Goal: Feedback & Contribution: Leave review/rating

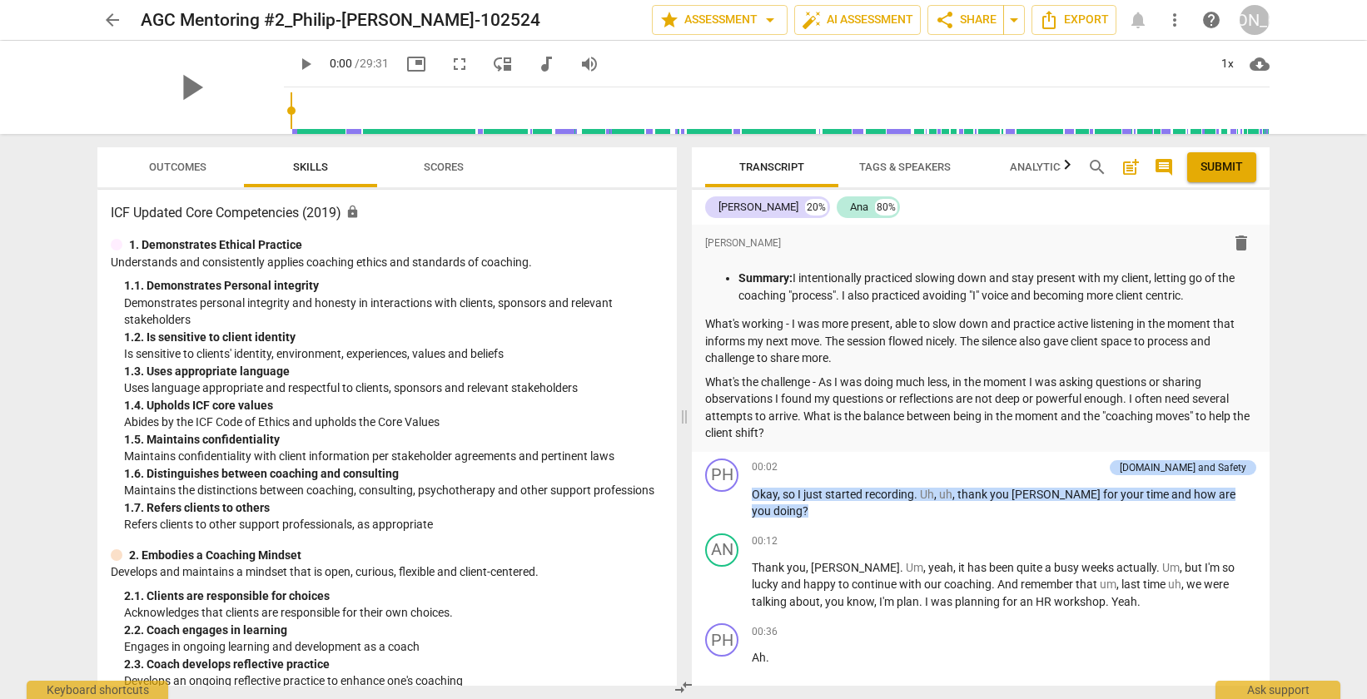
click at [99, 24] on span "arrow_back" at bounding box center [112, 20] width 30 height 20
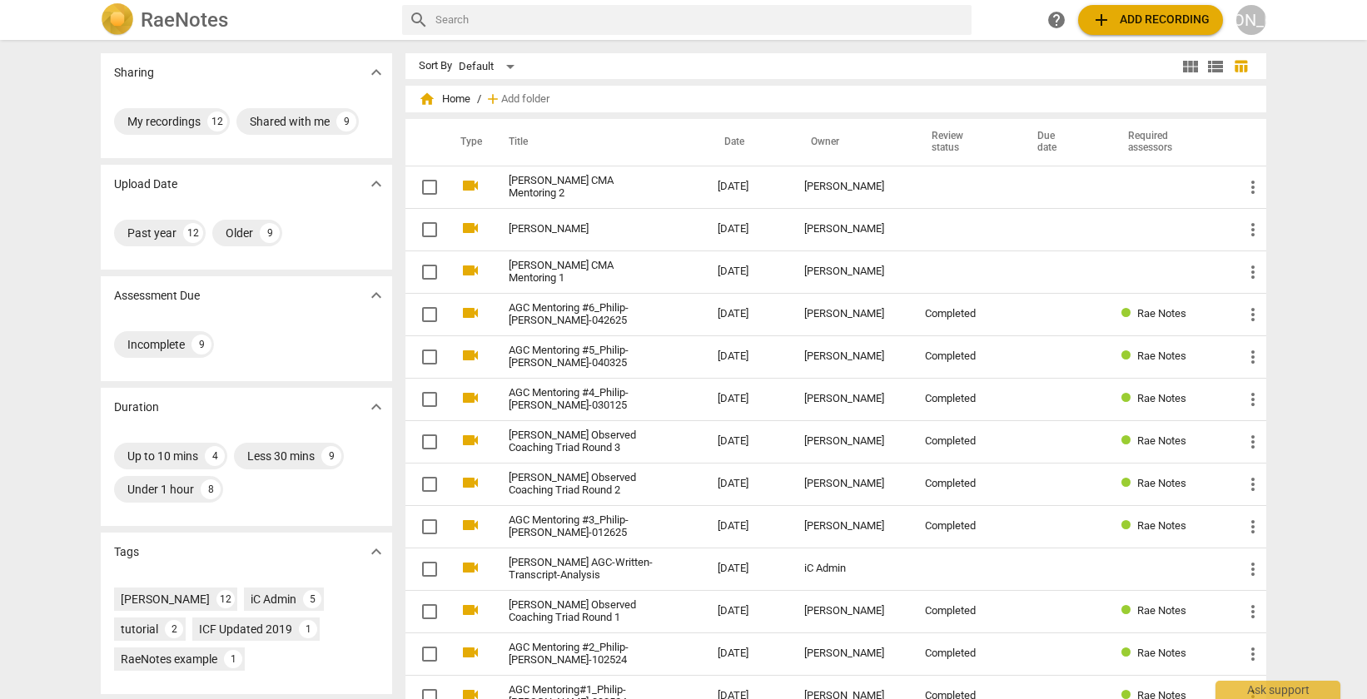
click at [1103, 24] on span "add" at bounding box center [1101, 20] width 20 height 20
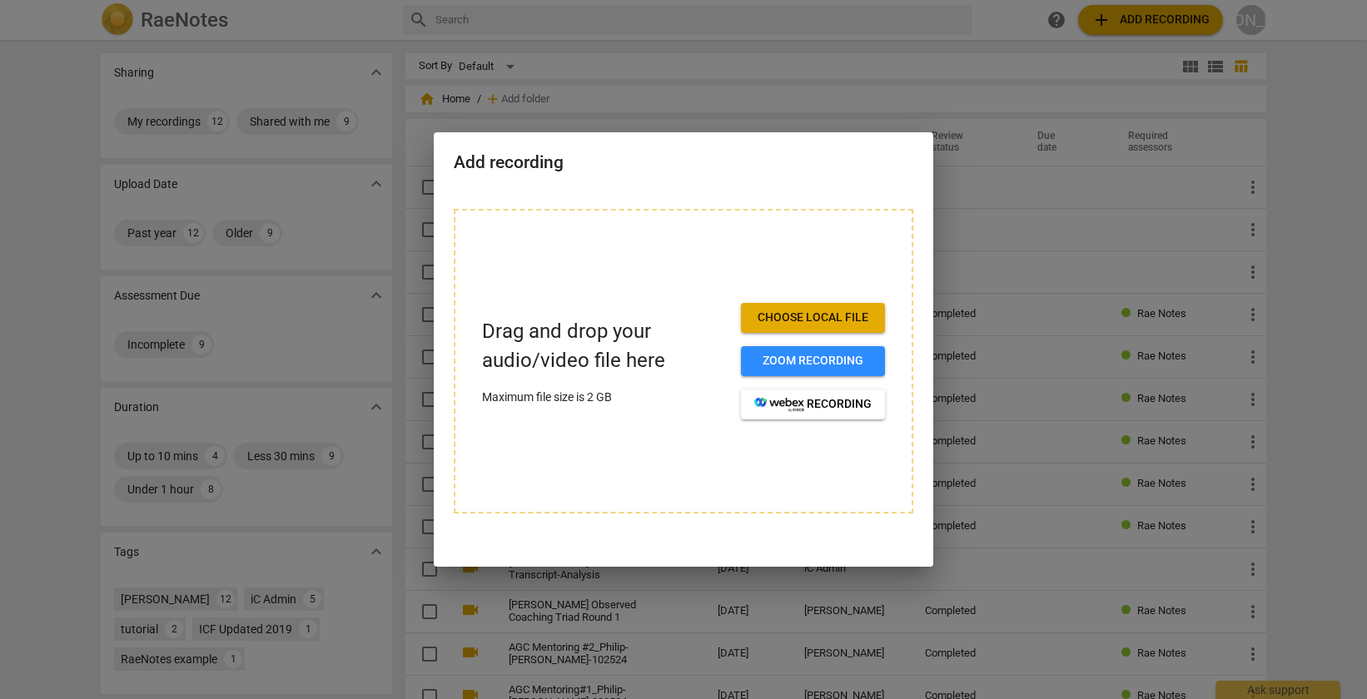
click at [786, 313] on span "Choose local file" at bounding box center [812, 318] width 117 height 17
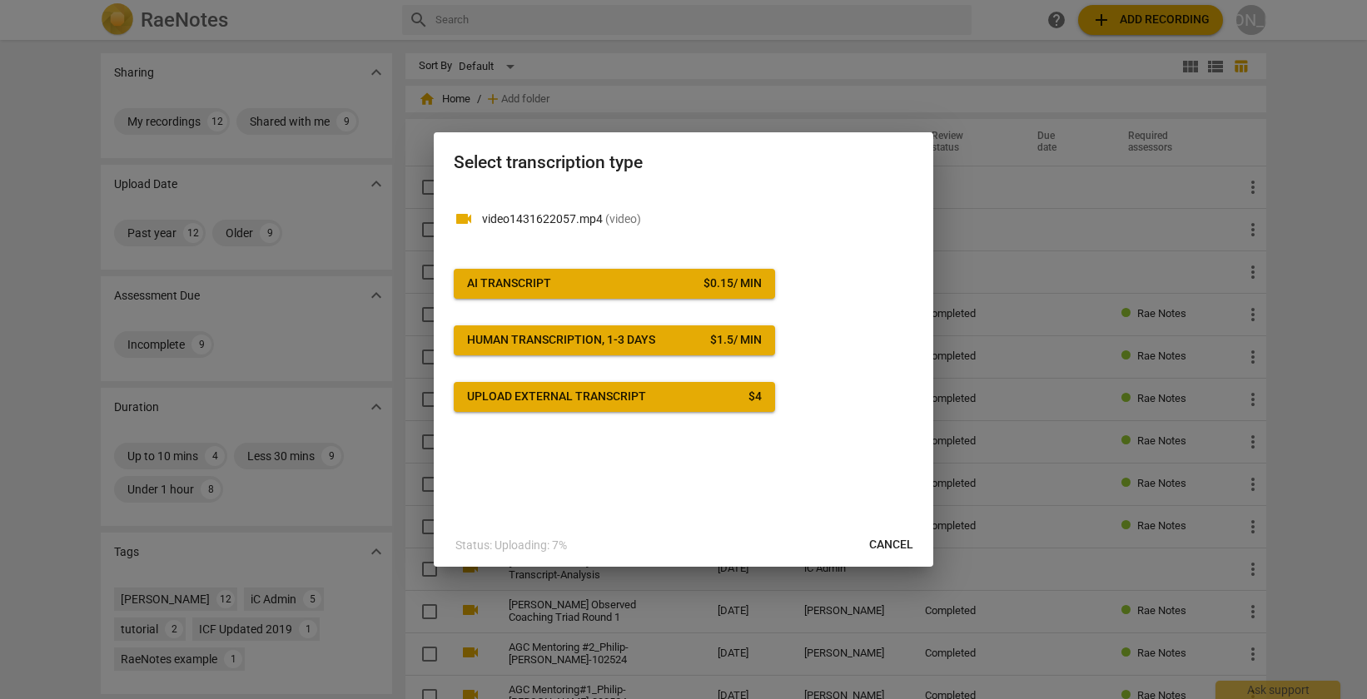
click at [733, 282] on div "$ 0.15 / min" at bounding box center [732, 284] width 58 height 17
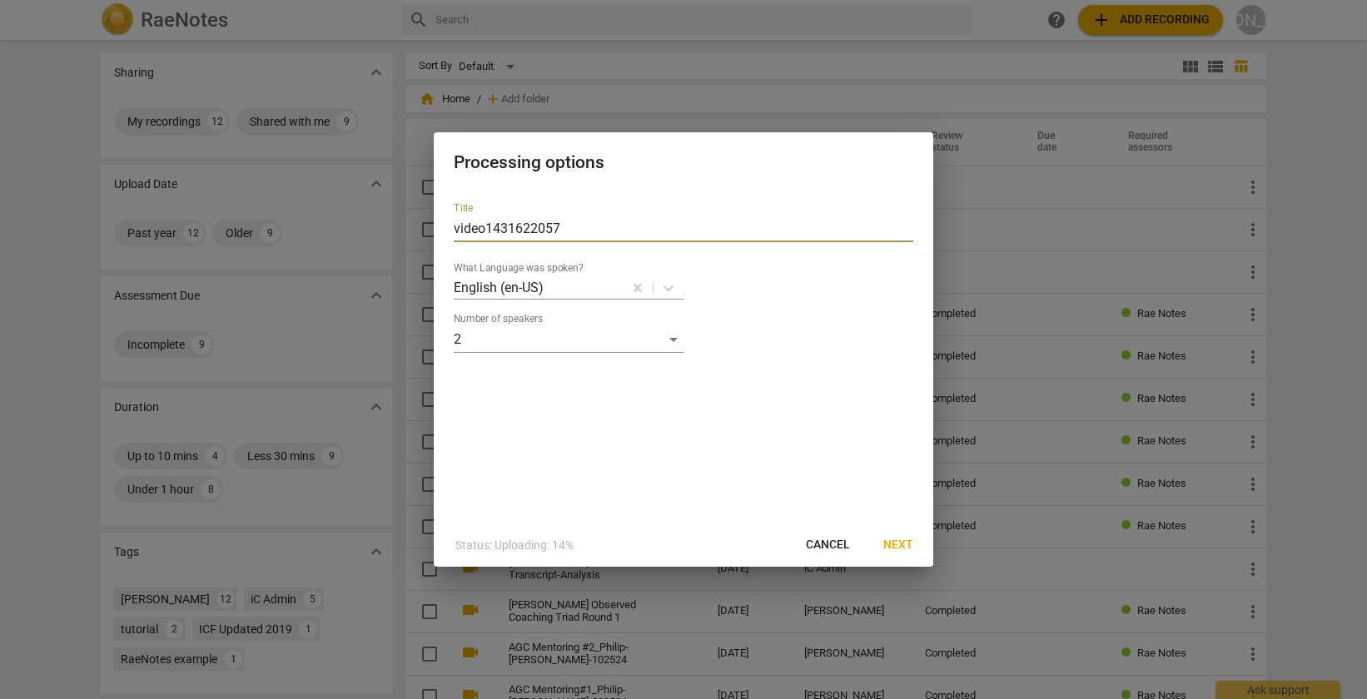
click at [565, 231] on input "video1431622057" at bounding box center [684, 229] width 460 height 27
drag, startPoint x: 610, startPoint y: 158, endPoint x: 769, endPoint y: 321, distance: 227.8
click at [769, 321] on div "Processing options Title video1431622057 What Language was spoken? English (en-…" at bounding box center [683, 349] width 499 height 435
click at [575, 220] on input "video1431622057" at bounding box center [684, 229] width 460 height 27
drag, startPoint x: 569, startPoint y: 224, endPoint x: 450, endPoint y: 223, distance: 119.9
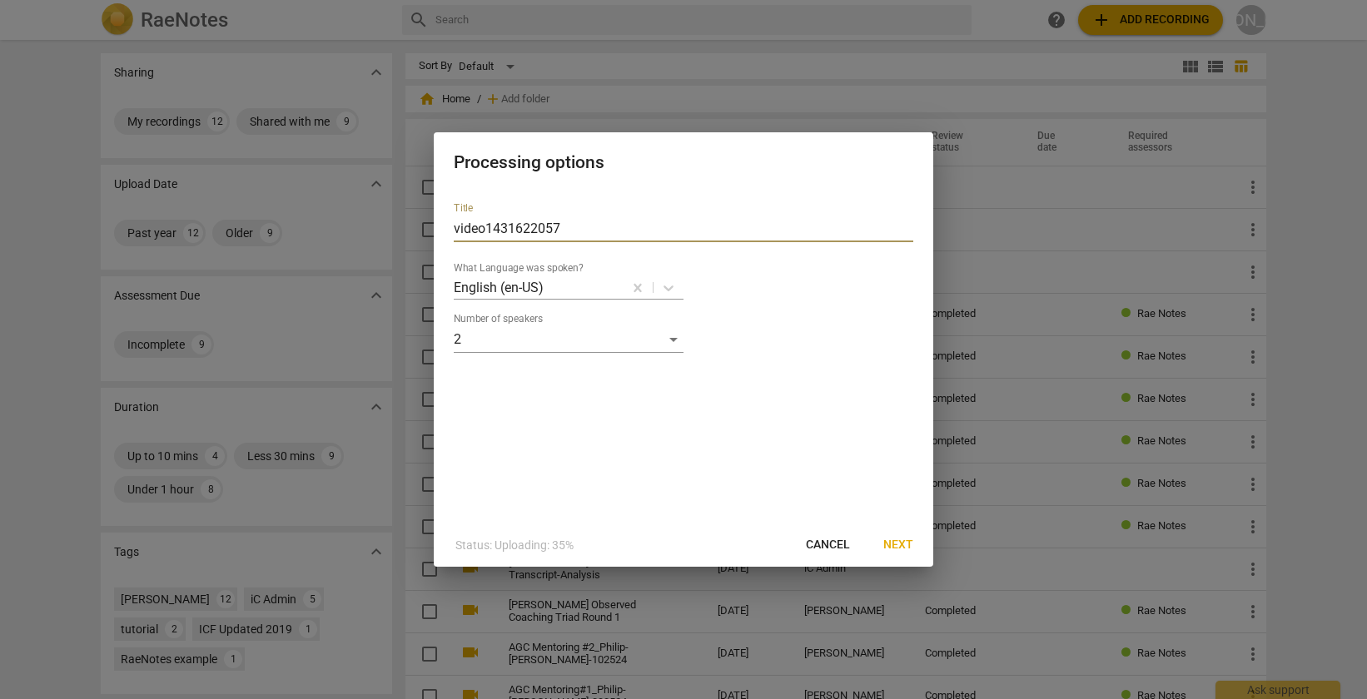
click at [450, 223] on div "Title video1431622057 What Language was spoken? English (en-US) Number of speak…" at bounding box center [683, 356] width 499 height 335
type input "Ｃ"
type input "CMA Mentoring #3_Philip-Remy"
click at [901, 548] on span "Next" at bounding box center [898, 545] width 30 height 17
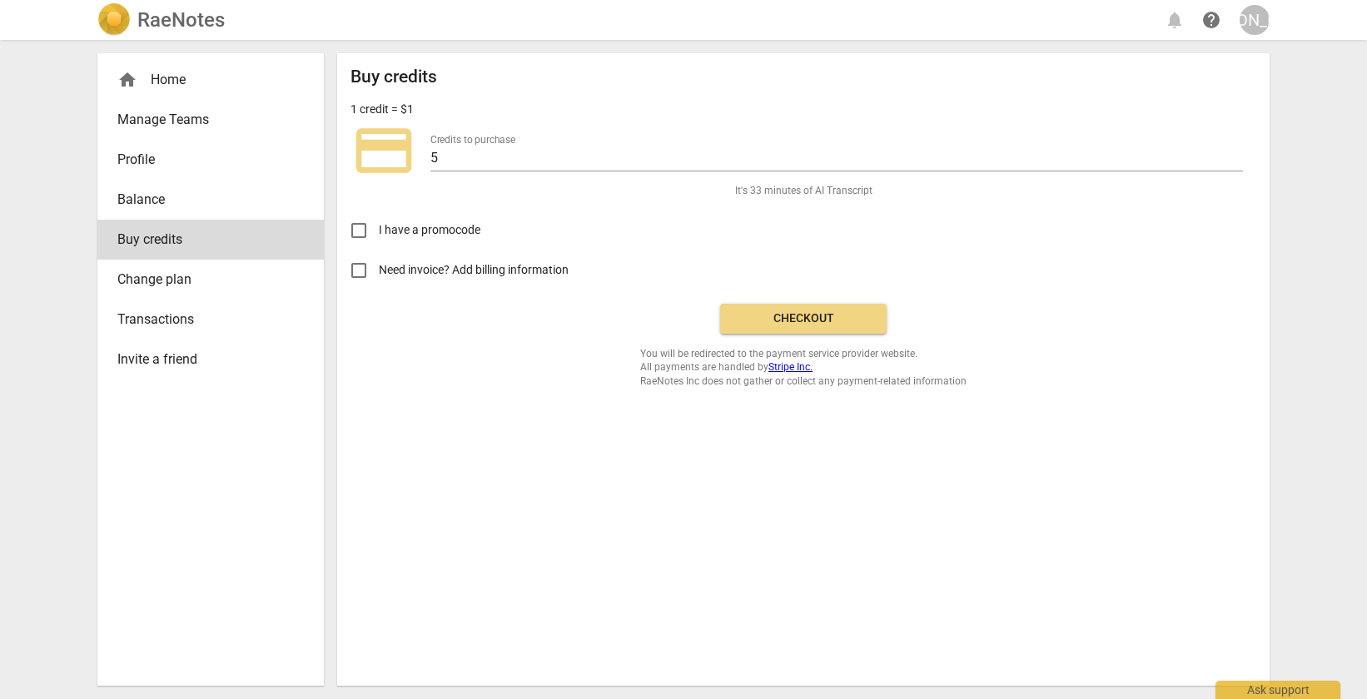
click at [359, 271] on input "Need invoice? Add billing information" at bounding box center [359, 271] width 40 height 40
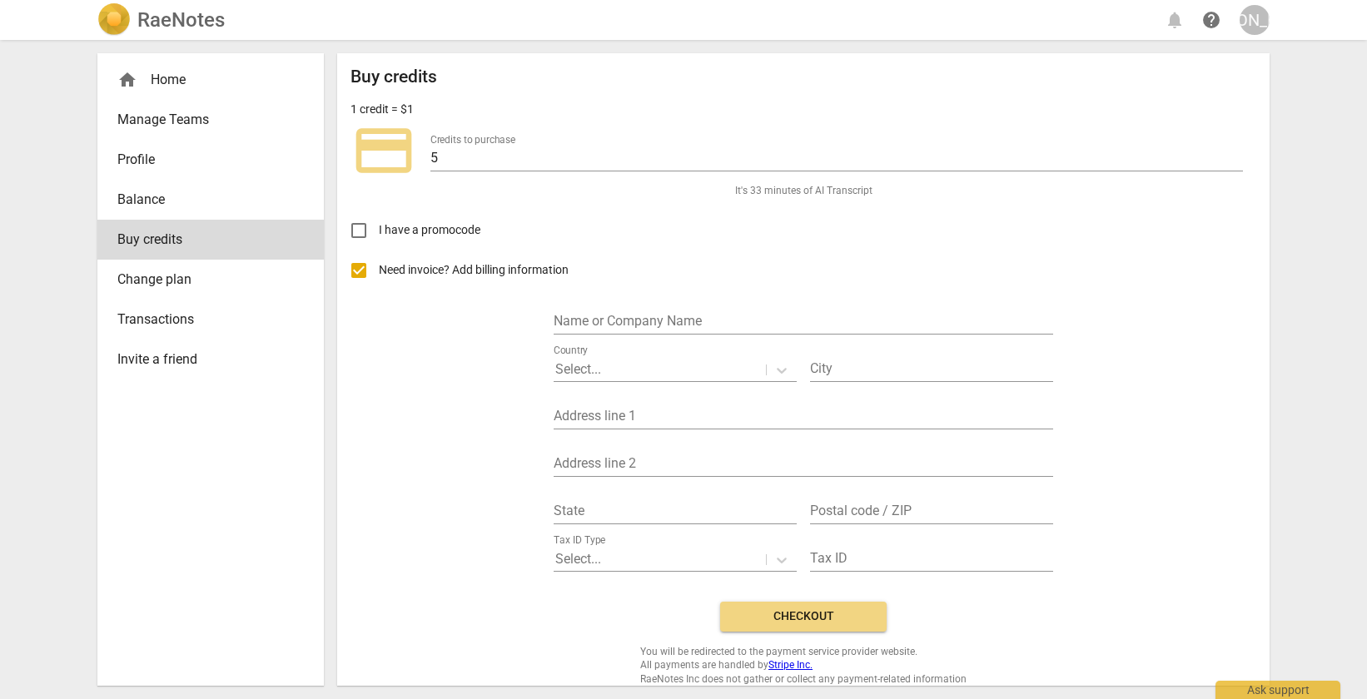
click at [363, 266] on input "Need invoice? Add billing information" at bounding box center [359, 271] width 40 height 40
checkbox input "false"
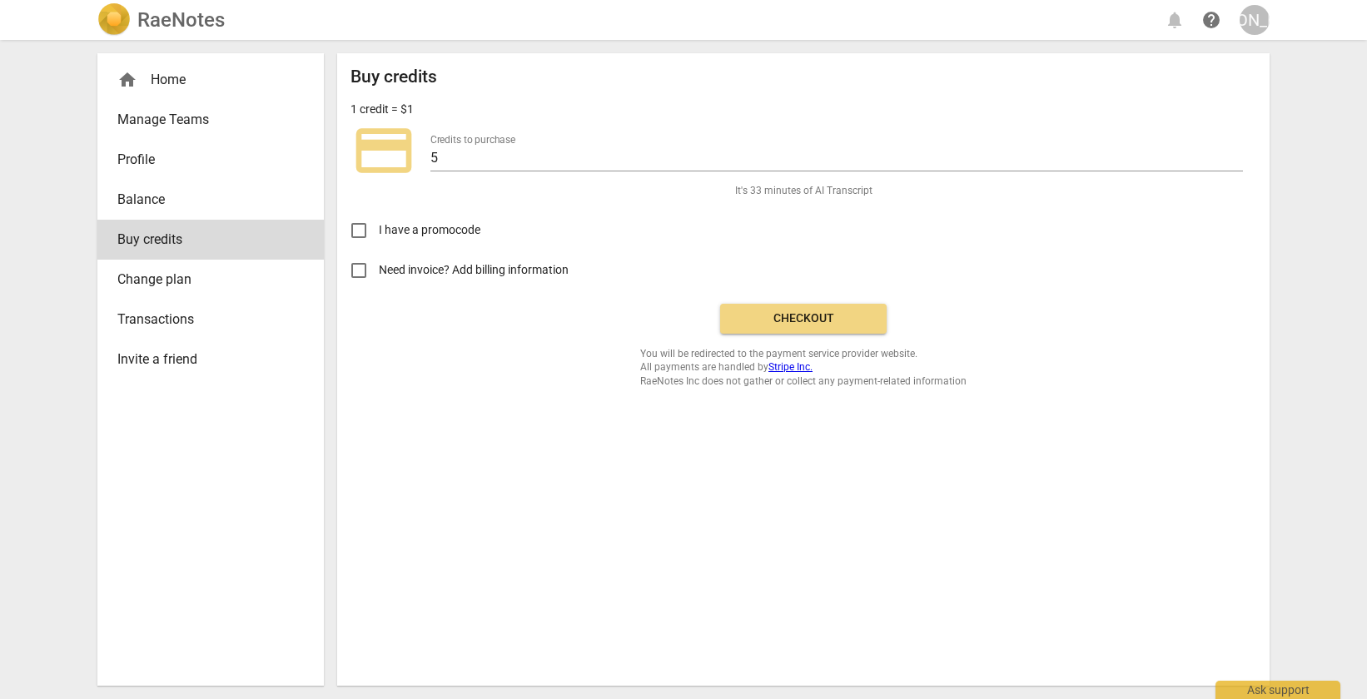
click at [807, 326] on button "Checkout" at bounding box center [803, 319] width 166 height 30
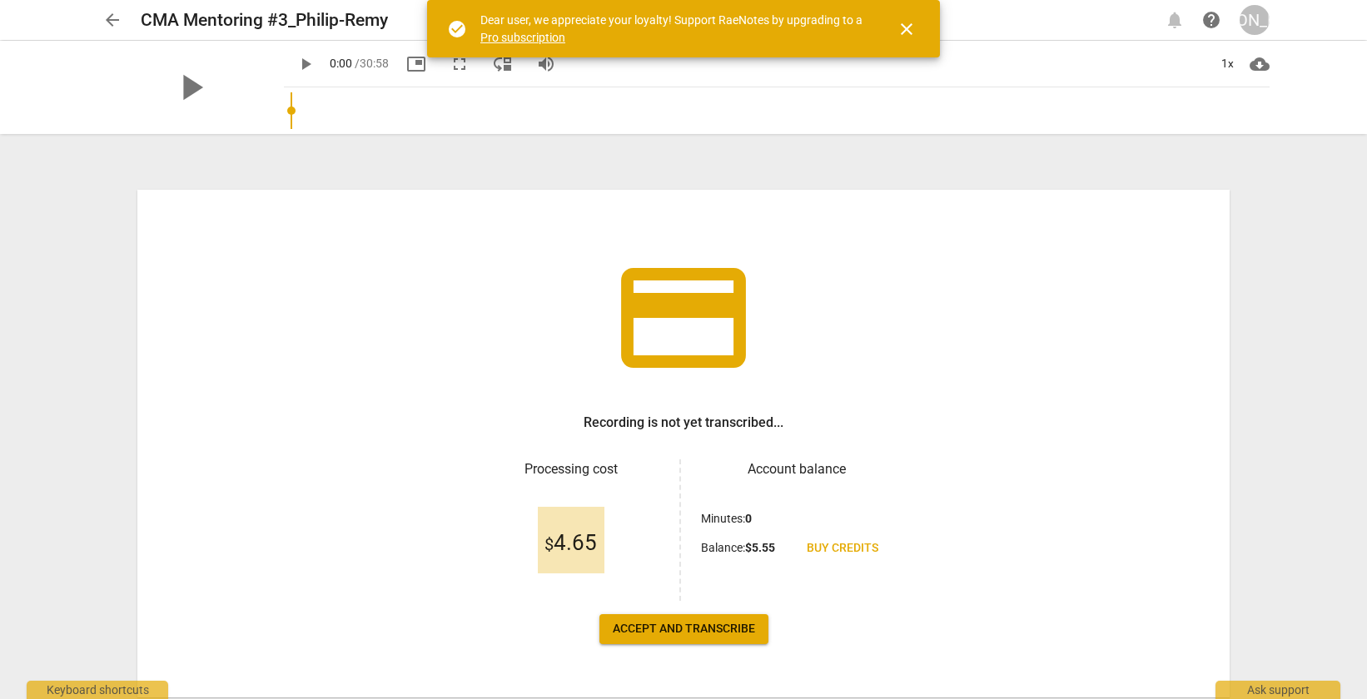
click at [697, 627] on span "Accept and transcribe" at bounding box center [684, 629] width 142 height 17
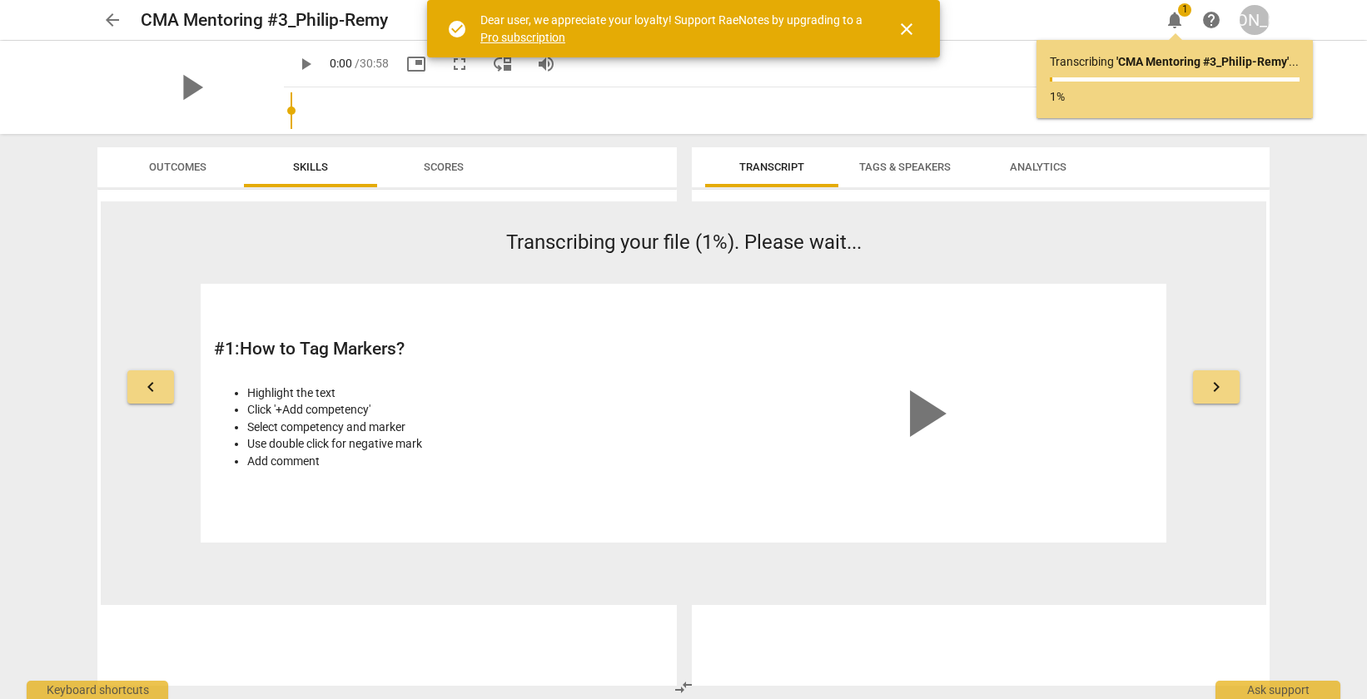
click at [921, 30] on span "close" at bounding box center [907, 29] width 40 height 20
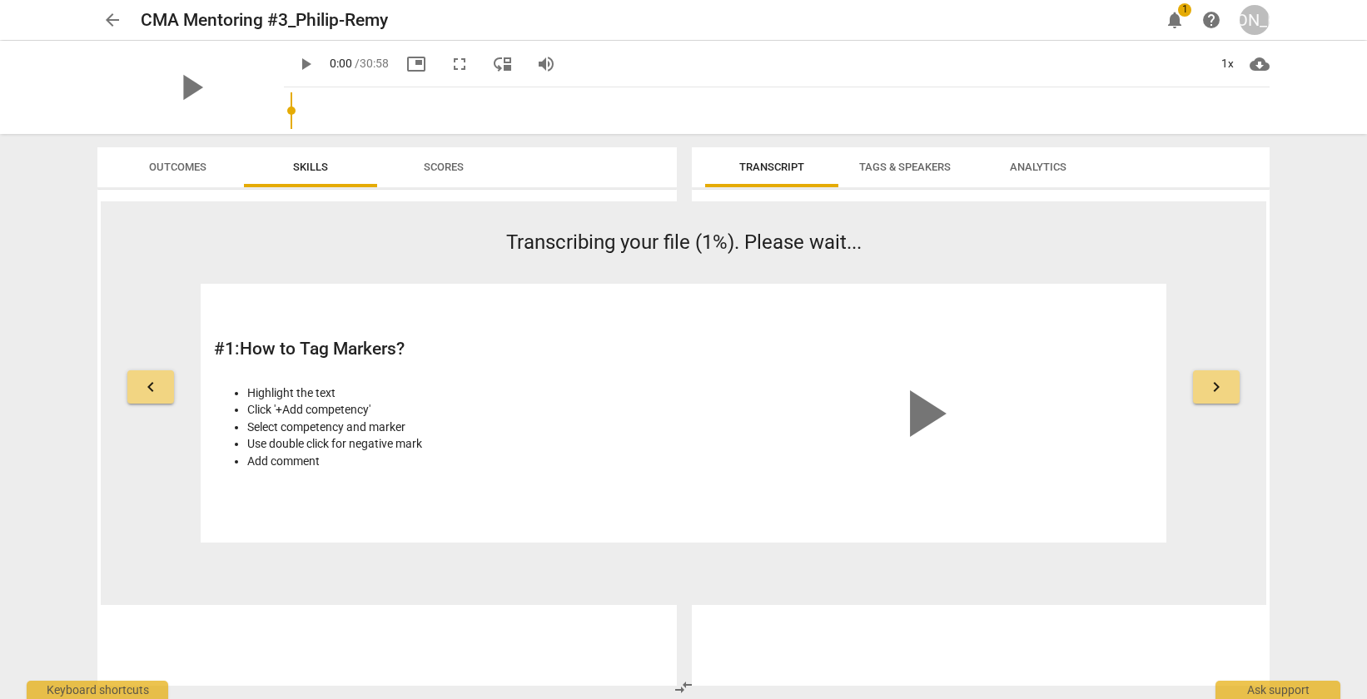
click at [887, 179] on button "Tags & Speakers" at bounding box center [904, 167] width 133 height 40
click at [793, 171] on span "Transcript" at bounding box center [771, 167] width 65 height 12
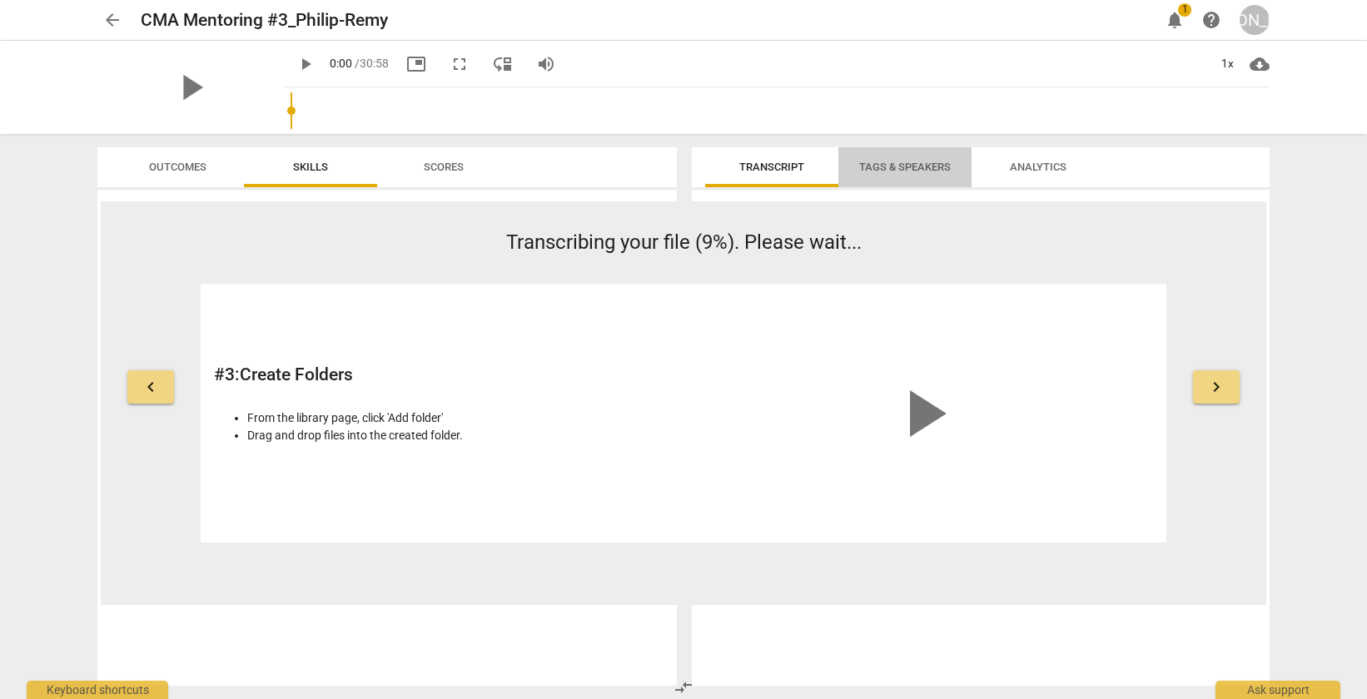
click at [897, 173] on span "Tags & Speakers" at bounding box center [905, 168] width 132 height 22
click at [1028, 176] on span "Analytics" at bounding box center [1038, 168] width 97 height 22
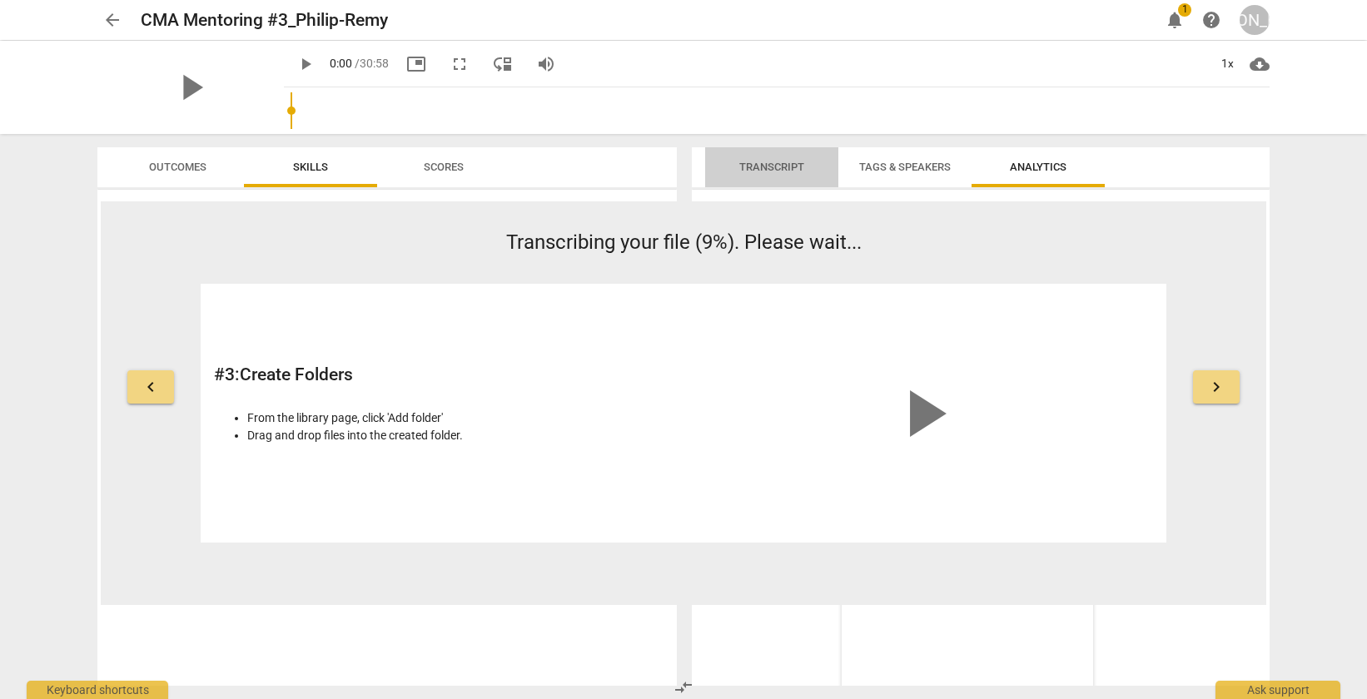
click at [784, 182] on button "Transcript" at bounding box center [771, 167] width 133 height 40
click at [878, 167] on span "Tags & Speakers" at bounding box center [905, 167] width 92 height 12
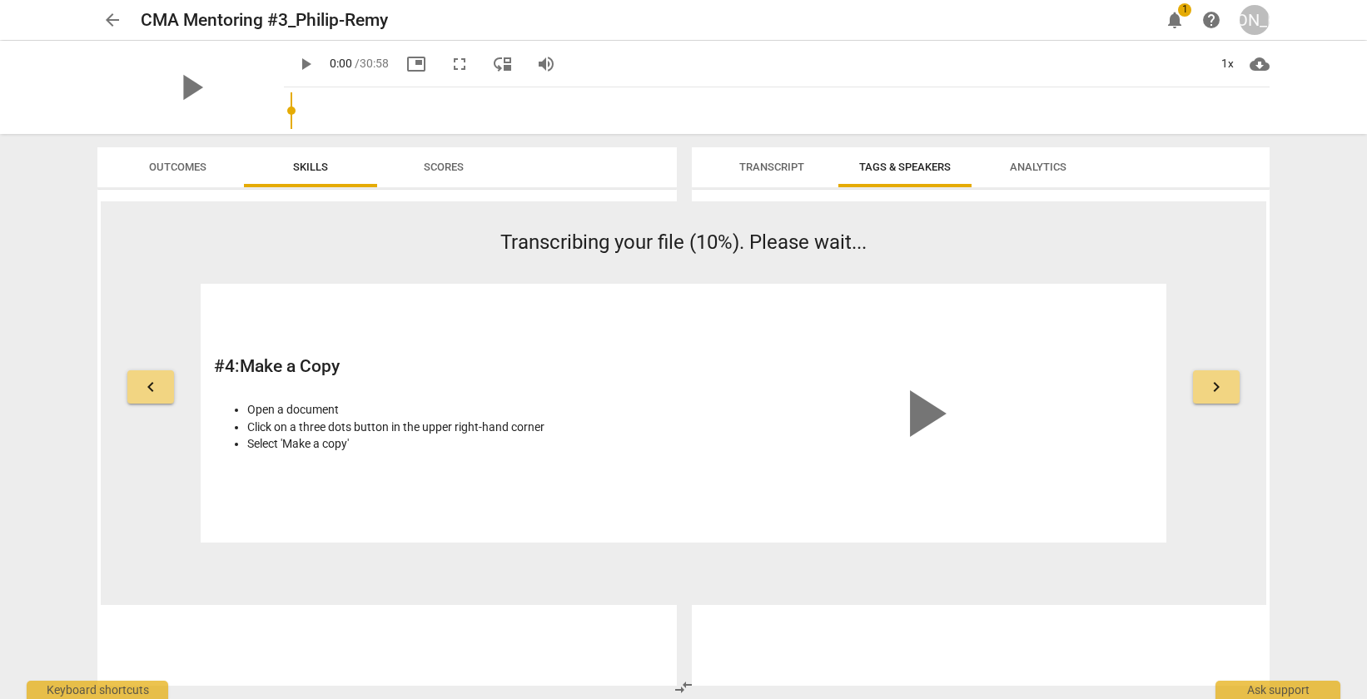
click at [791, 173] on span "Transcript" at bounding box center [771, 168] width 105 height 22
click at [1182, 18] on span "notifications" at bounding box center [1175, 20] width 20 height 20
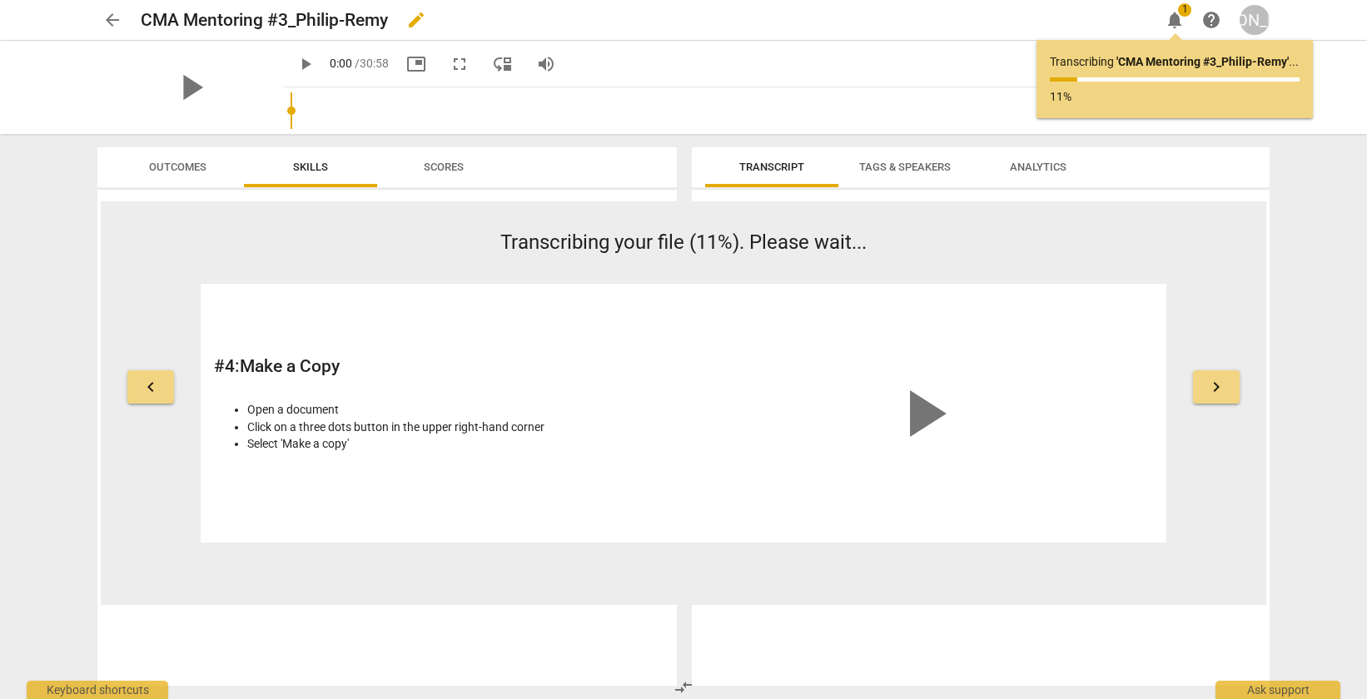
click at [1094, 17] on div "CMA Mentoring #3_Philip-Remy edit" at bounding box center [644, 20] width 1006 height 30
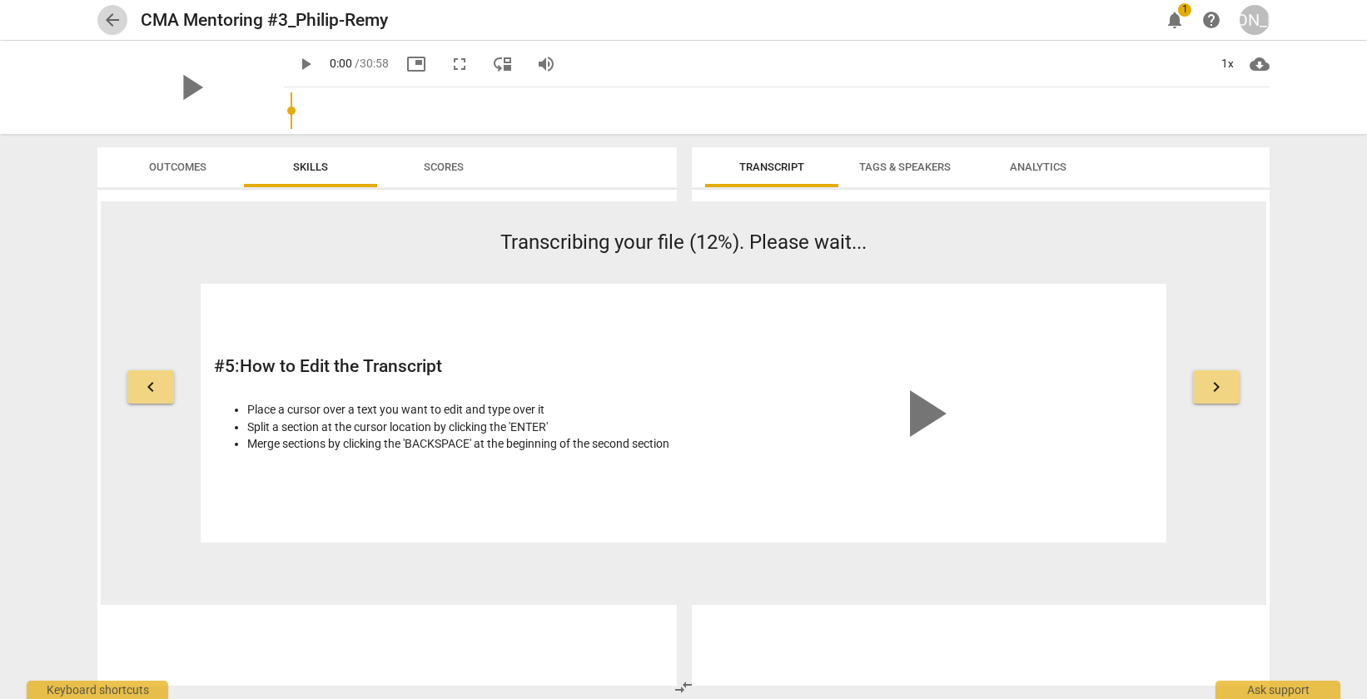
click at [112, 19] on span "arrow_back" at bounding box center [112, 20] width 20 height 20
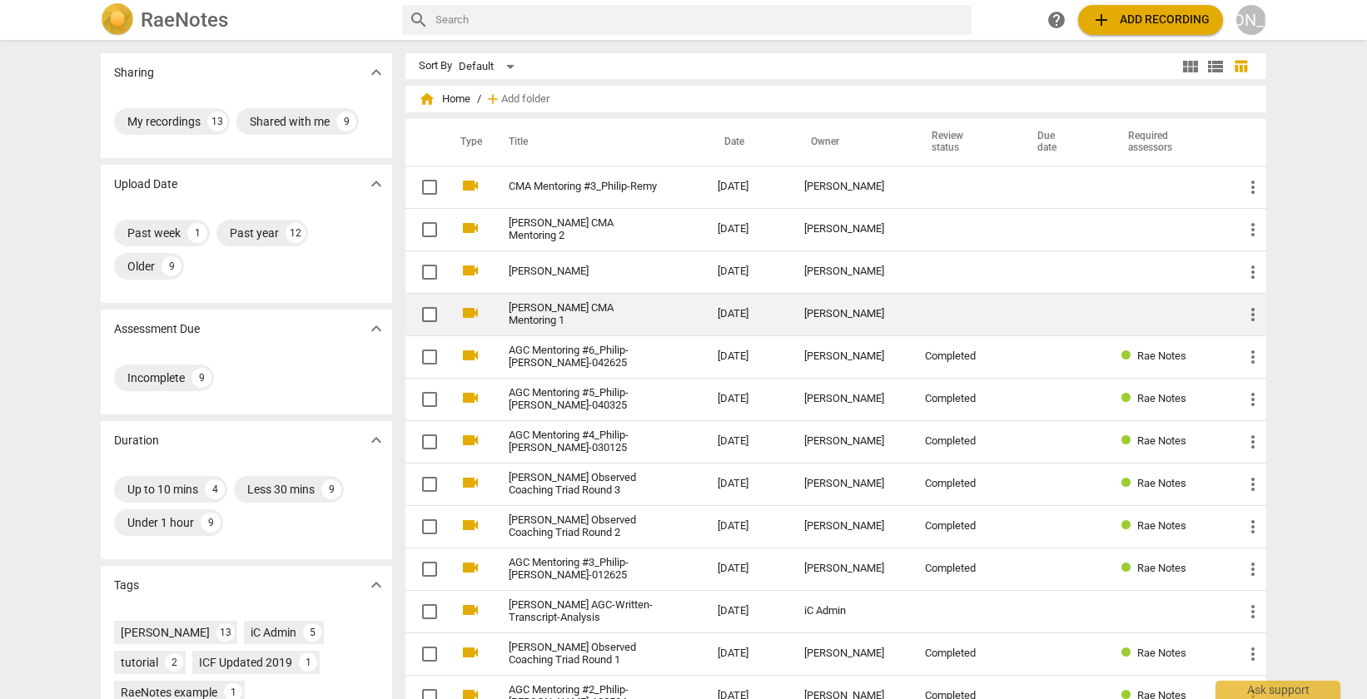
click at [951, 301] on td at bounding box center [965, 314] width 106 height 42
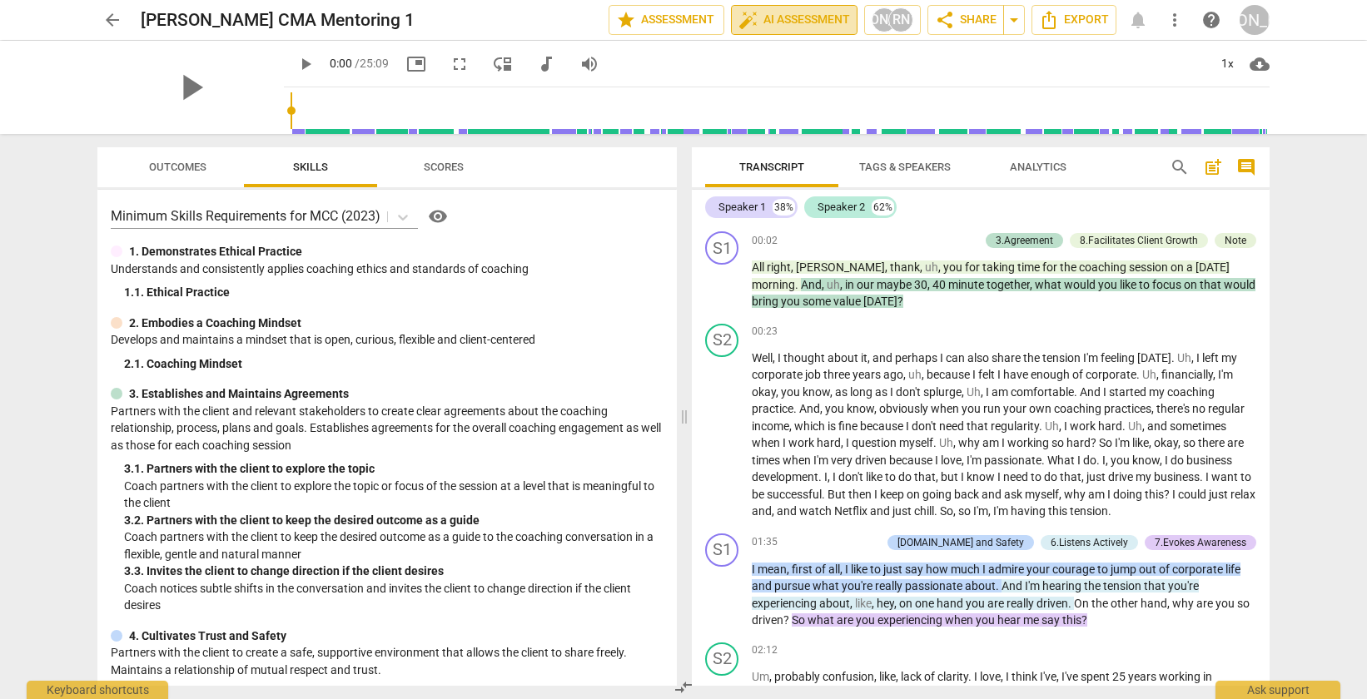
click at [765, 16] on span "auto_fix_high AI Assessment" at bounding box center [794, 20] width 112 height 20
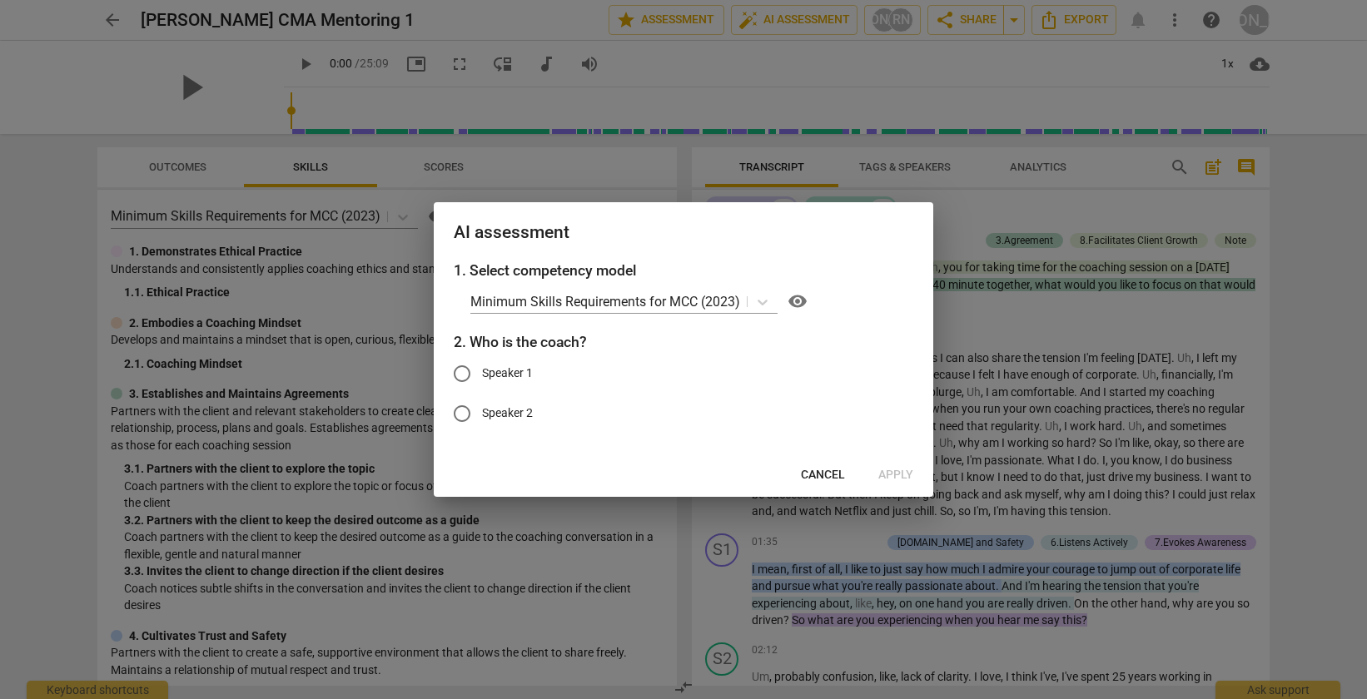
click at [468, 375] on input "Speaker 1" at bounding box center [462, 374] width 40 height 40
radio input "true"
click at [891, 471] on span "Apply" at bounding box center [895, 475] width 35 height 17
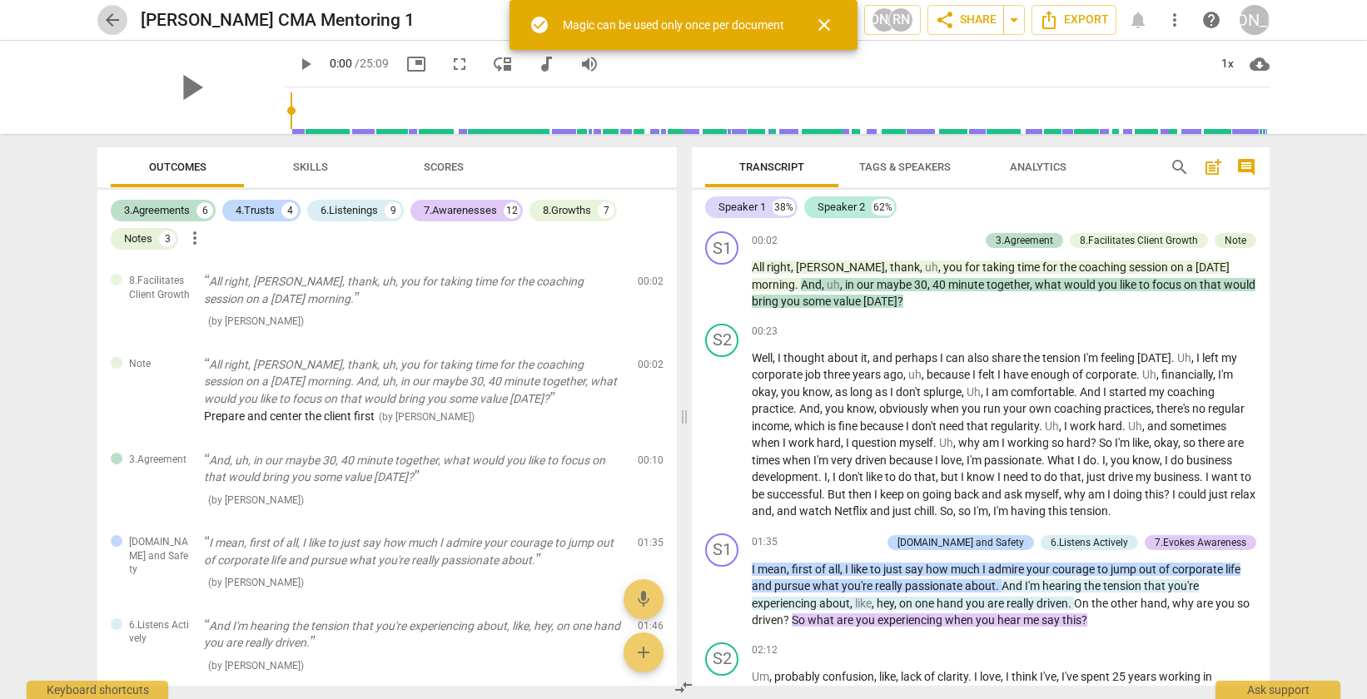
click at [115, 15] on span "arrow_back" at bounding box center [112, 20] width 20 height 20
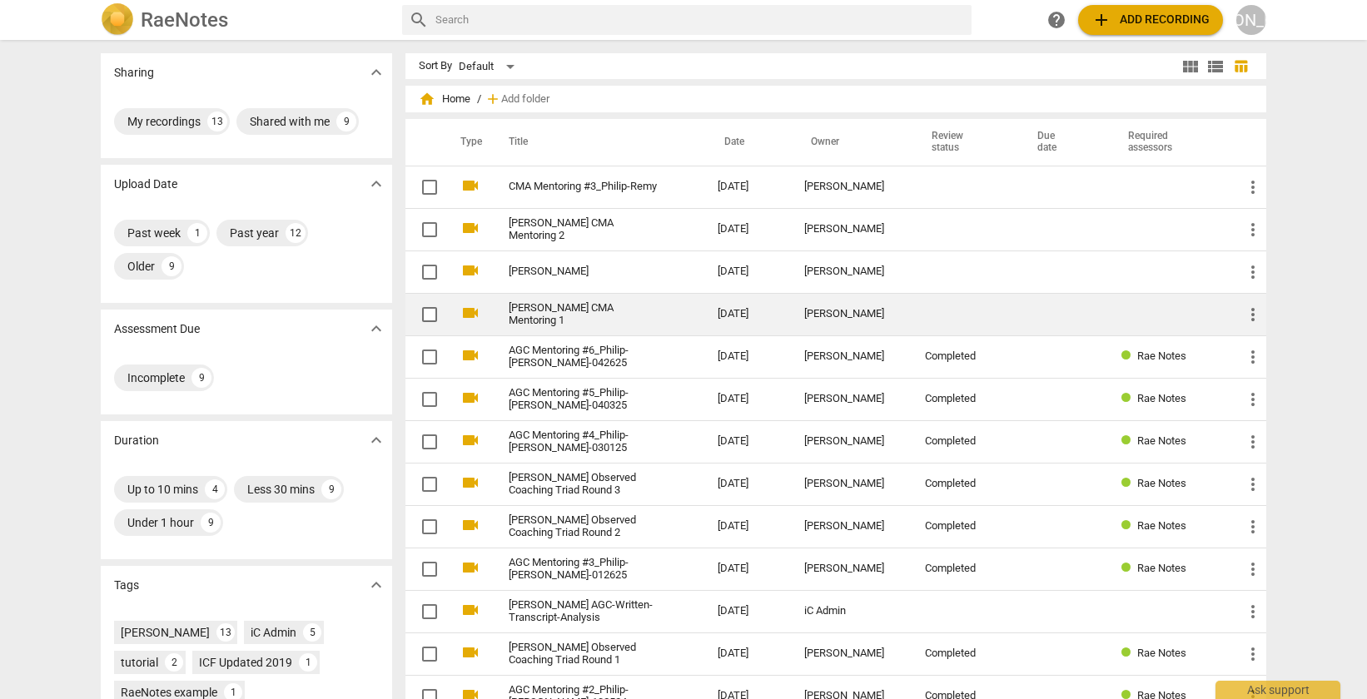
click at [567, 306] on link "[PERSON_NAME] CMA Mentoring 1" at bounding box center [583, 314] width 149 height 25
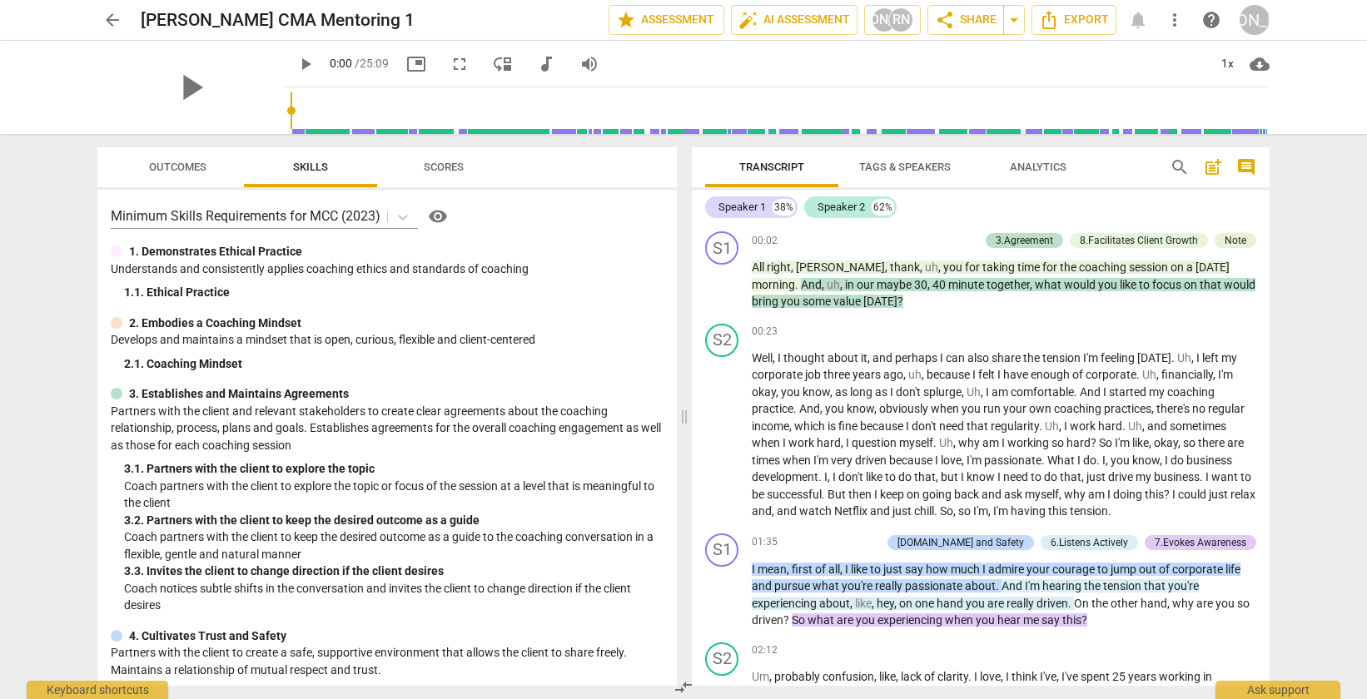
click at [131, 22] on div "arrow_back Philip-Adeline CMA Mentoring 1 edit star Assessment auto_fix_high AI…" at bounding box center [683, 20] width 1172 height 30
click at [119, 29] on span "arrow_back" at bounding box center [112, 20] width 20 height 20
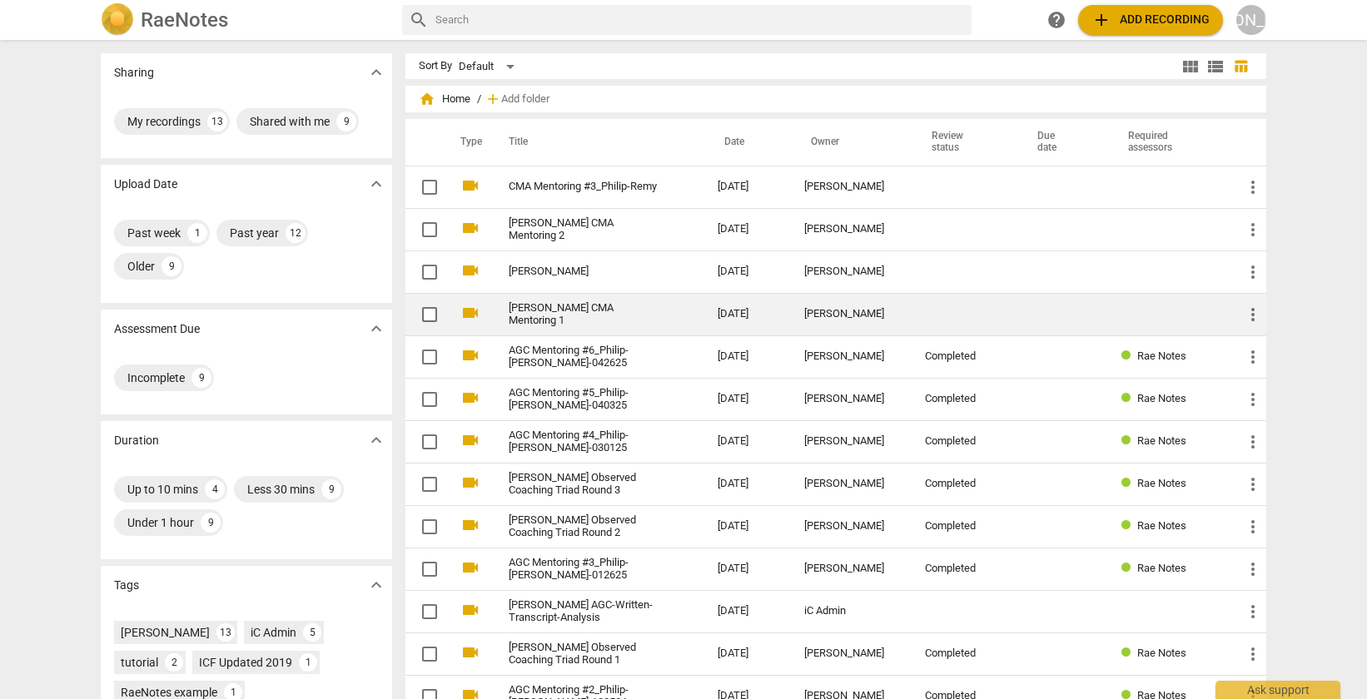
click at [589, 302] on link "[PERSON_NAME] CMA Mentoring 1" at bounding box center [583, 314] width 149 height 25
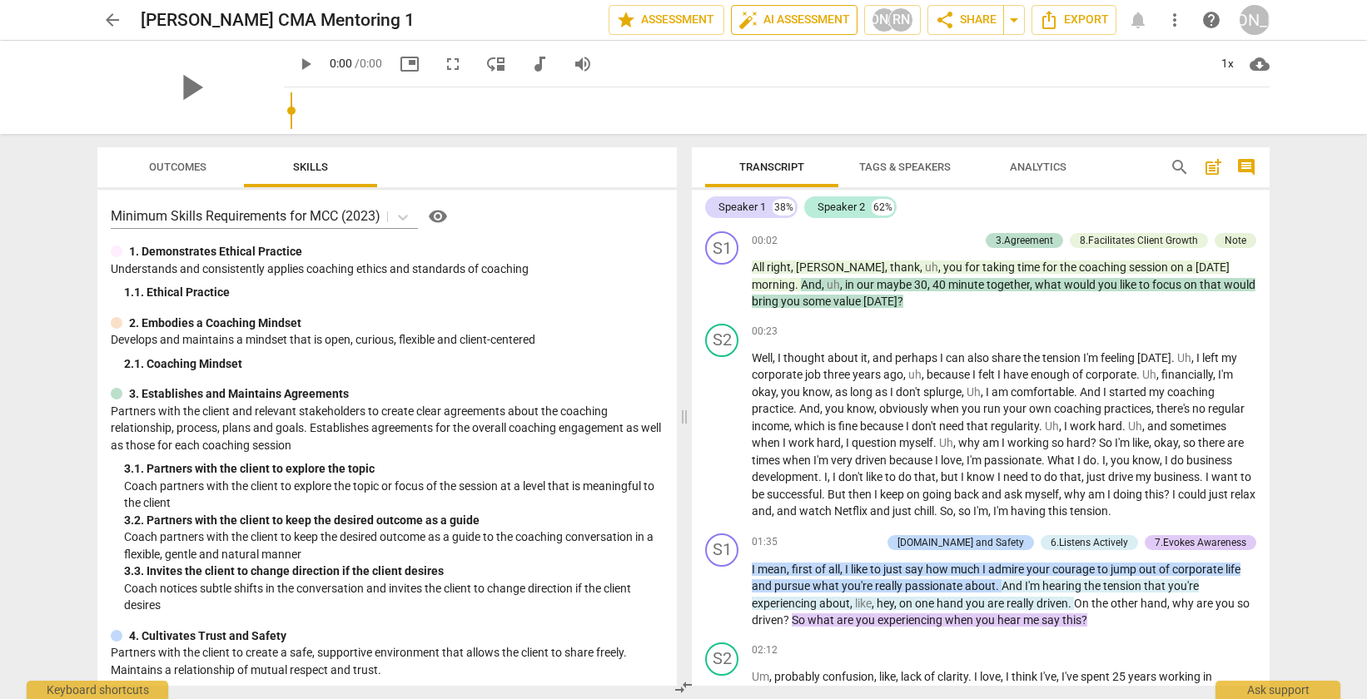
click at [803, 18] on span "auto_fix_high AI Assessment" at bounding box center [794, 20] width 112 height 20
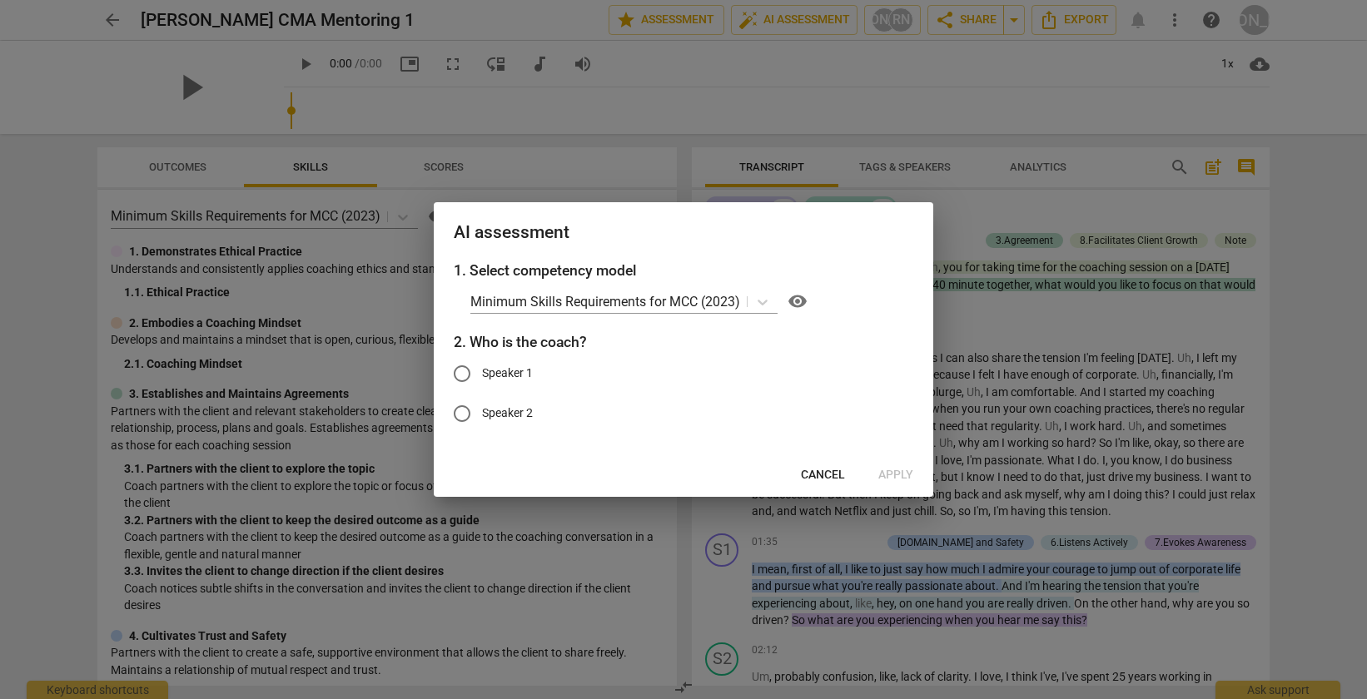
click at [465, 374] on input "Speaker 1" at bounding box center [462, 374] width 40 height 40
radio input "true"
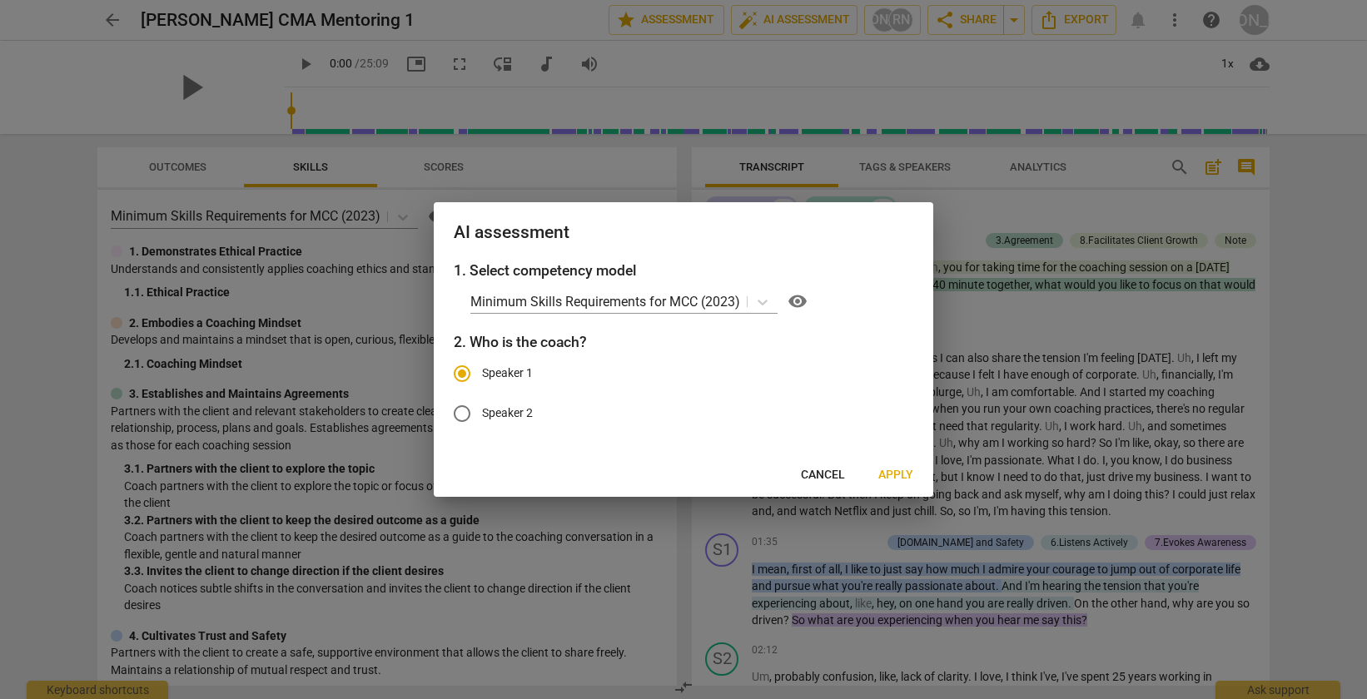
click at [883, 467] on span "Apply" at bounding box center [895, 475] width 35 height 17
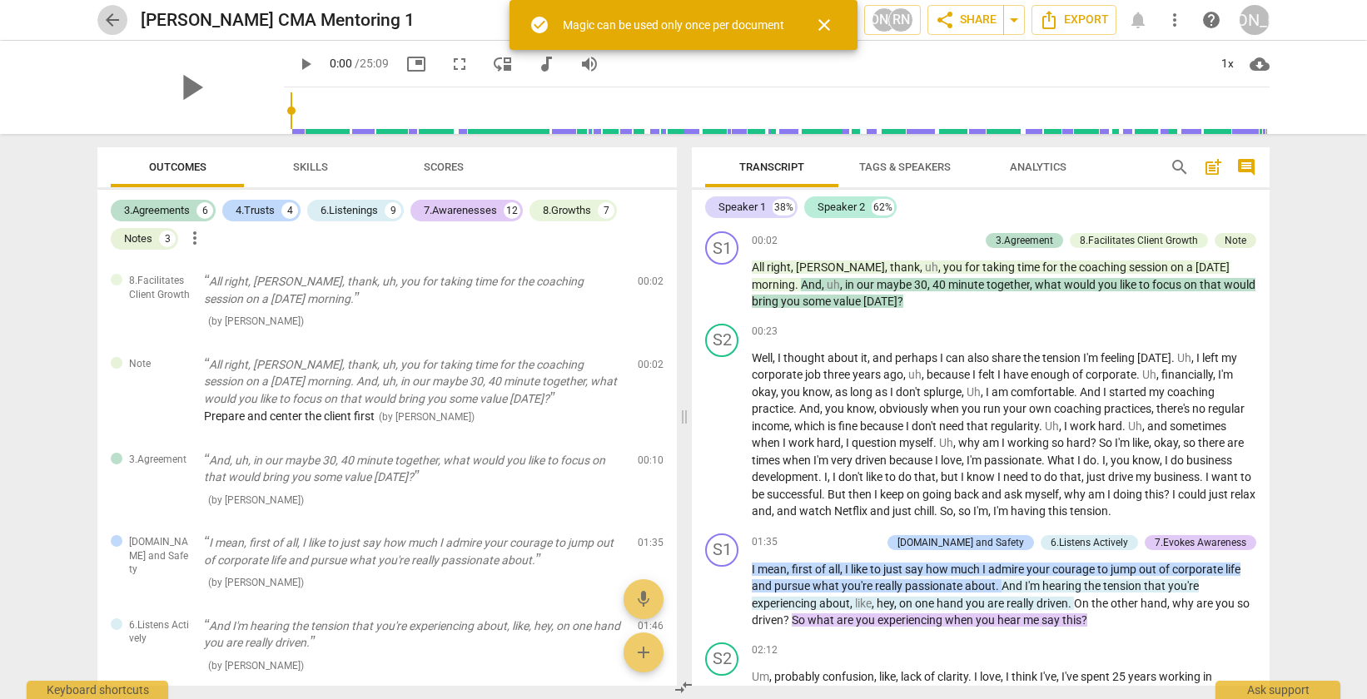
click at [114, 21] on span "arrow_back" at bounding box center [112, 20] width 20 height 20
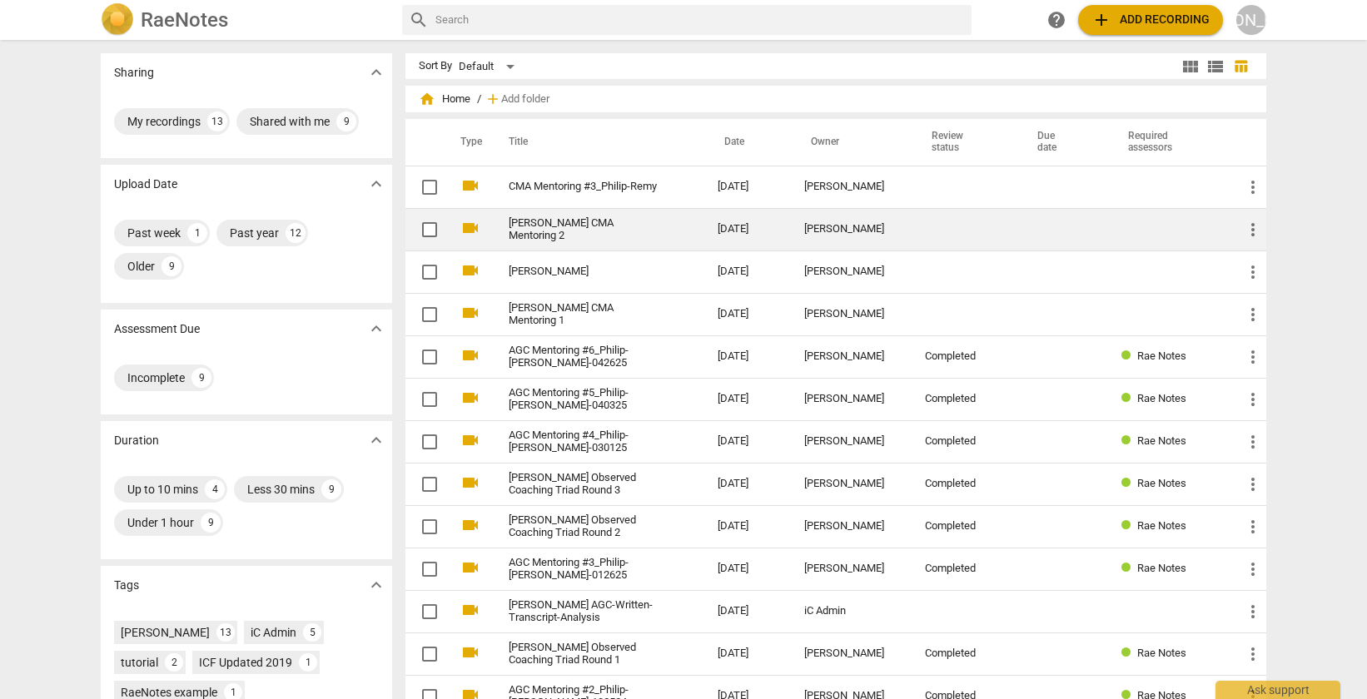
click at [620, 242] on td "[PERSON_NAME] CMA Mentoring 2" at bounding box center [597, 229] width 216 height 42
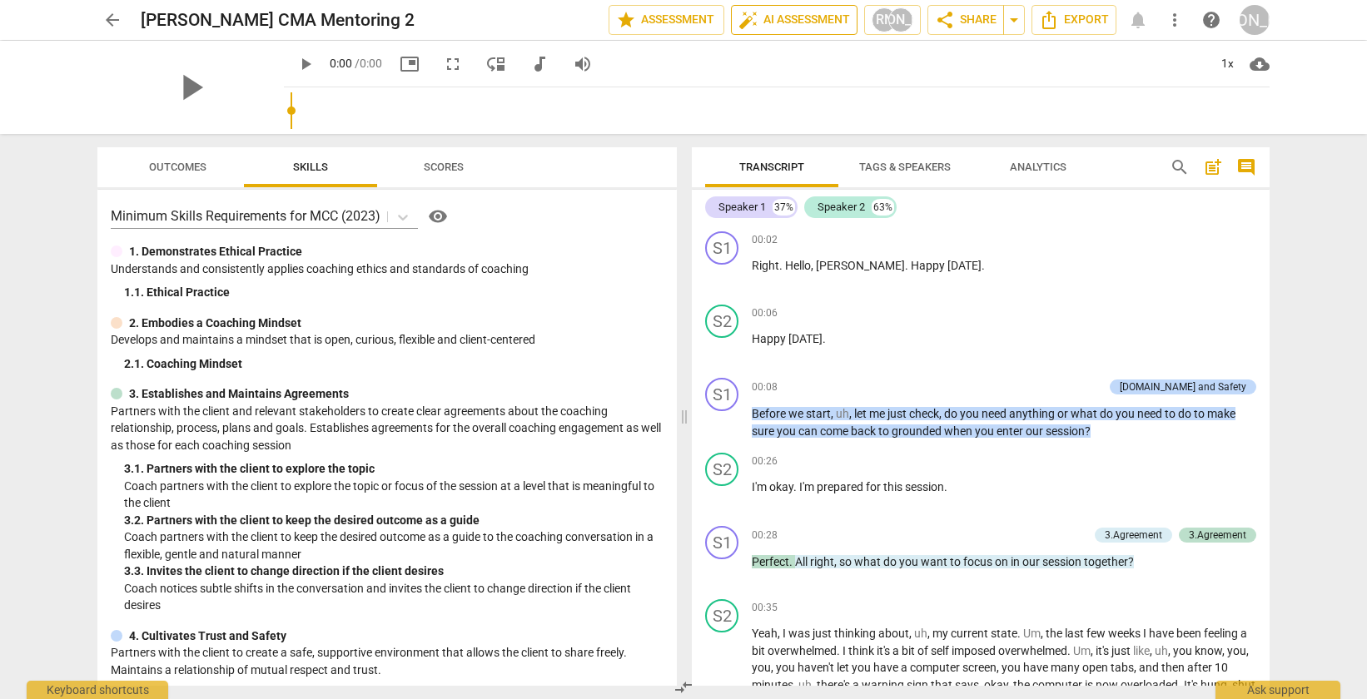
click at [774, 25] on span "auto_fix_high AI Assessment" at bounding box center [794, 20] width 112 height 20
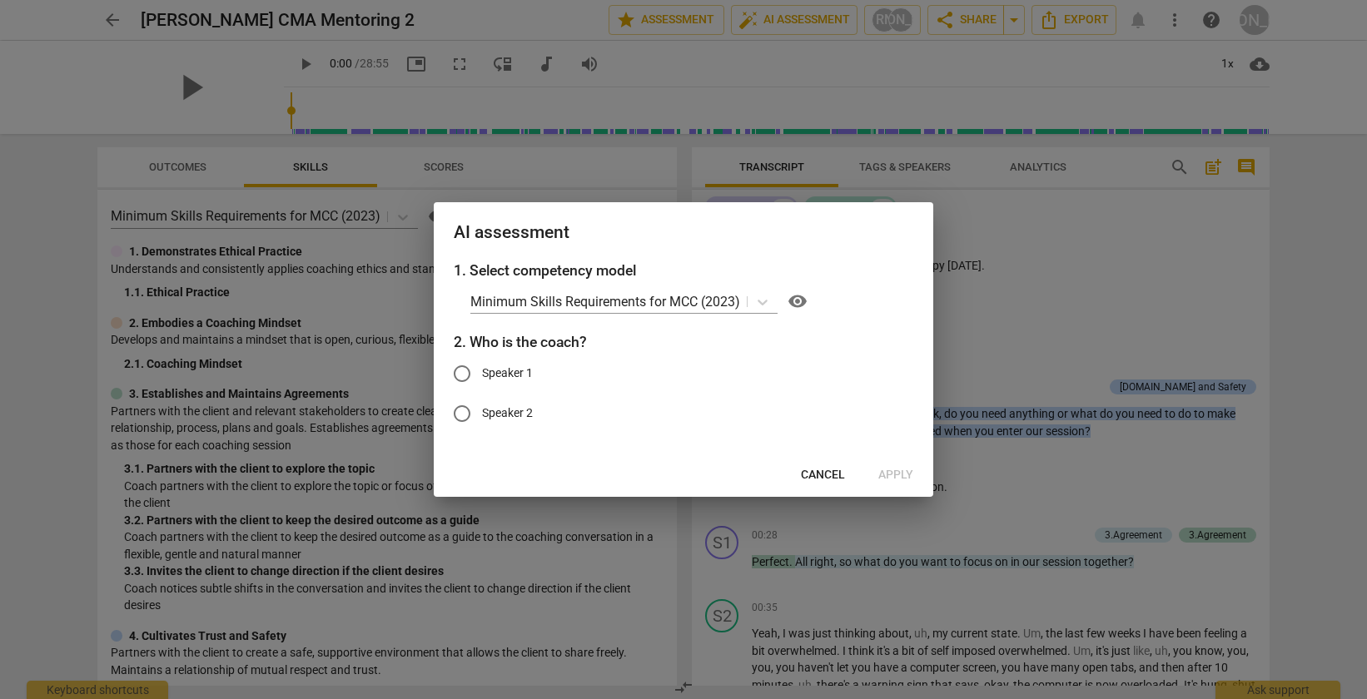
click at [458, 375] on input "Speaker 1" at bounding box center [462, 374] width 40 height 40
radio input "true"
click at [887, 473] on span "Apply" at bounding box center [895, 475] width 35 height 17
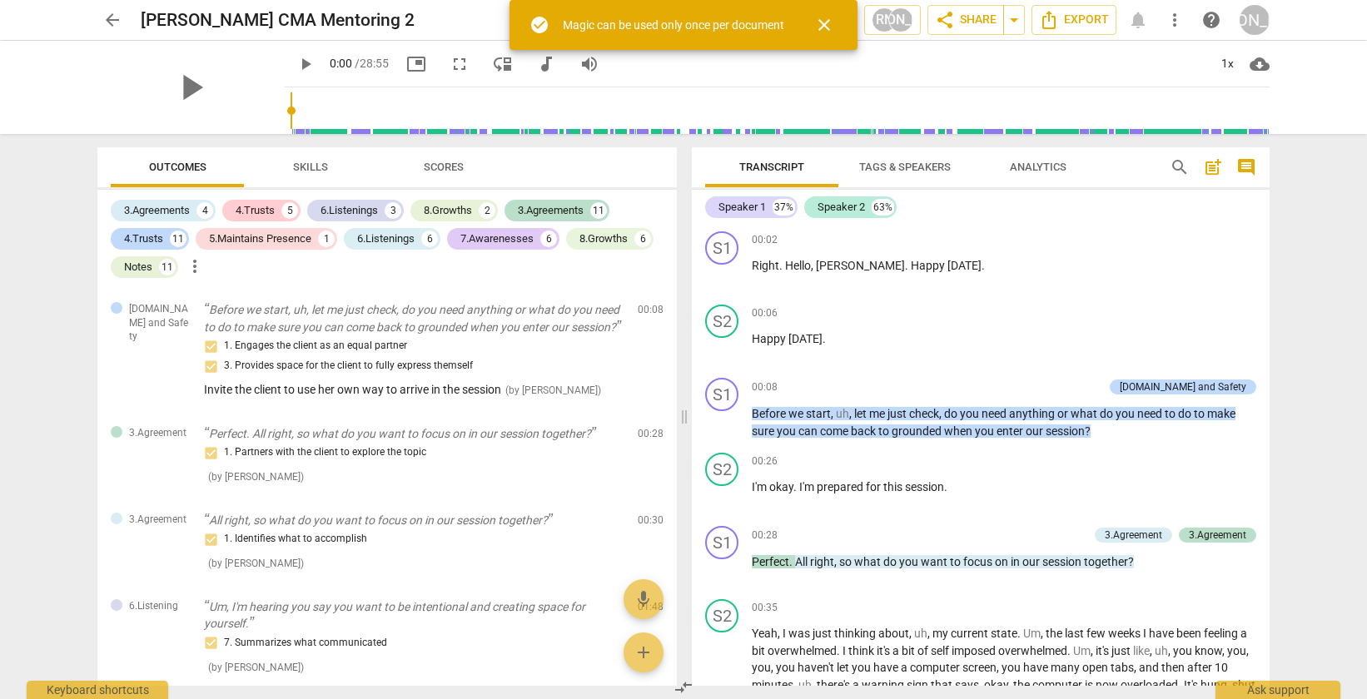
click at [107, 26] on span "arrow_back" at bounding box center [112, 20] width 20 height 20
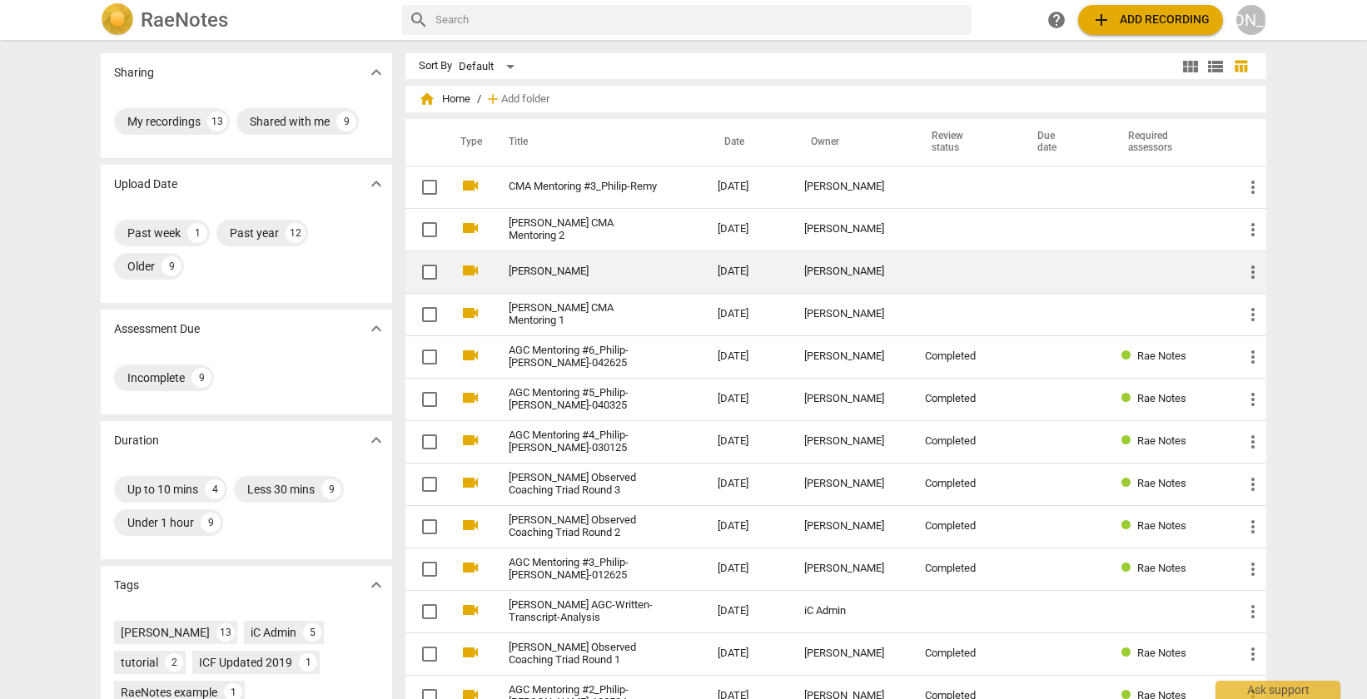
click at [525, 270] on link "[PERSON_NAME]" at bounding box center [583, 272] width 149 height 12
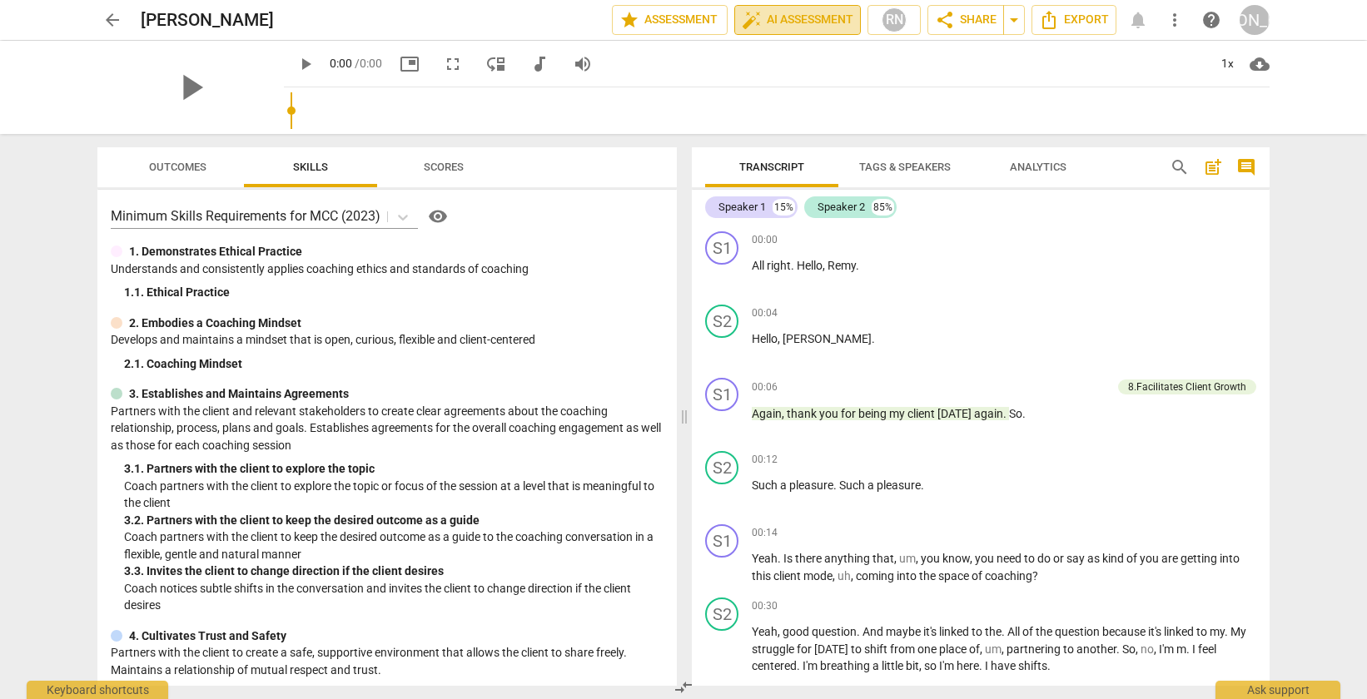
click at [793, 12] on span "auto_fix_high AI Assessment" at bounding box center [798, 20] width 112 height 20
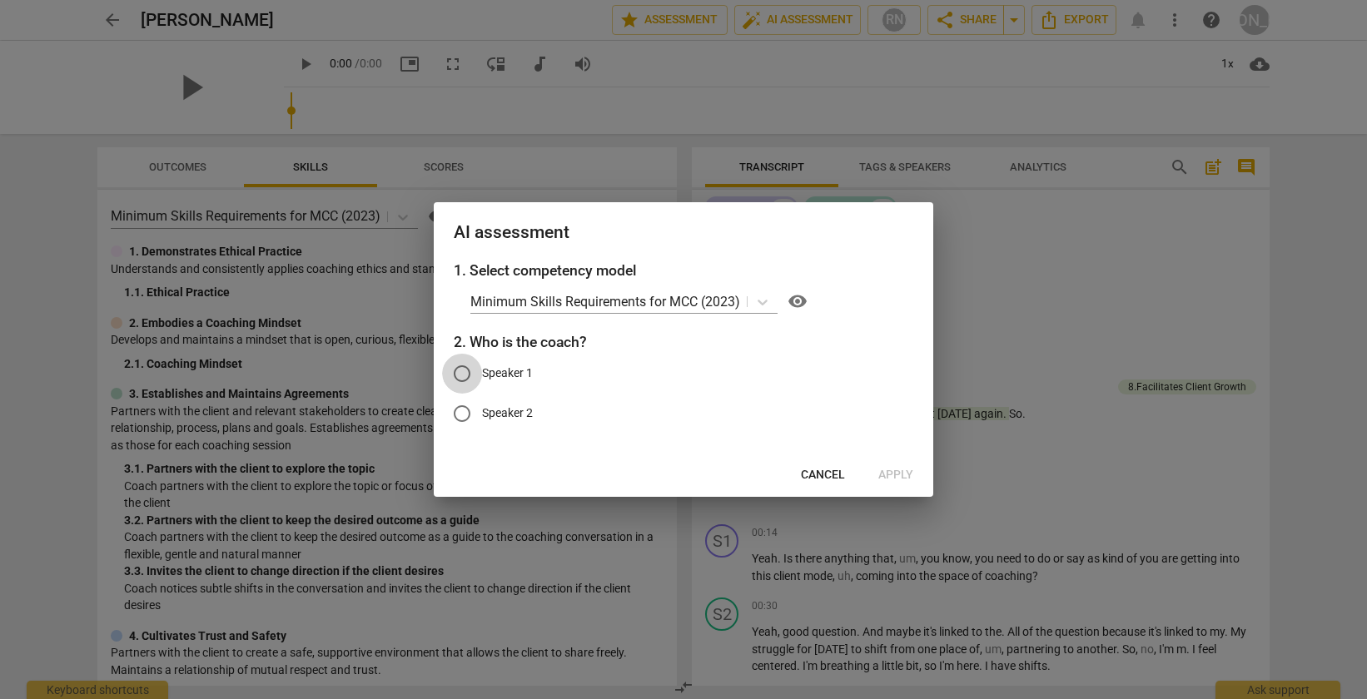
click at [463, 375] on input "Speaker 1" at bounding box center [462, 374] width 40 height 40
radio input "true"
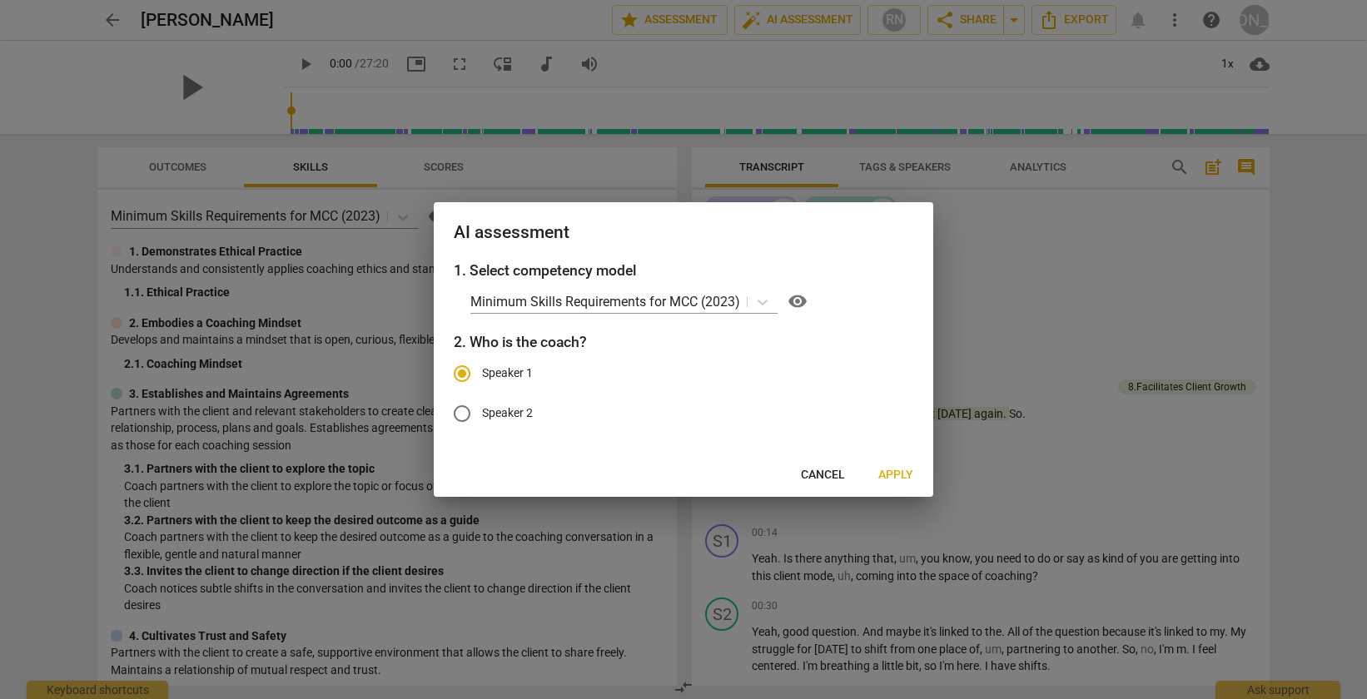
click at [877, 470] on button "Apply" at bounding box center [896, 475] width 62 height 30
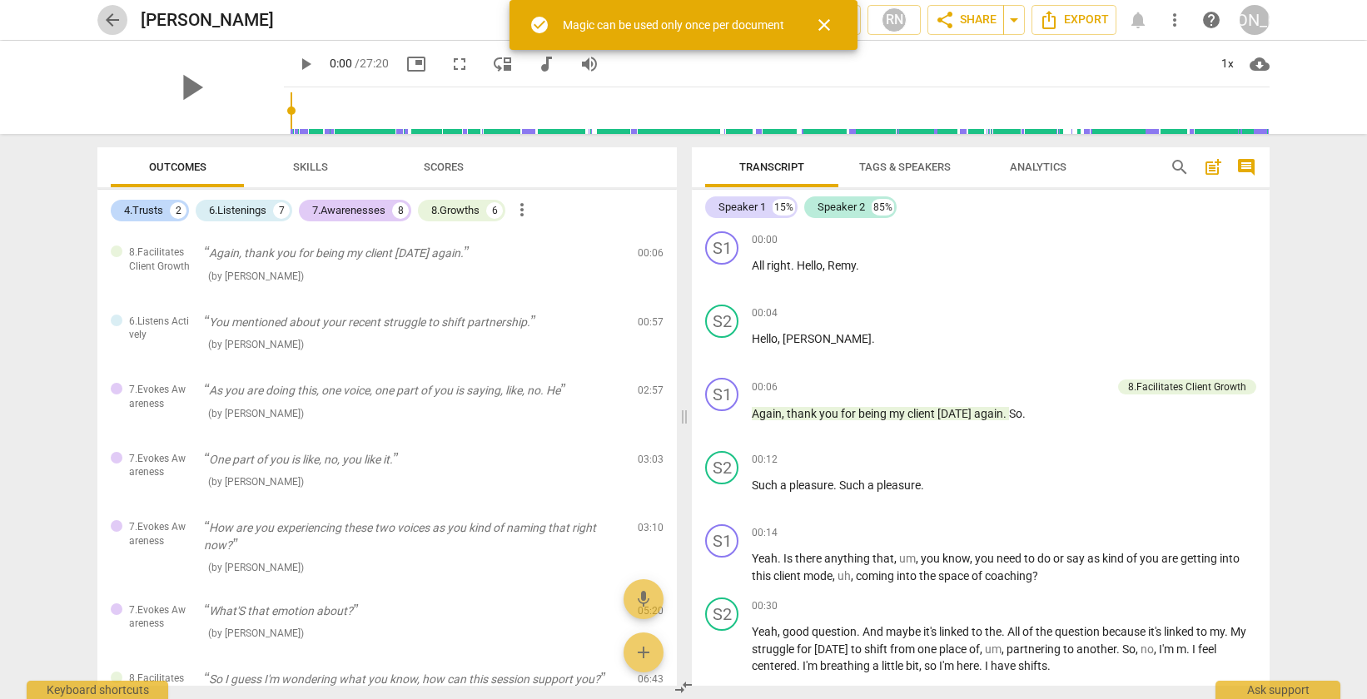
click at [115, 27] on span "arrow_back" at bounding box center [112, 20] width 20 height 20
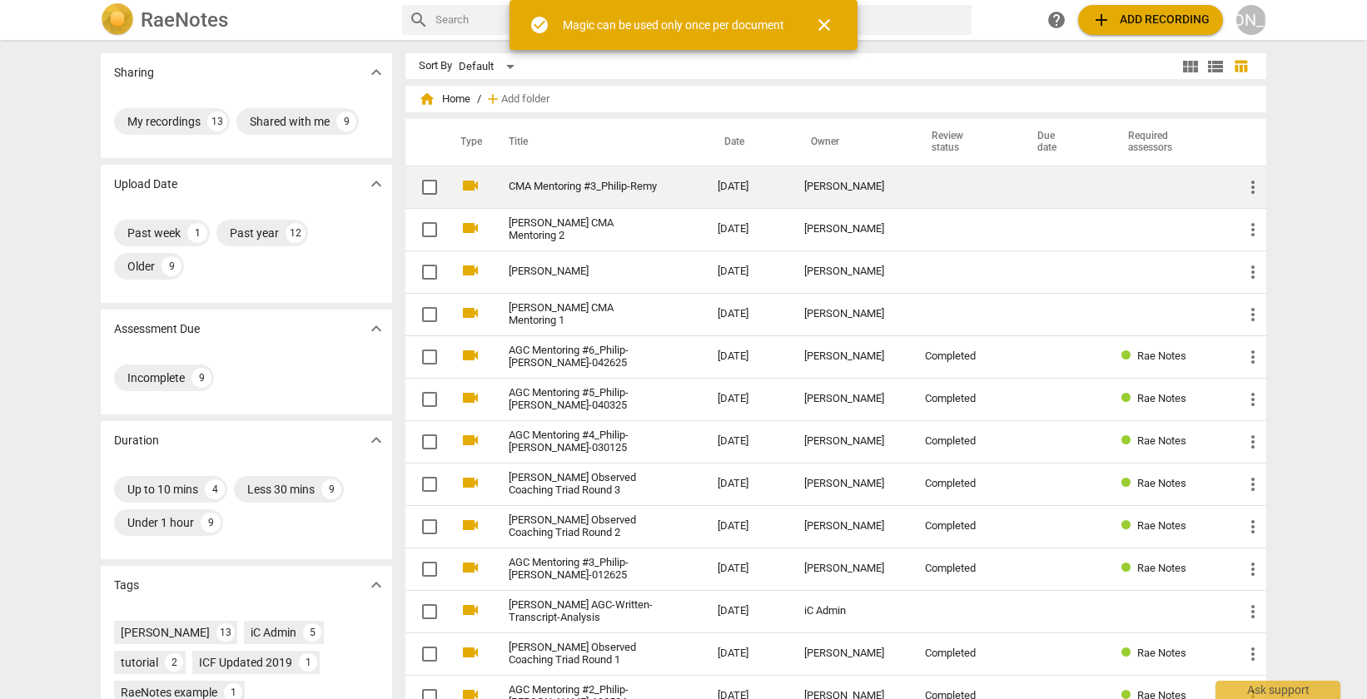
click at [573, 199] on td "CMA Mentoring #3_Philip-Remy" at bounding box center [597, 187] width 216 height 42
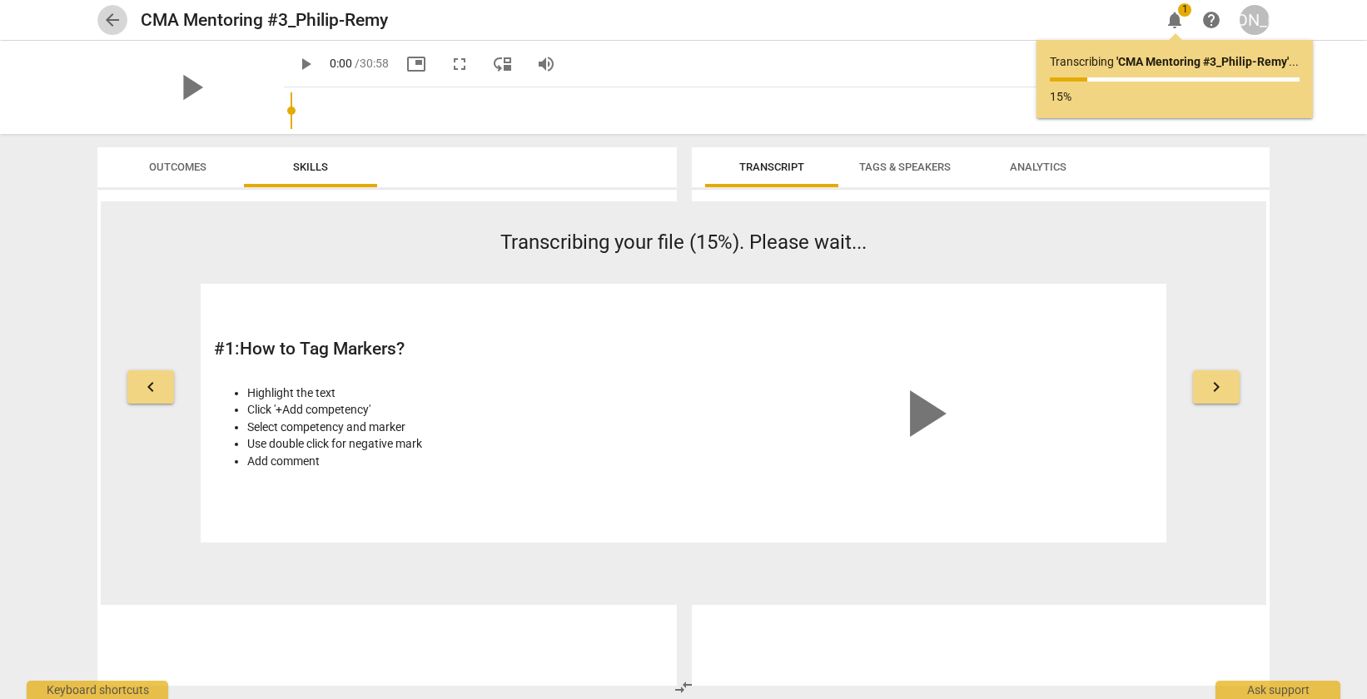
click at [107, 24] on span "arrow_back" at bounding box center [112, 20] width 20 height 20
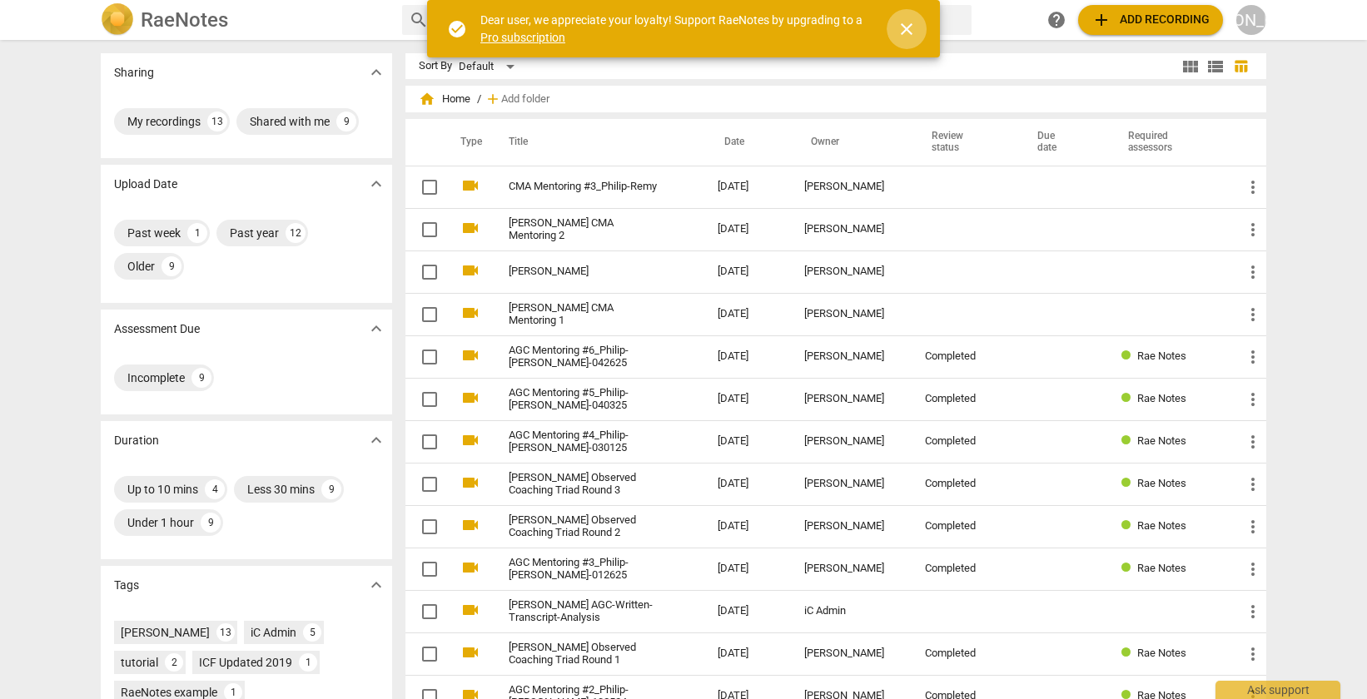
click at [903, 32] on span "close" at bounding box center [907, 29] width 20 height 20
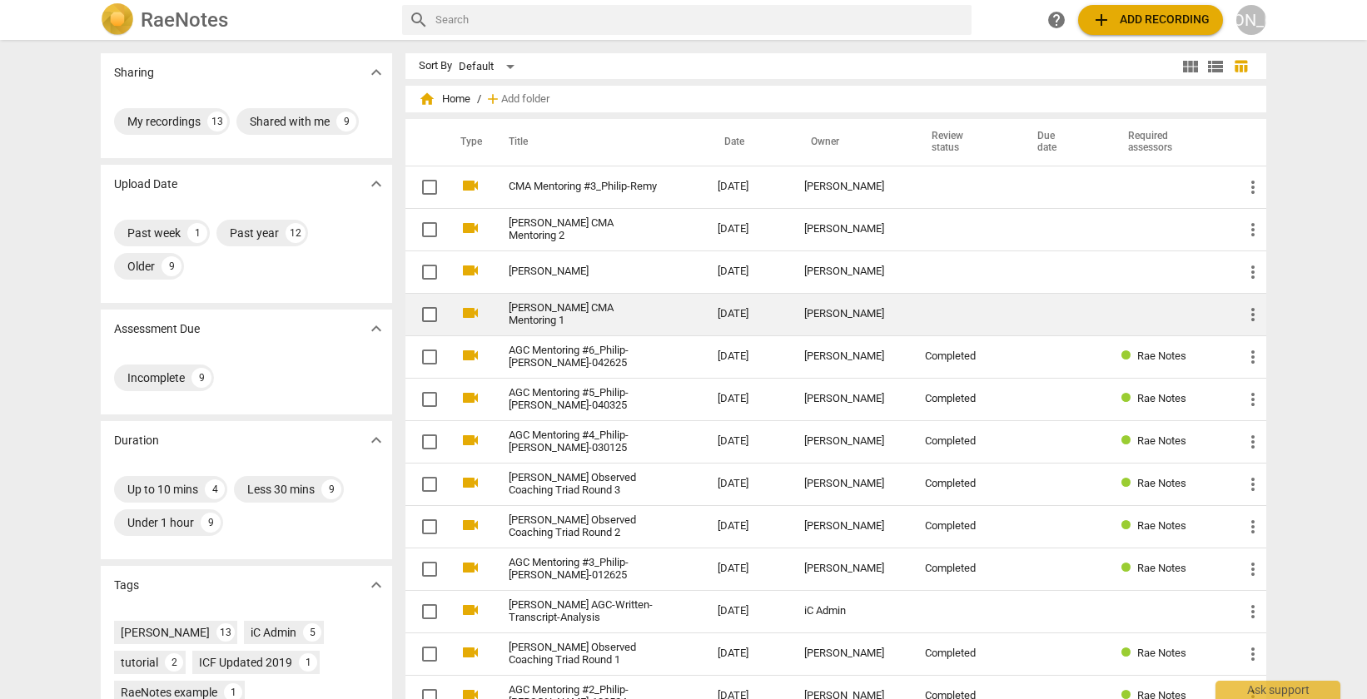
click at [653, 320] on td "[PERSON_NAME] CMA Mentoring 1" at bounding box center [597, 314] width 216 height 42
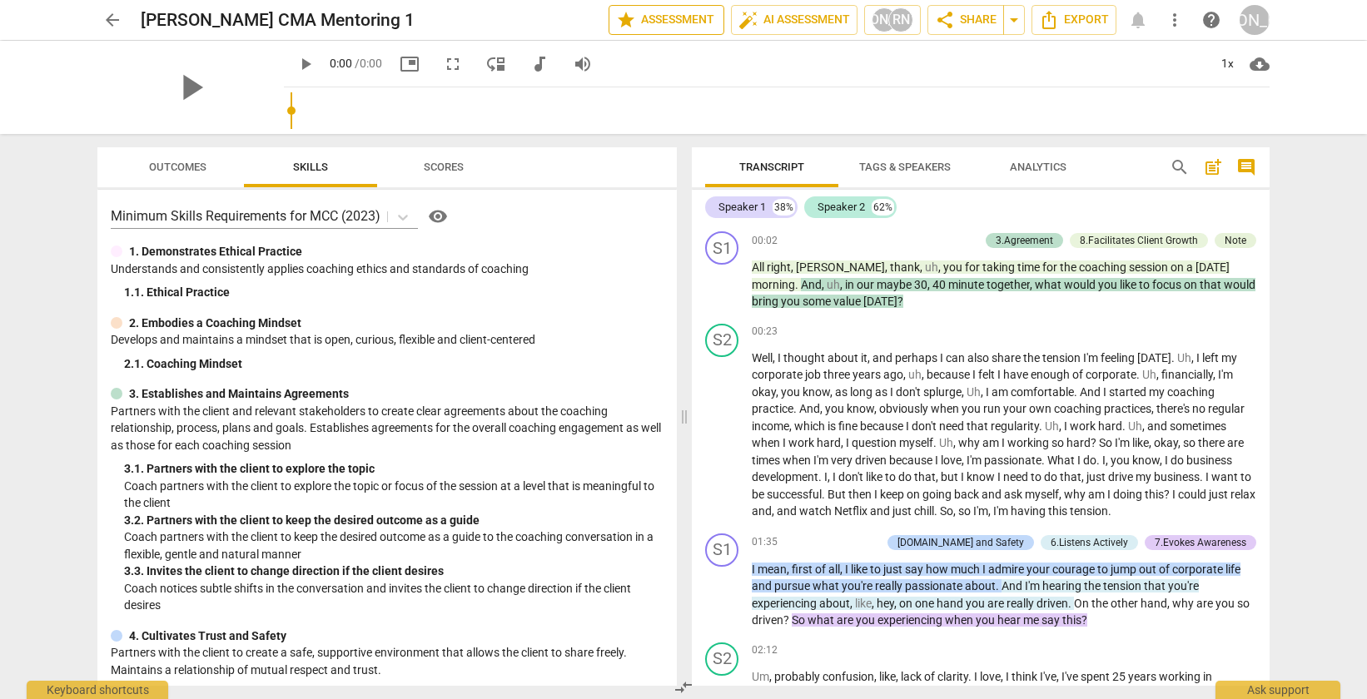
click at [664, 22] on span "star Assessment" at bounding box center [666, 20] width 101 height 20
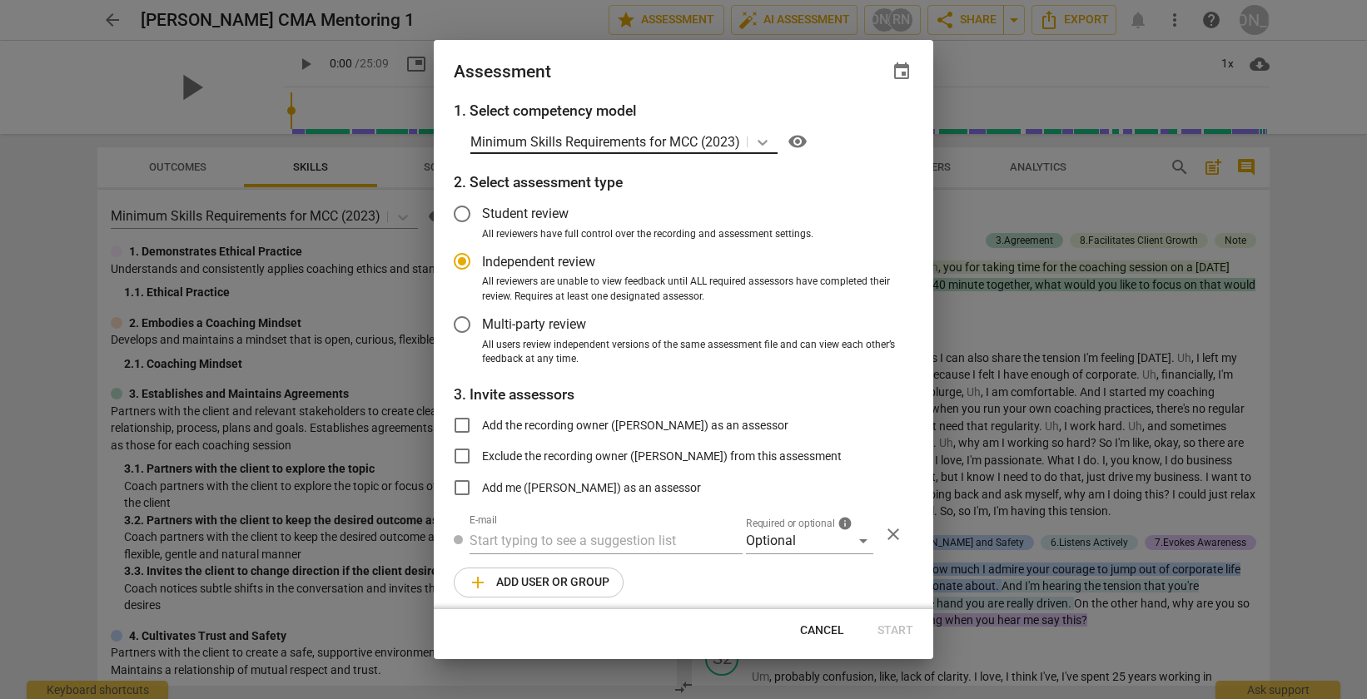
click at [753, 142] on div at bounding box center [763, 142] width 30 height 24
click at [768, 100] on h3 "1. Select competency model" at bounding box center [684, 111] width 460 height 22
click at [980, 84] on div at bounding box center [683, 349] width 1367 height 699
radio input "false"
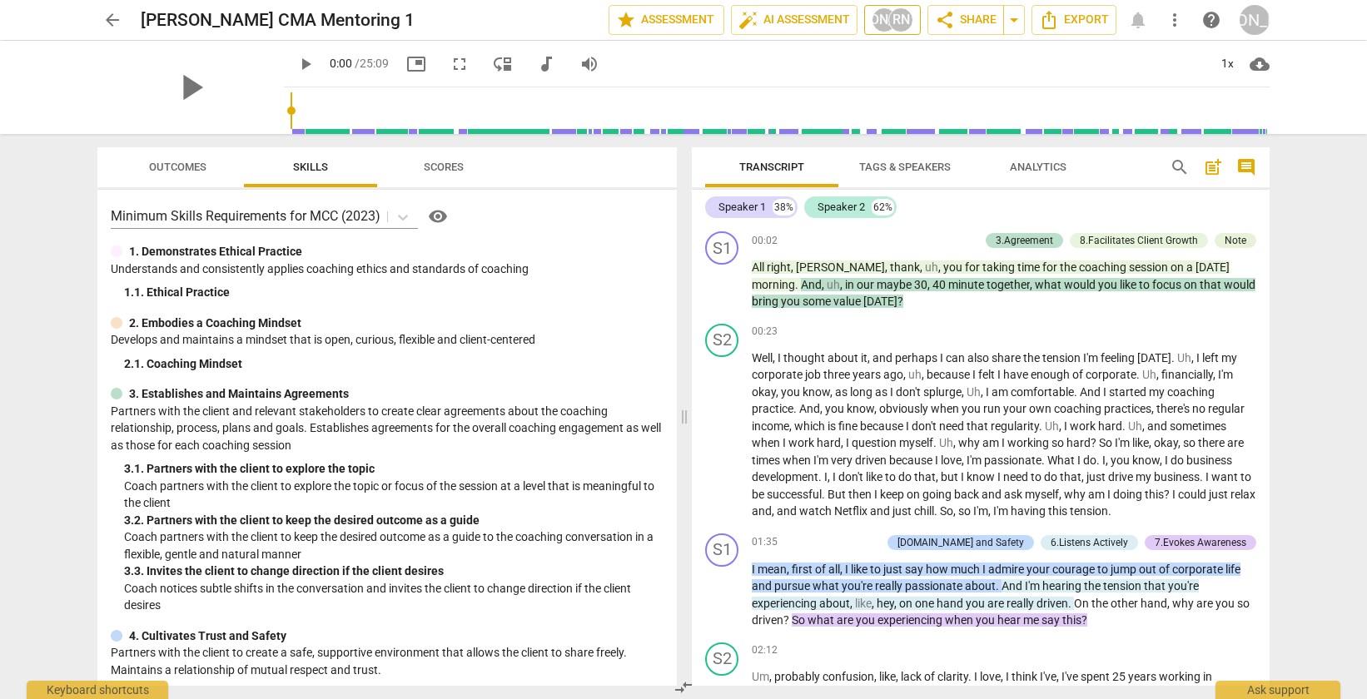
click at [897, 26] on div "RN" at bounding box center [900, 19] width 25 height 25
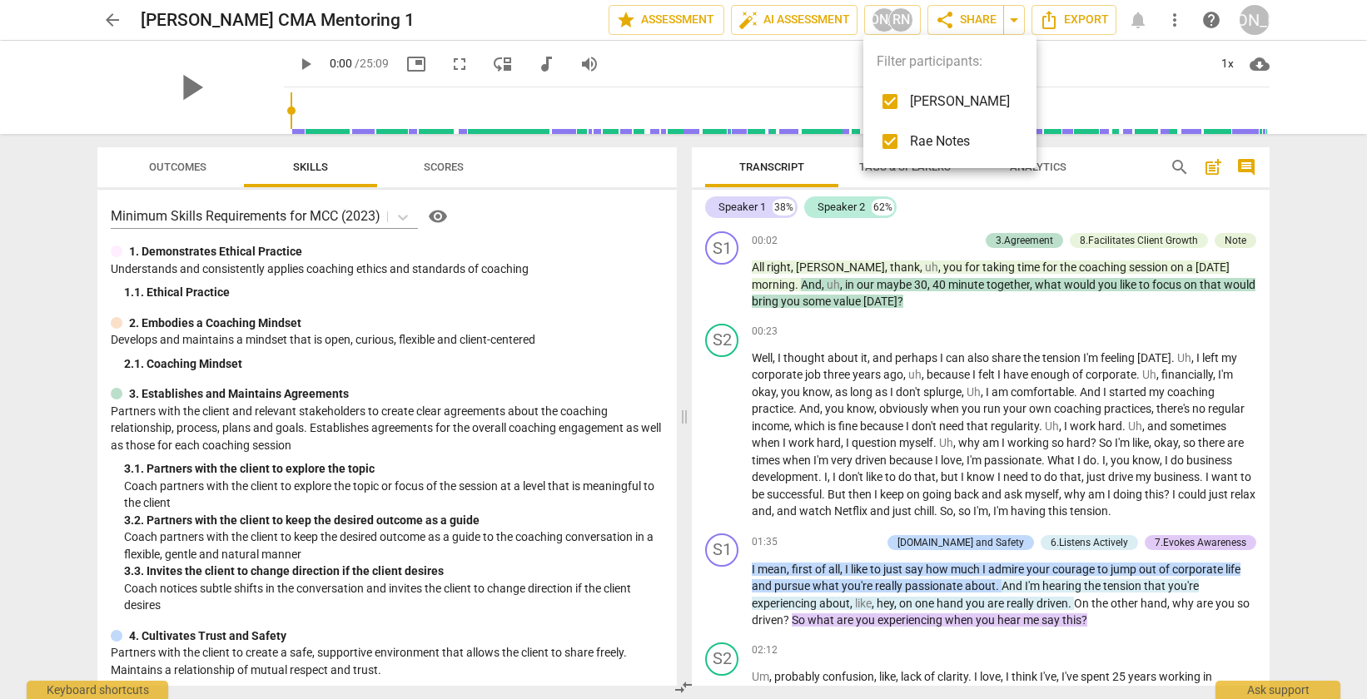
click at [891, 106] on input "checkbox" at bounding box center [890, 102] width 40 height 40
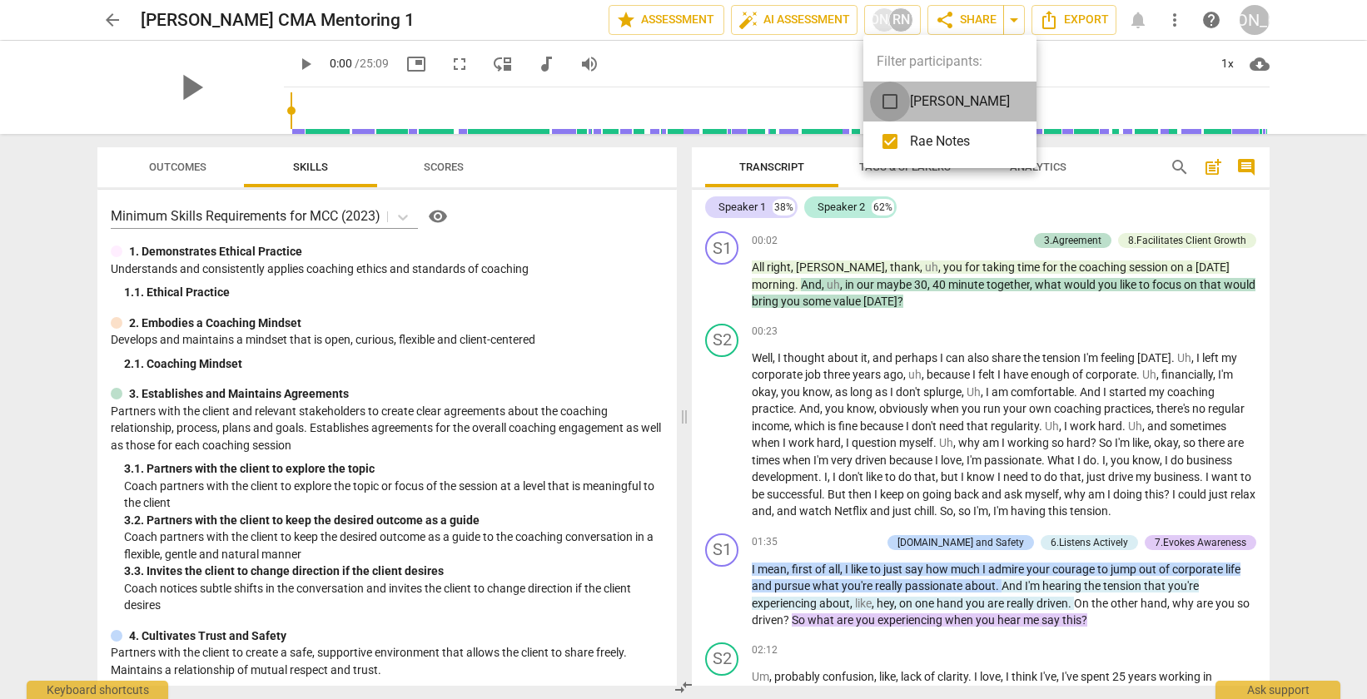
click at [887, 102] on input "checkbox" at bounding box center [890, 102] width 40 height 40
checkbox input "true"
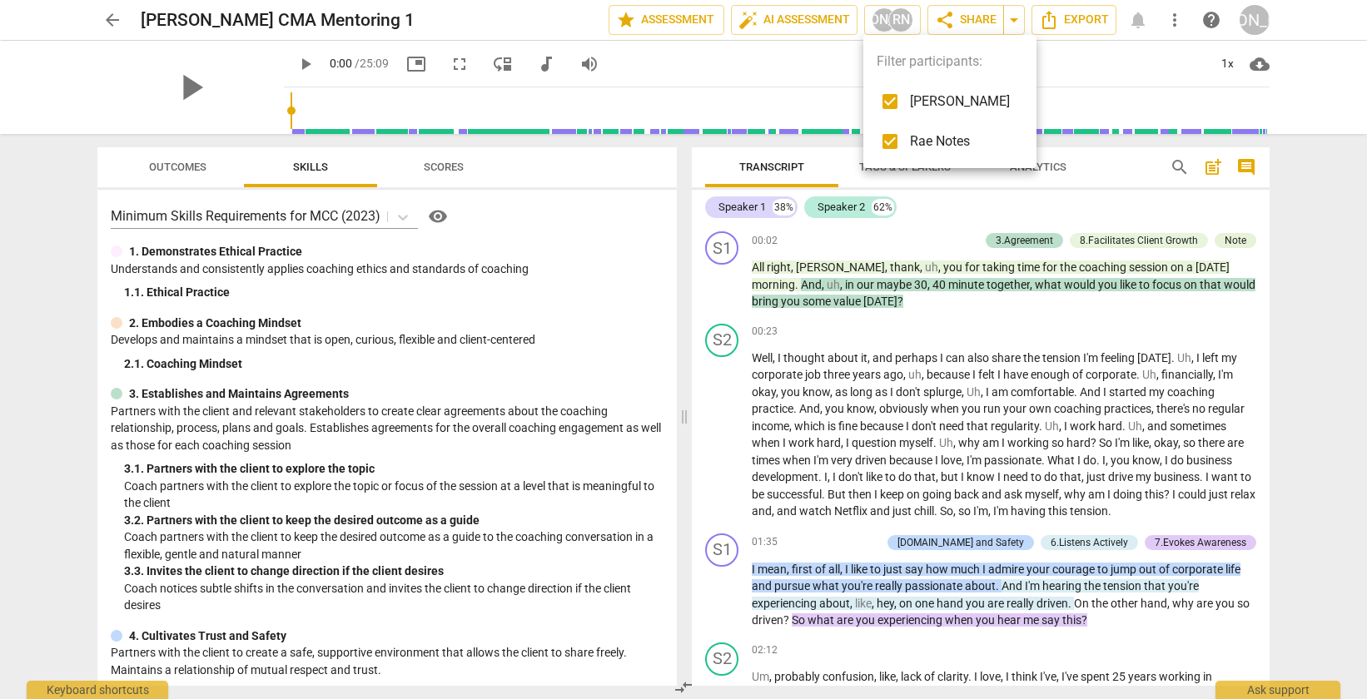
click at [817, 61] on div at bounding box center [683, 349] width 1367 height 699
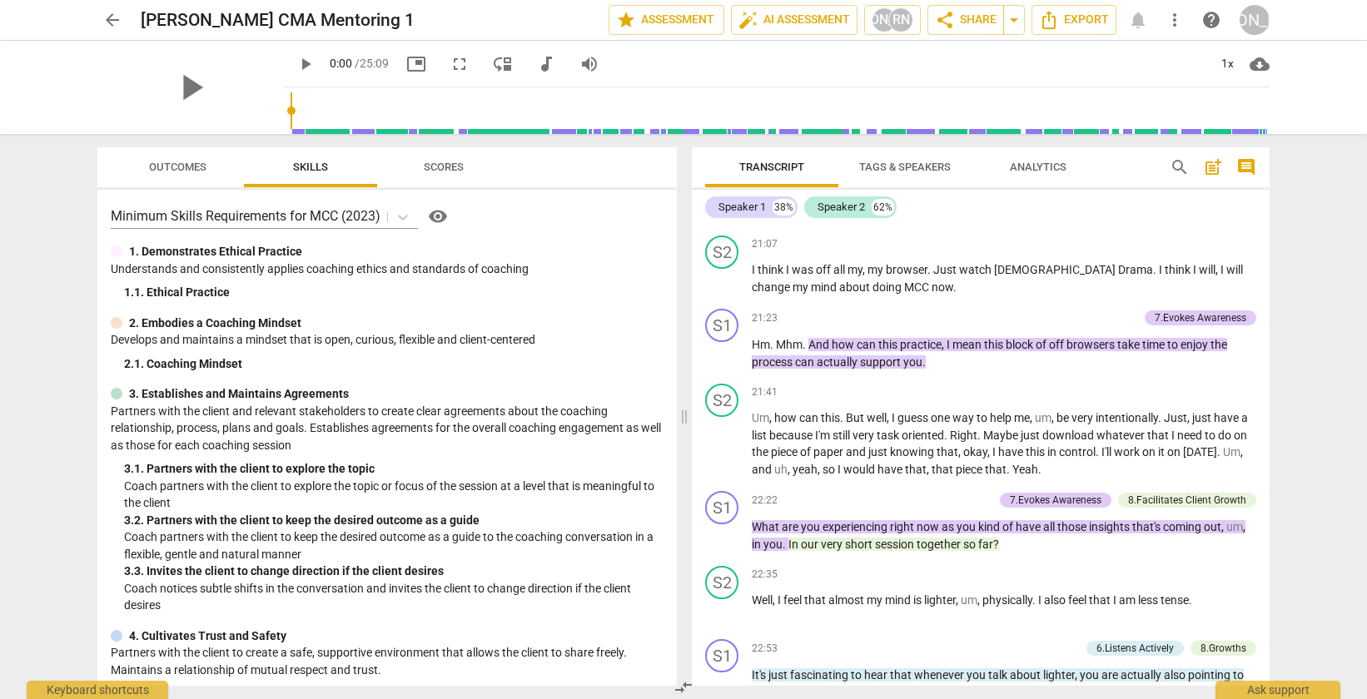
scroll to position [4867, 0]
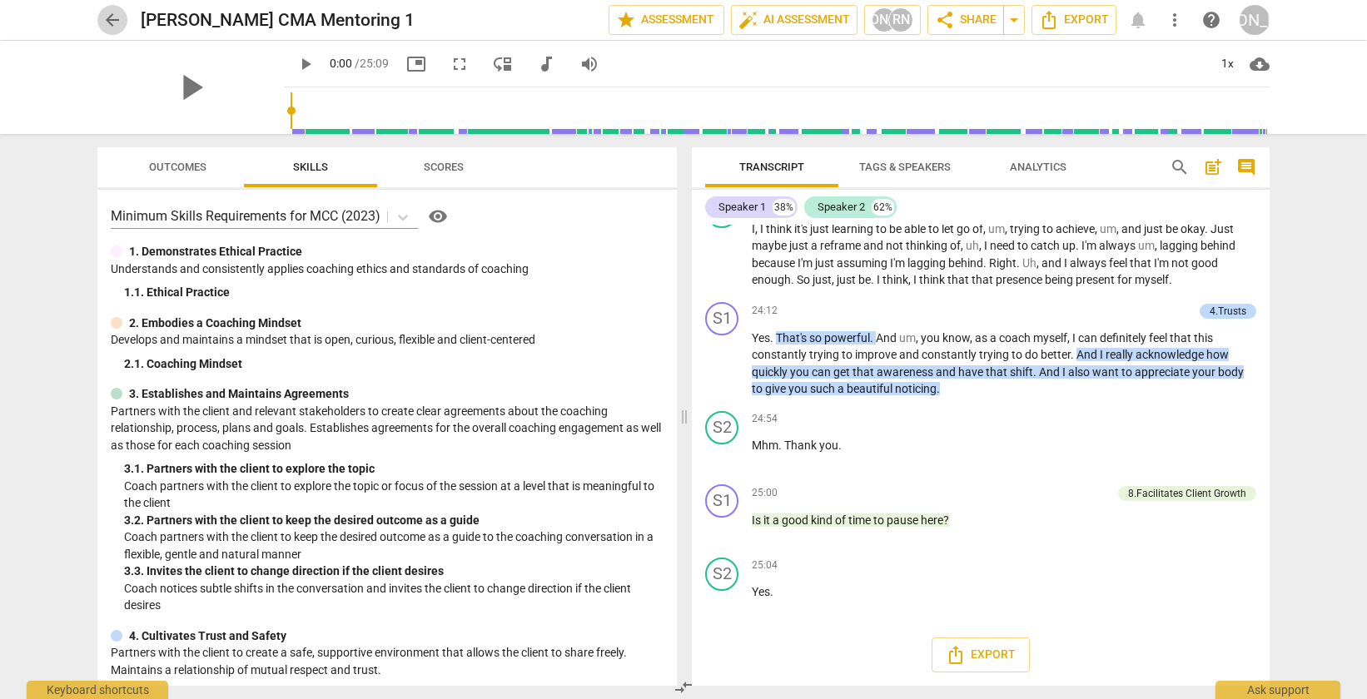
click at [111, 24] on span "arrow_back" at bounding box center [112, 20] width 20 height 20
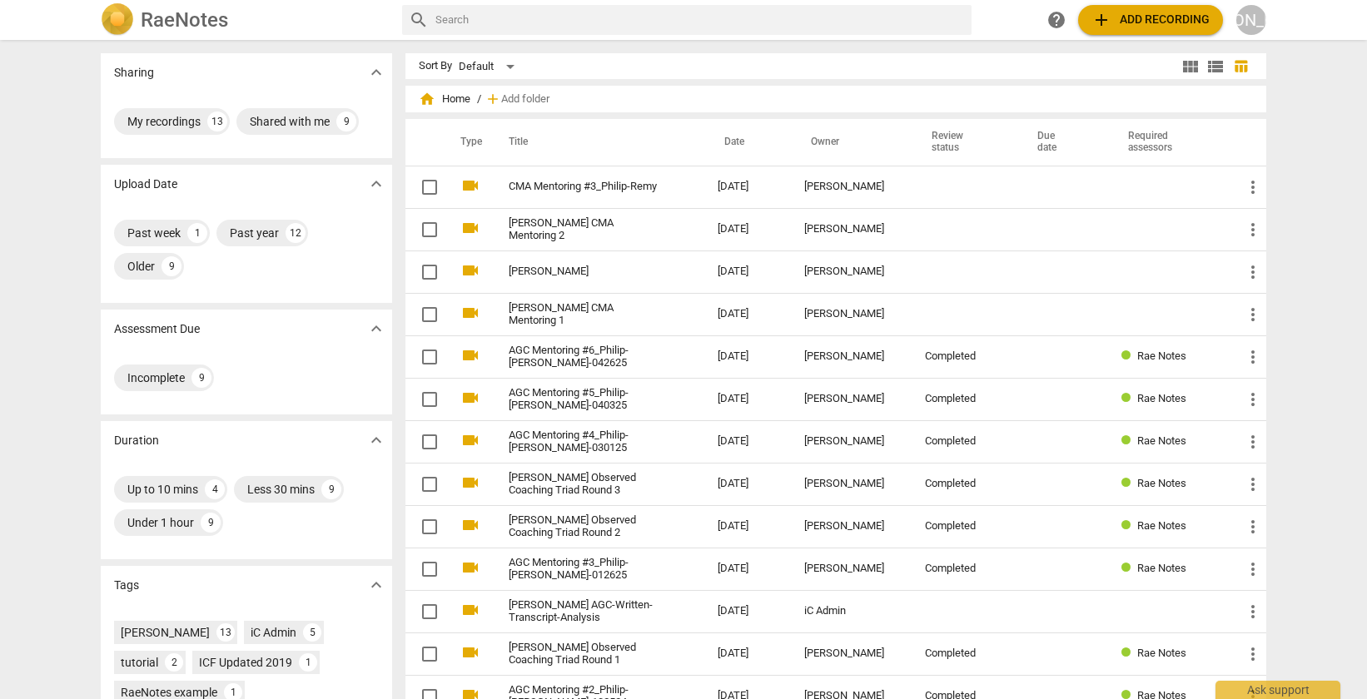
click at [919, 149] on th "Review status" at bounding box center [965, 142] width 106 height 47
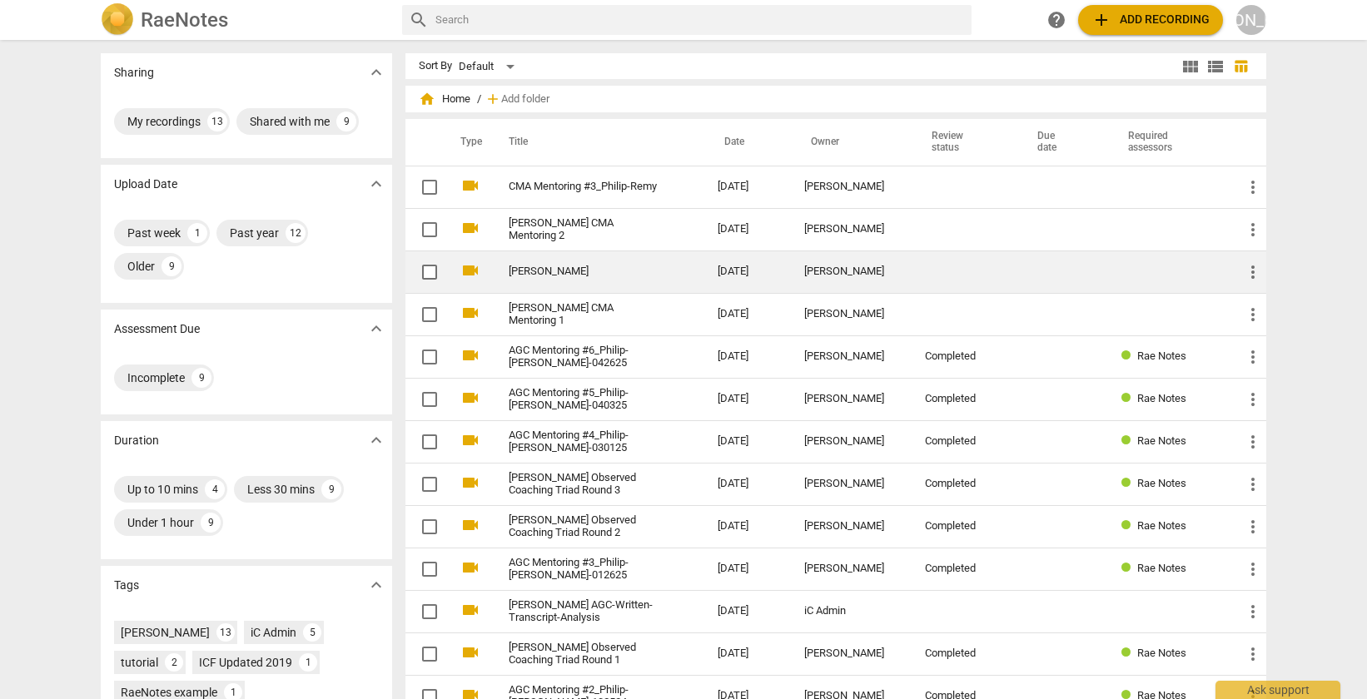
click at [564, 277] on link "[PERSON_NAME]" at bounding box center [583, 272] width 149 height 12
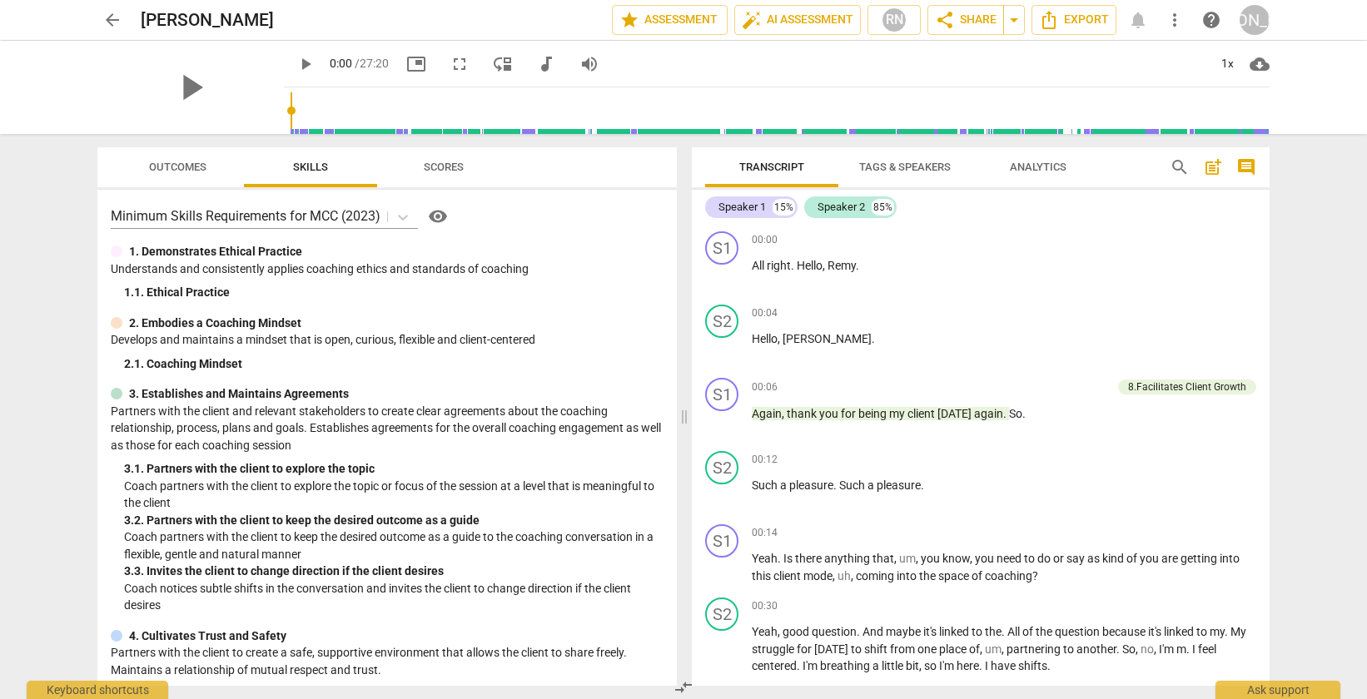
click at [117, 17] on span "arrow_back" at bounding box center [112, 20] width 20 height 20
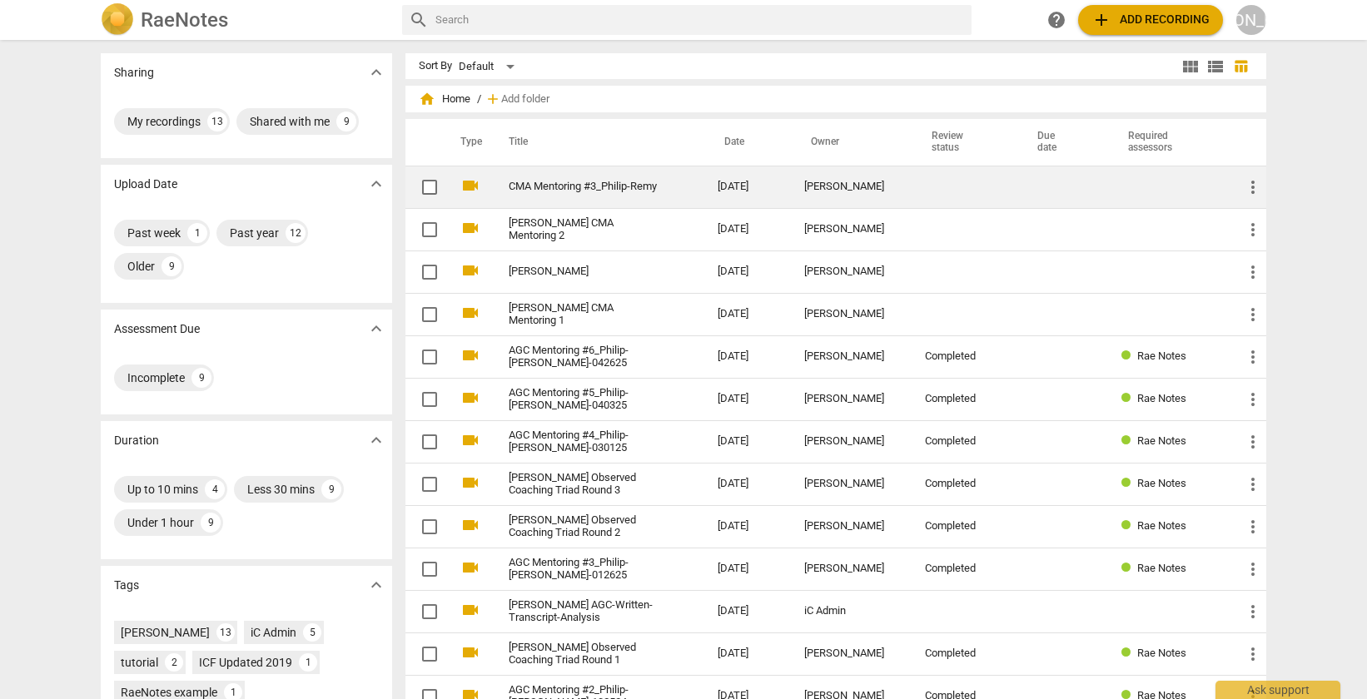
click at [603, 183] on link "CMA Mentoring #3_Philip-Remy" at bounding box center [583, 187] width 149 height 12
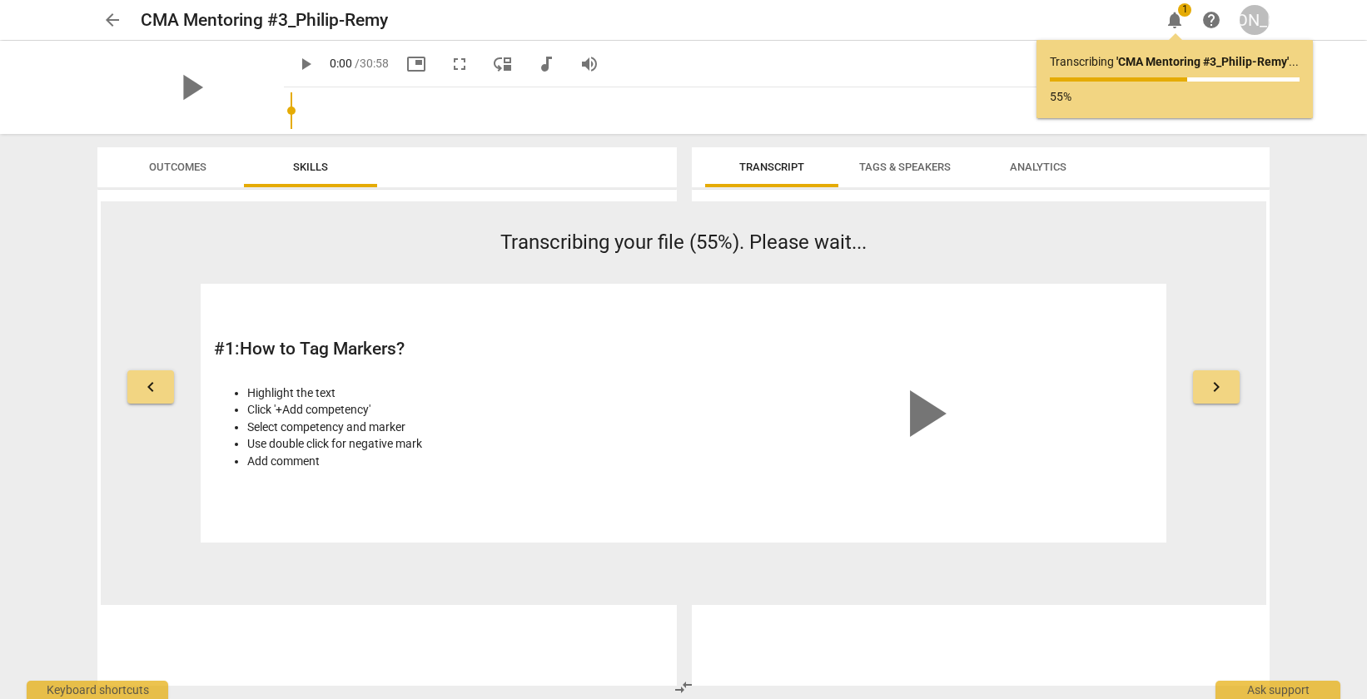
click at [1172, 14] on span "notifications" at bounding box center [1175, 20] width 20 height 20
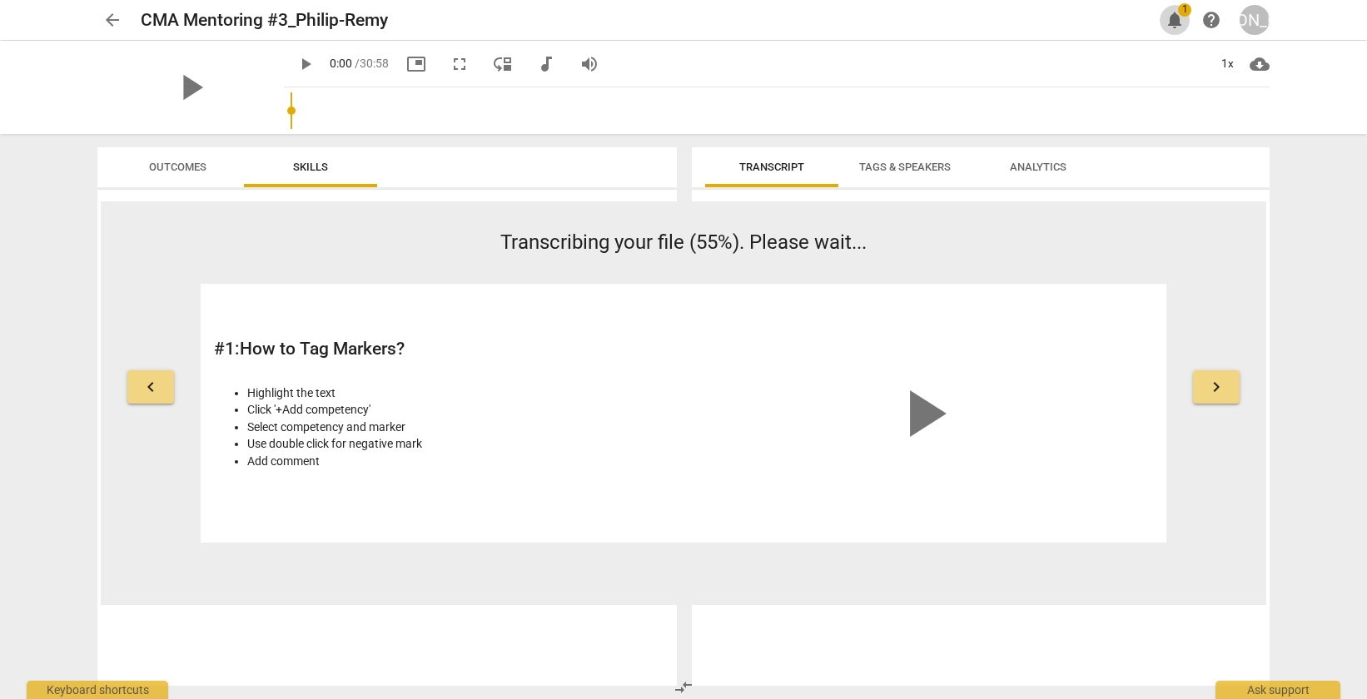
click at [1172, 14] on span "notifications" at bounding box center [1175, 20] width 20 height 20
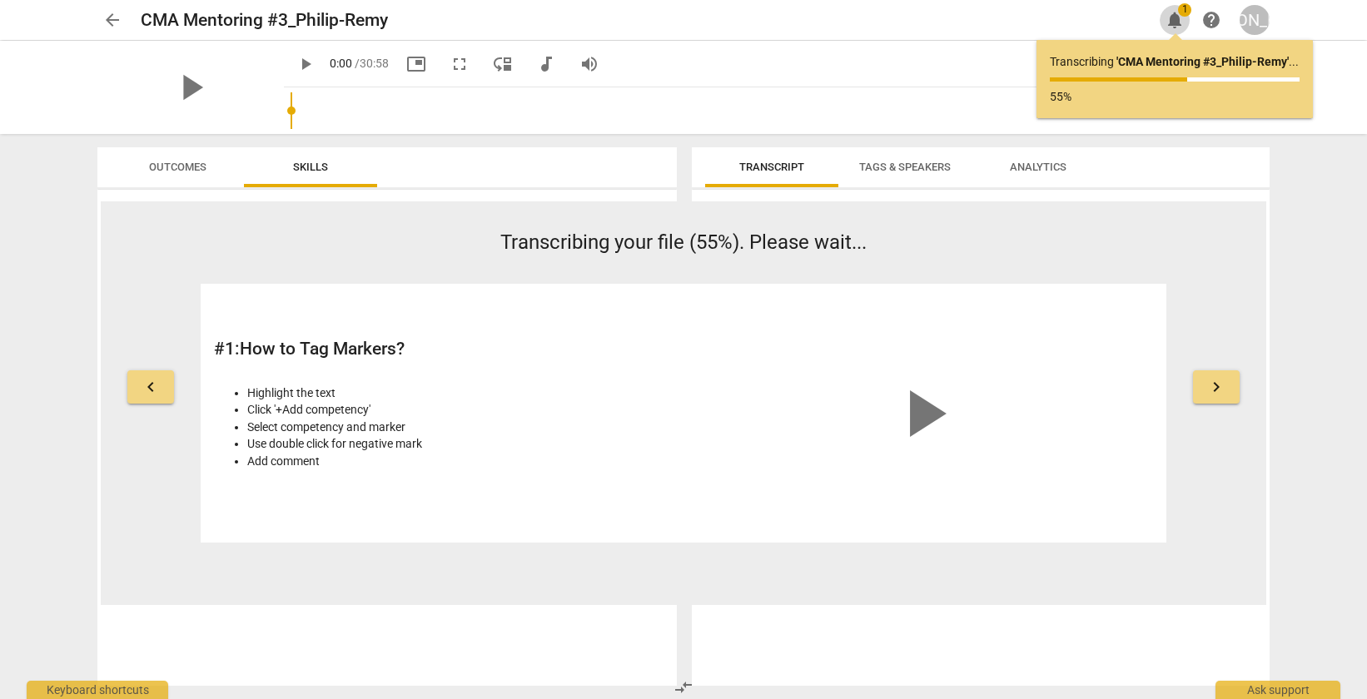
click at [1172, 14] on span "notifications" at bounding box center [1175, 20] width 20 height 20
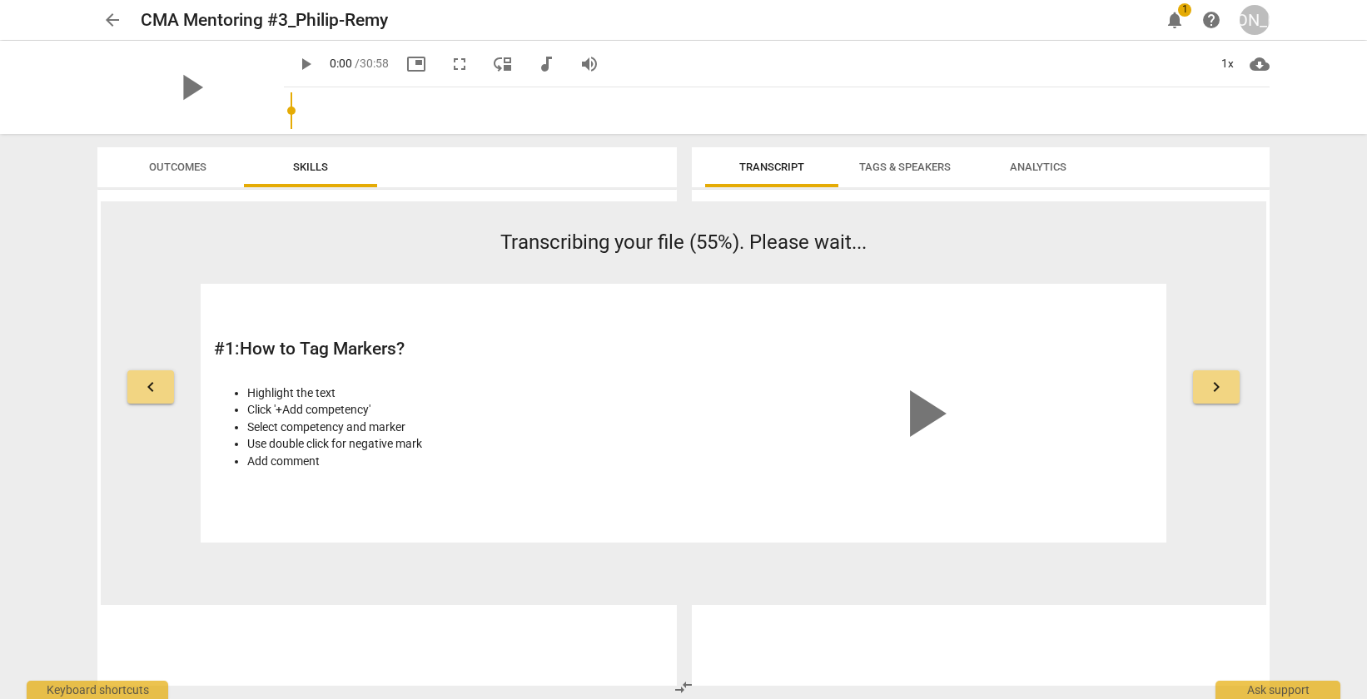
click at [109, 19] on span "arrow_back" at bounding box center [112, 20] width 20 height 20
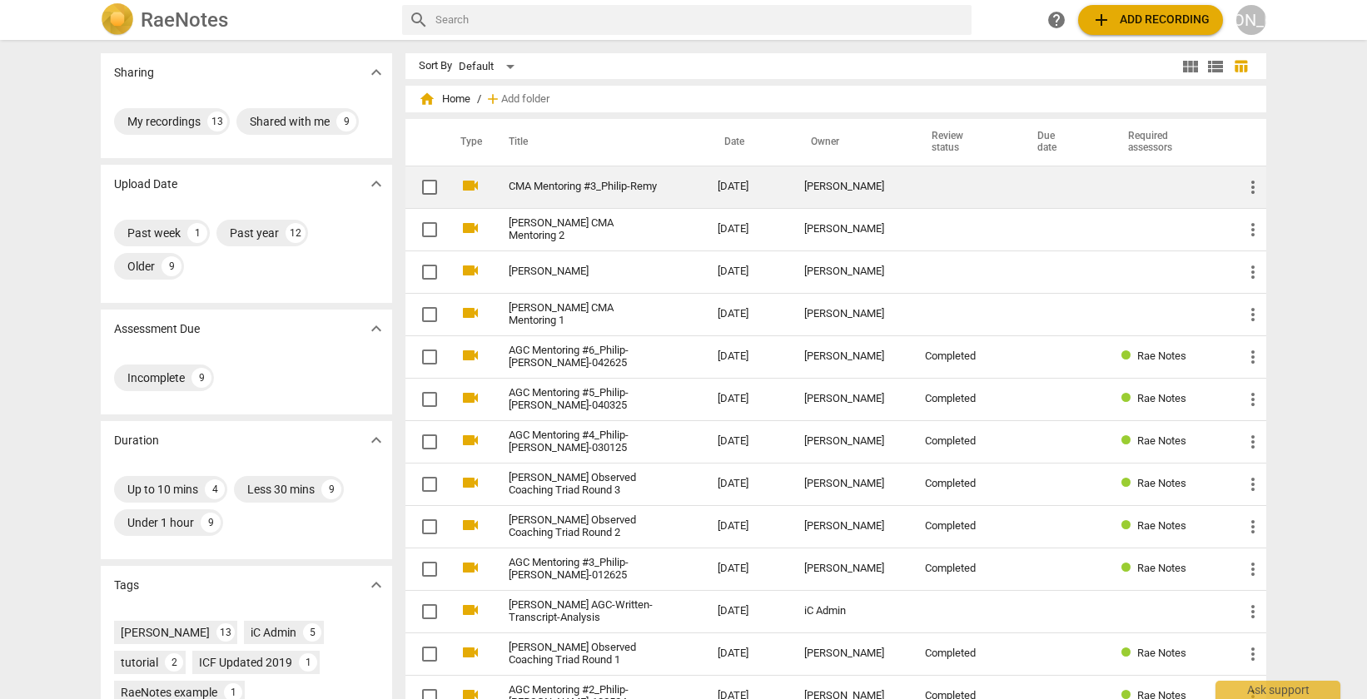
click at [709, 195] on td "[DATE]" at bounding box center [747, 187] width 87 height 42
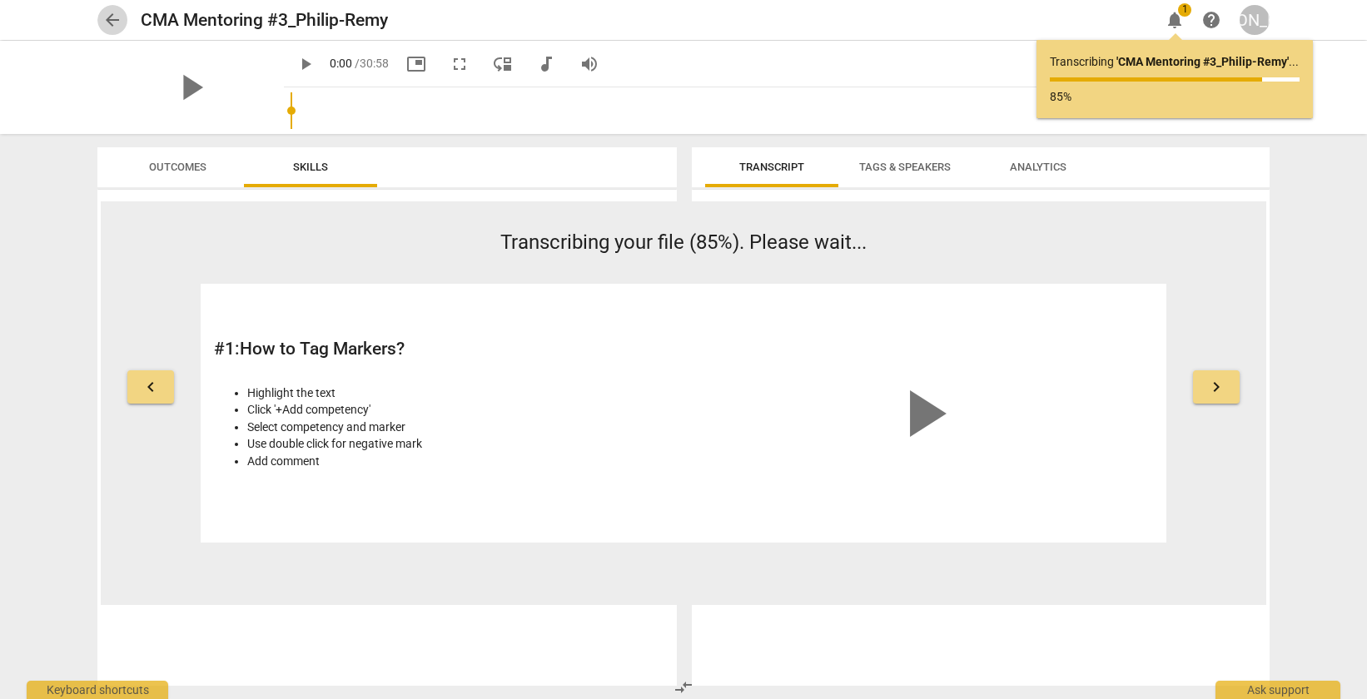
click at [106, 22] on span "arrow_back" at bounding box center [112, 20] width 20 height 20
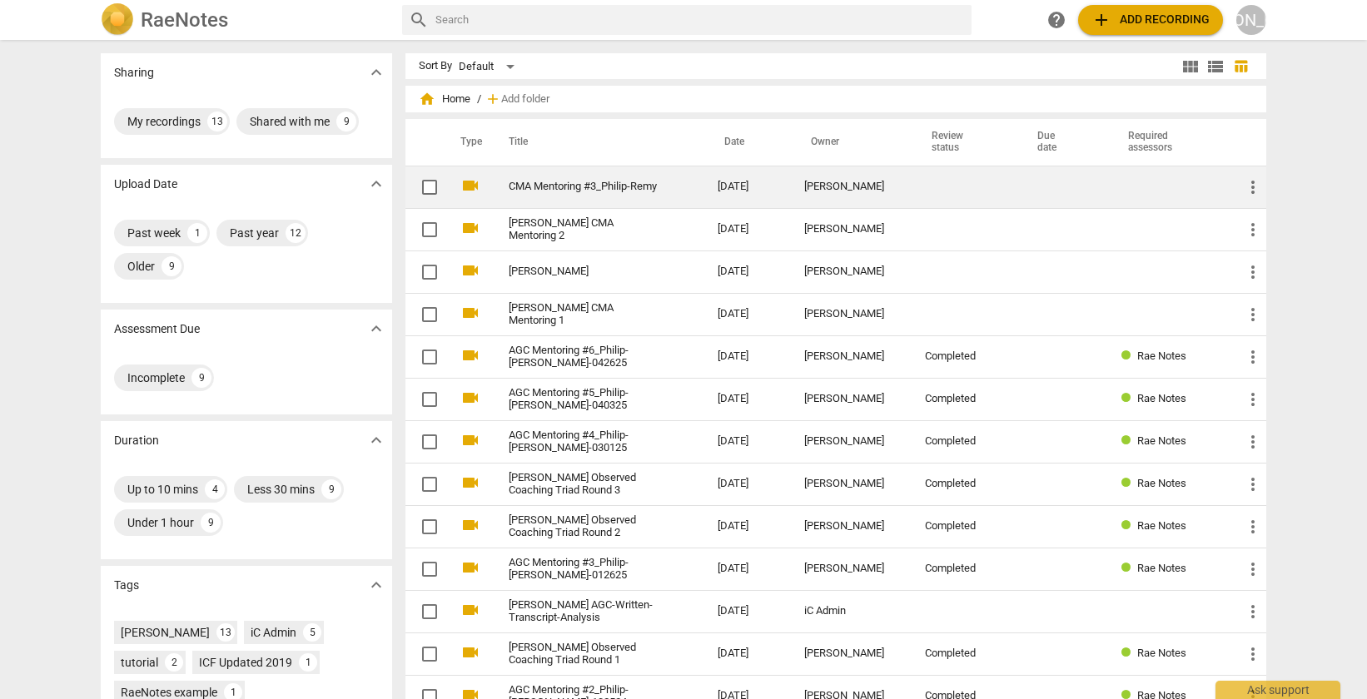
click at [1247, 187] on span "more_vert" at bounding box center [1253, 187] width 20 height 20
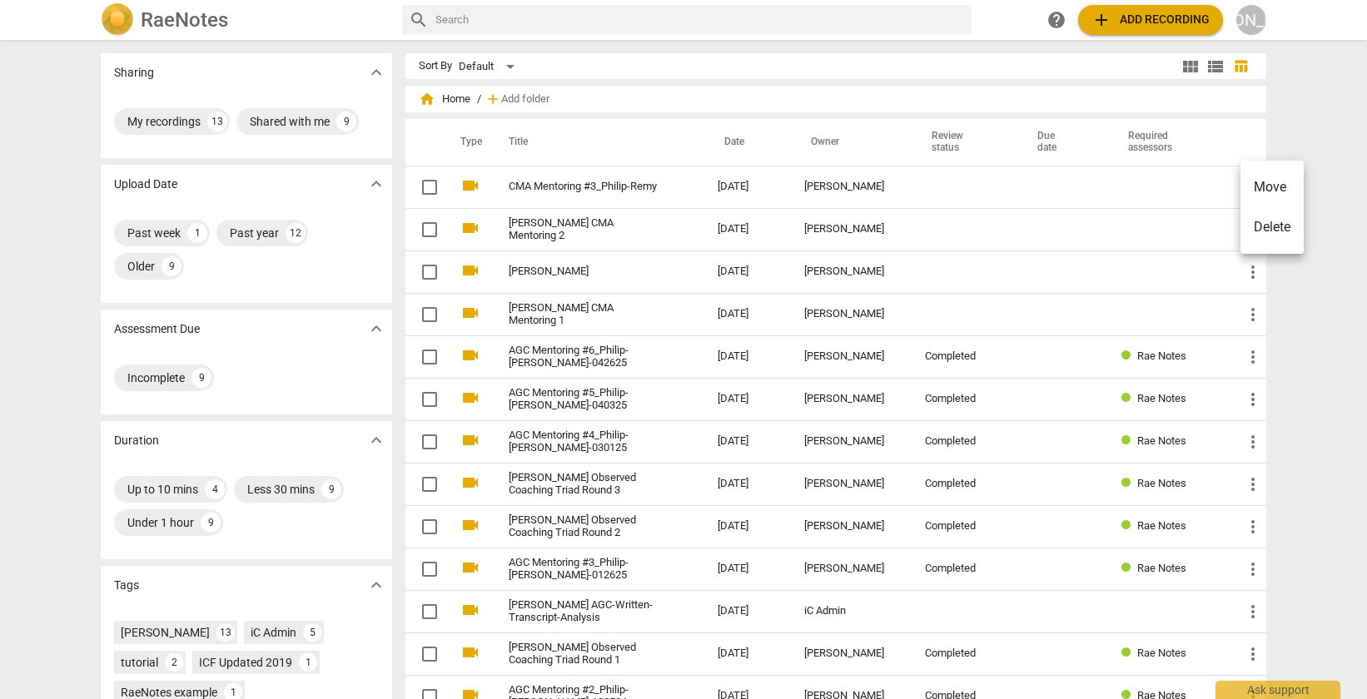
click at [1302, 102] on div at bounding box center [683, 349] width 1367 height 699
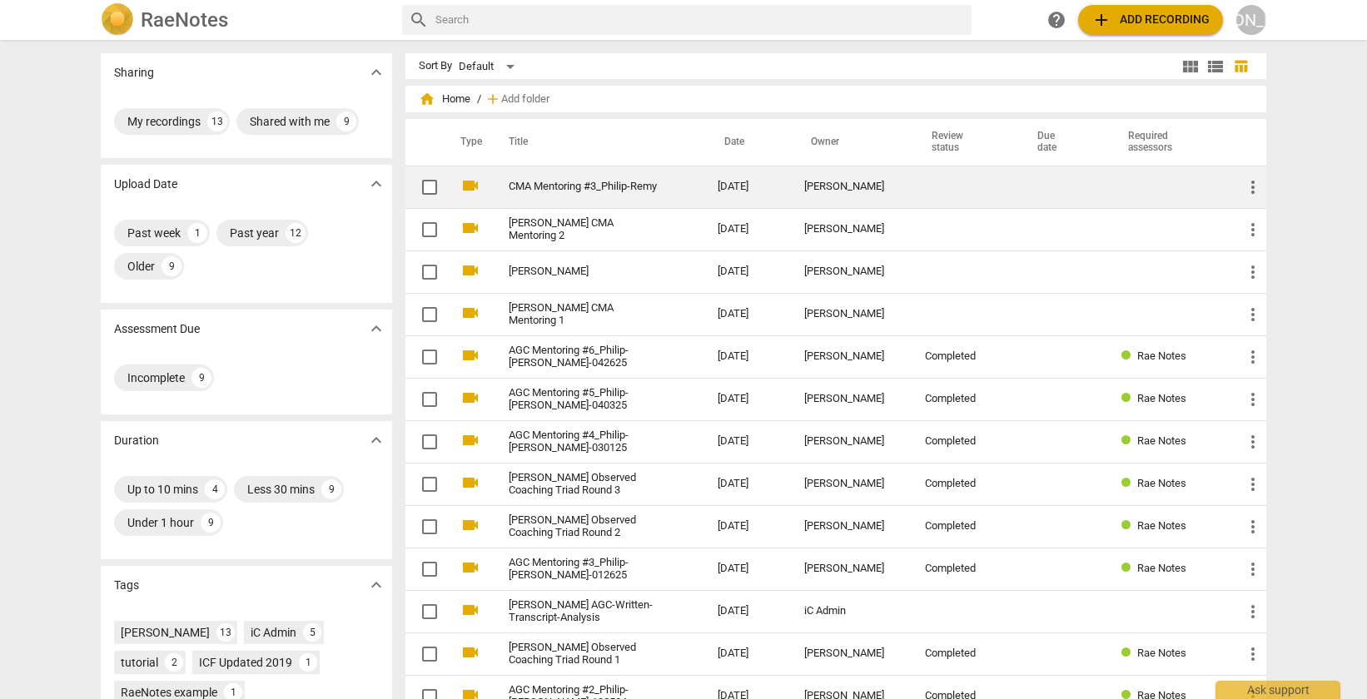
click at [574, 181] on link "CMA Mentoring #3_Philip-Remy" at bounding box center [583, 187] width 149 height 12
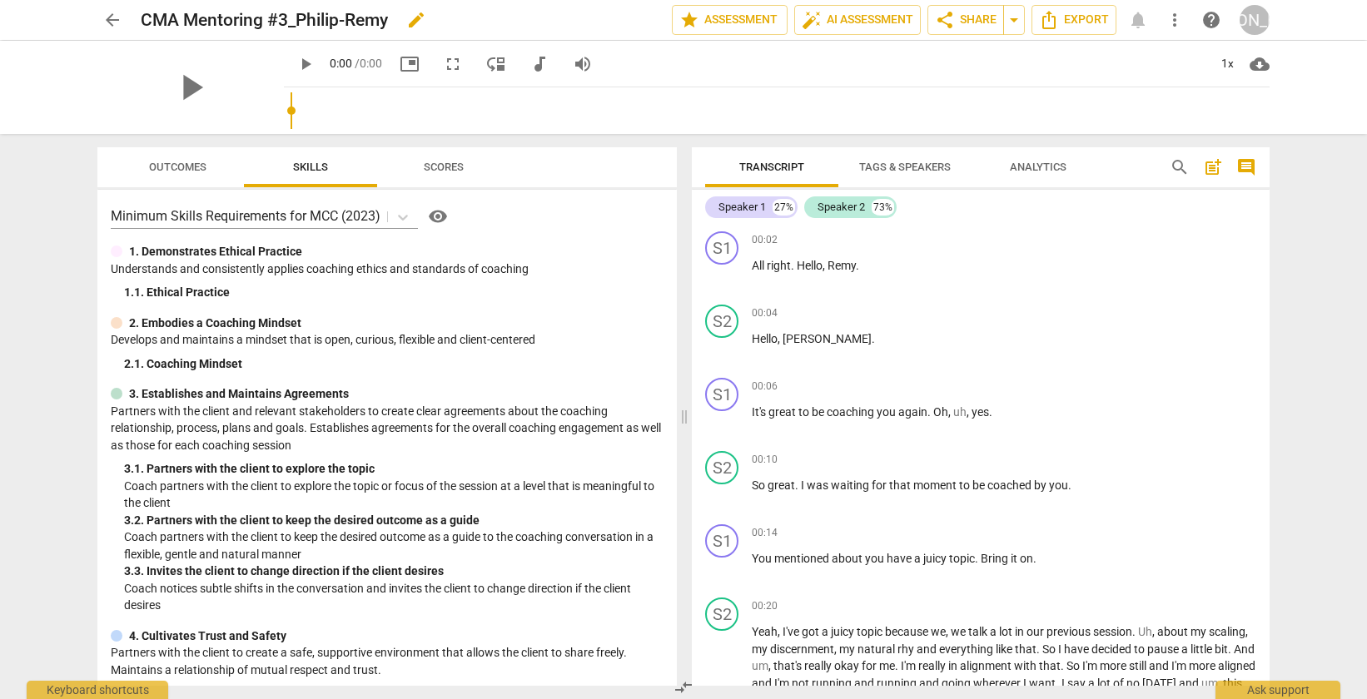
click at [410, 22] on span "edit" at bounding box center [416, 20] width 20 height 20
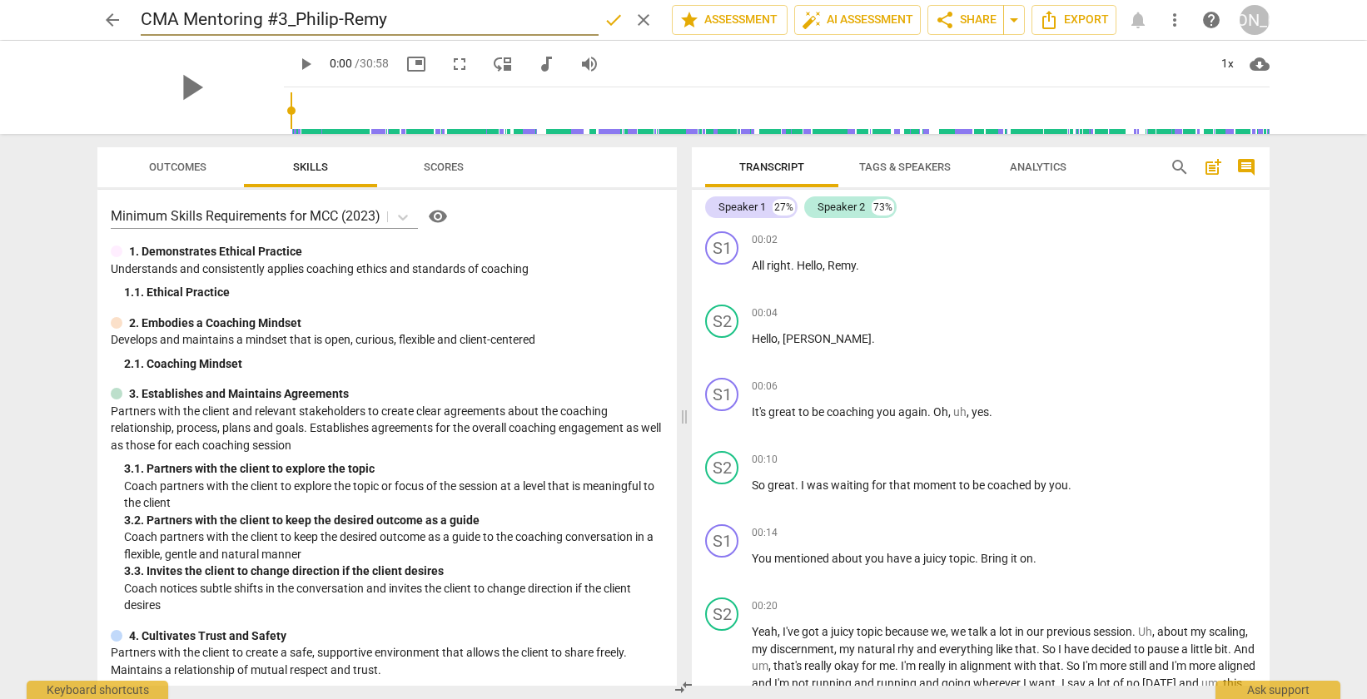
drag, startPoint x: 296, startPoint y: 20, endPoint x: 143, endPoint y: 17, distance: 152.4
click at [143, 17] on input "CMA Mentoring #3_Philip-Remy" at bounding box center [370, 20] width 458 height 32
click at [398, 18] on input "CMA Mentoring #3_Philip-Remy" at bounding box center [370, 20] width 458 height 32
drag, startPoint x: 296, startPoint y: 22, endPoint x: 138, endPoint y: 7, distance: 158.0
click at [138, 7] on div "arrow_back CMA Mentoring #3_Philip-Remy CMA Mentoring #3_ done clear star Asses…" at bounding box center [683, 20] width 1172 height 32
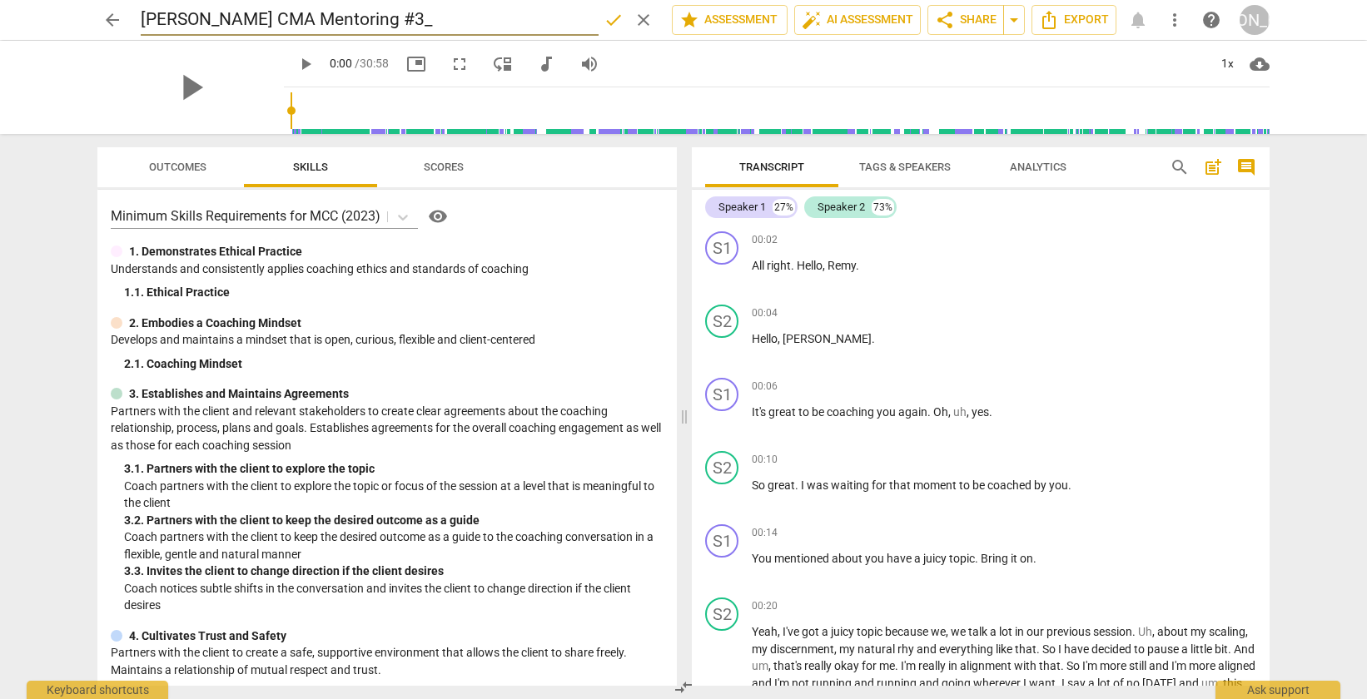
click at [375, 21] on input "[PERSON_NAME] CMA Mentoring #3_" at bounding box center [370, 20] width 458 height 32
type input "[PERSON_NAME] CMA Mentoring 3"
click at [607, 17] on span "done" at bounding box center [614, 20] width 20 height 20
click at [117, 25] on span "arrow_back" at bounding box center [112, 20] width 20 height 20
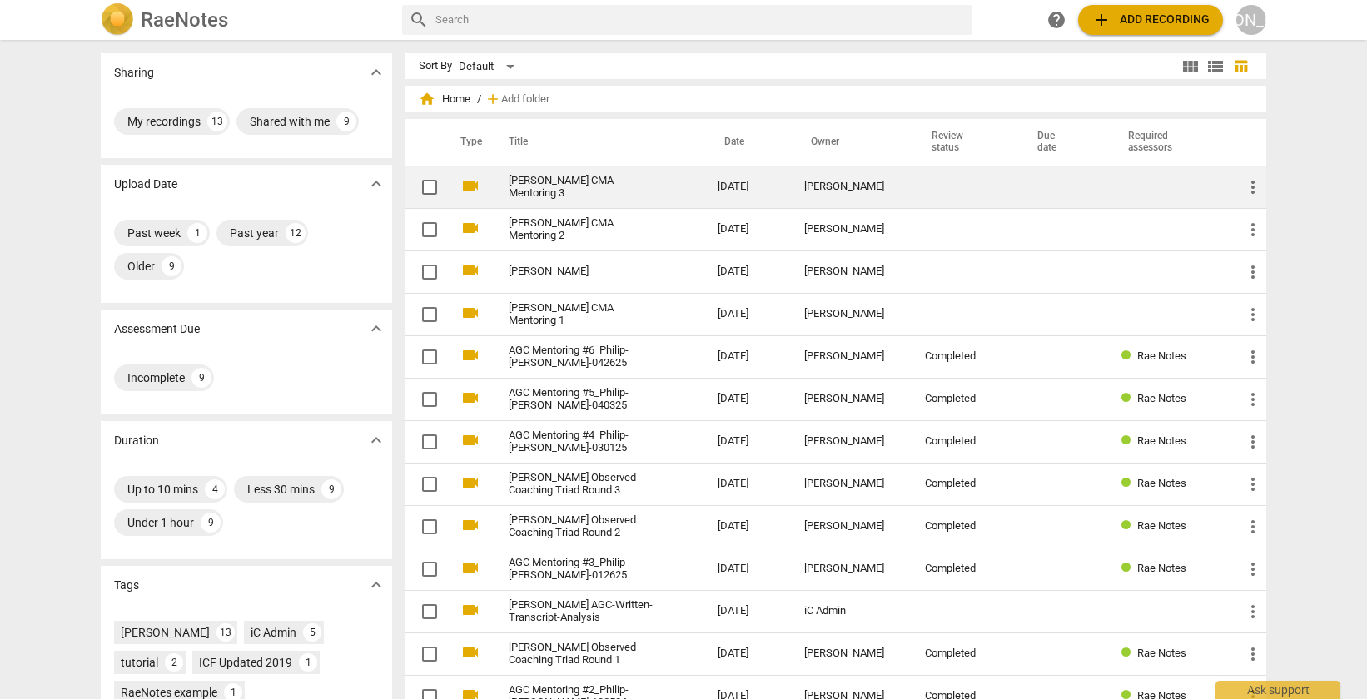
click at [740, 195] on td "[DATE]" at bounding box center [747, 187] width 87 height 42
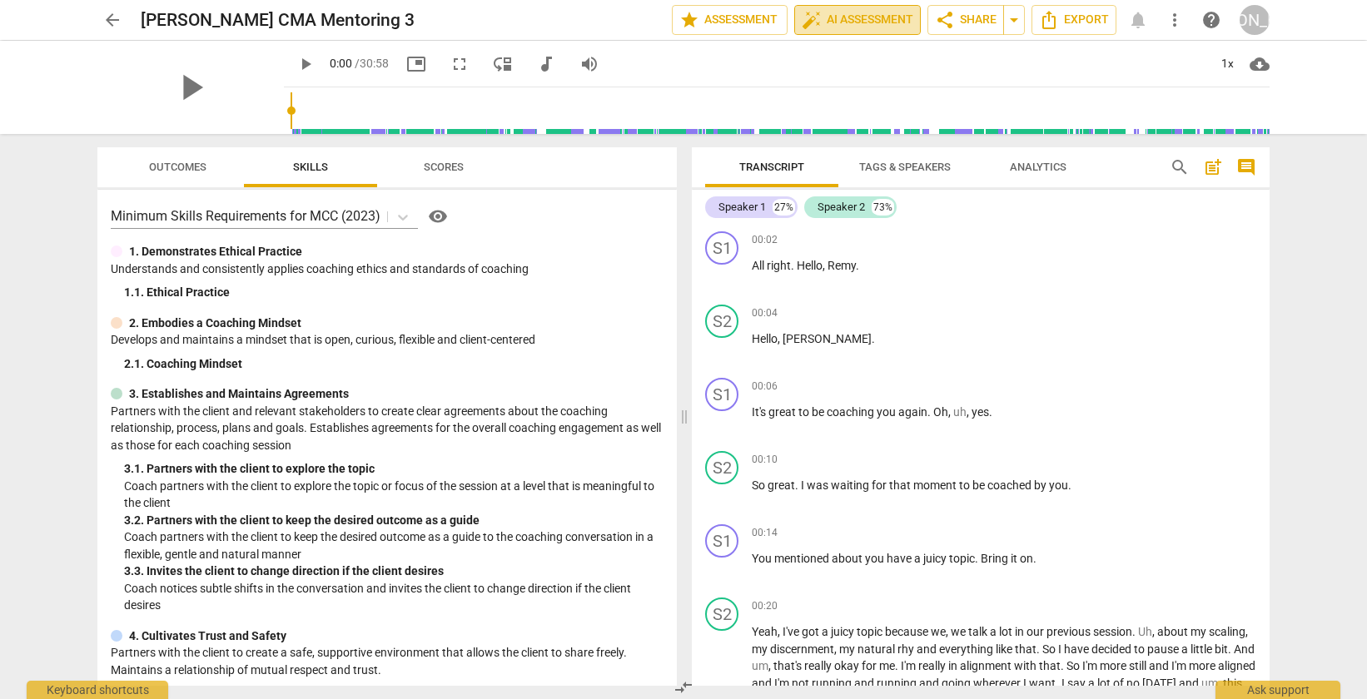
click at [848, 24] on span "auto_fix_high AI Assessment" at bounding box center [858, 20] width 112 height 20
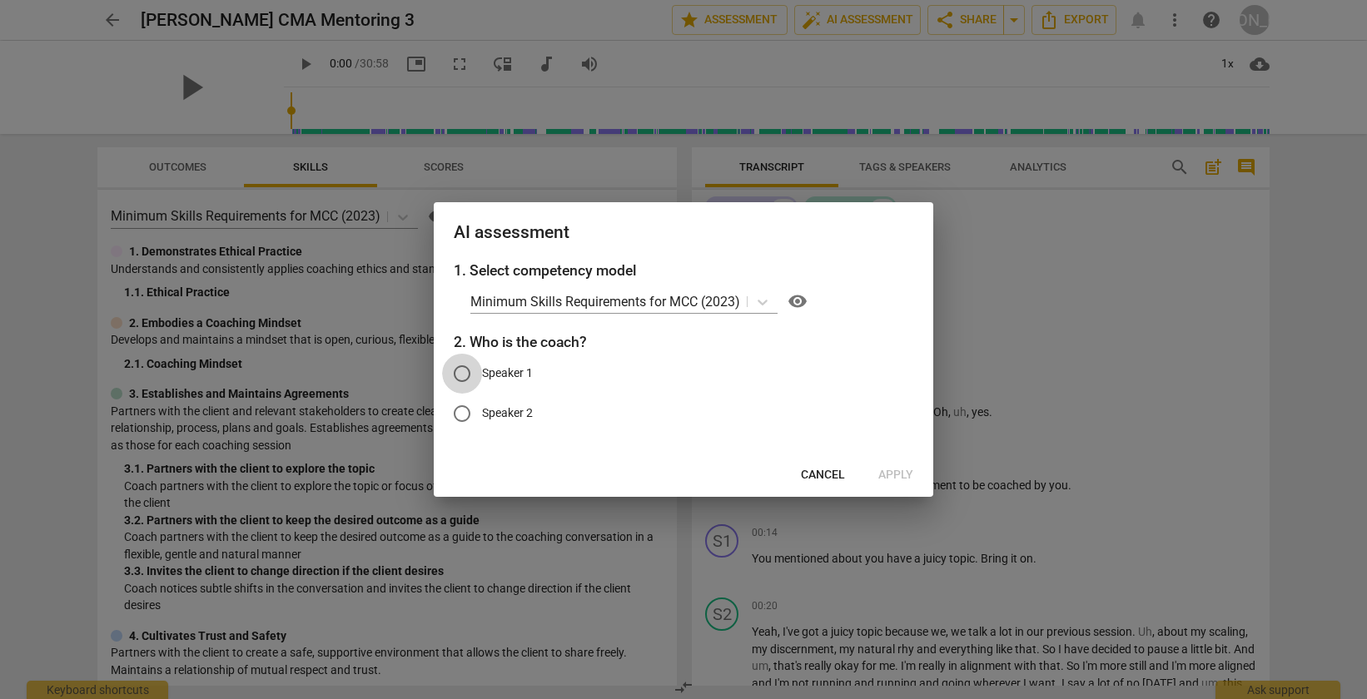
click at [468, 378] on input "Speaker 1" at bounding box center [462, 374] width 40 height 40
radio input "true"
click at [910, 470] on span "Apply" at bounding box center [895, 475] width 35 height 17
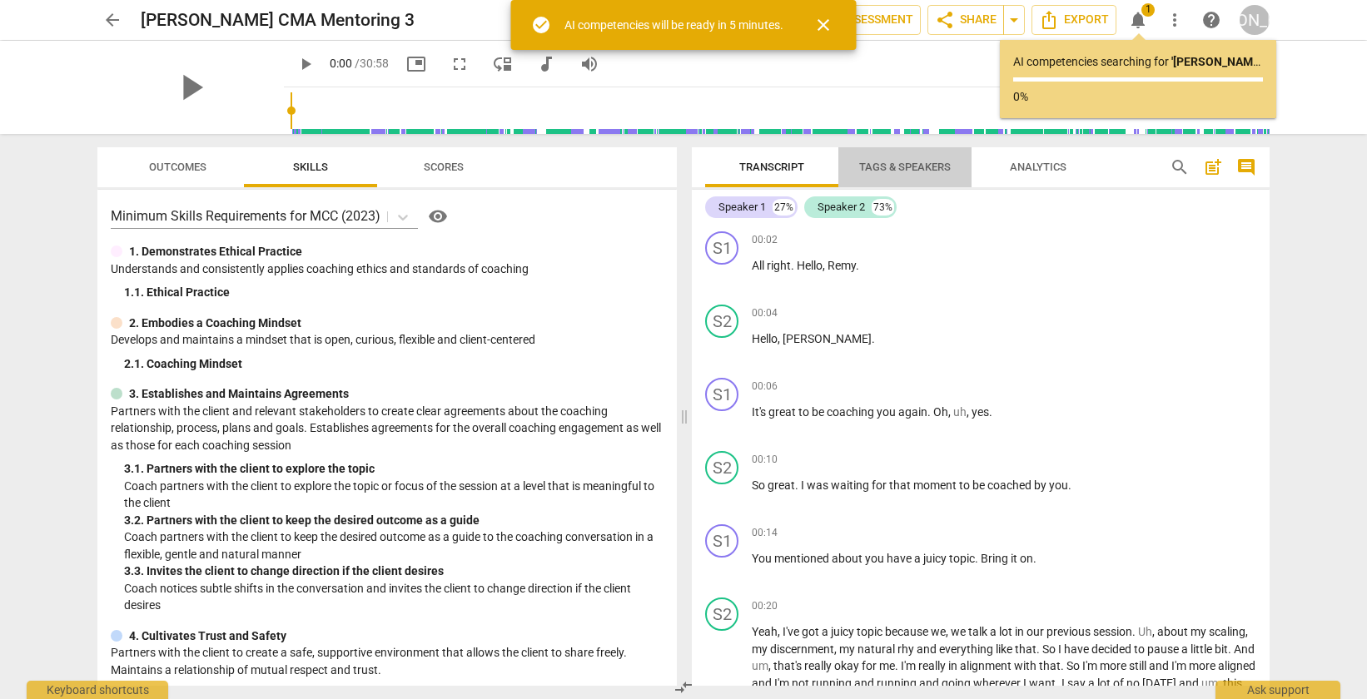
click at [907, 171] on span "Tags & Speakers" at bounding box center [905, 167] width 92 height 12
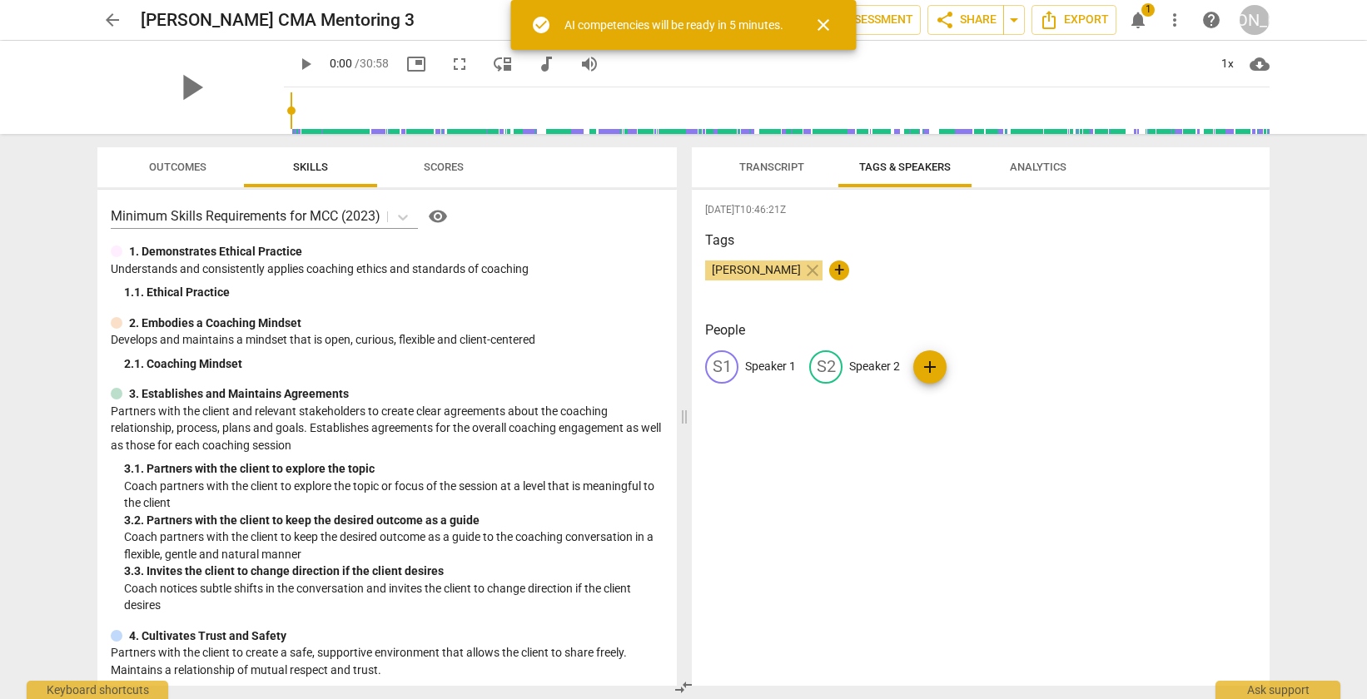
click at [759, 369] on p "Speaker 1" at bounding box center [770, 366] width 51 height 17
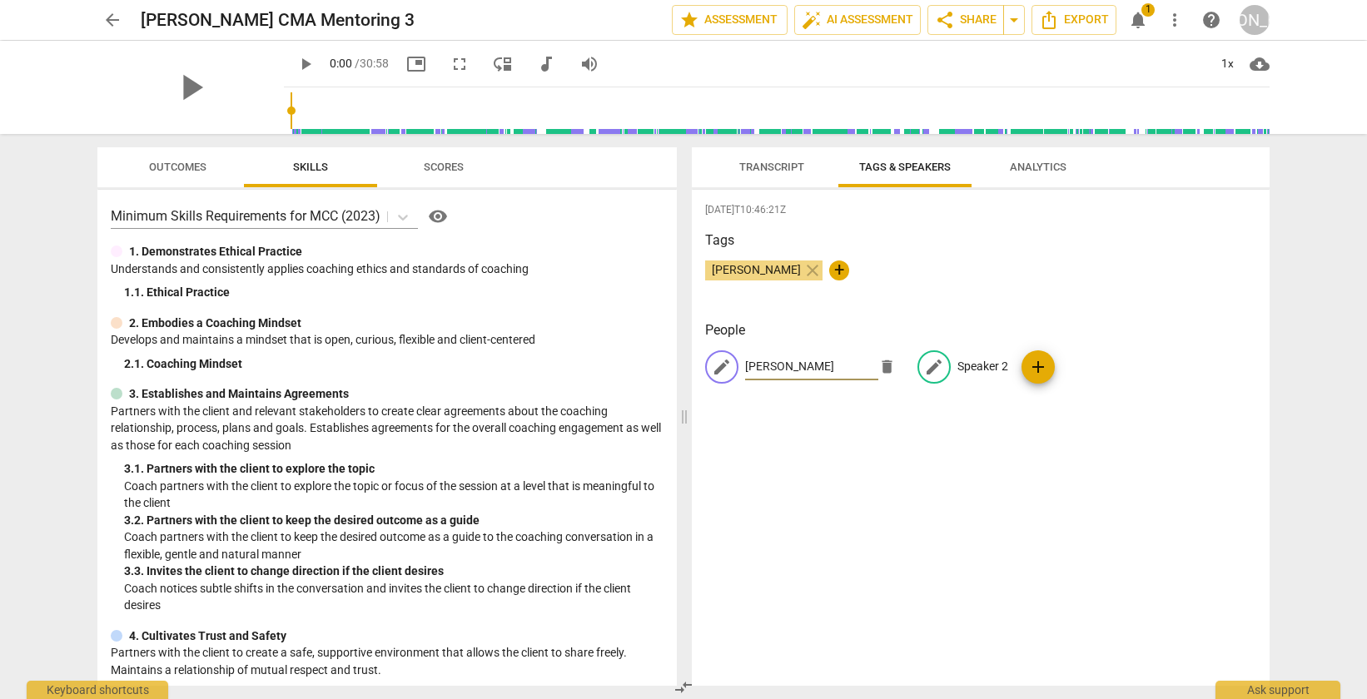
type input "[PERSON_NAME]"
click at [957, 360] on p "Speaker 2" at bounding box center [982, 366] width 51 height 17
click at [887, 361] on p "Speaker 2" at bounding box center [912, 366] width 51 height 17
type input "Remy"
click at [872, 436] on div "[DATE]T10:46:21Z Tags [PERSON_NAME] close + People PH [PERSON_NAME] edit Remy d…" at bounding box center [981, 438] width 578 height 496
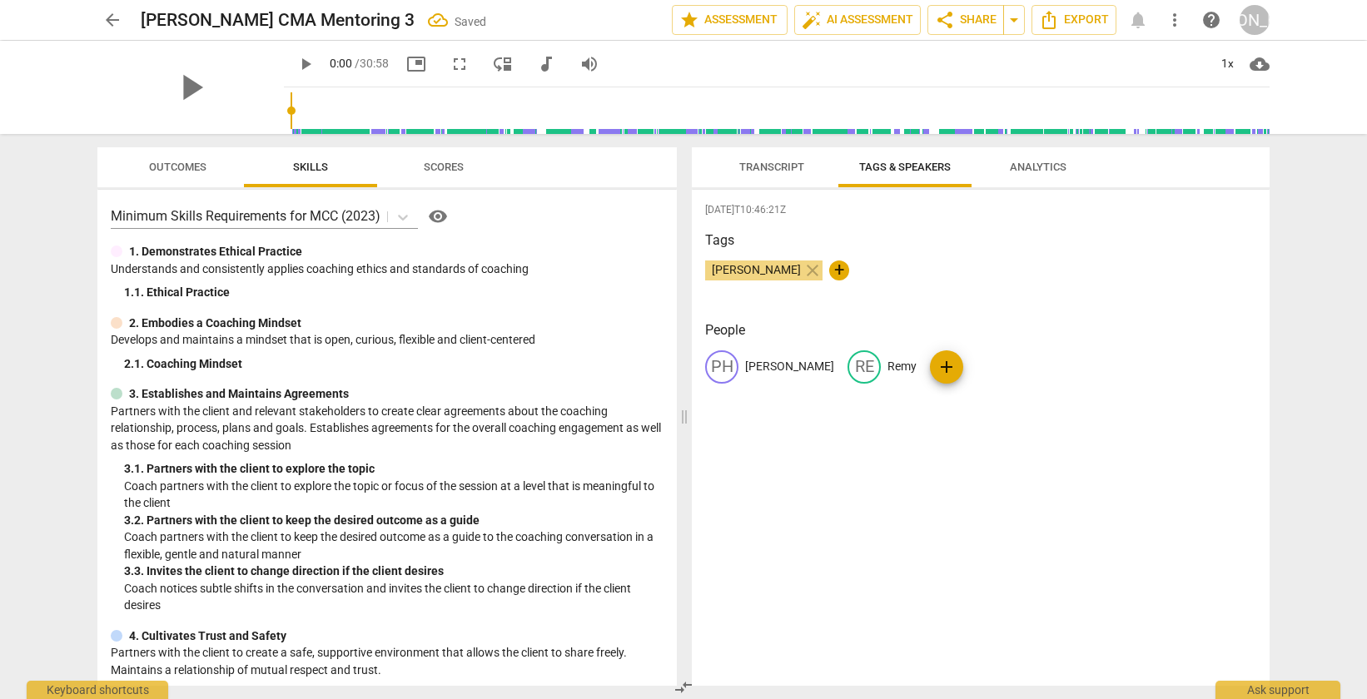
click at [778, 174] on span "Transcript" at bounding box center [771, 168] width 105 height 22
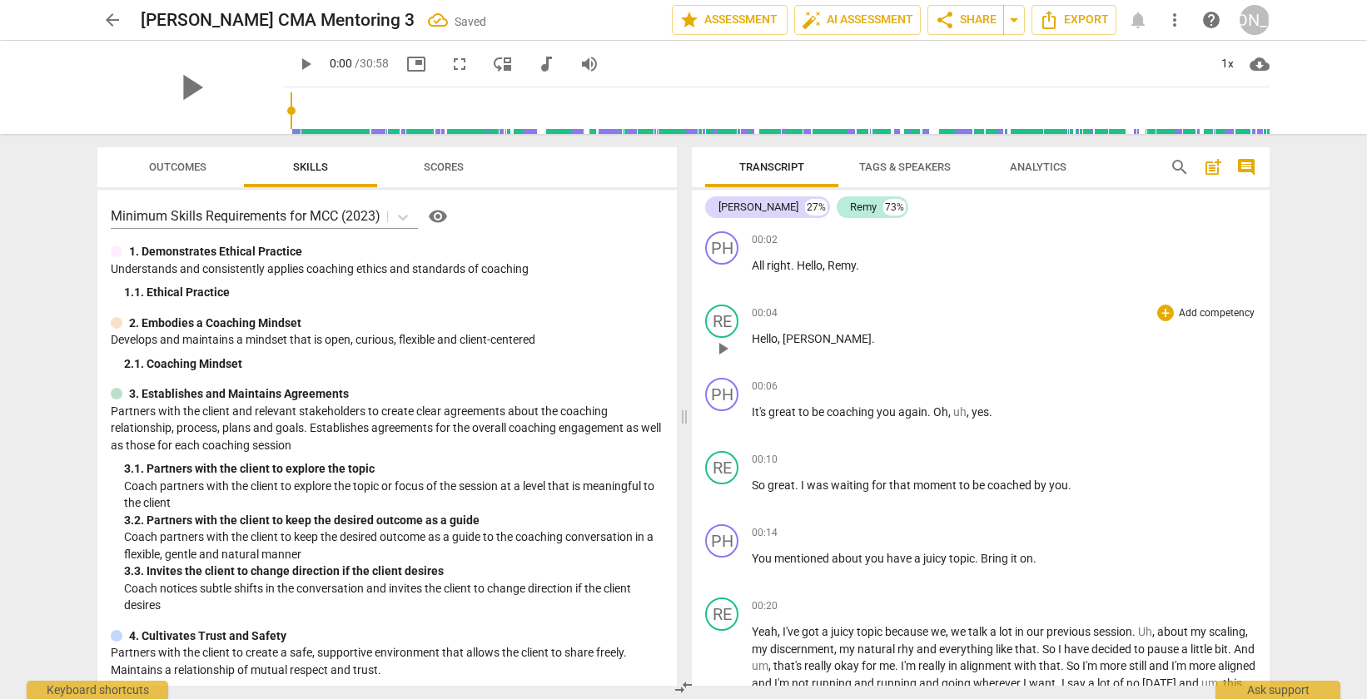
click at [804, 339] on span "[PERSON_NAME]" at bounding box center [827, 338] width 89 height 13
click at [810, 332] on span "[PERSON_NAME]" at bounding box center [827, 338] width 89 height 13
click at [836, 340] on p "Hello , [PERSON_NAME] ." at bounding box center [1004, 339] width 504 height 17
click at [819, 341] on span "[PERSON_NAME]" at bounding box center [827, 338] width 89 height 13
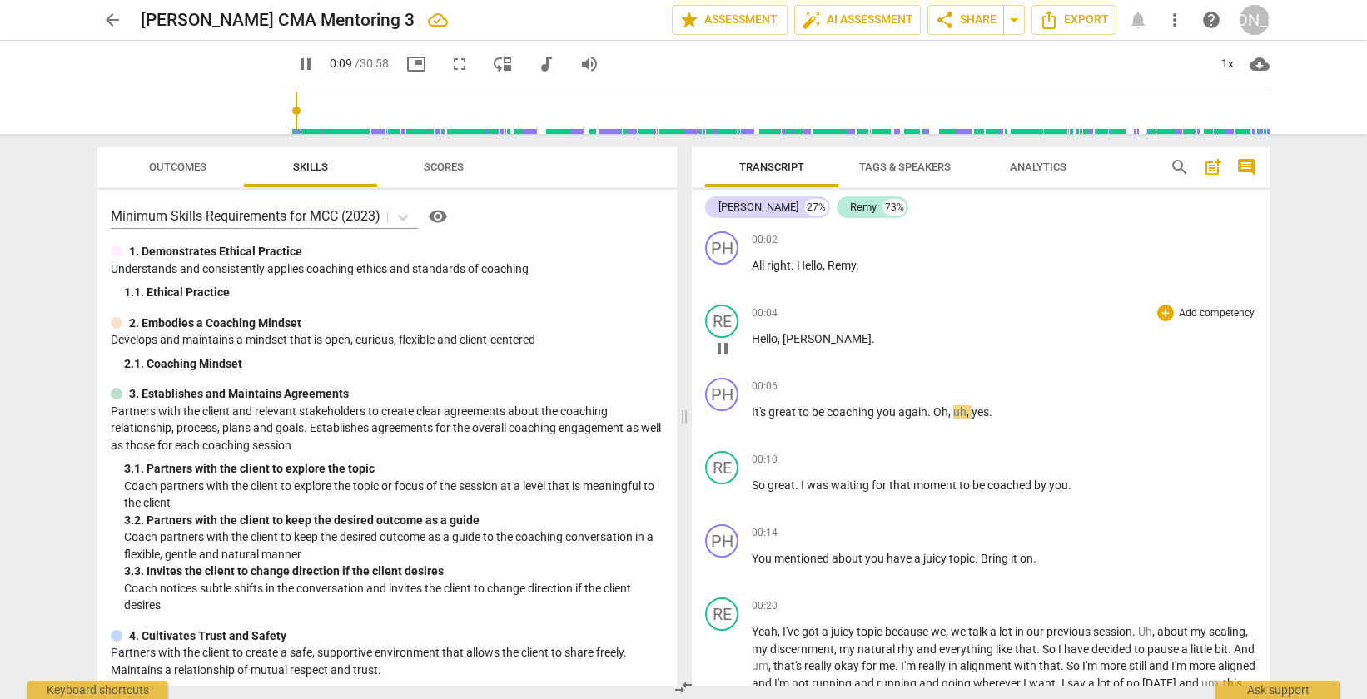
click at [823, 339] on span "[PERSON_NAME]" at bounding box center [827, 338] width 89 height 13
type input "11"
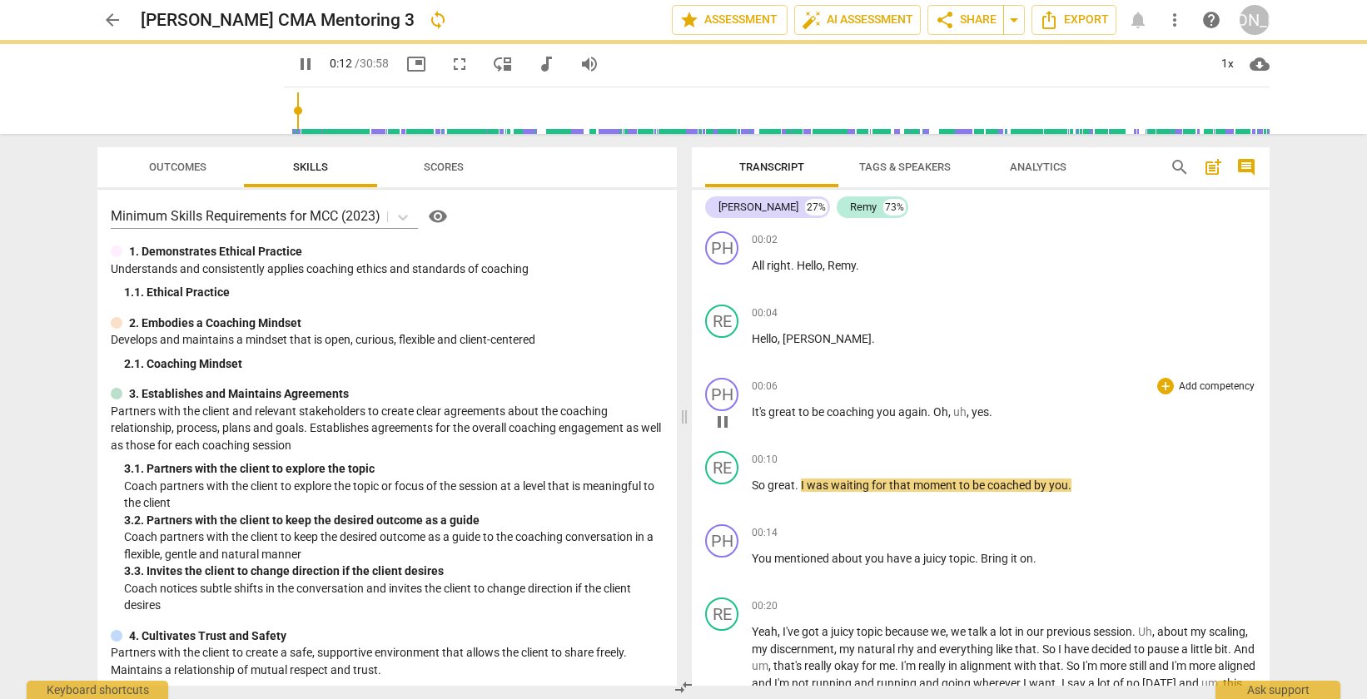
click at [869, 405] on span "coaching" at bounding box center [852, 411] width 50 height 13
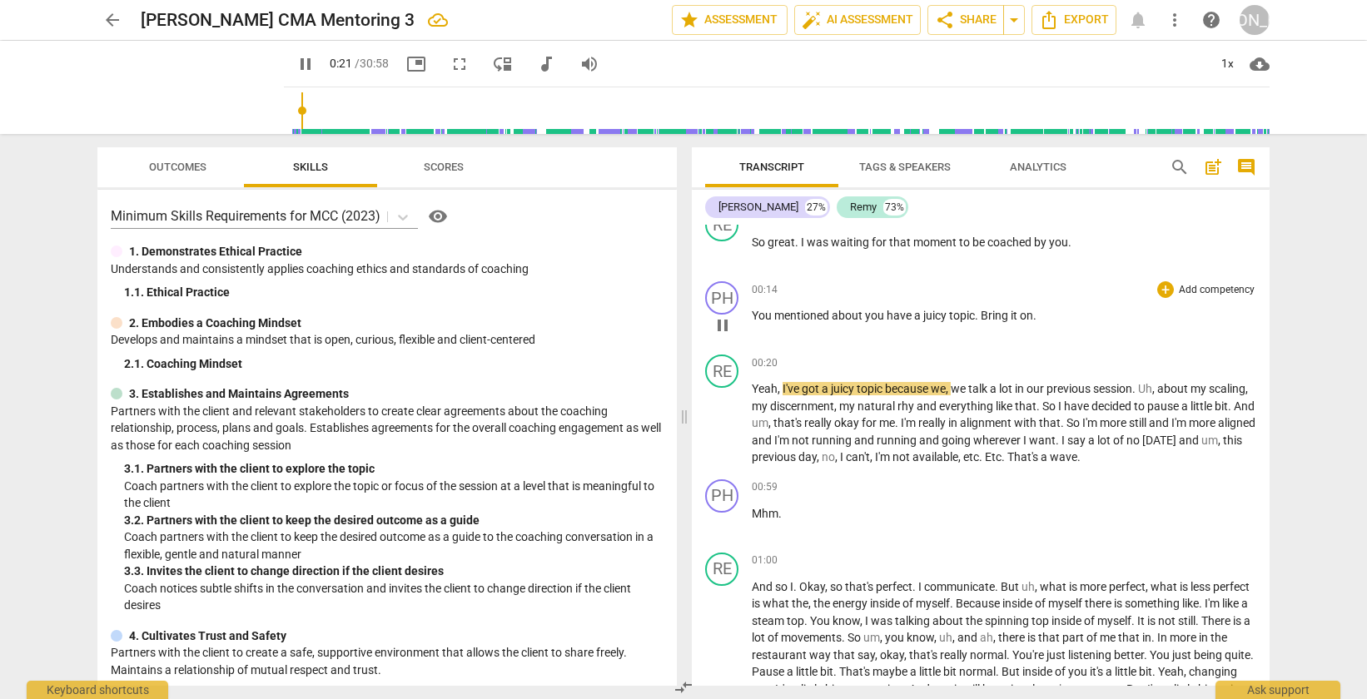
scroll to position [258, 0]
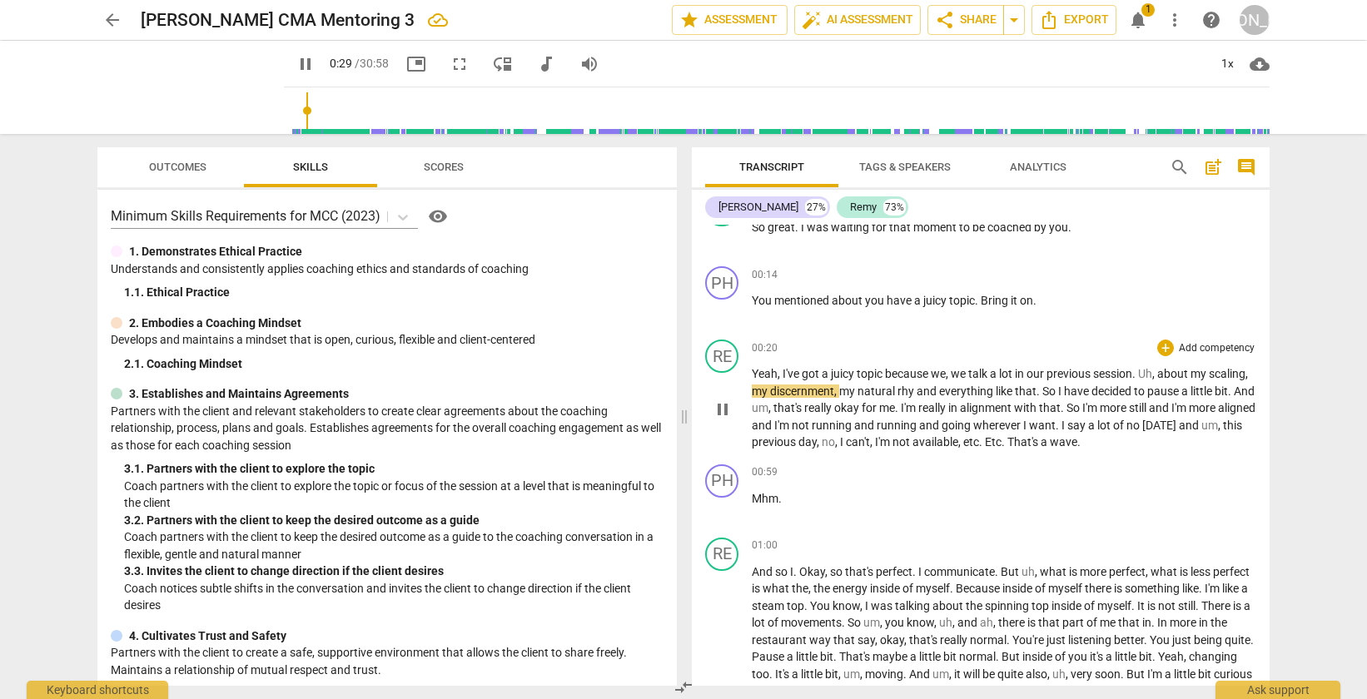
click at [1209, 380] on span "scaling" at bounding box center [1227, 373] width 37 height 13
type input "37"
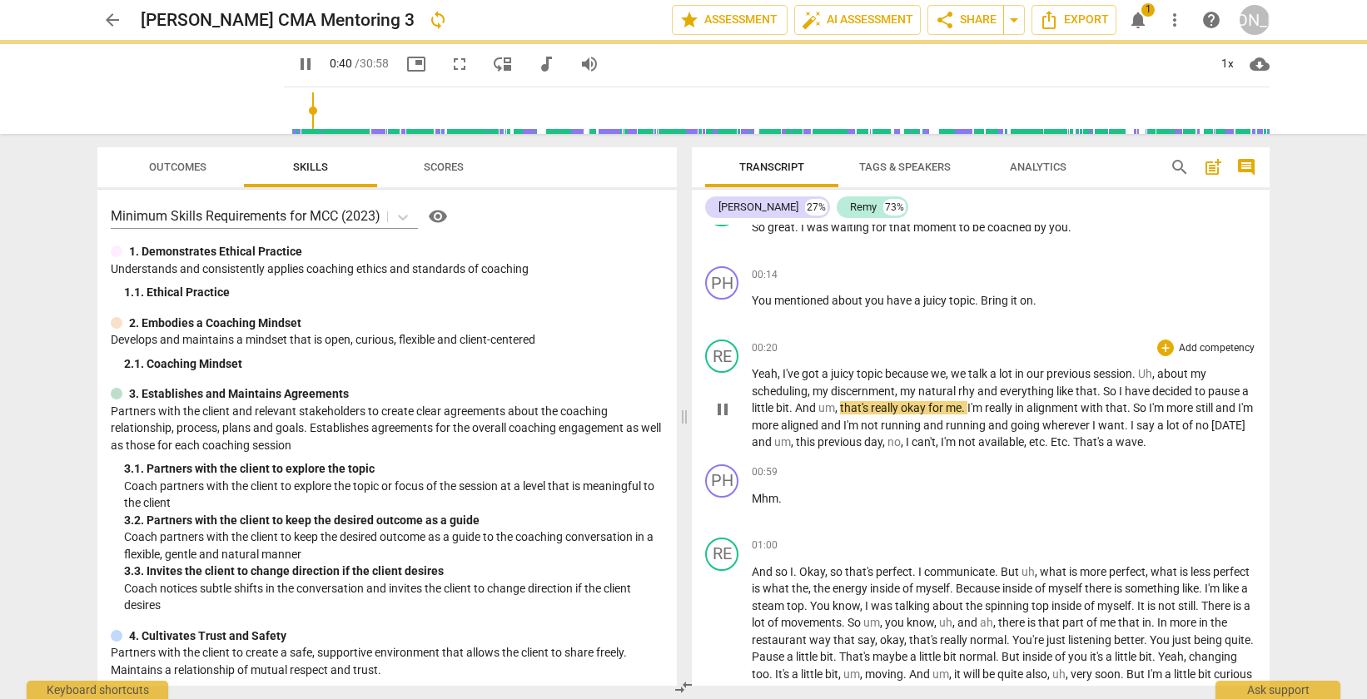
click at [968, 389] on span "rhy" at bounding box center [967, 391] width 19 height 13
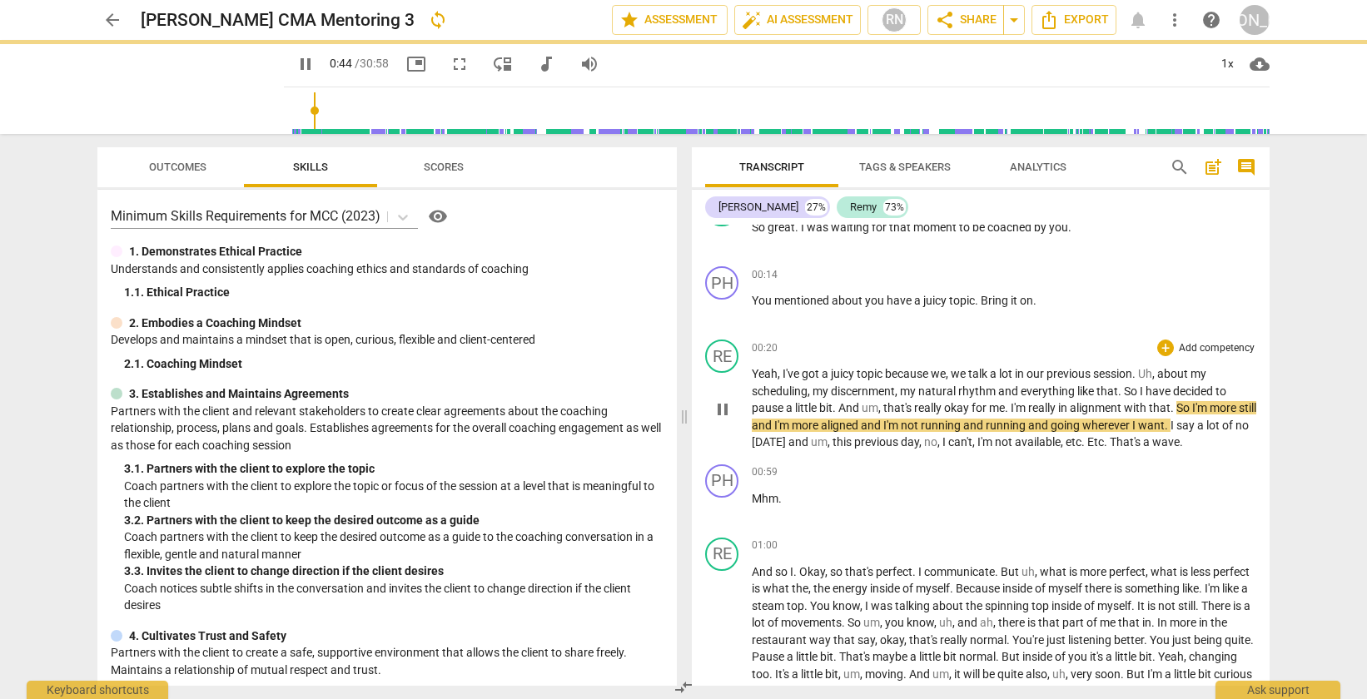
click at [928, 396] on span "natural" at bounding box center [938, 391] width 40 height 13
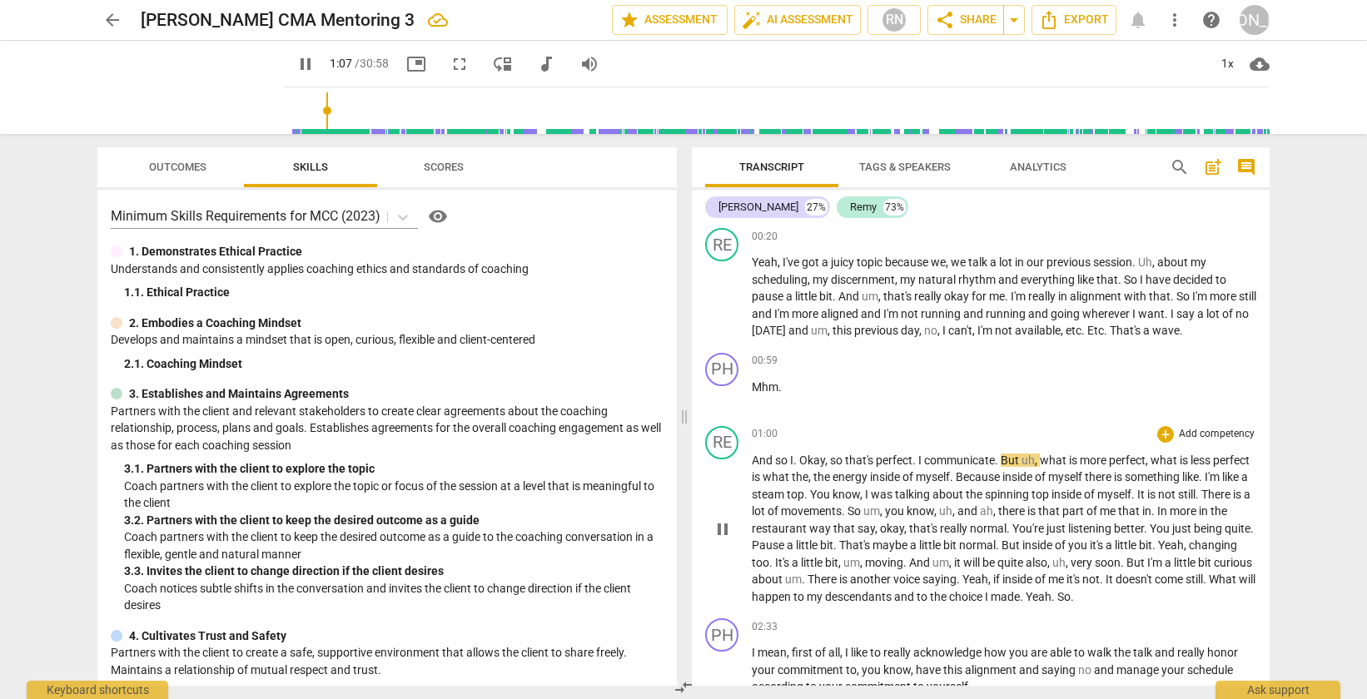
scroll to position [425, 0]
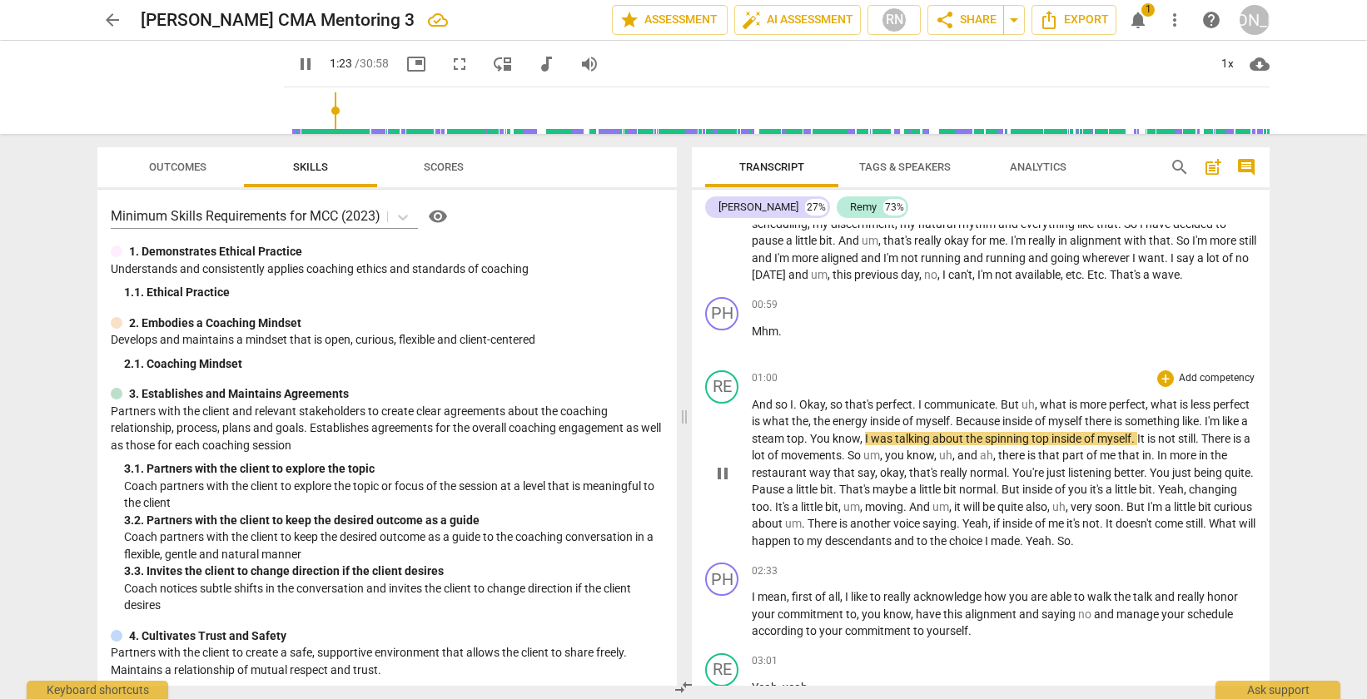
click at [787, 440] on span "steam" at bounding box center [769, 438] width 35 height 13
type input "86"
click at [769, 504] on span "too" at bounding box center [760, 506] width 17 height 13
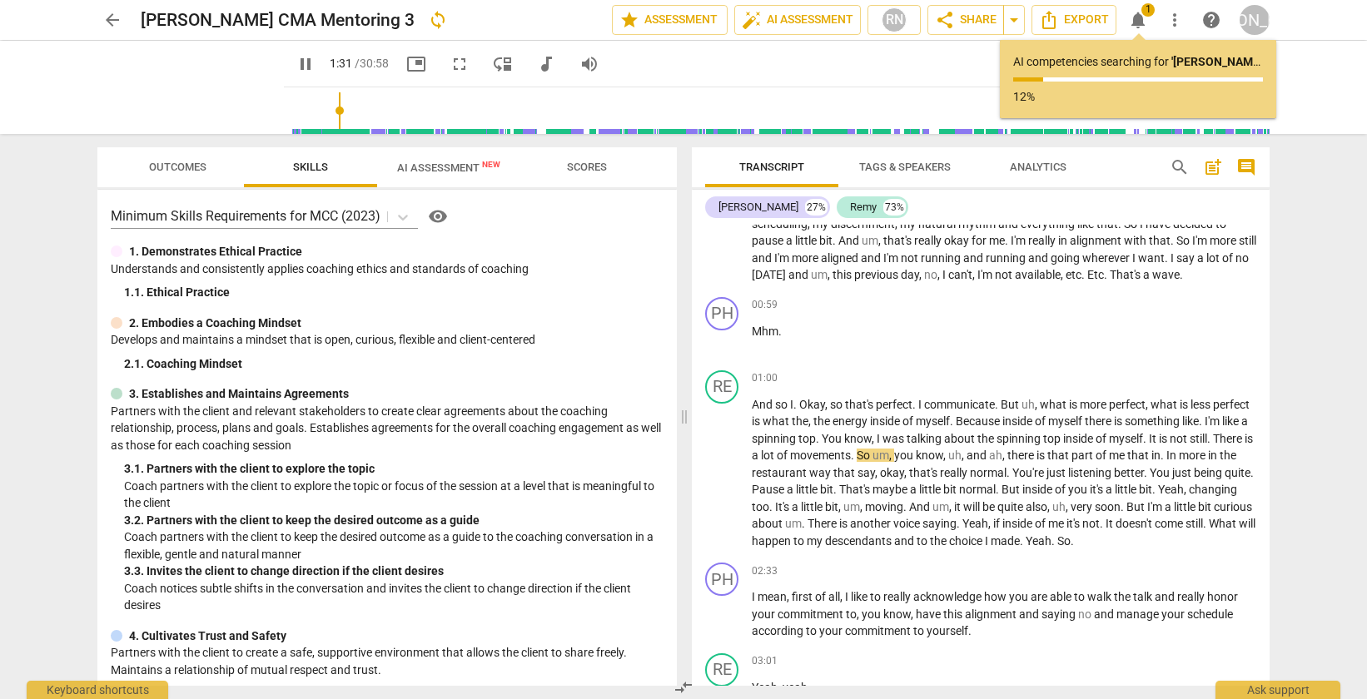
click at [296, 66] on span "pause" at bounding box center [306, 64] width 20 height 20
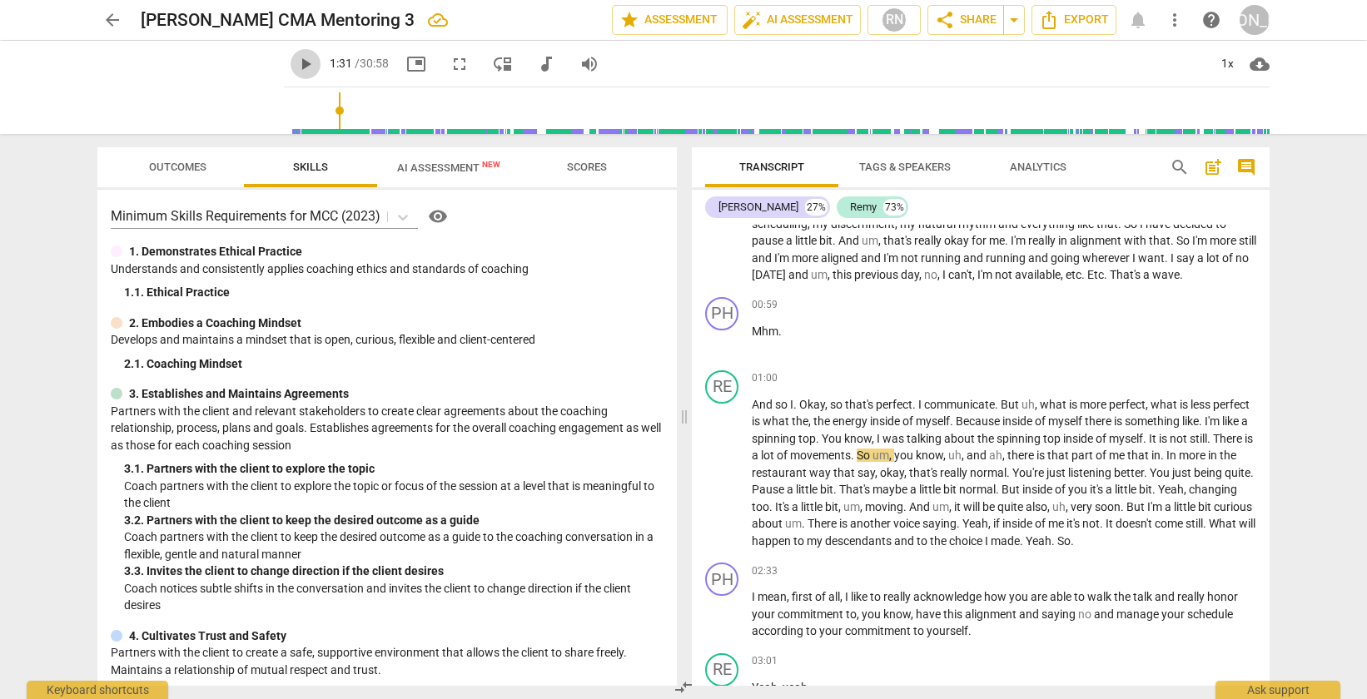
click at [296, 67] on span "play_arrow" at bounding box center [306, 64] width 20 height 20
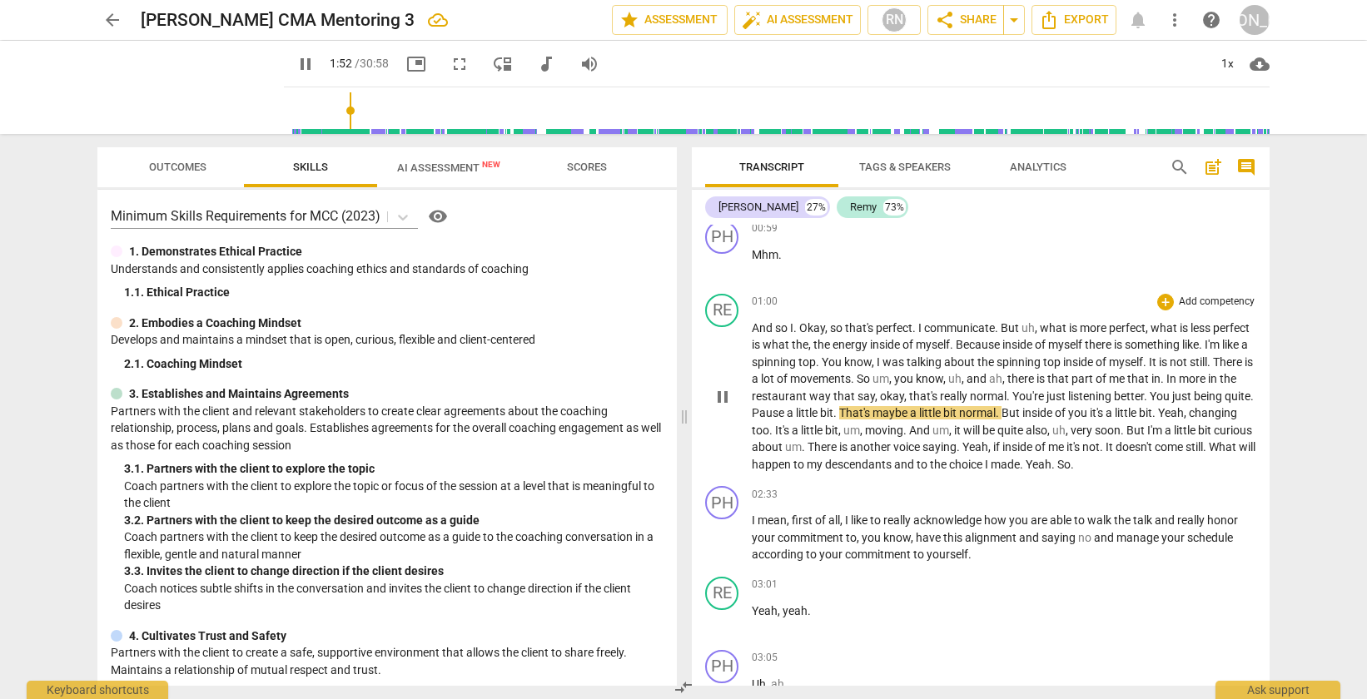
scroll to position [508, 0]
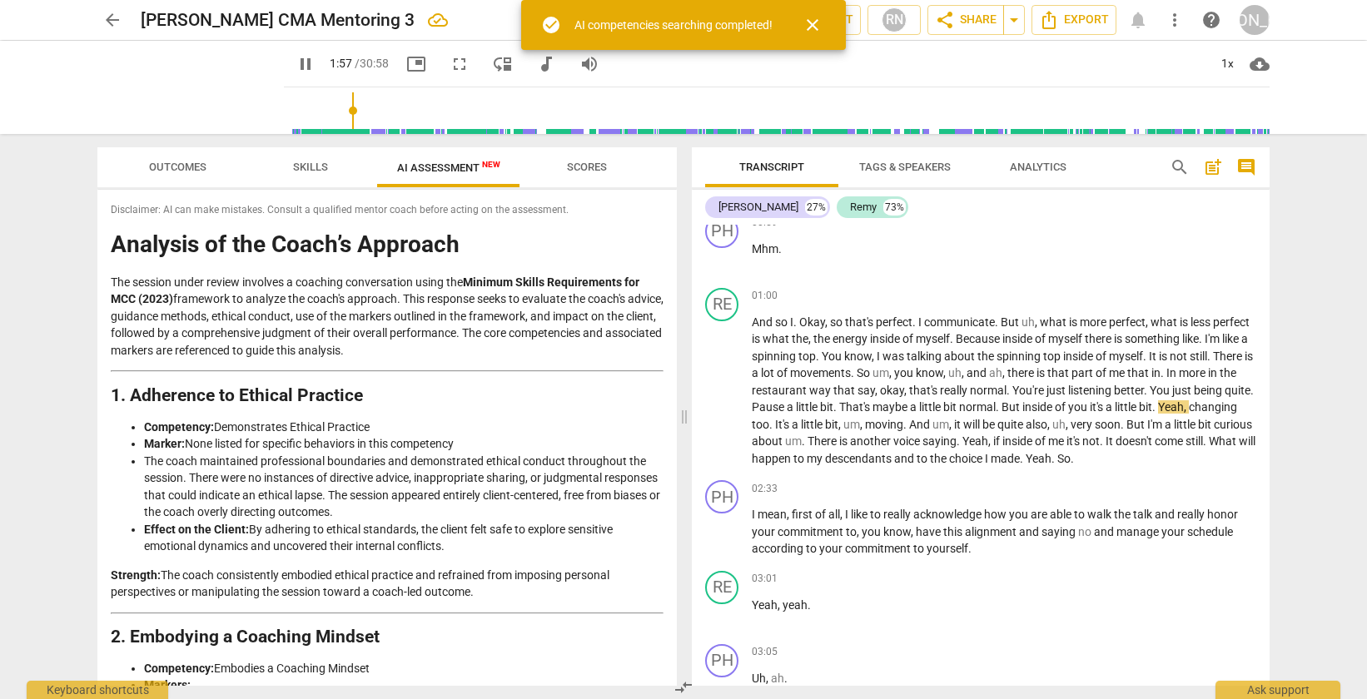
click at [296, 68] on span "pause" at bounding box center [306, 64] width 20 height 20
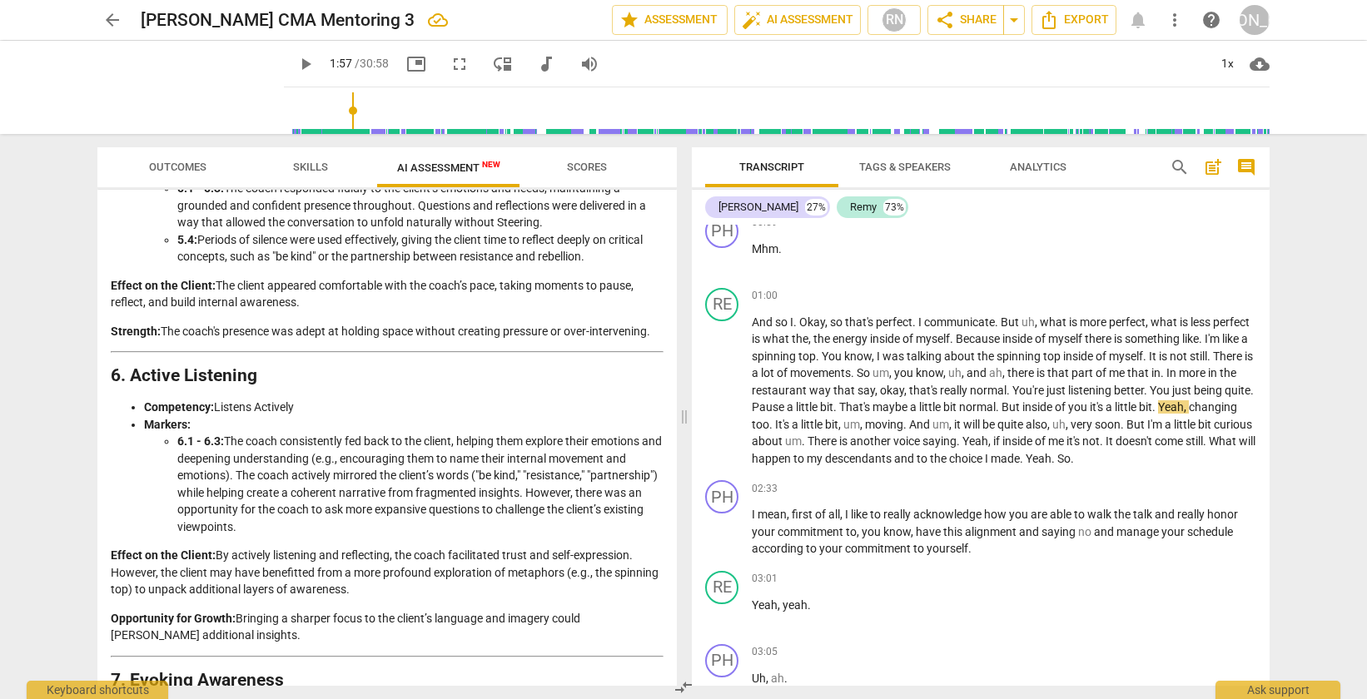
scroll to position [1450, 0]
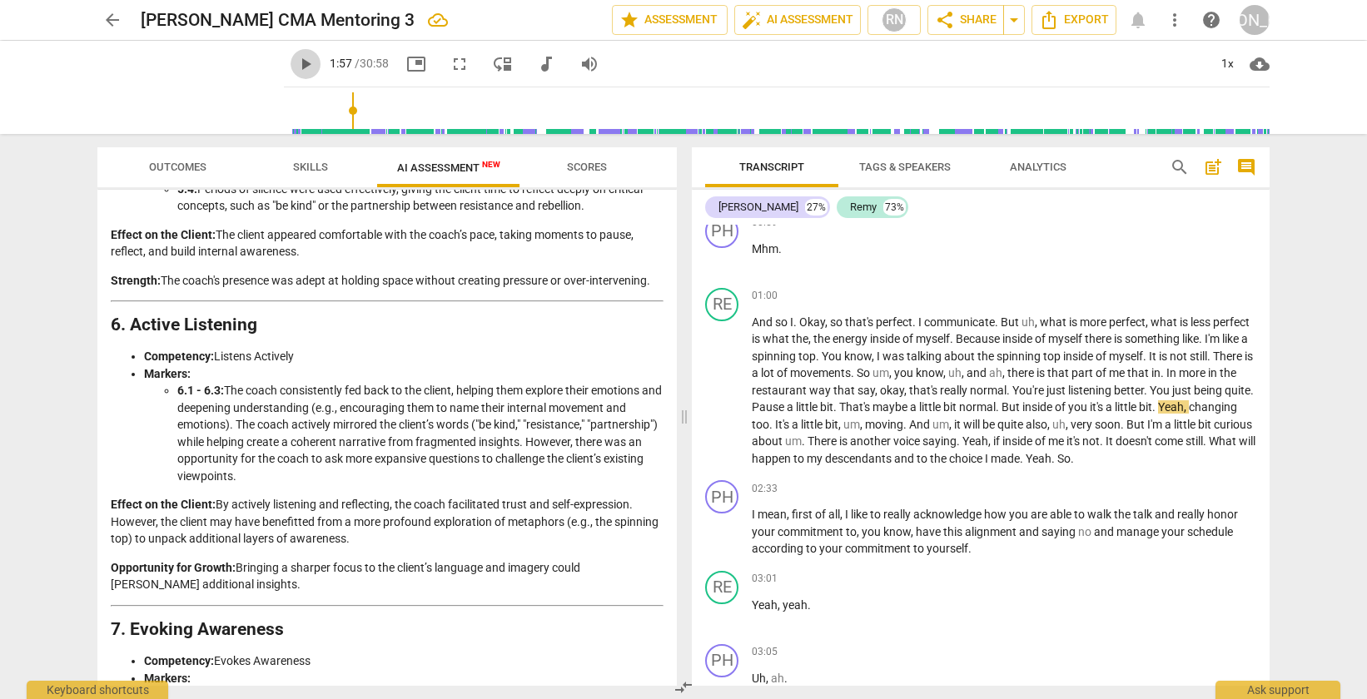
click at [296, 70] on span "play_arrow" at bounding box center [306, 64] width 20 height 20
click at [296, 71] on span "pause" at bounding box center [306, 64] width 20 height 20
click at [1026, 423] on span "quite" at bounding box center [1011, 424] width 28 height 13
click at [1026, 424] on span "quite" at bounding box center [1011, 424] width 28 height 13
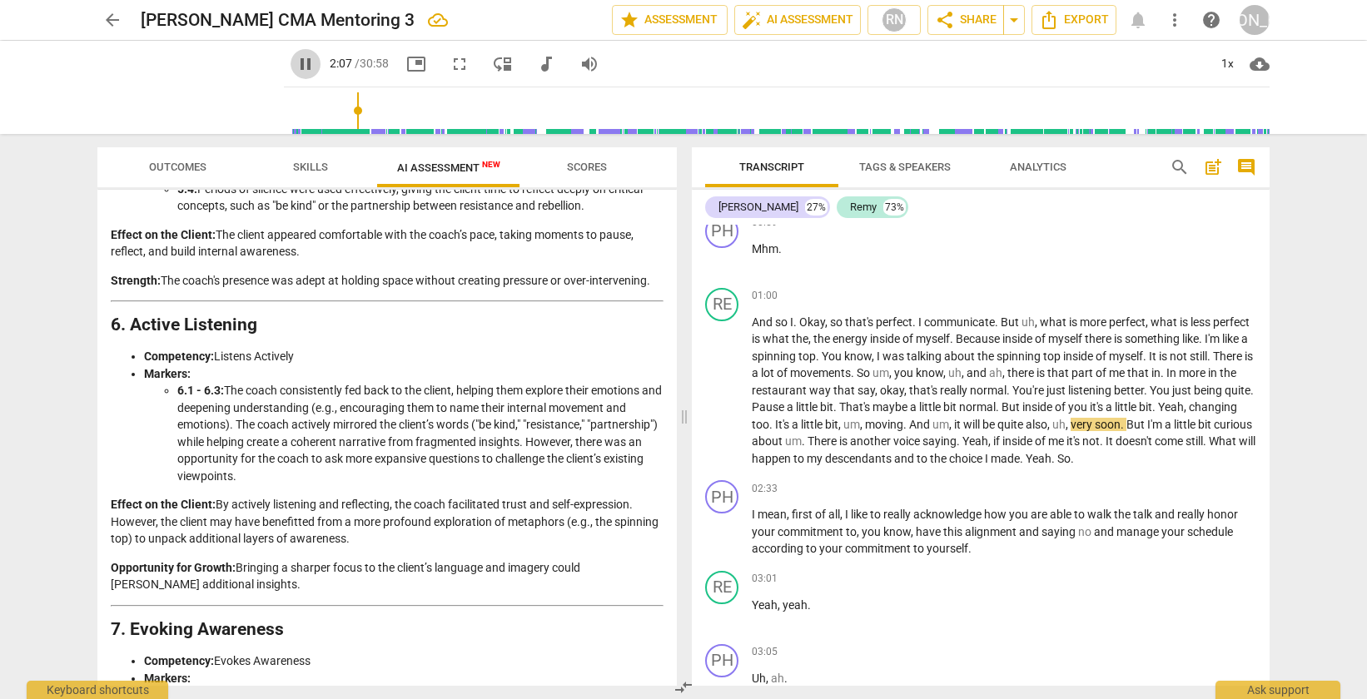
click at [296, 62] on span "pause" at bounding box center [306, 64] width 20 height 20
type input "127"
click at [1026, 427] on span "quite" at bounding box center [1011, 424] width 28 height 13
click at [887, 450] on p "And so I . Okay , so that's perfect . I communicate . But uh , what is more per…" at bounding box center [1004, 391] width 504 height 154
click at [296, 65] on span "play_arrow" at bounding box center [306, 64] width 20 height 20
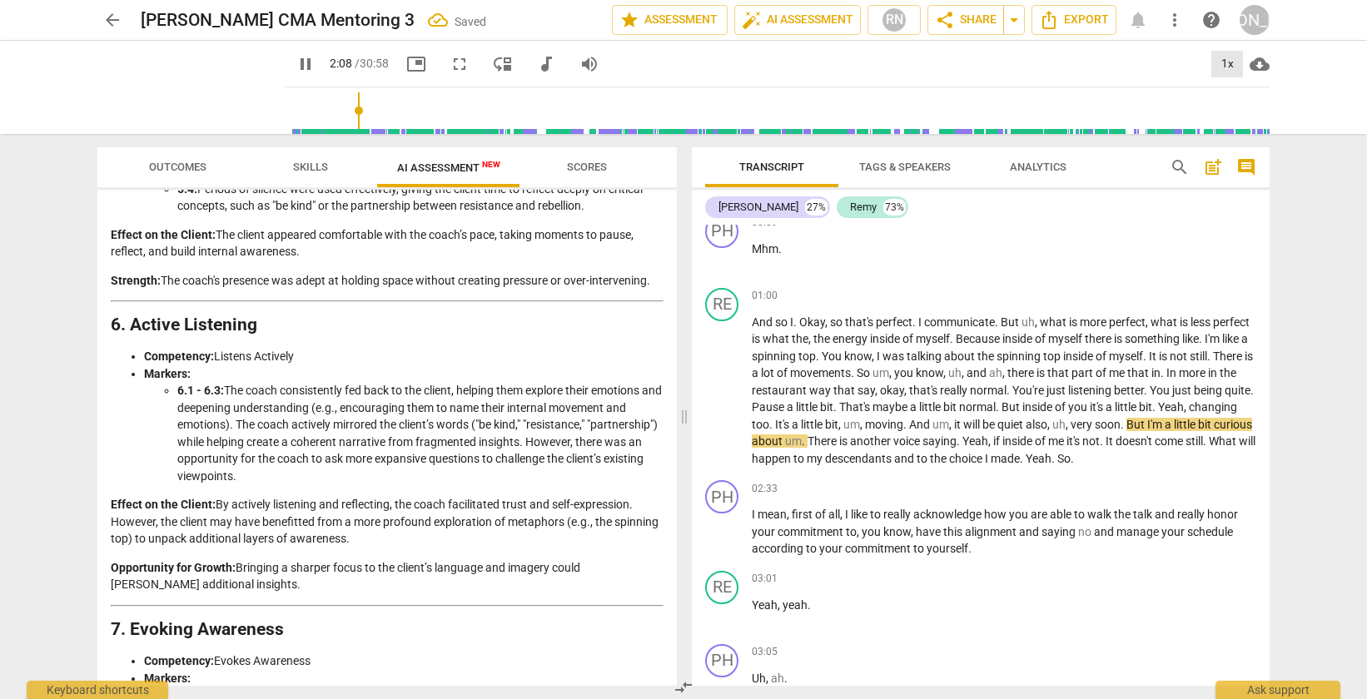
click at [1224, 57] on div "1x" at bounding box center [1227, 64] width 32 height 27
click at [1231, 155] on li "1.5x" at bounding box center [1239, 161] width 56 height 32
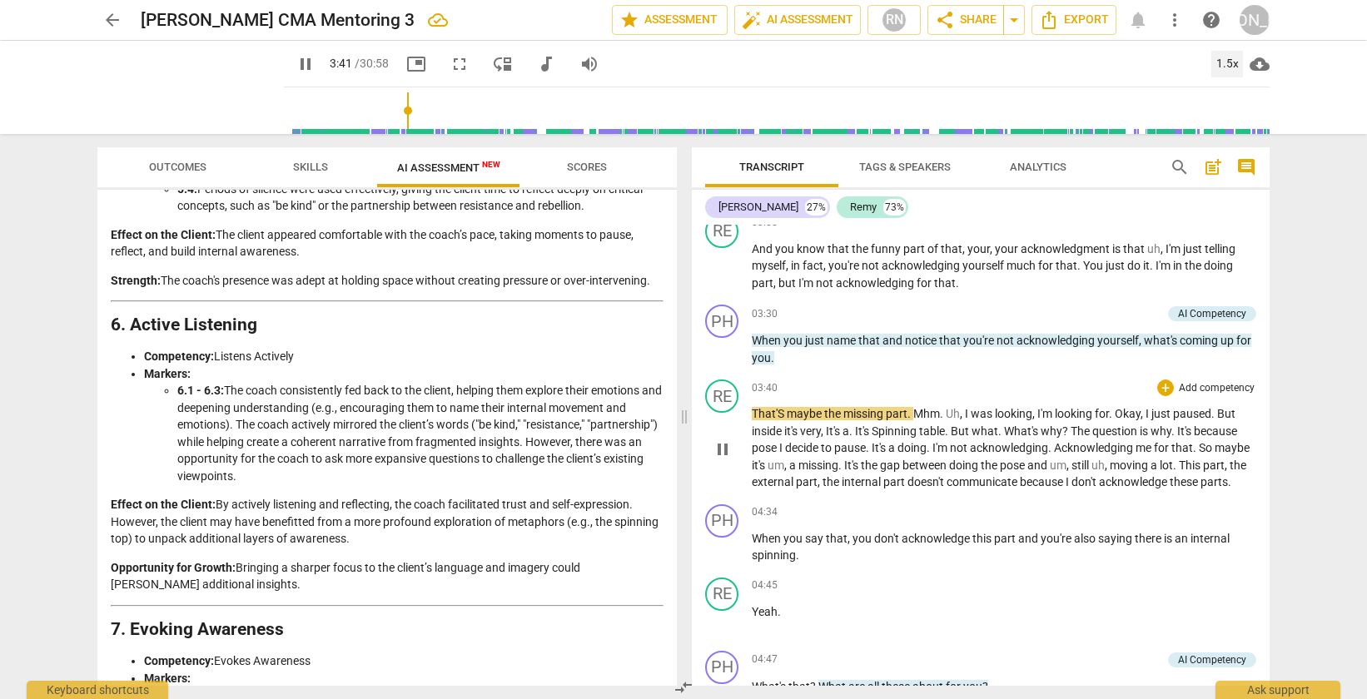
scroll to position [1013, 0]
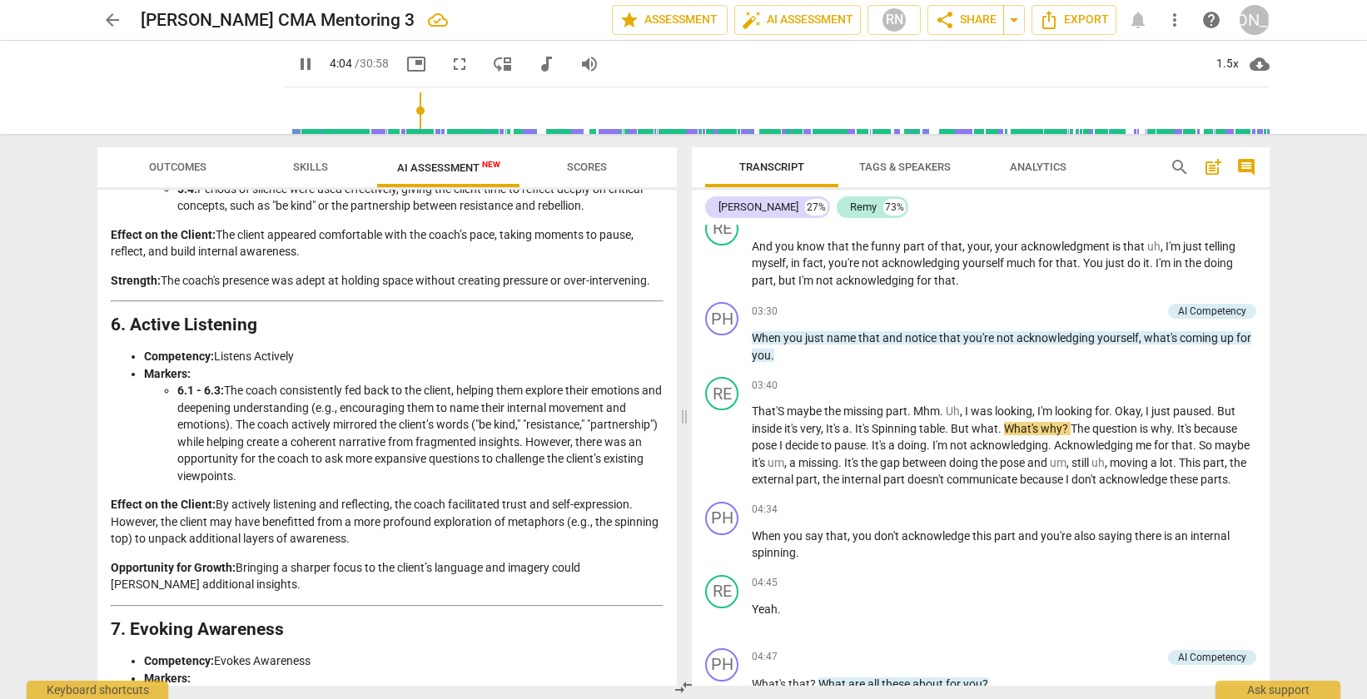
click at [296, 62] on span "pause" at bounding box center [306, 64] width 20 height 20
type input "245"
click at [929, 435] on span "table" at bounding box center [932, 428] width 26 height 13
drag, startPoint x: 948, startPoint y: 443, endPoint x: 931, endPoint y: 443, distance: 17.5
click at [931, 435] on span "table" at bounding box center [932, 428] width 26 height 13
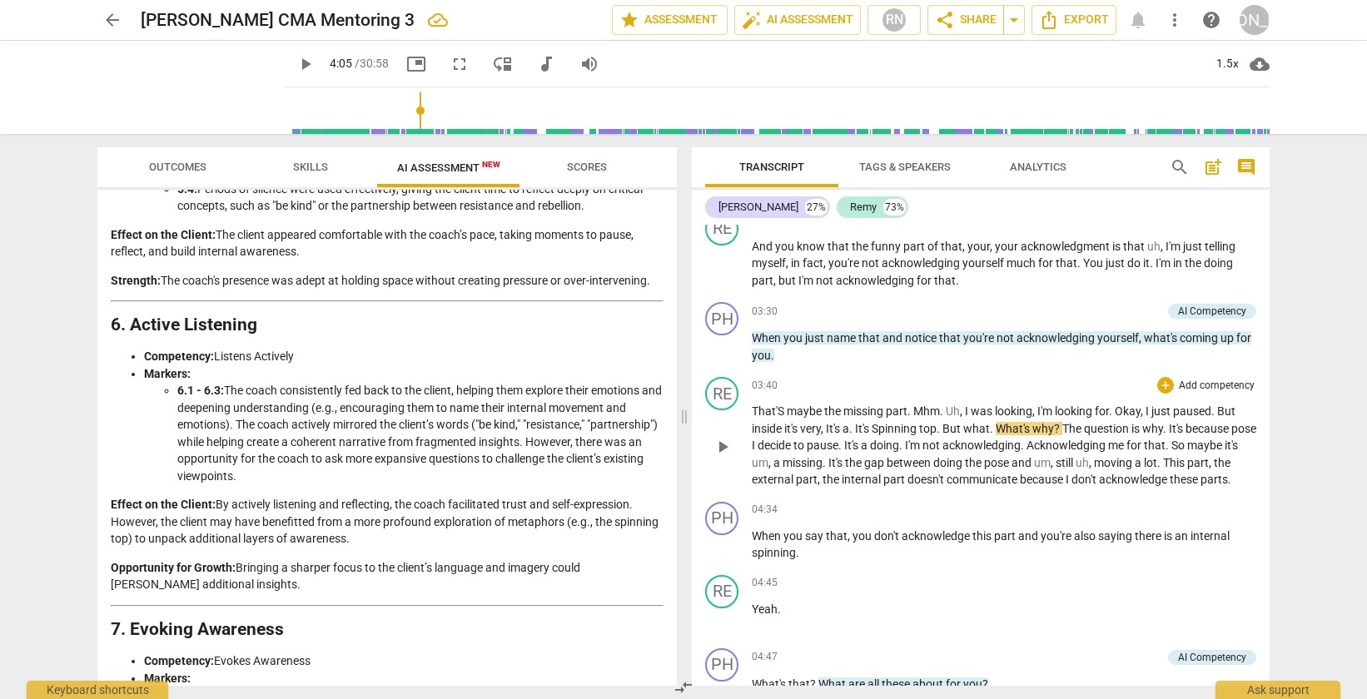
click at [881, 489] on p "That'S maybe the missing part . Mhm . Uh , I was looking , I'm looking for . Ok…" at bounding box center [1004, 446] width 504 height 86
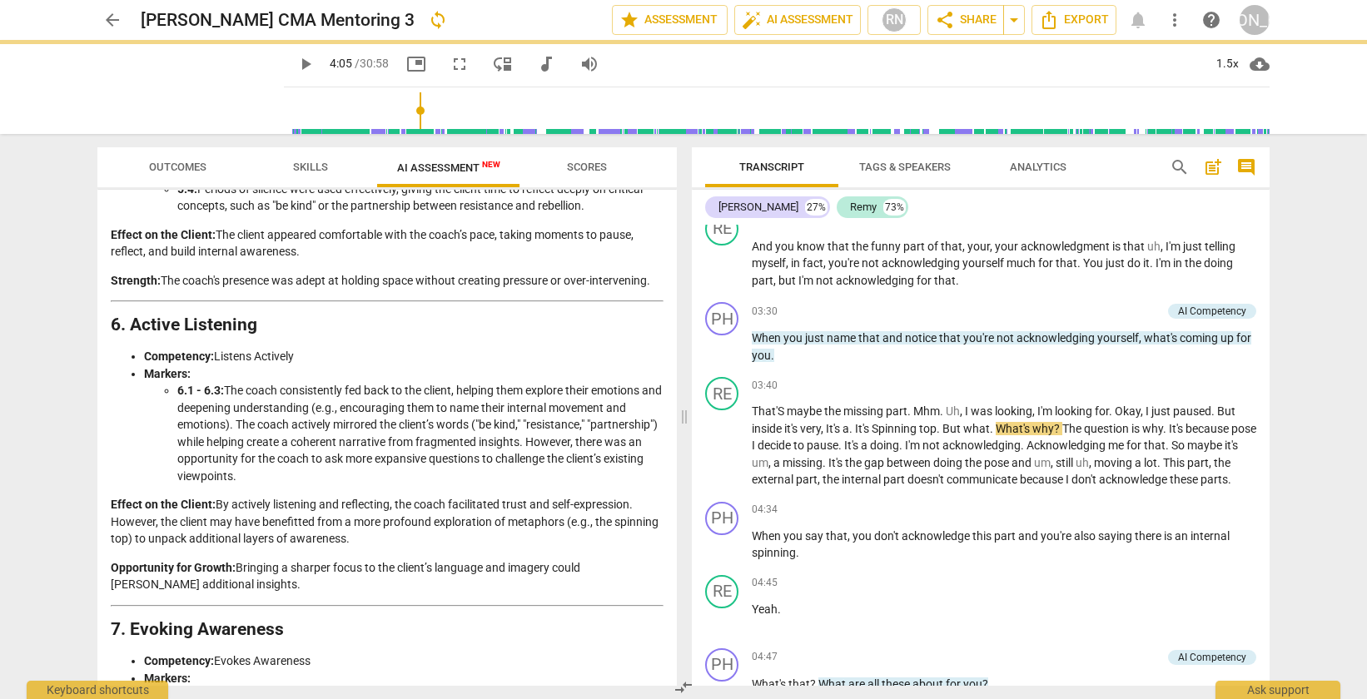
click at [296, 64] on span "play_arrow" at bounding box center [306, 64] width 20 height 20
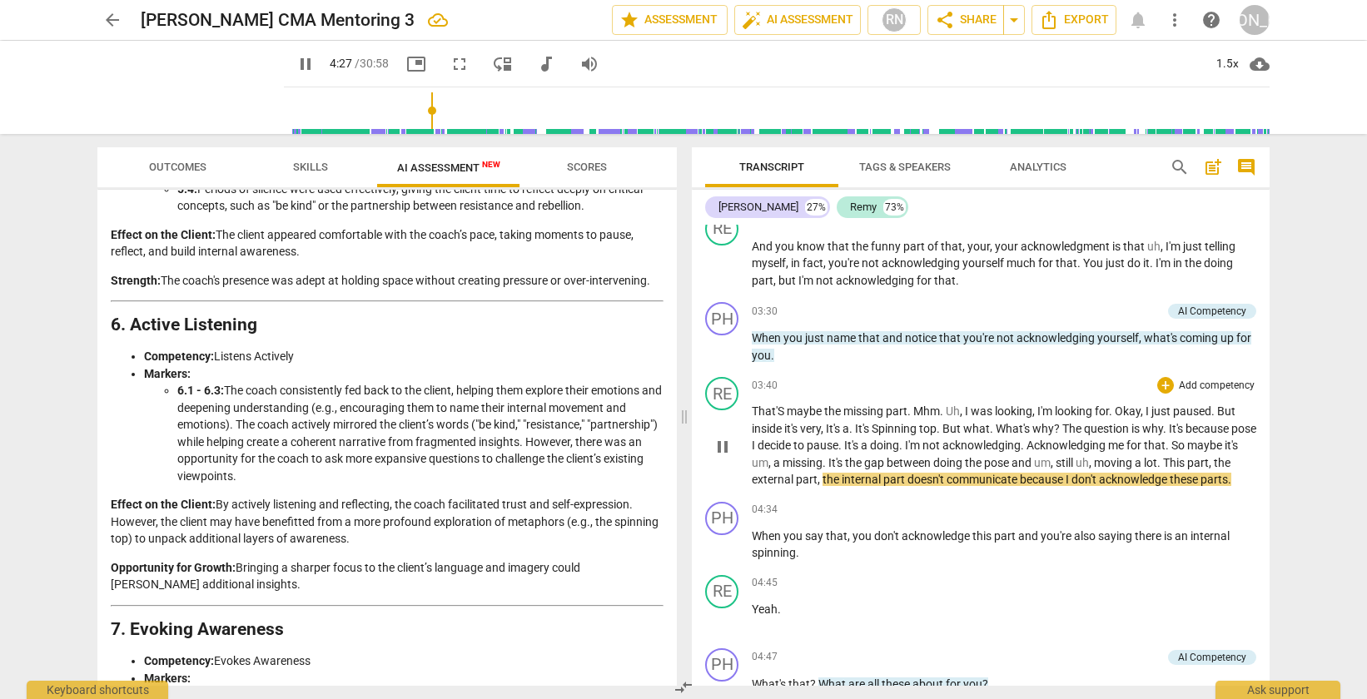
click at [1011, 470] on span "pose" at bounding box center [997, 462] width 27 height 13
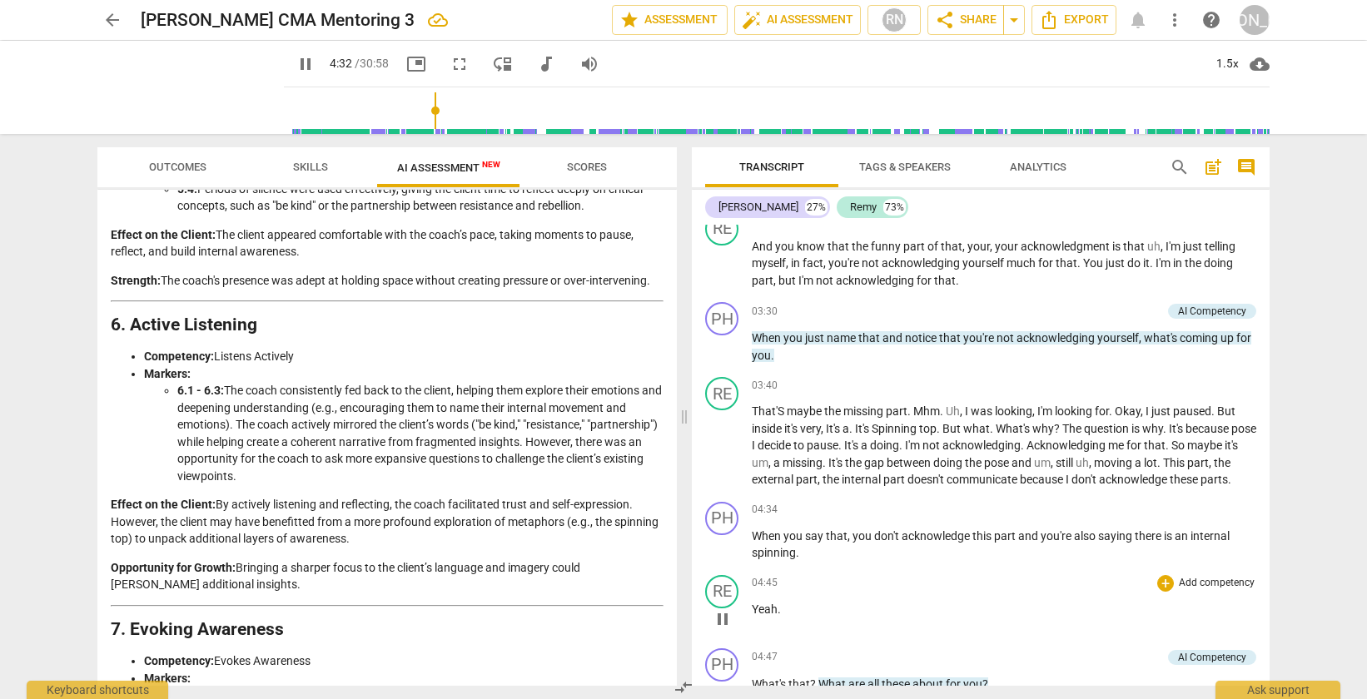
type input "273"
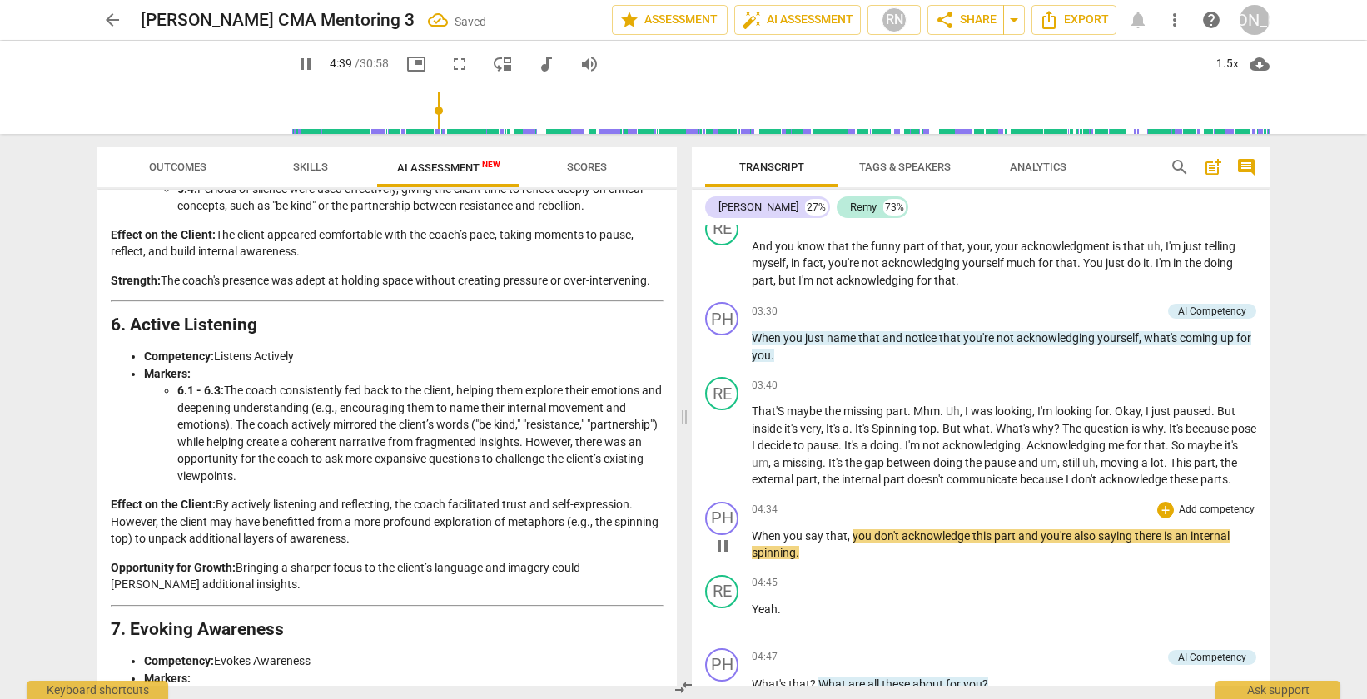
click at [902, 533] on div "PH play_arrow pause 04:34 + Add competency keyboard_arrow_right When you say th…" at bounding box center [981, 531] width 578 height 73
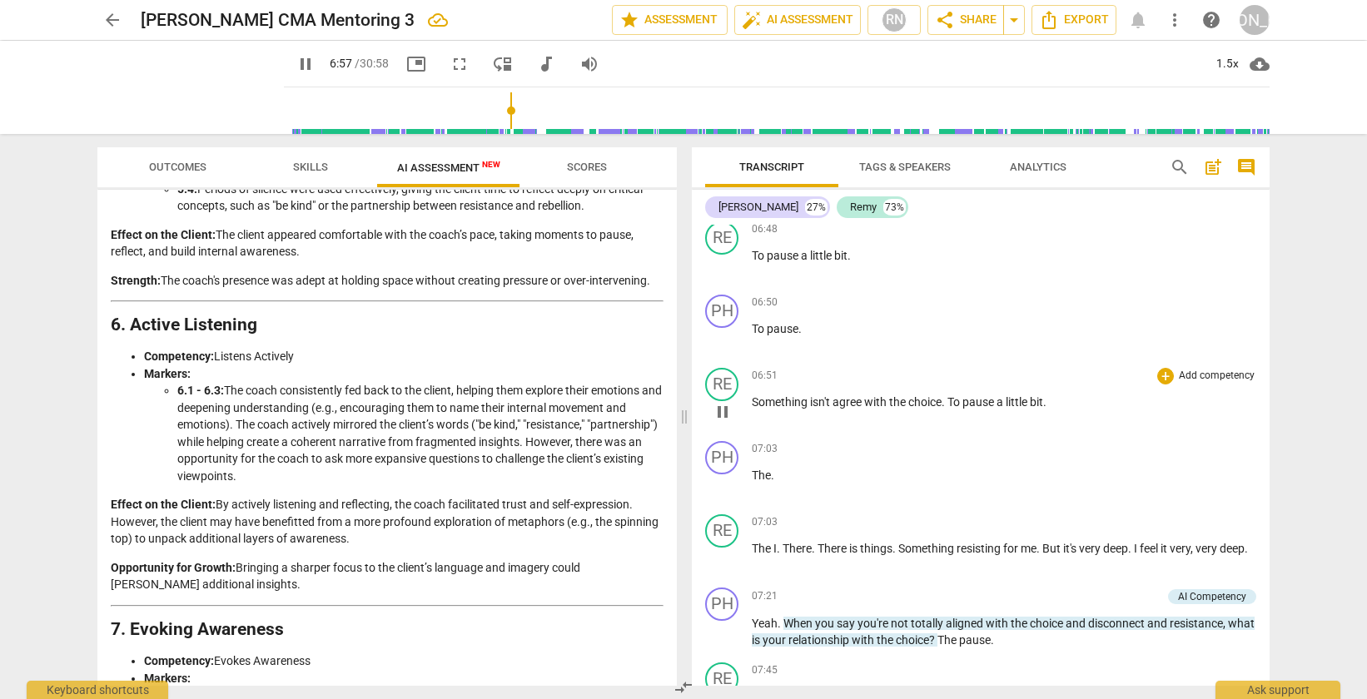
scroll to position [1932, 0]
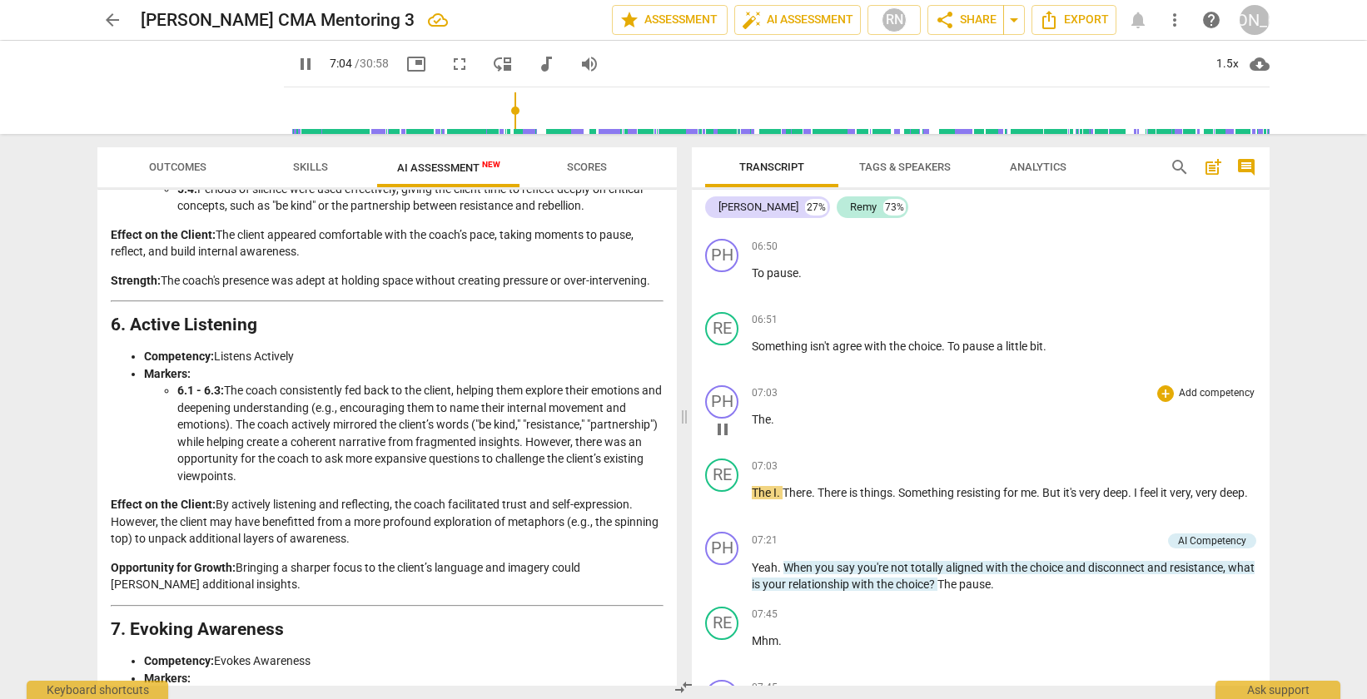
click at [769, 426] on span "The" at bounding box center [761, 419] width 19 height 13
click at [758, 426] on span "The" at bounding box center [761, 419] width 19 height 13
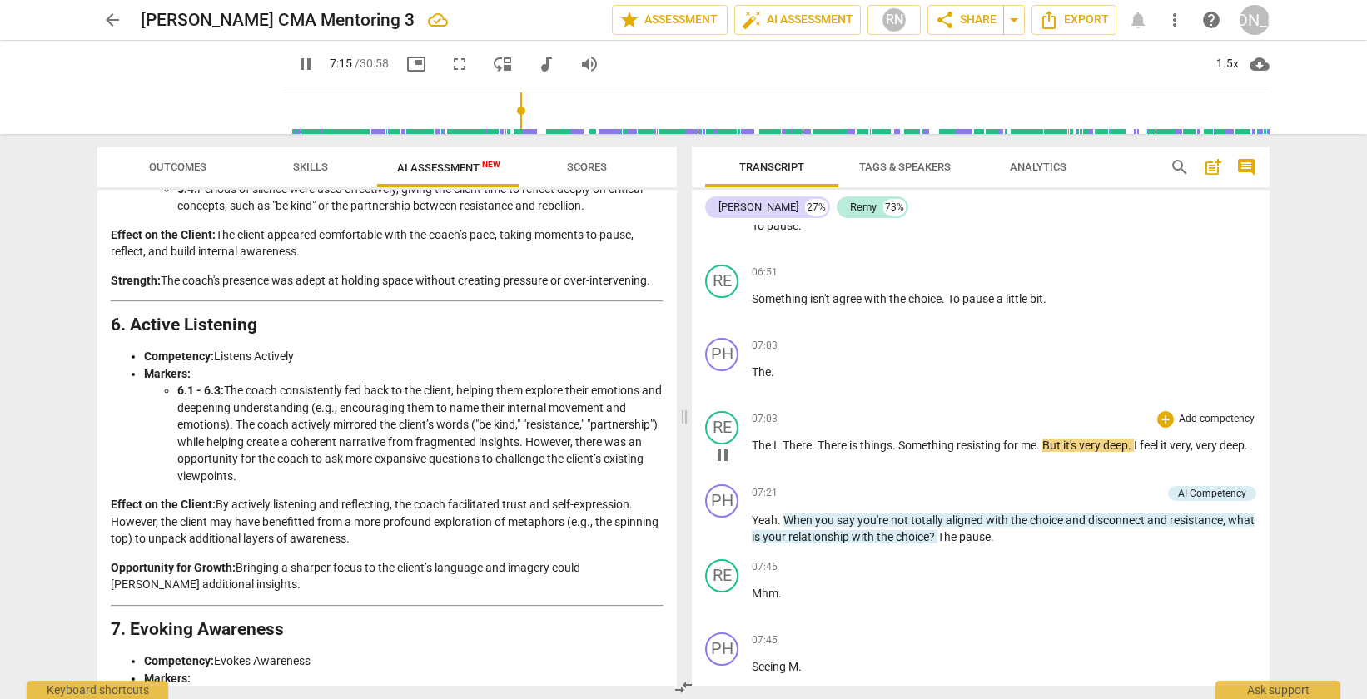
scroll to position [1981, 0]
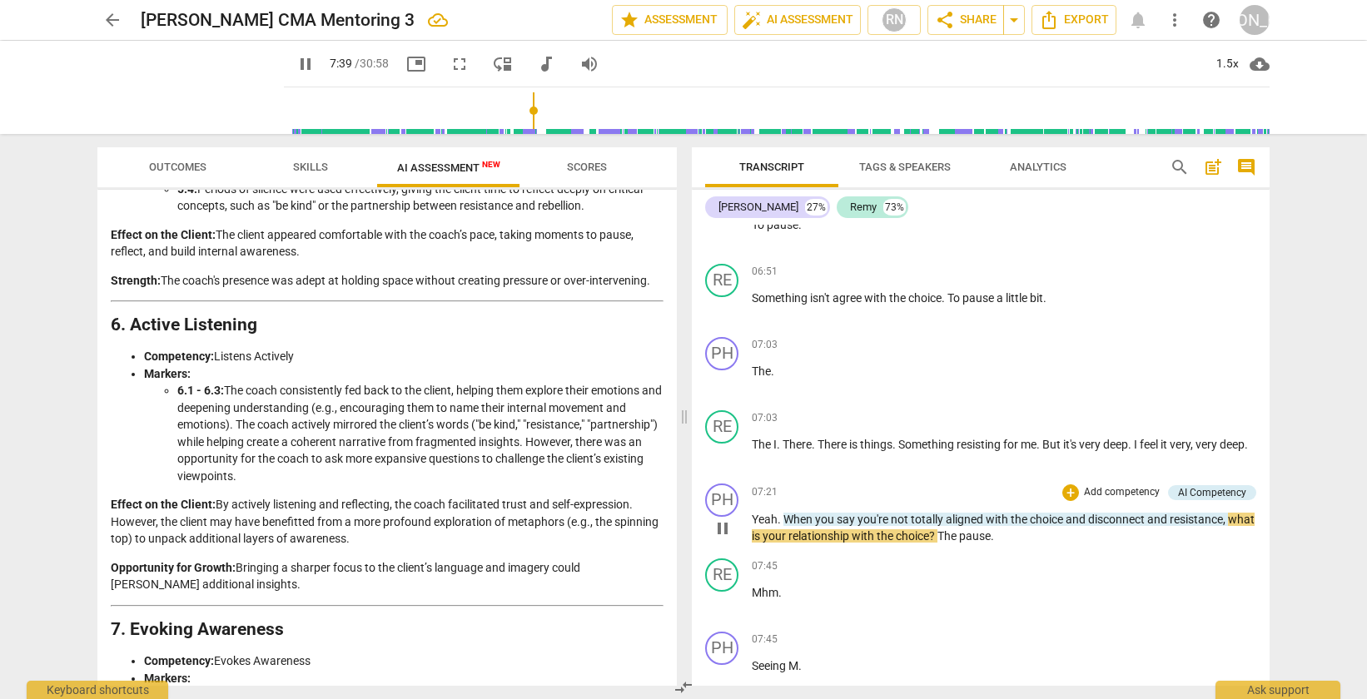
click at [959, 543] on span "The" at bounding box center [948, 535] width 22 height 13
type input "465"
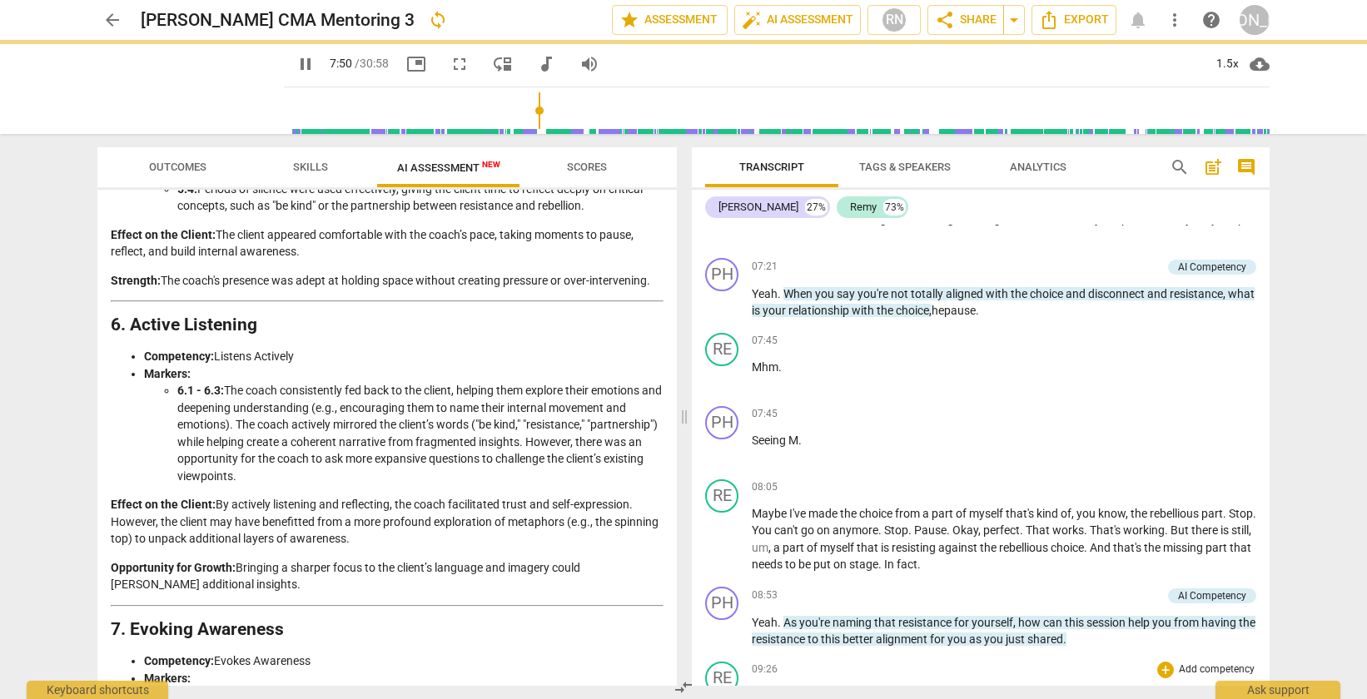
scroll to position [2191, 0]
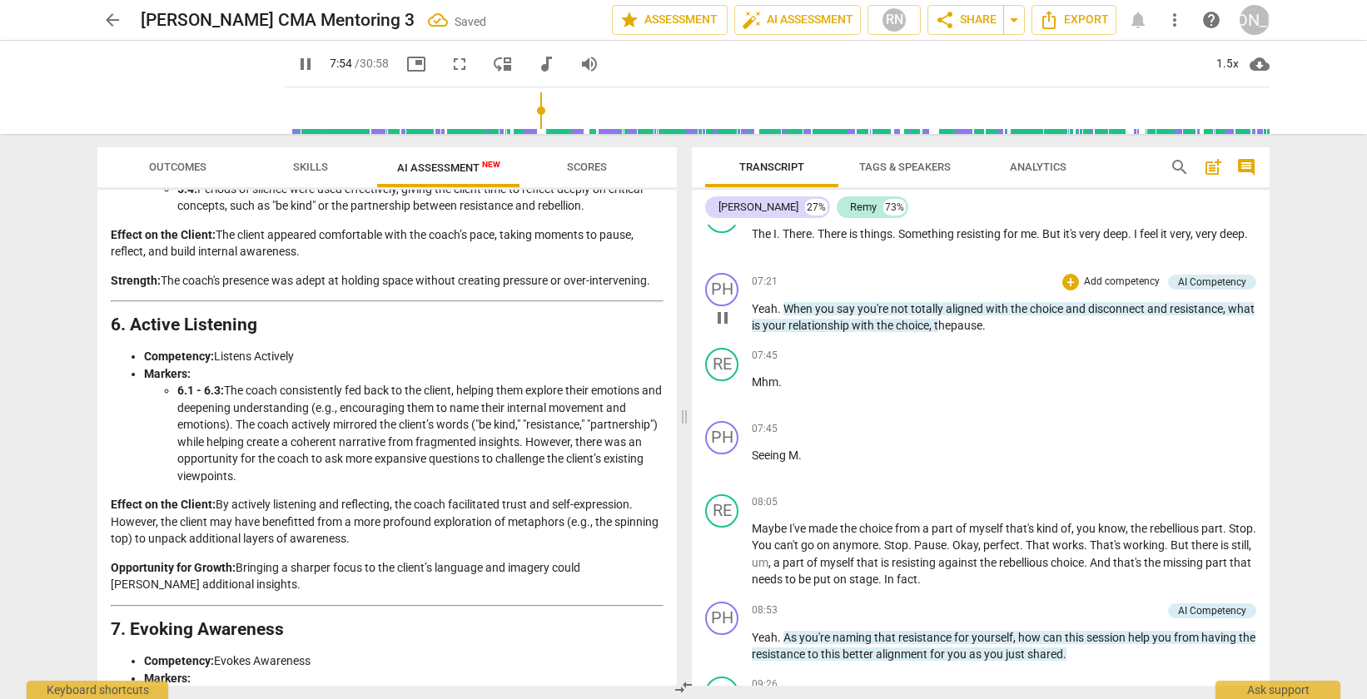
click at [982, 332] on span "pause" at bounding box center [967, 325] width 32 height 13
click at [906, 391] on p "Mhm ." at bounding box center [1004, 382] width 504 height 17
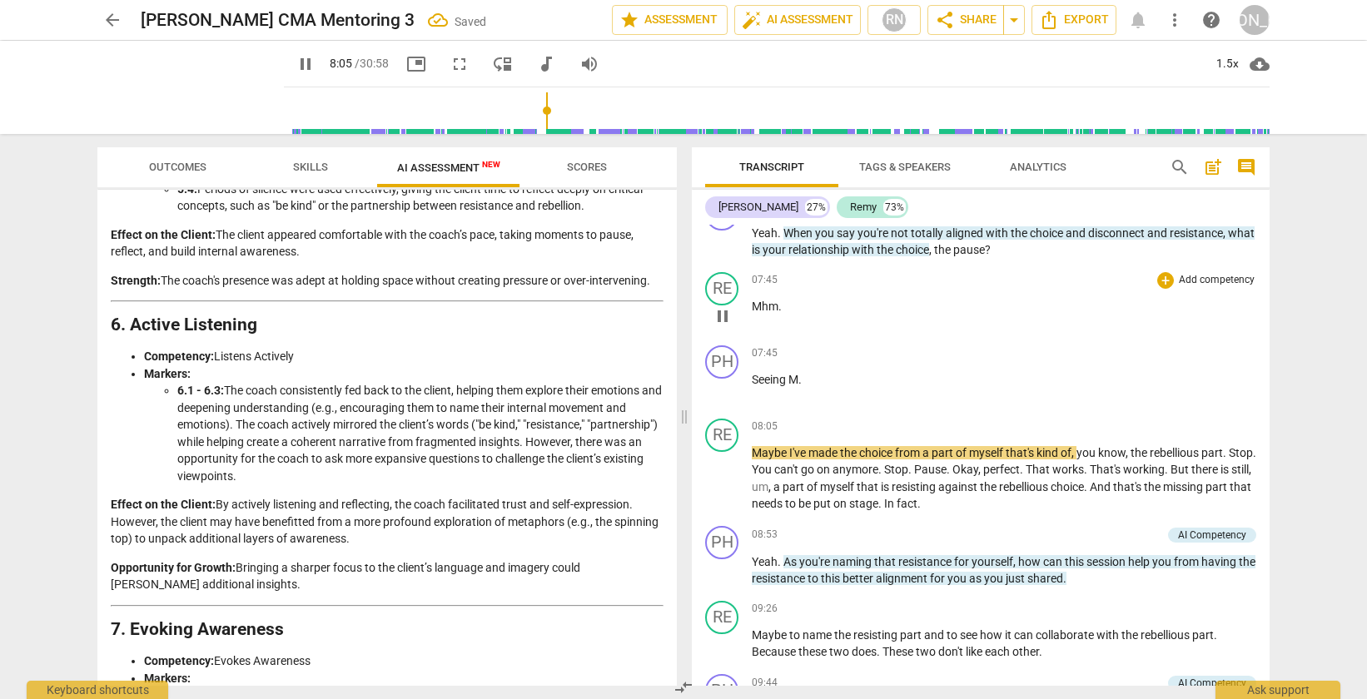
scroll to position [2274, 0]
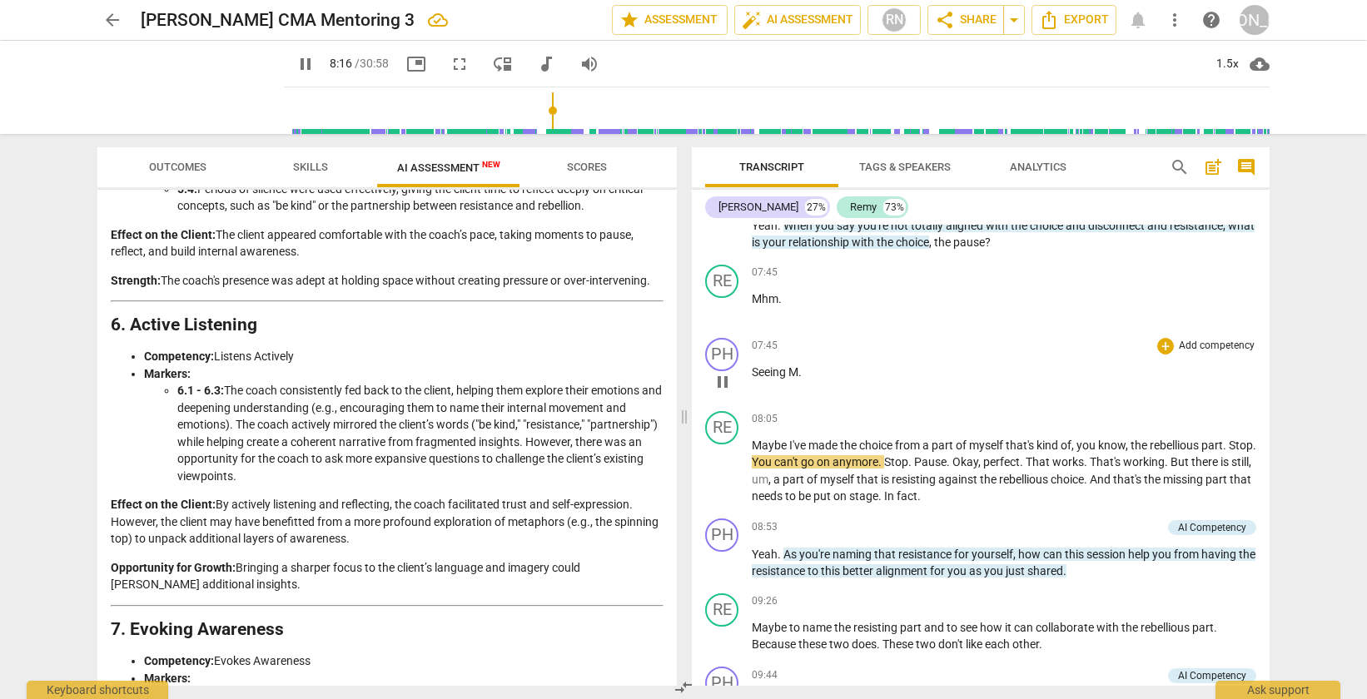
click at [785, 379] on span "Seeing" at bounding box center [770, 371] width 37 height 13
click at [753, 379] on span "Seeing" at bounding box center [770, 371] width 37 height 13
type input "502"
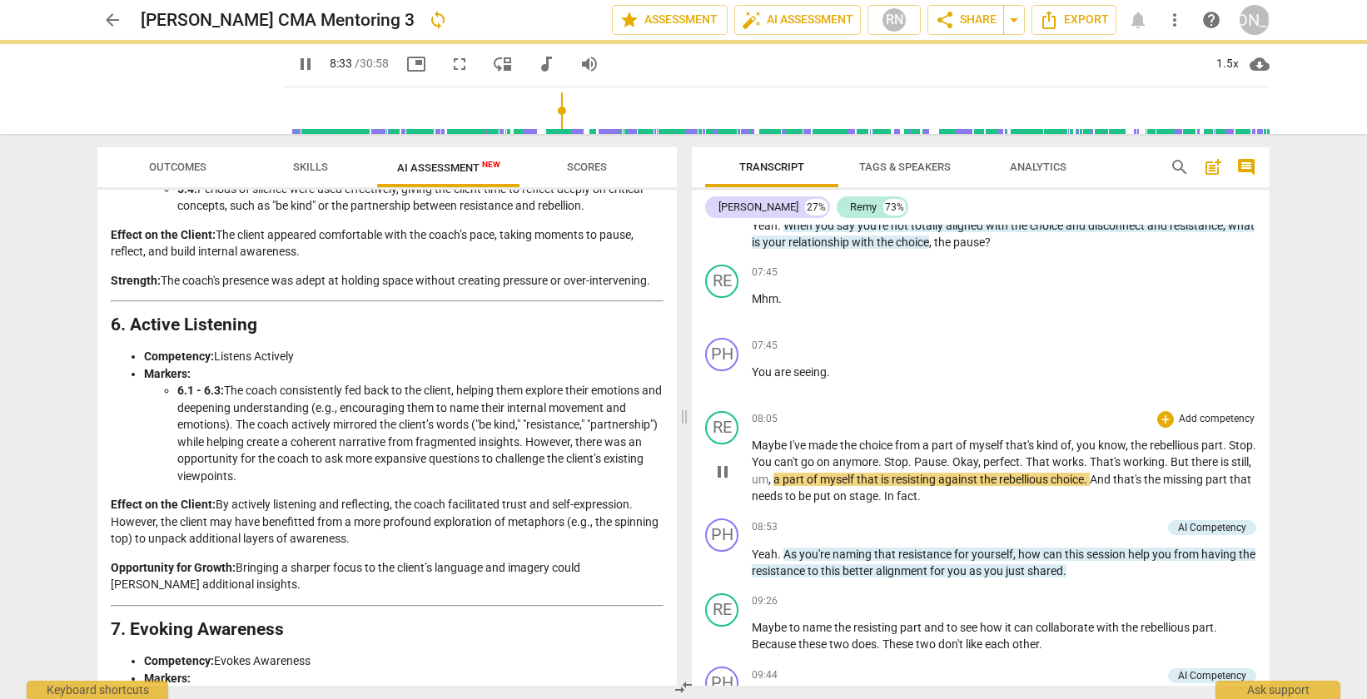
click at [827, 452] on span "made" at bounding box center [824, 445] width 32 height 13
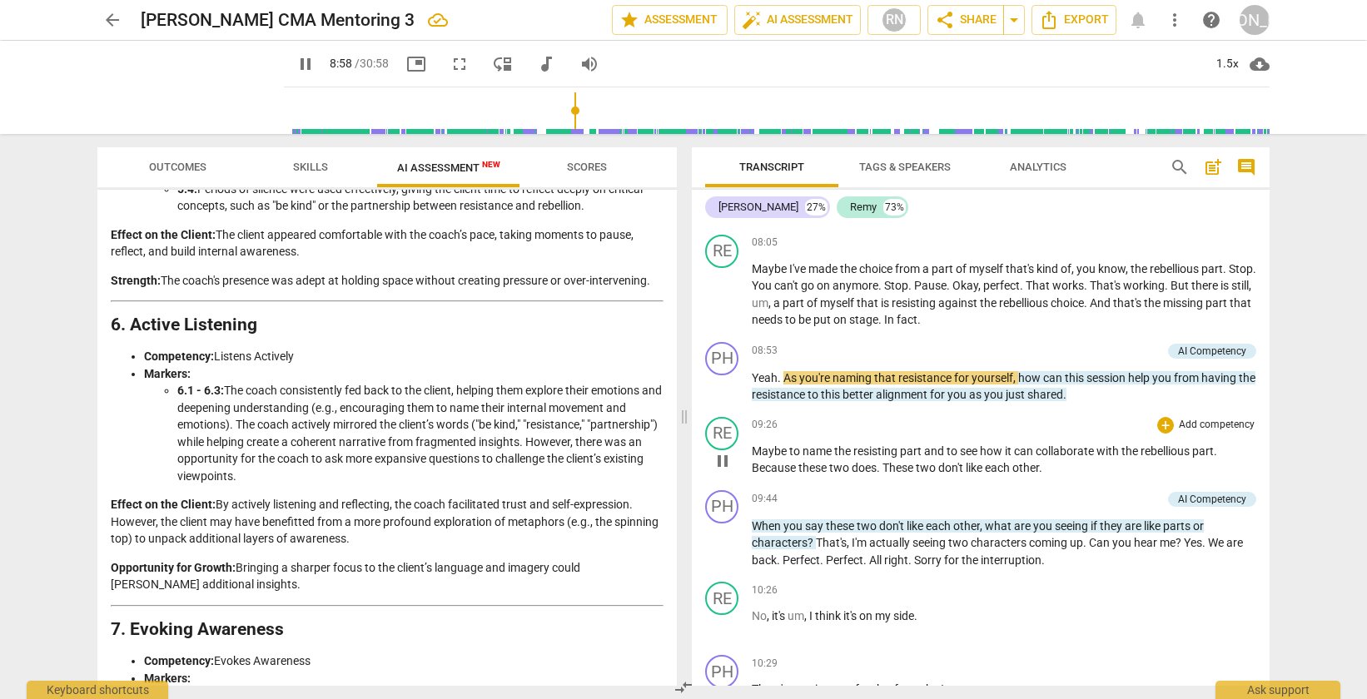
scroll to position [2453, 0]
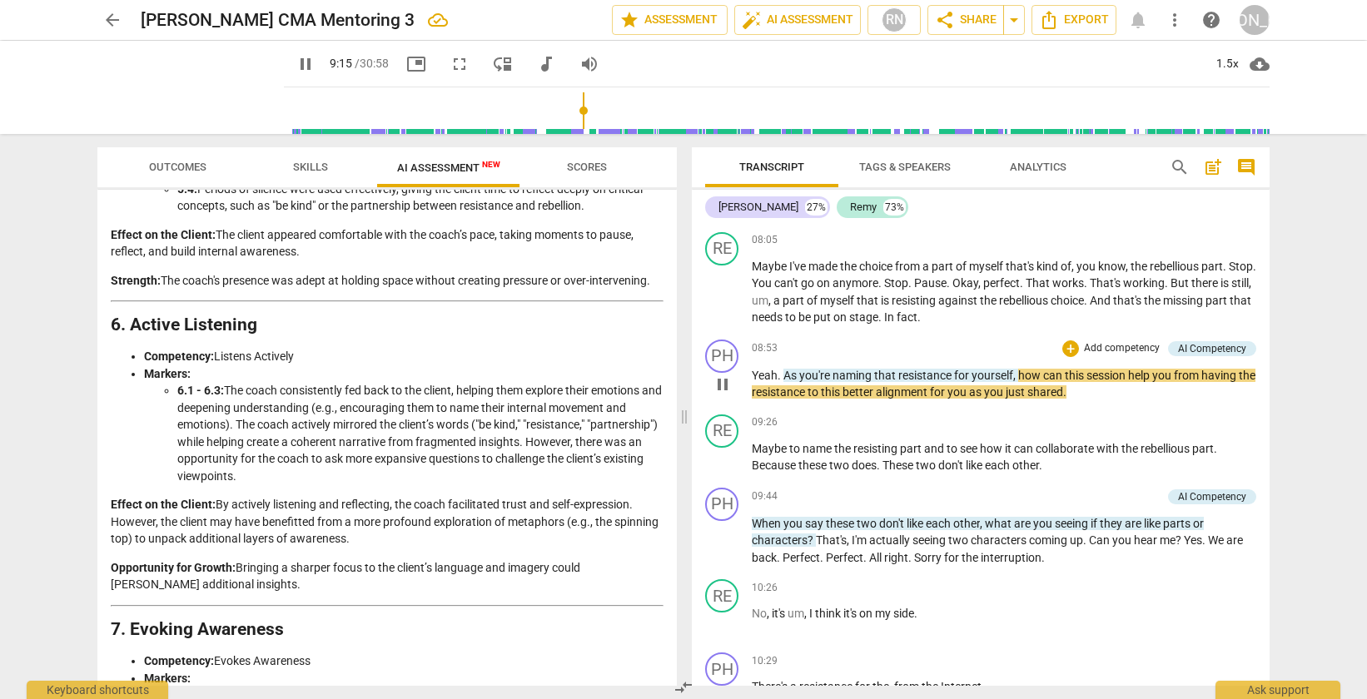
click at [1091, 401] on p "Yeah . As you're naming that resistance for yourself , how can this session hel…" at bounding box center [1004, 384] width 504 height 34
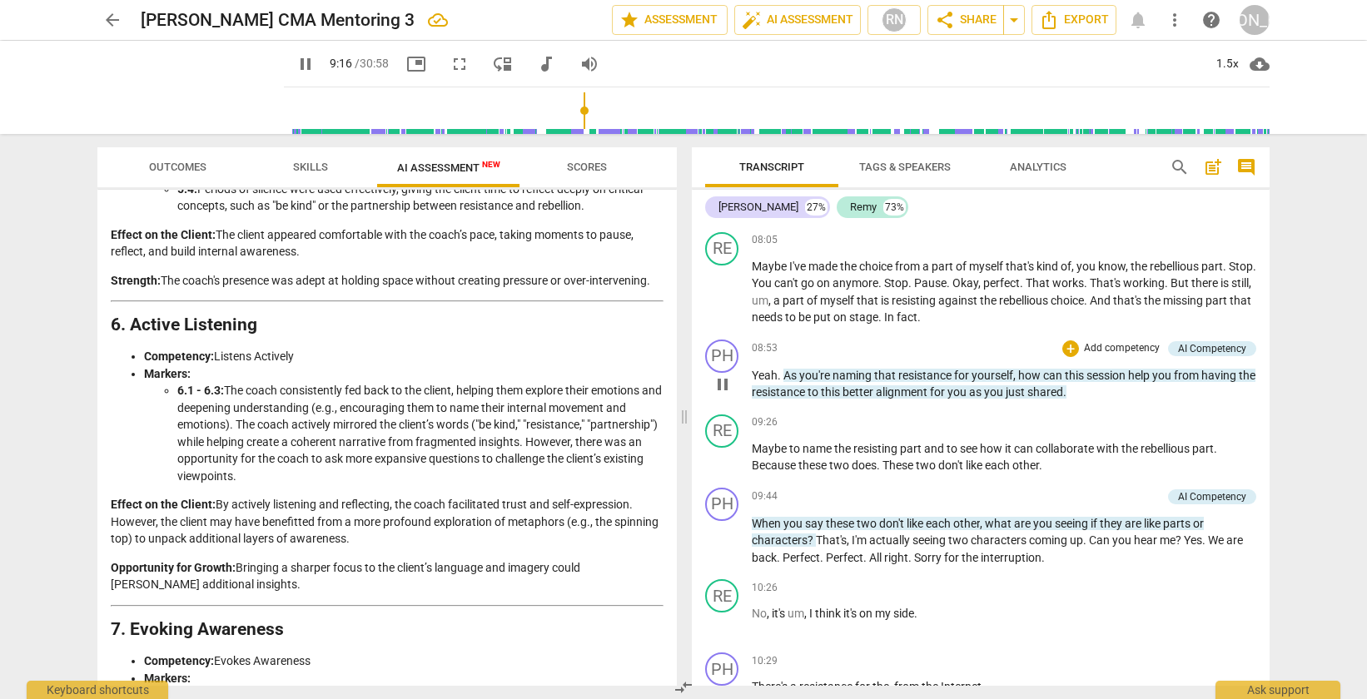
type input "557"
click at [982, 471] on div "09:26 + Add competency keyboard_arrow_right Maybe to name the resisting part an…" at bounding box center [1004, 445] width 504 height 60
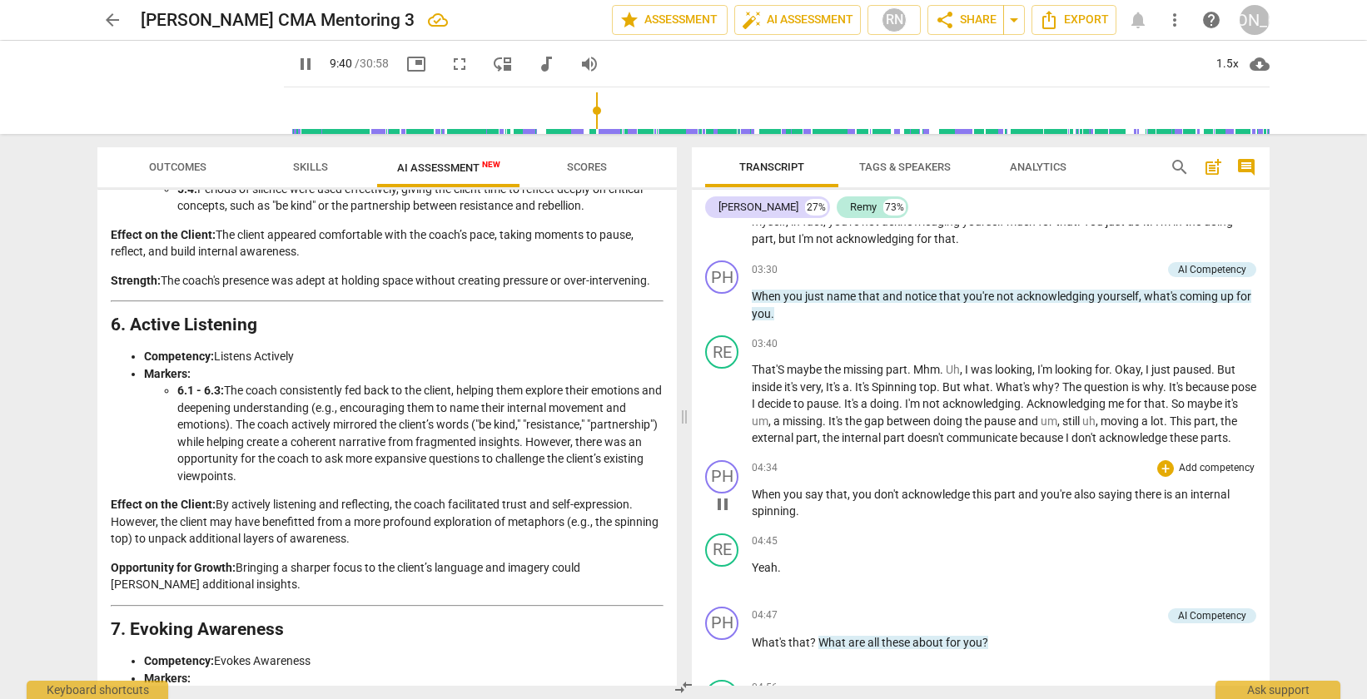
scroll to position [1052, 0]
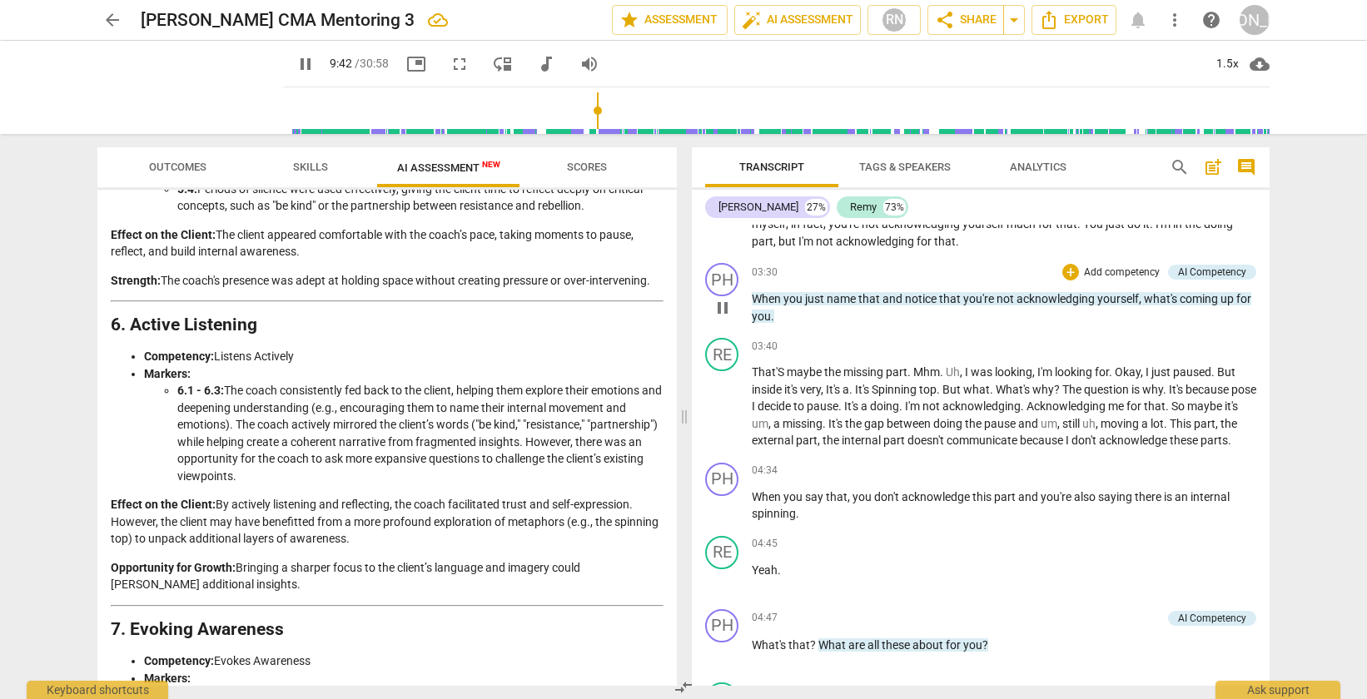
click at [815, 325] on p "When you just name that and notice that you're not acknowledging yourself , wha…" at bounding box center [1004, 308] width 504 height 34
type input "584"
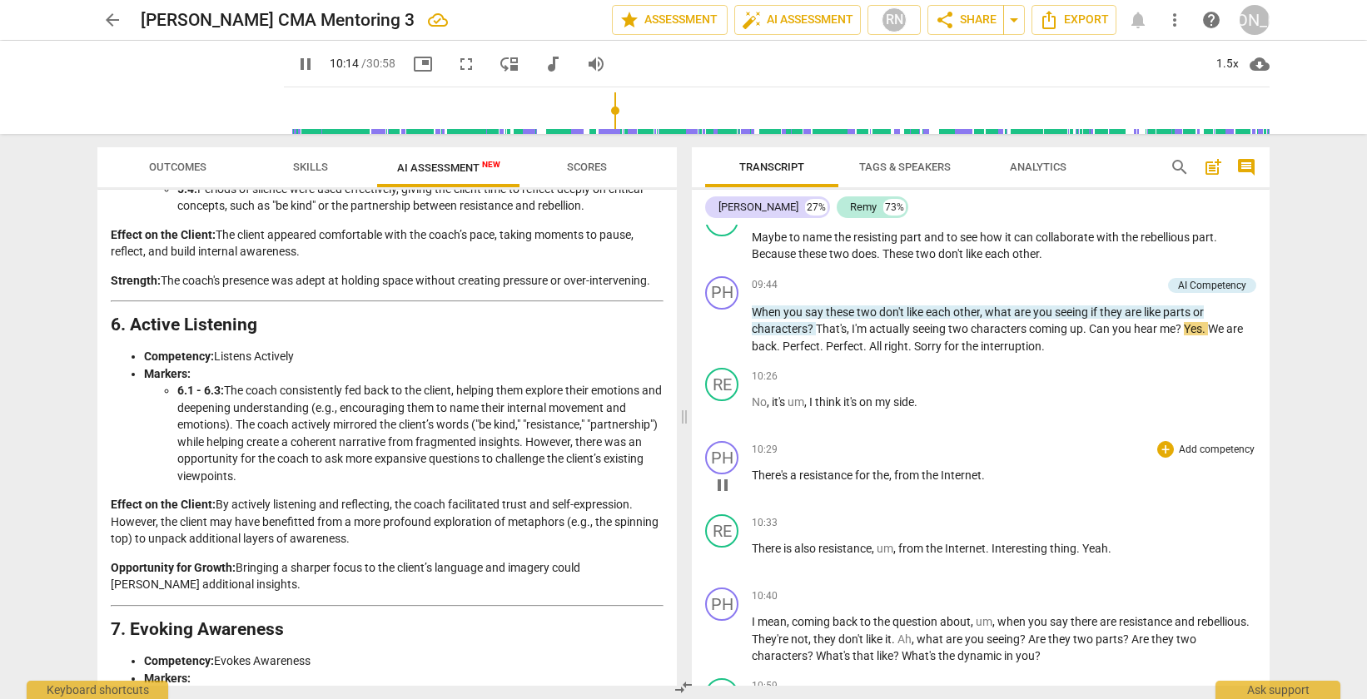
scroll to position [2674, 0]
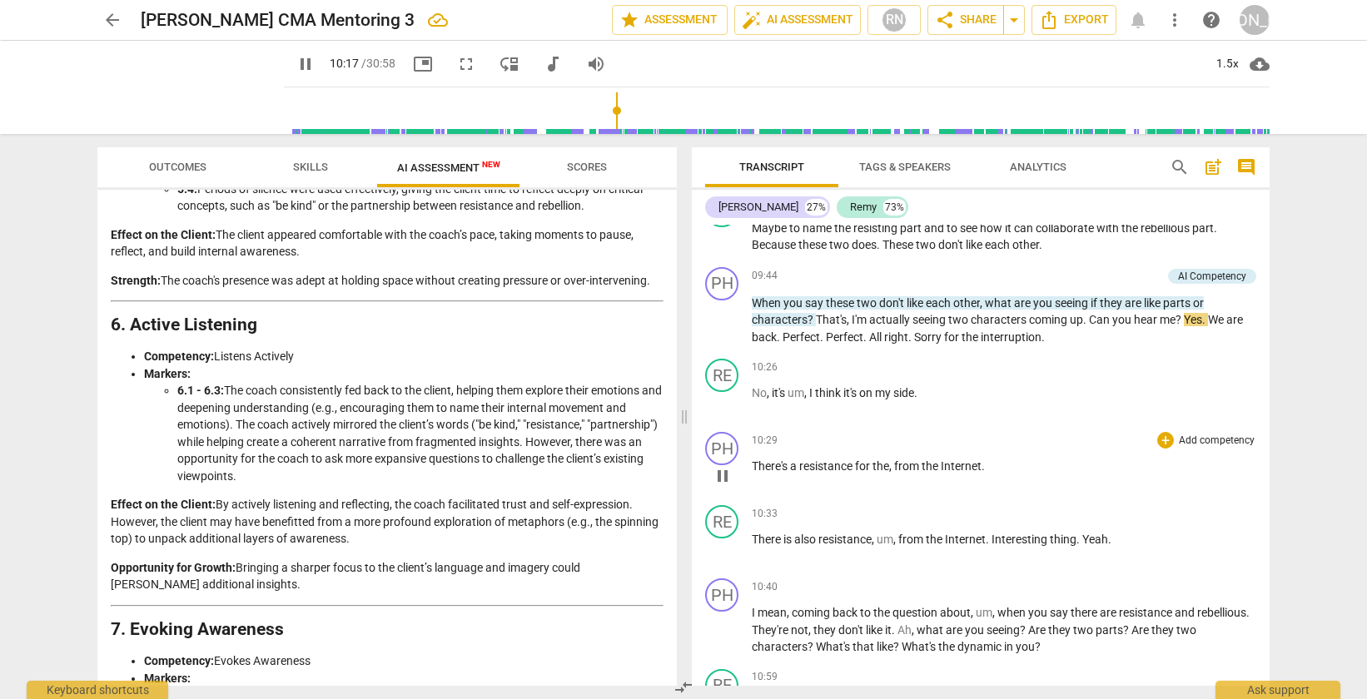
click at [899, 473] on span "from" at bounding box center [907, 466] width 27 height 13
drag, startPoint x: 895, startPoint y: 500, endPoint x: 858, endPoint y: 500, distance: 36.6
click at [858, 475] on p "There's a resistance for the , from the Internet ." at bounding box center [1004, 466] width 504 height 17
type input "622"
click at [849, 492] on div "10:29 + Add competency keyboard_arrow_right There's a resistance from the Inter…" at bounding box center [1004, 462] width 504 height 60
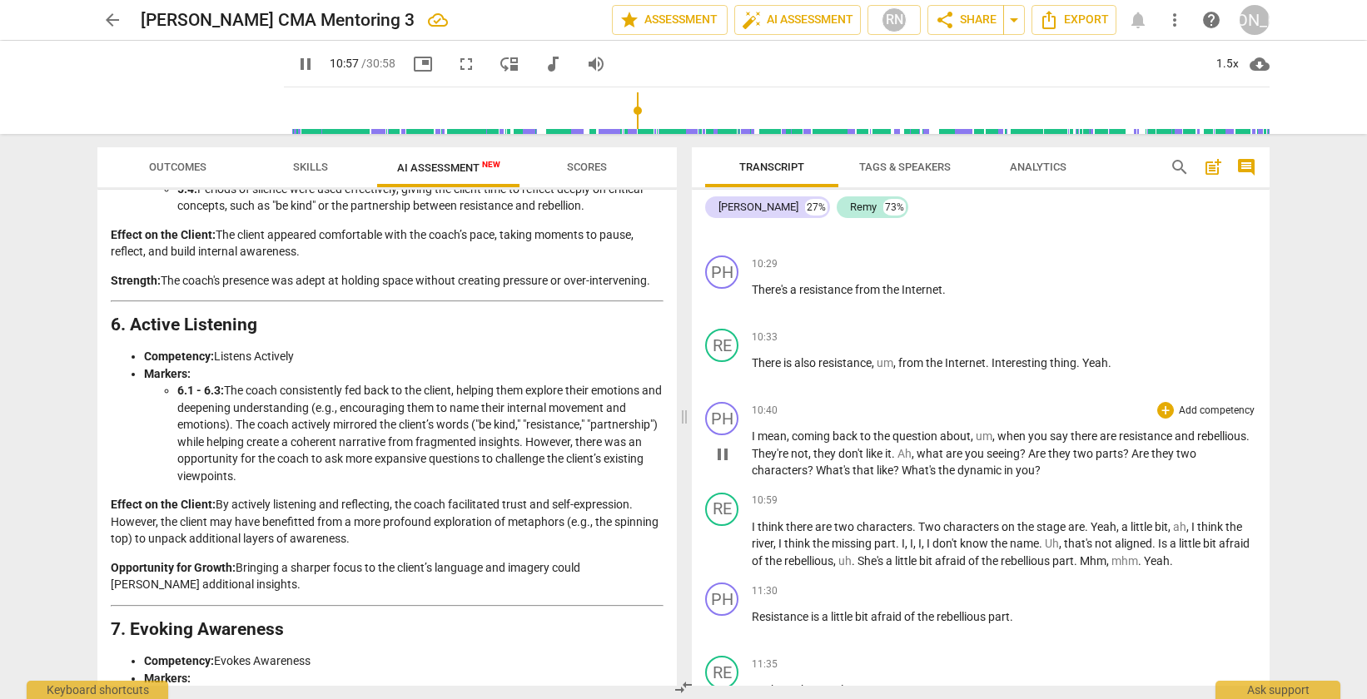
scroll to position [2855, 0]
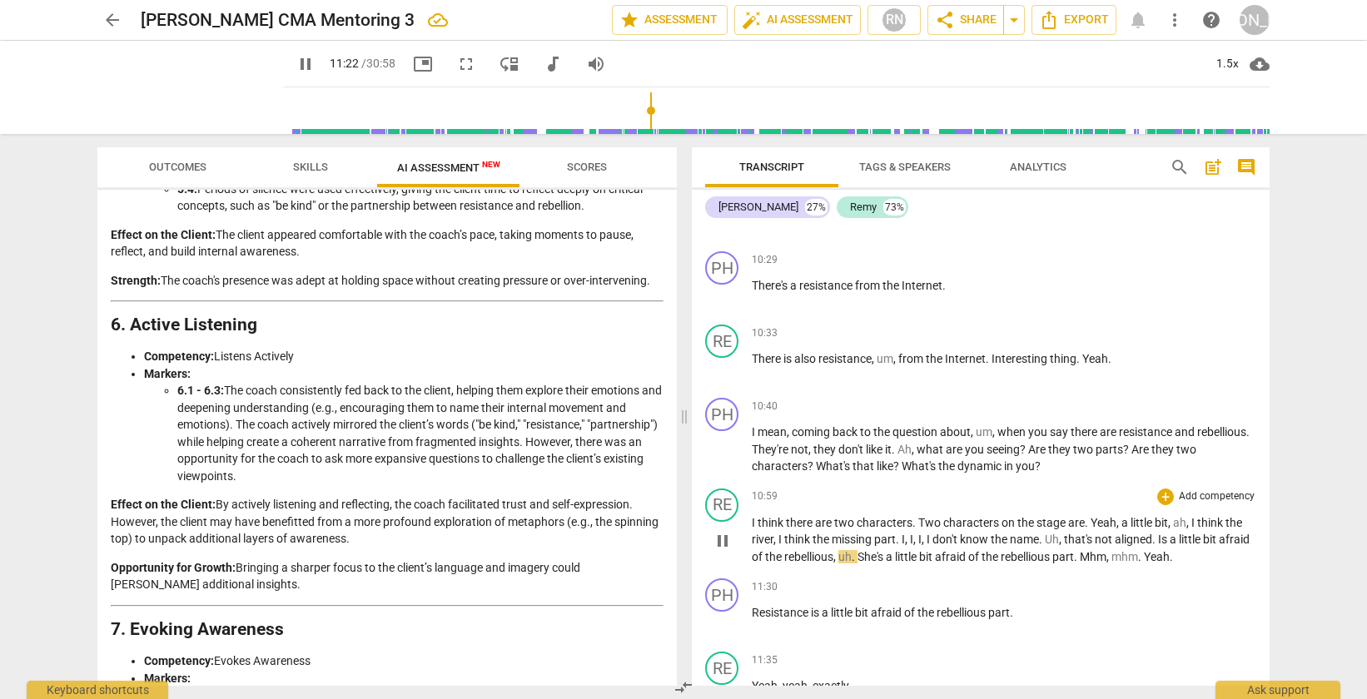
click at [775, 546] on span "," at bounding box center [775, 539] width 5 height 13
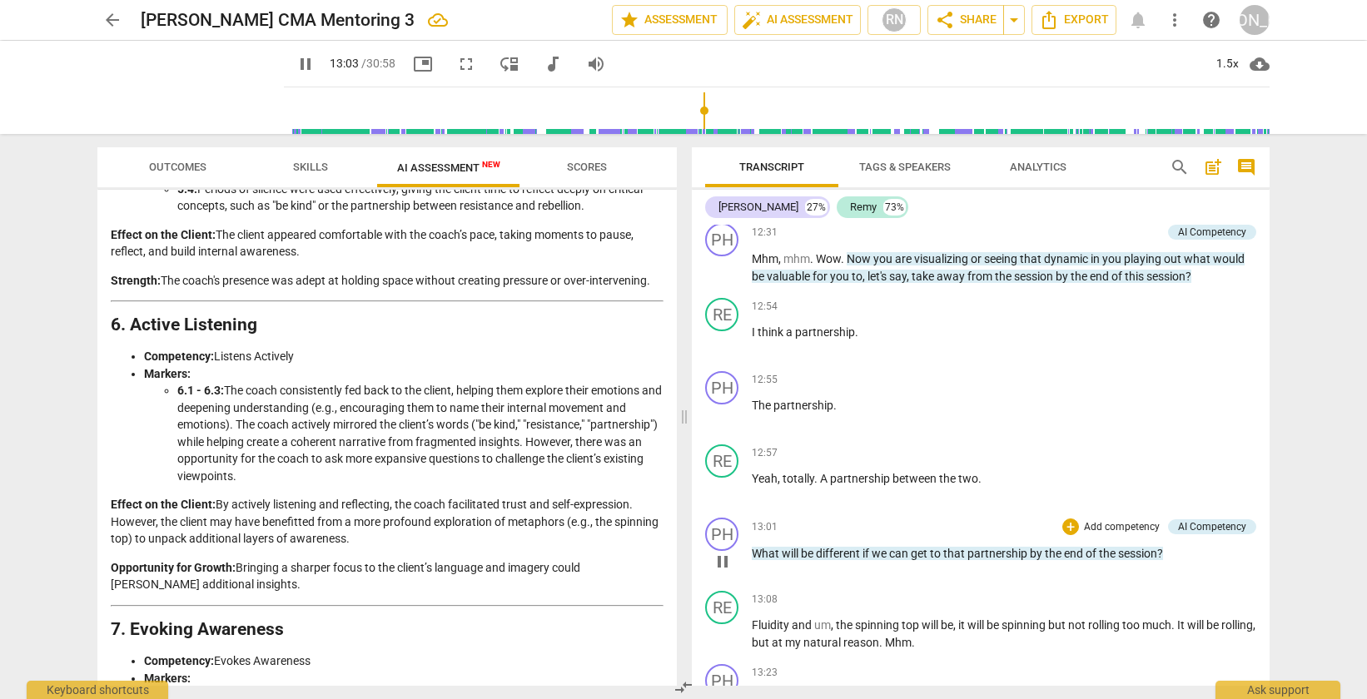
scroll to position [3576, 0]
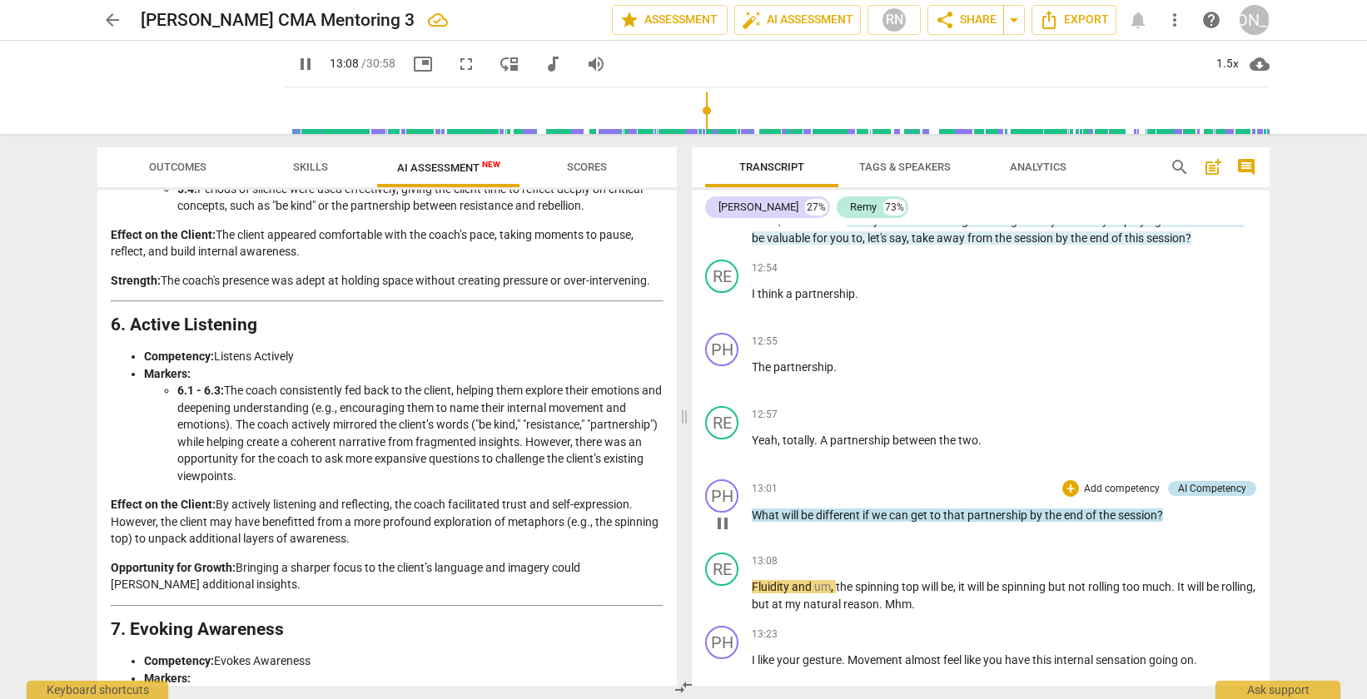
click at [1211, 496] on div "AI Competency" at bounding box center [1212, 488] width 68 height 15
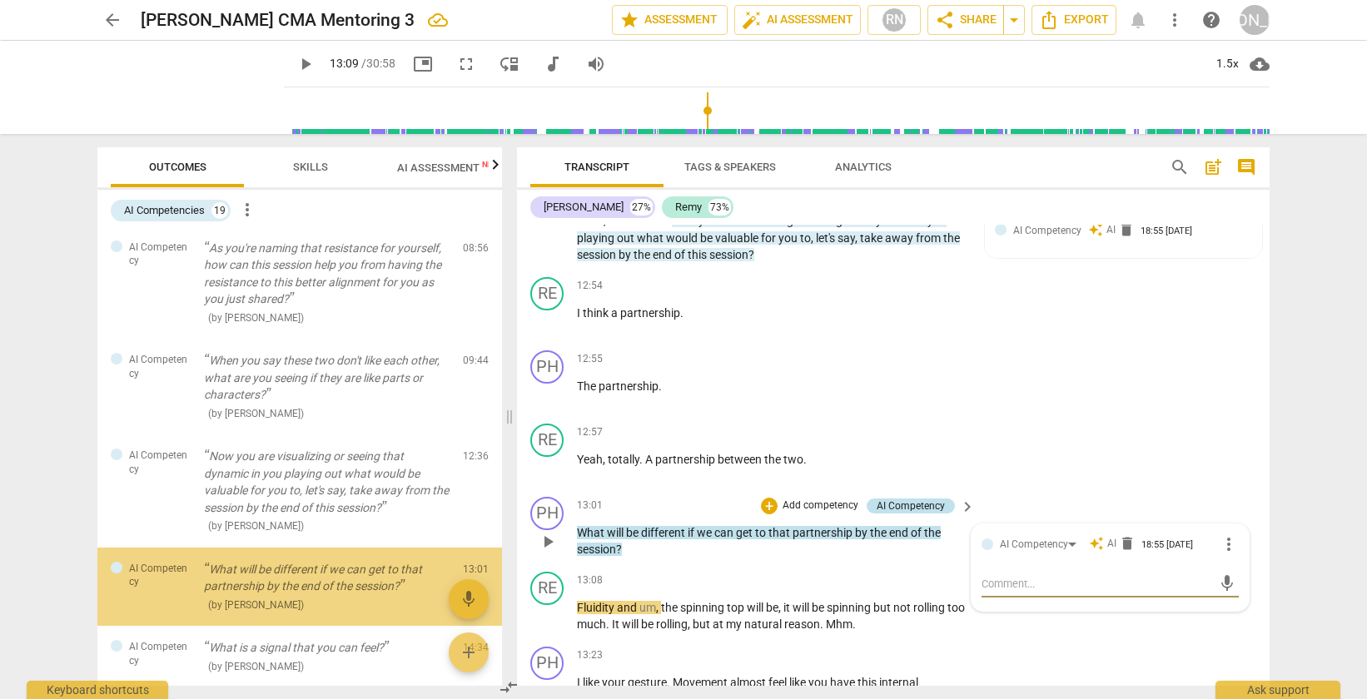
scroll to position [370, 0]
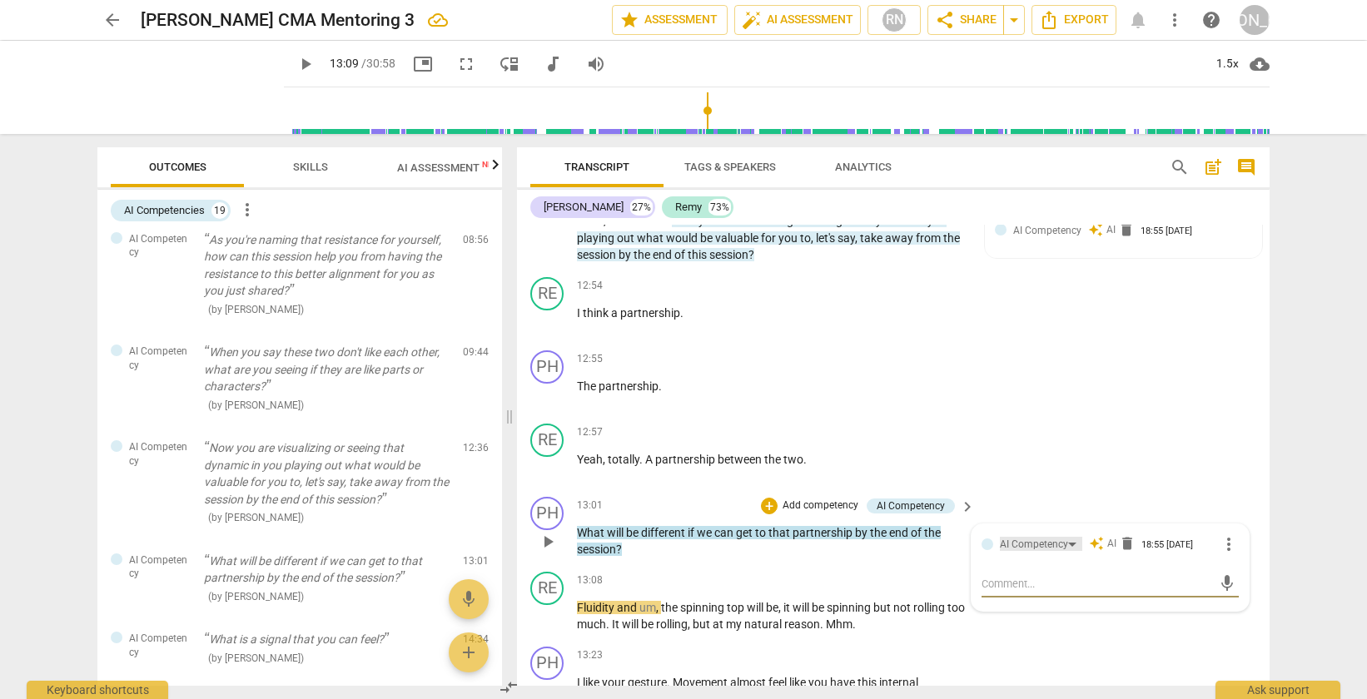
click at [1059, 553] on div "AI Competency" at bounding box center [1034, 545] width 68 height 16
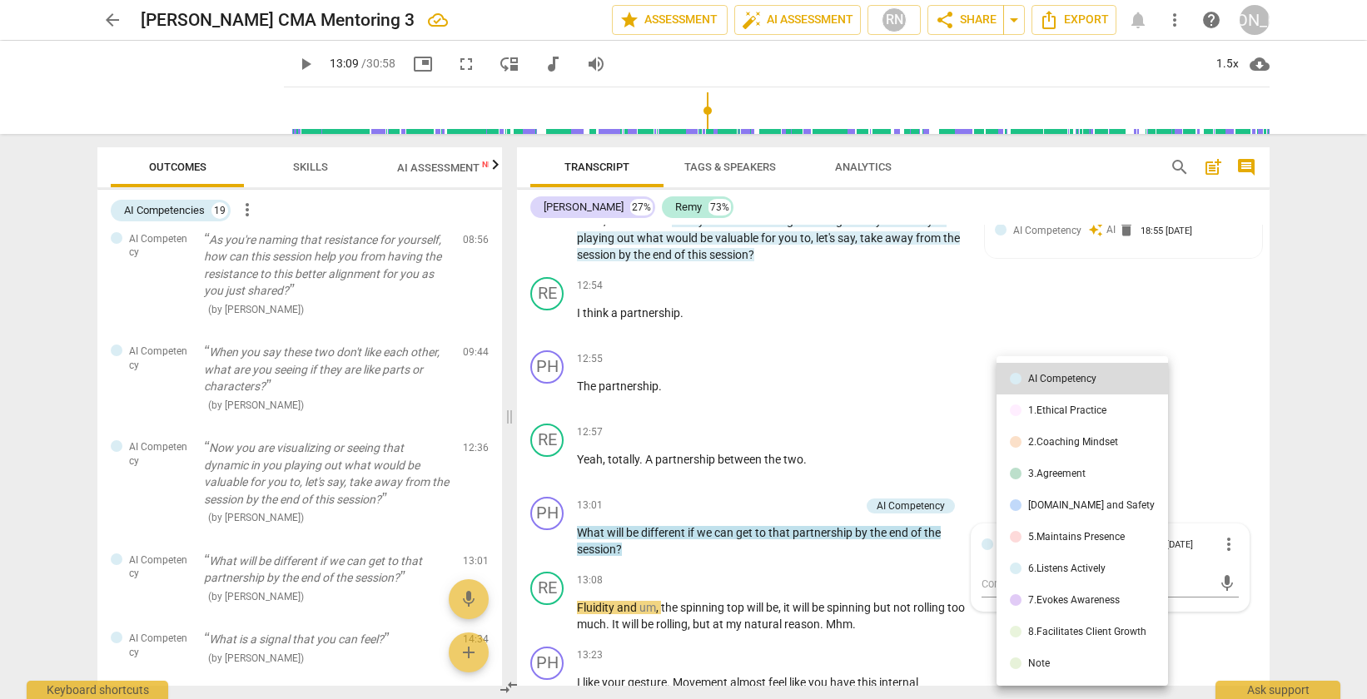
click at [1188, 490] on div at bounding box center [683, 349] width 1367 height 699
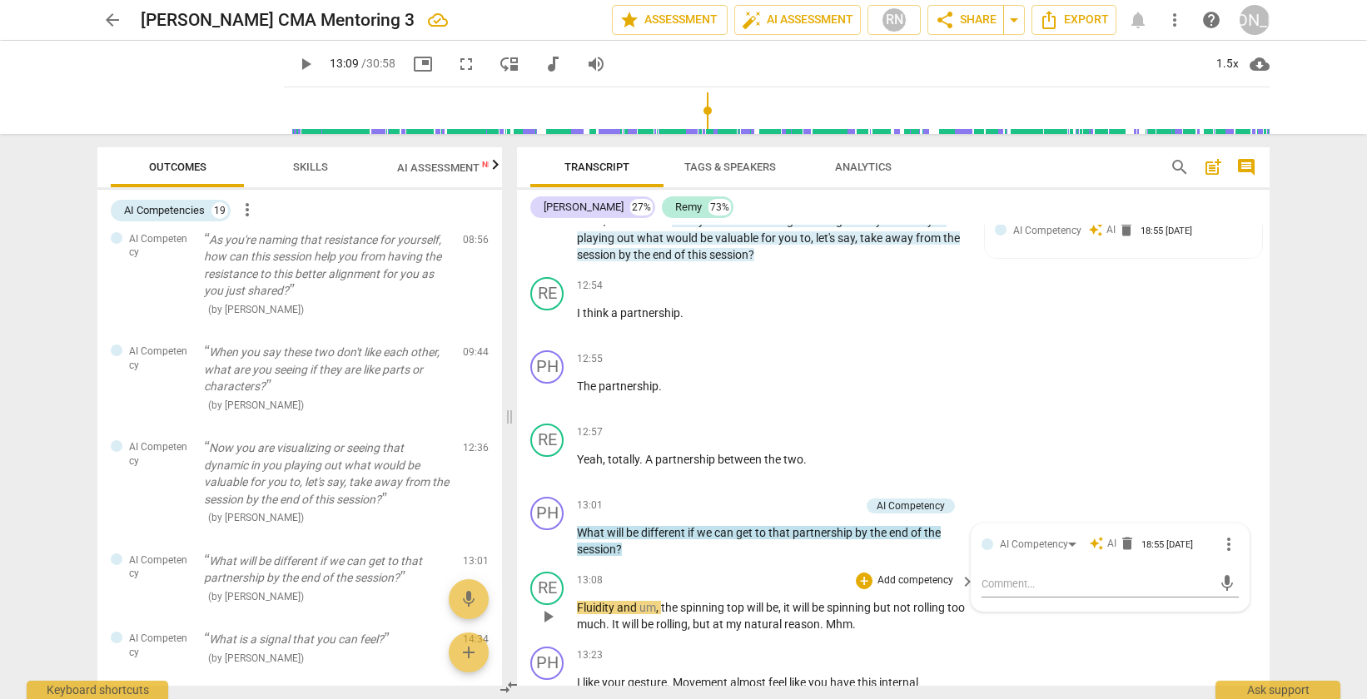
click at [840, 590] on div "13:08 + Add competency keyboard_arrow_right" at bounding box center [777, 581] width 400 height 18
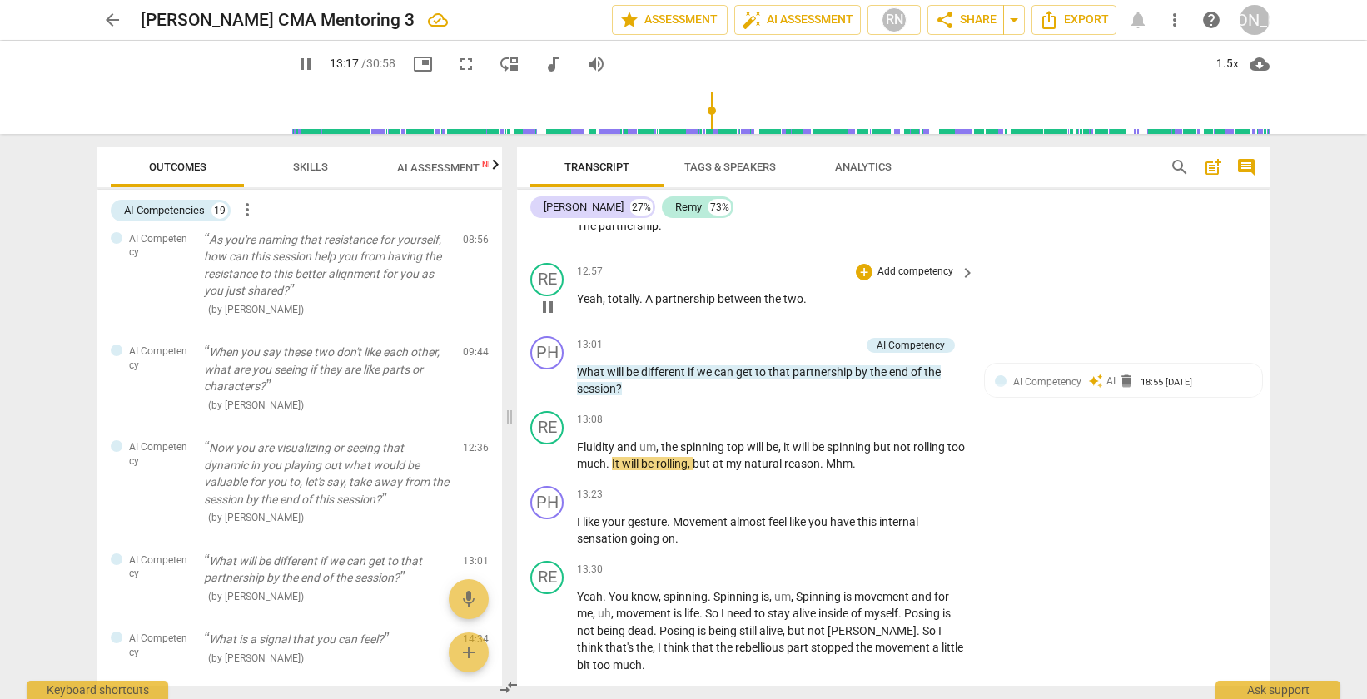
scroll to position [4068, 0]
click at [1250, 163] on span "comment" at bounding box center [1246, 167] width 20 height 20
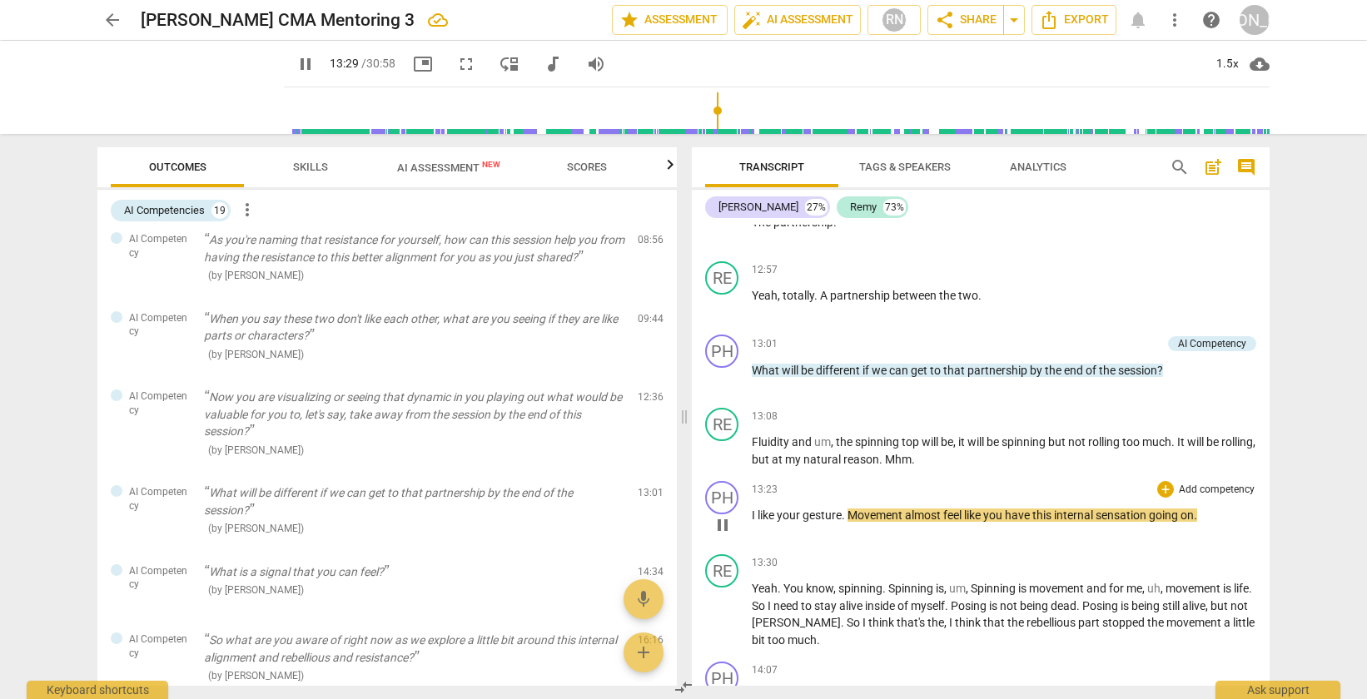
scroll to position [3834, 0]
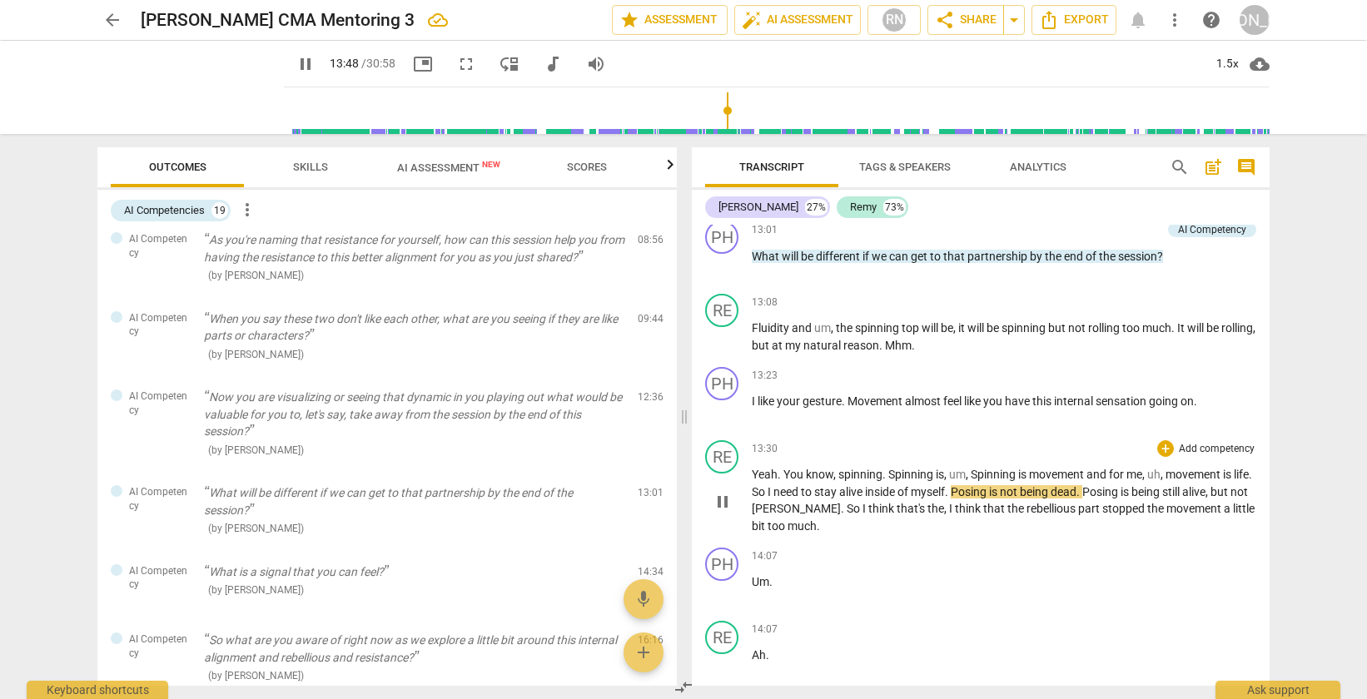
click at [989, 499] on span "Posing" at bounding box center [970, 491] width 38 height 13
type input "832"
click at [1127, 499] on span "Posing" at bounding box center [1108, 491] width 38 height 13
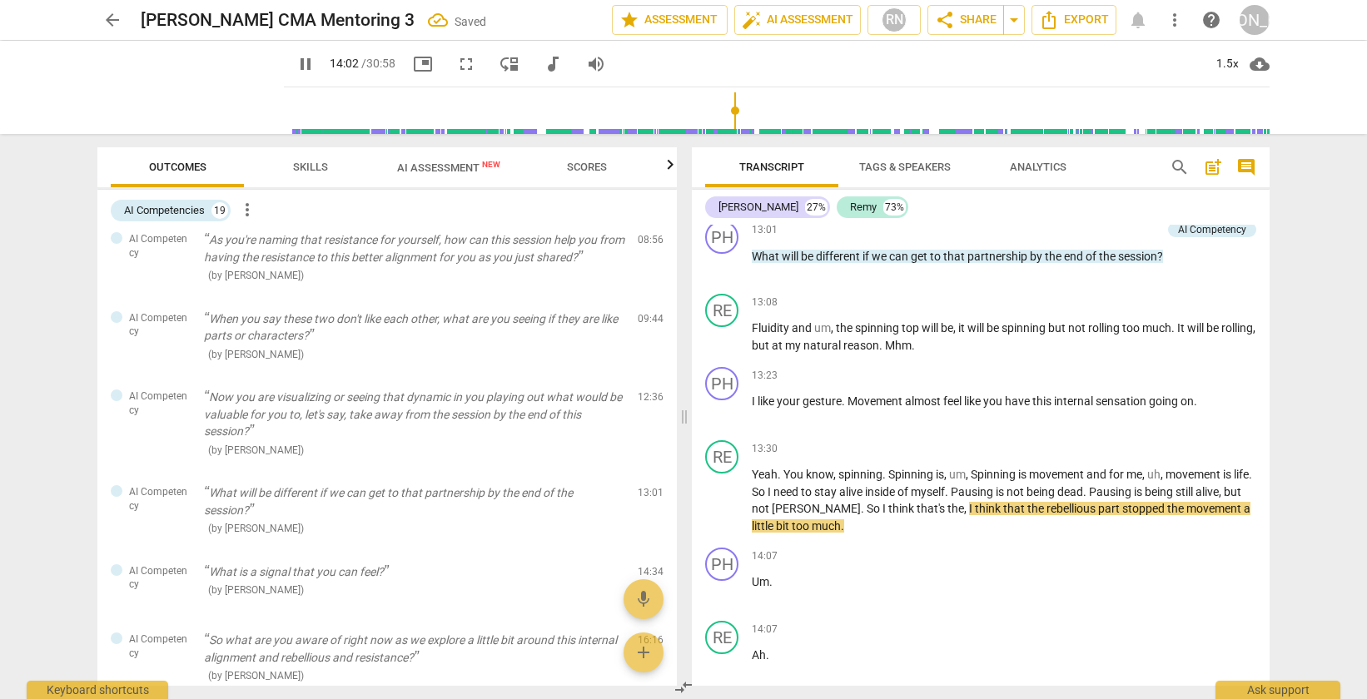
click at [1300, 523] on div "arrow_back [PERSON_NAME] CMA Mentoring 3 Saved edit star Assessment auto_fix_hi…" at bounding box center [683, 349] width 1367 height 699
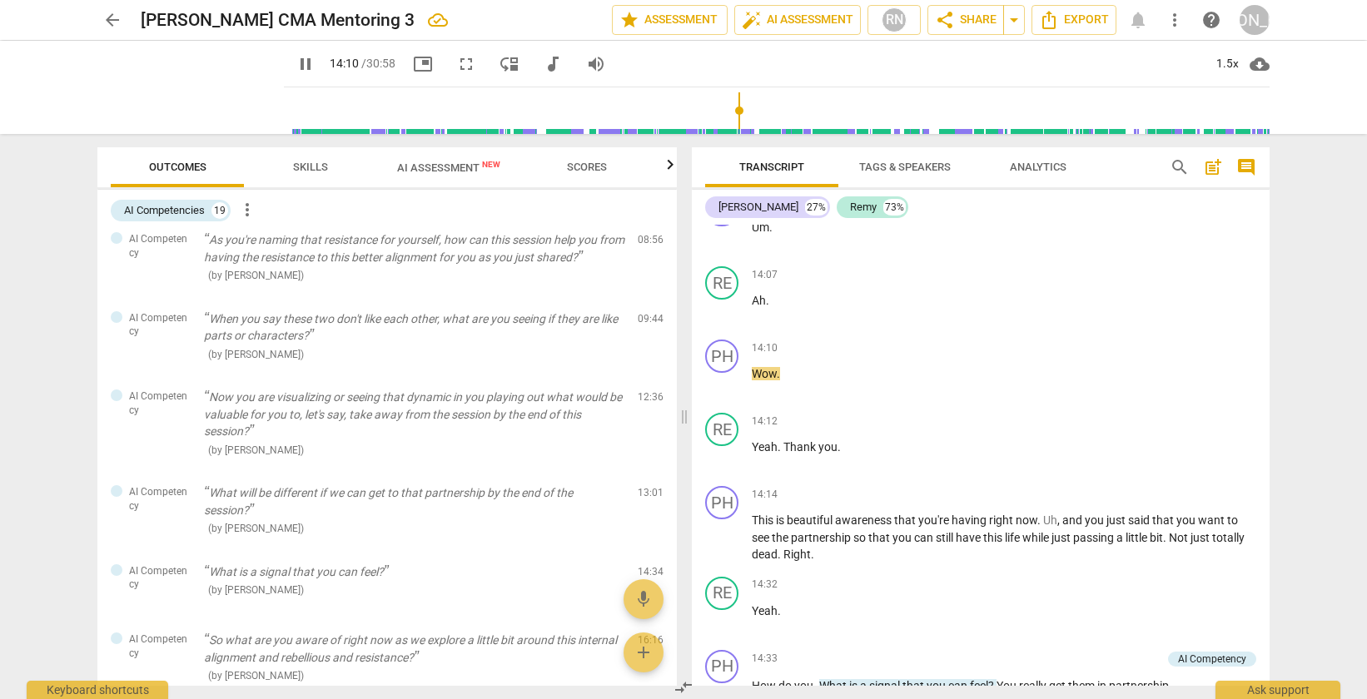
scroll to position [4193, 0]
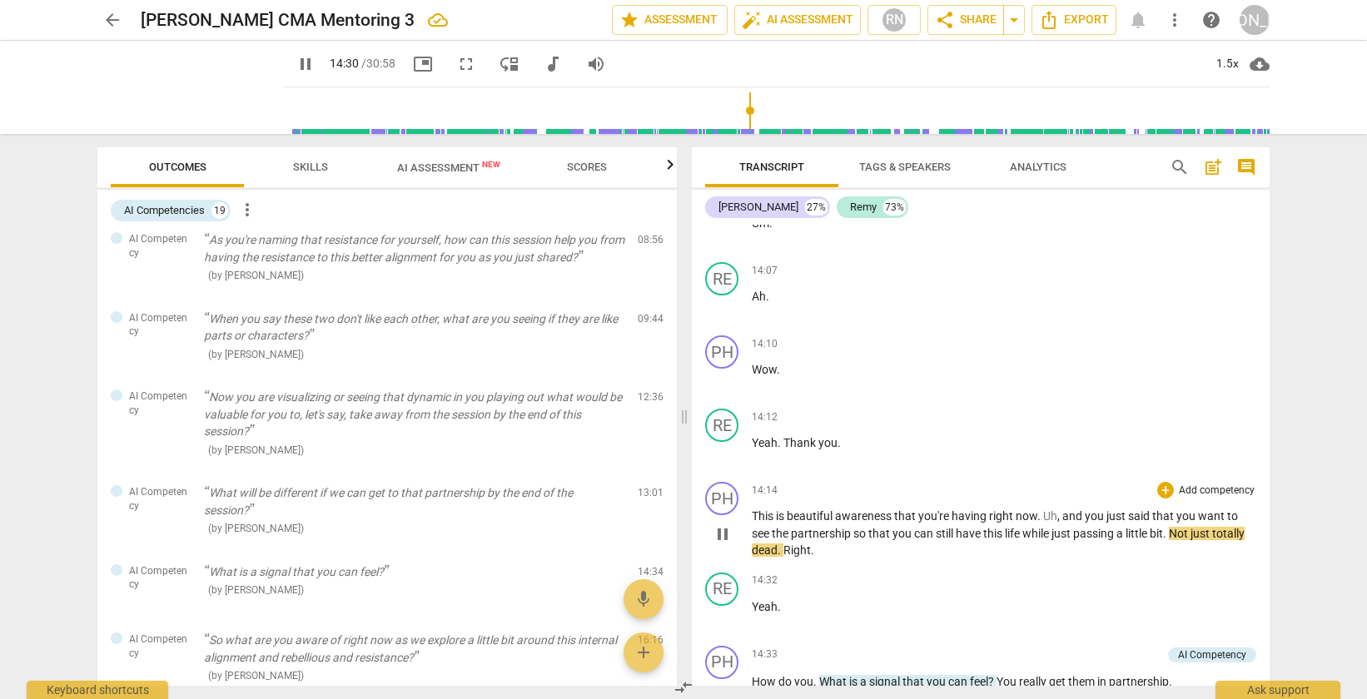
click at [1101, 540] on span "passing" at bounding box center [1094, 533] width 43 height 13
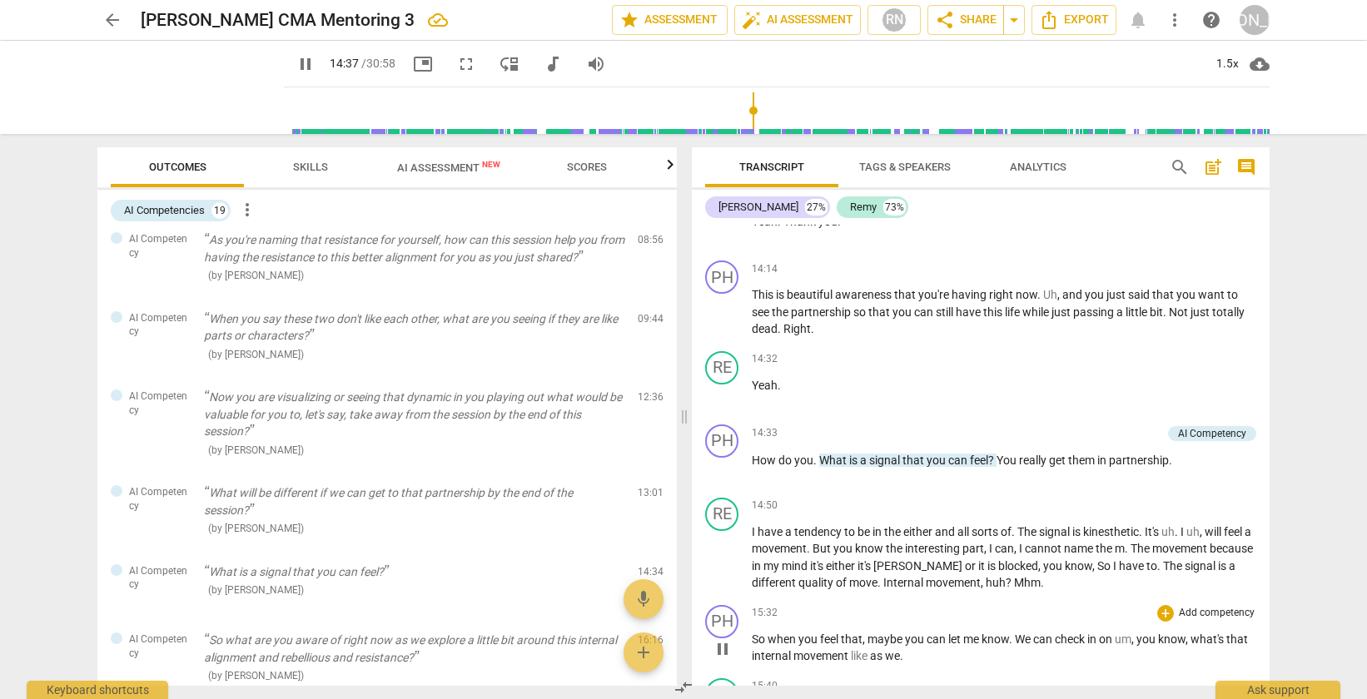
scroll to position [4413, 0]
click at [1089, 321] on span "passing" at bounding box center [1094, 313] width 43 height 13
type input "882"
click at [1005, 469] on span "You" at bounding box center [1008, 461] width 22 height 13
type input "890"
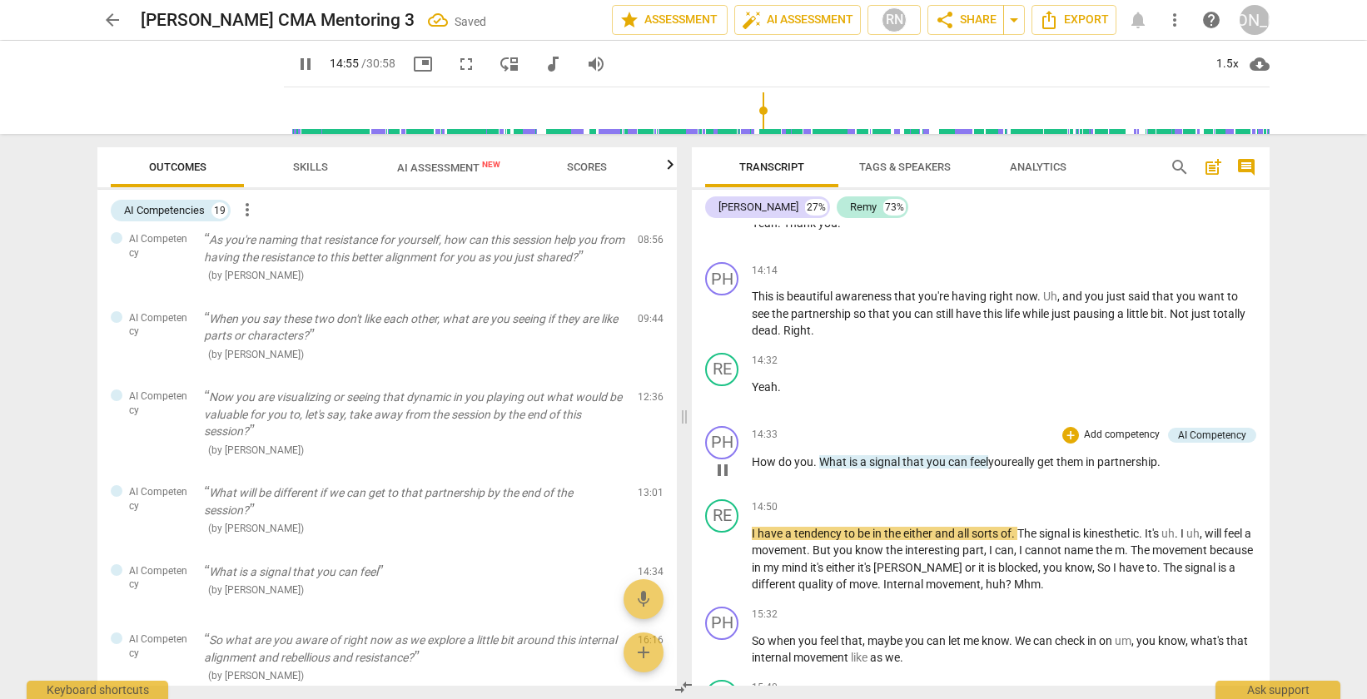
click at [1171, 471] on p "How do you . What is a signal that you can feel you really get them in partners…" at bounding box center [1004, 462] width 504 height 17
click at [1283, 534] on div "arrow_back [PERSON_NAME] CMA Mentoring 3 Saved edit star Assessment auto_fix_hi…" at bounding box center [683, 349] width 1367 height 699
click at [816, 469] on span "." at bounding box center [816, 461] width 6 height 13
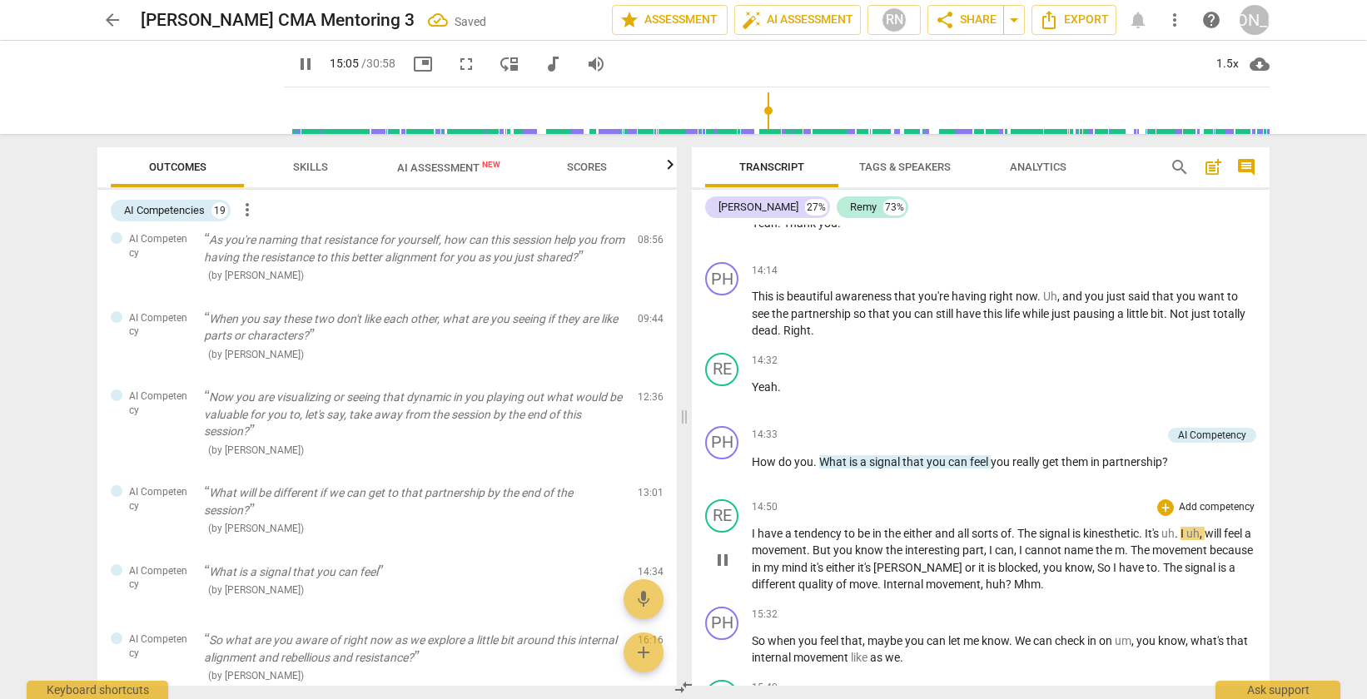
type input "905"
click at [1282, 540] on div "Transcript Tags & Speakers Analytics search post_add comment [PERSON_NAME] 27% …" at bounding box center [984, 416] width 598 height 565
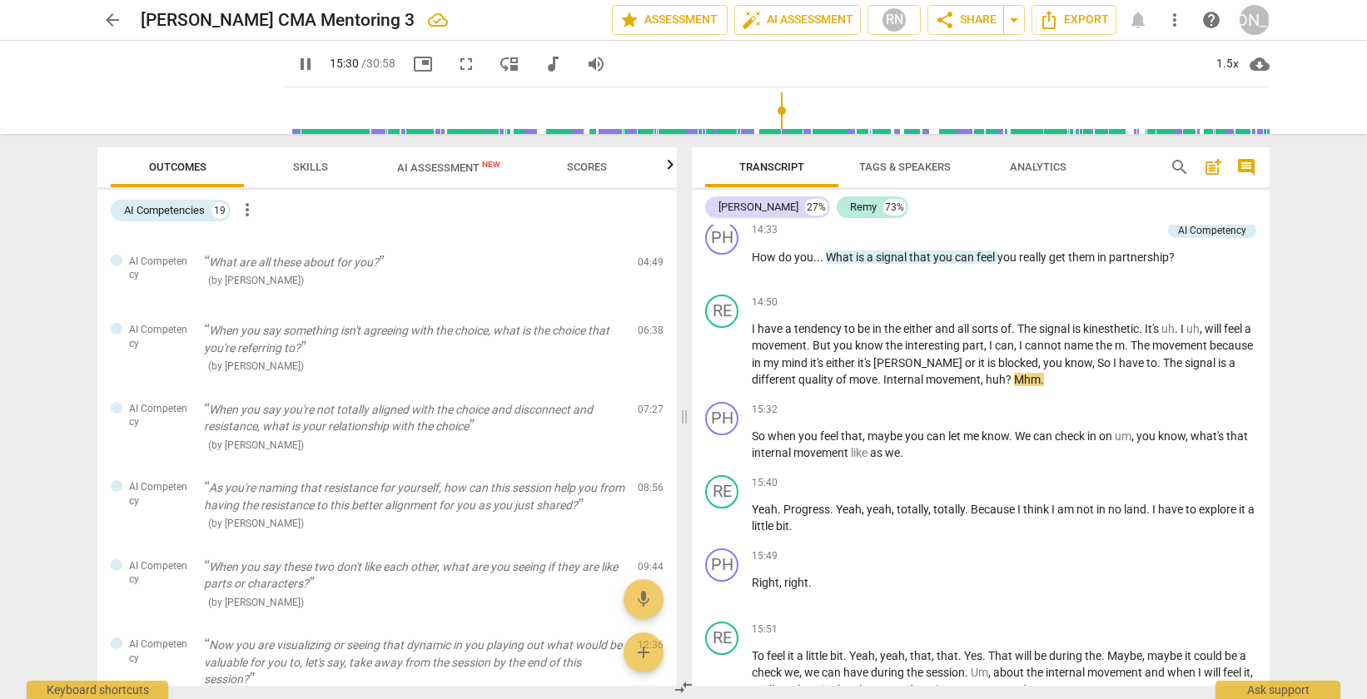
scroll to position [75, 0]
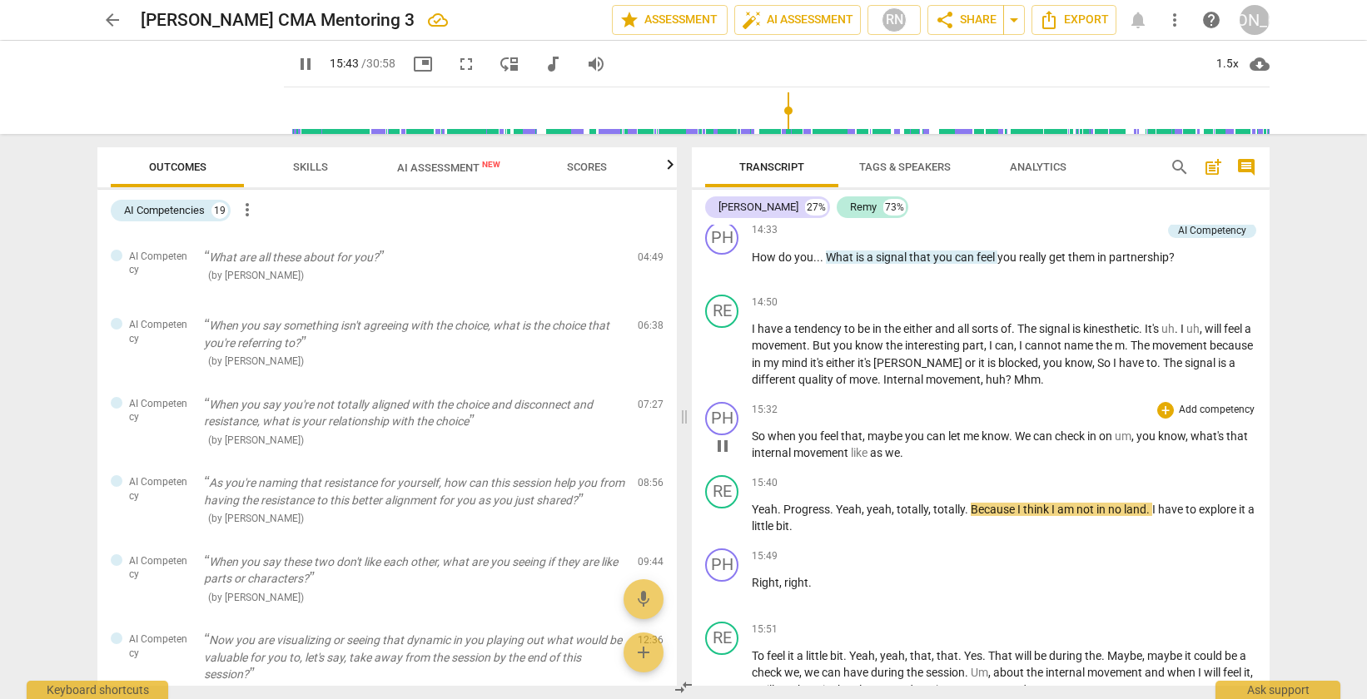
click at [903, 460] on span "." at bounding box center [901, 452] width 3 height 13
type input "945"
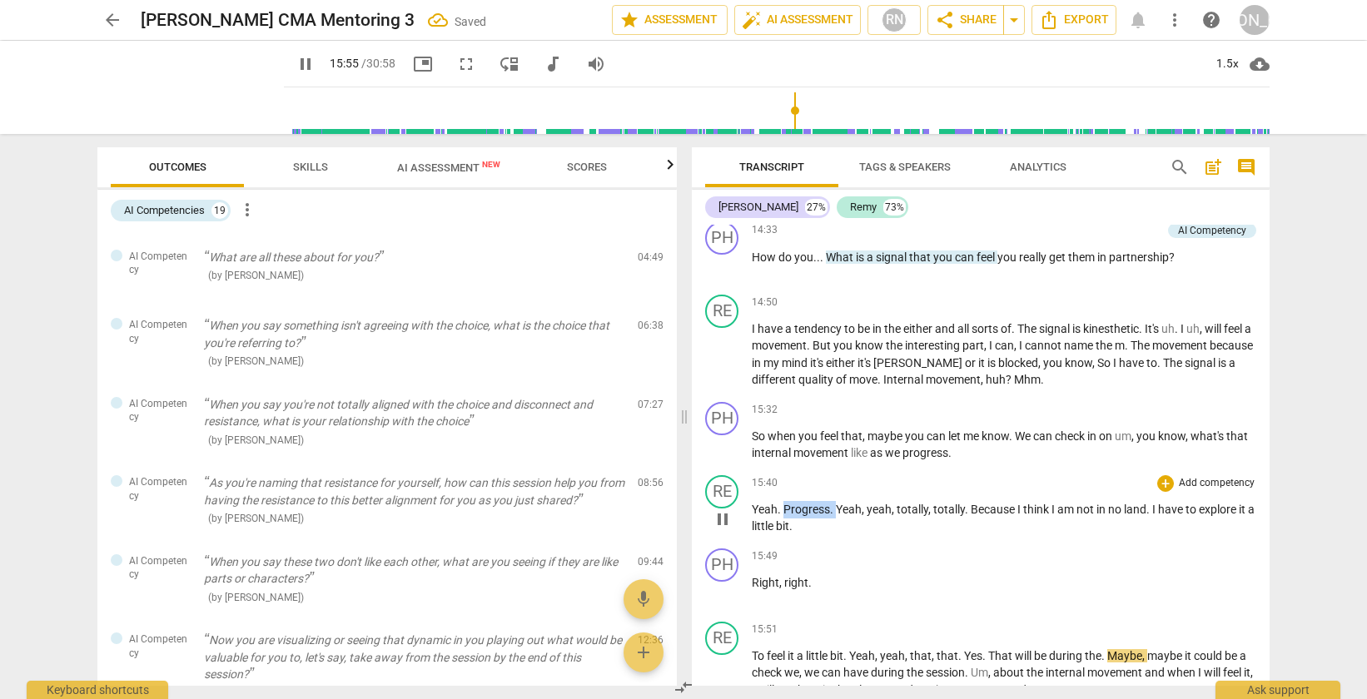
drag, startPoint x: 836, startPoint y: 544, endPoint x: 783, endPoint y: 543, distance: 52.5
click at [784, 535] on p "Yeah . Progress . Yeah , yeah , totally , totally . Because I think I am not in…" at bounding box center [1004, 518] width 504 height 34
type input "957"
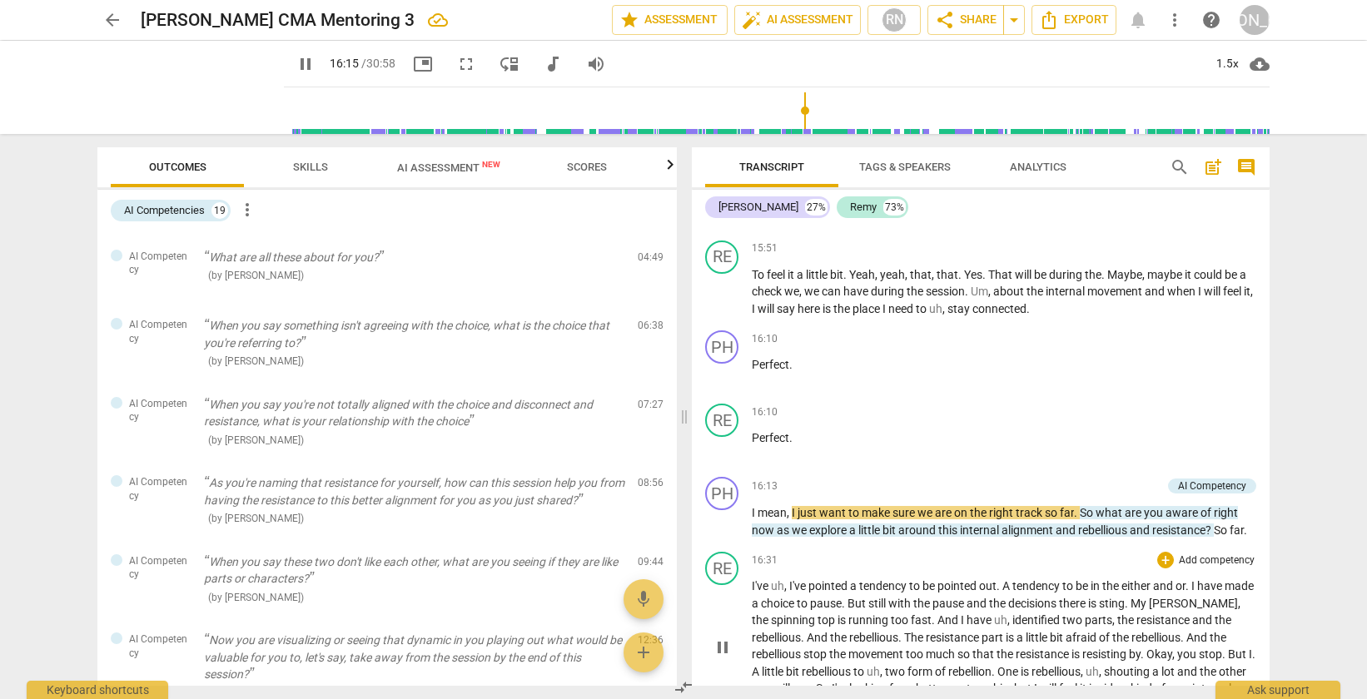
scroll to position [5002, 0]
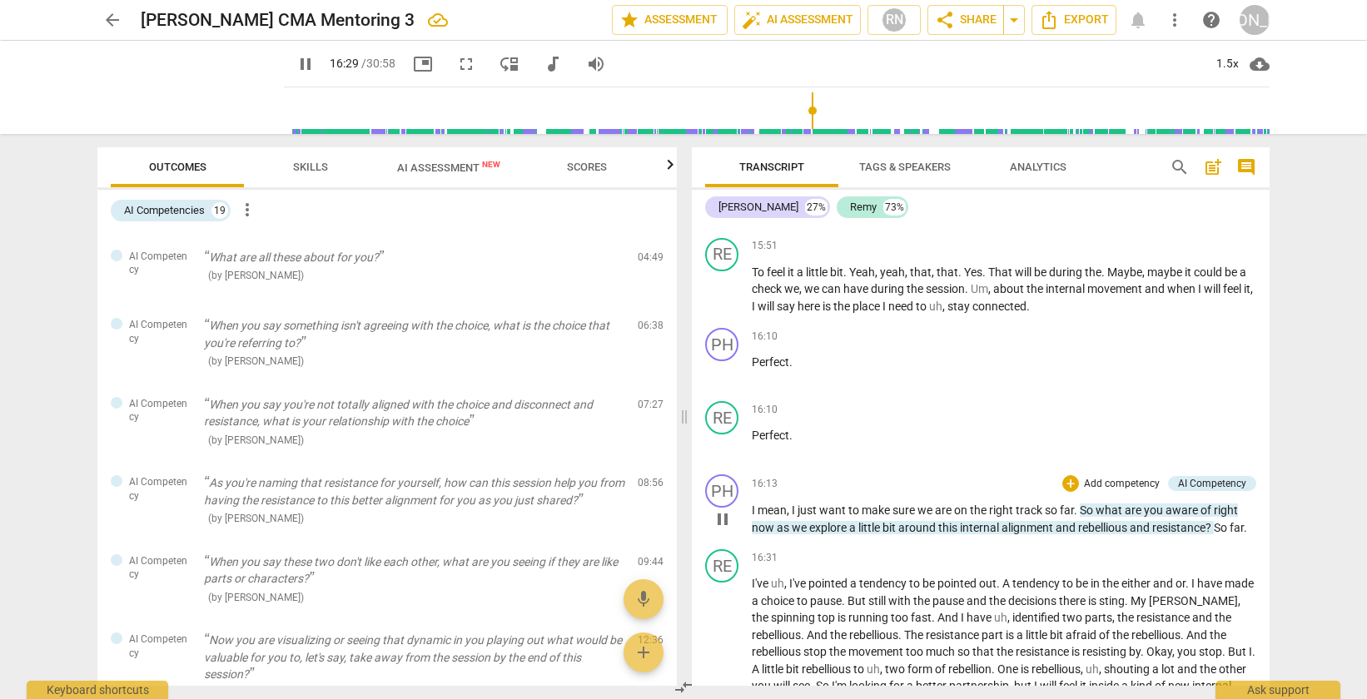
click at [1214, 534] on span "?" at bounding box center [1209, 527] width 8 height 13
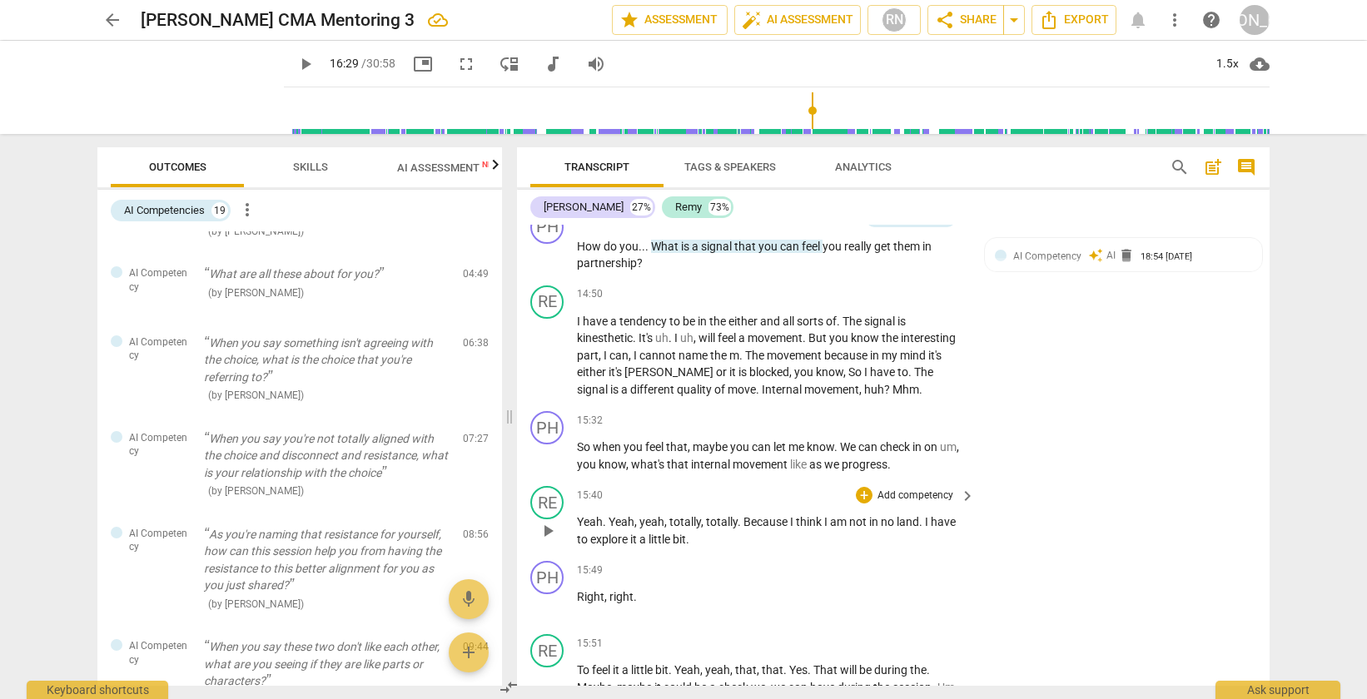
scroll to position [5398, 0]
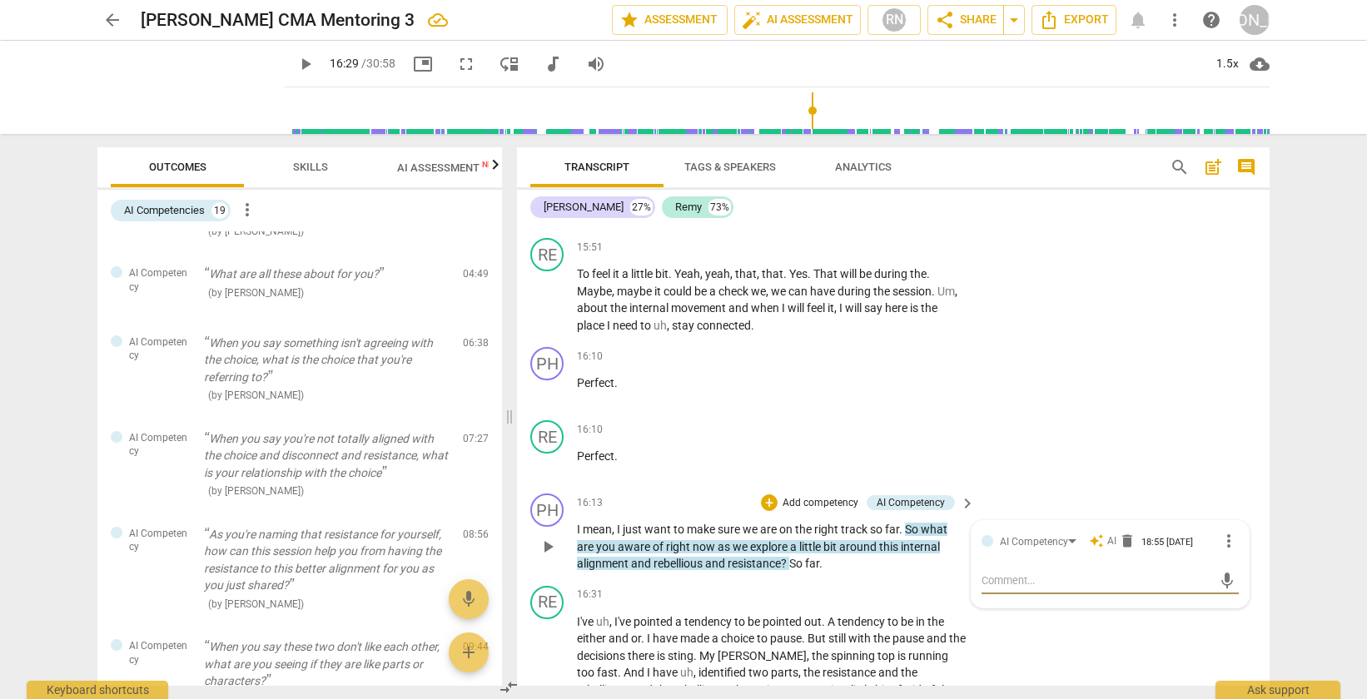
click at [1240, 164] on span "comment" at bounding box center [1246, 167] width 20 height 20
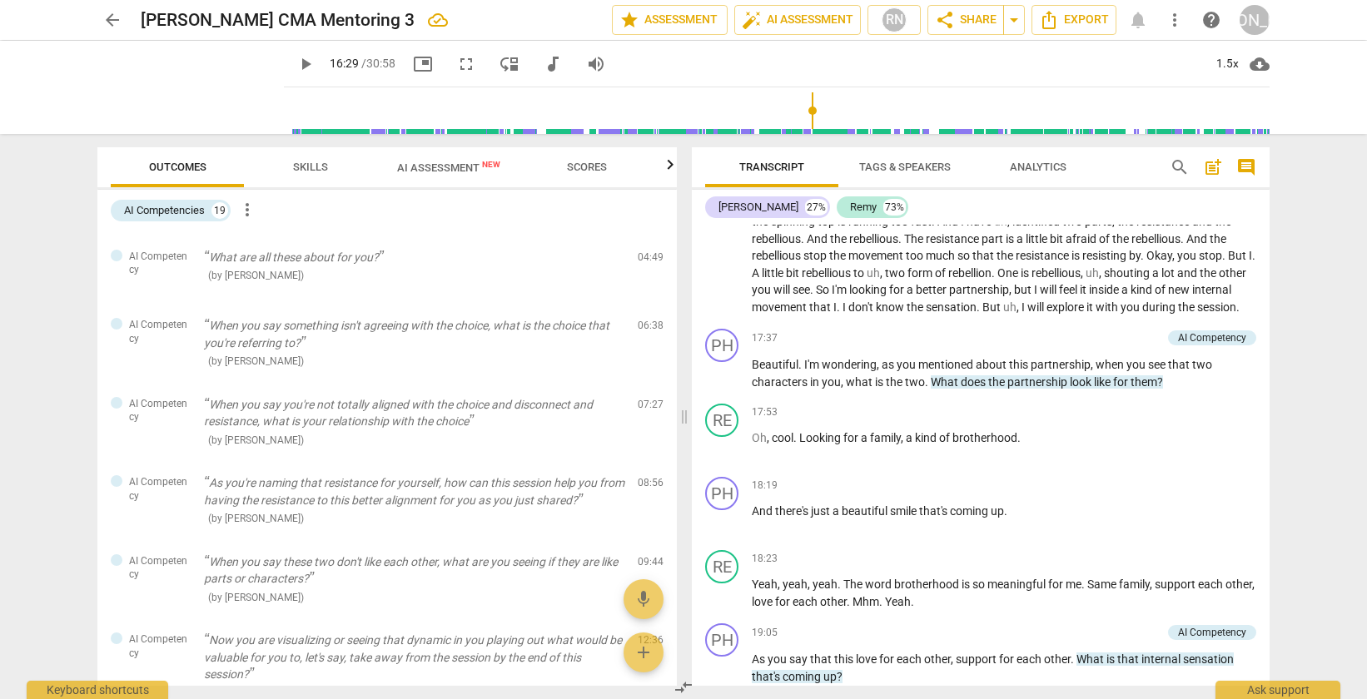
scroll to position [5001, 0]
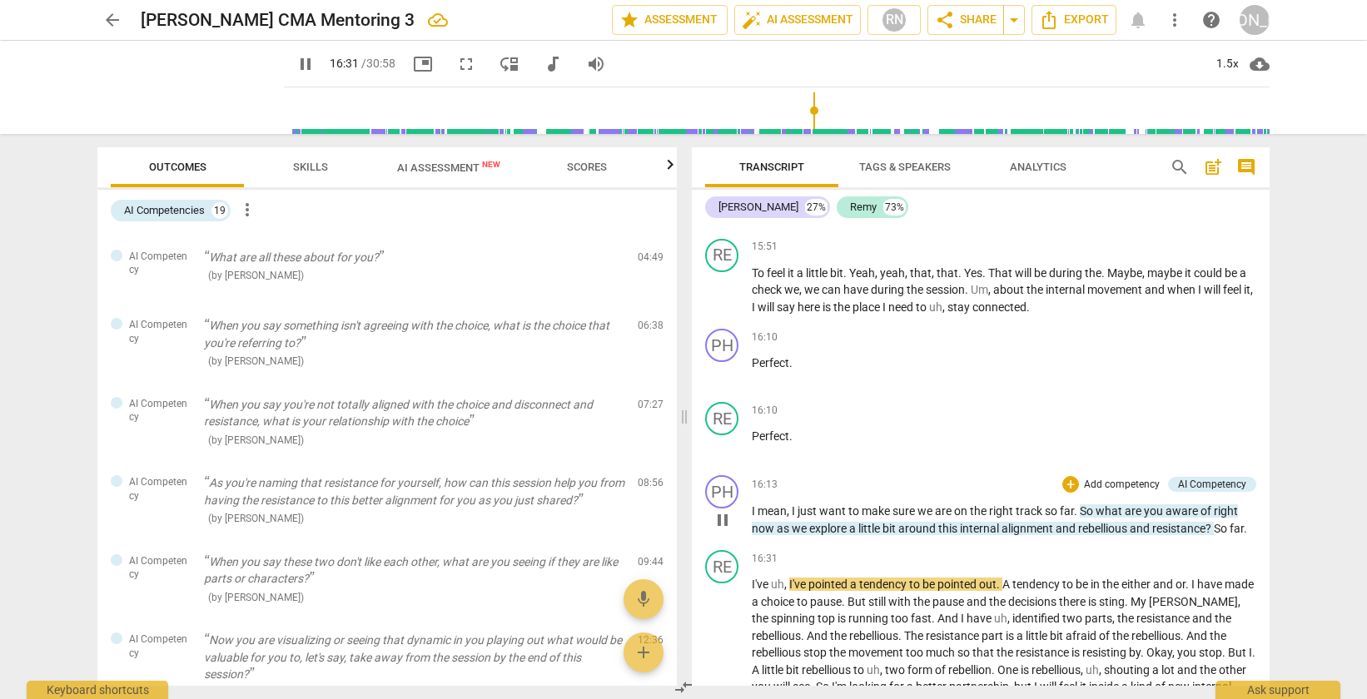
click at [1218, 535] on span "So" at bounding box center [1222, 528] width 16 height 13
type input "994"
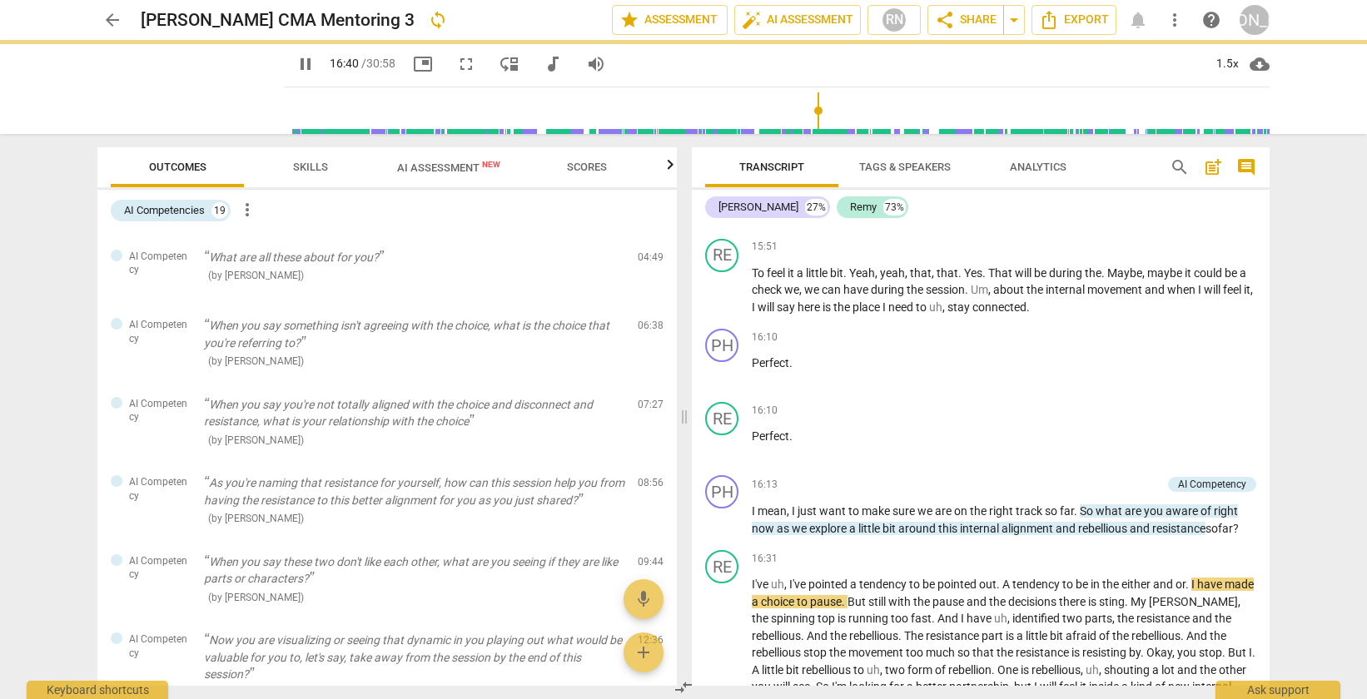
click at [1329, 535] on div "arrow_back [PERSON_NAME] CMA Mentoring 3 sync edit star Assessment auto_fix_hig…" at bounding box center [683, 349] width 1367 height 699
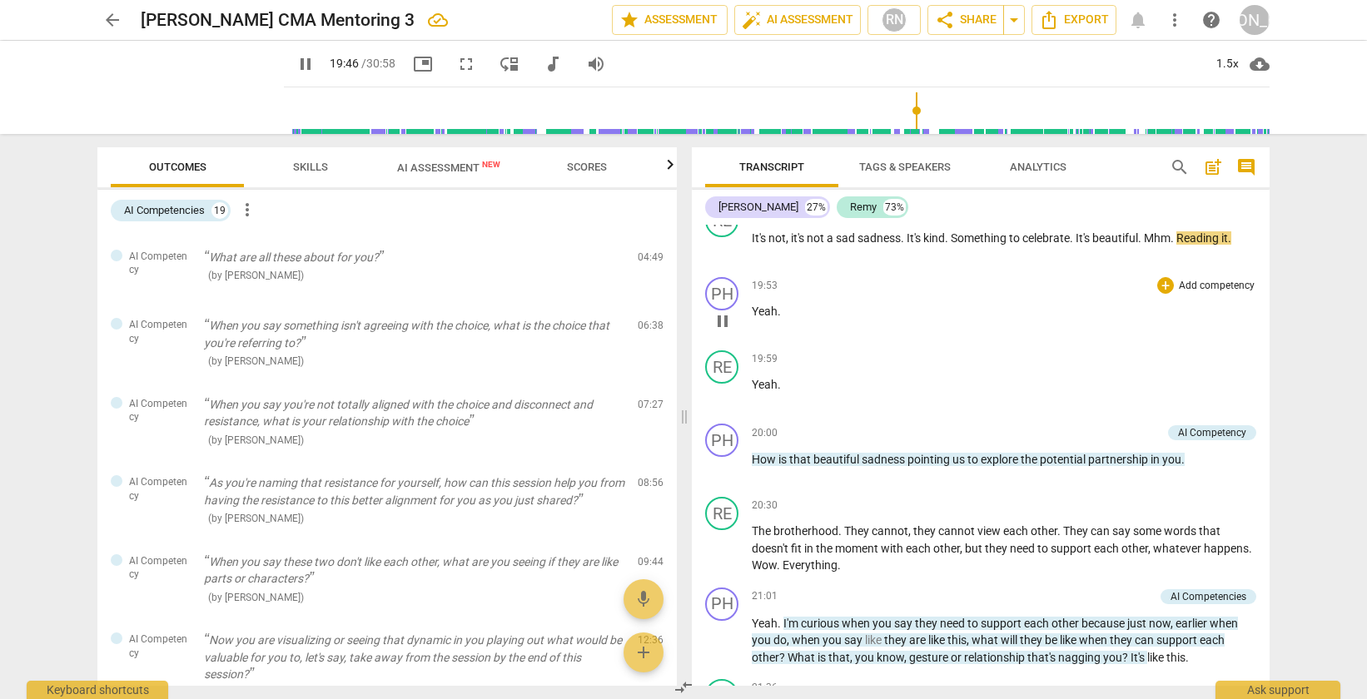
scroll to position [6041, 0]
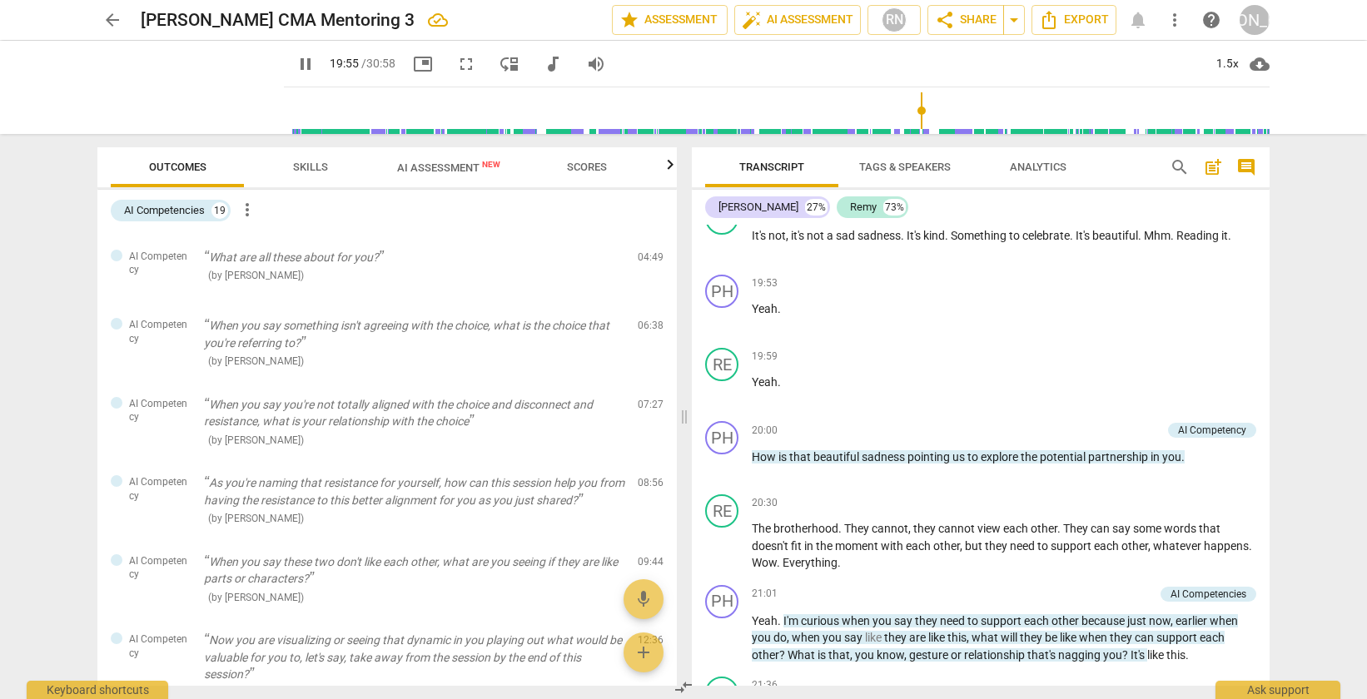
click at [300, 171] on span "Skills" at bounding box center [310, 167] width 35 height 12
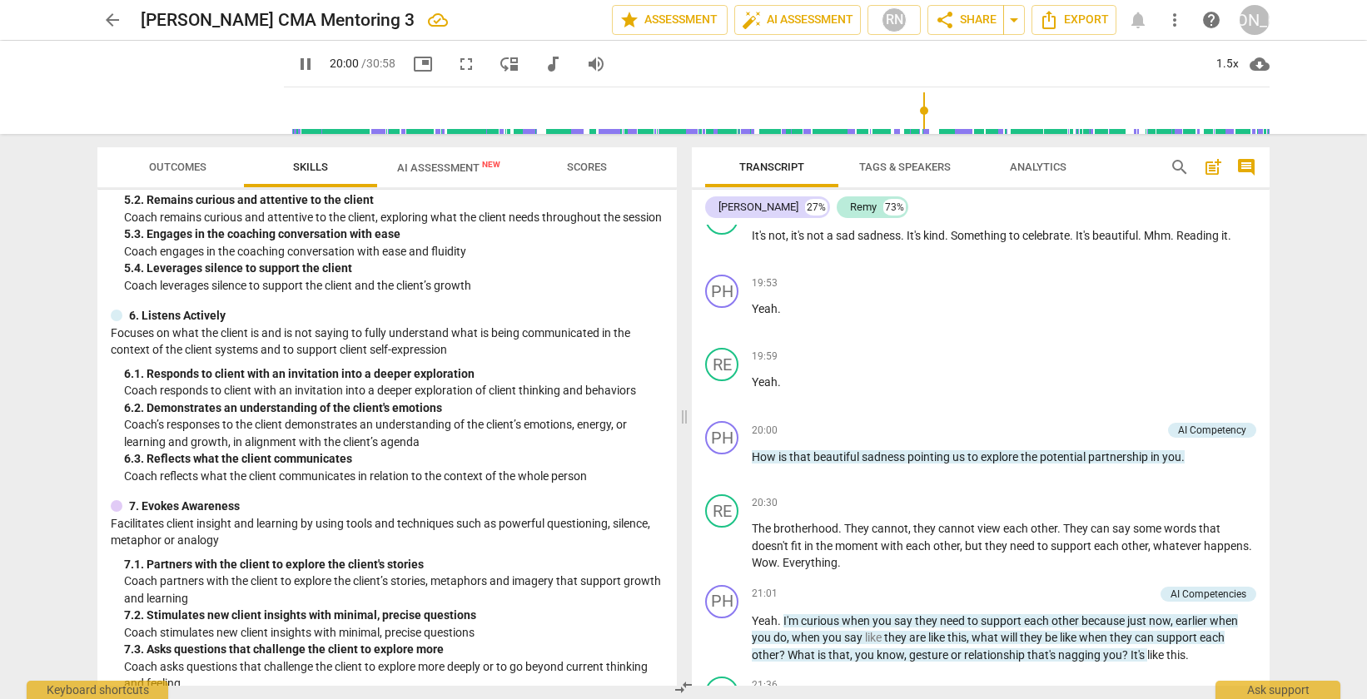
scroll to position [1066, 0]
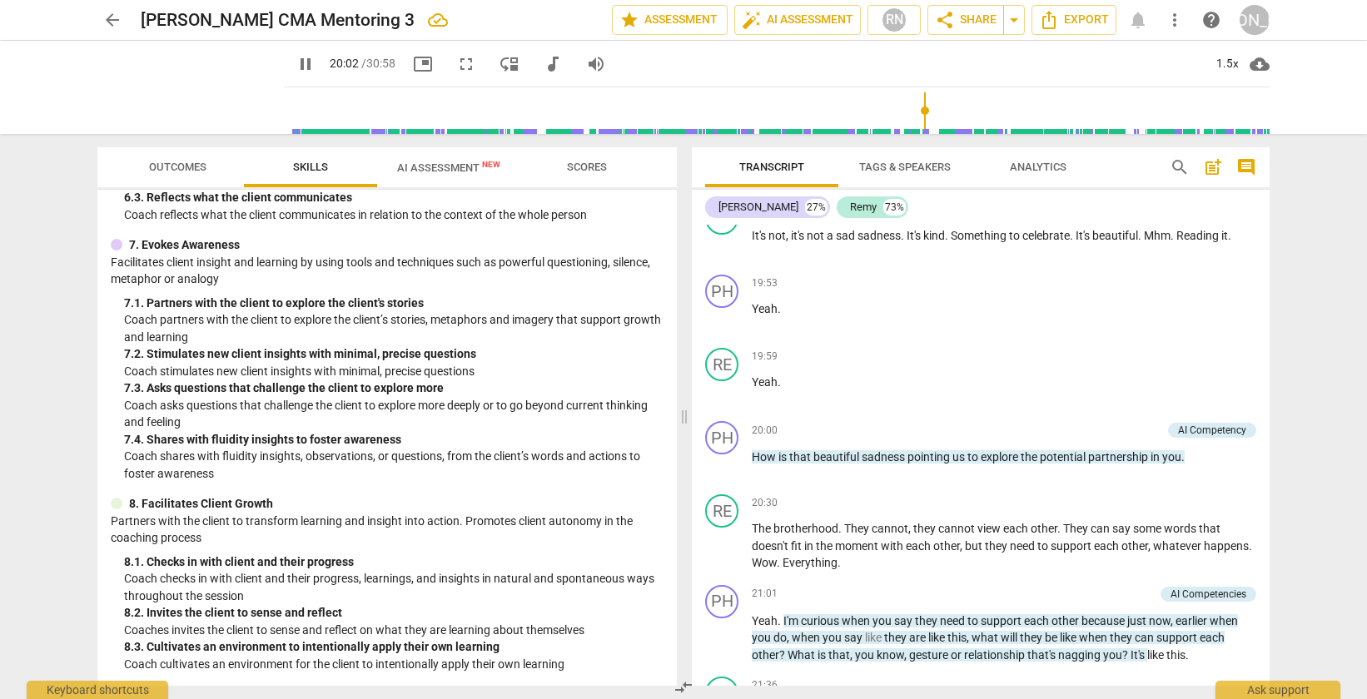
click at [439, 159] on span "AI Assessment New" at bounding box center [448, 167] width 143 height 25
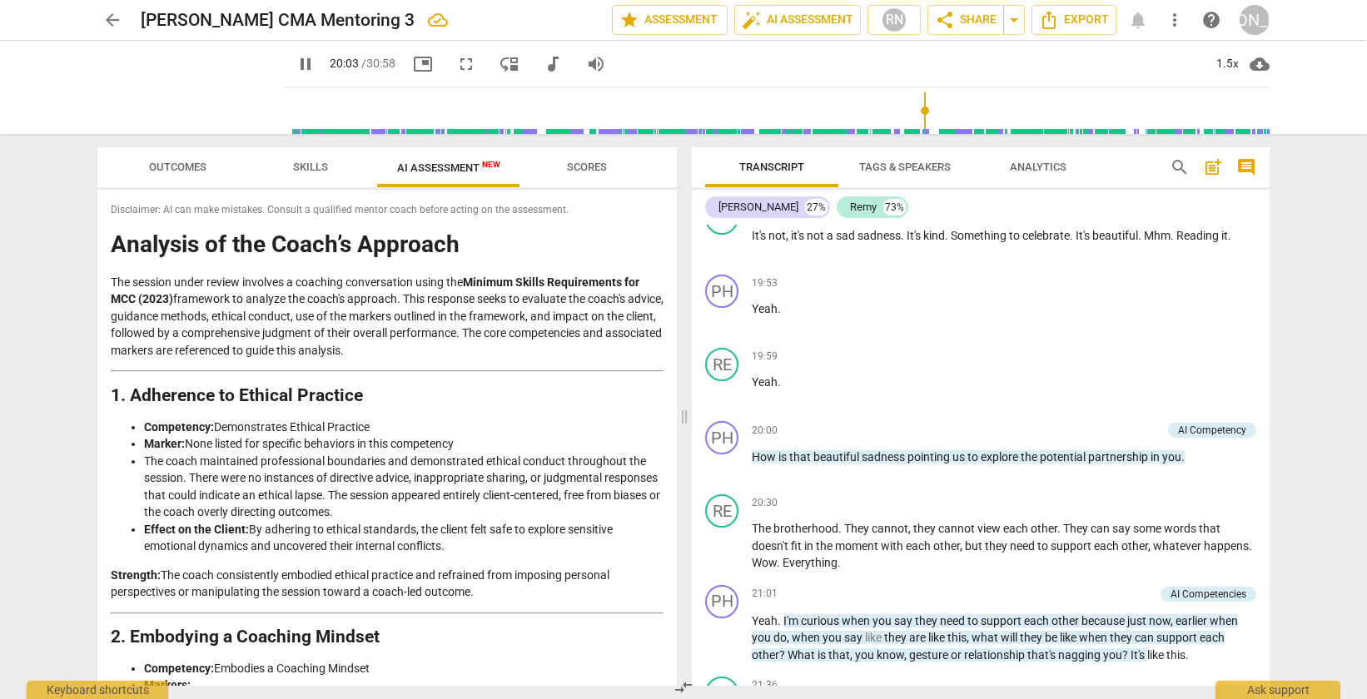
click at [596, 158] on span "Scores" at bounding box center [587, 168] width 80 height 22
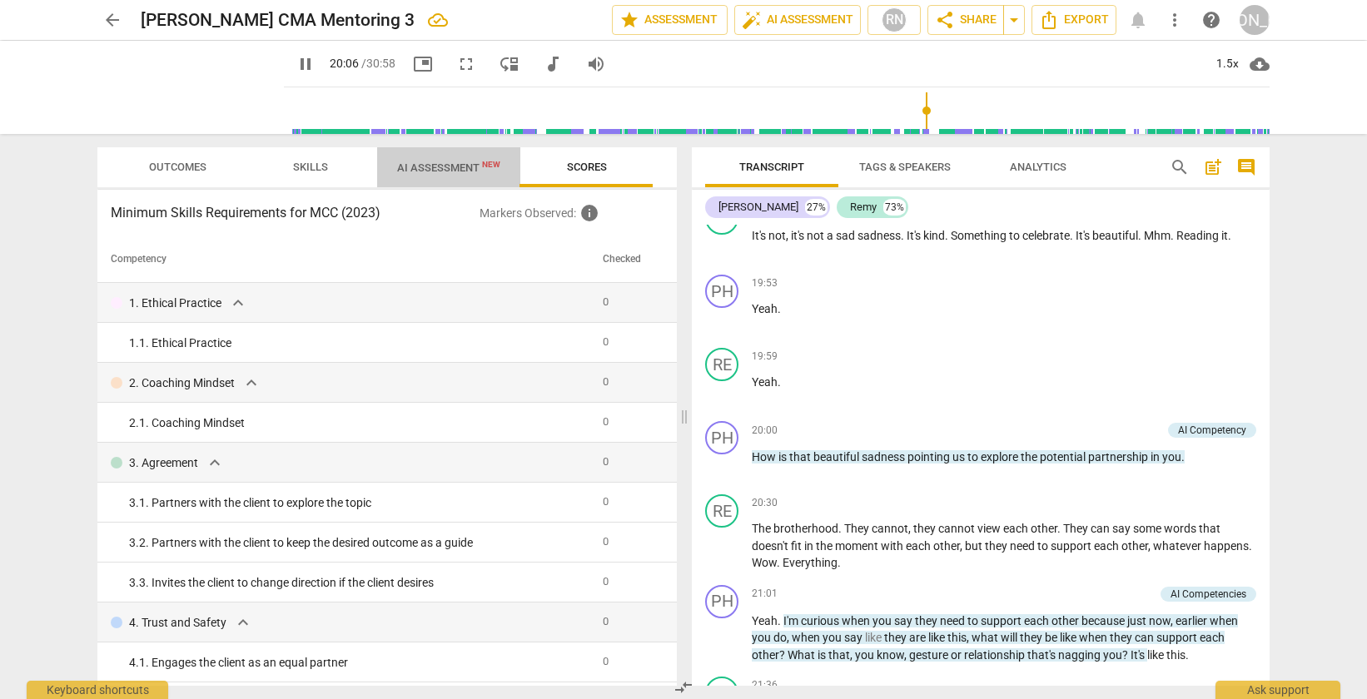
click at [460, 170] on span "AI Assessment New" at bounding box center [448, 168] width 103 height 12
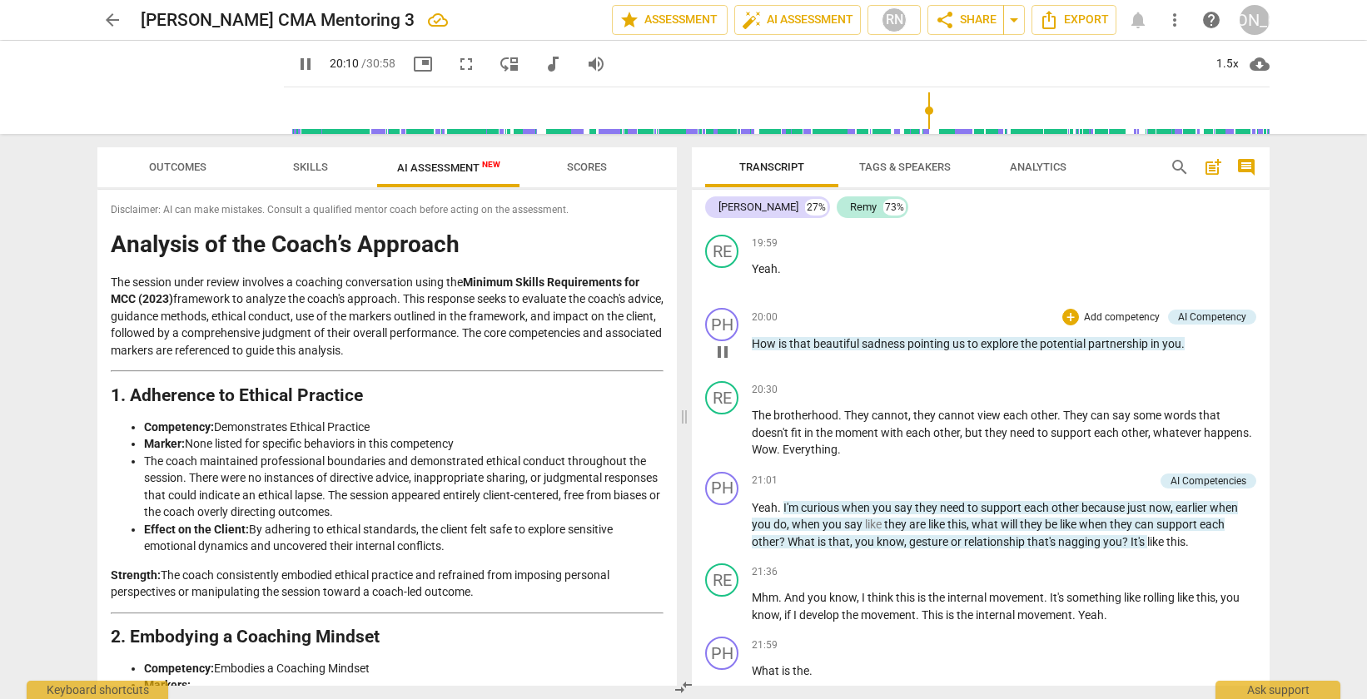
scroll to position [6161, 0]
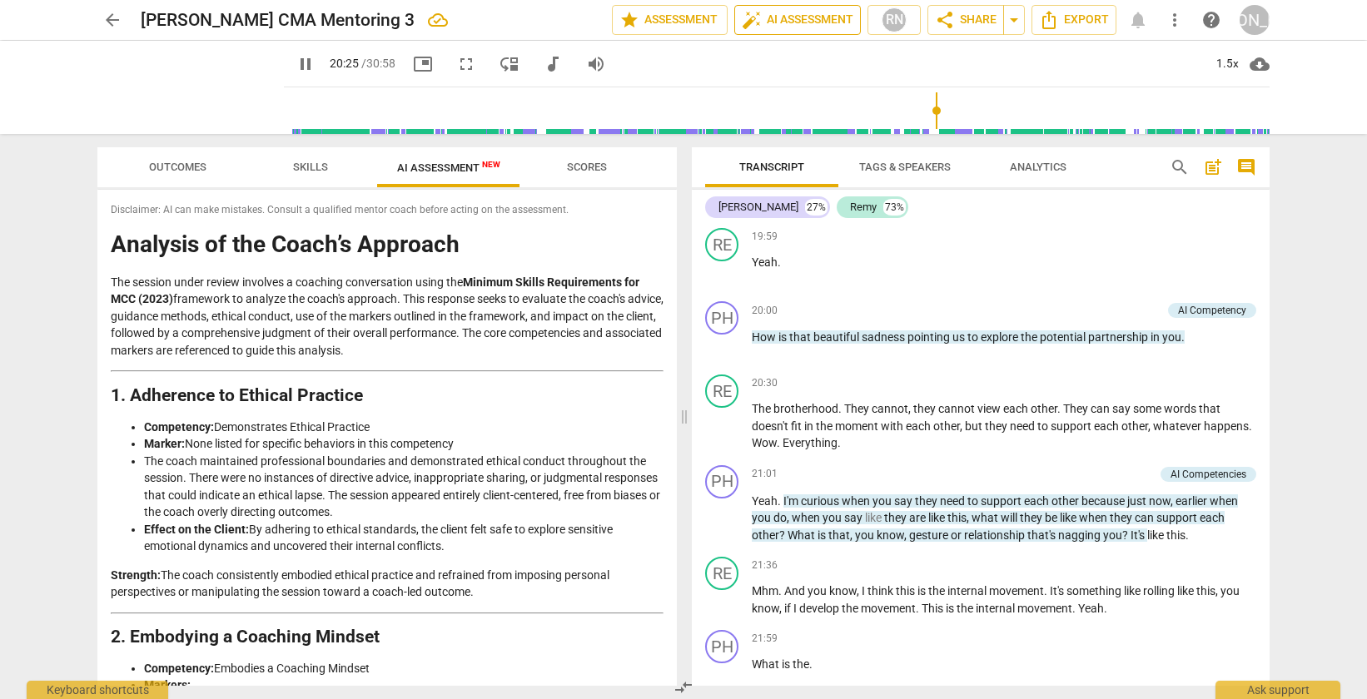
click at [821, 27] on span "auto_fix_high AI Assessment" at bounding box center [798, 20] width 112 height 20
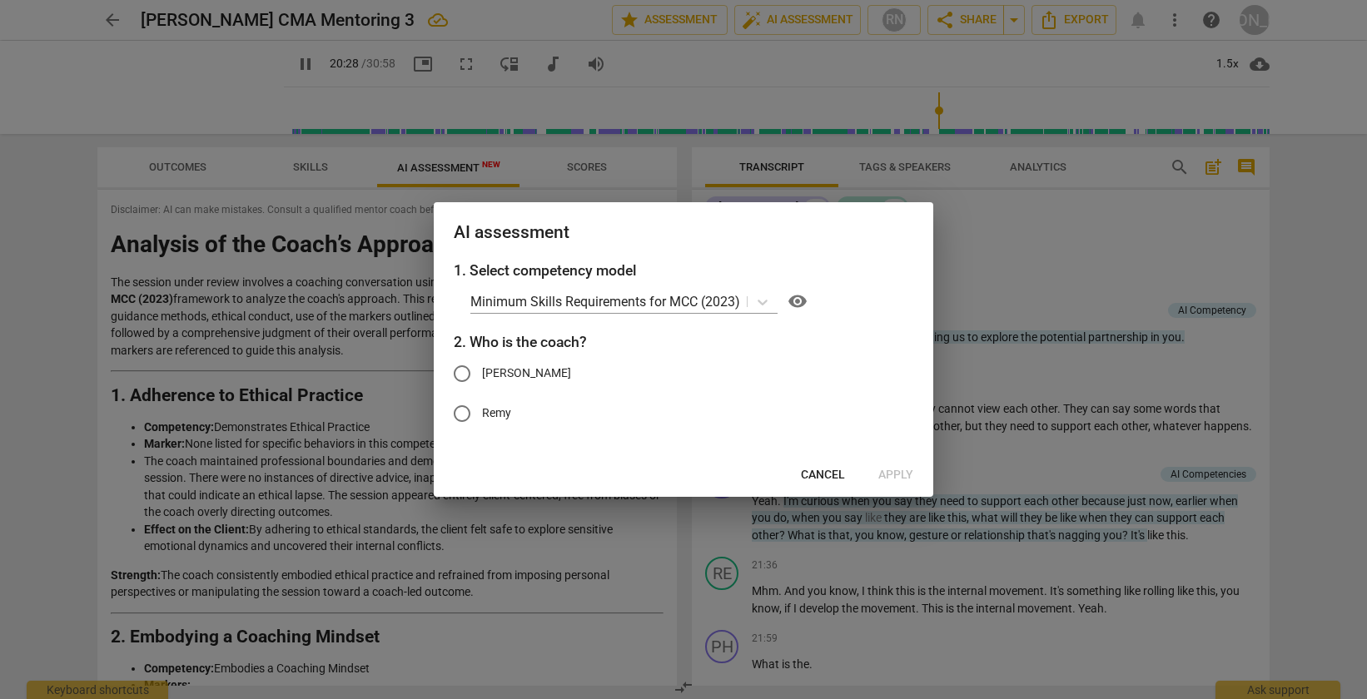
click at [977, 311] on div at bounding box center [683, 349] width 1367 height 699
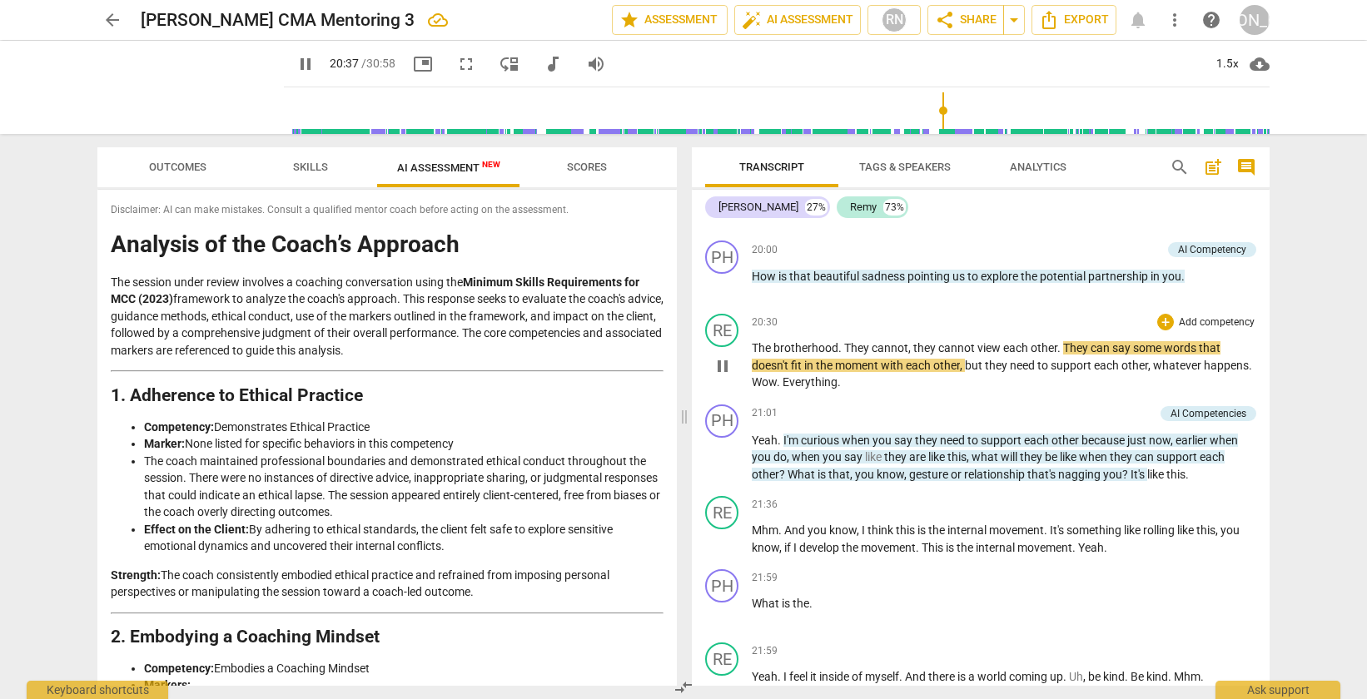
scroll to position [6223, 0]
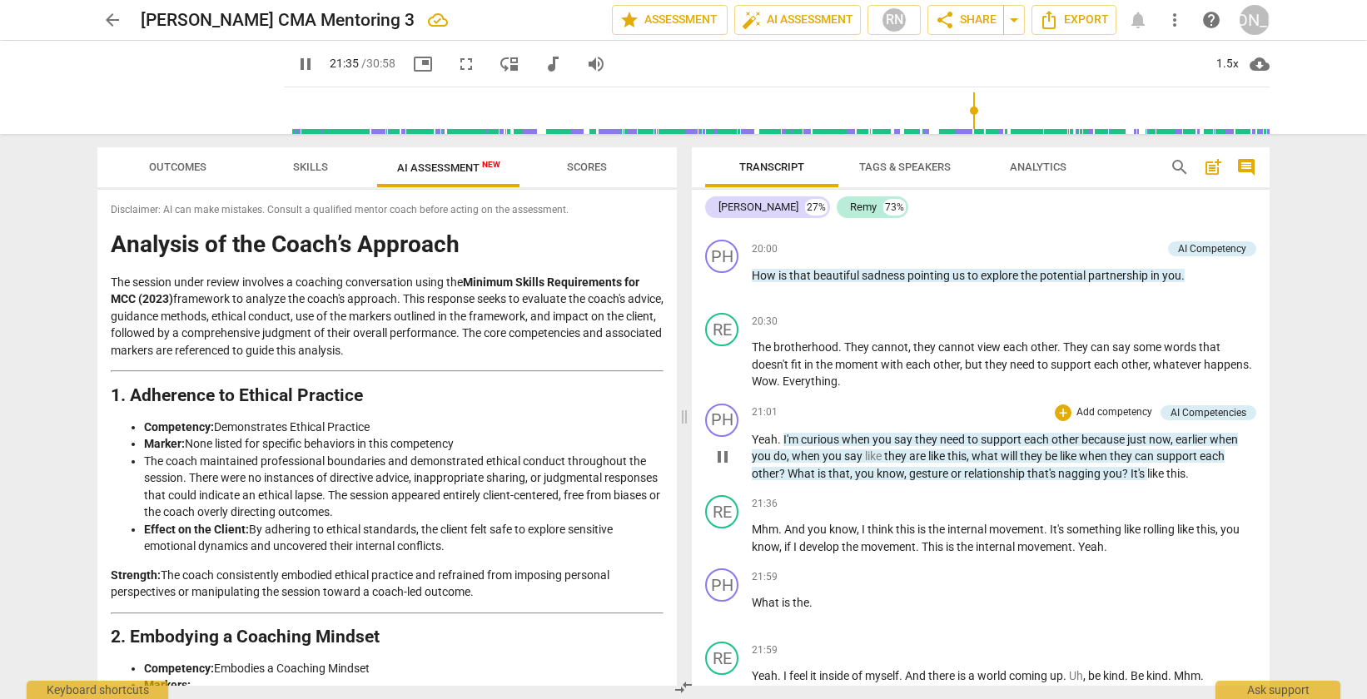
click at [1100, 480] on span "nagging" at bounding box center [1080, 473] width 45 height 13
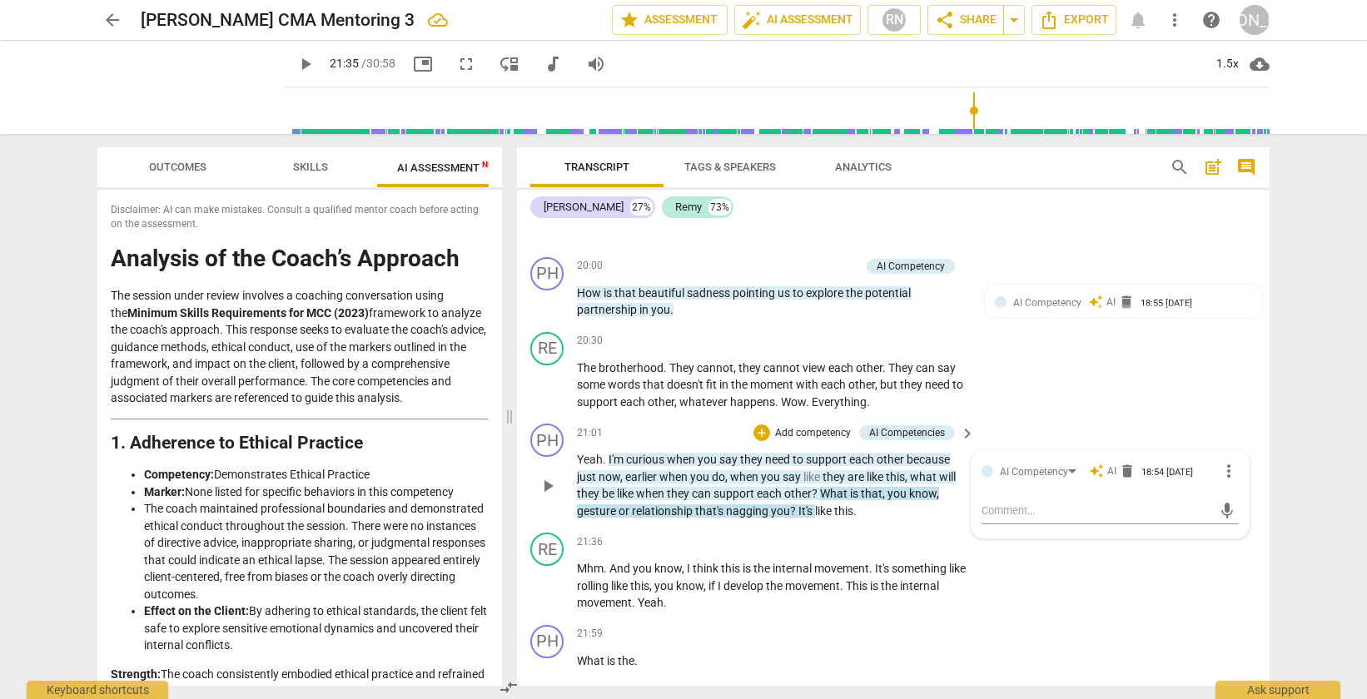
click at [784, 519] on p "Yeah . I'm curious when you say they need to support each other because just no…" at bounding box center [772, 485] width 390 height 68
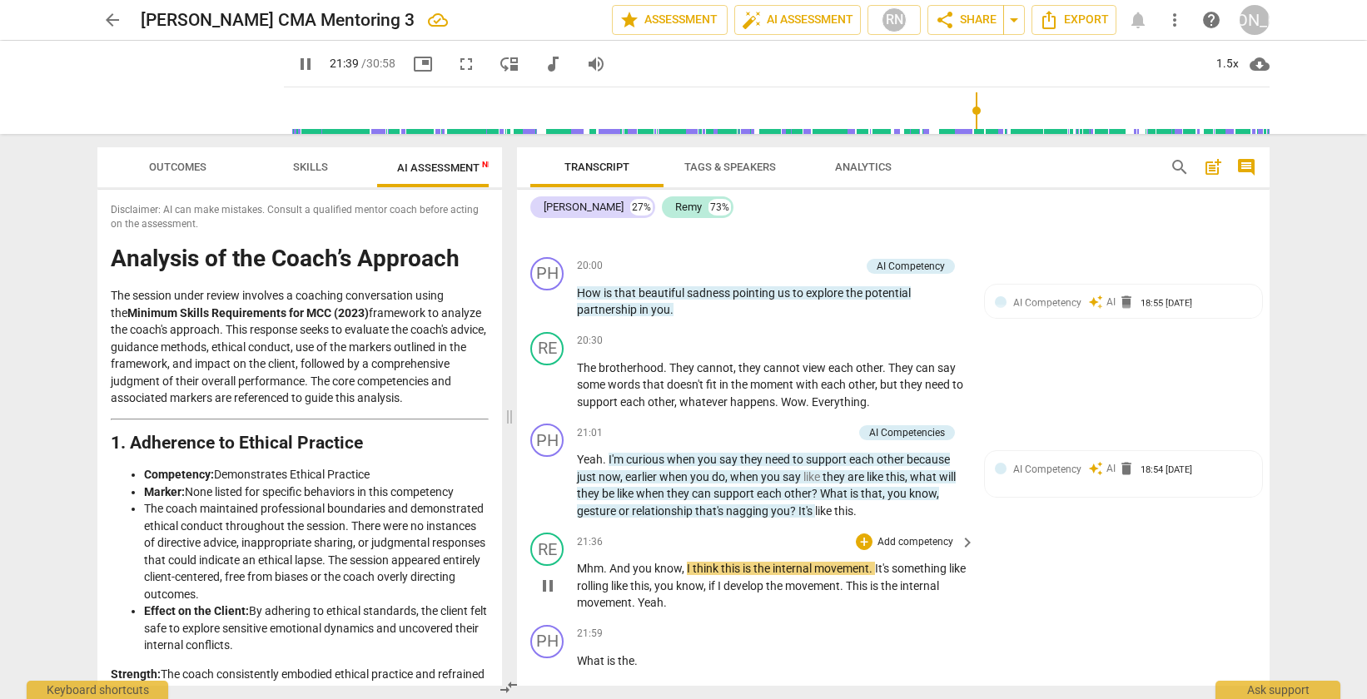
type input "1300"
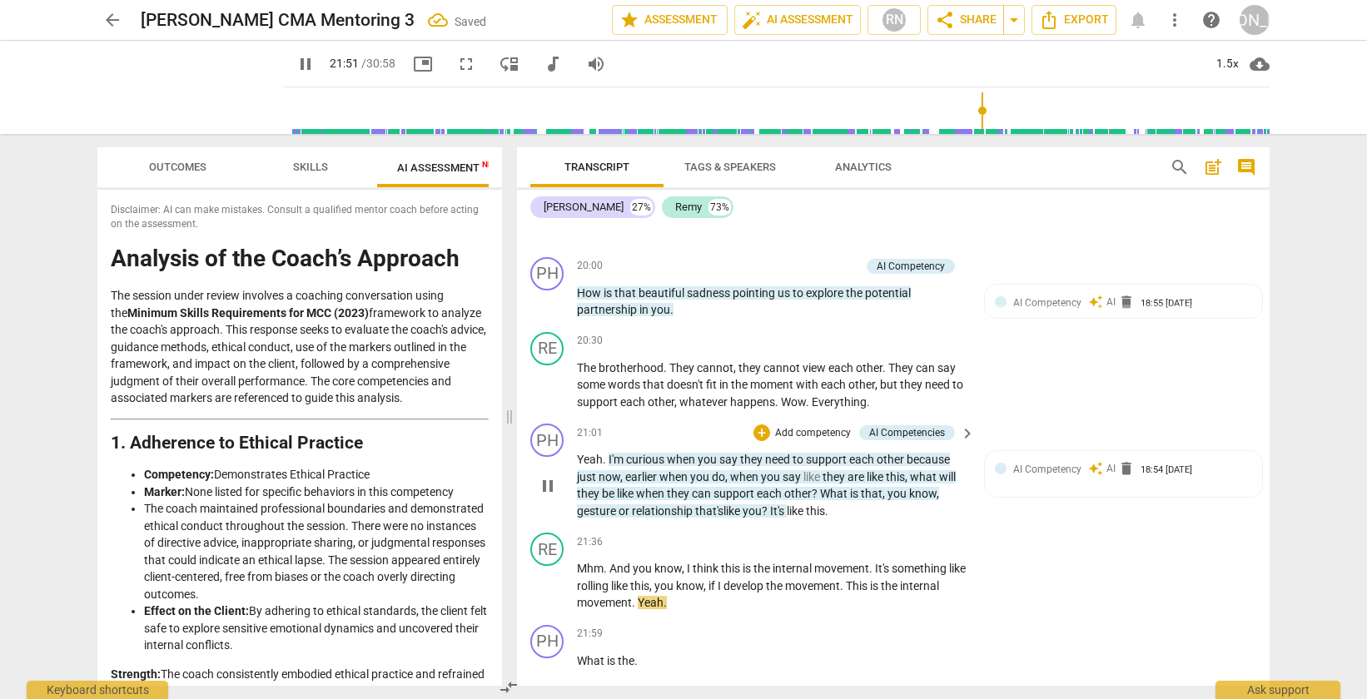
click at [787, 518] on span "It's" at bounding box center [778, 510] width 17 height 13
click at [1234, 170] on span "comment" at bounding box center [1246, 167] width 27 height 20
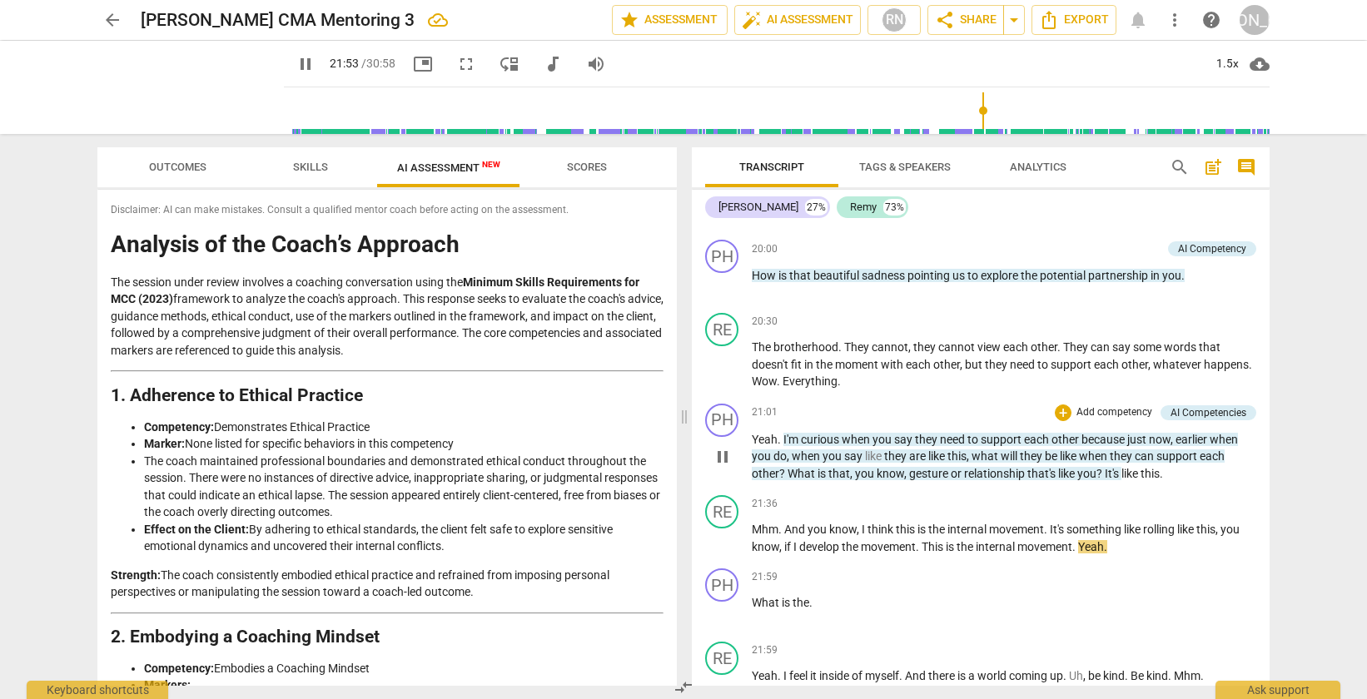
click at [1005, 480] on span "relationship" at bounding box center [995, 473] width 63 height 13
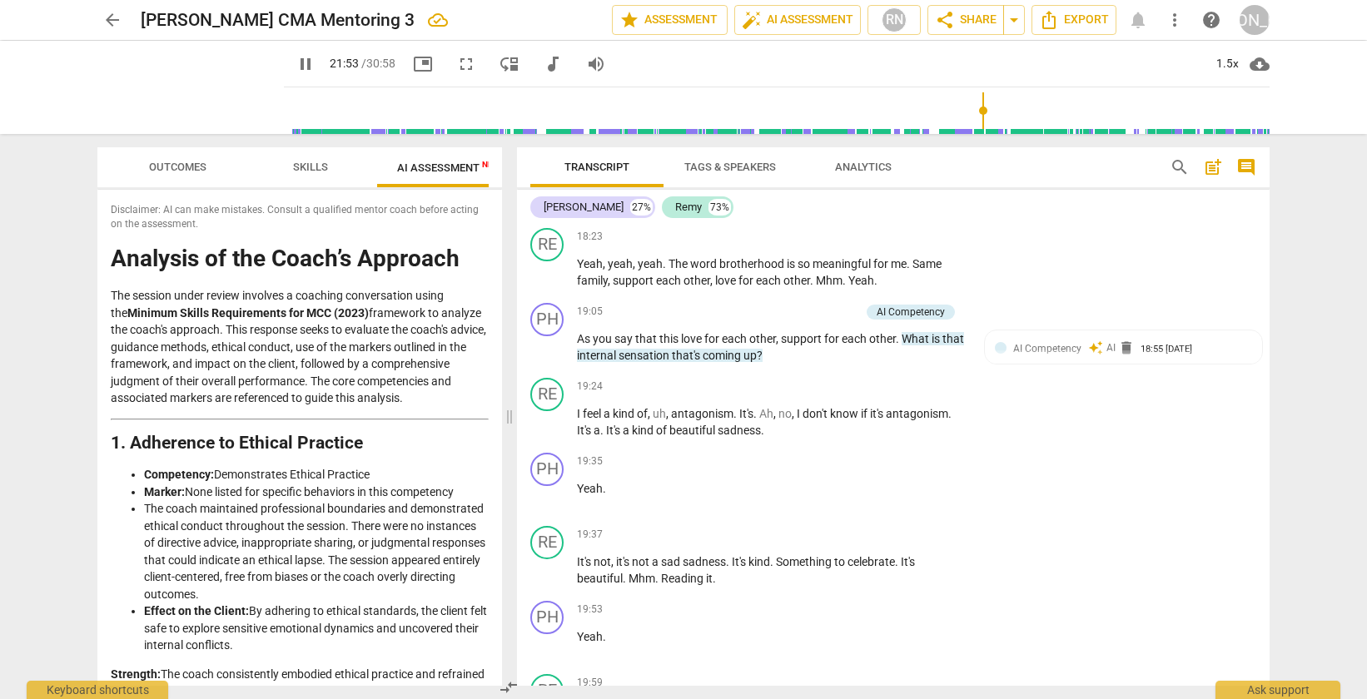
scroll to position [6713, 0]
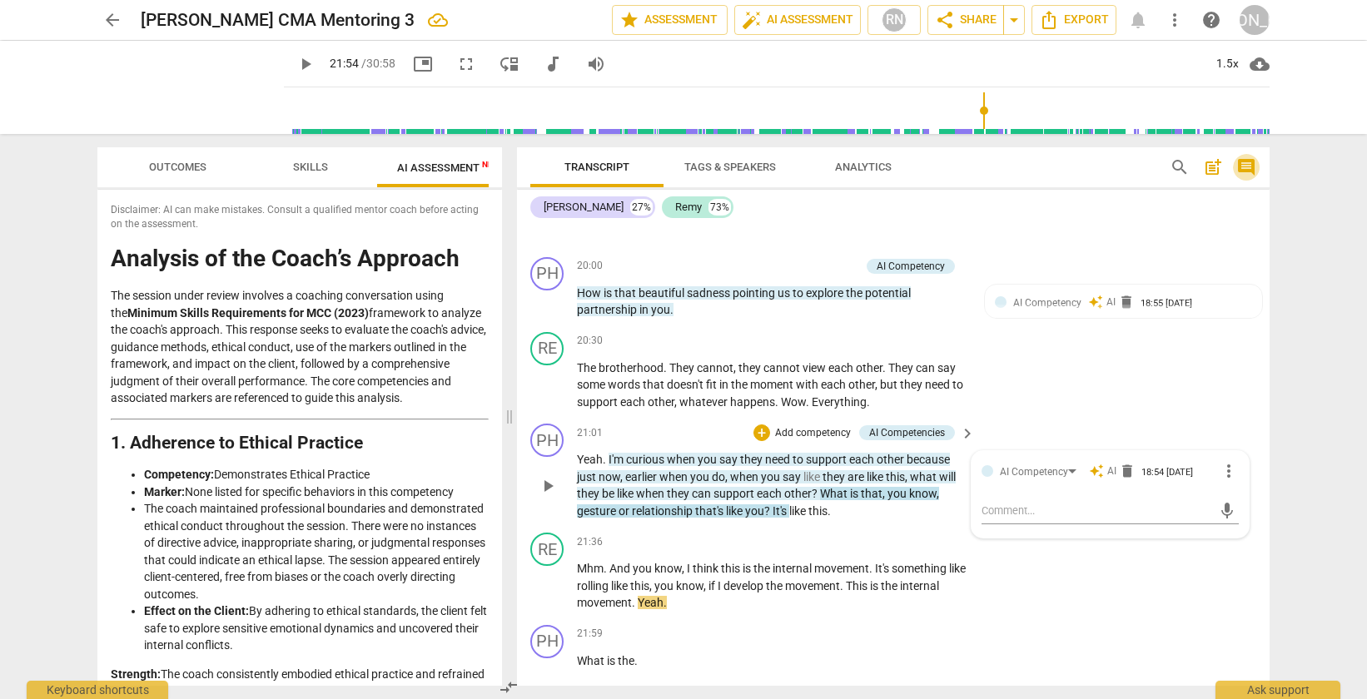
click at [1251, 171] on span "comment" at bounding box center [1246, 167] width 20 height 20
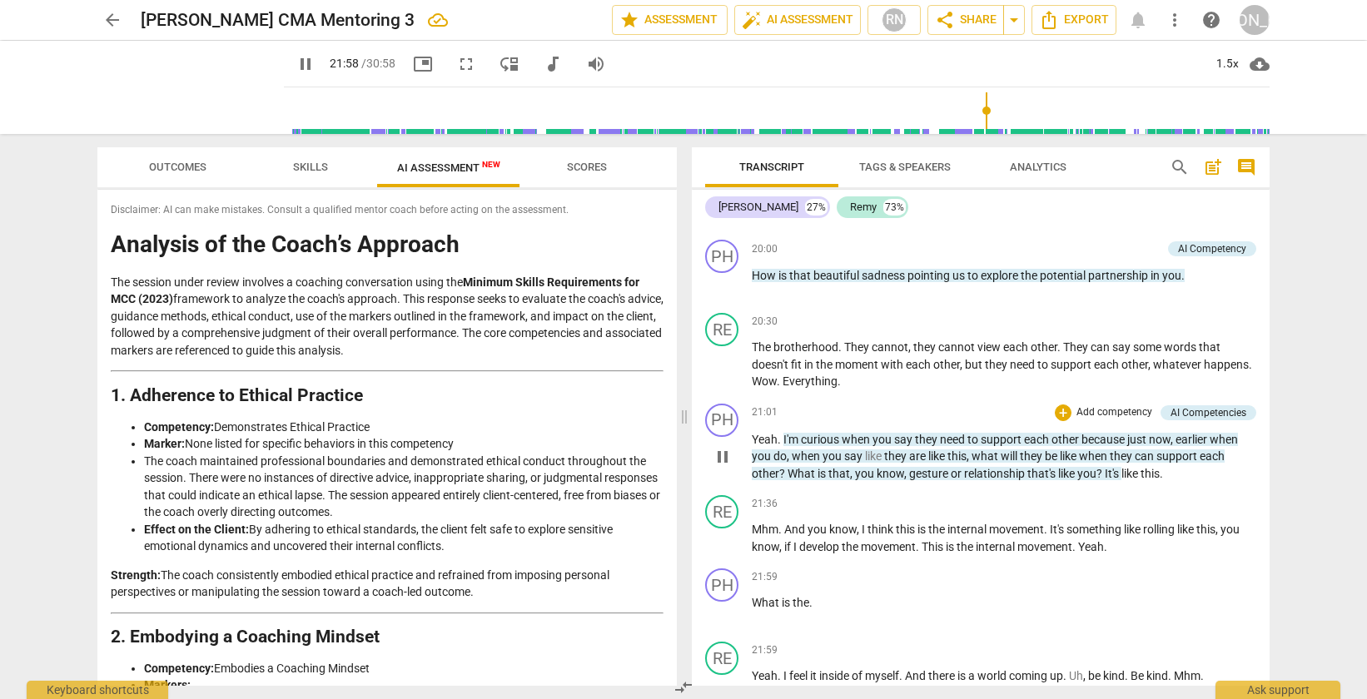
click at [1138, 480] on span "like" at bounding box center [1130, 473] width 19 height 13
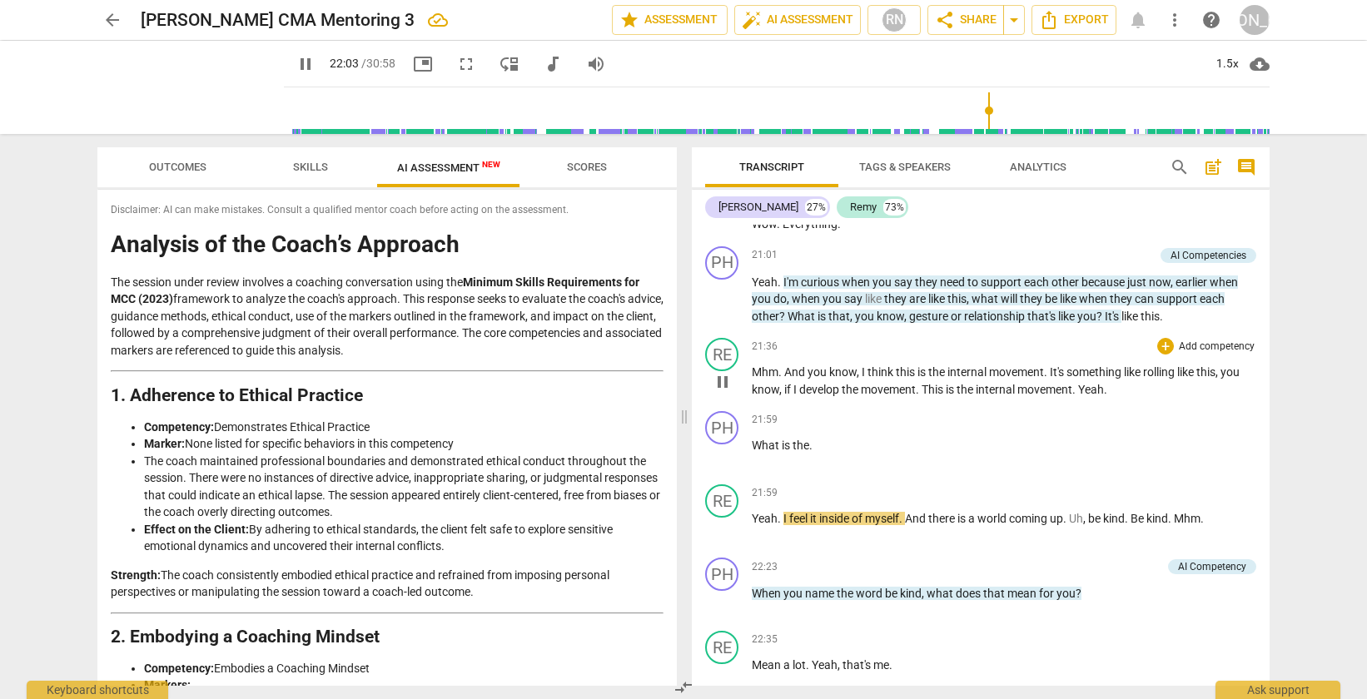
scroll to position [6379, 0]
click at [793, 380] on span "And" at bounding box center [795, 373] width 23 height 13
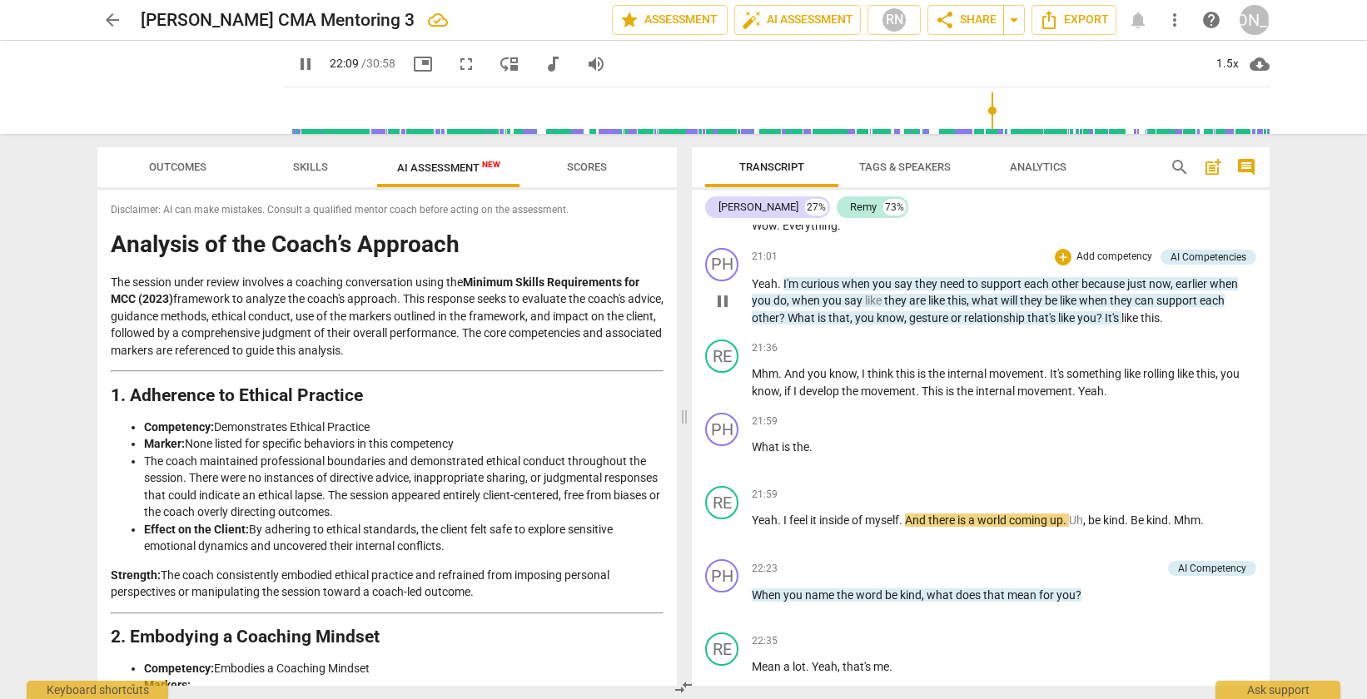
click at [722, 315] on button "pause" at bounding box center [722, 301] width 27 height 27
click at [722, 311] on span "play_arrow" at bounding box center [723, 301] width 20 height 20
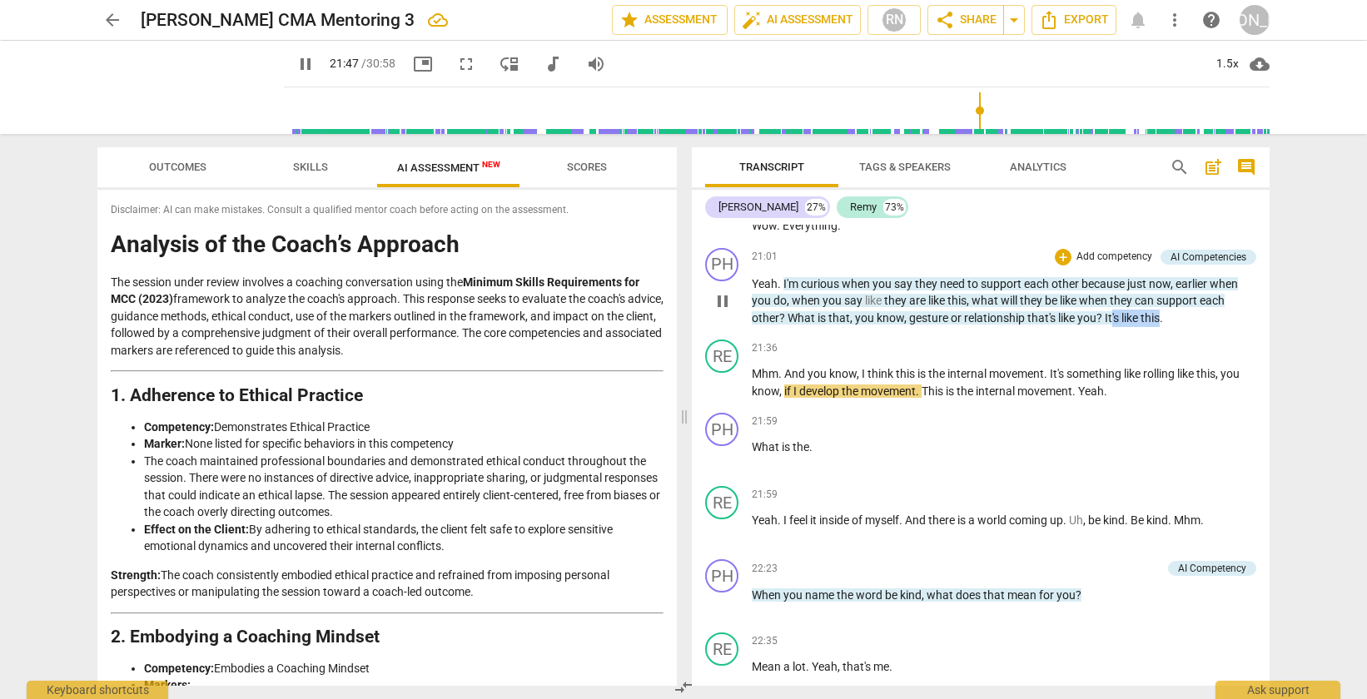
drag, startPoint x: 1161, startPoint y: 372, endPoint x: 1113, endPoint y: 374, distance: 48.3
click at [1113, 327] on p "Yeah . I'm curious when you say they need to support each other because just no…" at bounding box center [1004, 302] width 504 height 52
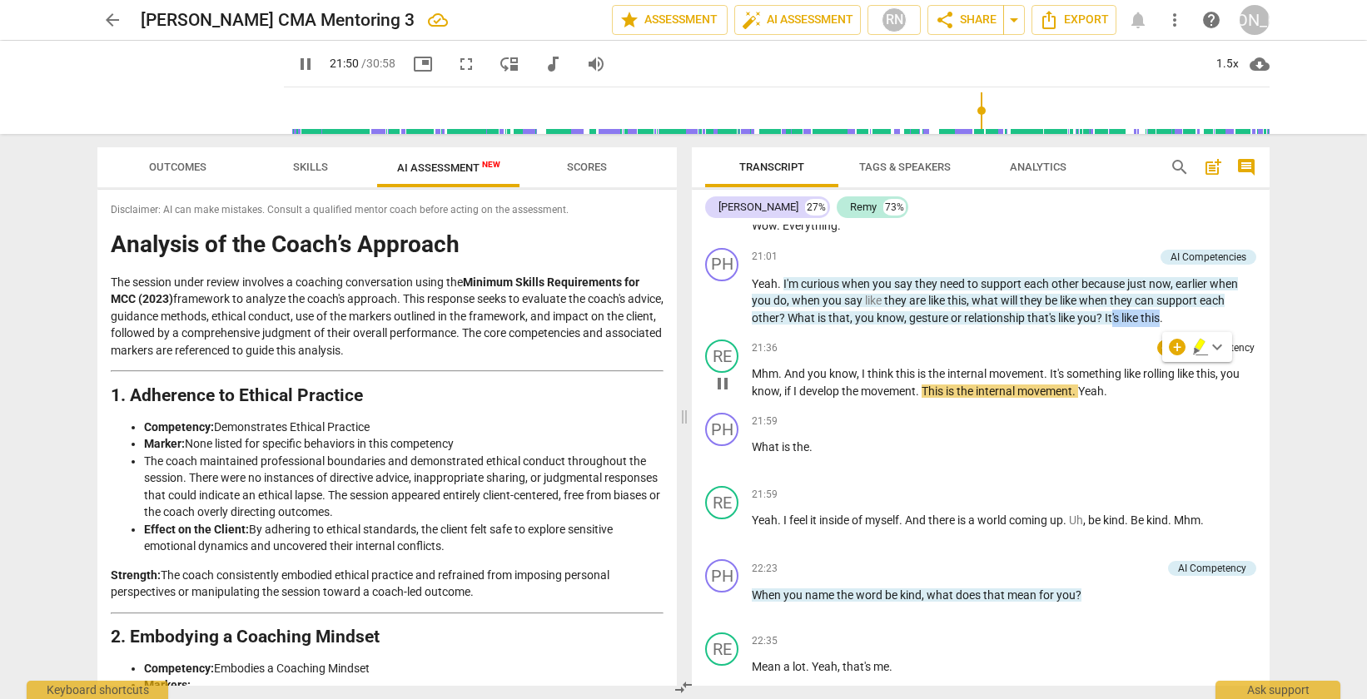
click at [1069, 356] on div "21:36 + Add competency keyboard_arrow_right" at bounding box center [1004, 348] width 504 height 17
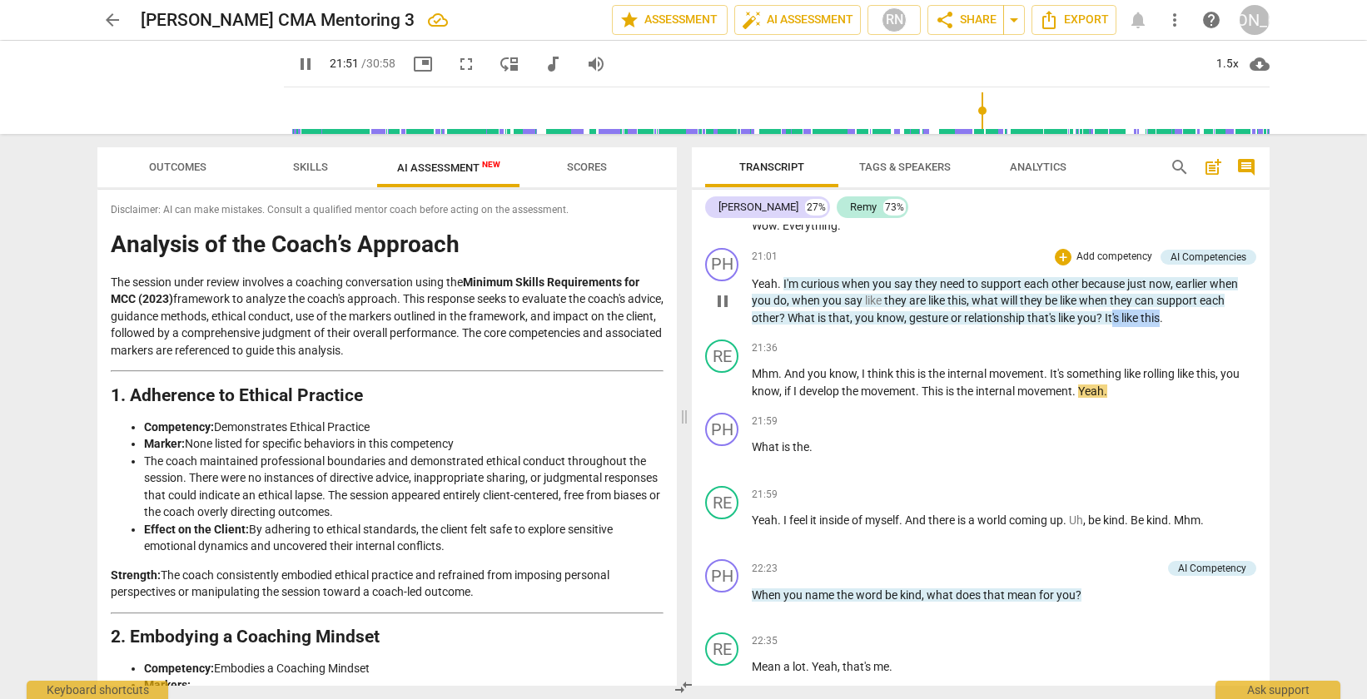
click at [1155, 325] on span "this" at bounding box center [1150, 317] width 19 height 13
click at [1163, 325] on span "." at bounding box center [1161, 317] width 3 height 13
type input "1315"
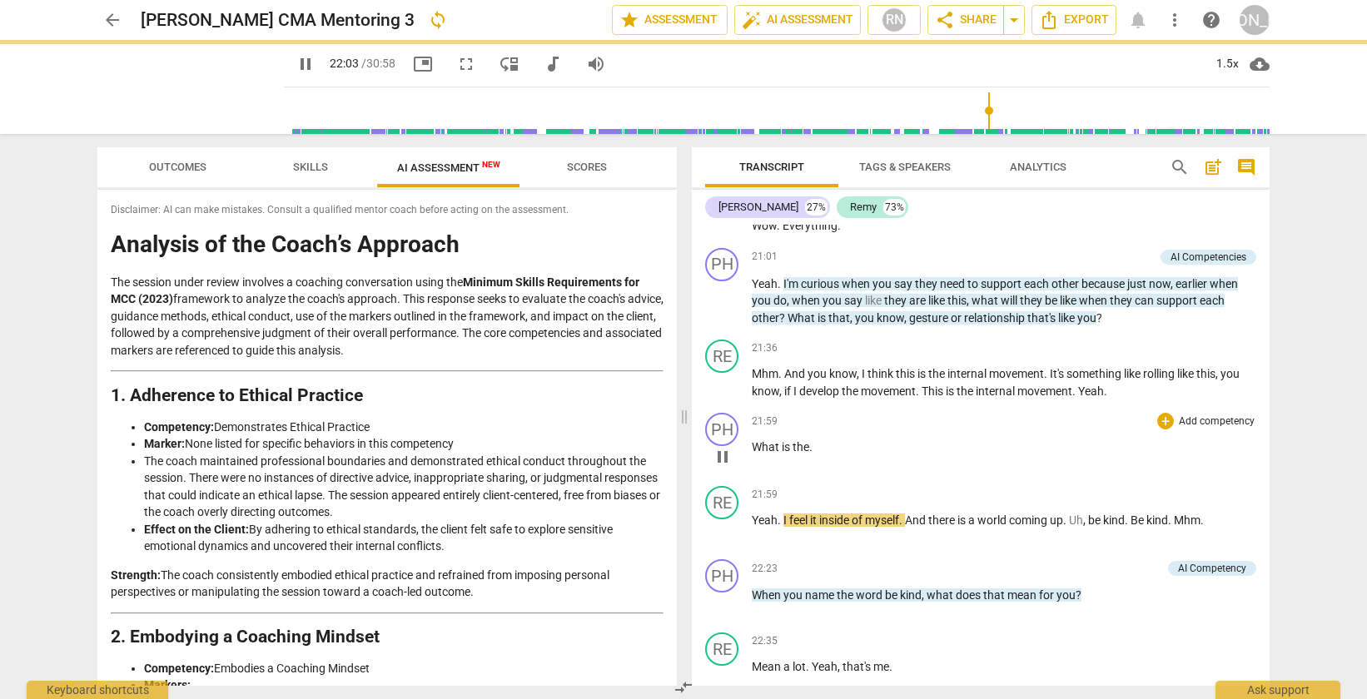
click at [809, 454] on span "." at bounding box center [810, 446] width 3 height 13
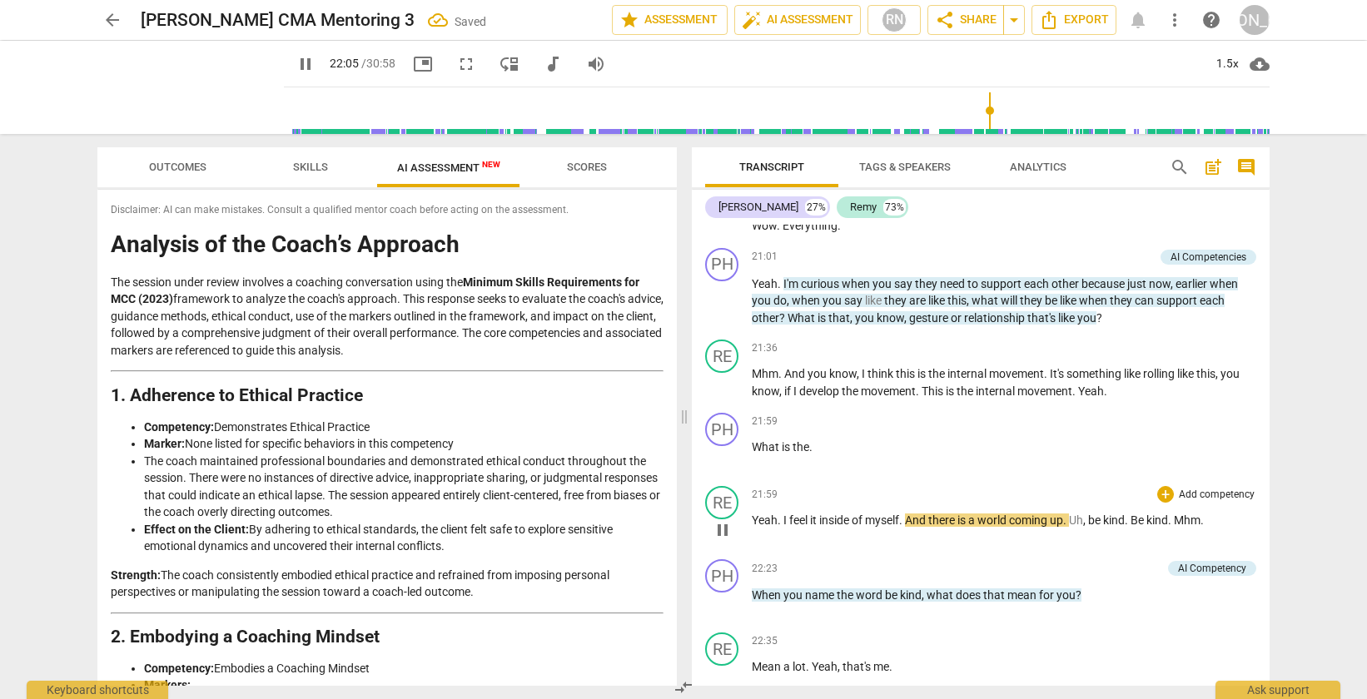
type input "1326"
drag, startPoint x: 783, startPoint y: 572, endPoint x: 750, endPoint y: 570, distance: 32.5
click at [750, 553] on div "RE play_arrow pause 21:59 + Add competency keyboard_arrow_right Yeah . I feel i…" at bounding box center [981, 516] width 578 height 73
type input "1336"
click at [977, 527] on span "world" at bounding box center [962, 520] width 32 height 13
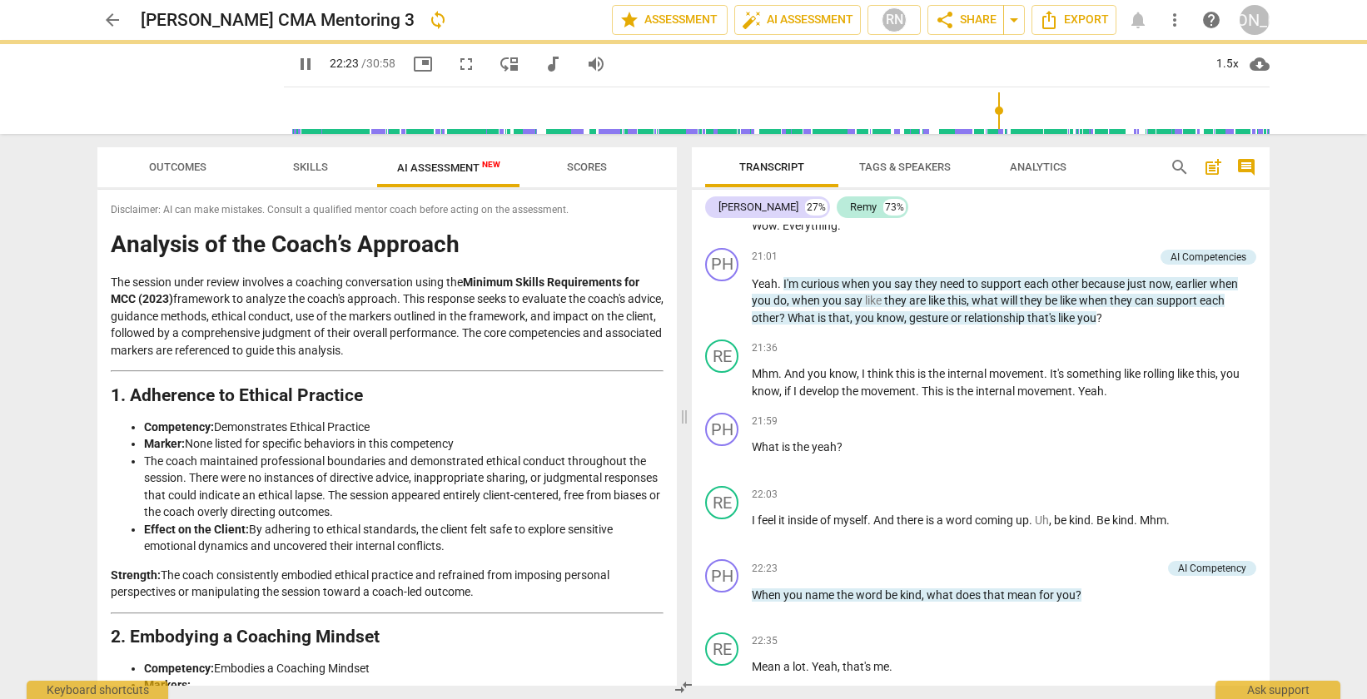
click at [1320, 501] on div "arrow_back [PERSON_NAME] CMA Mentoring 3 sync edit star Assessment auto_fix_hig…" at bounding box center [683, 349] width 1367 height 699
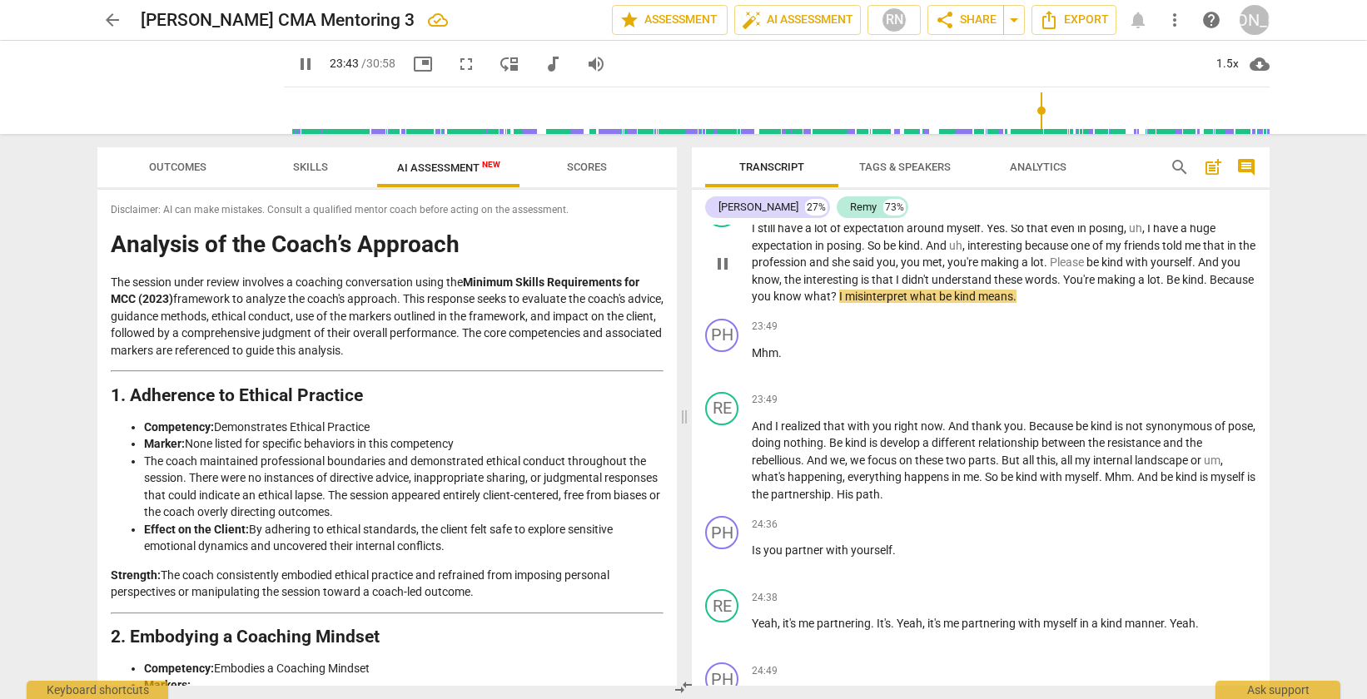
scroll to position [6974, 0]
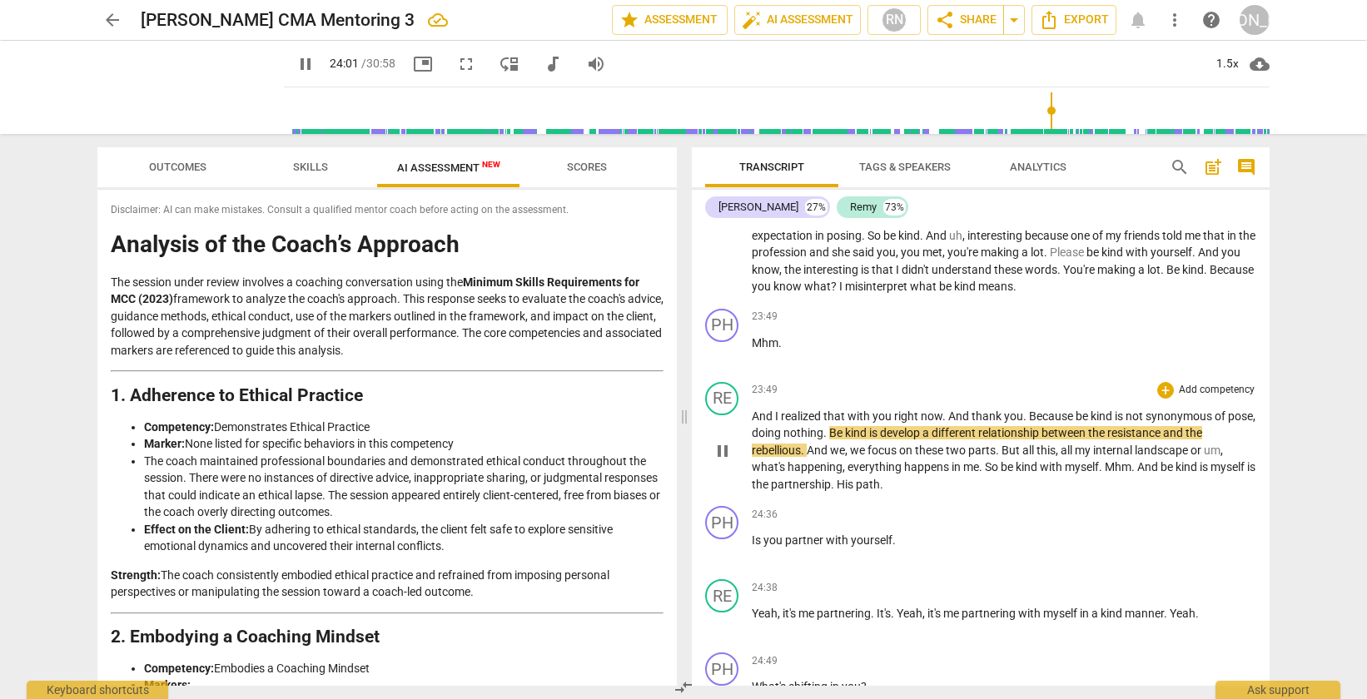
click at [1228, 423] on span "pose" at bounding box center [1240, 416] width 25 height 13
type input "1443"
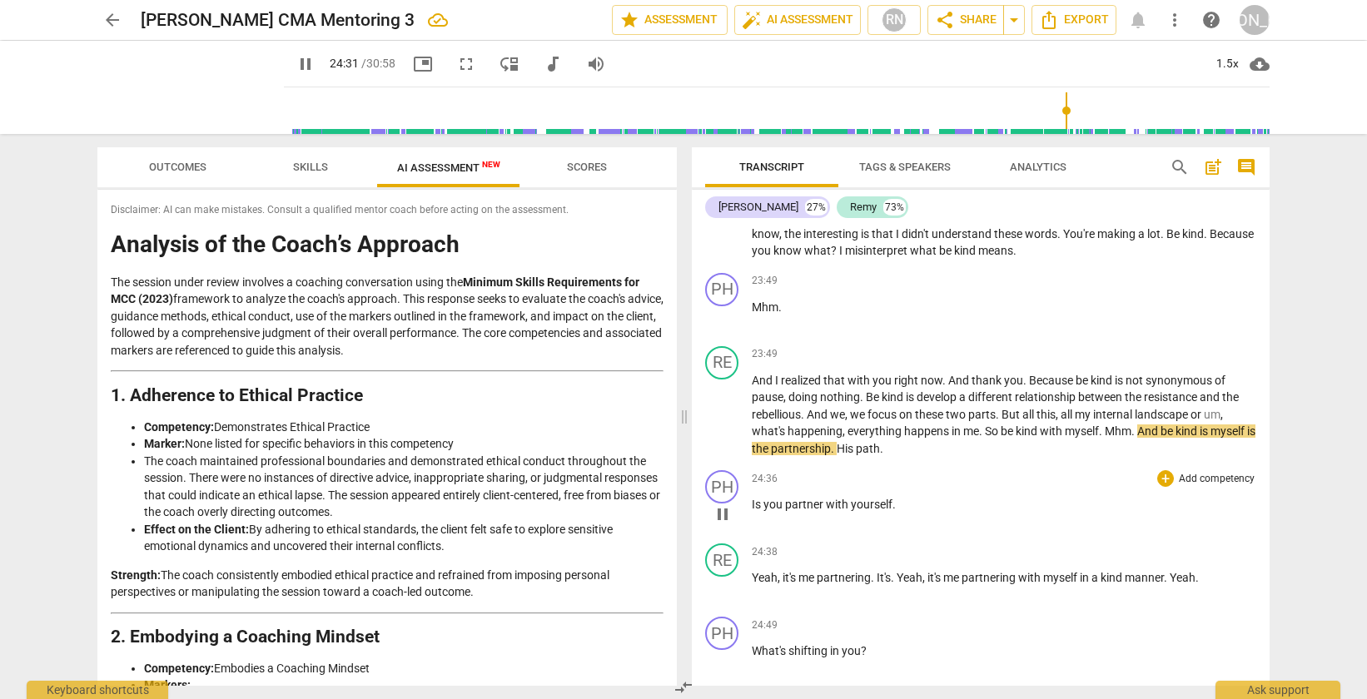
scroll to position [7012, 0]
click at [880, 453] on span "path" at bounding box center [868, 446] width 24 height 13
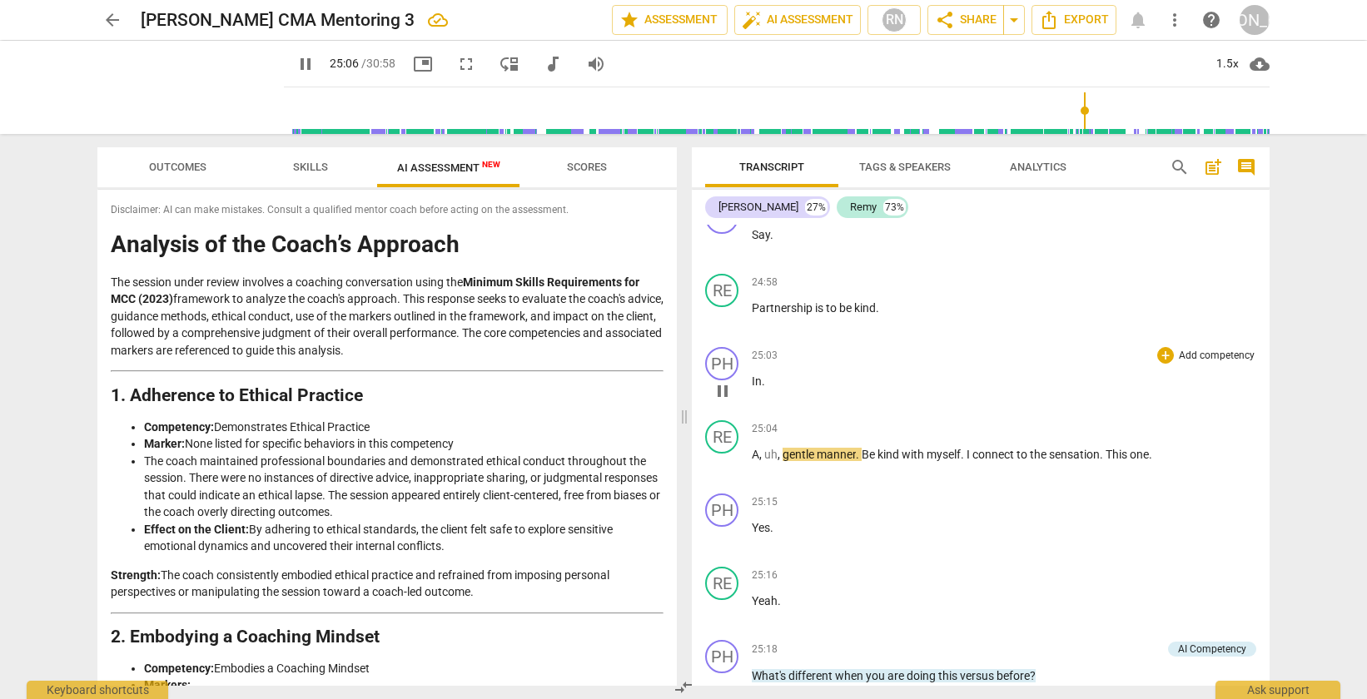
scroll to position [7573, 0]
click at [718, 380] on div "PH" at bounding box center [721, 362] width 33 height 33
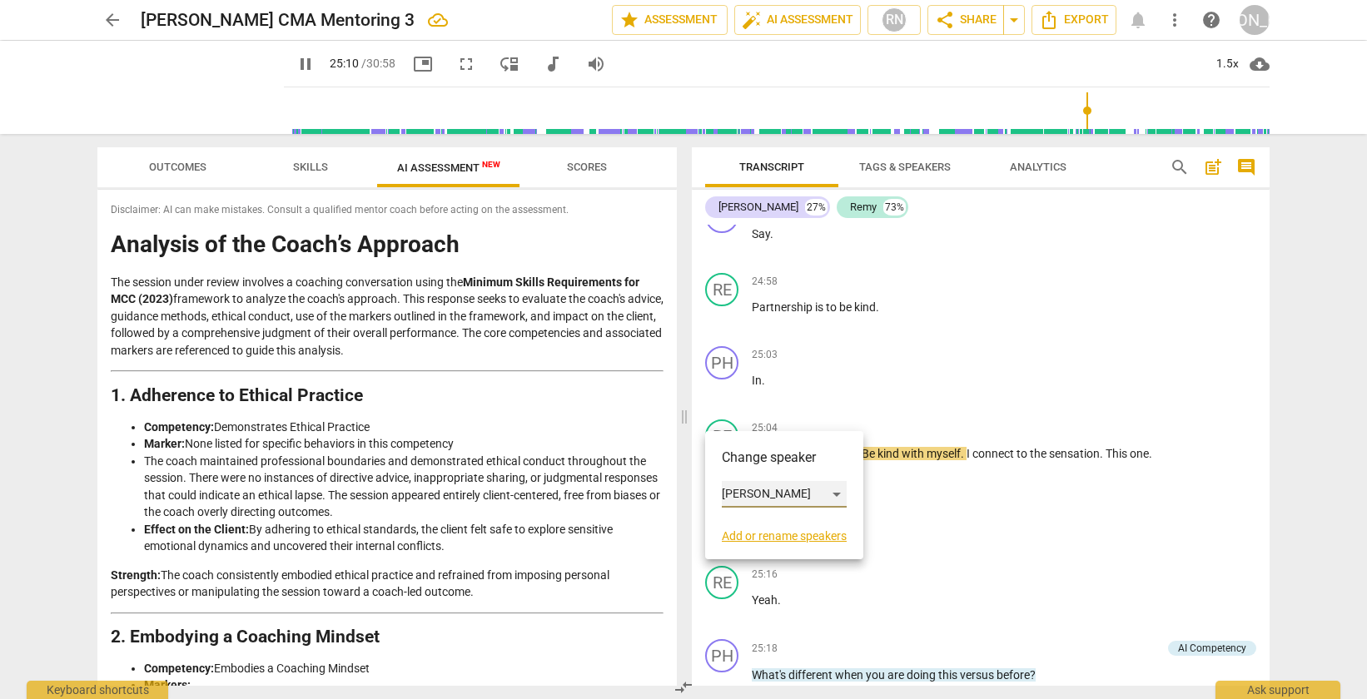
click at [782, 499] on div "[PERSON_NAME]" at bounding box center [784, 494] width 125 height 27
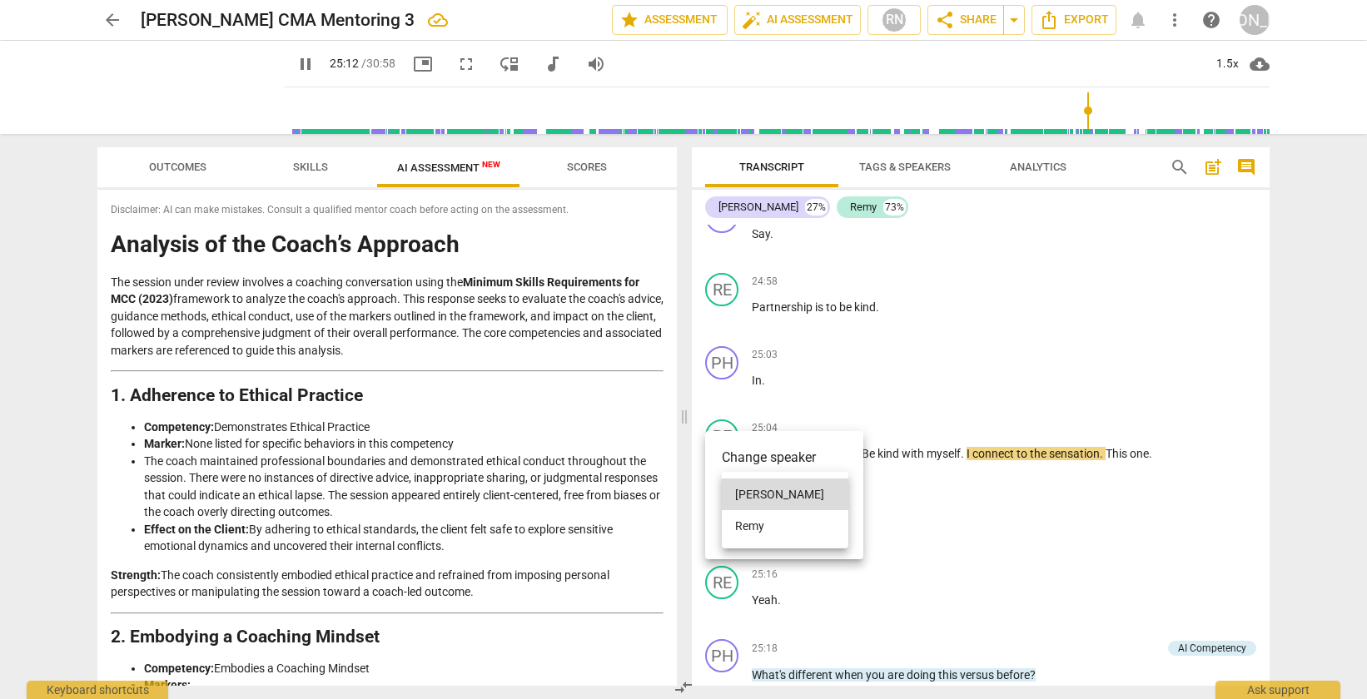
click at [779, 524] on li "Remy" at bounding box center [785, 526] width 127 height 32
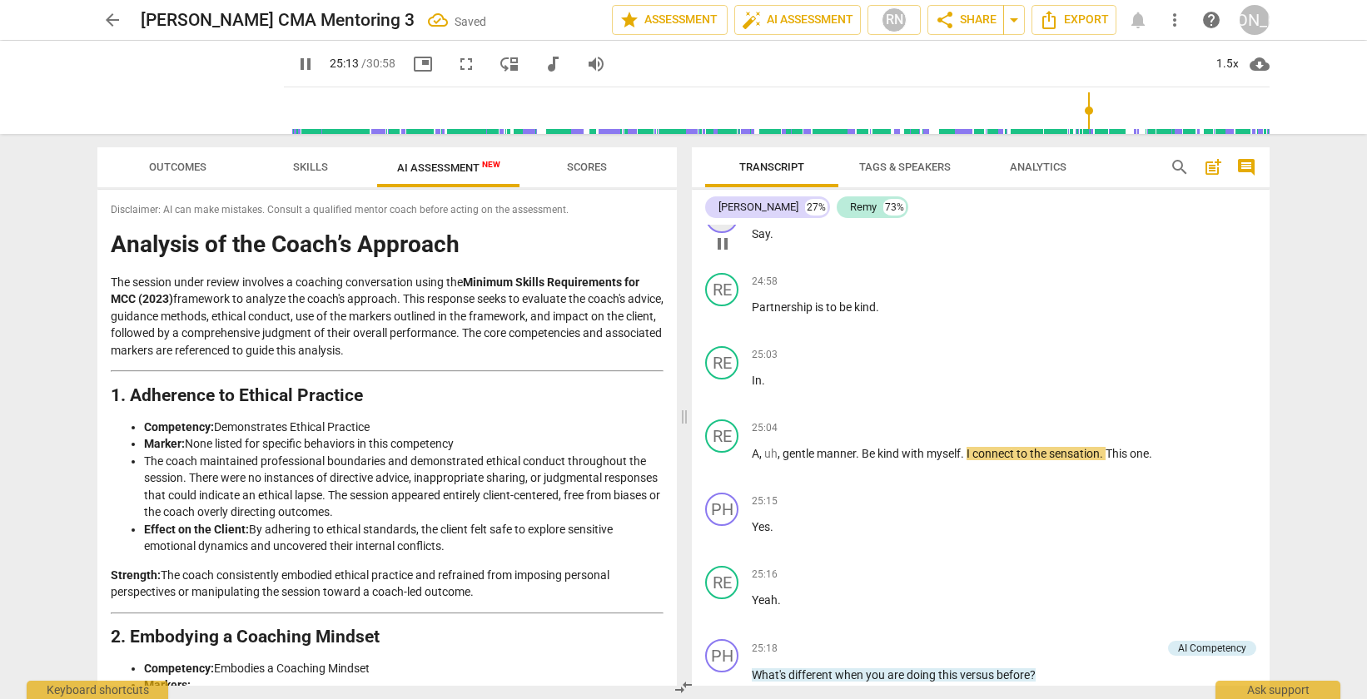
click at [727, 233] on div "PH" at bounding box center [721, 216] width 33 height 33
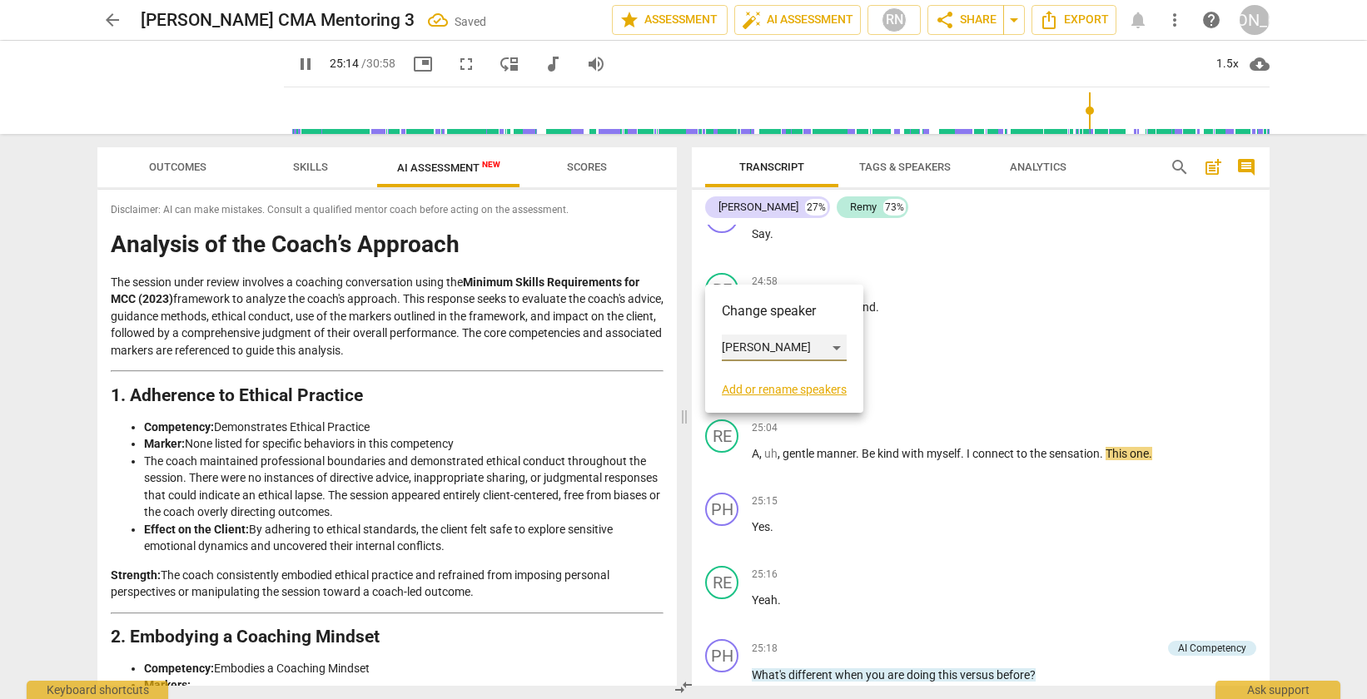
click at [742, 345] on div "[PERSON_NAME]" at bounding box center [784, 348] width 125 height 27
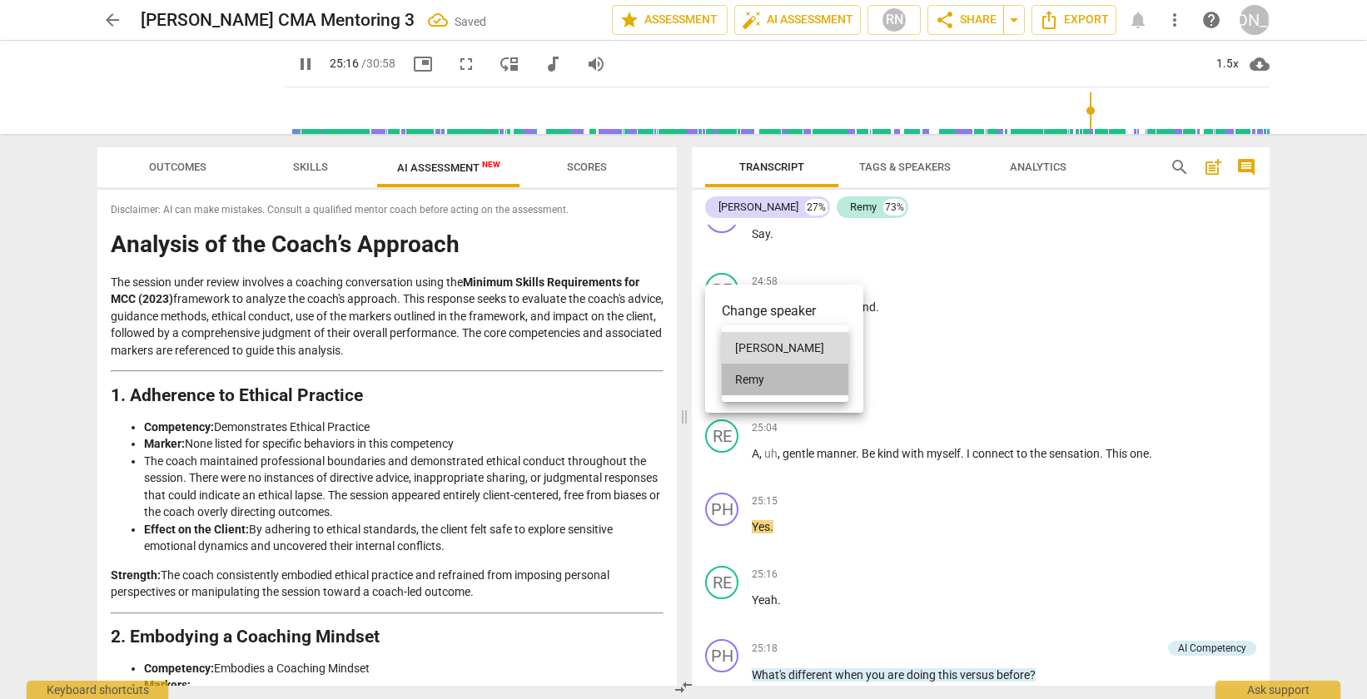
click at [751, 383] on li "Remy" at bounding box center [785, 380] width 127 height 32
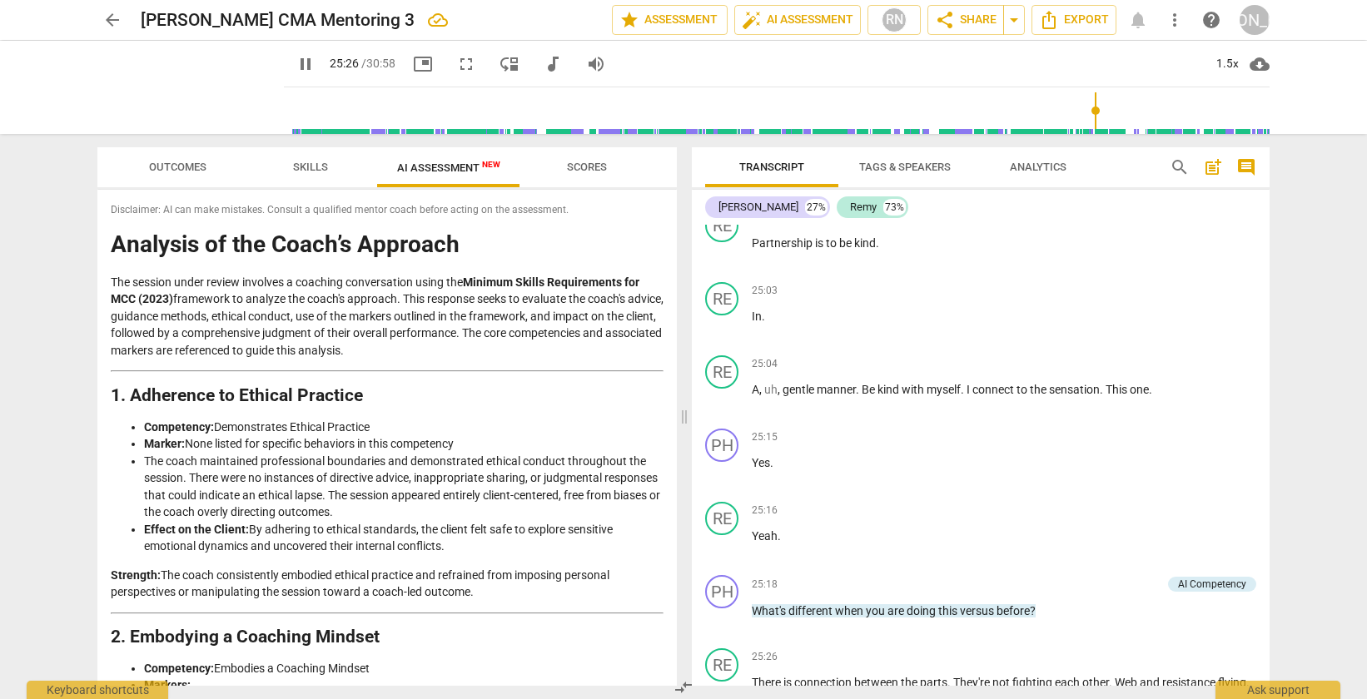
scroll to position [7650, 0]
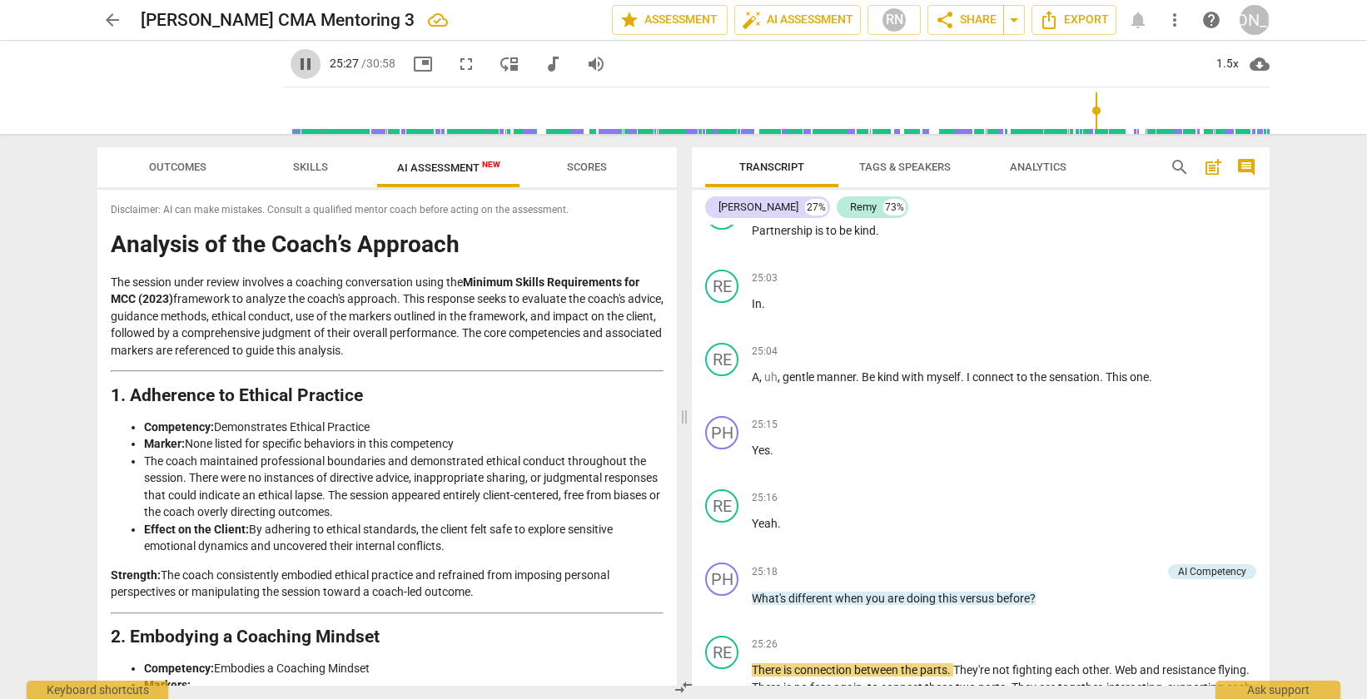
click at [296, 66] on span "pause" at bounding box center [306, 64] width 20 height 20
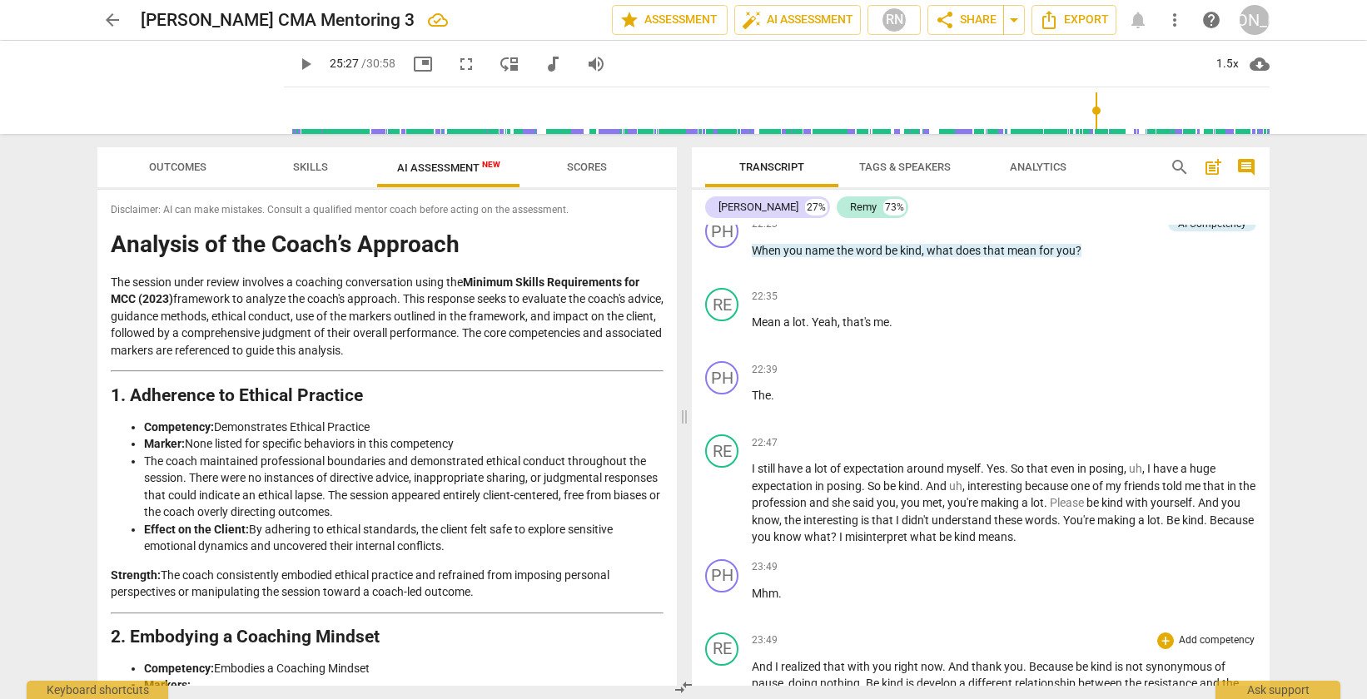
scroll to position [6722, 0]
click at [724, 395] on div "PH" at bounding box center [721, 378] width 33 height 33
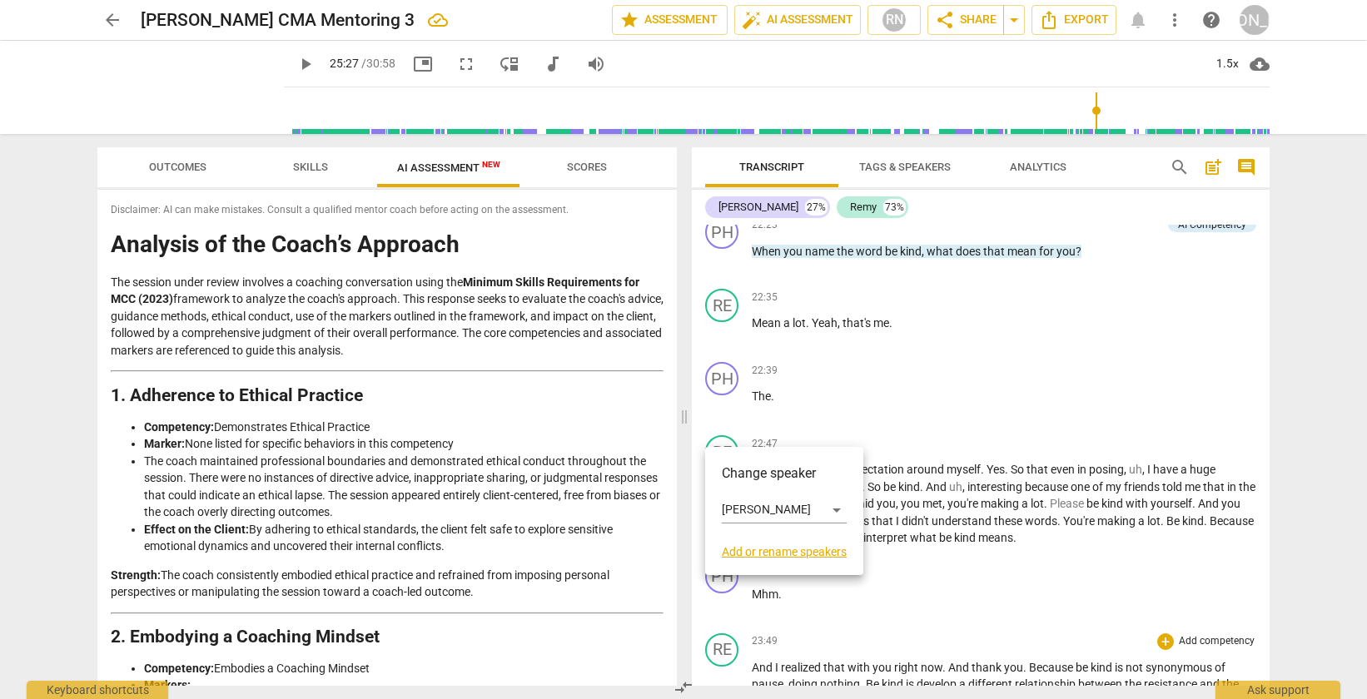
click at [832, 430] on div at bounding box center [683, 349] width 1367 height 699
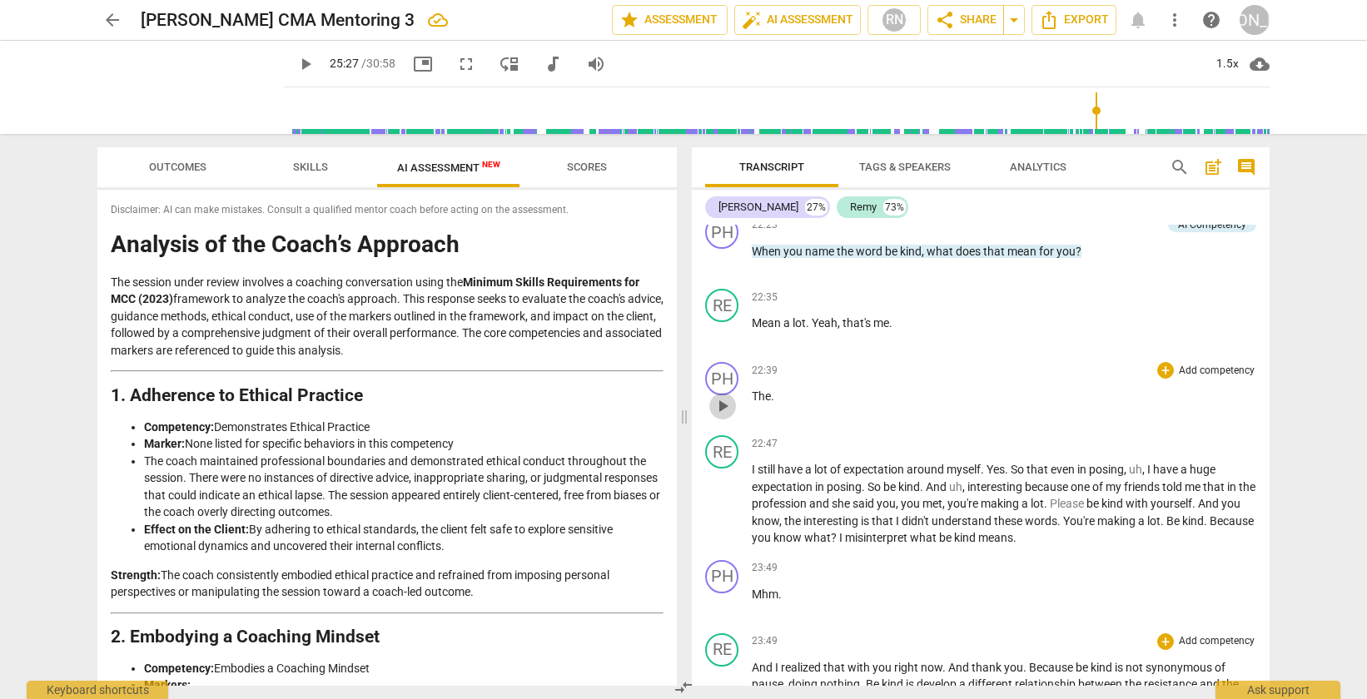
click at [726, 416] on span "play_arrow" at bounding box center [723, 406] width 20 height 20
click at [724, 395] on div "PH" at bounding box center [721, 378] width 33 height 33
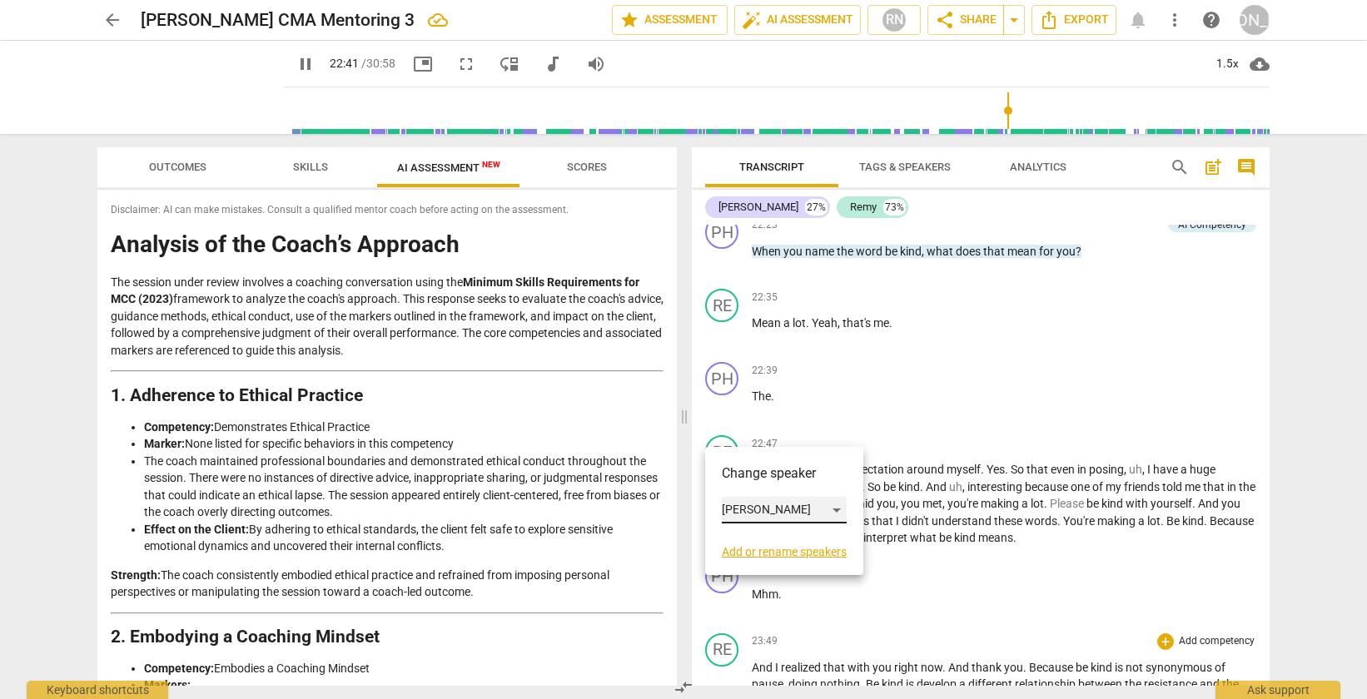
click at [736, 509] on div "[PERSON_NAME]" at bounding box center [784, 510] width 125 height 27
click at [746, 542] on li "Remy" at bounding box center [785, 542] width 127 height 32
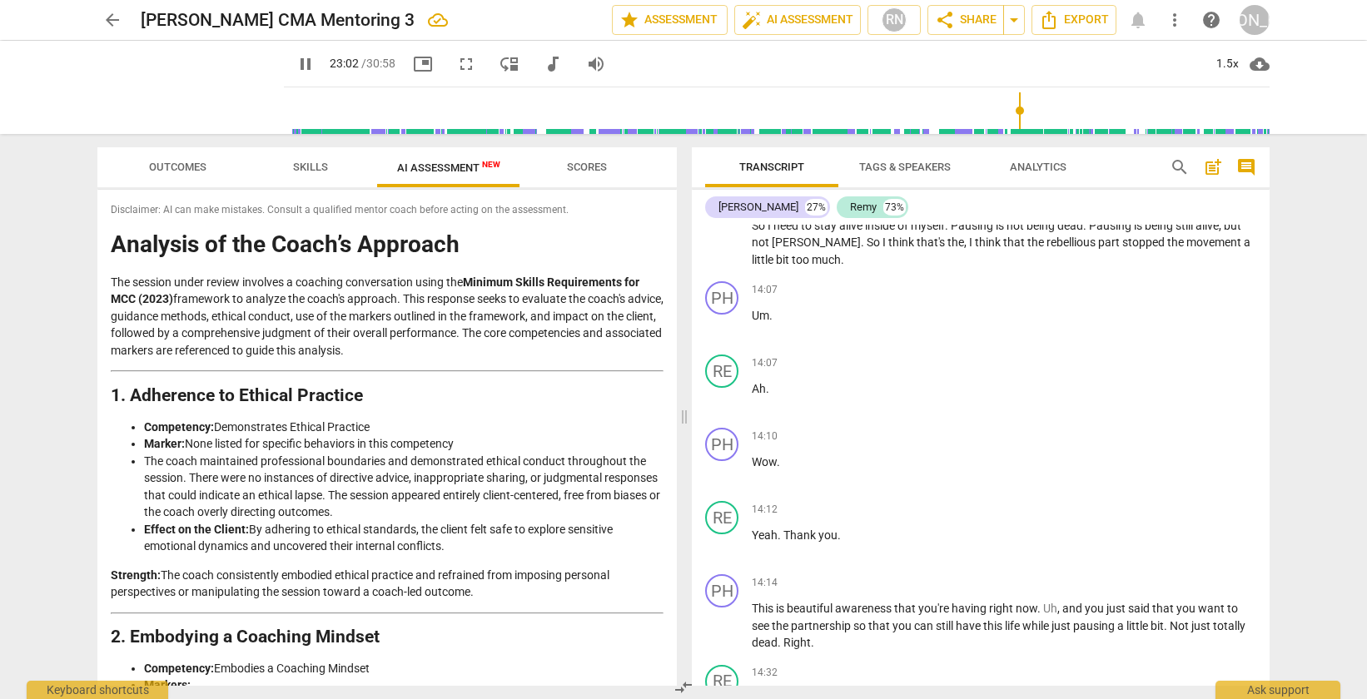
scroll to position [4068, 0]
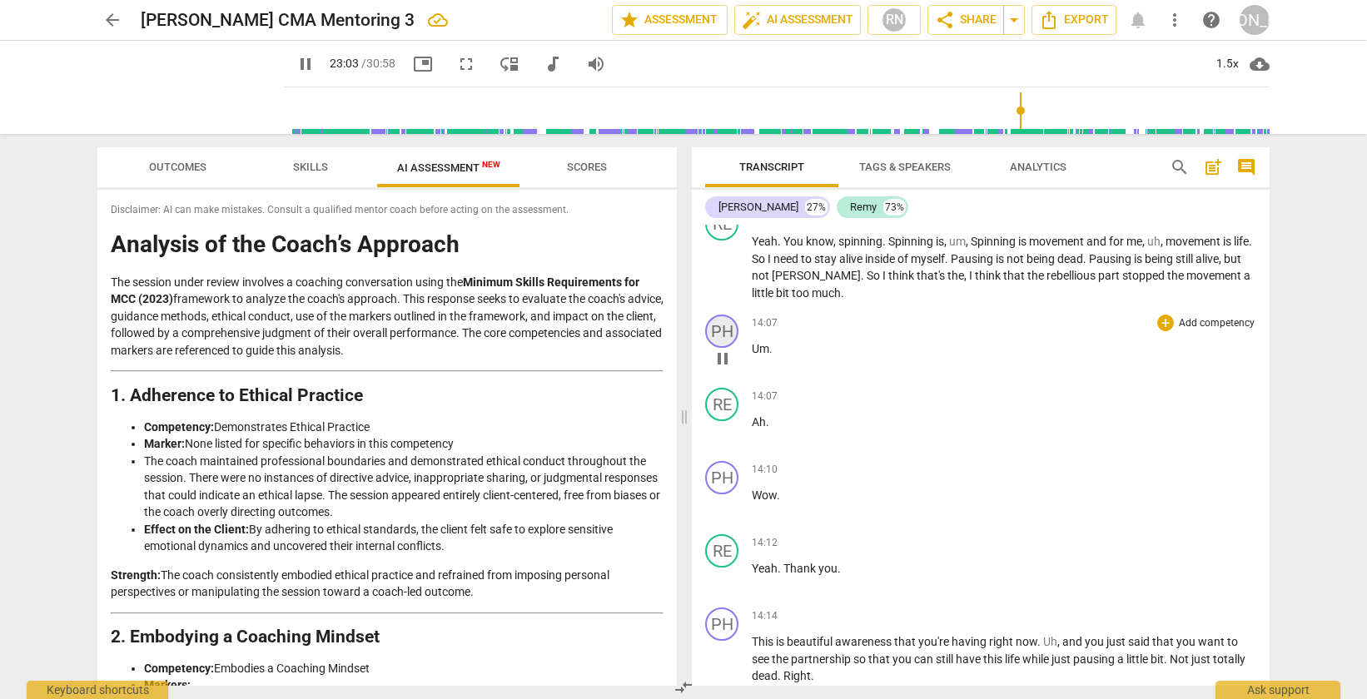
click at [716, 348] on div "PH" at bounding box center [721, 331] width 33 height 33
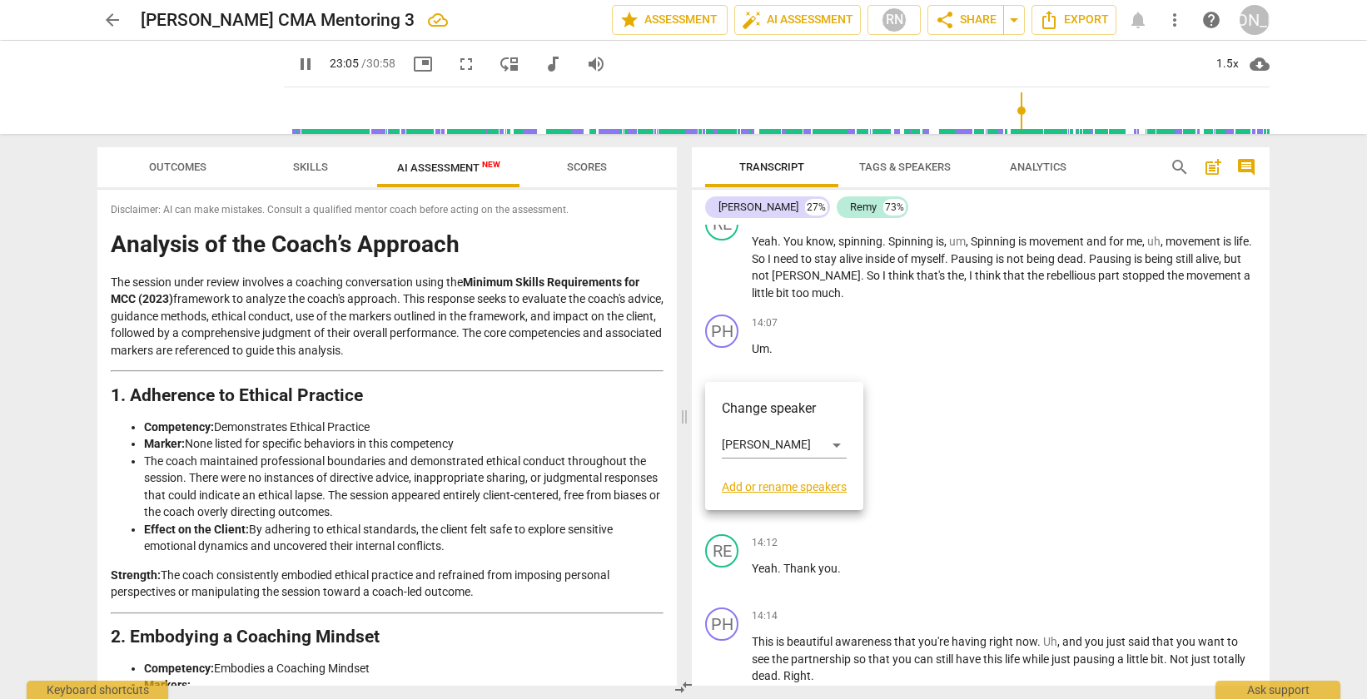
click at [862, 348] on div at bounding box center [683, 349] width 1367 height 699
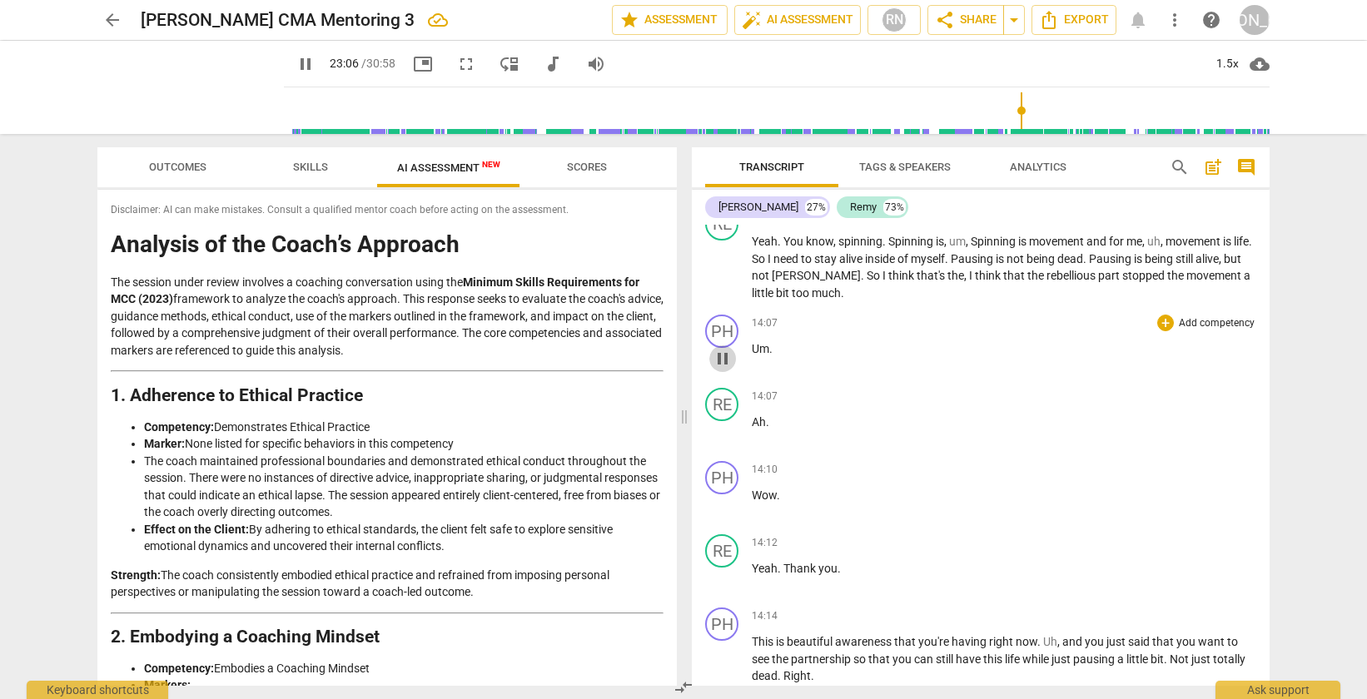
click at [718, 369] on span "pause" at bounding box center [723, 359] width 20 height 20
click at [718, 369] on span "play_arrow" at bounding box center [723, 359] width 20 height 20
click at [721, 369] on span "pause" at bounding box center [723, 359] width 20 height 20
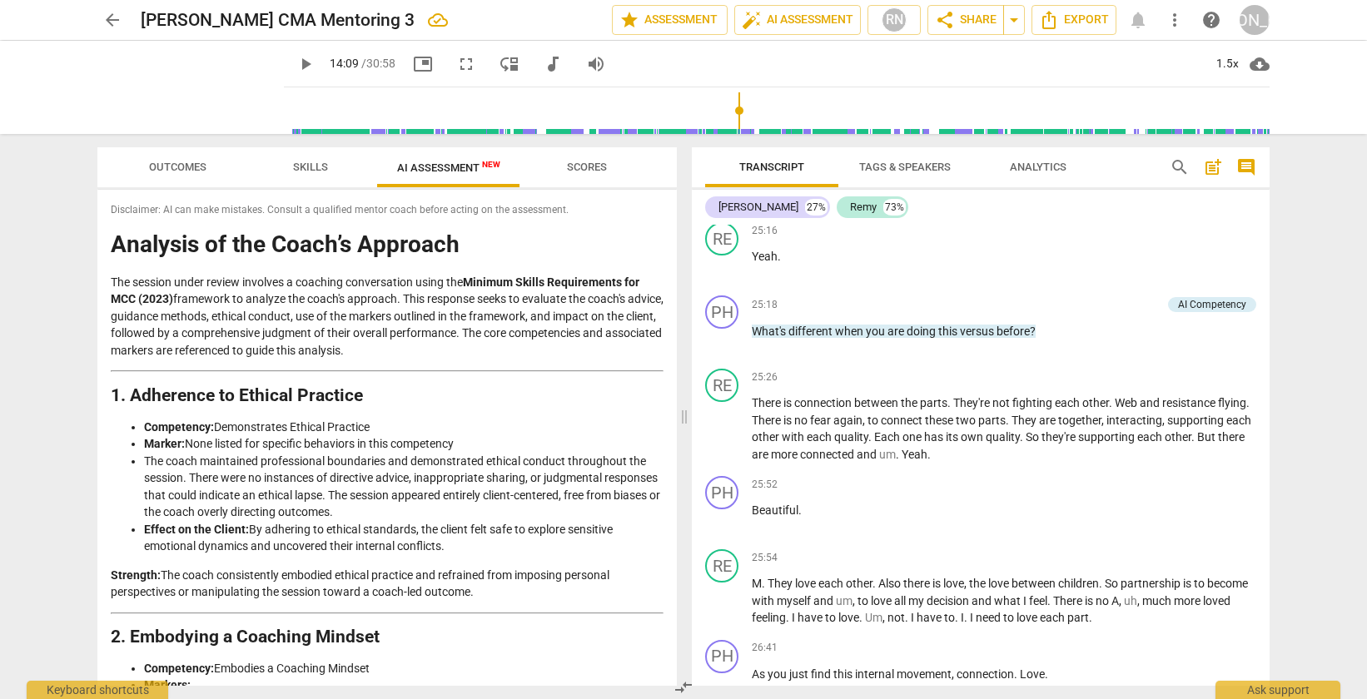
scroll to position [7913, 0]
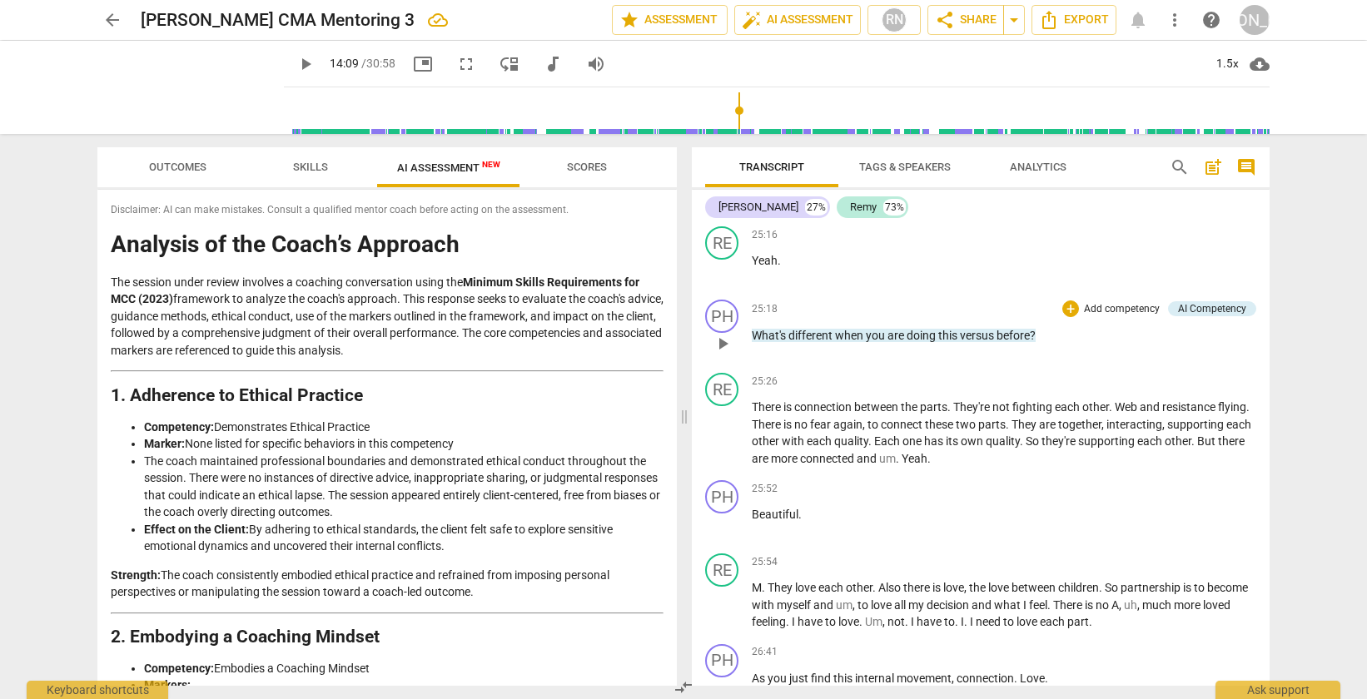
click at [723, 354] on span "play_arrow" at bounding box center [723, 344] width 20 height 20
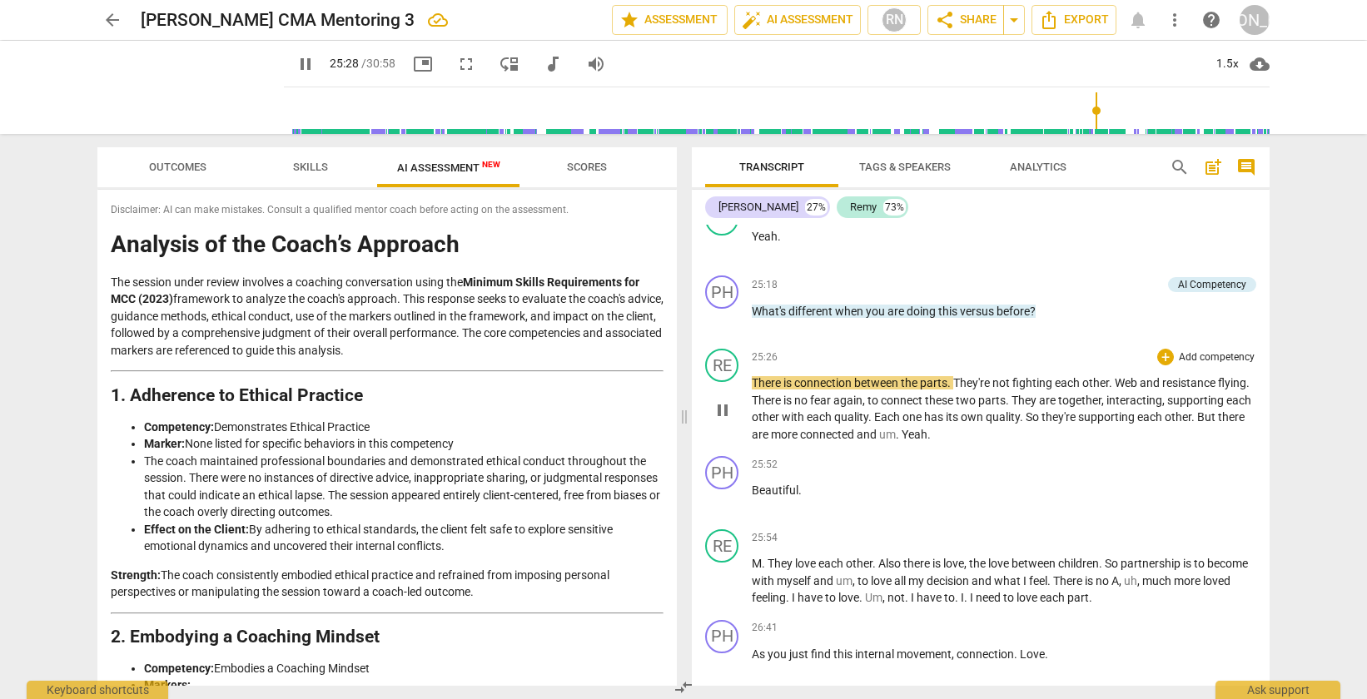
scroll to position [7947, 0]
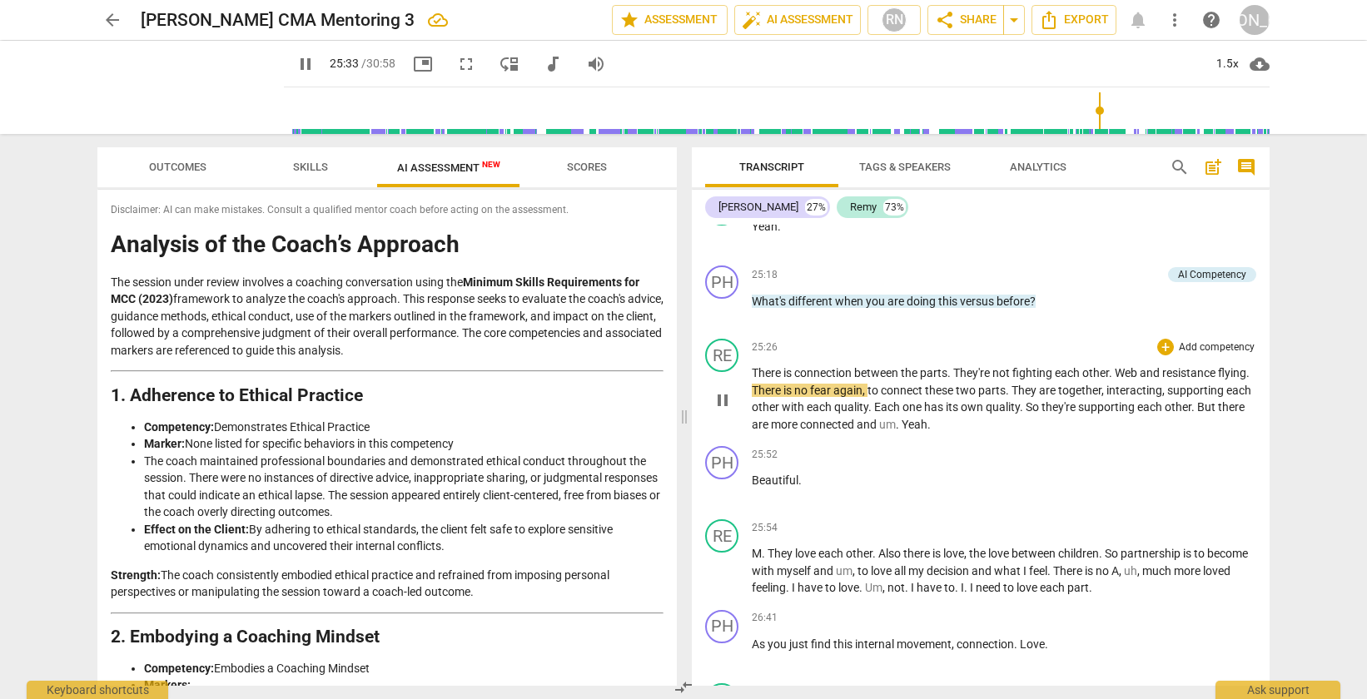
click at [723, 410] on span "pause" at bounding box center [723, 400] width 20 height 20
type input "1534"
click at [1139, 380] on span "Web" at bounding box center [1127, 372] width 25 height 13
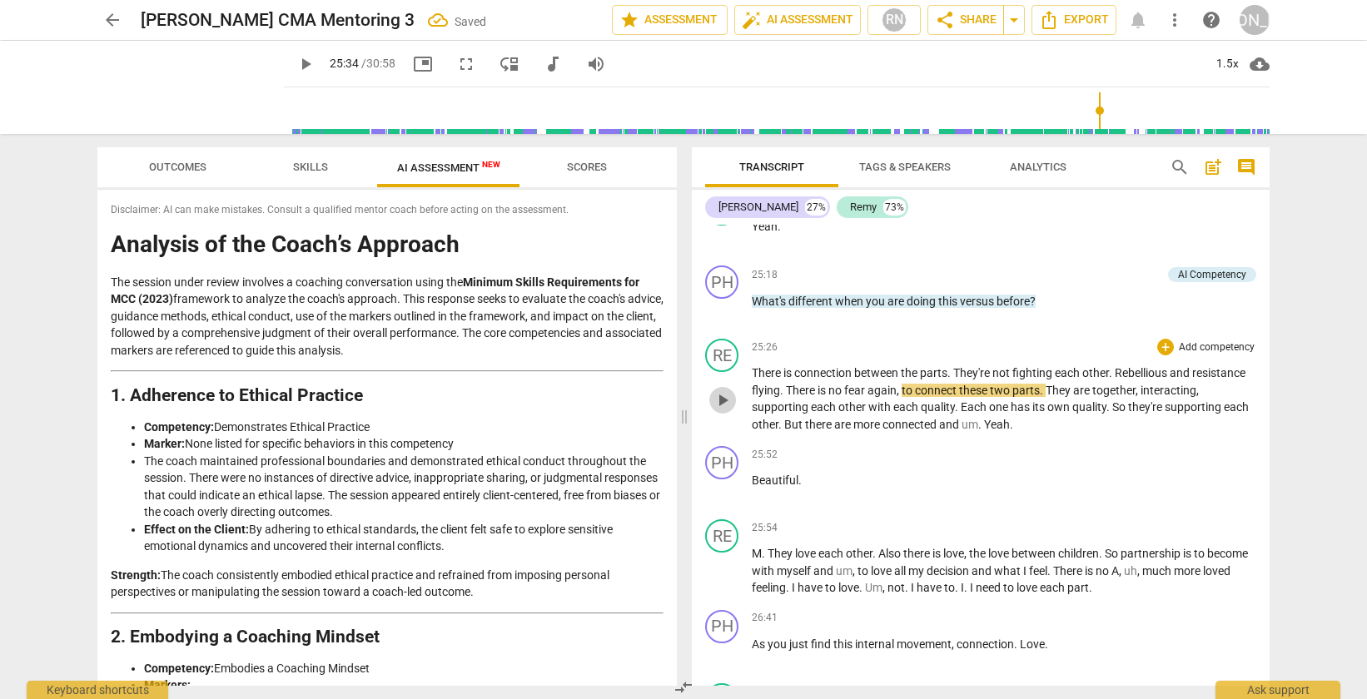
click at [721, 410] on span "play_arrow" at bounding box center [723, 400] width 20 height 20
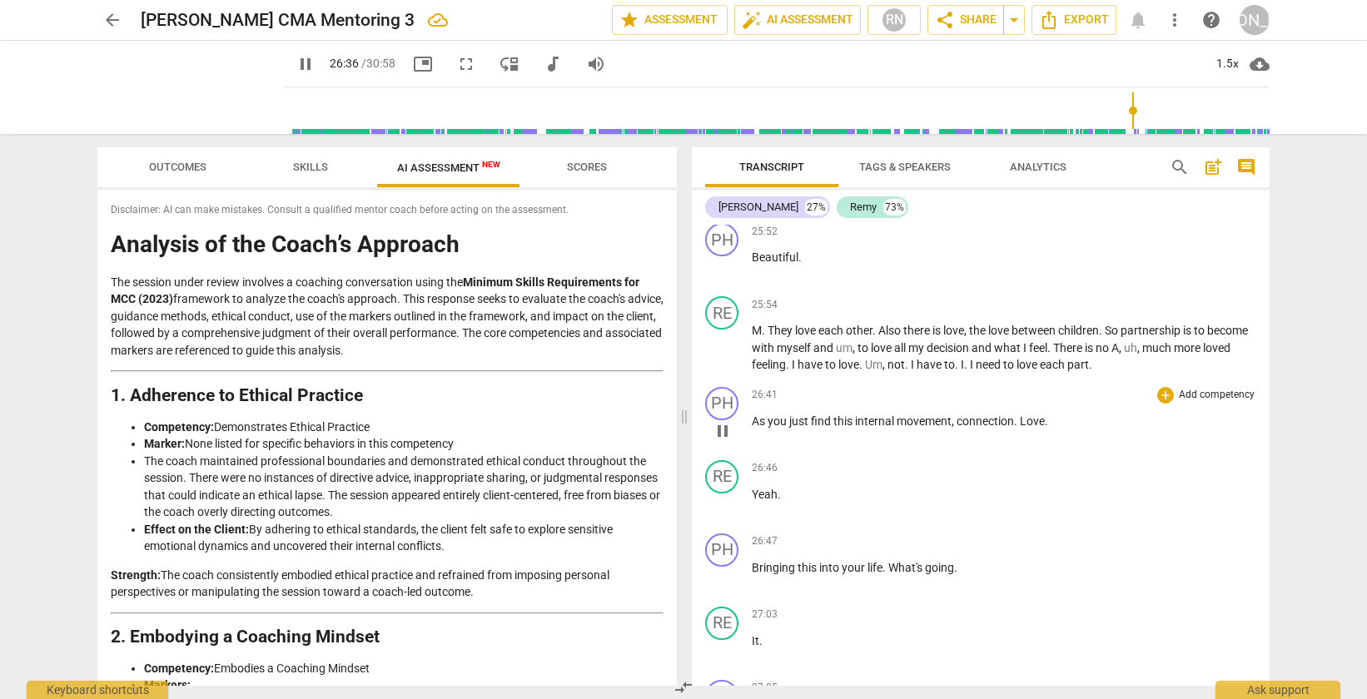
scroll to position [8307, 0]
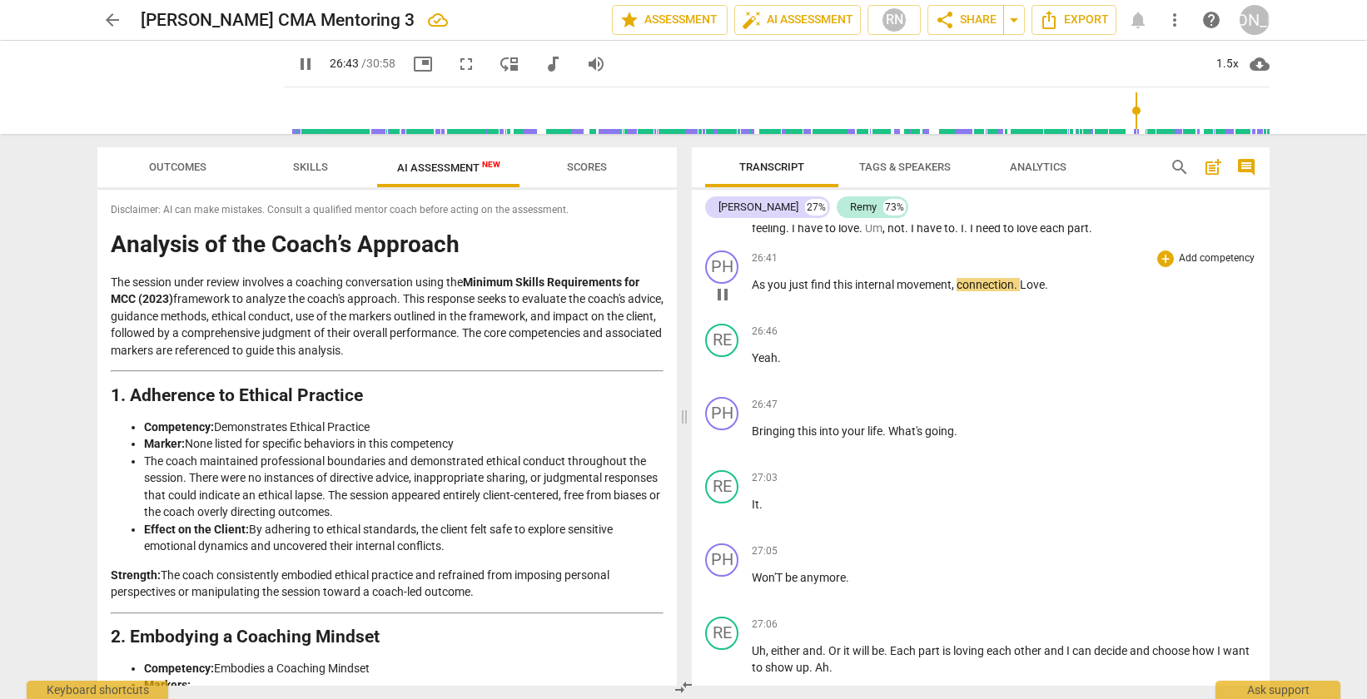
click at [1034, 291] on span "Love" at bounding box center [1032, 284] width 25 height 13
click at [1026, 291] on span "Love" at bounding box center [1032, 284] width 25 height 13
type input "1608"
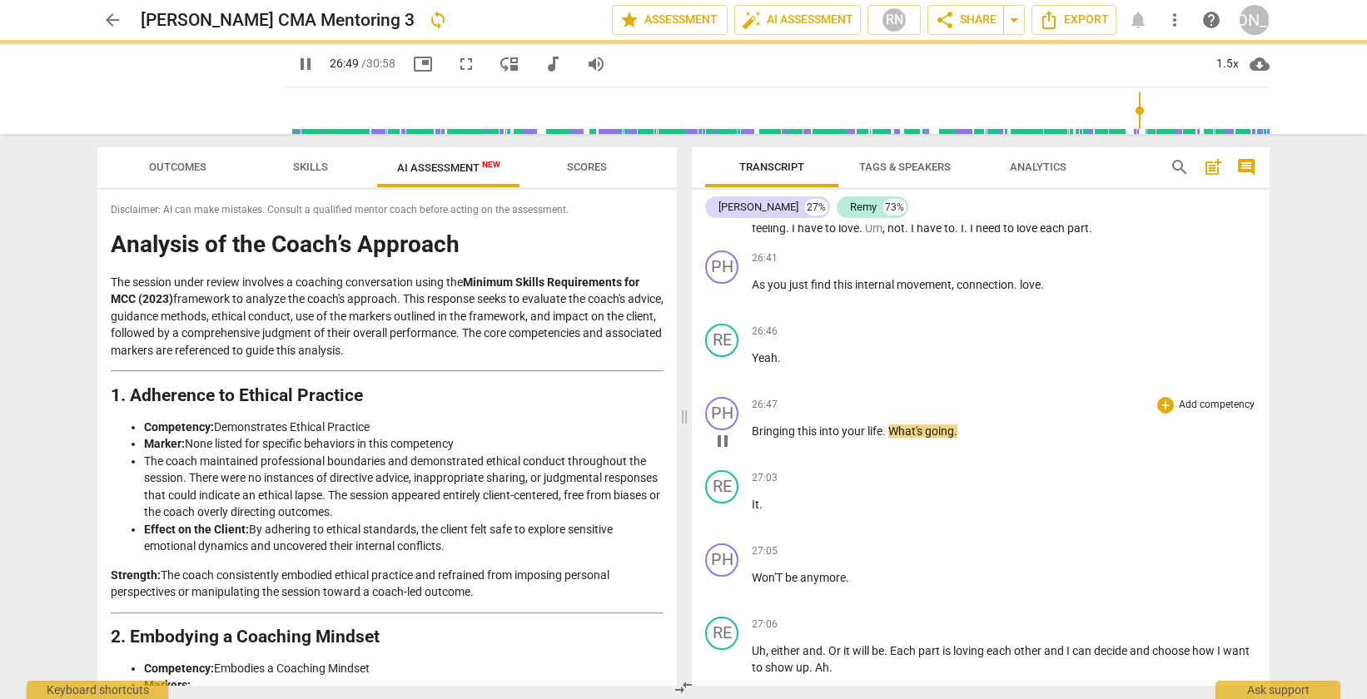
click at [901, 438] on span "What's" at bounding box center [906, 431] width 37 height 13
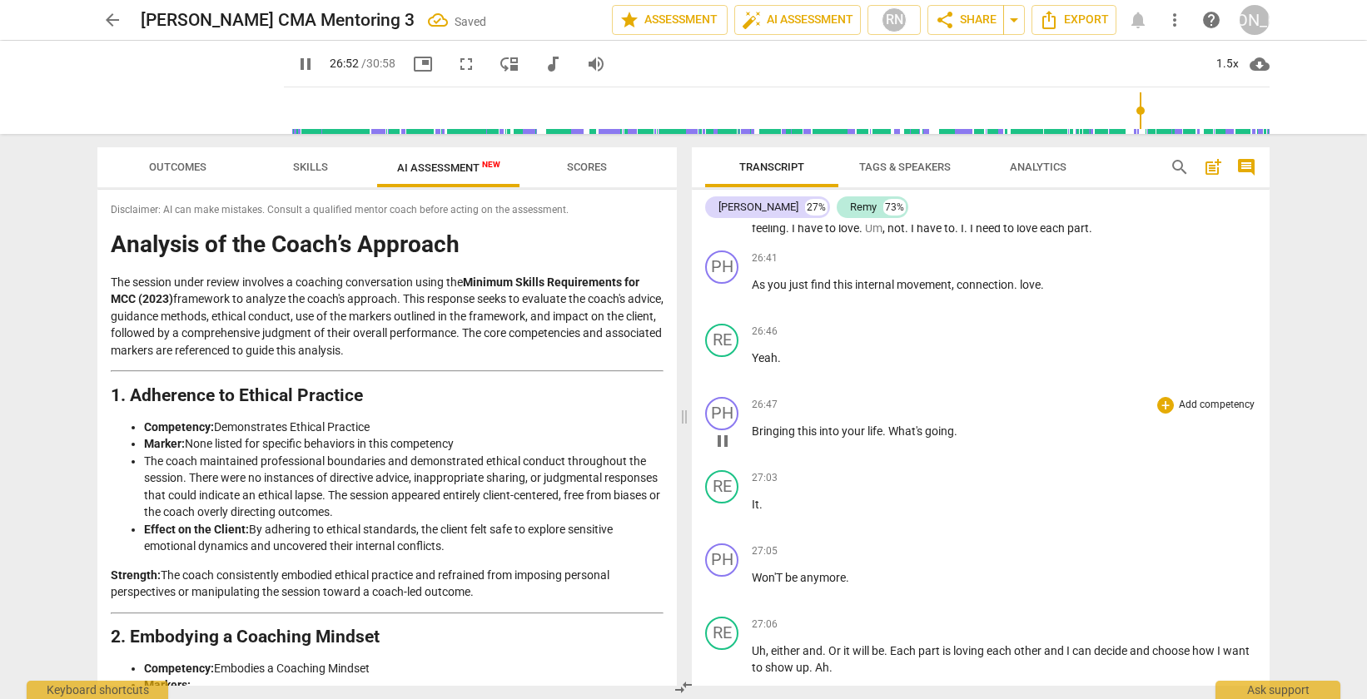
click at [957, 438] on span "." at bounding box center [955, 431] width 3 height 13
type input "1616"
click at [1081, 457] on div "26:47 + Add competency keyboard_arrow_right Bringing this into your life . What…" at bounding box center [1004, 427] width 504 height 60
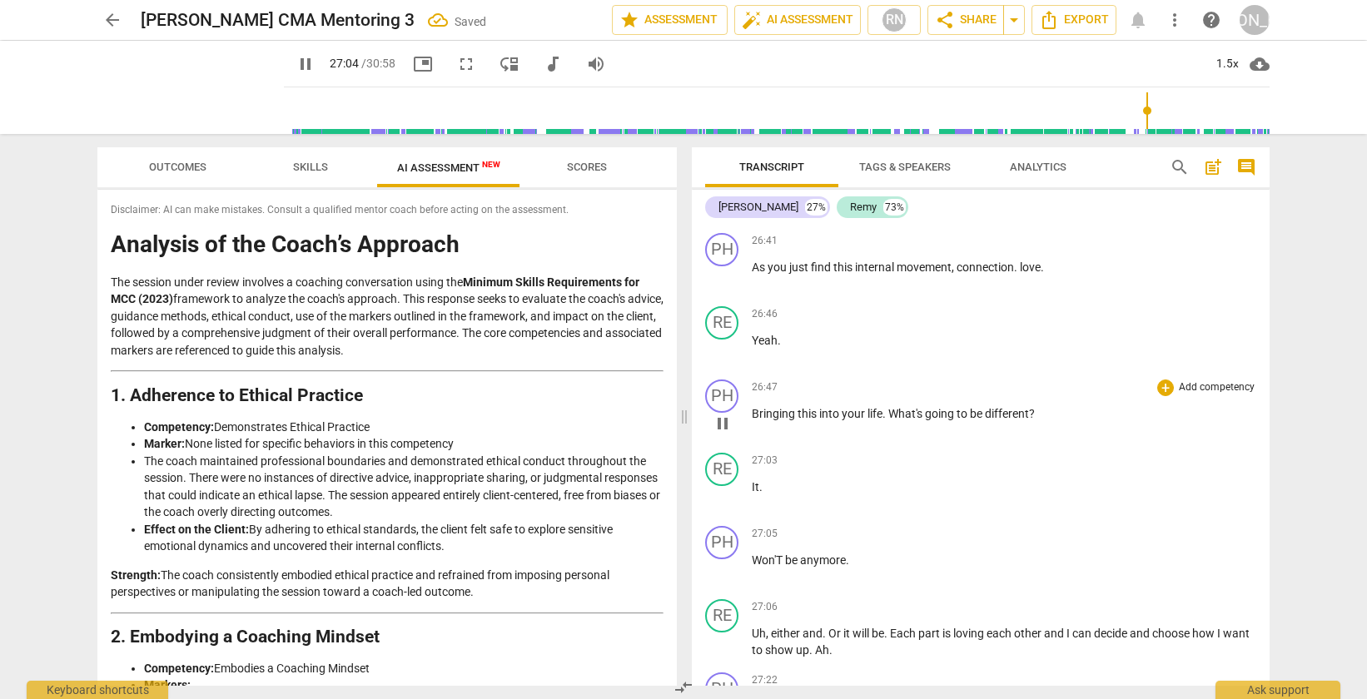
scroll to position [8364, 0]
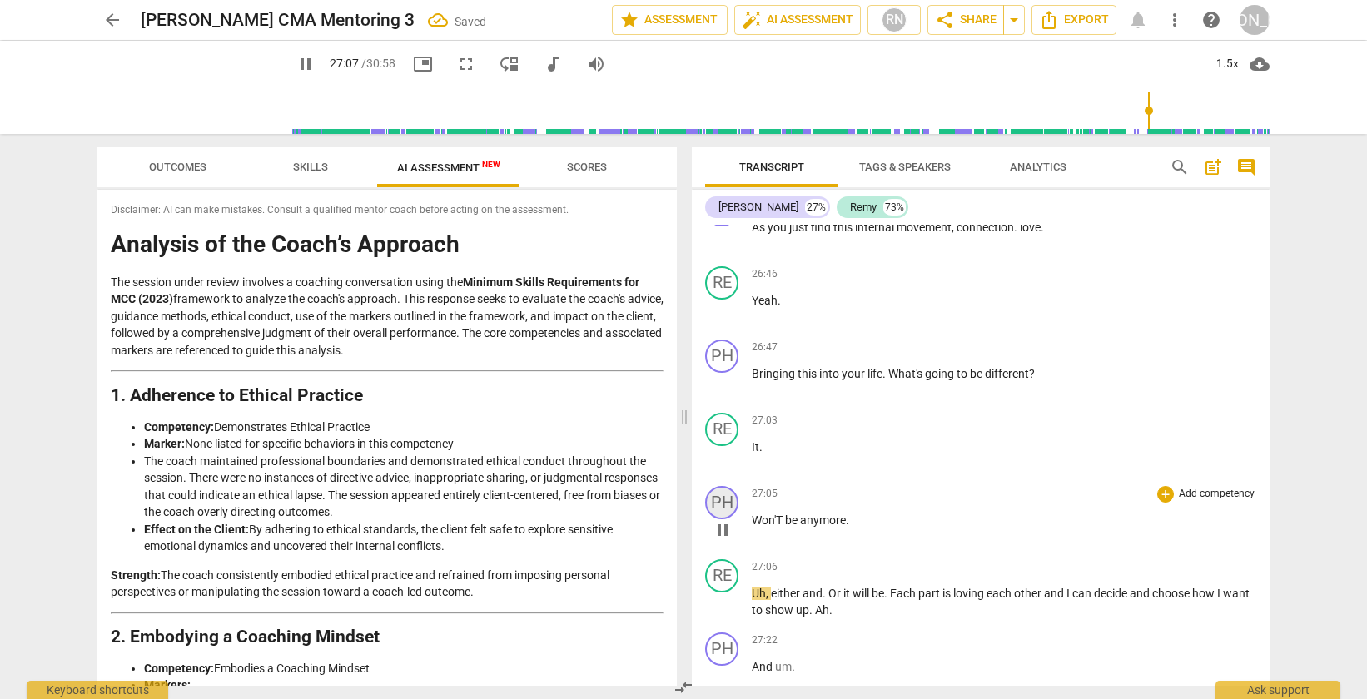
click at [729, 519] on div "PH" at bounding box center [721, 502] width 33 height 33
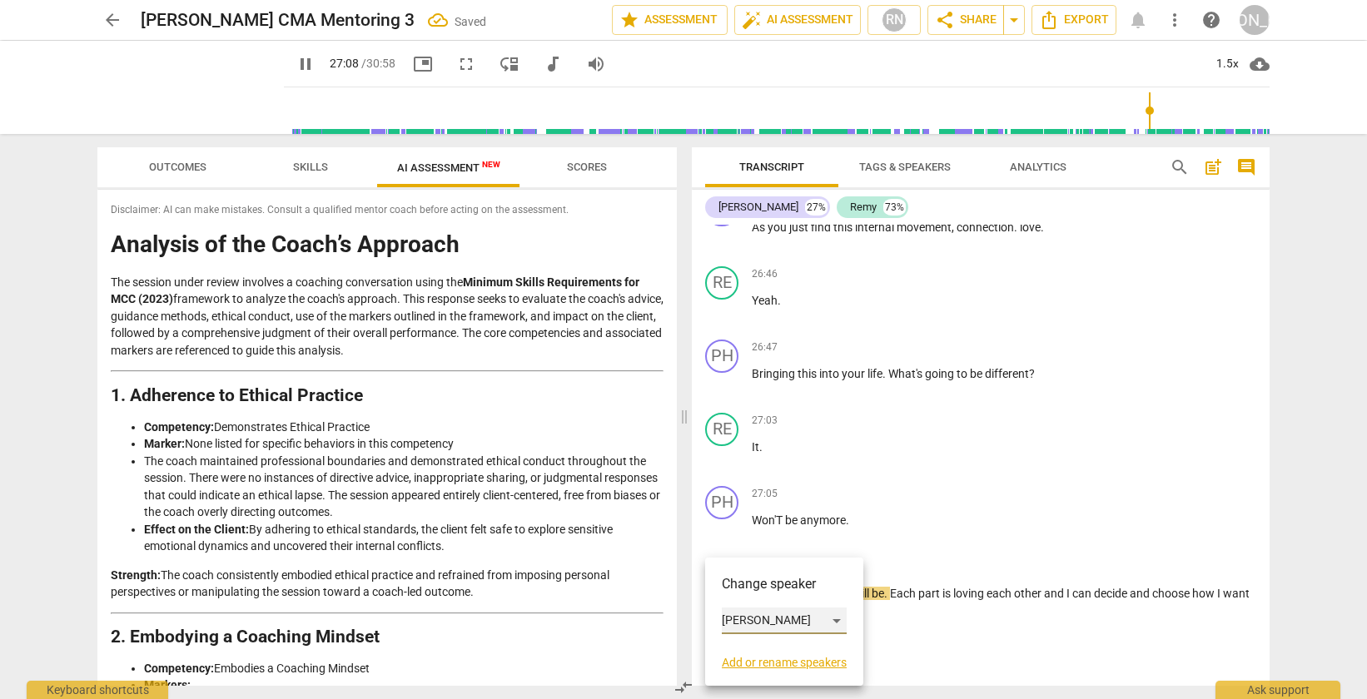
click at [732, 623] on div "[PERSON_NAME]" at bounding box center [784, 621] width 125 height 27
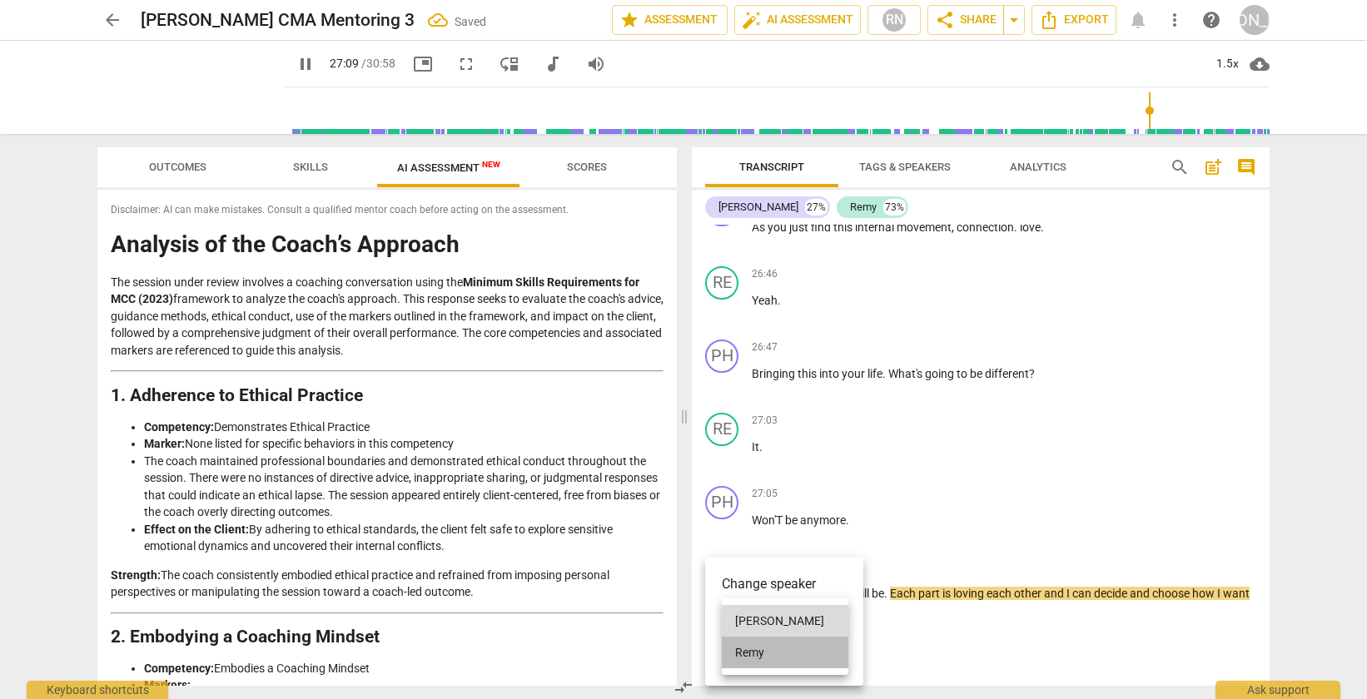
click at [752, 649] on li "Remy" at bounding box center [785, 653] width 127 height 32
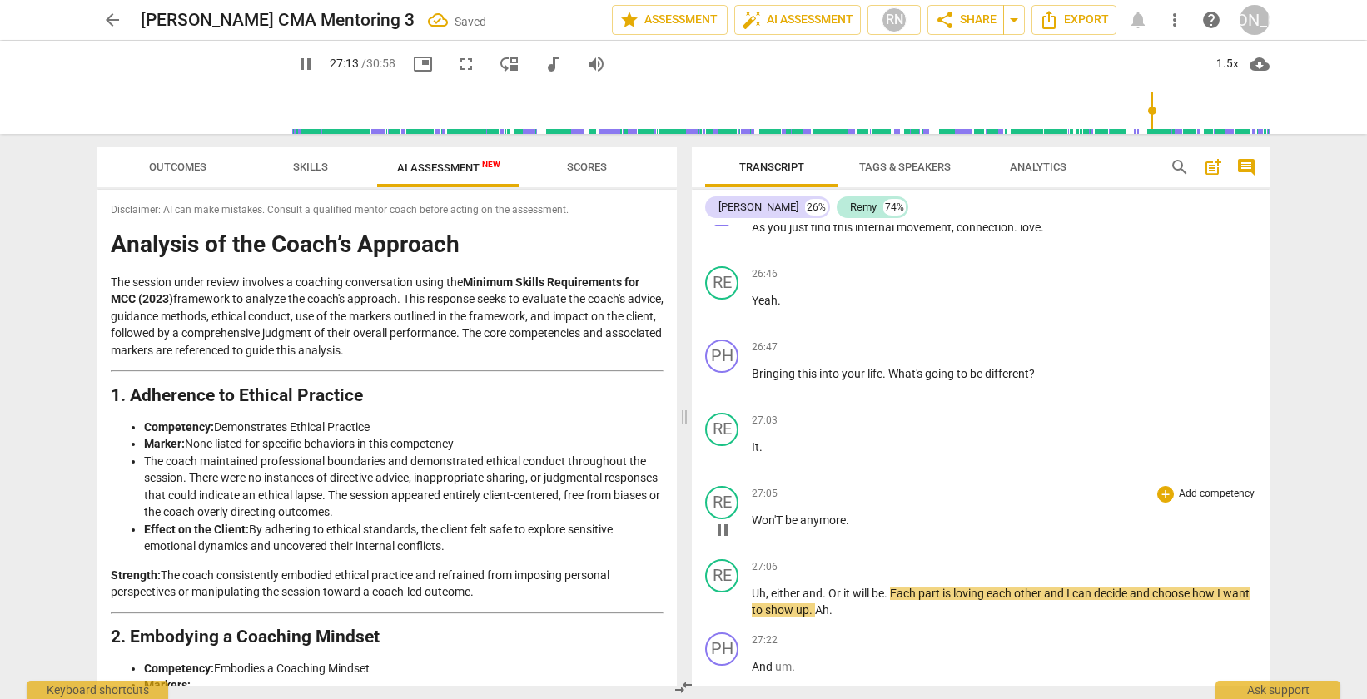
click at [780, 527] on span "Won'T" at bounding box center [768, 520] width 33 height 13
type input "1636"
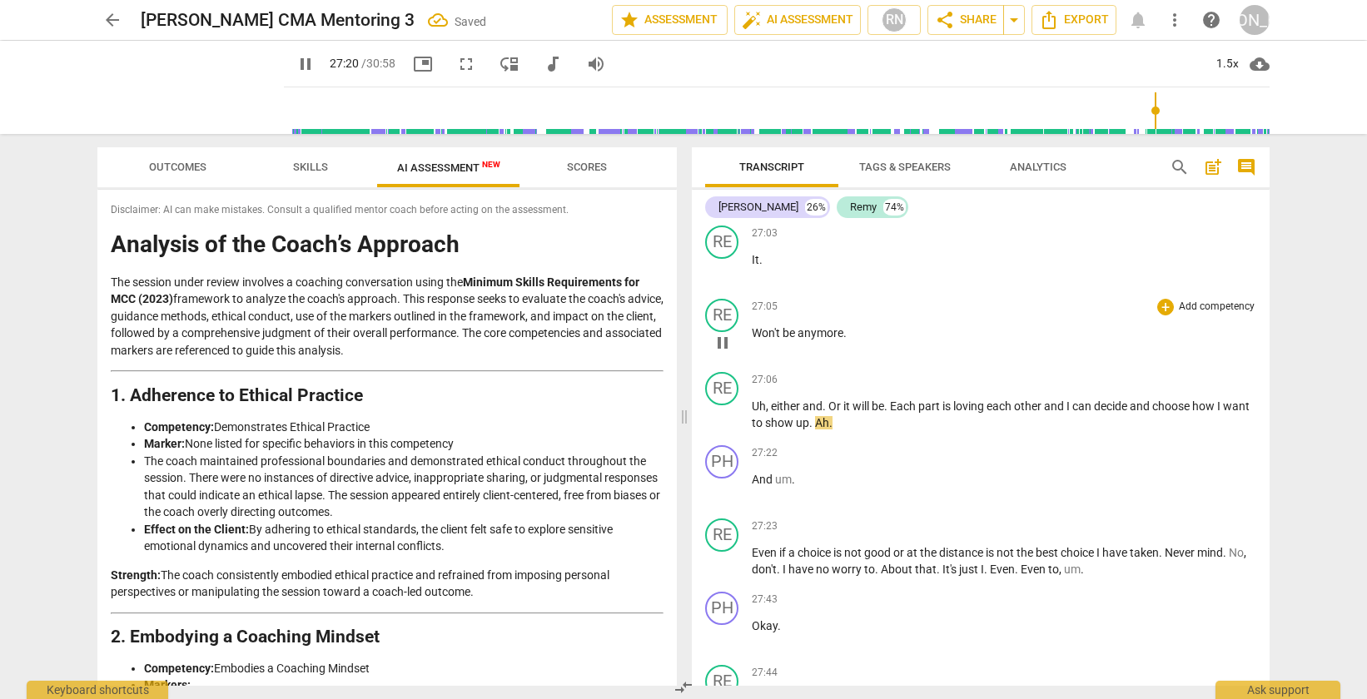
scroll to position [8591, 0]
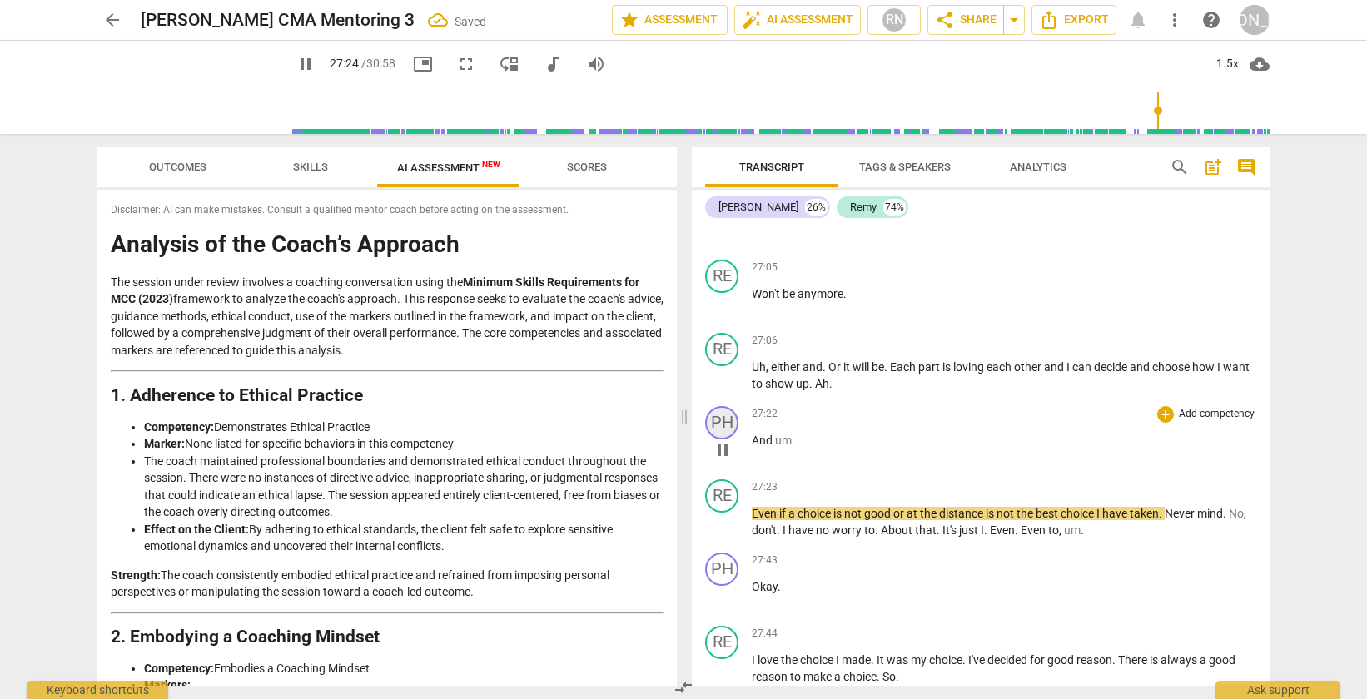
click at [714, 440] on div "PH" at bounding box center [721, 422] width 33 height 33
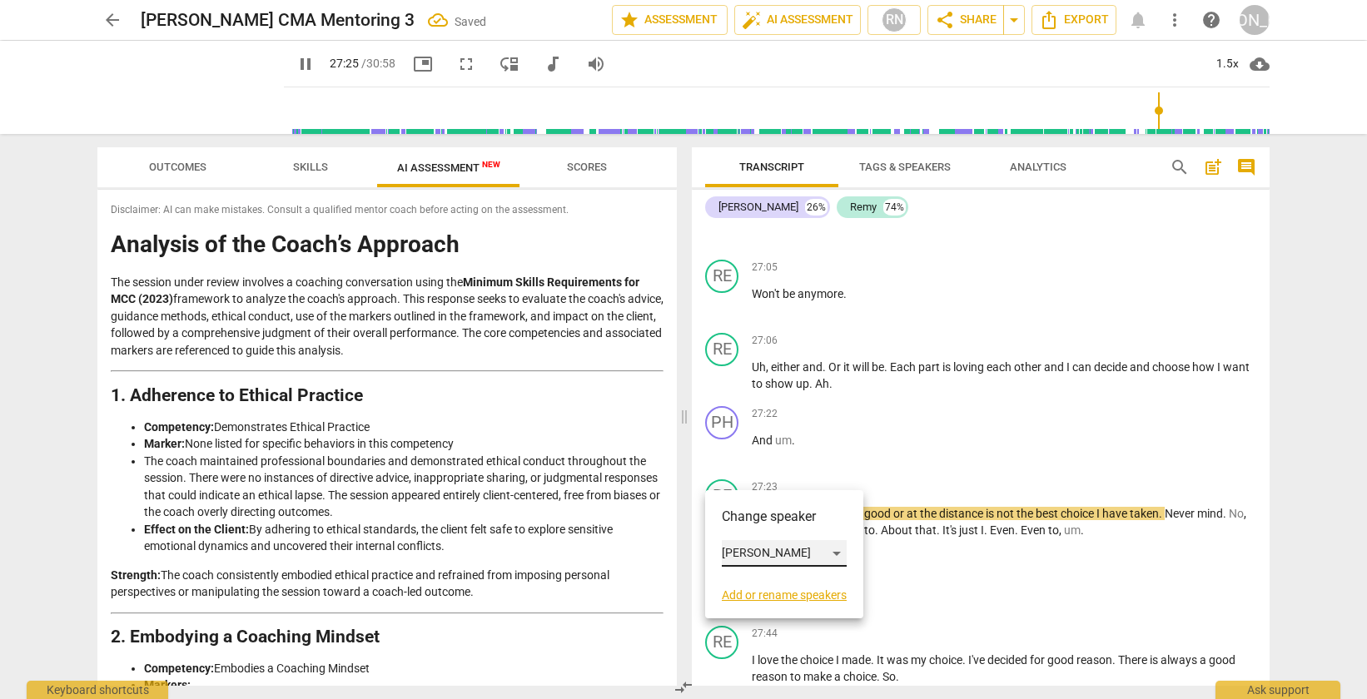
click at [738, 554] on div "[PERSON_NAME]" at bounding box center [784, 553] width 125 height 27
click at [745, 582] on li "Remy" at bounding box center [785, 585] width 127 height 32
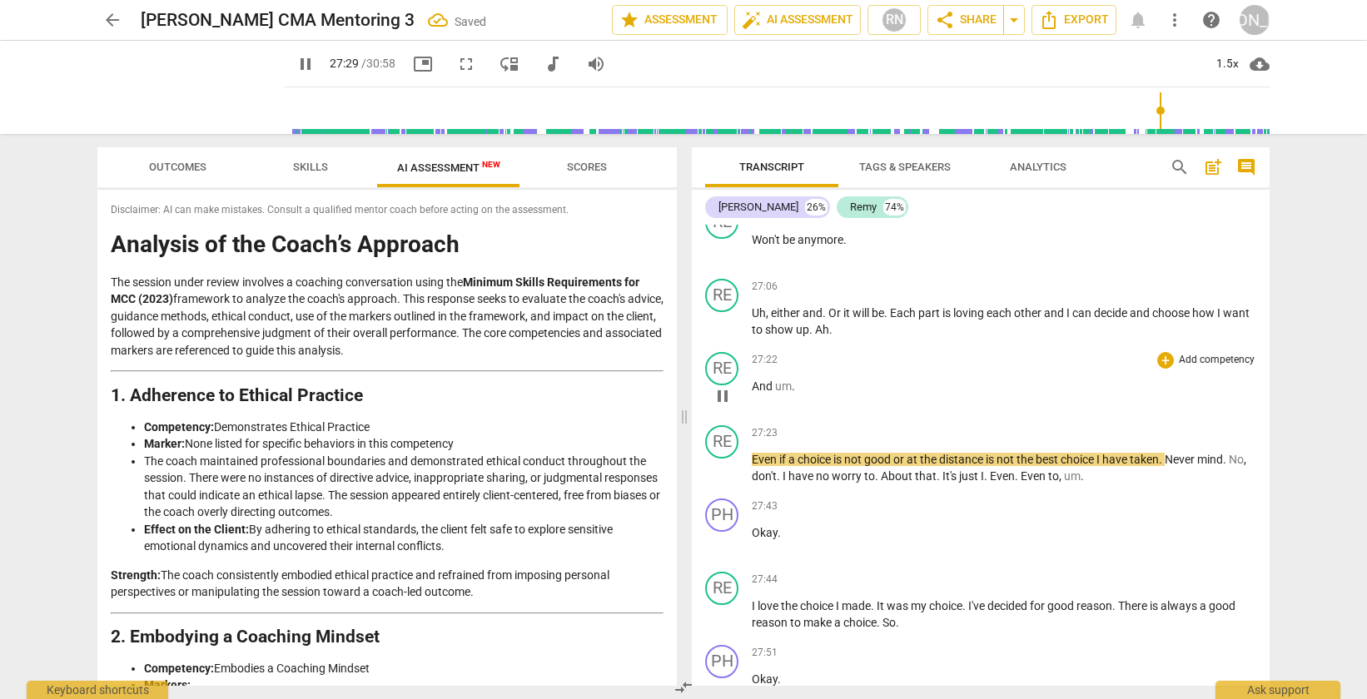
scroll to position [8646, 0]
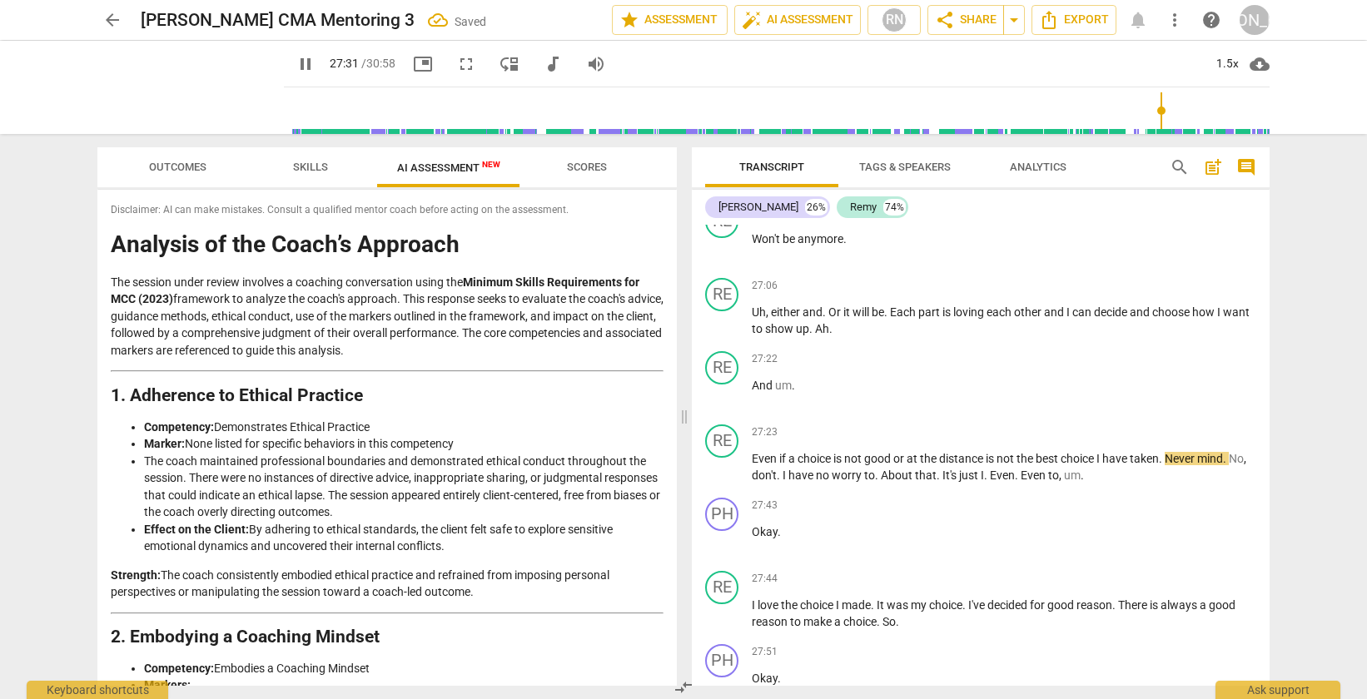
click at [1340, 490] on div "arrow_back [PERSON_NAME] CMA Mentoring 3 Saved edit star Assessment auto_fix_hi…" at bounding box center [683, 349] width 1367 height 699
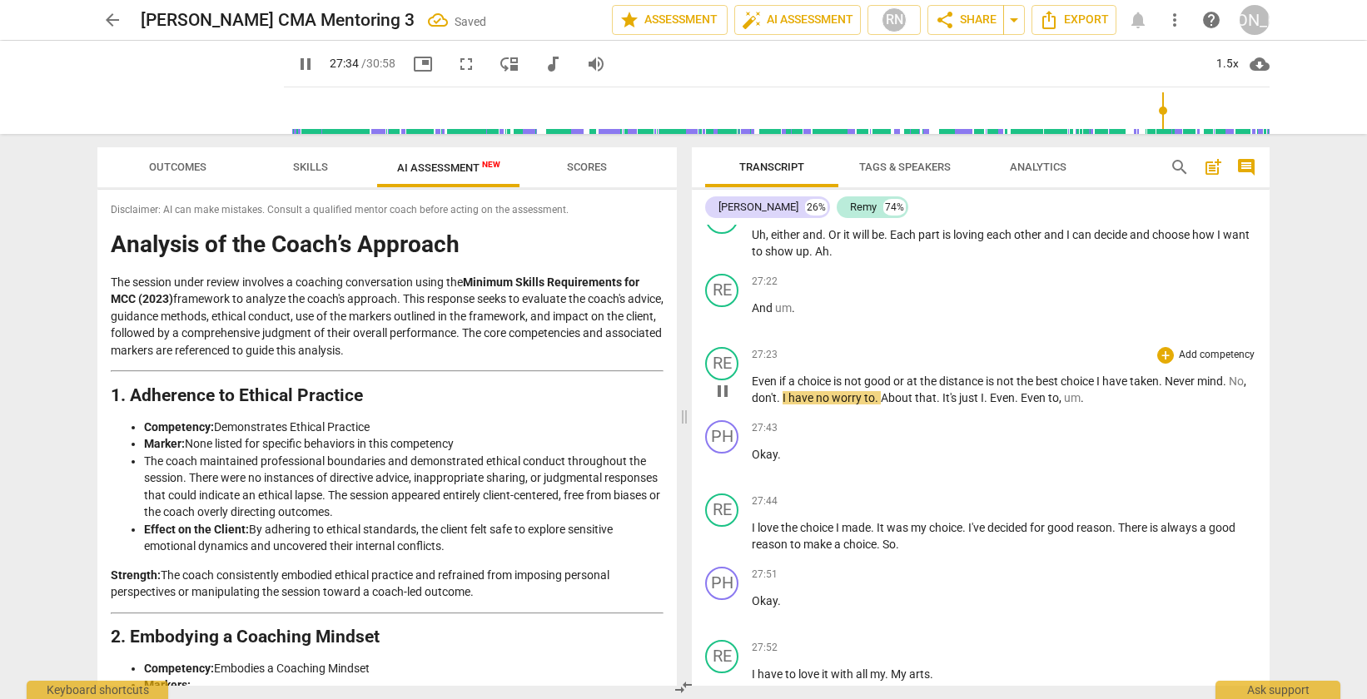
scroll to position [8725, 0]
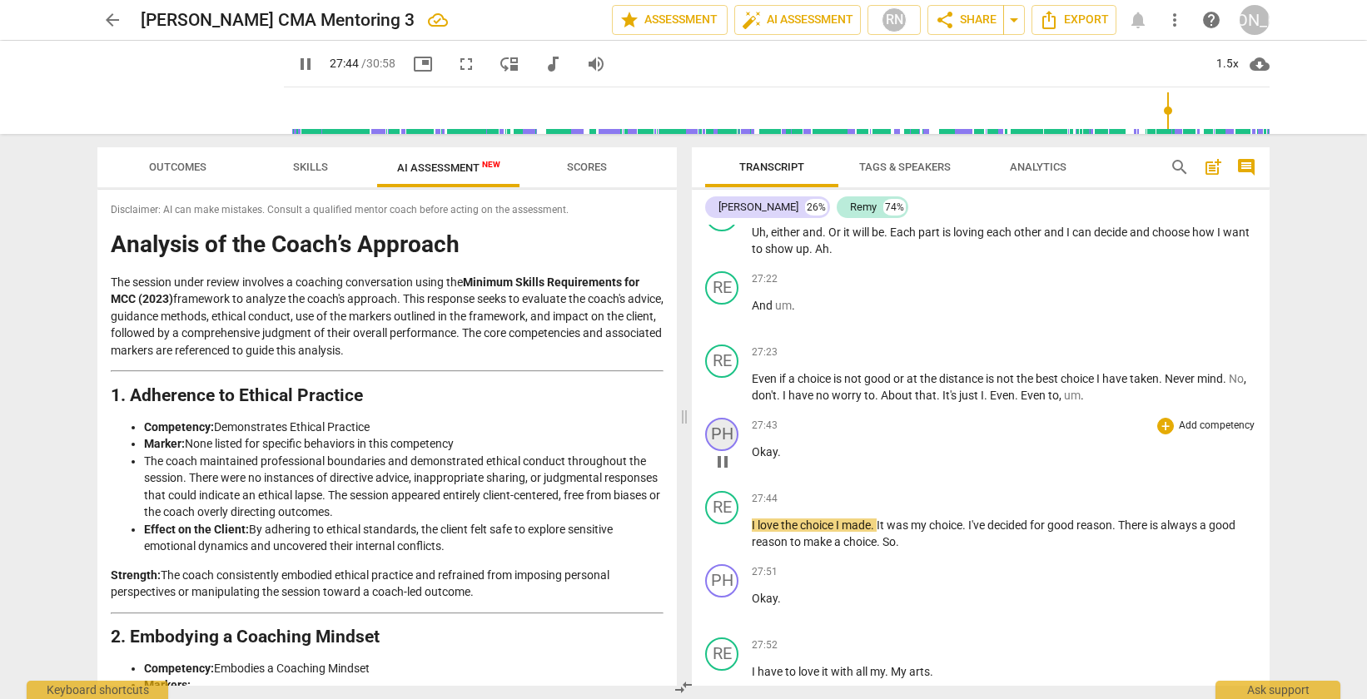
click at [722, 451] on div "PH" at bounding box center [721, 434] width 33 height 33
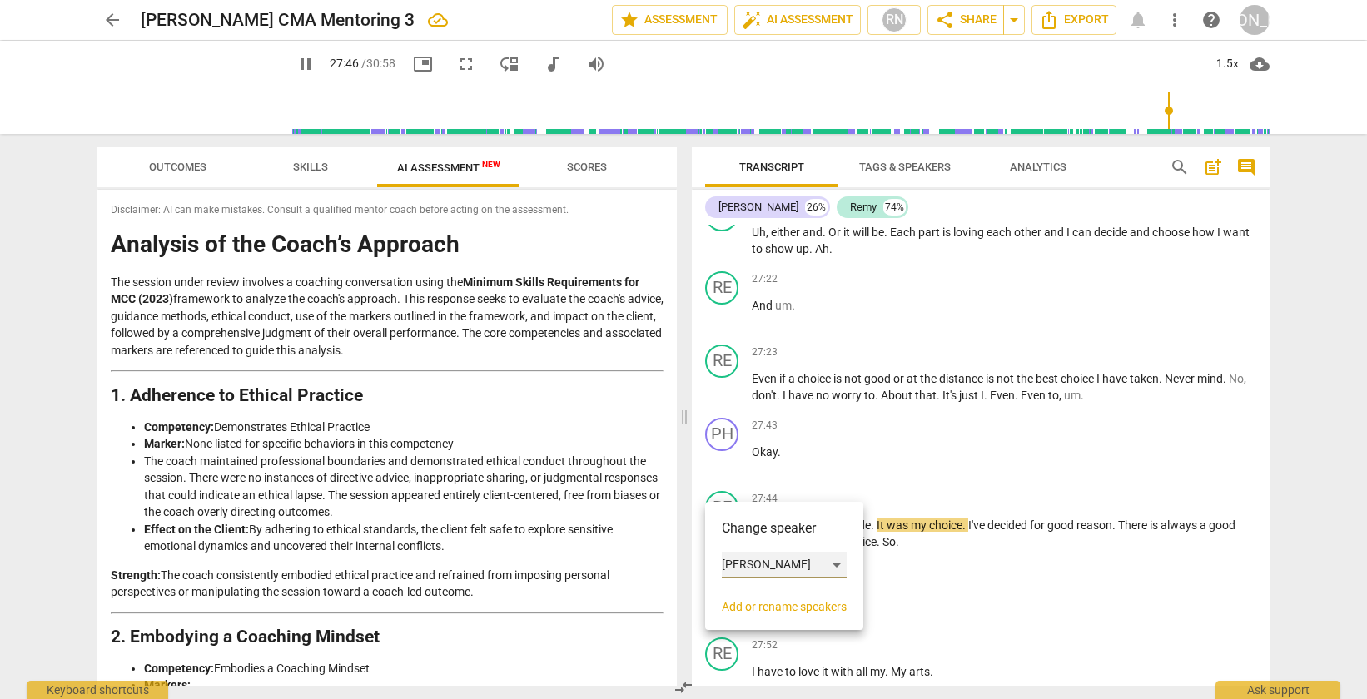
click at [741, 566] on div "[PERSON_NAME]" at bounding box center [784, 565] width 125 height 27
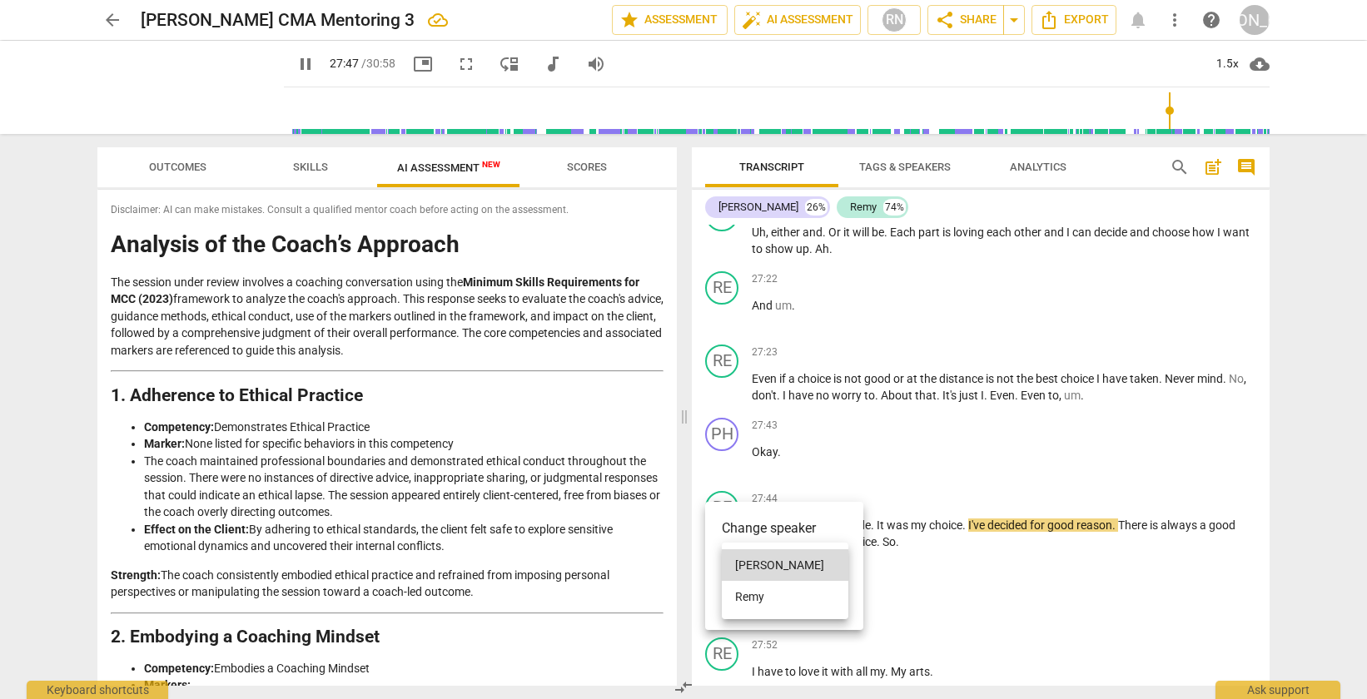
click at [754, 595] on li "Remy" at bounding box center [785, 597] width 127 height 32
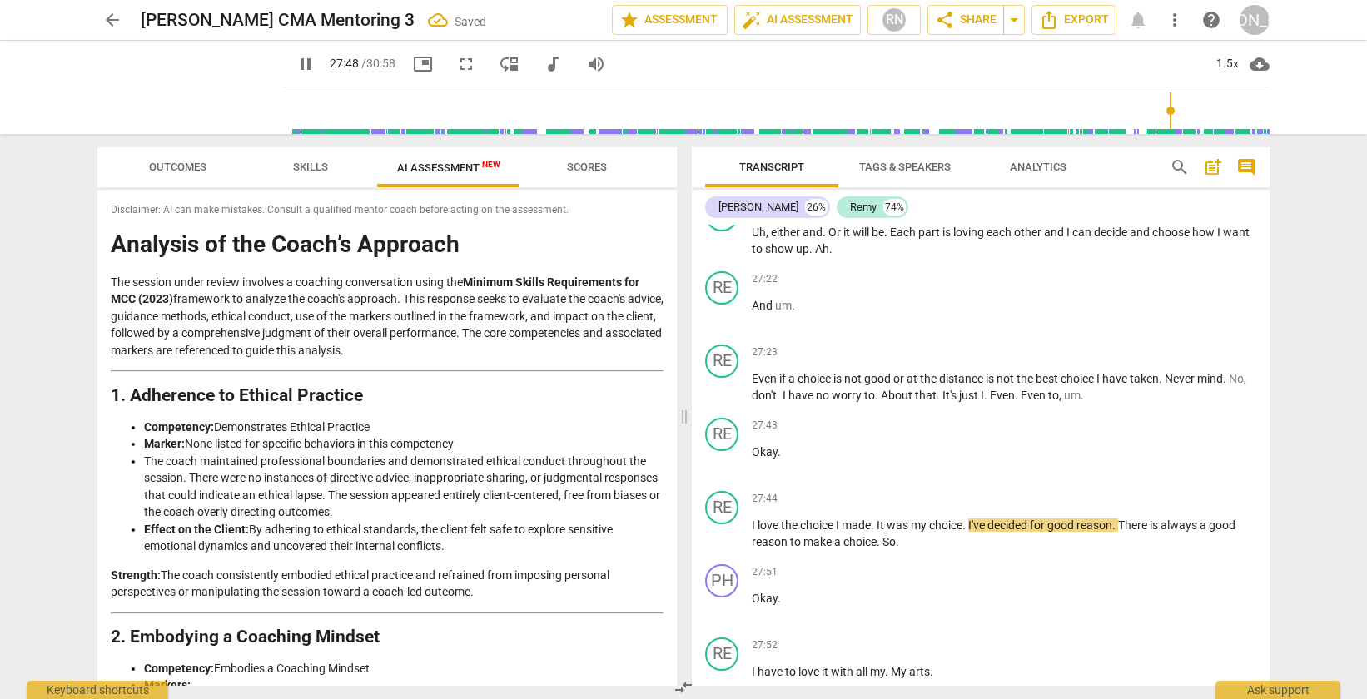
click at [1325, 501] on div "arrow_back [PERSON_NAME] CMA Mentoring 3 Saved edit star Assessment auto_fix_hi…" at bounding box center [683, 349] width 1367 height 699
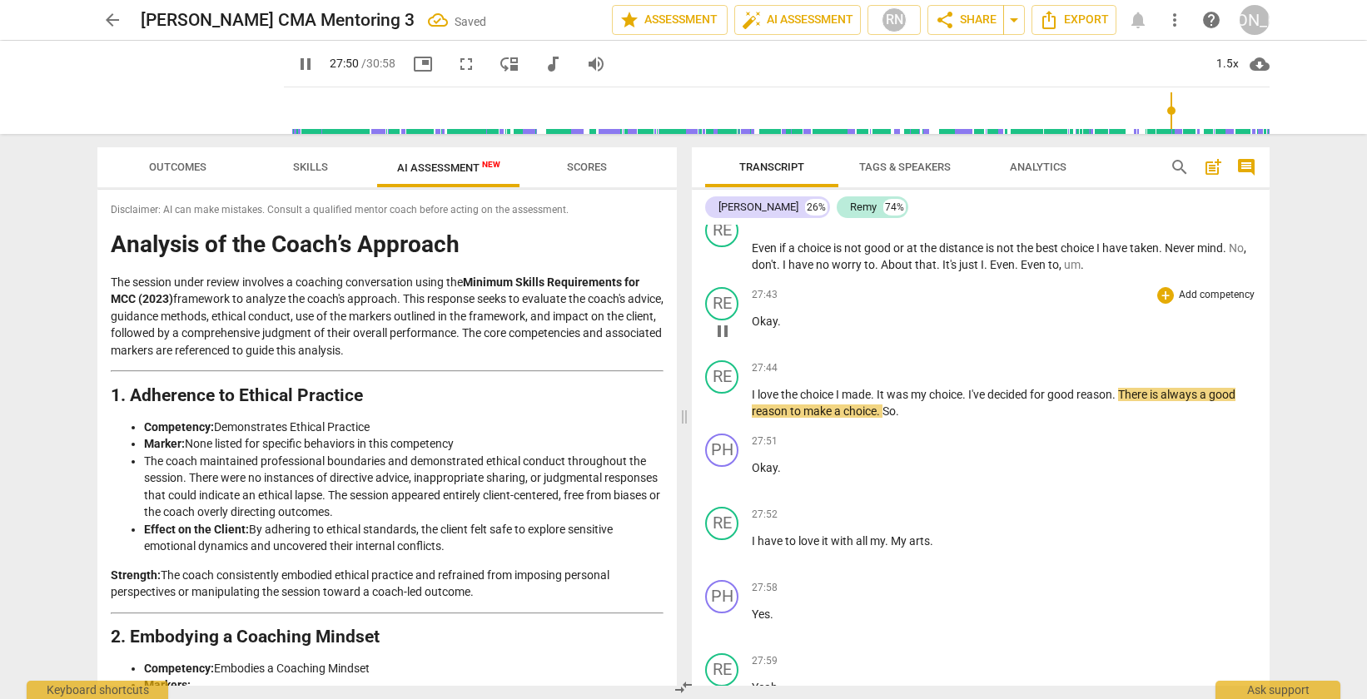
scroll to position [8859, 0]
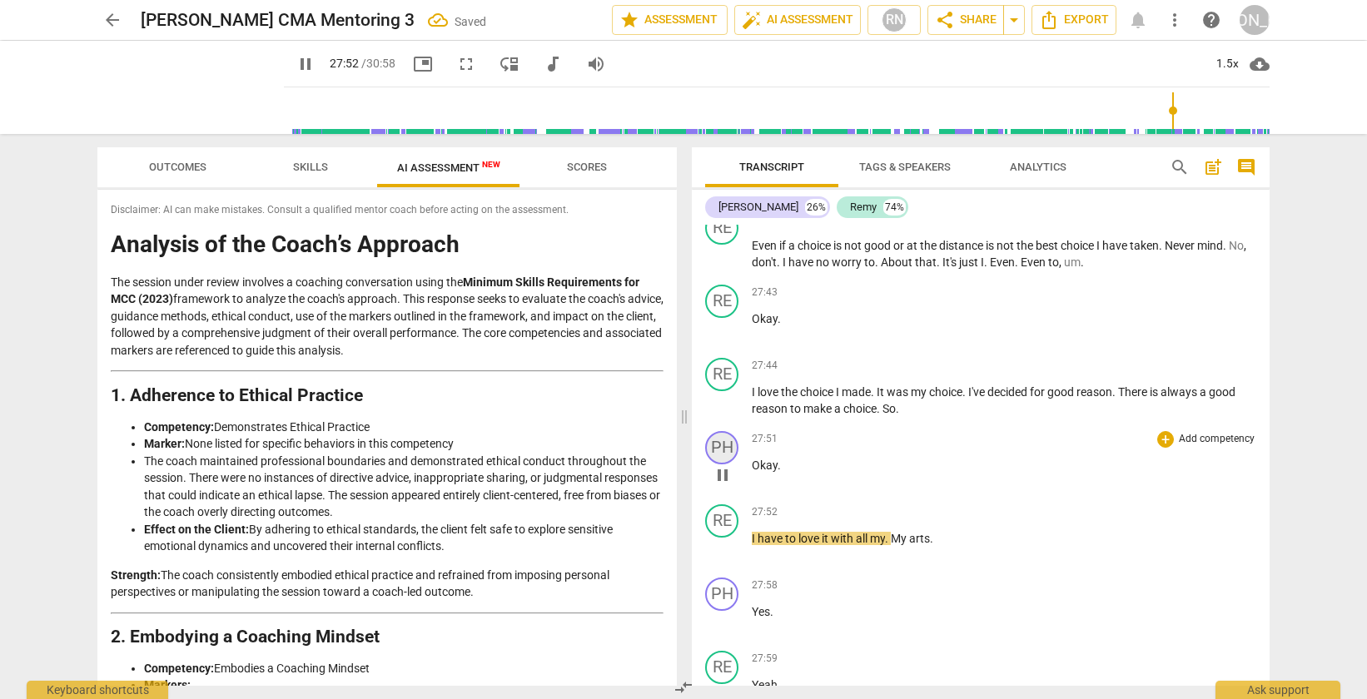
click at [723, 465] on div "PH" at bounding box center [721, 447] width 33 height 33
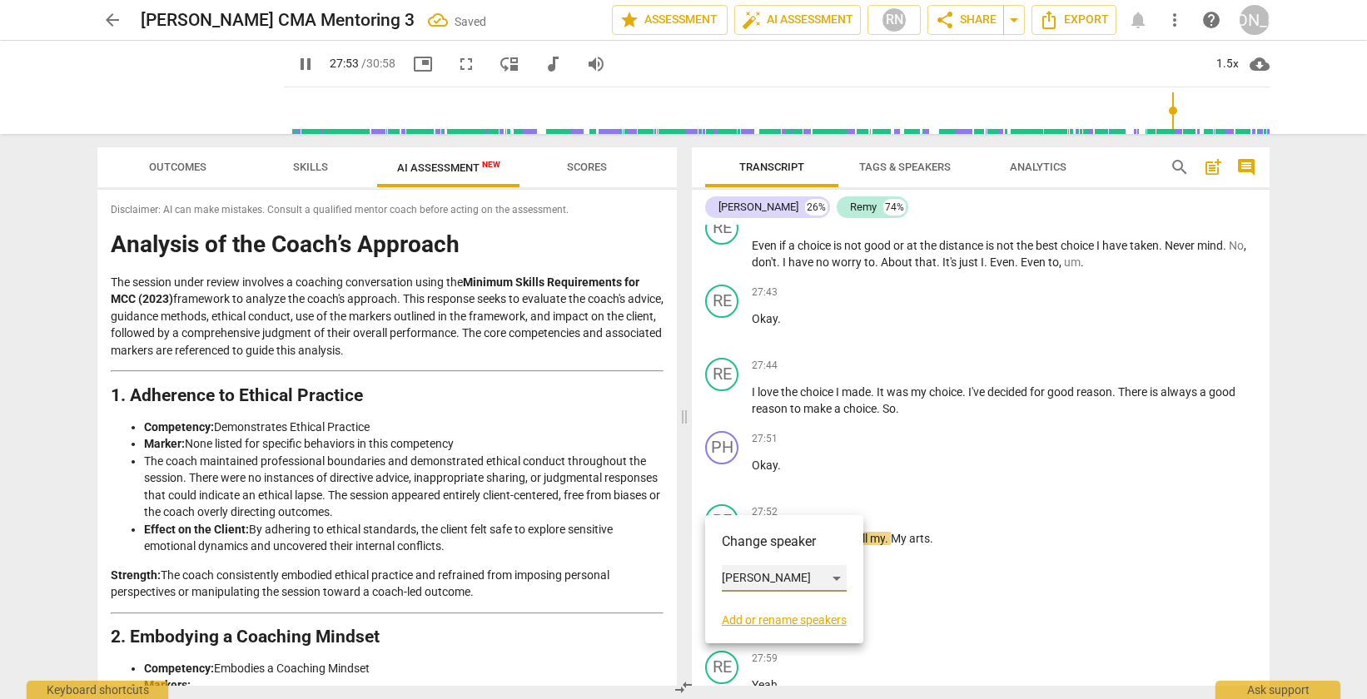
click at [733, 569] on div "[PERSON_NAME]" at bounding box center [784, 578] width 125 height 27
click at [743, 607] on li "Remy" at bounding box center [785, 610] width 127 height 32
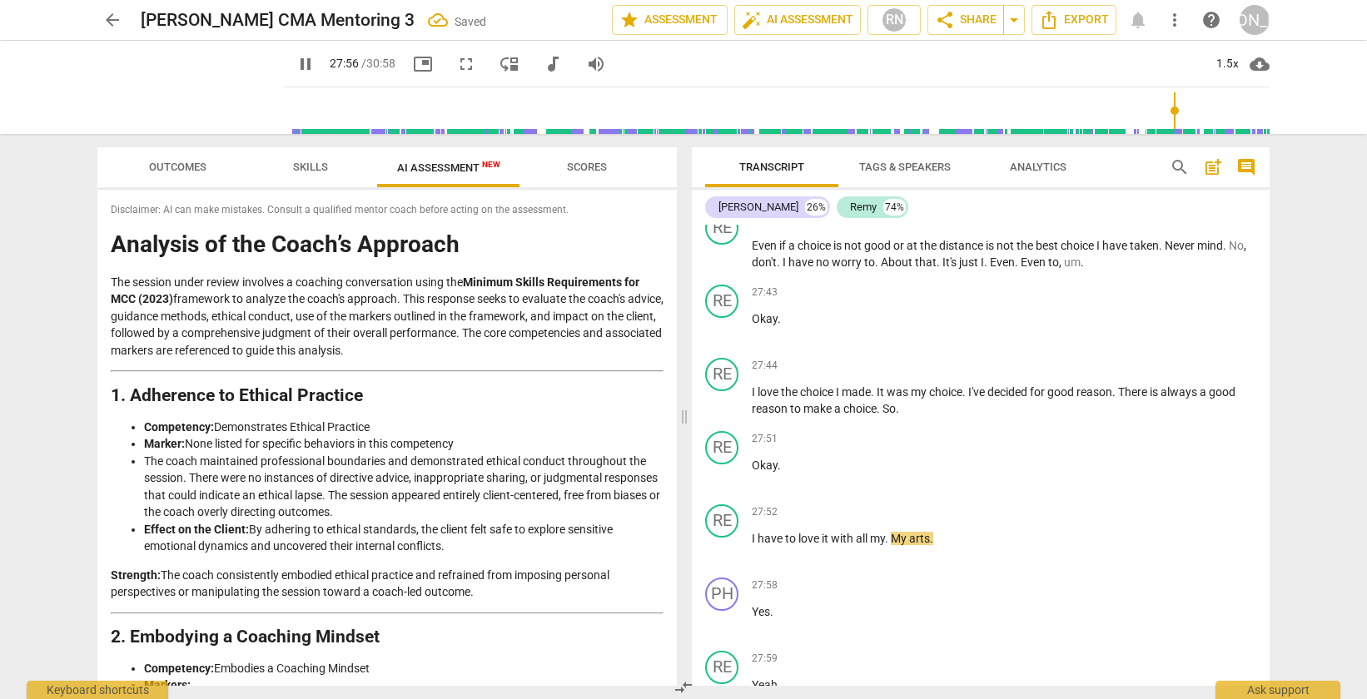
click at [1279, 475] on div "Transcript Tags & Speakers Analytics search post_add comment [PERSON_NAME] 26% …" at bounding box center [984, 416] width 598 height 565
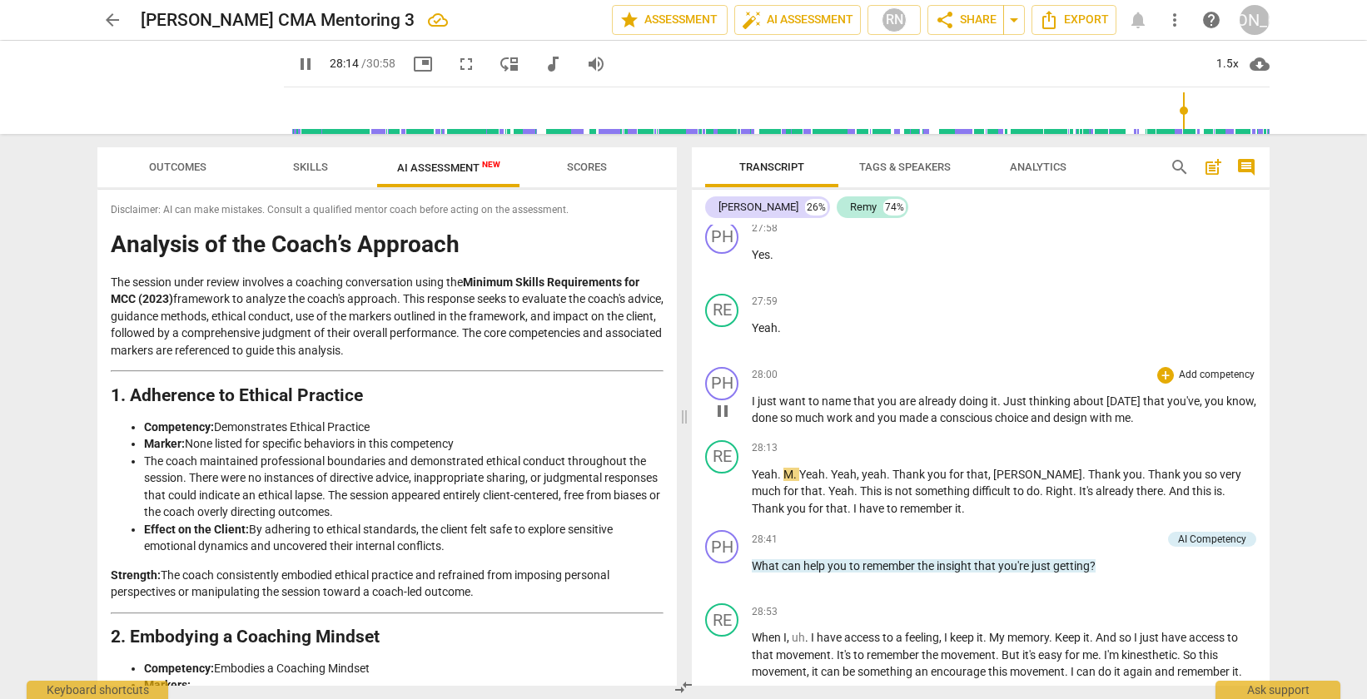
scroll to position [9234, 0]
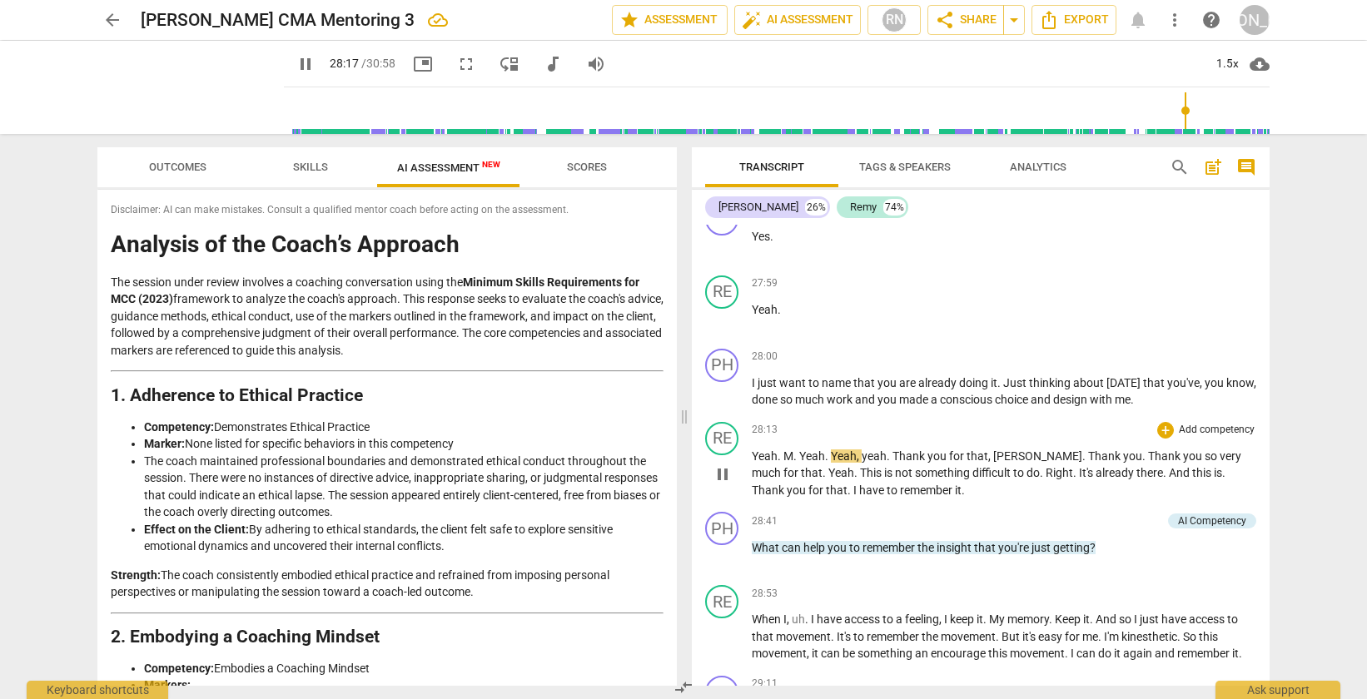
click at [1021, 463] on span "[PERSON_NAME]" at bounding box center [1037, 456] width 89 height 13
click at [1031, 463] on span "[PERSON_NAME]" at bounding box center [1037, 456] width 89 height 13
type input "1701"
click at [1309, 468] on div "arrow_back [PERSON_NAME] CMA Mentoring 3 edit star Assessment auto_fix_high AI …" at bounding box center [683, 349] width 1367 height 699
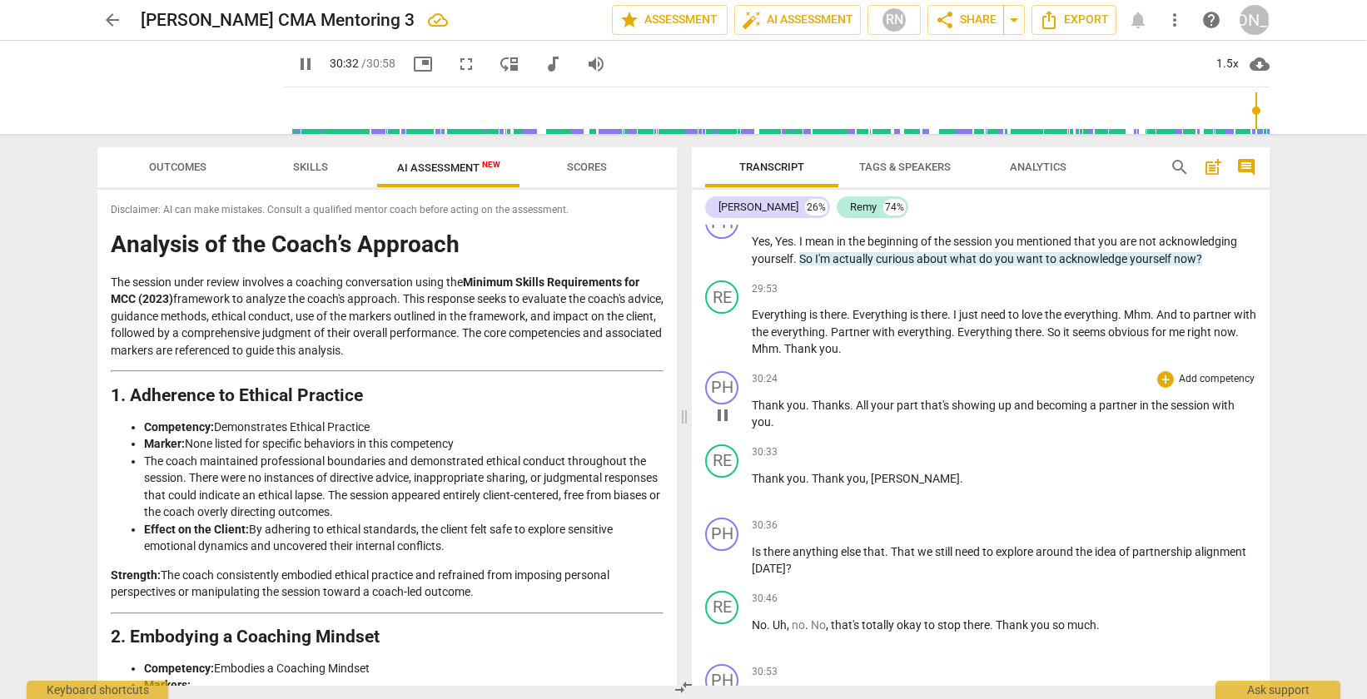
scroll to position [9880, 0]
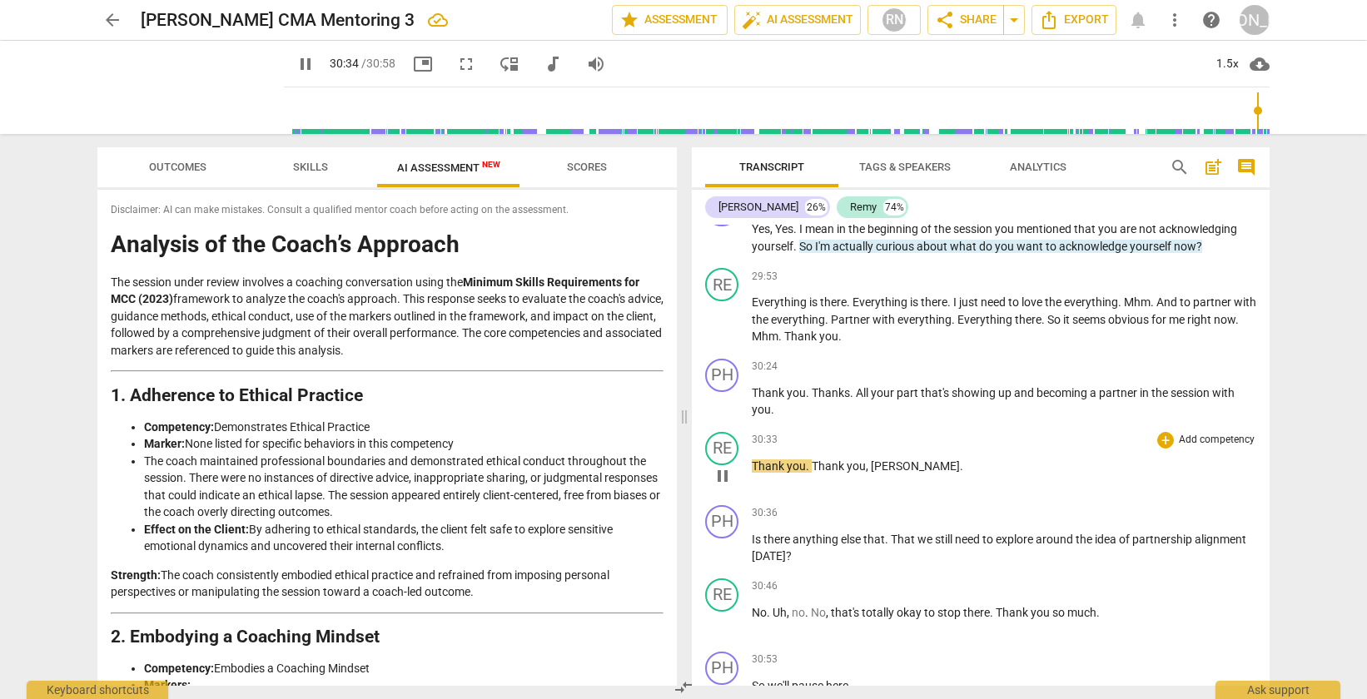
click at [960, 473] on span "." at bounding box center [961, 466] width 3 height 13
type input "1838"
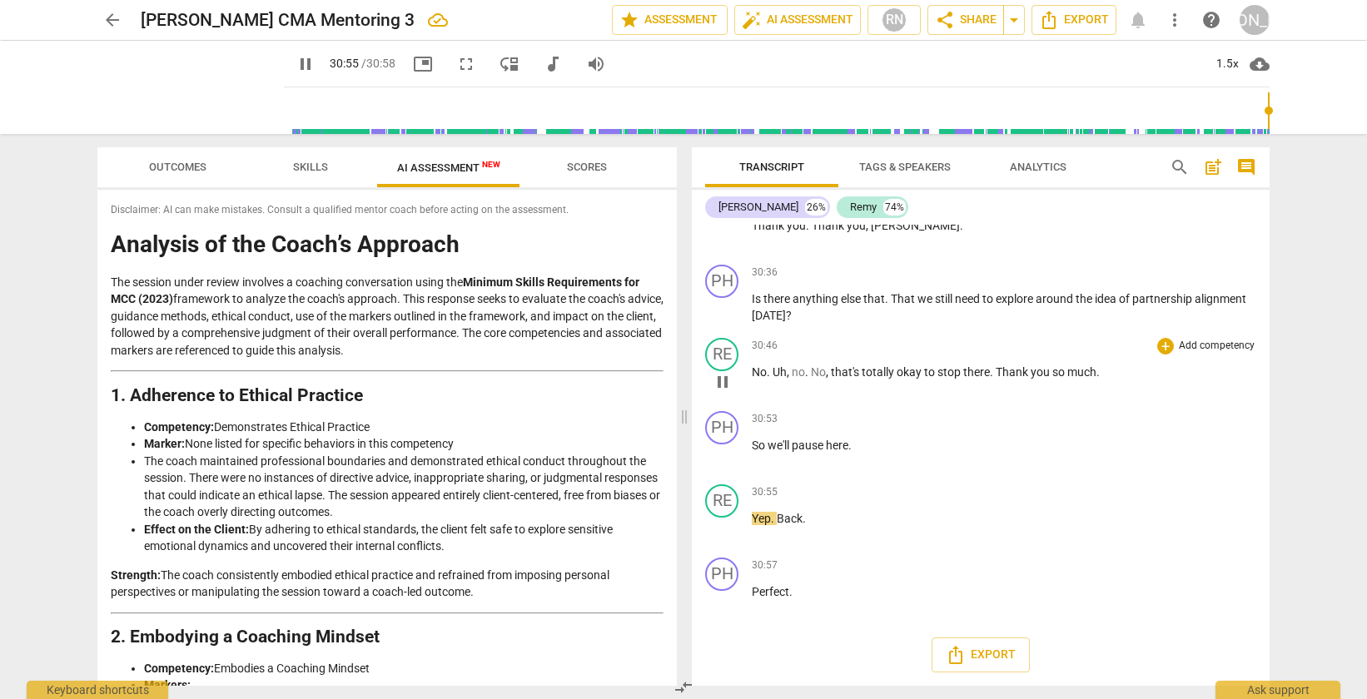
scroll to position [10171, 0]
type input "1858"
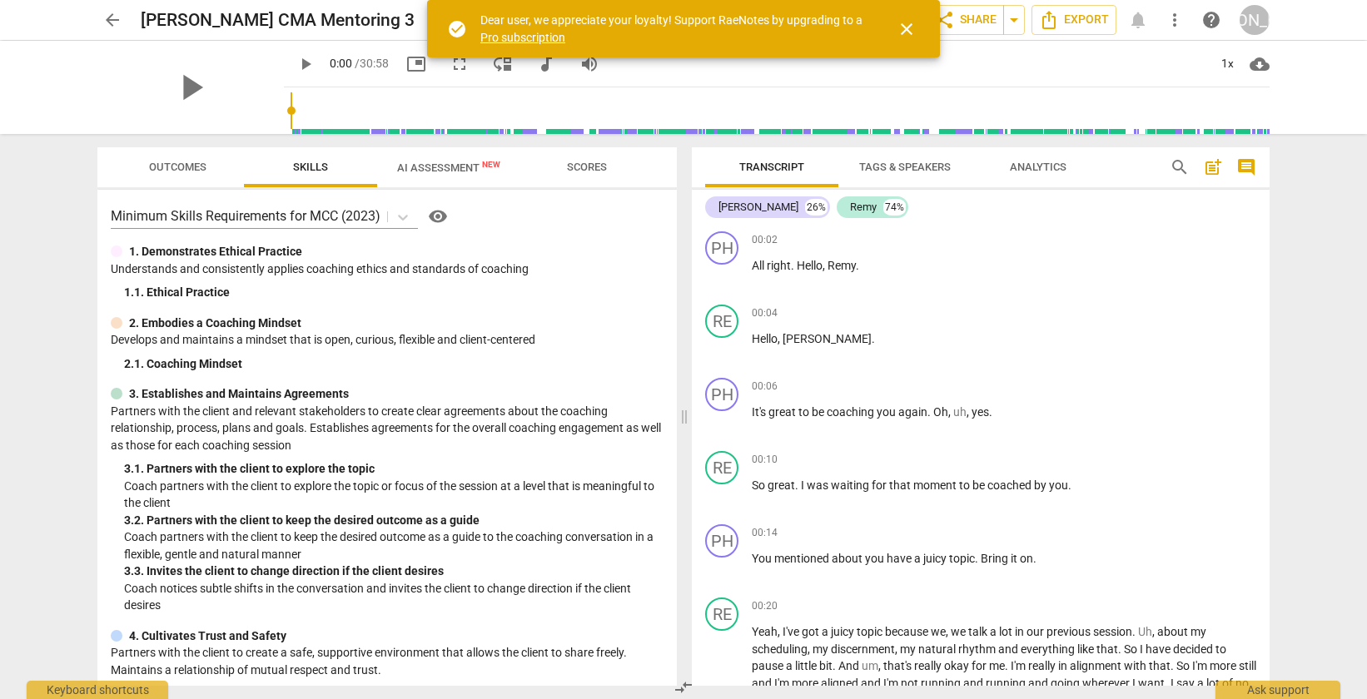
click at [917, 34] on span "close" at bounding box center [907, 29] width 40 height 20
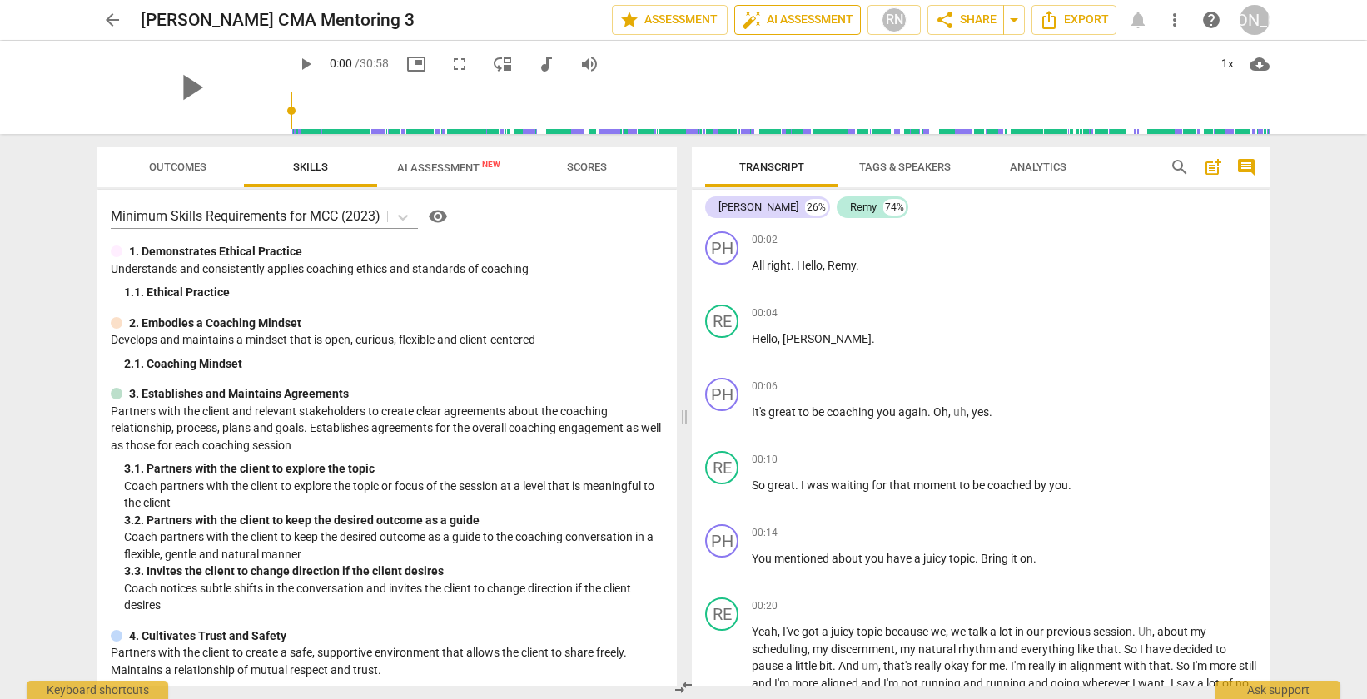
click at [803, 21] on span "auto_fix_high AI Assessment" at bounding box center [798, 20] width 112 height 20
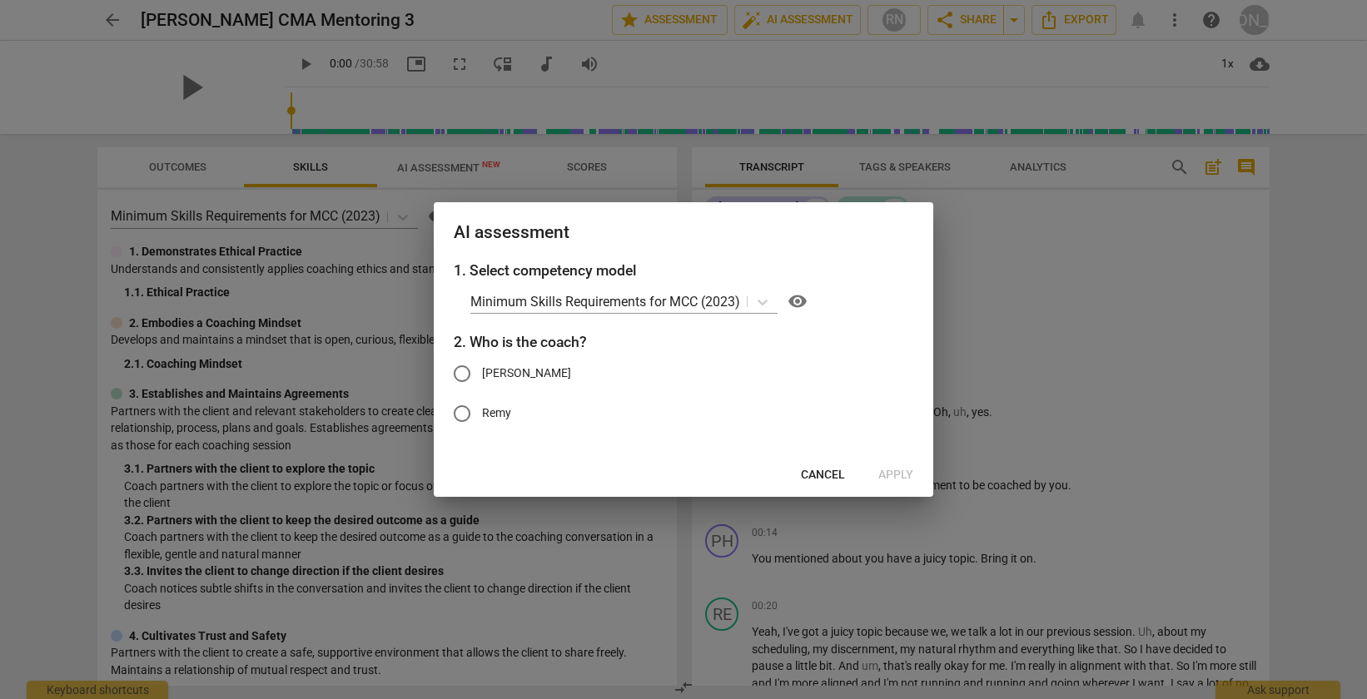
click at [826, 62] on div at bounding box center [683, 349] width 1367 height 699
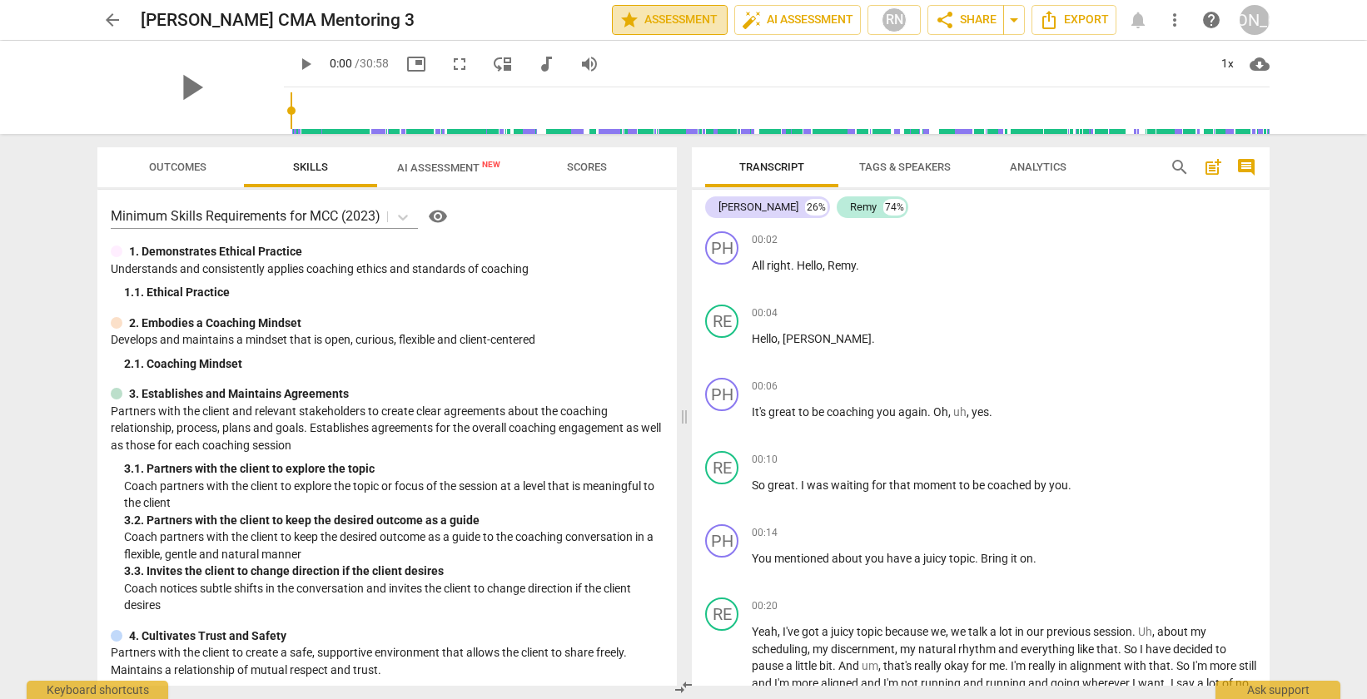
click at [673, 18] on span "star Assessment" at bounding box center [669, 20] width 101 height 20
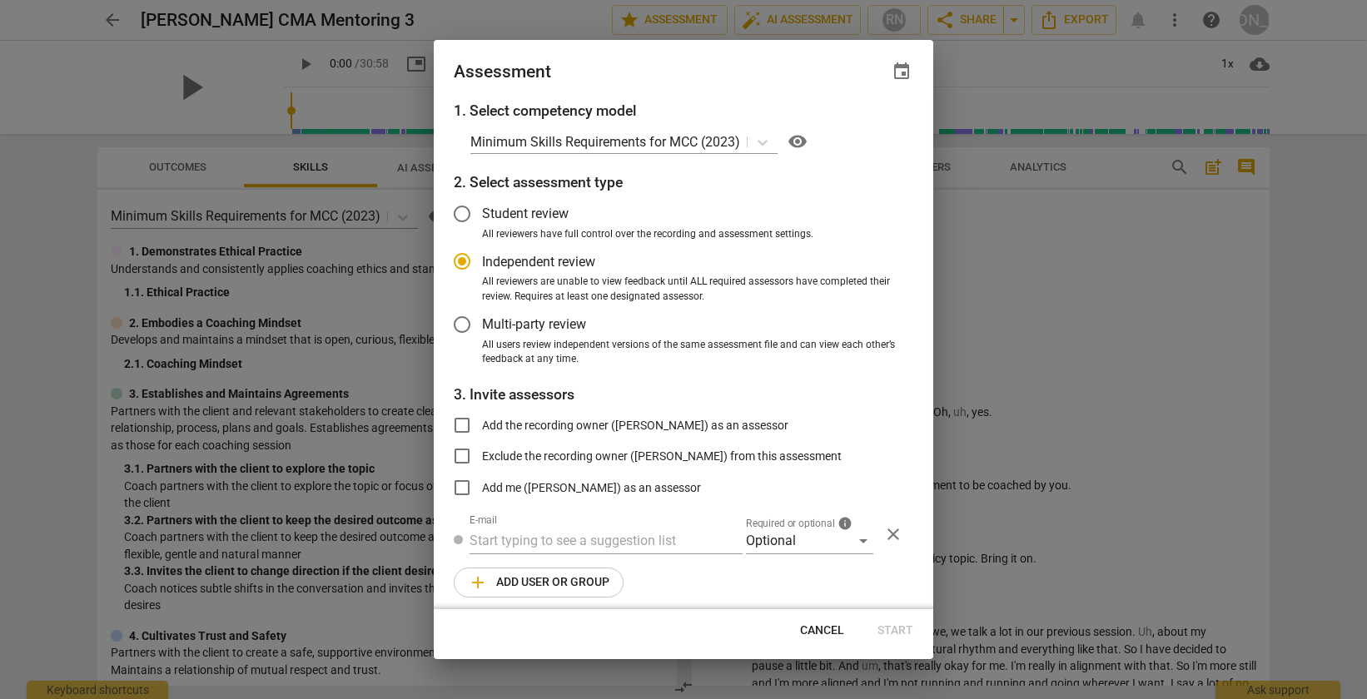
scroll to position [8, 0]
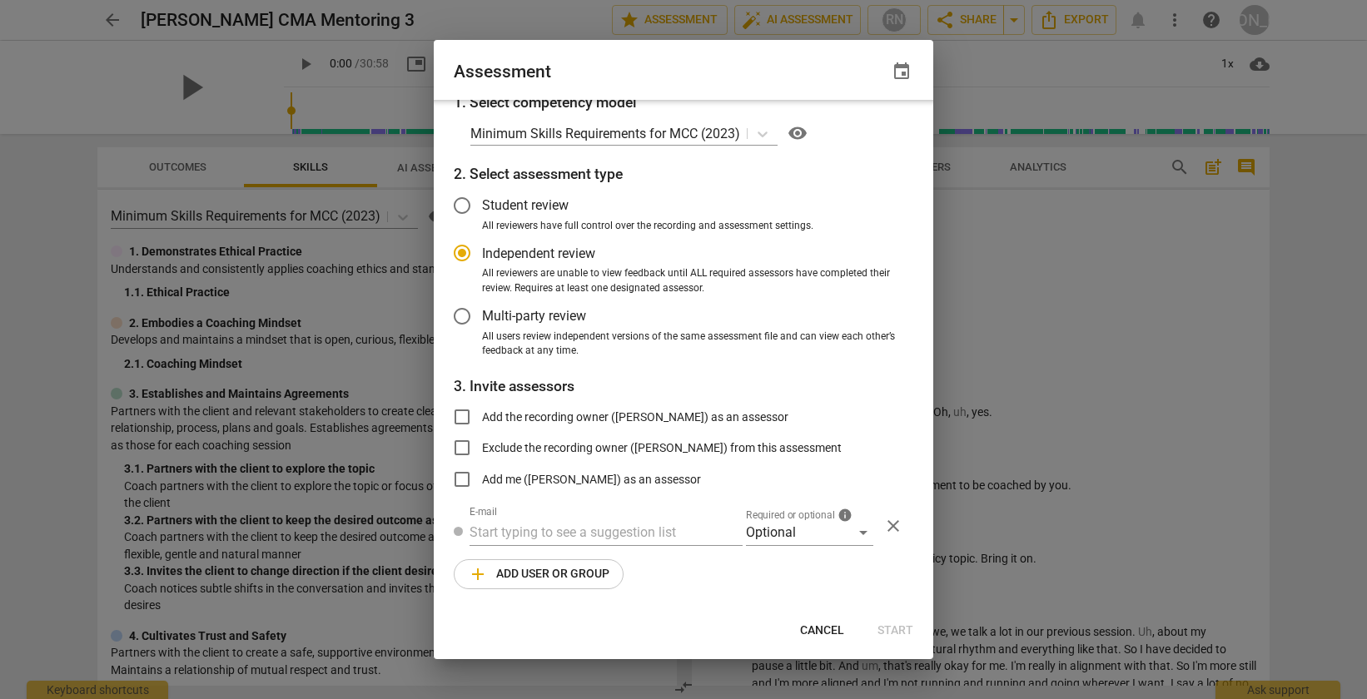
click at [991, 58] on div at bounding box center [683, 349] width 1367 height 699
radio input "false"
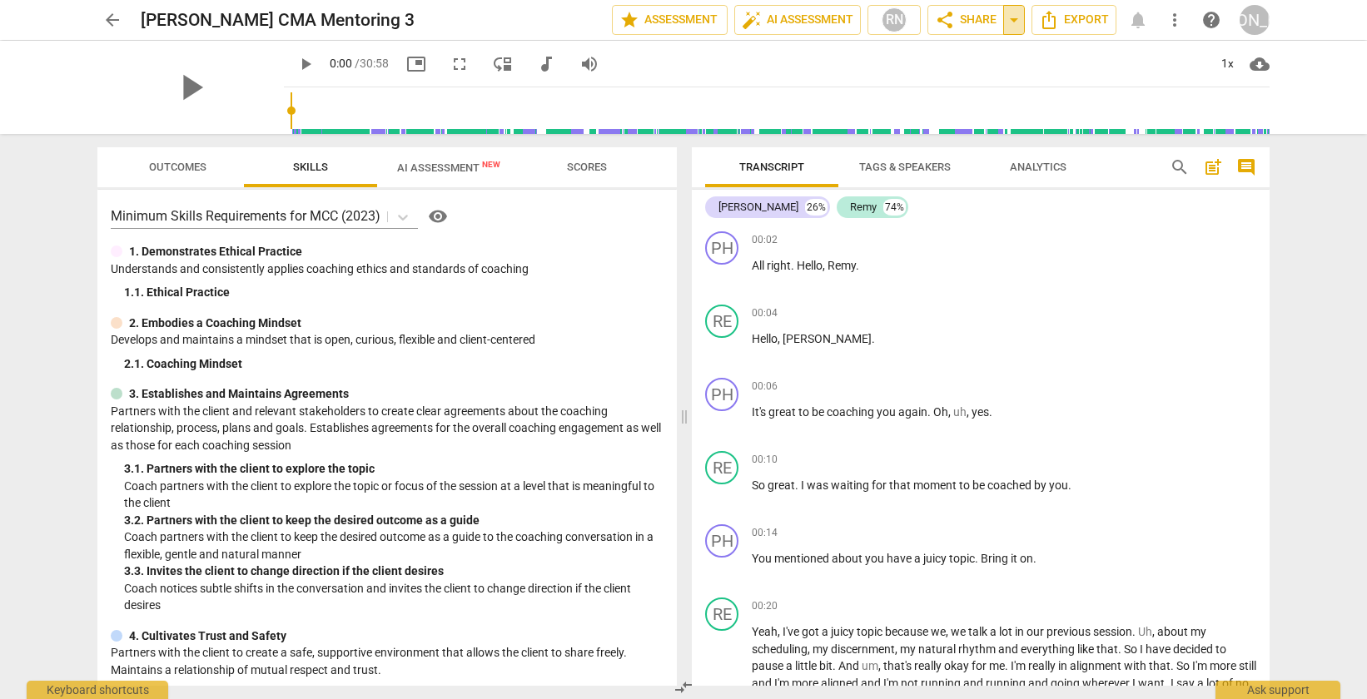
click at [1006, 21] on span "arrow_drop_down" at bounding box center [1014, 20] width 20 height 20
click at [980, 20] on span "share Share" at bounding box center [966, 20] width 62 height 20
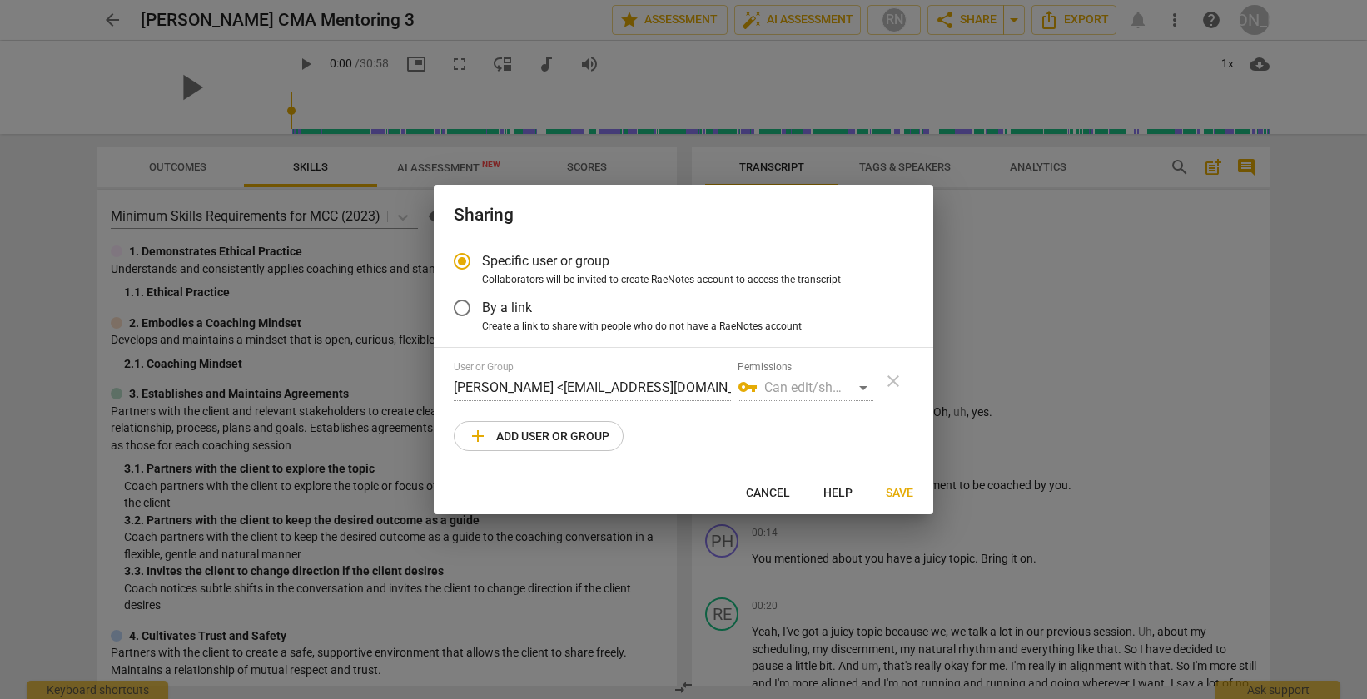
click at [788, 491] on span "Cancel" at bounding box center [768, 493] width 44 height 17
radio input "false"
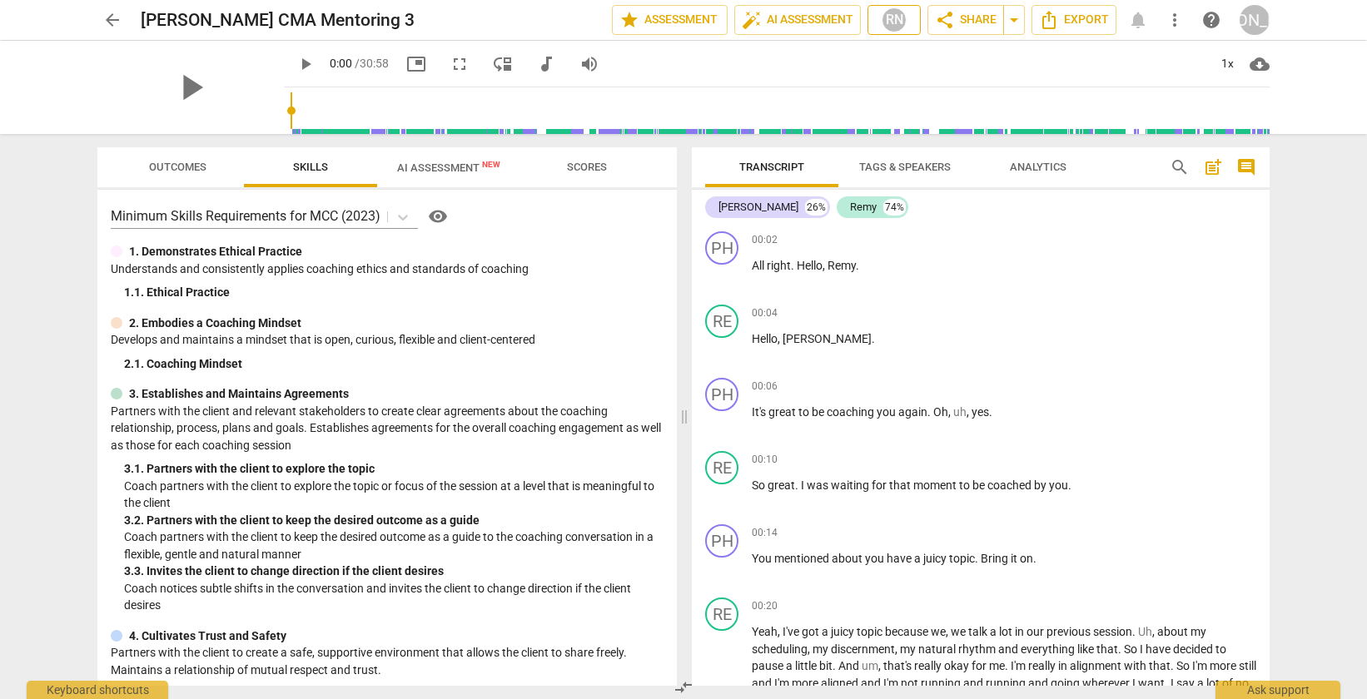
click at [897, 21] on div "RN" at bounding box center [894, 19] width 25 height 25
click at [826, 59] on div at bounding box center [683, 349] width 1367 height 699
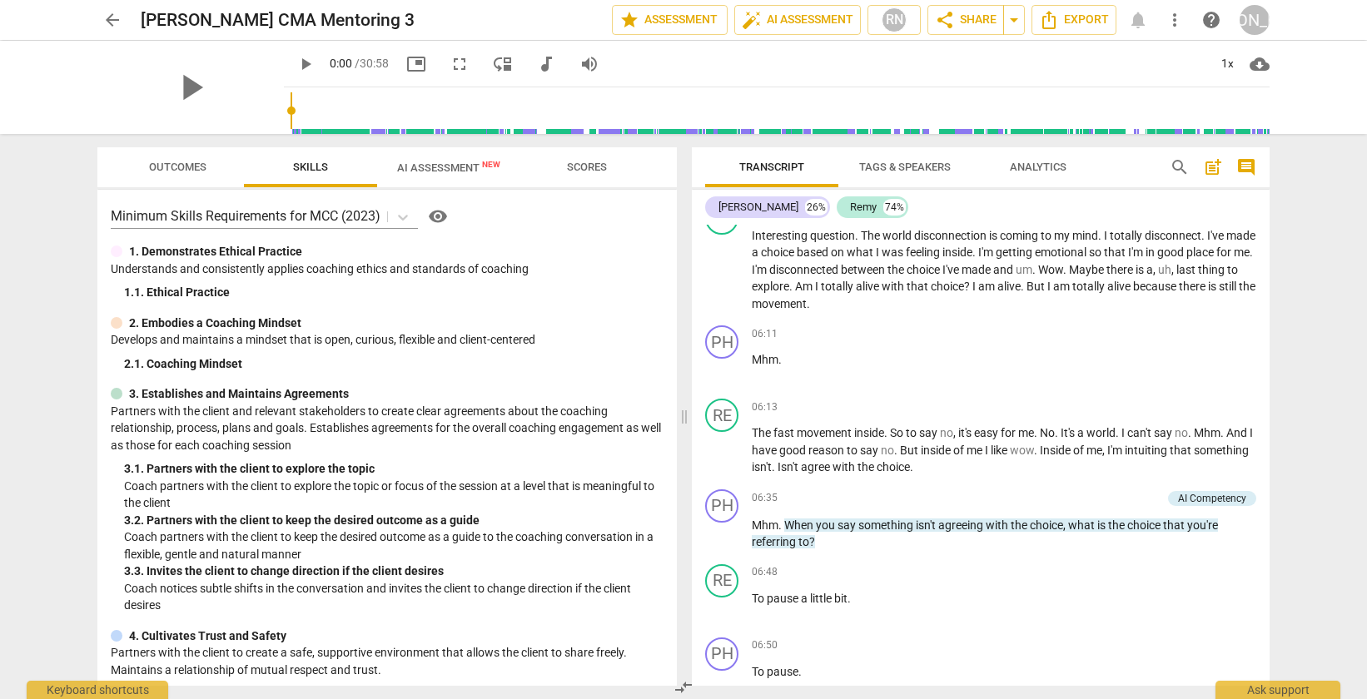
scroll to position [1714, 0]
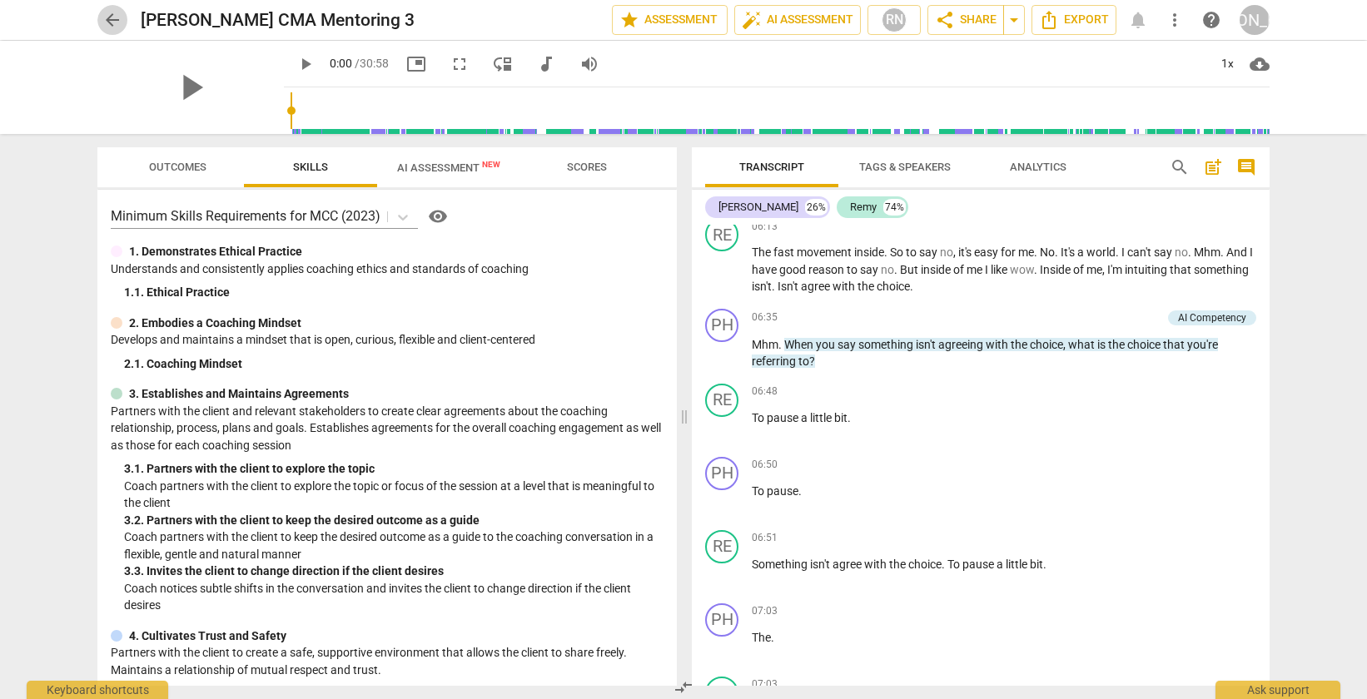
click at [107, 19] on span "arrow_back" at bounding box center [112, 20] width 20 height 20
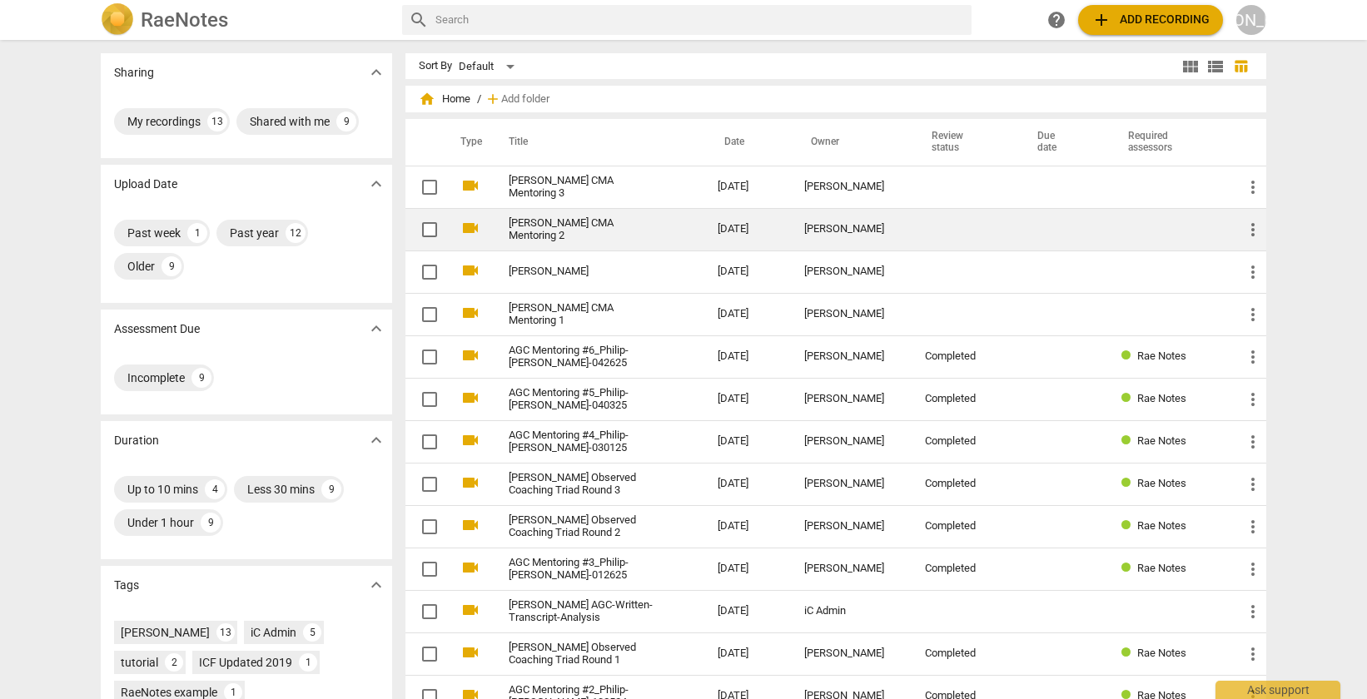
click at [524, 225] on link "[PERSON_NAME] CMA Mentoring 2" at bounding box center [583, 229] width 149 height 25
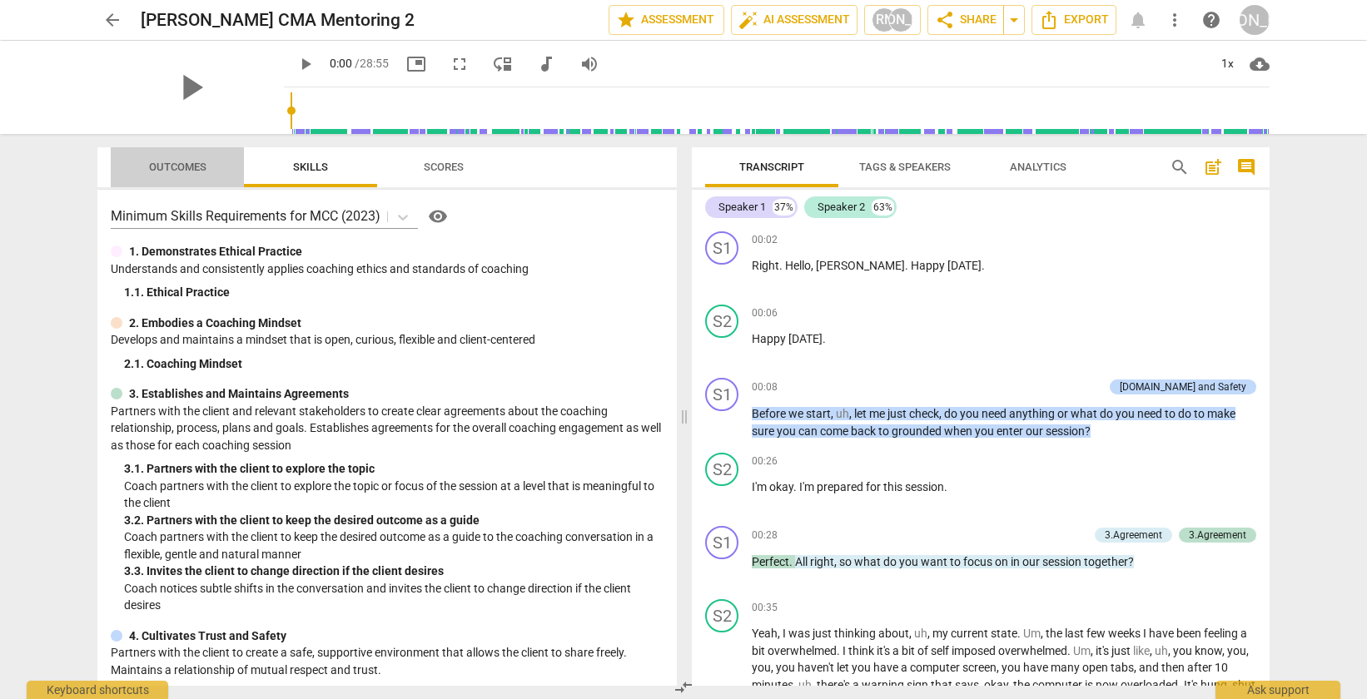
click at [183, 169] on span "Outcomes" at bounding box center [177, 167] width 57 height 12
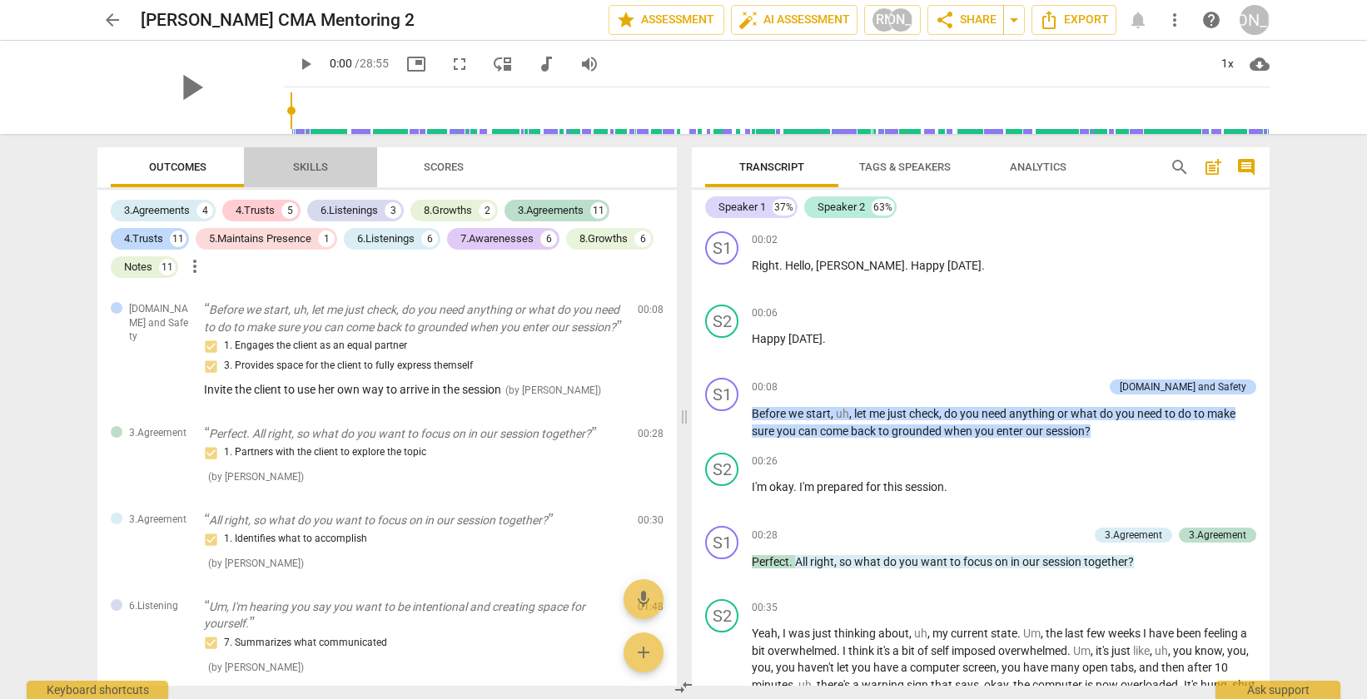
click at [294, 169] on span "Skills" at bounding box center [310, 167] width 35 height 12
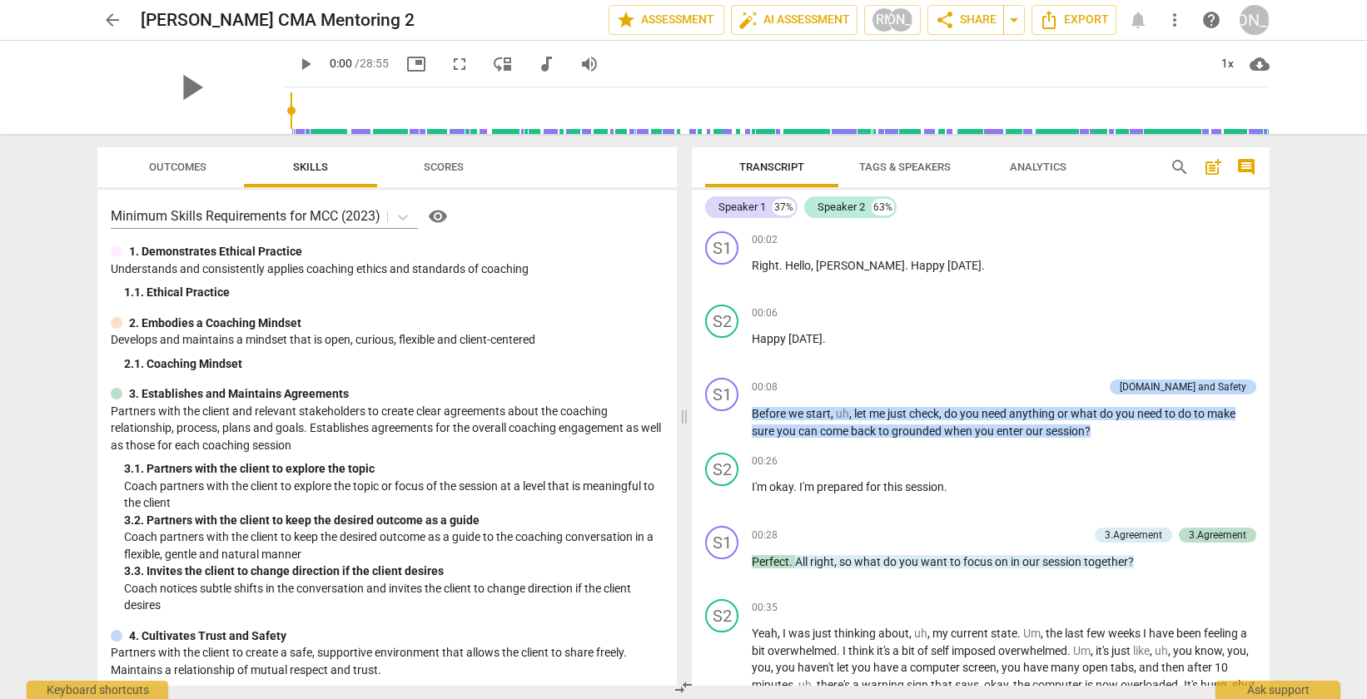
click at [166, 166] on span "Outcomes" at bounding box center [177, 167] width 57 height 12
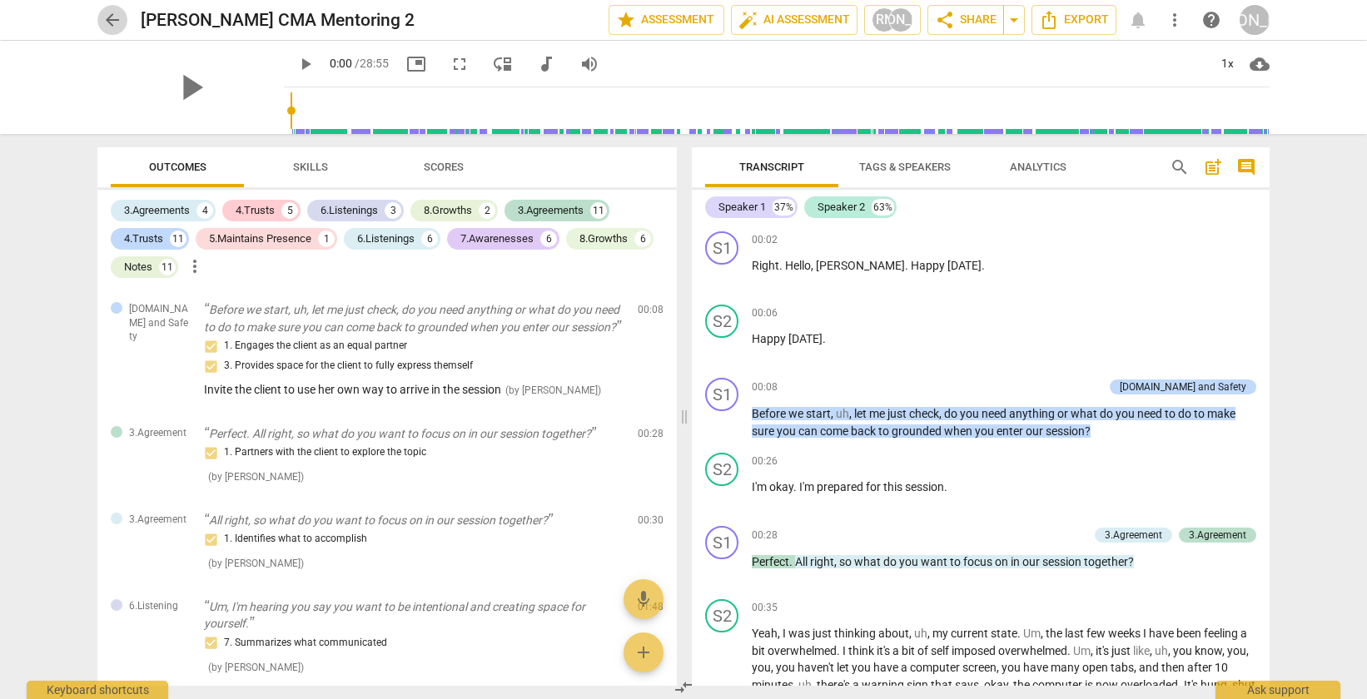
click at [112, 22] on span "arrow_back" at bounding box center [112, 20] width 20 height 20
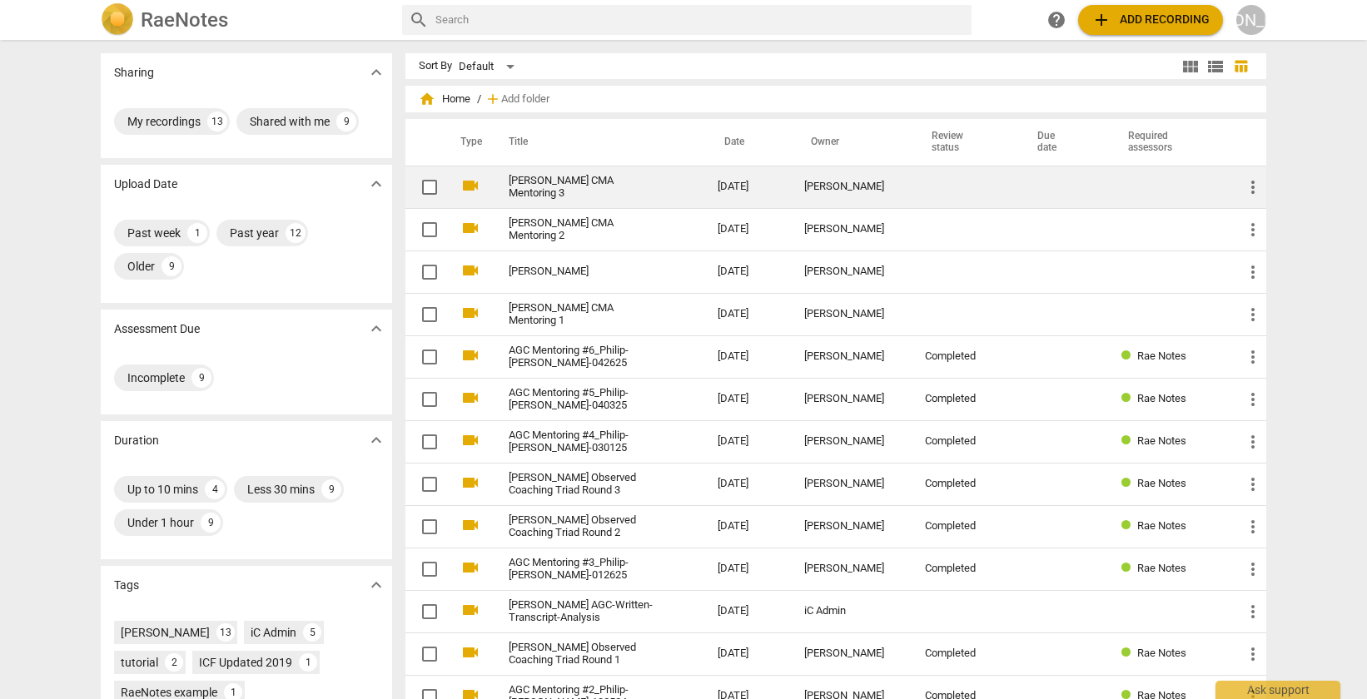
click at [595, 191] on link "[PERSON_NAME] CMA Mentoring 3" at bounding box center [583, 187] width 149 height 25
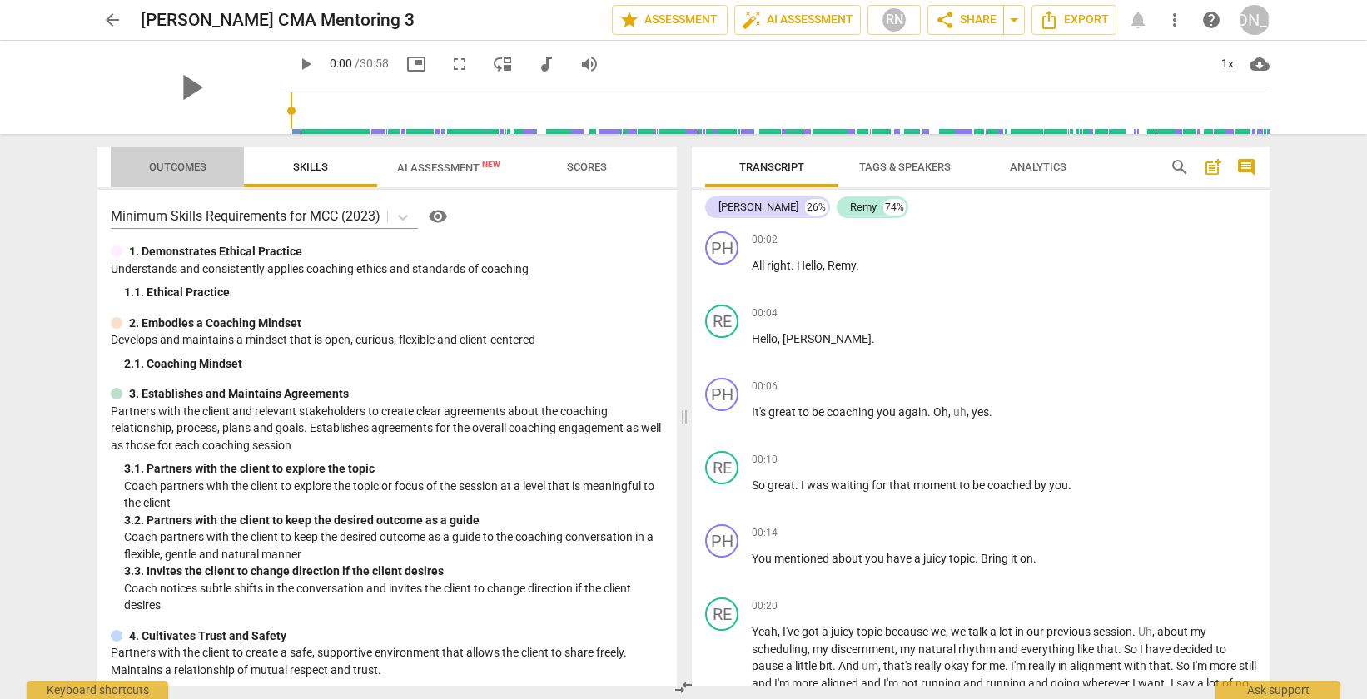
click at [185, 174] on span "Outcomes" at bounding box center [177, 168] width 97 height 22
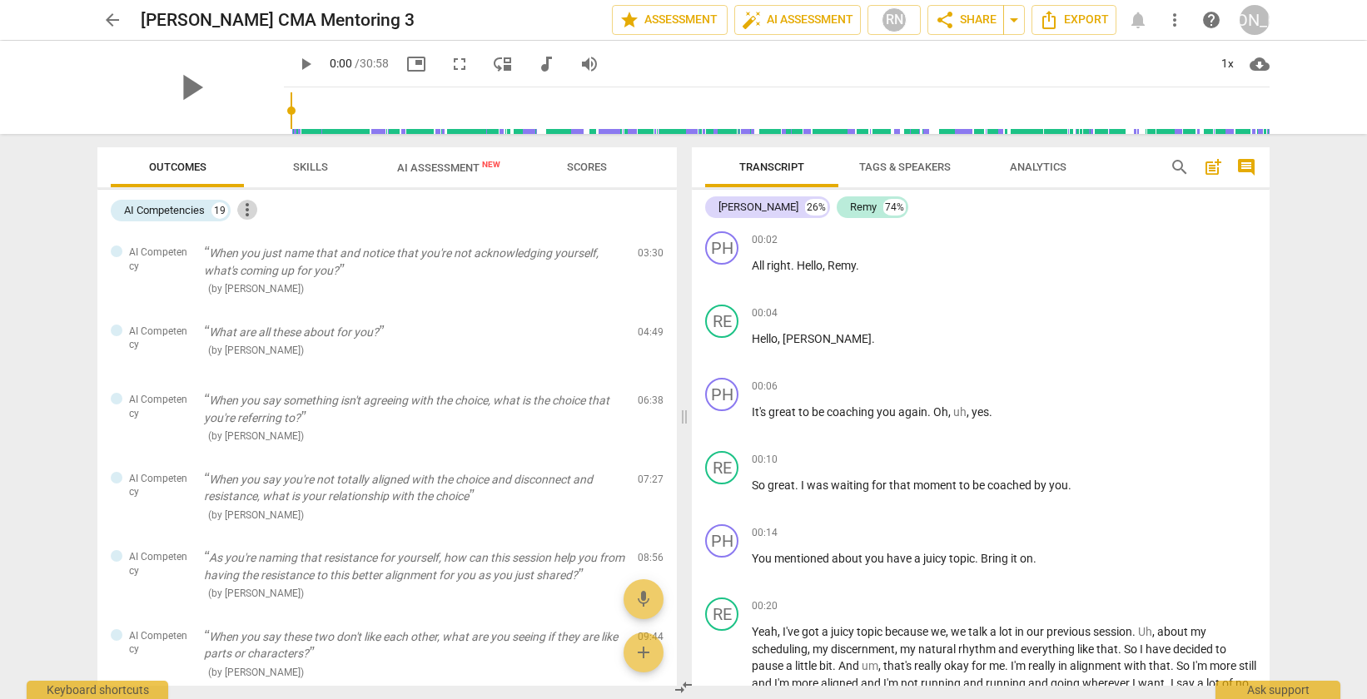
click at [251, 213] on span "more_vert" at bounding box center [247, 210] width 20 height 20
click at [167, 206] on div at bounding box center [683, 349] width 1367 height 699
click at [167, 206] on div "AI Competencies" at bounding box center [164, 210] width 81 height 17
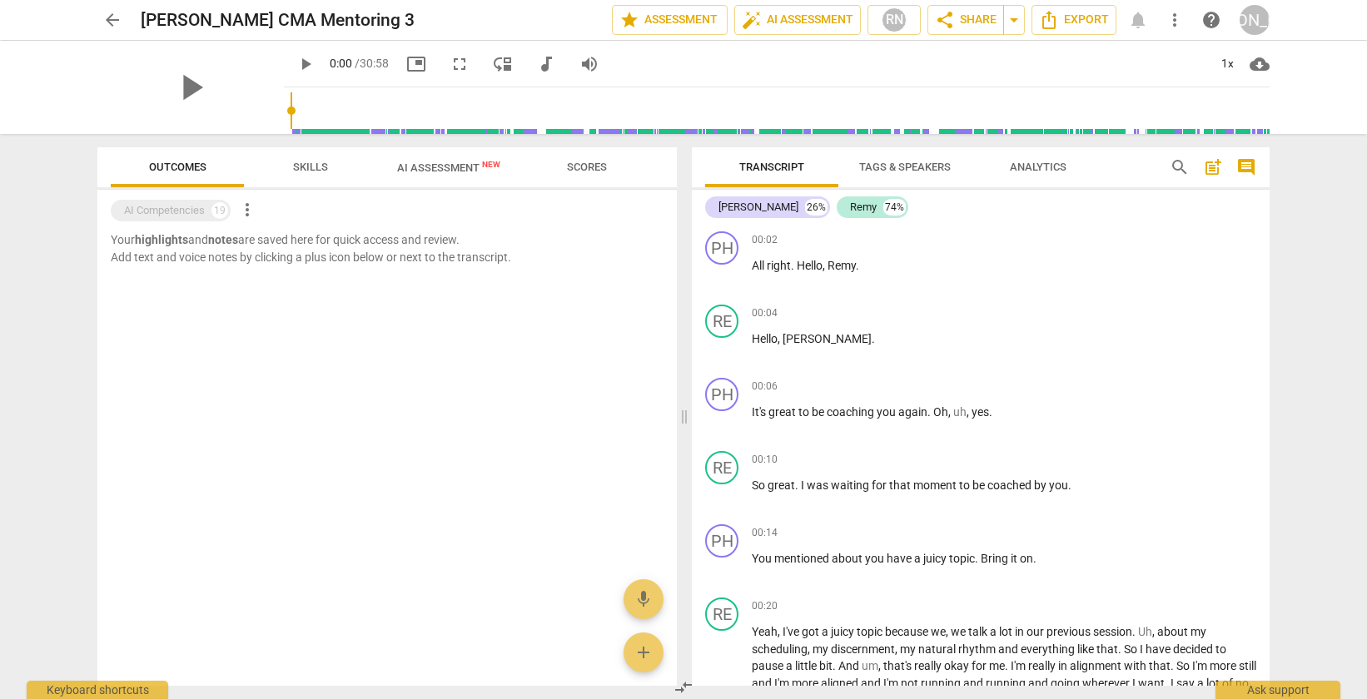
click at [167, 206] on div "AI Competencies" at bounding box center [164, 210] width 81 height 17
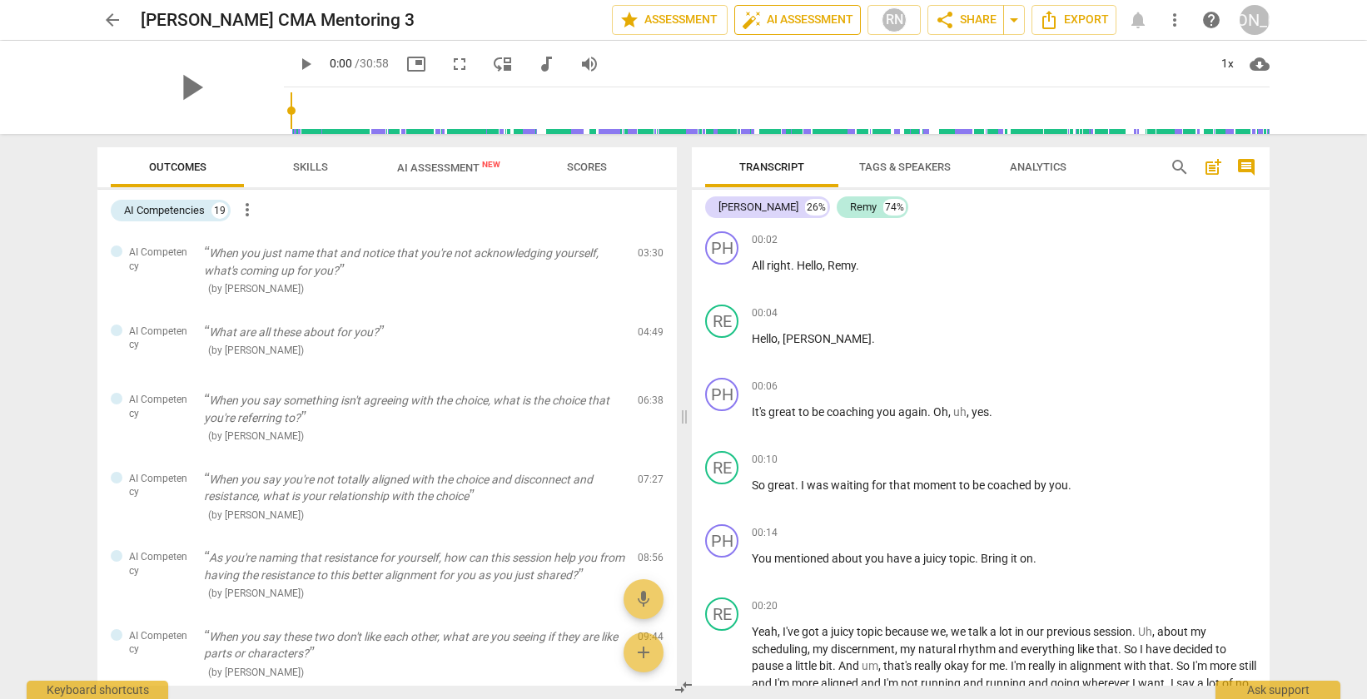
click at [770, 32] on button "auto_fix_high AI Assessment" at bounding box center [797, 20] width 127 height 30
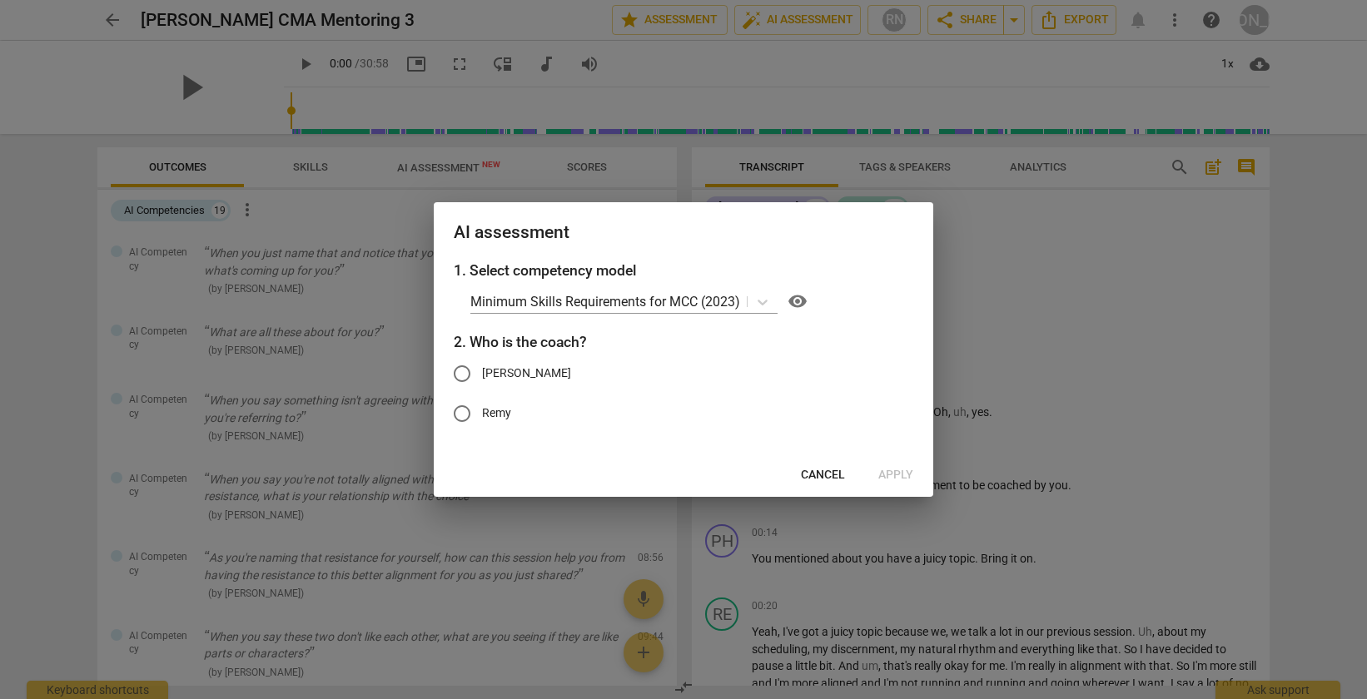
click at [465, 373] on input "[PERSON_NAME]" at bounding box center [462, 374] width 40 height 40
radio input "true"
click at [897, 480] on span "Apply" at bounding box center [895, 475] width 35 height 17
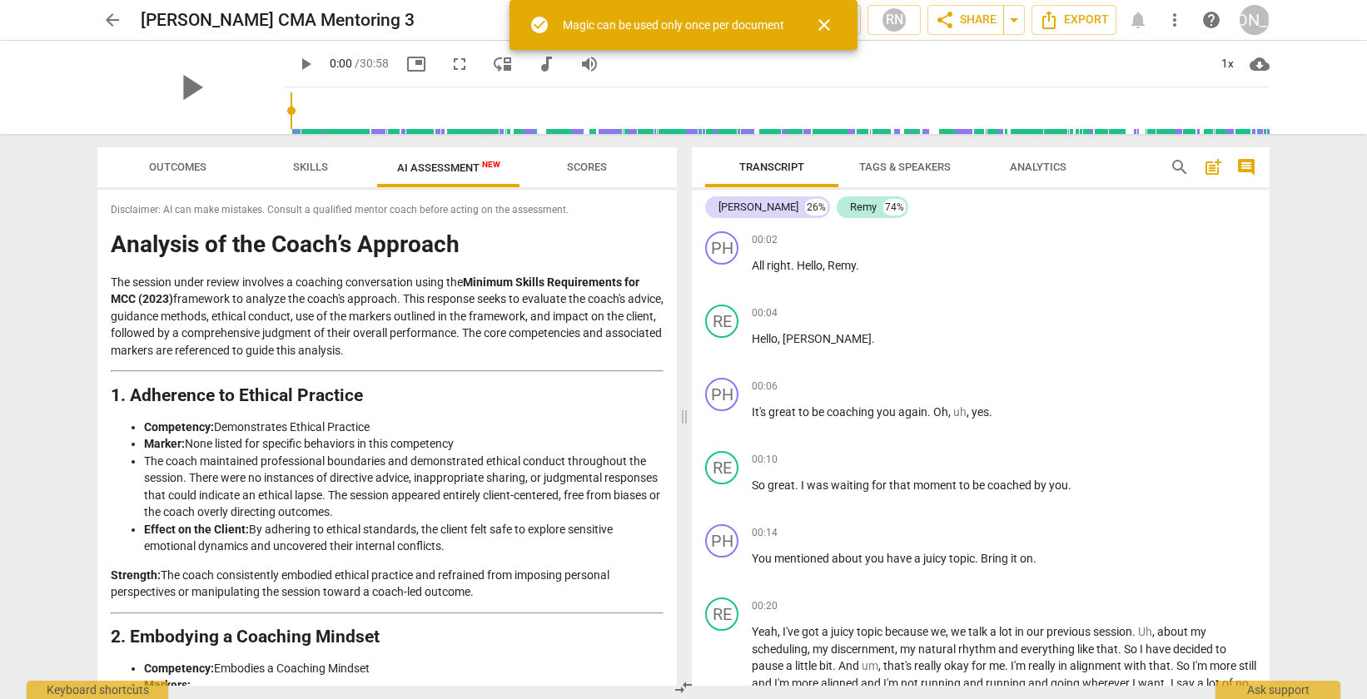
click at [836, 19] on span "close" at bounding box center [824, 25] width 40 height 20
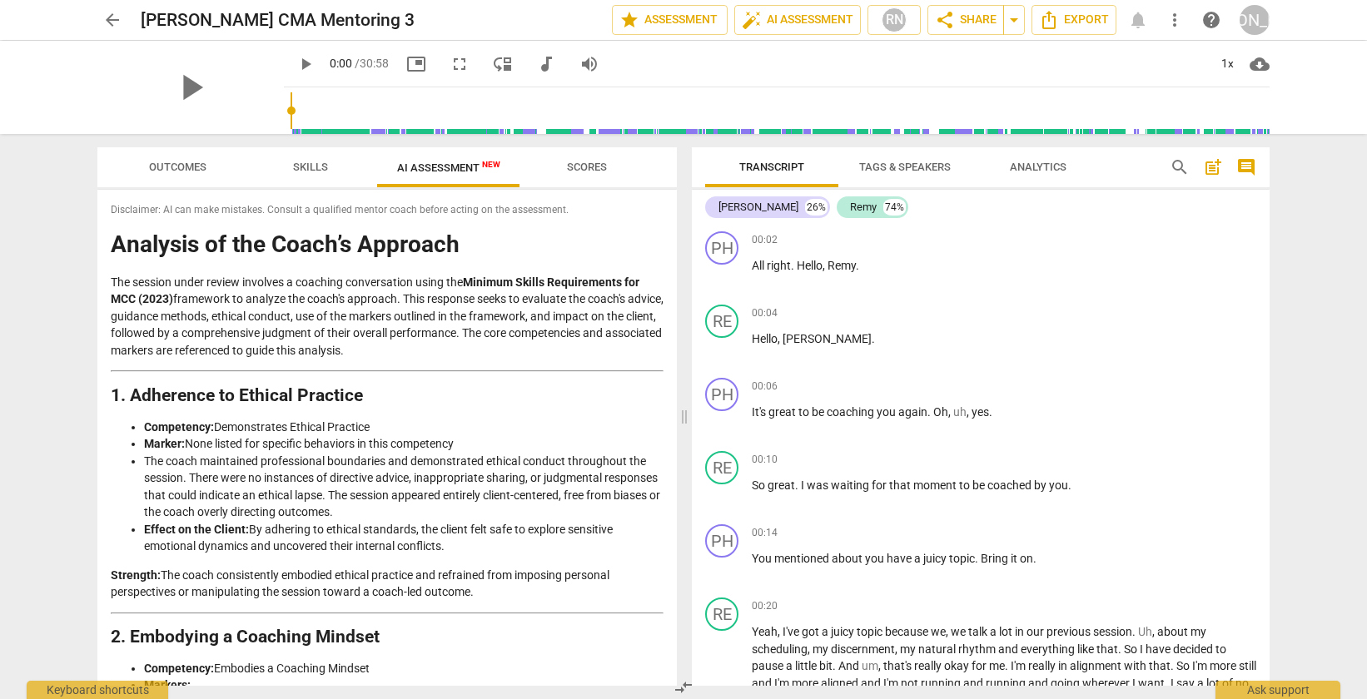
drag, startPoint x: 230, startPoint y: 278, endPoint x: 488, endPoint y: 350, distance: 268.0
click at [488, 350] on p "The session under review involves a coaching conversation using the Minimum Ski…" at bounding box center [387, 317] width 553 height 86
click at [405, 343] on p "The session under review involves a coaching conversation using the Minimum Ski…" at bounding box center [387, 317] width 553 height 86
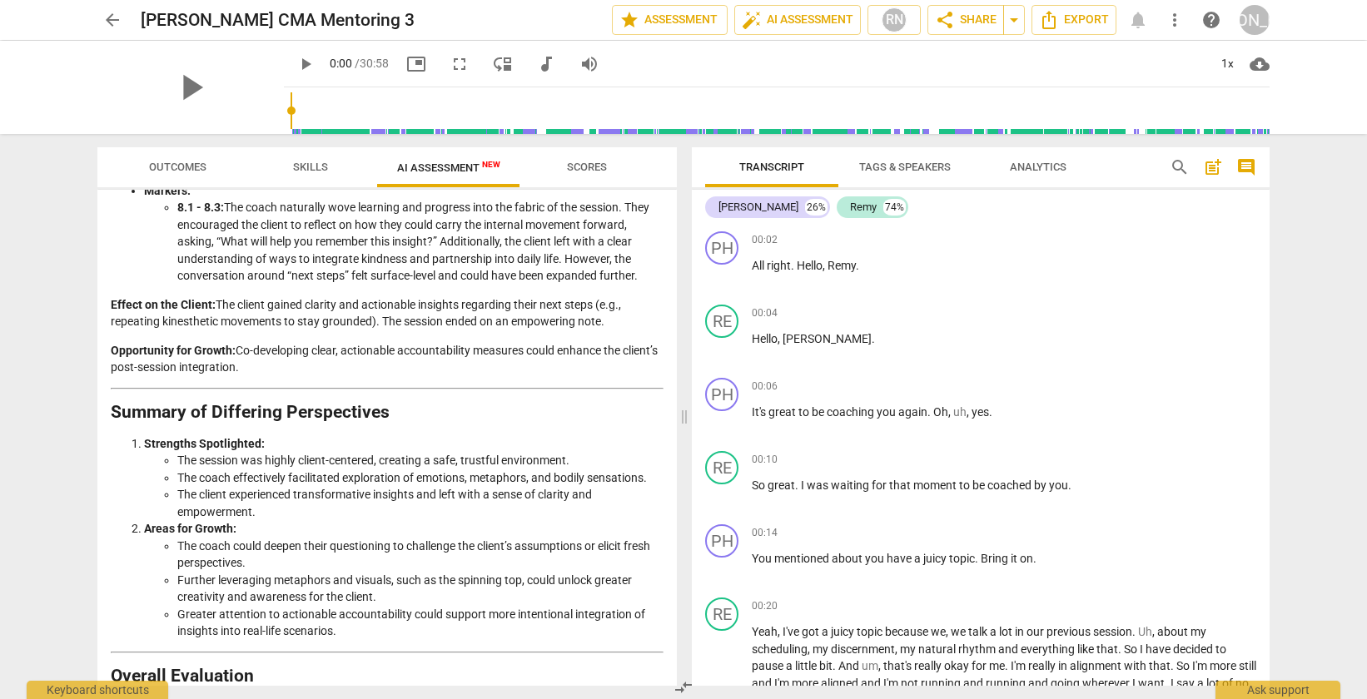
scroll to position [2401, 0]
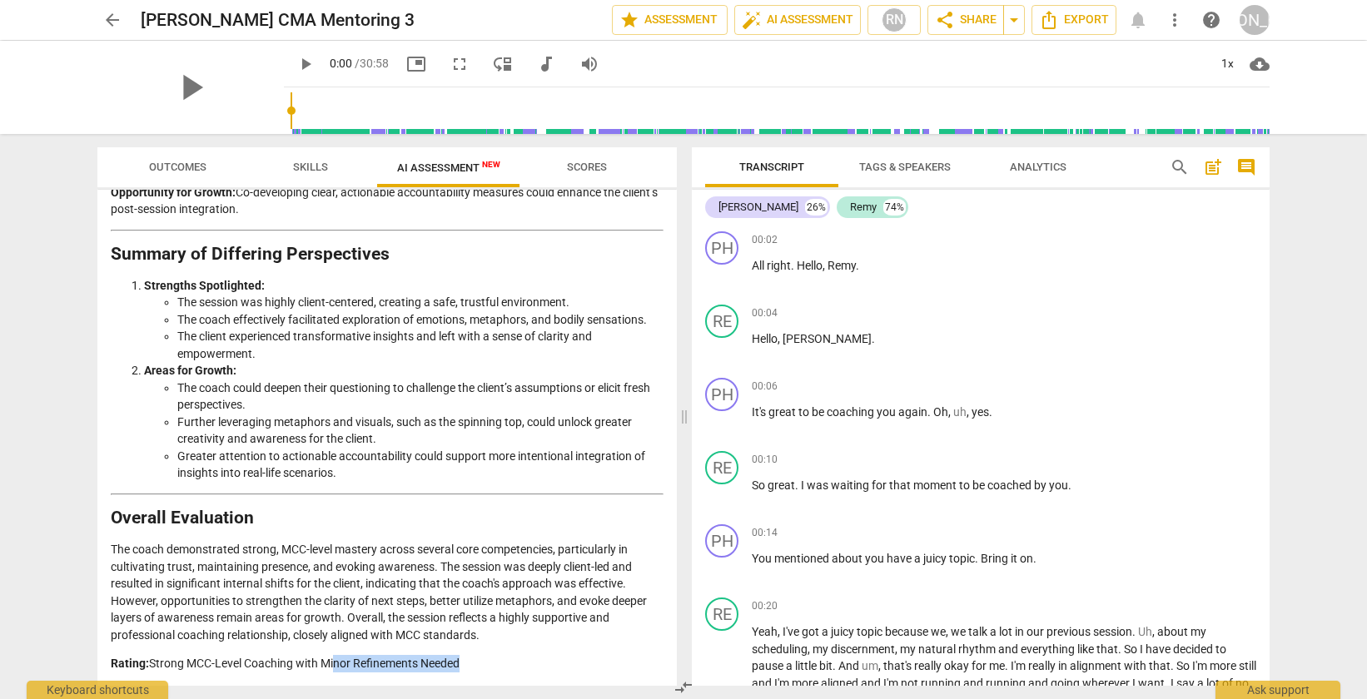
drag, startPoint x: 331, startPoint y: 668, endPoint x: 460, endPoint y: 660, distance: 130.1
click at [460, 660] on p "Rating: Strong MCC-Level Coaching with Minor Refinements Needed" at bounding box center [387, 663] width 553 height 17
click at [402, 583] on p "The coach demonstrated strong, MCC-level mastery across several core competenci…" at bounding box center [387, 592] width 553 height 102
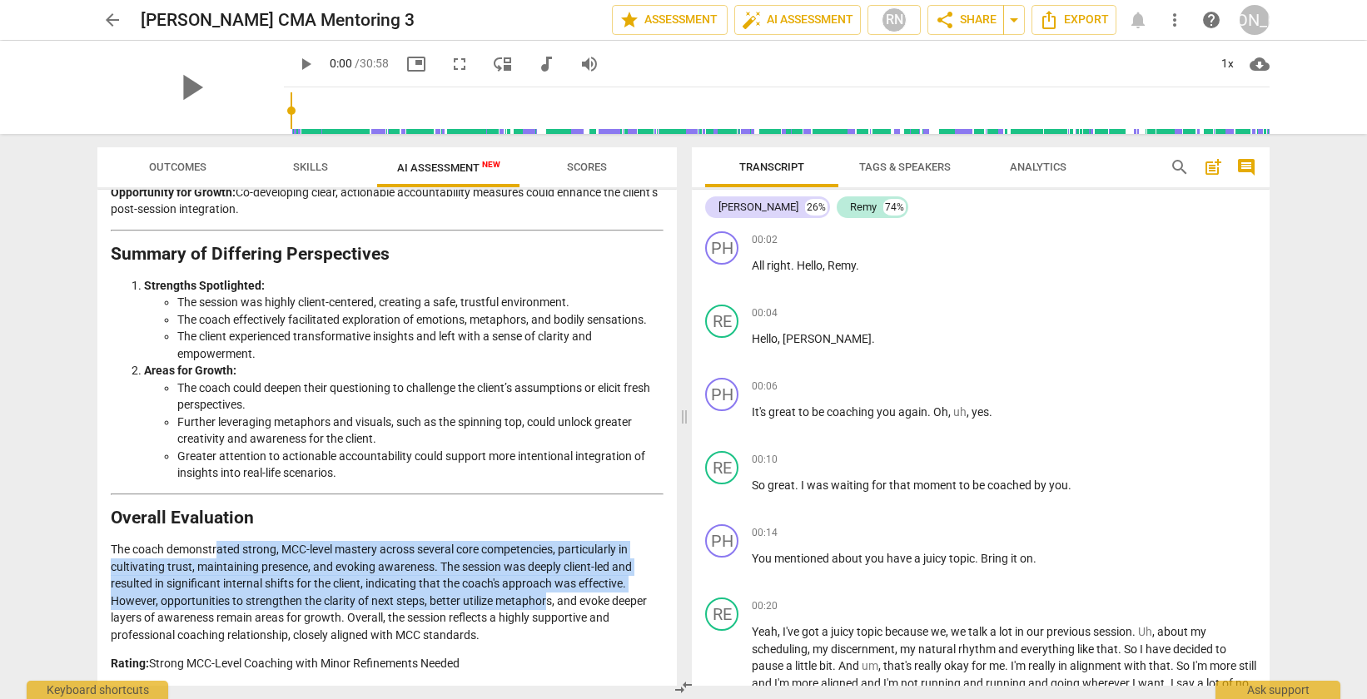
drag, startPoint x: 219, startPoint y: 556, endPoint x: 547, endPoint y: 607, distance: 331.9
click at [547, 607] on p "The coach demonstrated strong, MCC-level mastery across several core competenci…" at bounding box center [387, 592] width 553 height 102
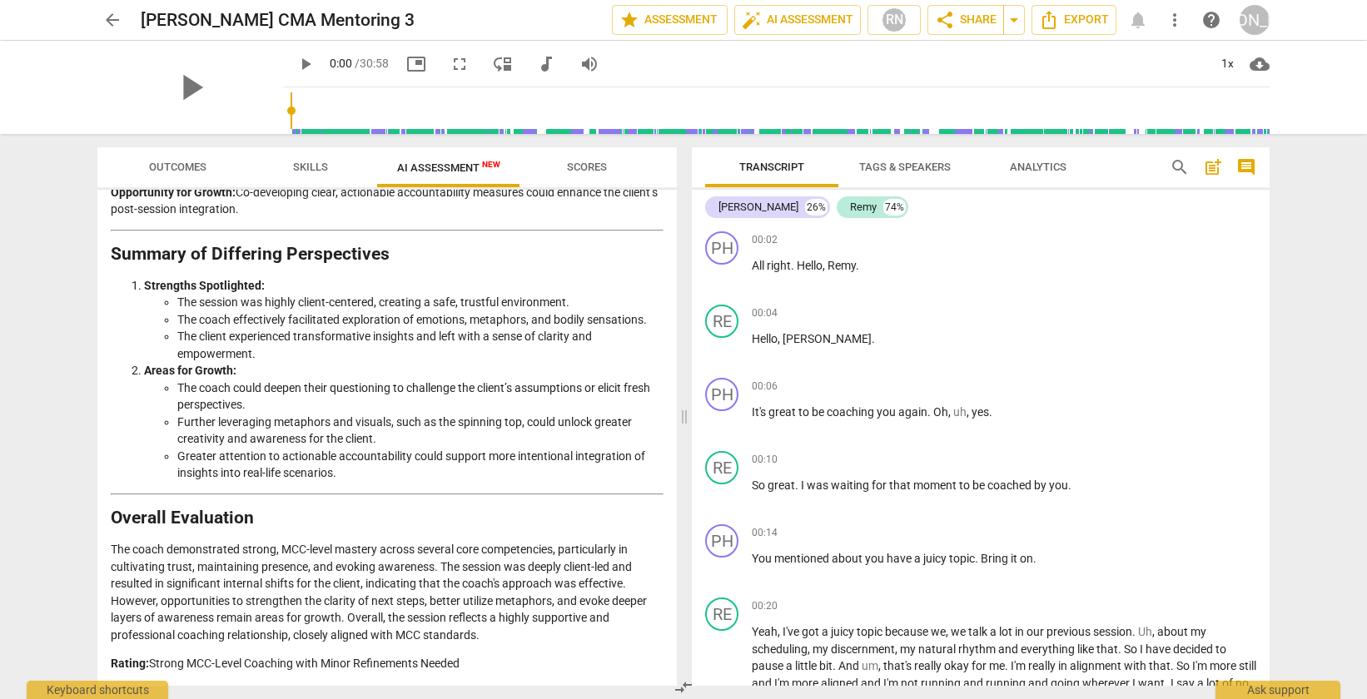
click at [218, 613] on p "The coach demonstrated strong, MCC-level mastery across several core competenci…" at bounding box center [387, 592] width 553 height 102
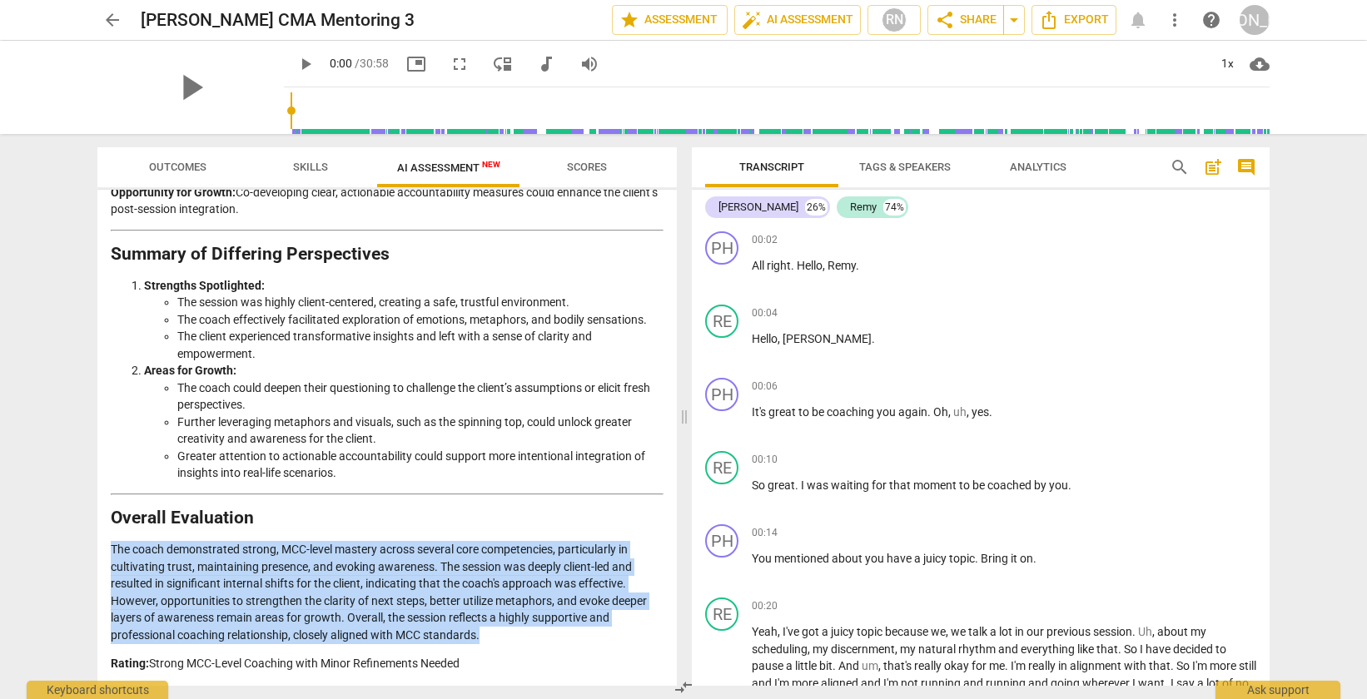
drag, startPoint x: 504, startPoint y: 642, endPoint x: 109, endPoint y: 549, distance: 406.1
click at [109, 549] on div "Disclaimer: AI can make mistakes. Consult a qualified mentor coach before actin…" at bounding box center [386, 438] width 579 height 496
click at [313, 569] on p "The coach demonstrated strong, MCC-level mastery across several core competenci…" at bounding box center [387, 592] width 553 height 102
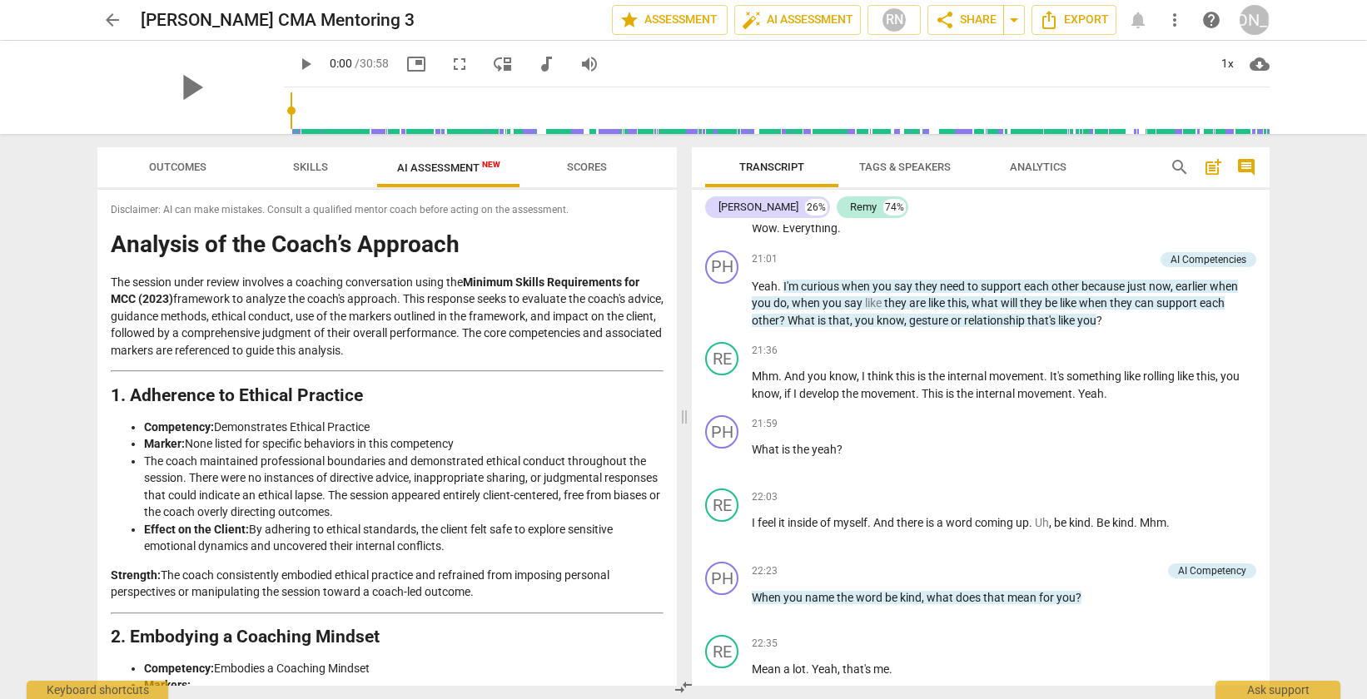
scroll to position [5507, 0]
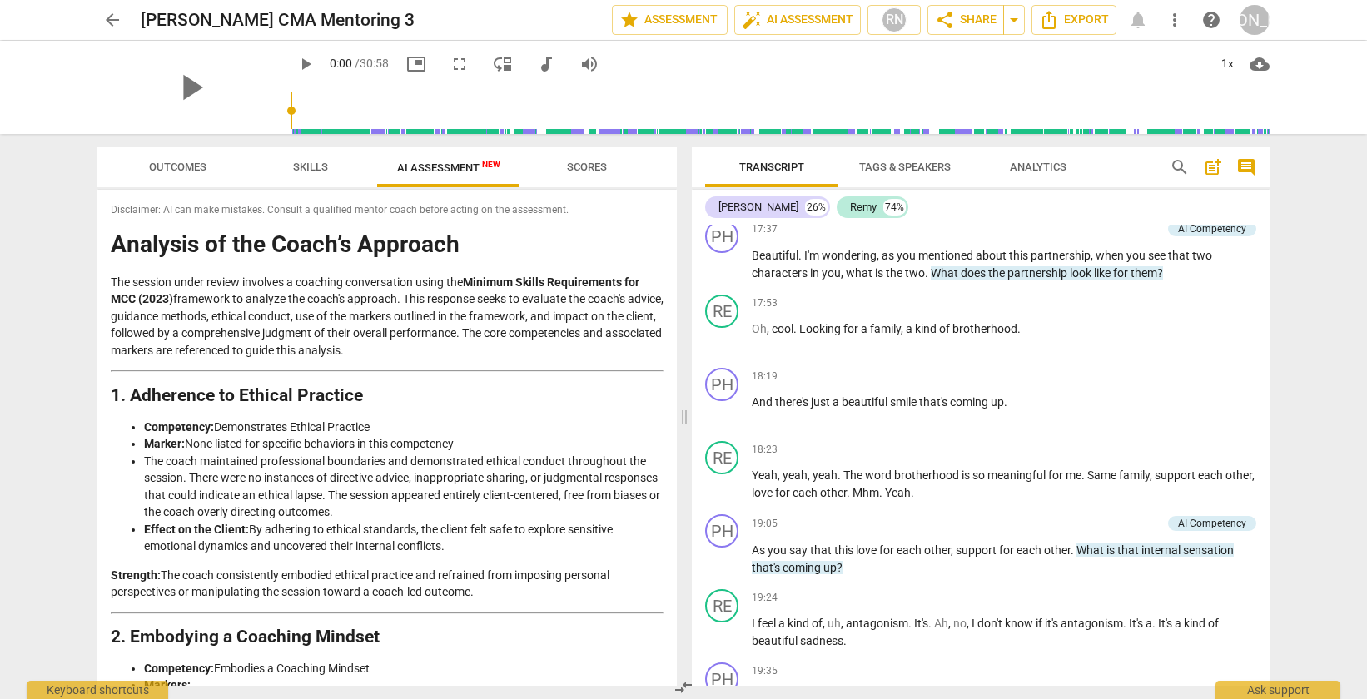
click at [105, 18] on span "arrow_back" at bounding box center [112, 20] width 20 height 20
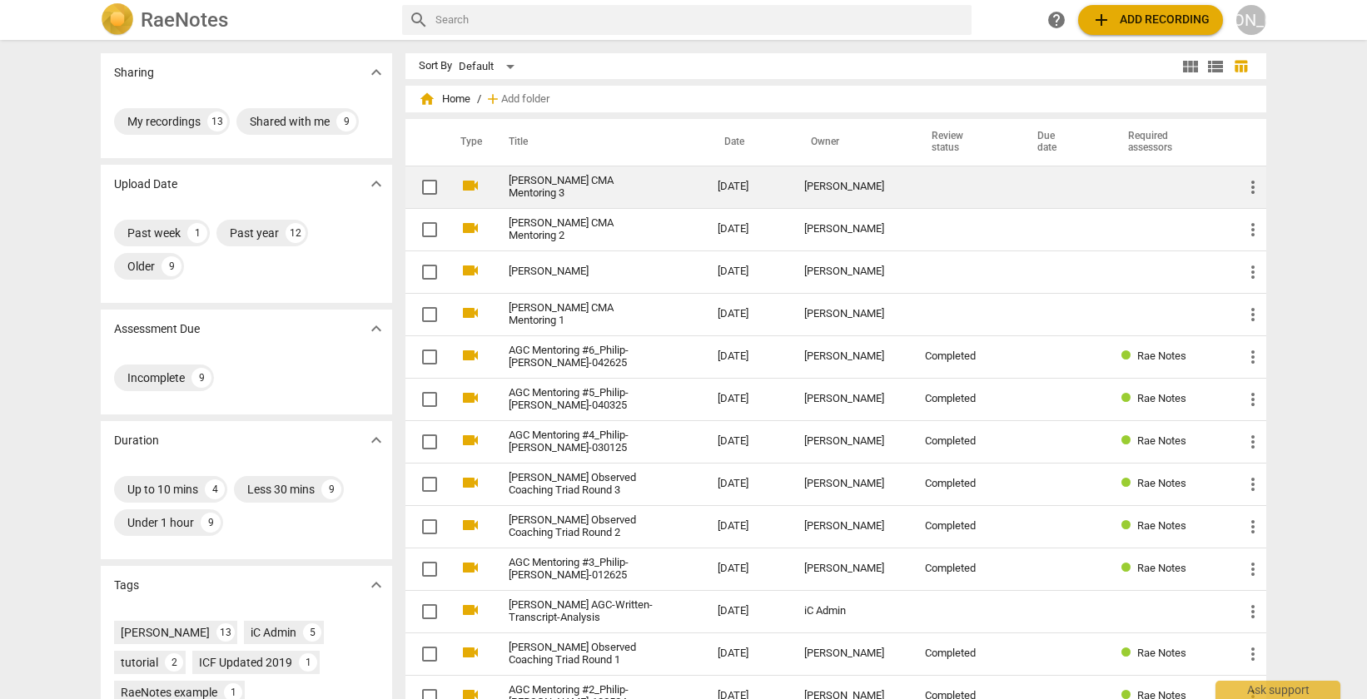
click at [640, 179] on link "[PERSON_NAME] CMA Mentoring 3" at bounding box center [583, 187] width 149 height 25
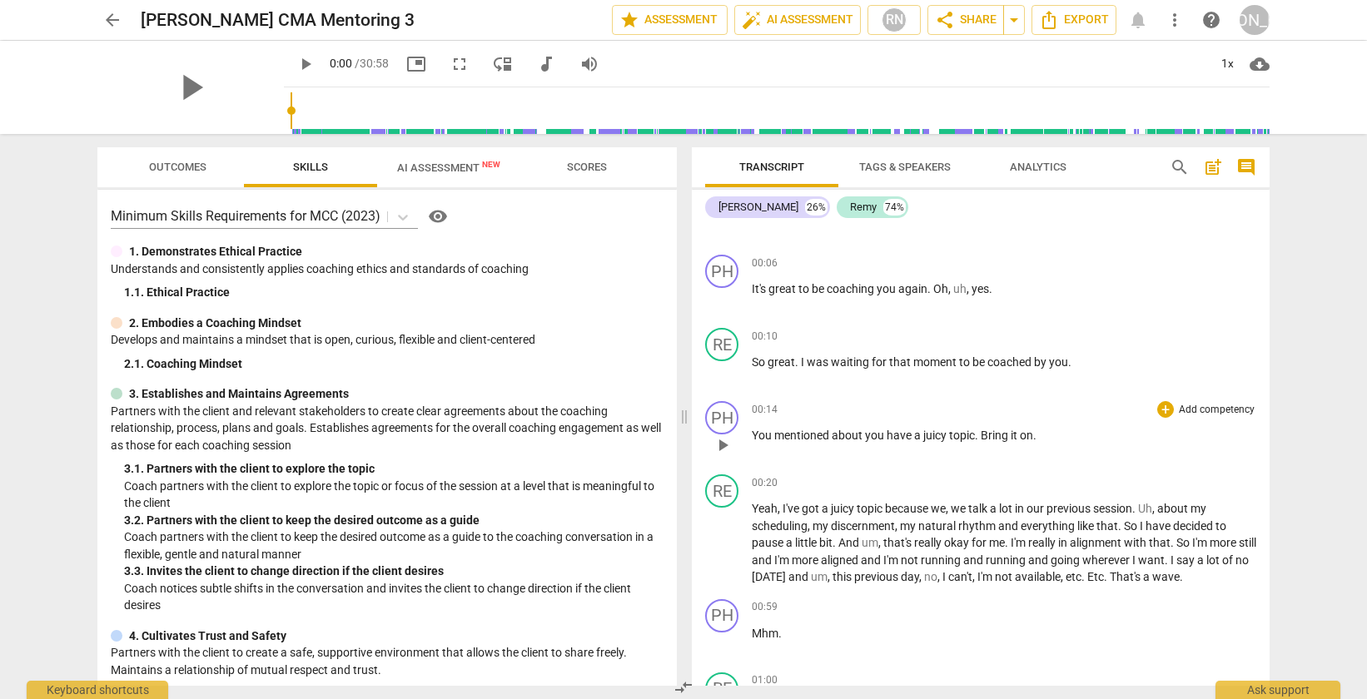
scroll to position [137, 0]
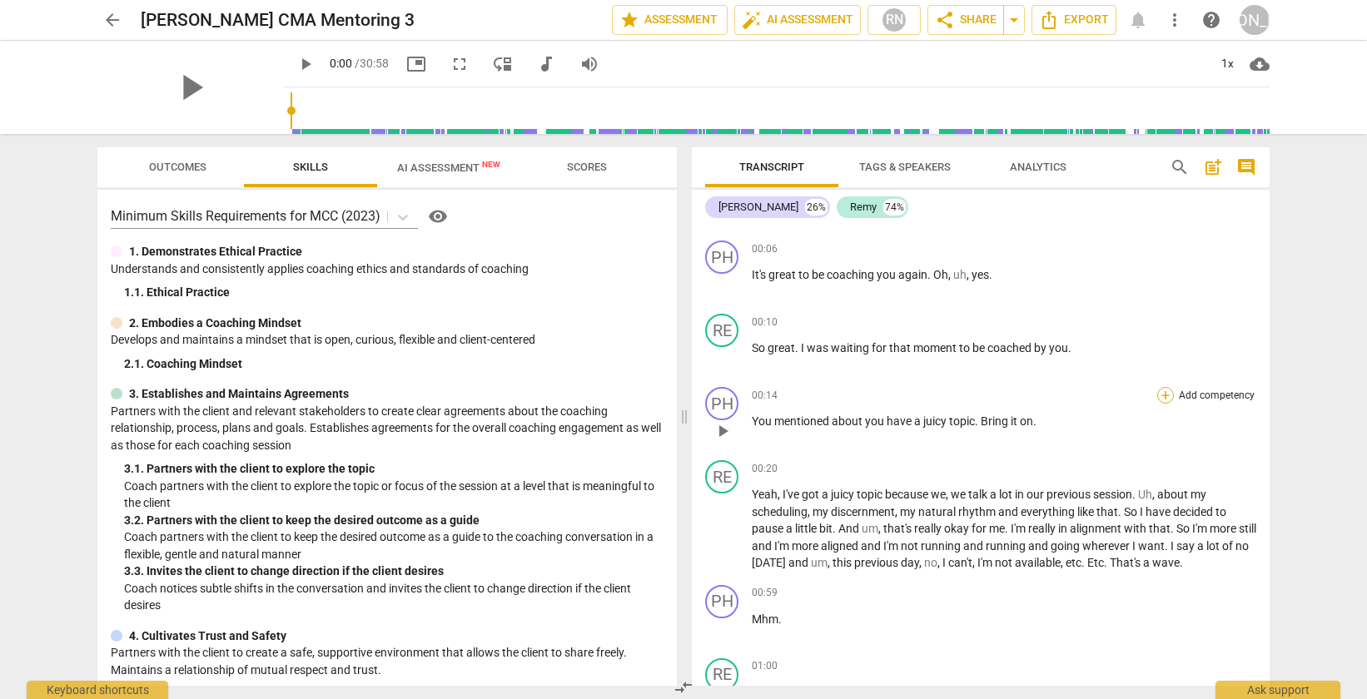
click at [1162, 390] on div "+" at bounding box center [1165, 395] width 17 height 17
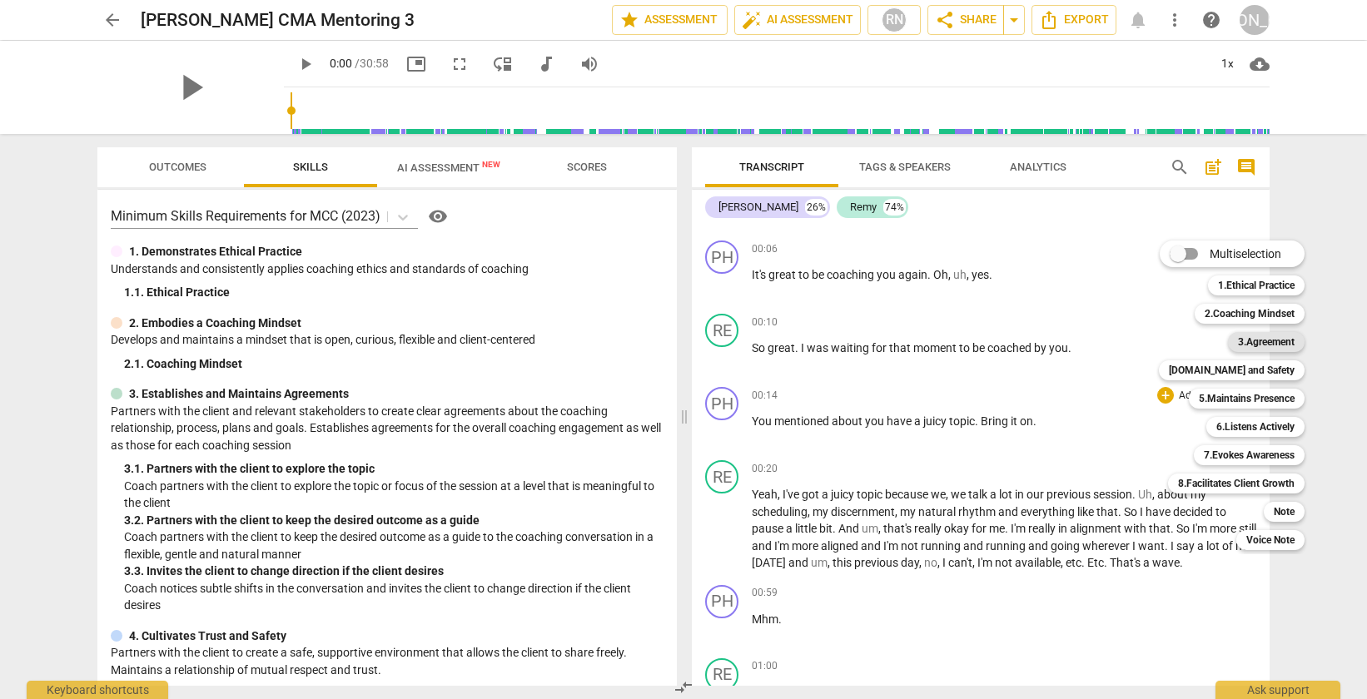
click at [1256, 339] on b "3.Agreement" at bounding box center [1266, 342] width 57 height 20
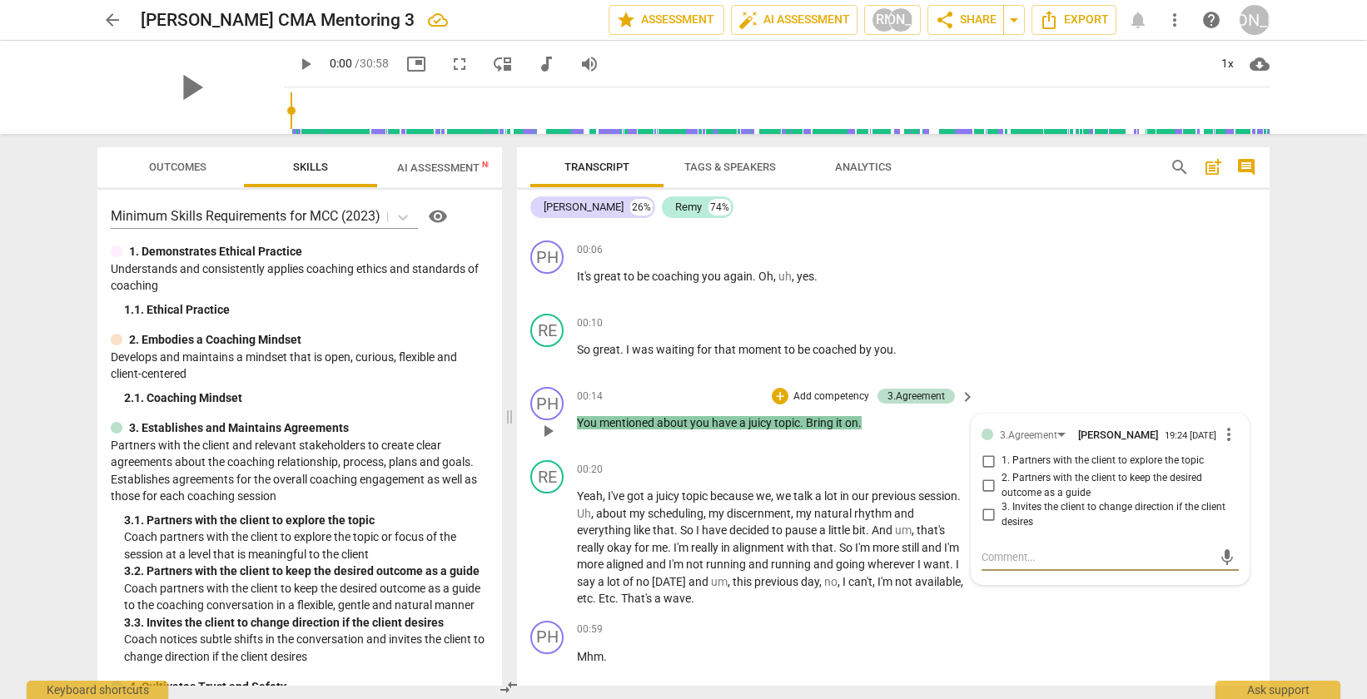
type textarea "T"
type textarea "To"
type textarea "Top"
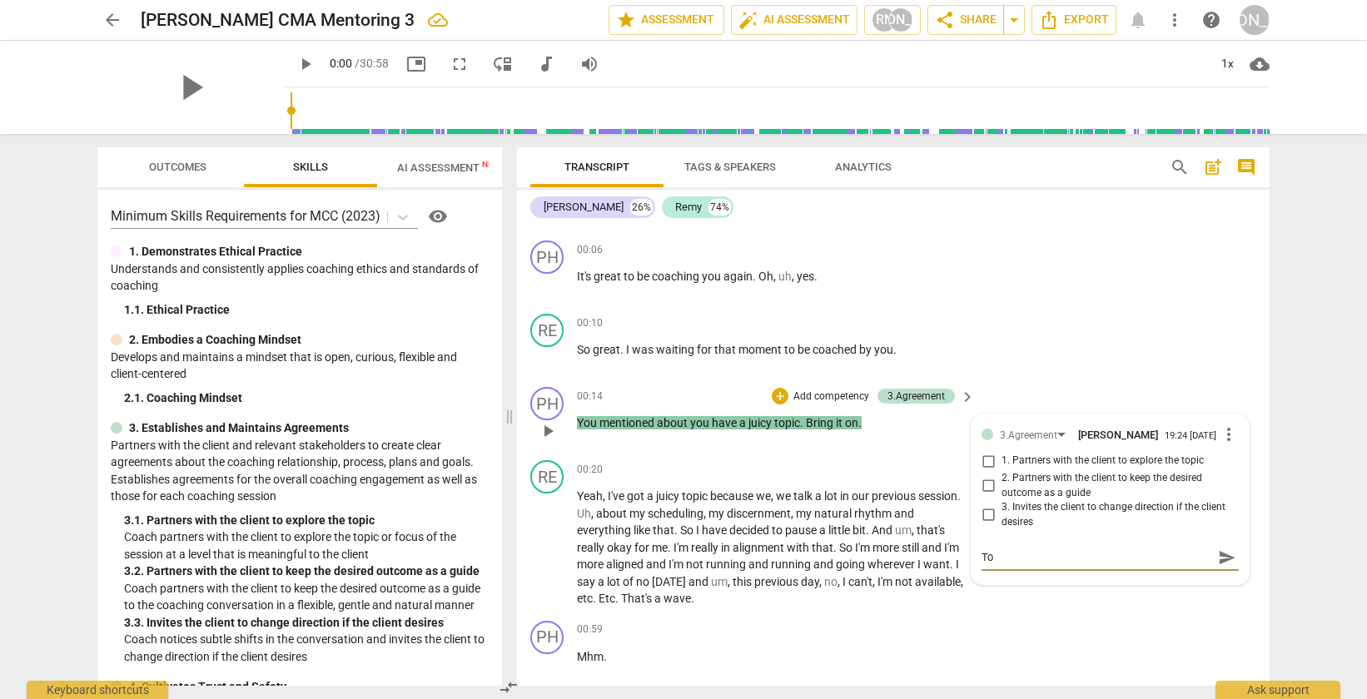
type textarea "Top"
type textarea "Topi"
type textarea "Topic"
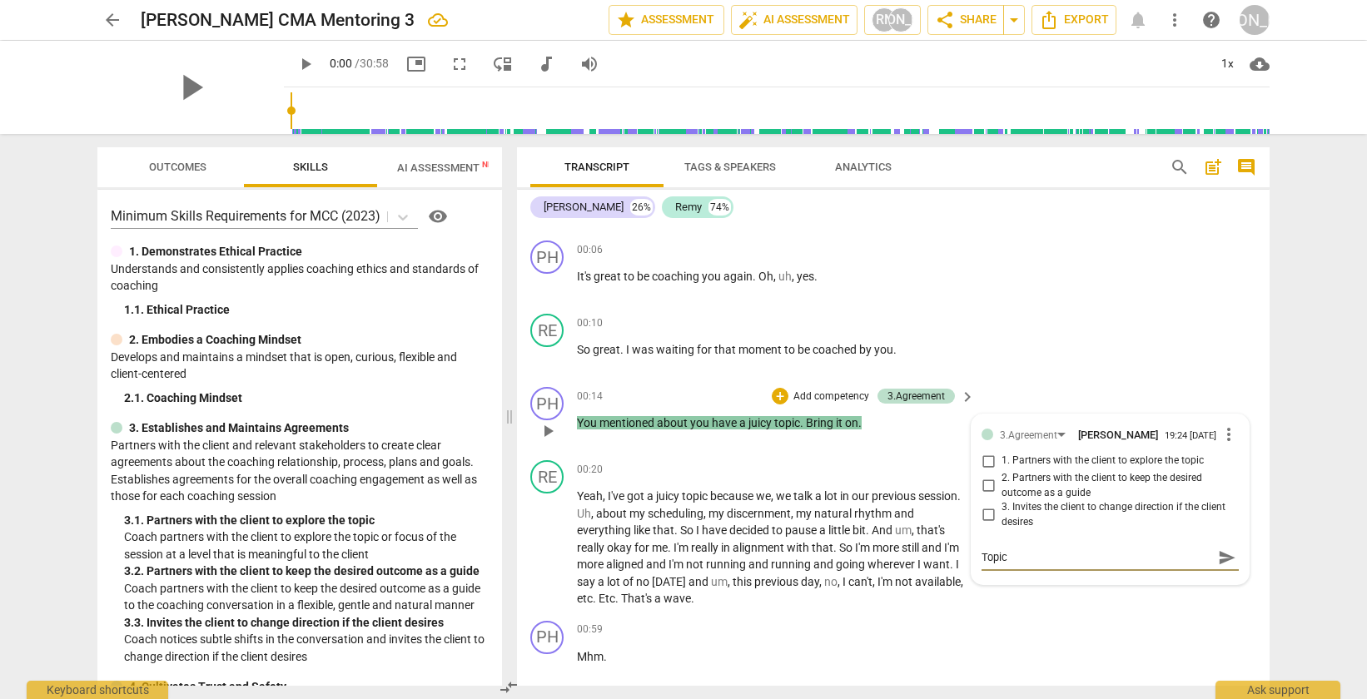
type textarea "Topi"
type textarea "Top"
type textarea "To"
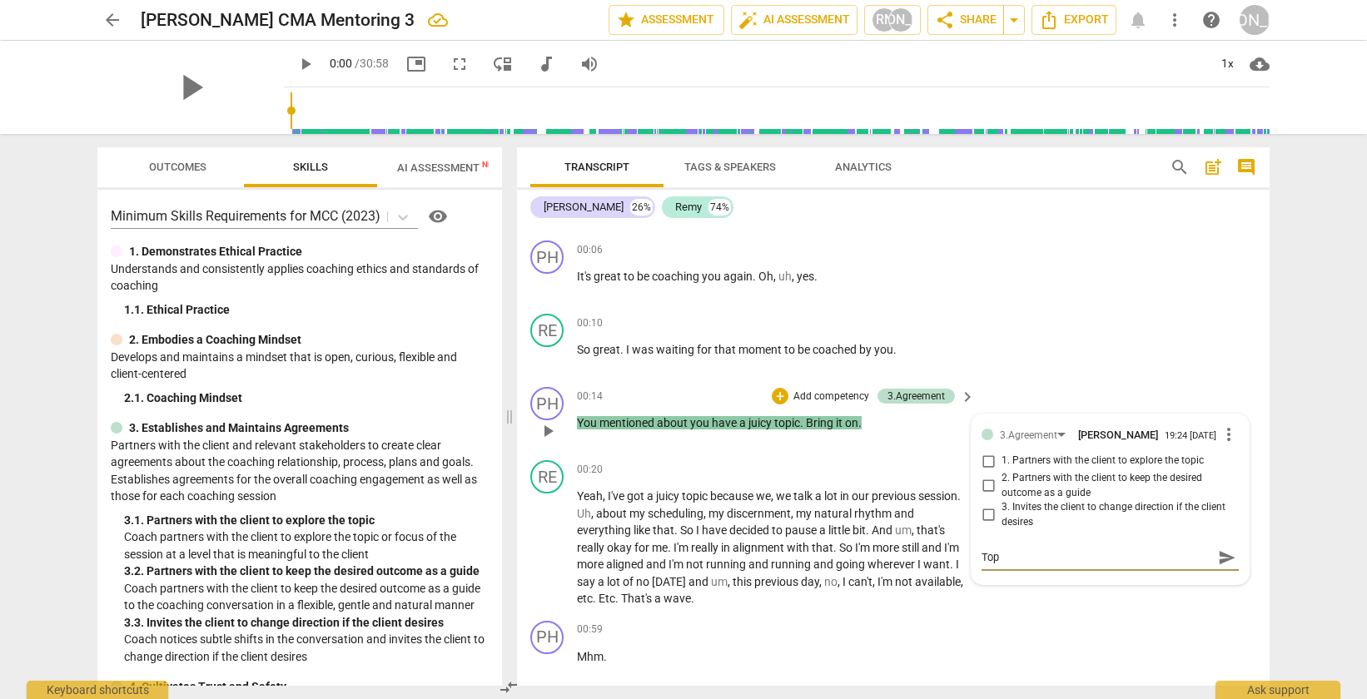
type textarea "To"
type textarea "T"
type textarea "I"
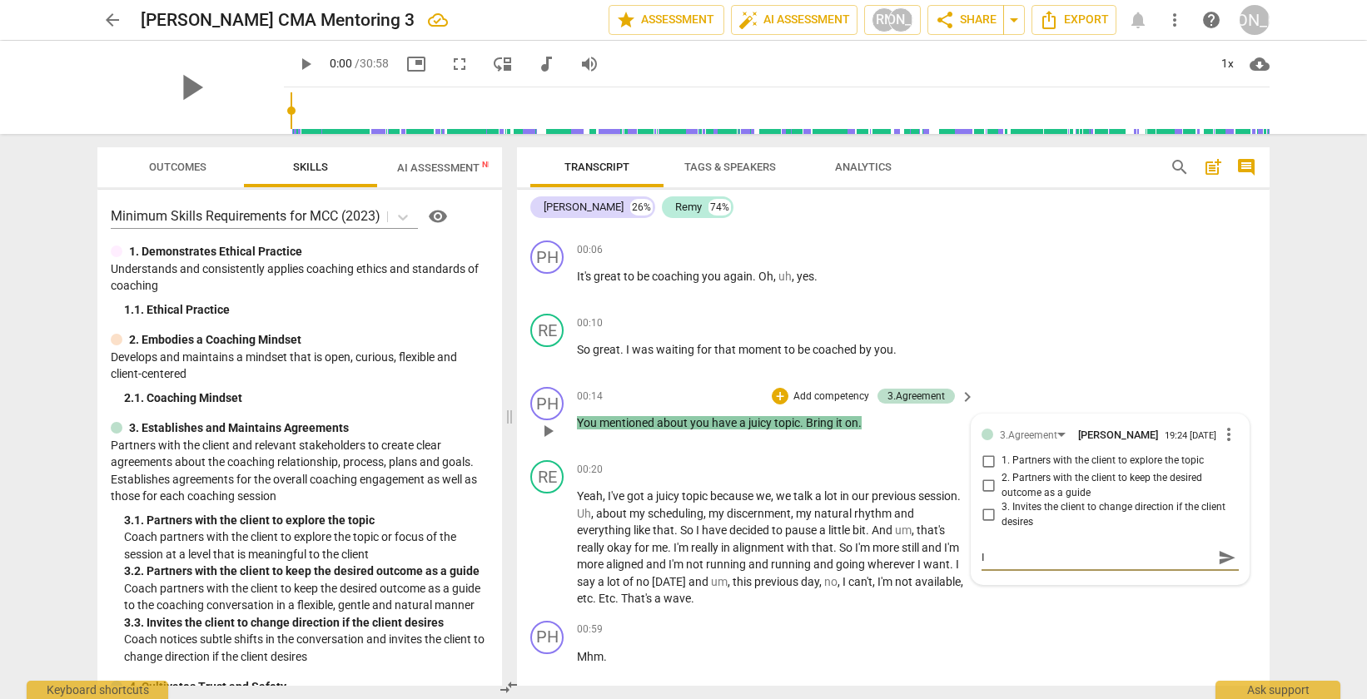
type textarea "In"
type textarea "Inv"
type textarea "Invi"
type textarea "Invit"
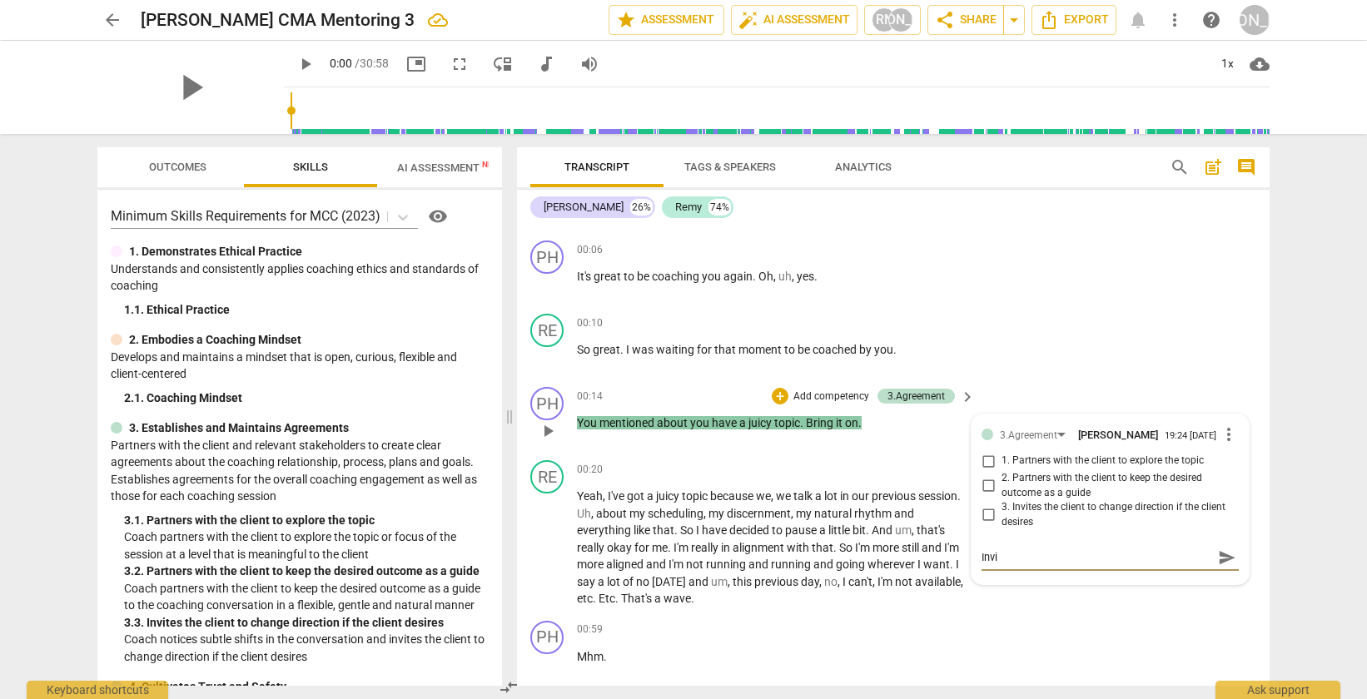
type textarea "Invit"
type textarea "Invitr"
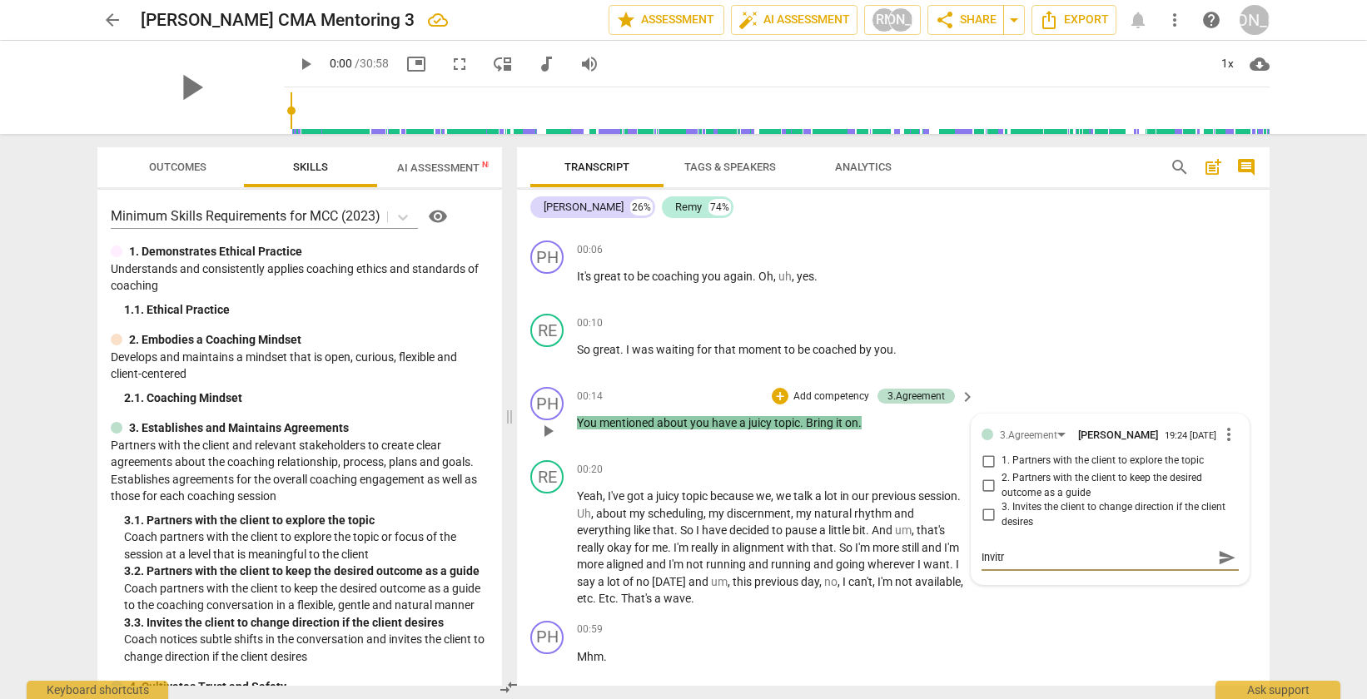
type textarea "Invitr"
type textarea "Invit"
type textarea "Invite"
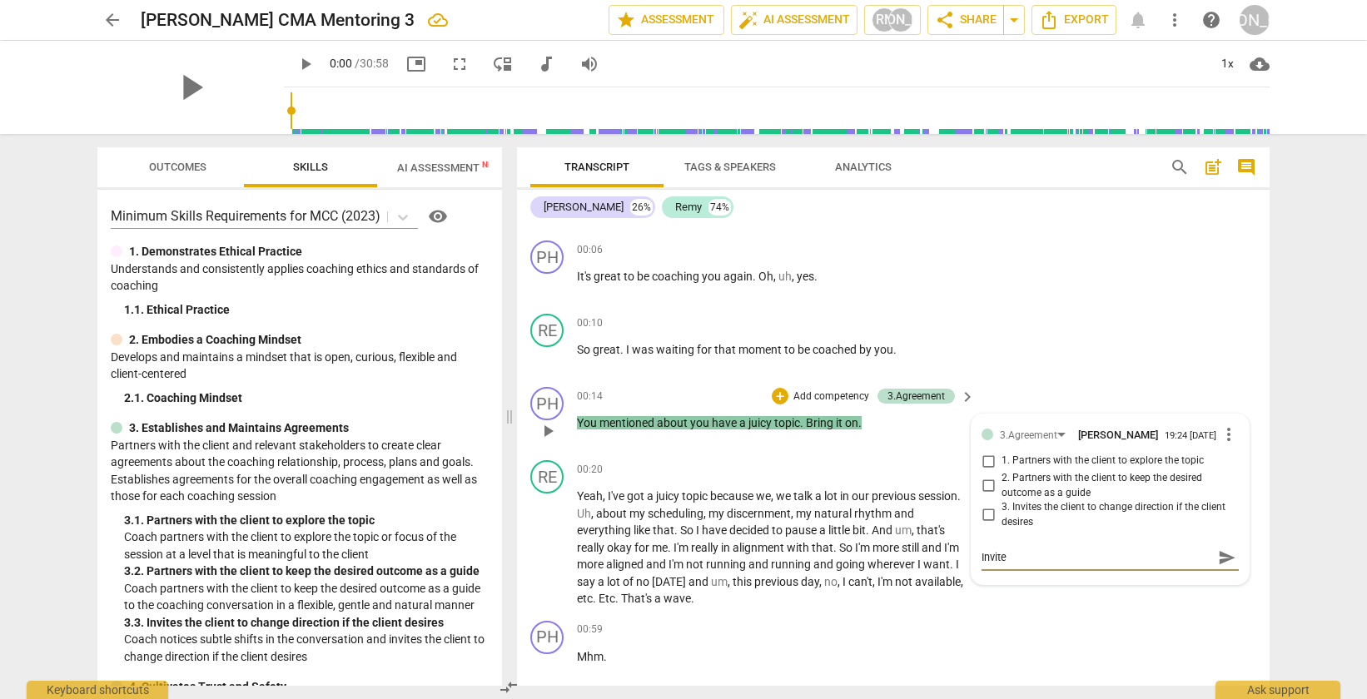
type textarea "Invite"
type textarea "Invite t"
type textarea "Invite to"
type textarea "Invite top"
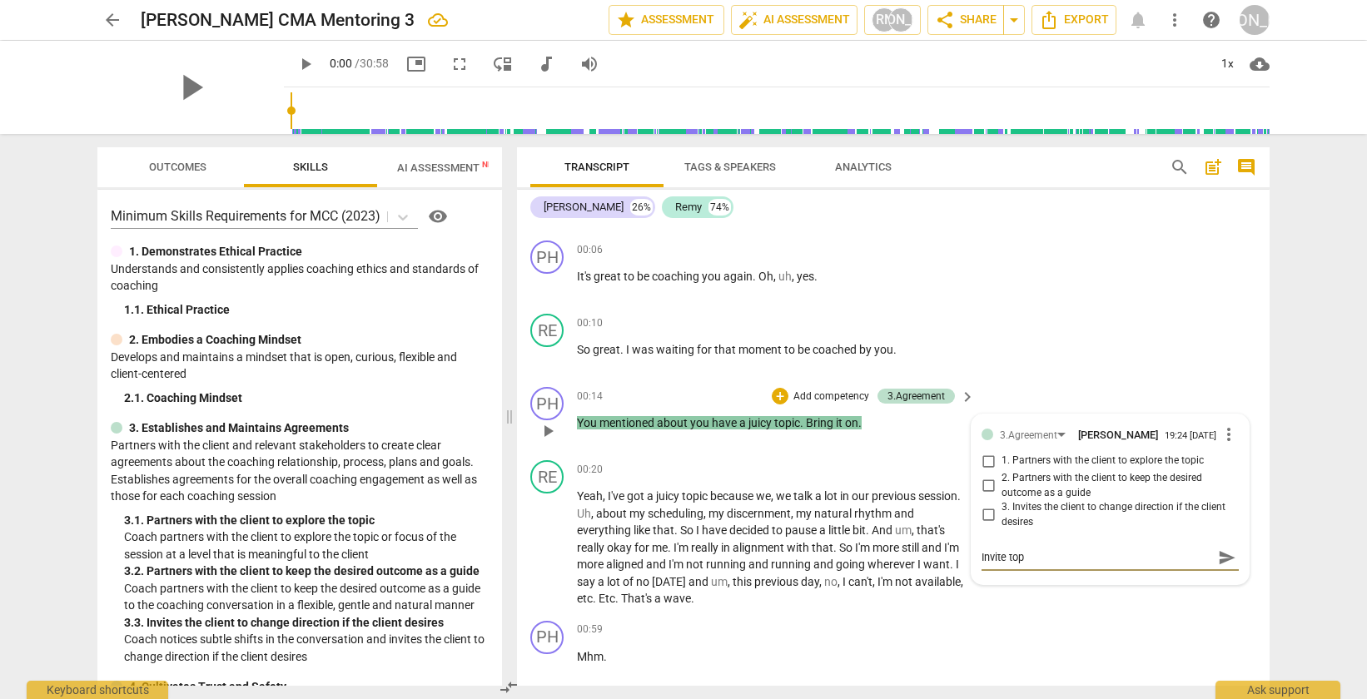
type textarea "Invite topi"
type textarea "Invite topic"
click at [992, 462] on input "1. Partners with the client to explore the topic" at bounding box center [988, 461] width 27 height 20
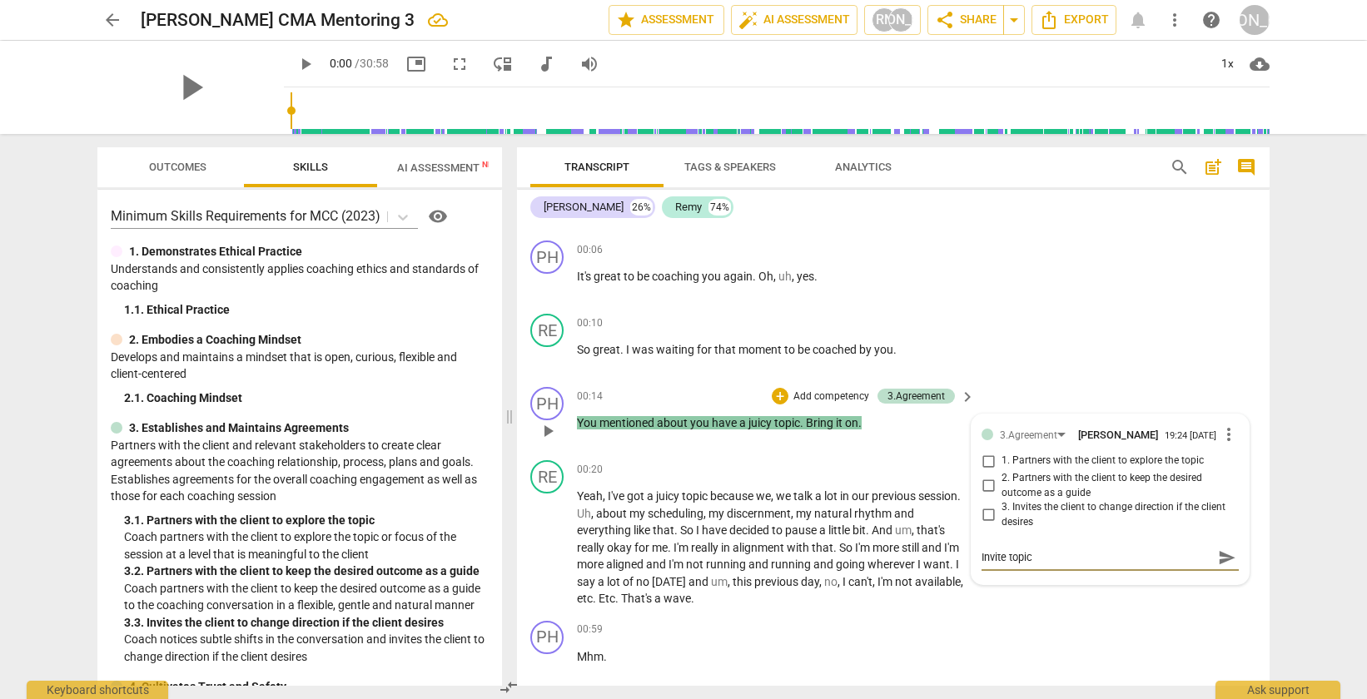
checkbox input "true"
click at [1083, 385] on div "PH play_arrow pause 00:14 + Add competency 3.Agreement keyboard_arrow_right You…" at bounding box center [893, 416] width 753 height 73
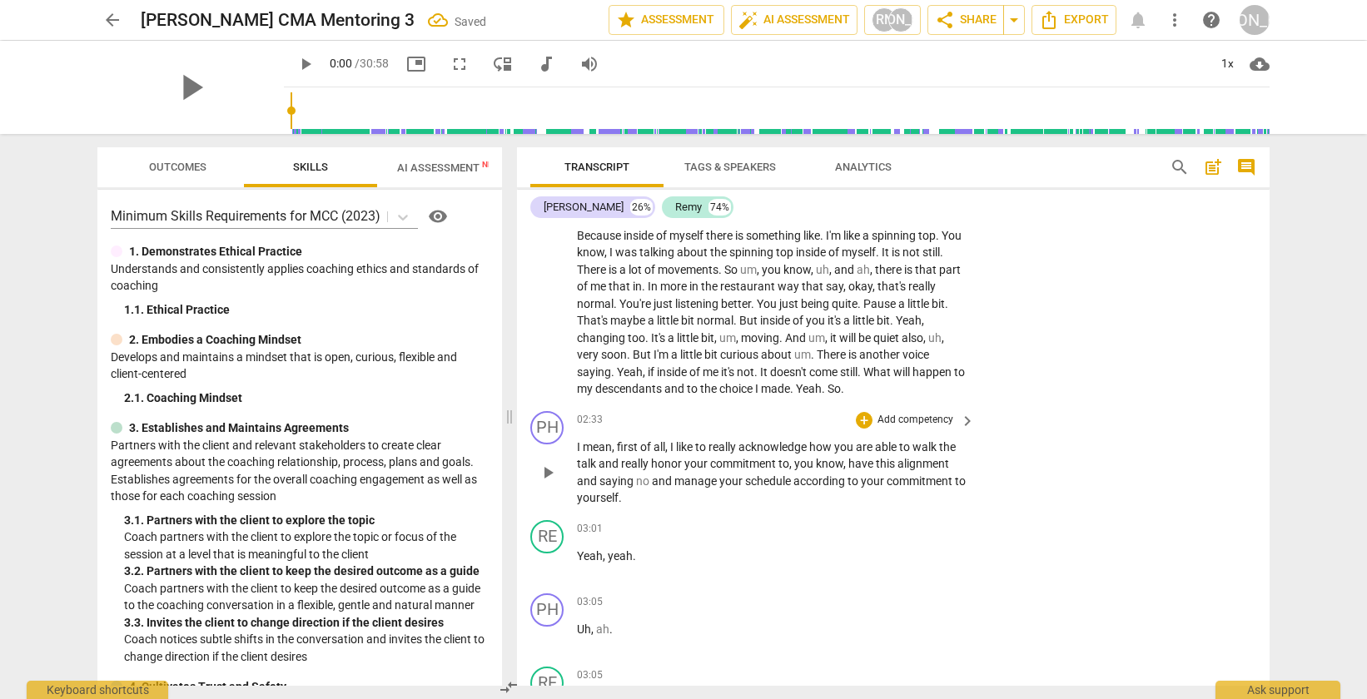
scroll to position [669, 0]
click at [859, 419] on div "+" at bounding box center [864, 417] width 17 height 17
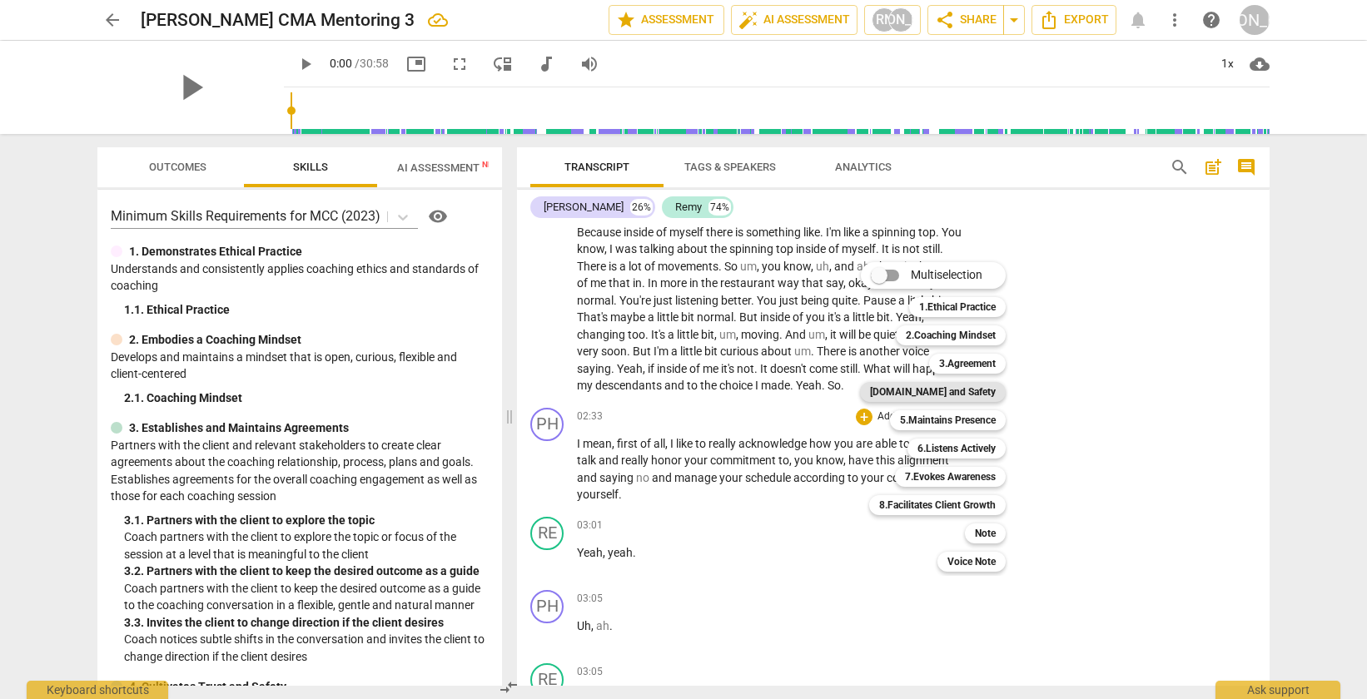
click at [972, 395] on b "[DOMAIN_NAME] and Safety" at bounding box center [933, 392] width 126 height 20
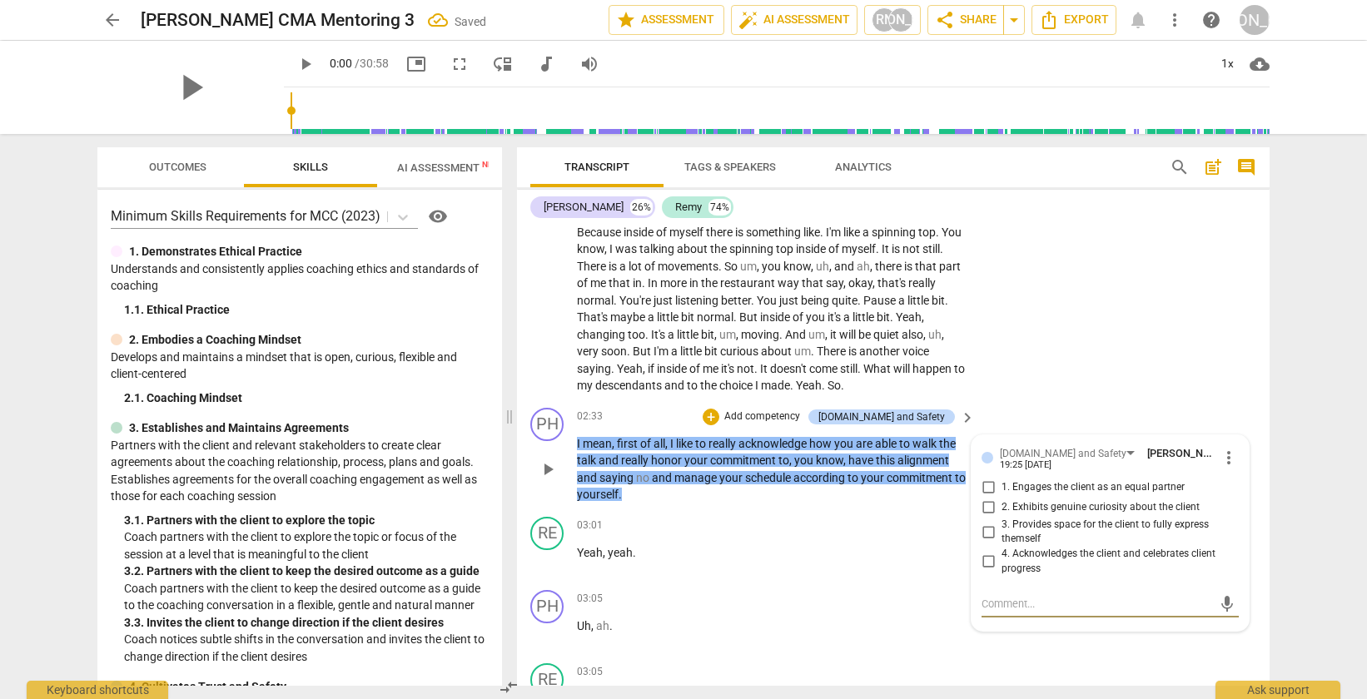
click at [986, 559] on input "4. Acknowledges the client and celebrates client progress" at bounding box center [988, 562] width 27 height 20
checkbox input "true"
click at [1293, 422] on div "arrow_back Philip-Remy CMA Mentoring 3 edit star Assessment auto_fix_high AI As…" at bounding box center [683, 349] width 1367 height 699
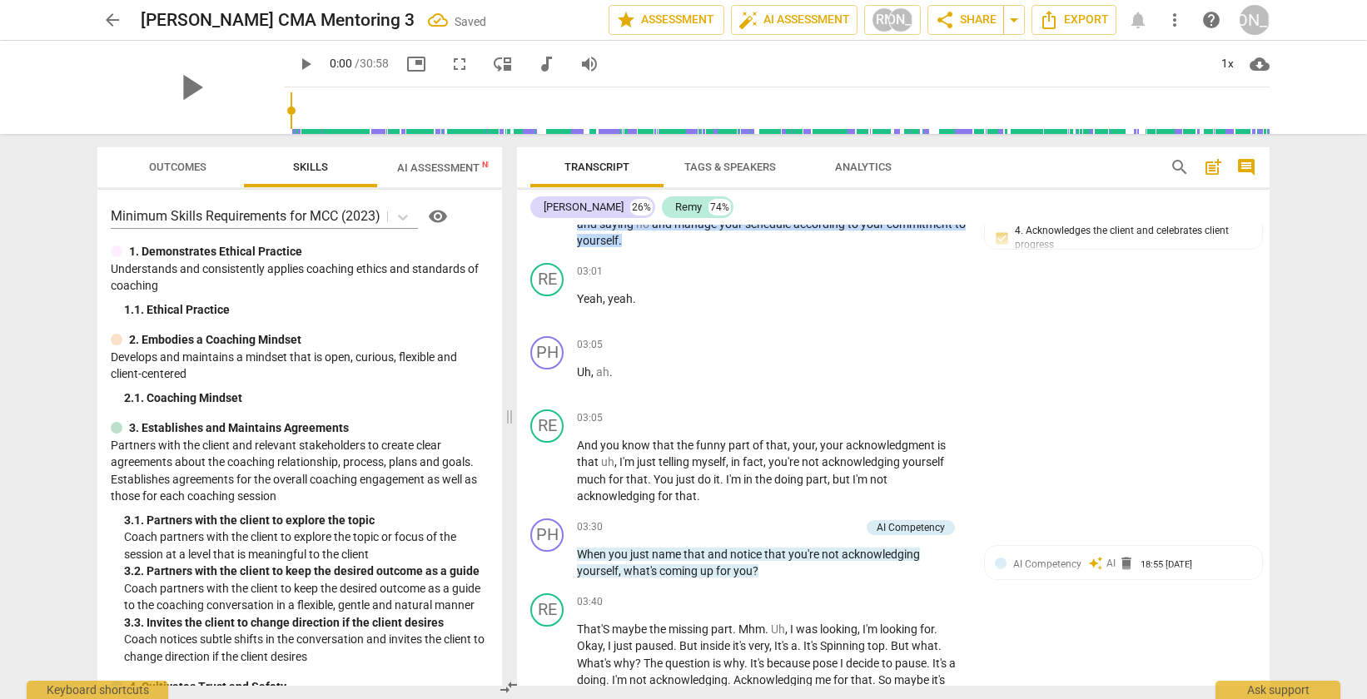
scroll to position [924, 0]
click at [773, 530] on div "+" at bounding box center [769, 527] width 17 height 17
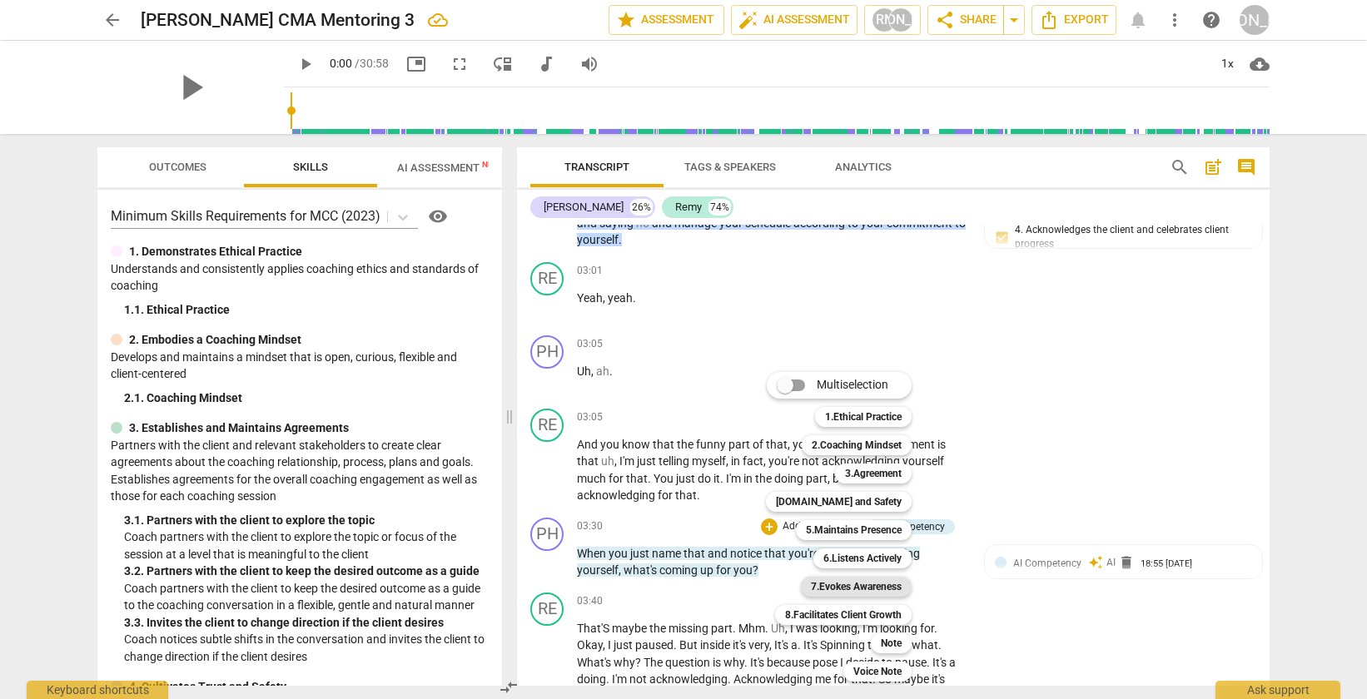
click at [857, 583] on b "7.Evokes Awareness" at bounding box center [856, 587] width 91 height 20
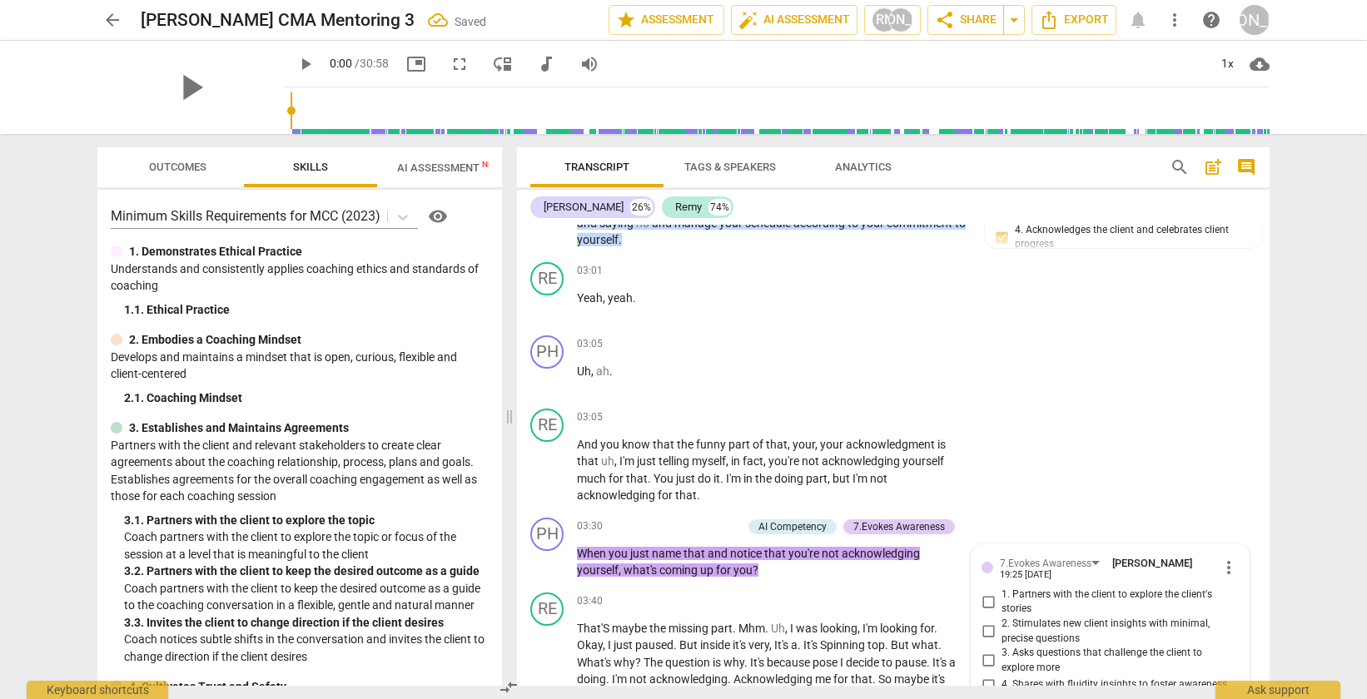
scroll to position [1192, 0]
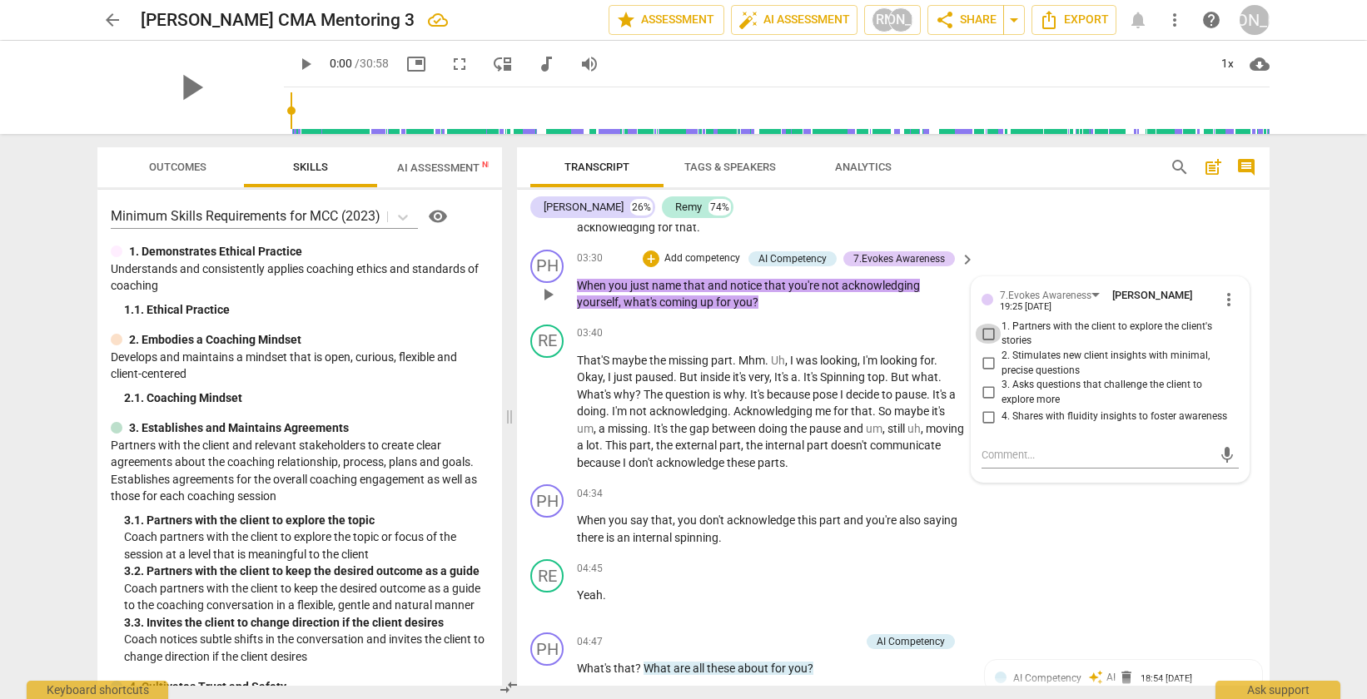
click at [979, 336] on input "1. Partners with the client to explore the client's stories" at bounding box center [988, 334] width 27 height 20
click at [985, 335] on input "1. Partners with the client to explore the client's stories" at bounding box center [988, 334] width 27 height 20
checkbox input "true"
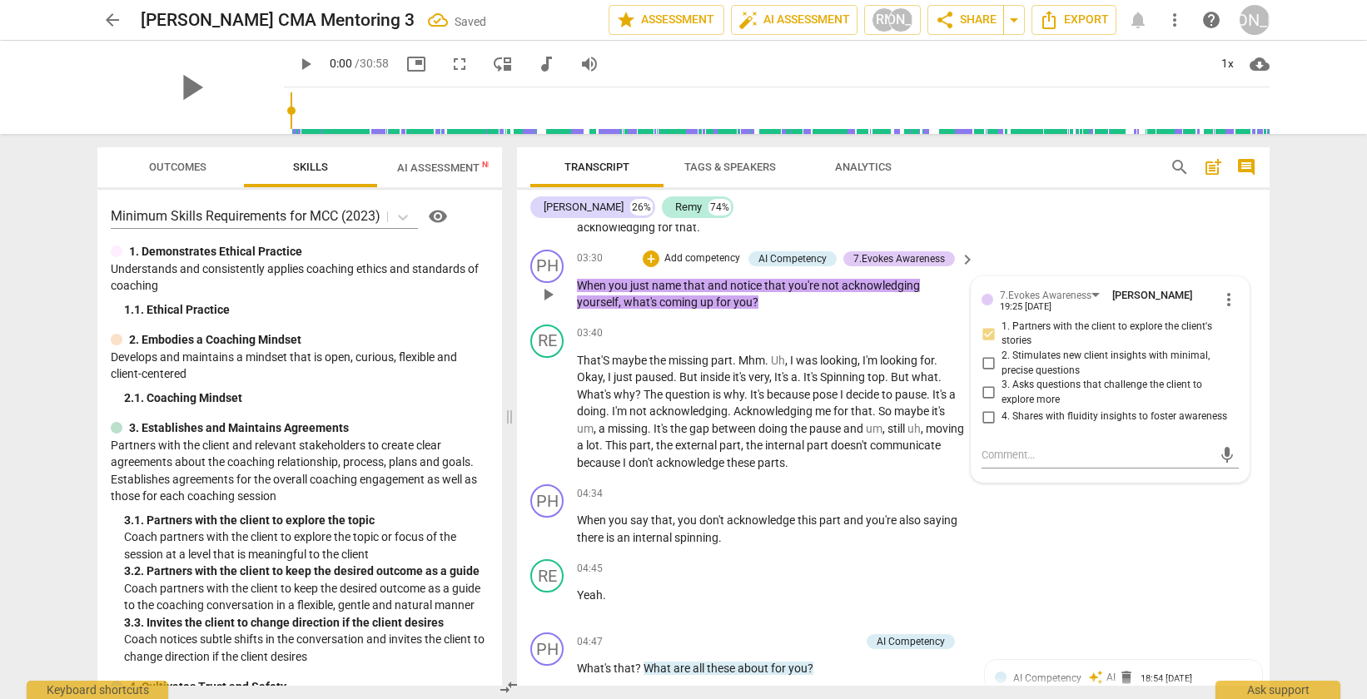
click at [1097, 260] on div "PH play_arrow pause 03:30 + Add competency AI Competency 7.Evokes Awareness key…" at bounding box center [893, 280] width 753 height 75
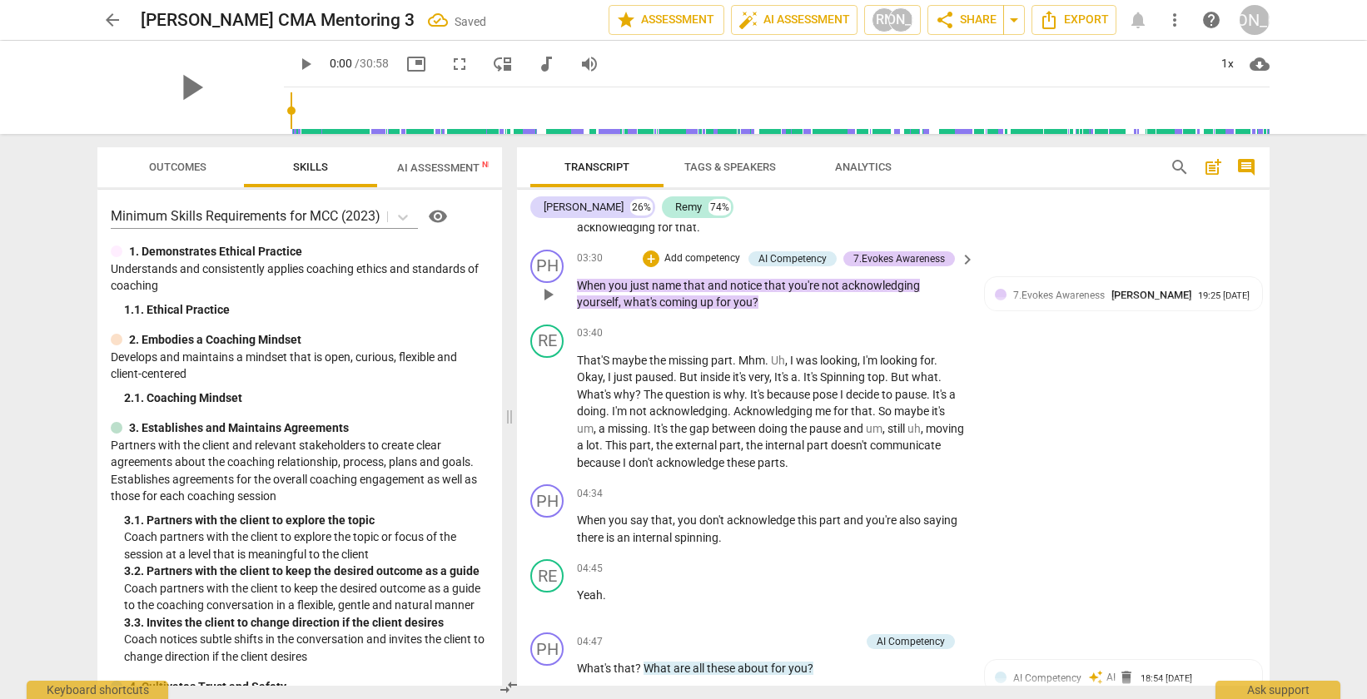
click at [688, 260] on p "Add competency" at bounding box center [702, 258] width 79 height 15
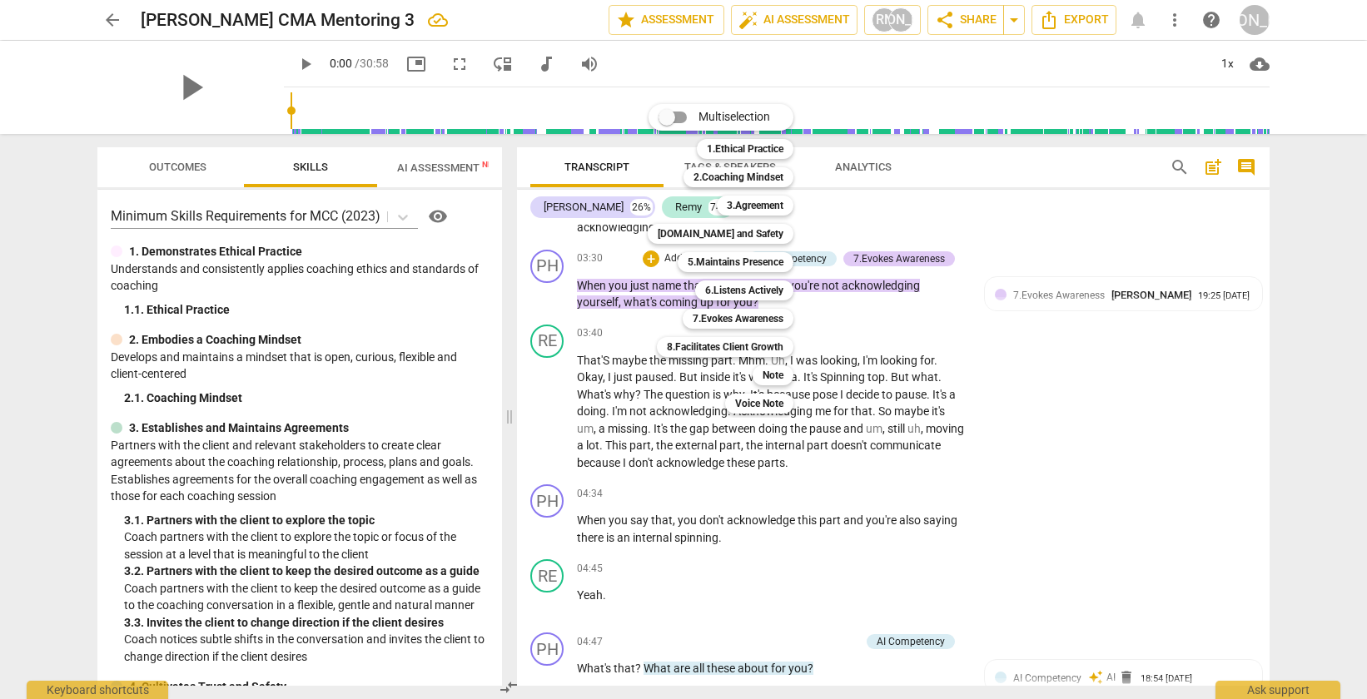
click at [914, 334] on div at bounding box center [683, 349] width 1367 height 699
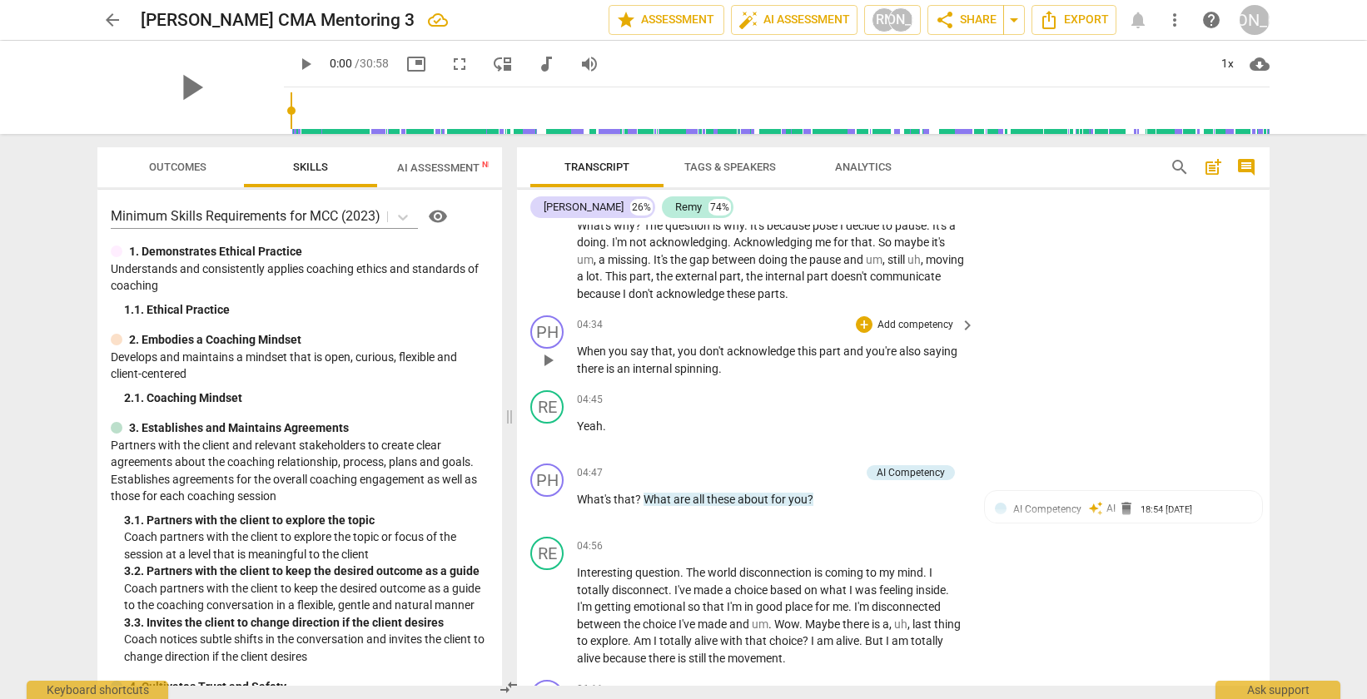
scroll to position [1362, 0]
click at [763, 473] on div "+" at bounding box center [769, 472] width 17 height 17
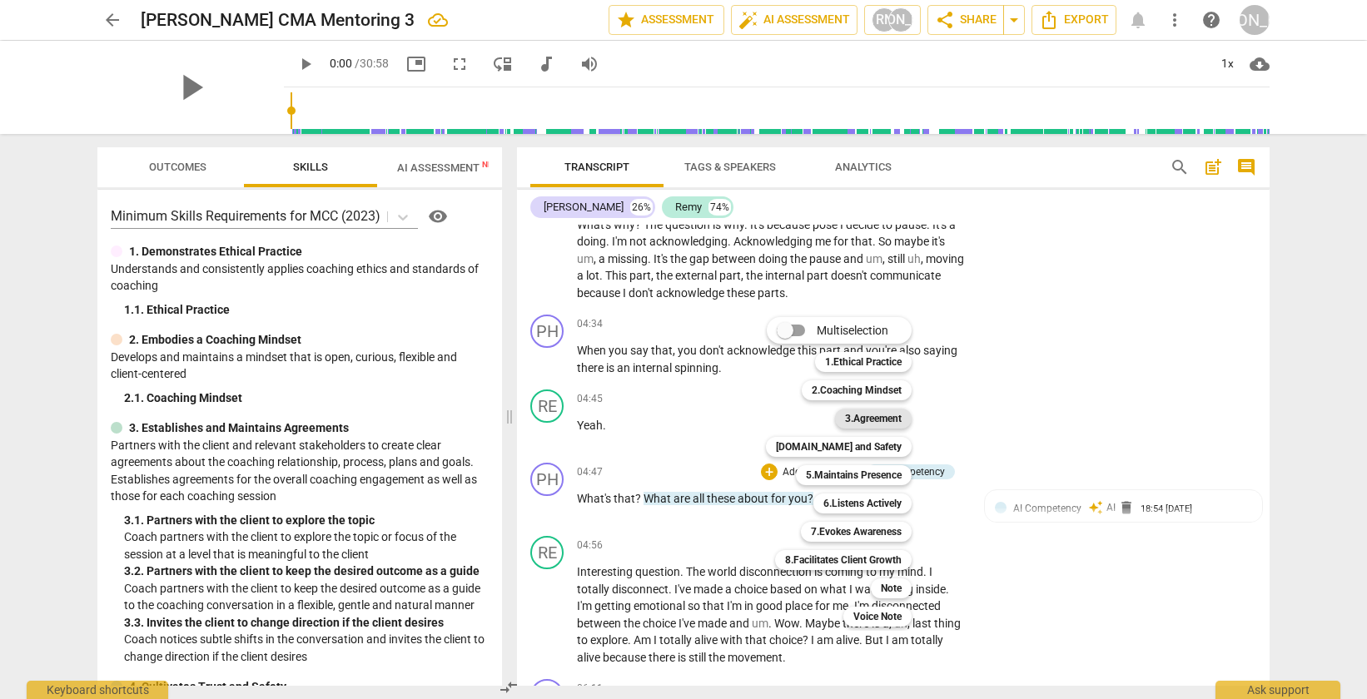
click at [876, 415] on b "3.Agreement" at bounding box center [873, 419] width 57 height 20
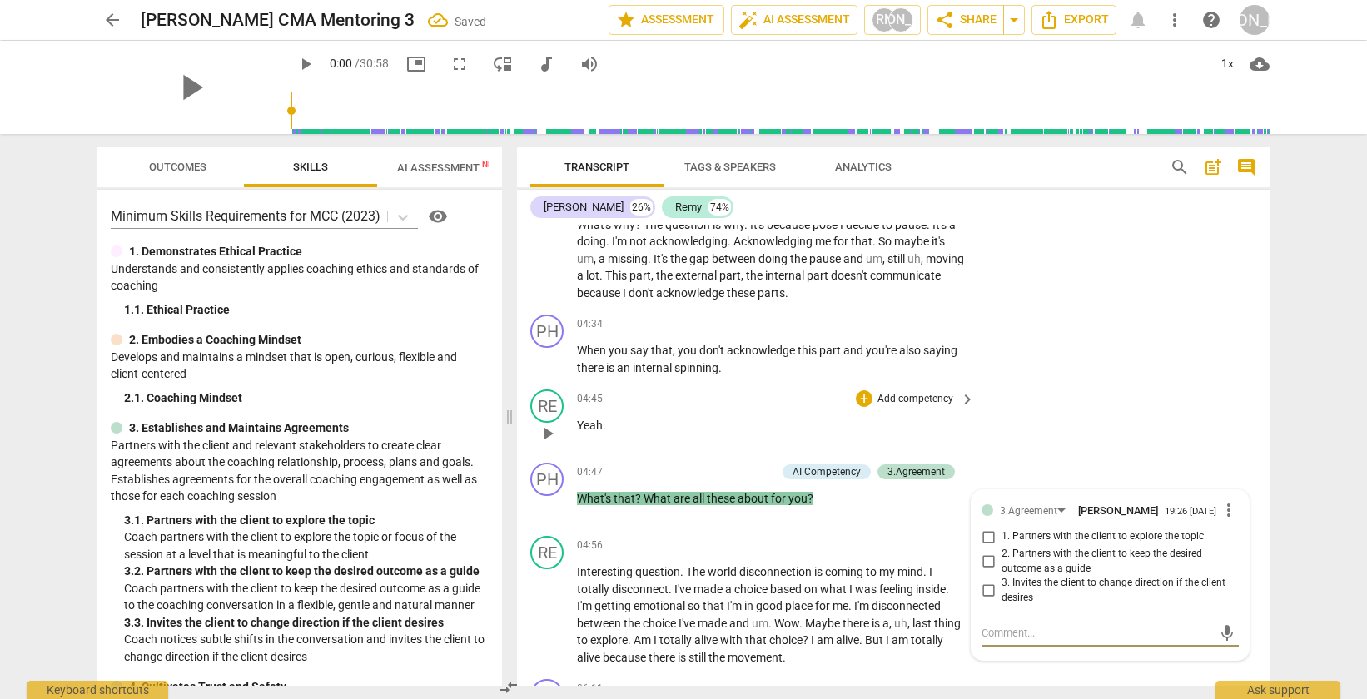
click at [1047, 417] on div "RE play_arrow pause 04:45 + Add competency keyboard_arrow_right Yeah ." at bounding box center [893, 419] width 753 height 73
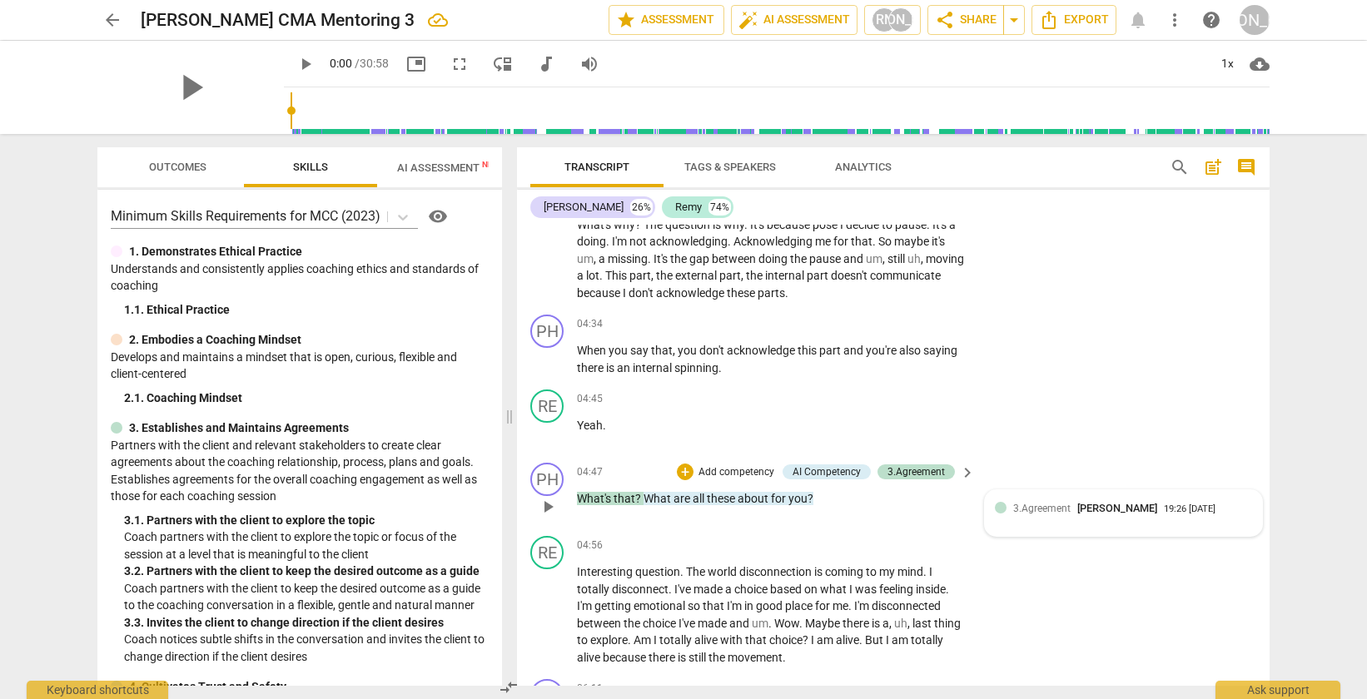
click at [1070, 511] on div "3.Agreement 詹正哲 Philip Chan" at bounding box center [1088, 508] width 151 height 16
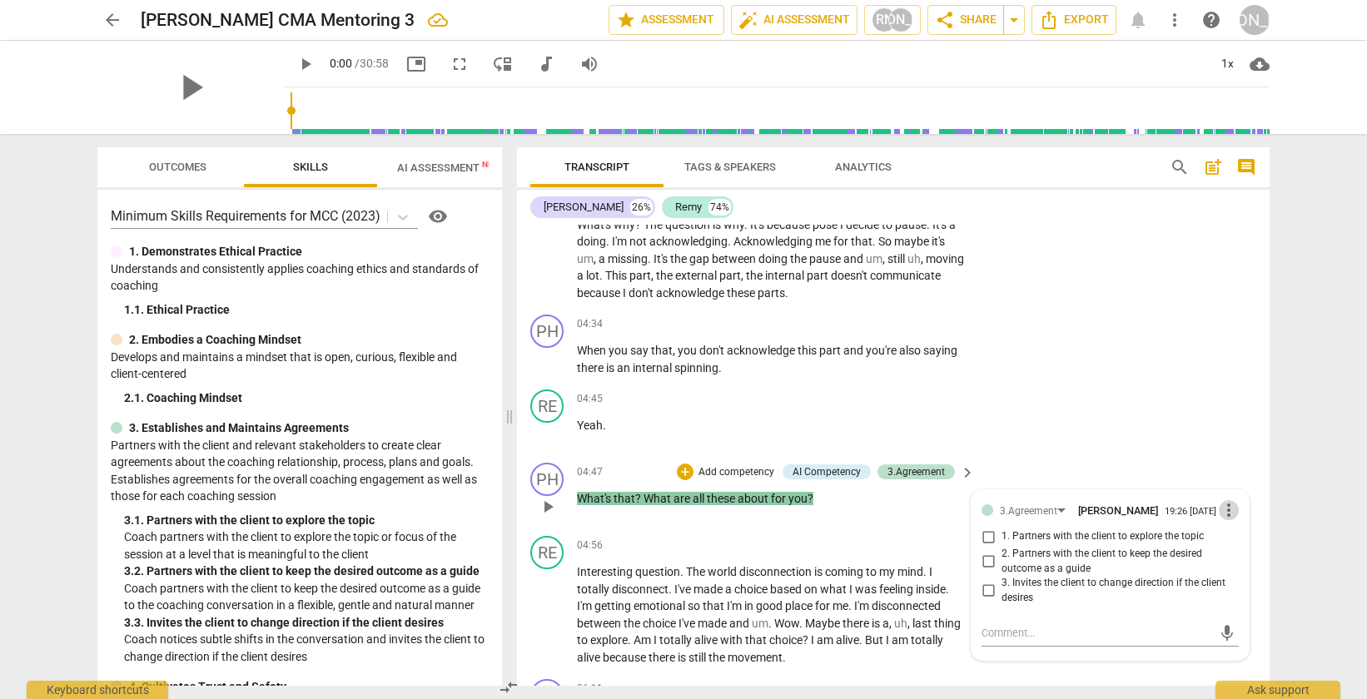
click at [1227, 515] on span "more_vert" at bounding box center [1229, 510] width 20 height 20
click at [1230, 546] on li "Delete" at bounding box center [1241, 545] width 57 height 32
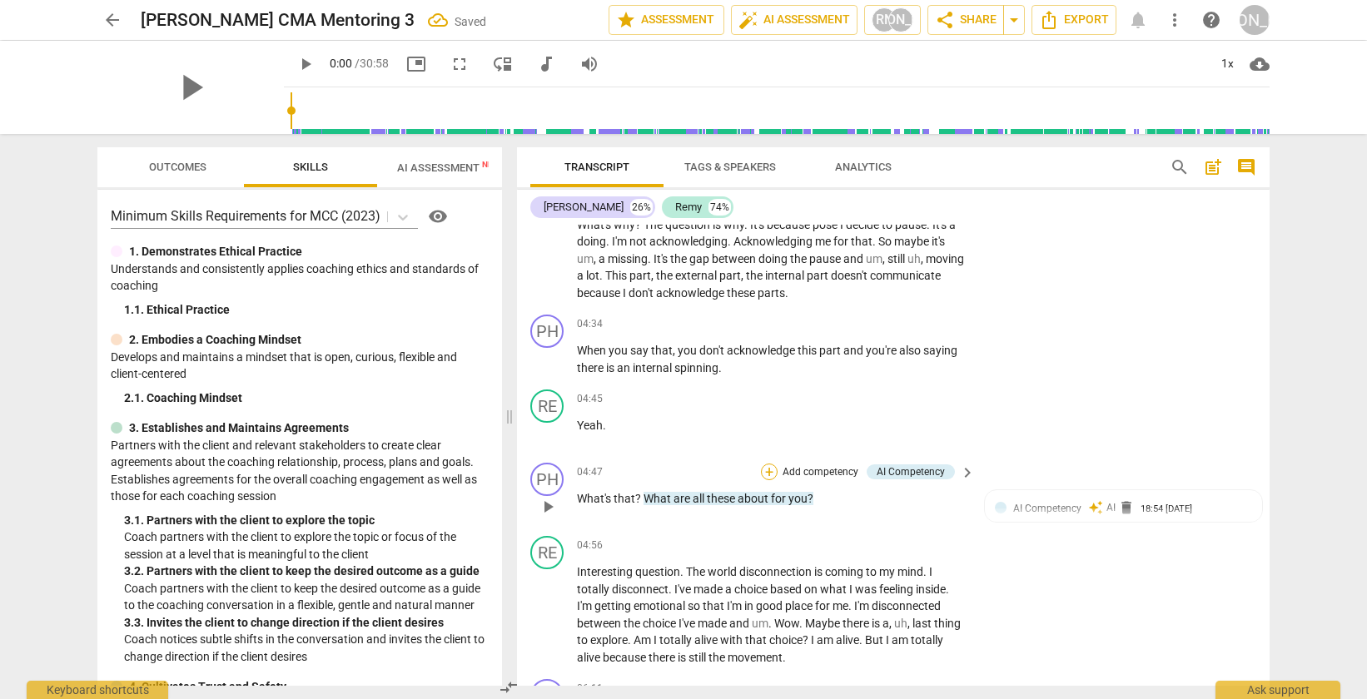
click at [773, 472] on div "+" at bounding box center [769, 472] width 17 height 17
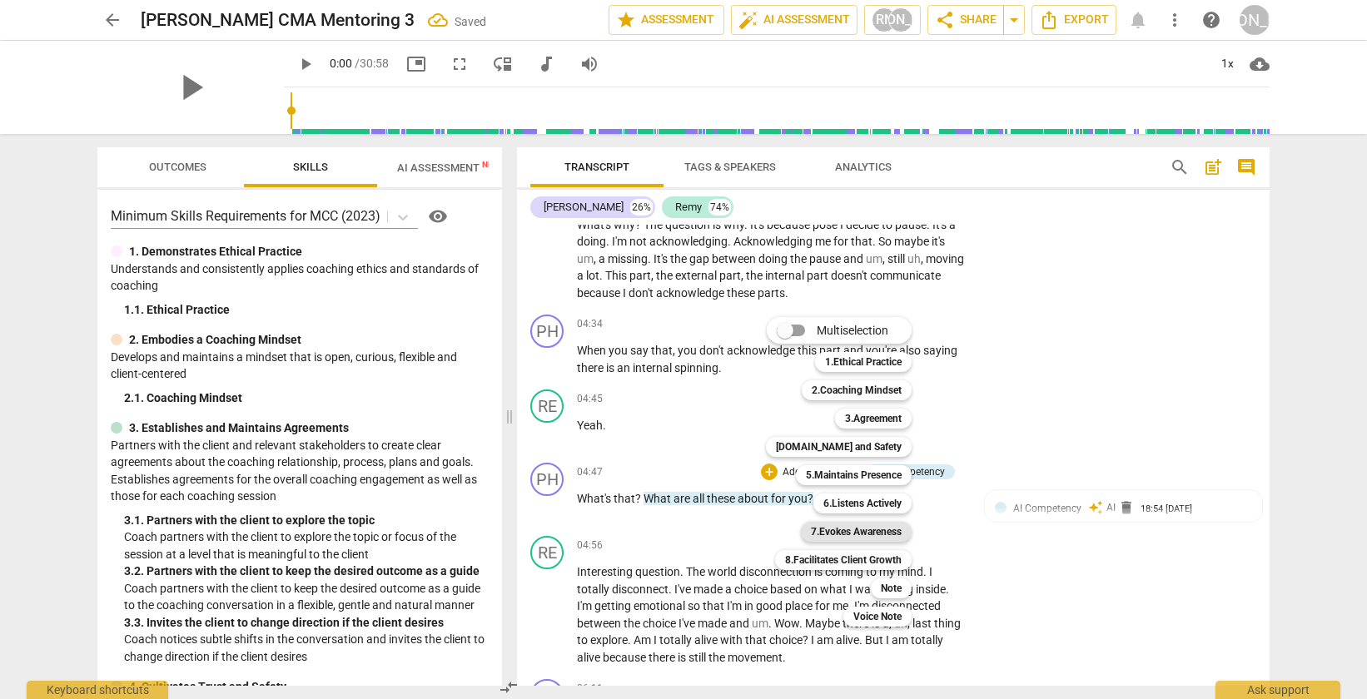
click at [873, 533] on b "7.Evokes Awareness" at bounding box center [856, 532] width 91 height 20
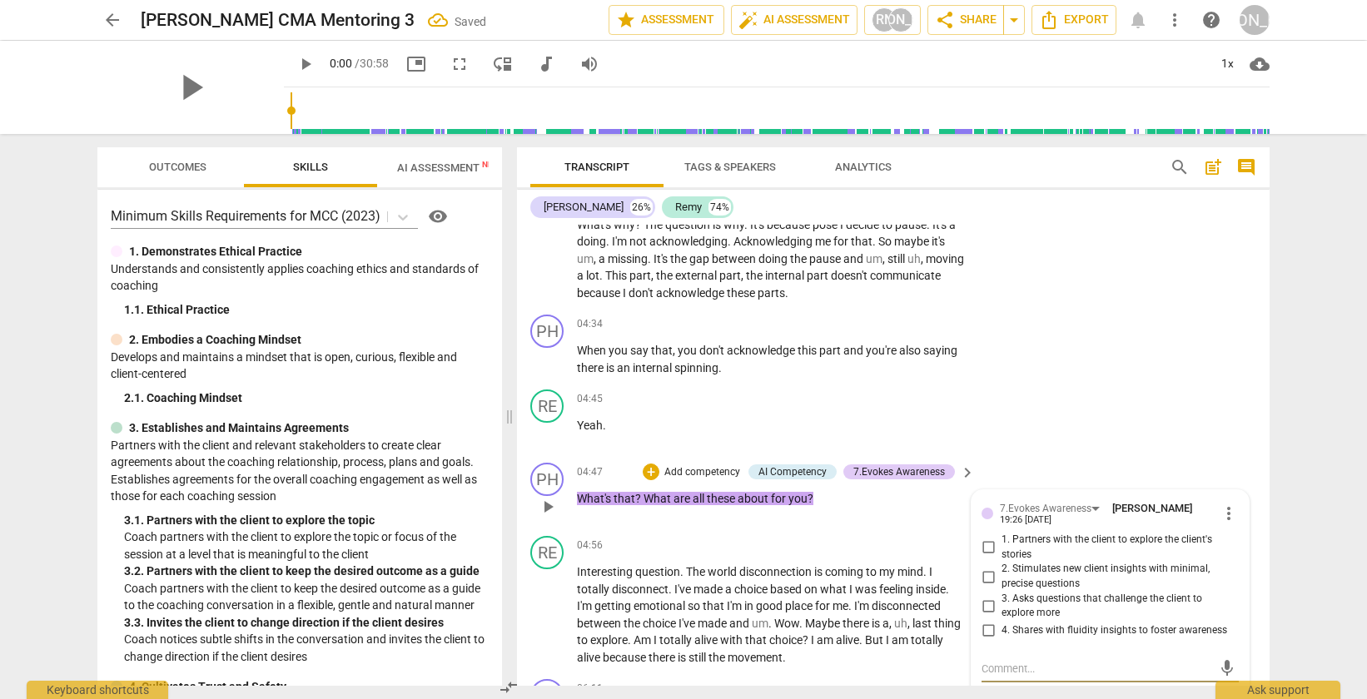
click at [983, 574] on input "2. Stimulates new client insights with minimal, precise questions" at bounding box center [988, 577] width 27 height 20
checkbox input "true"
click at [1174, 435] on div "RE play_arrow pause 04:45 + Add competency keyboard_arrow_right Yeah ." at bounding box center [893, 419] width 753 height 73
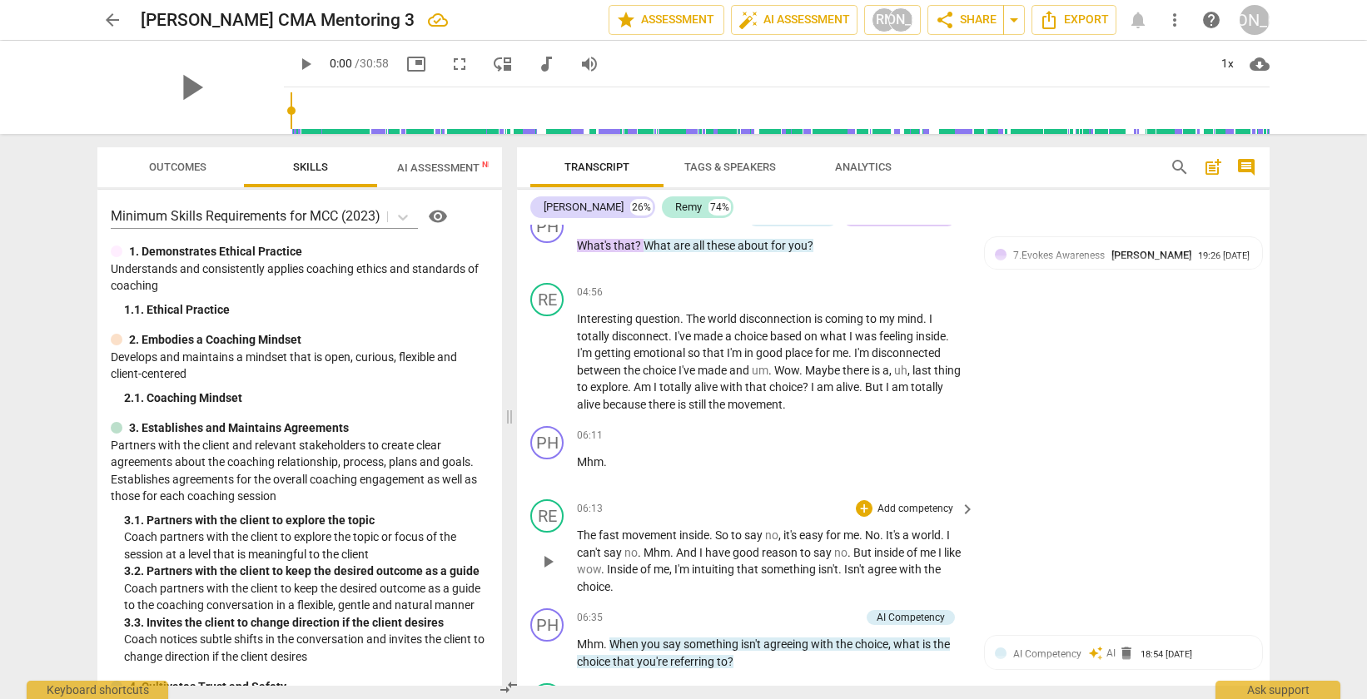
scroll to position [1742, 0]
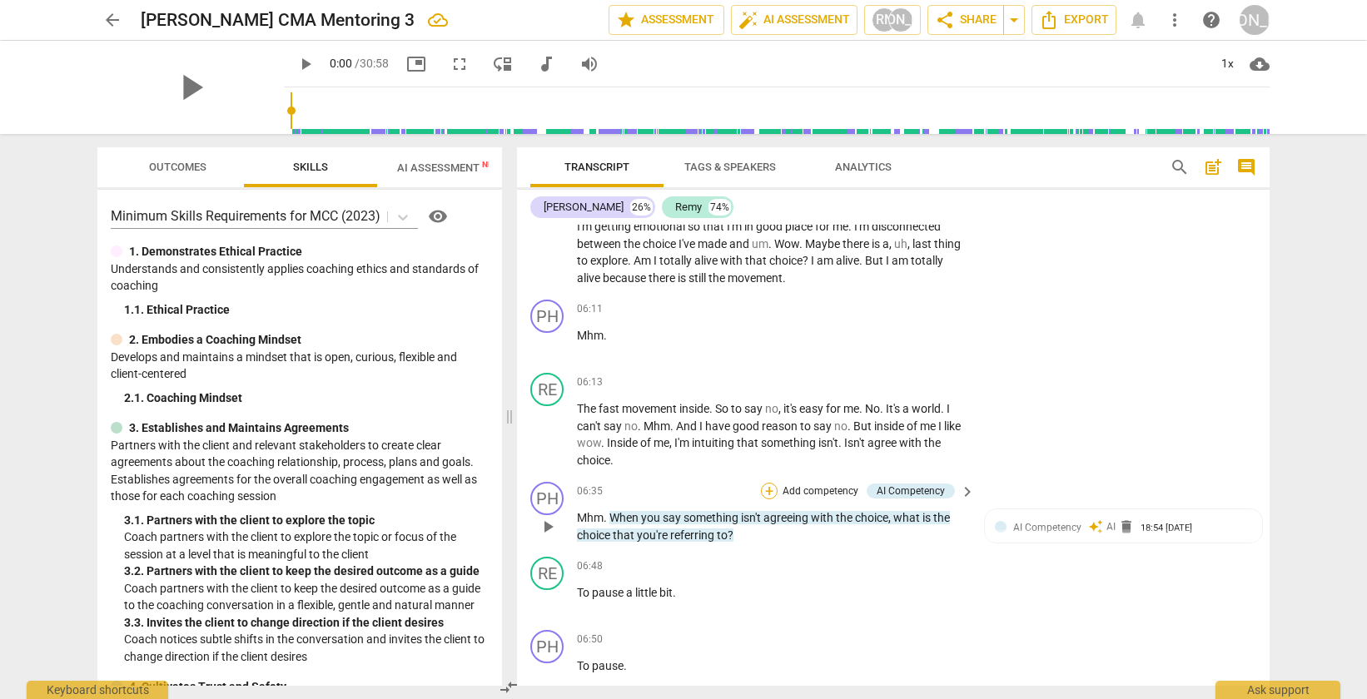
click at [768, 490] on div "+" at bounding box center [769, 491] width 17 height 17
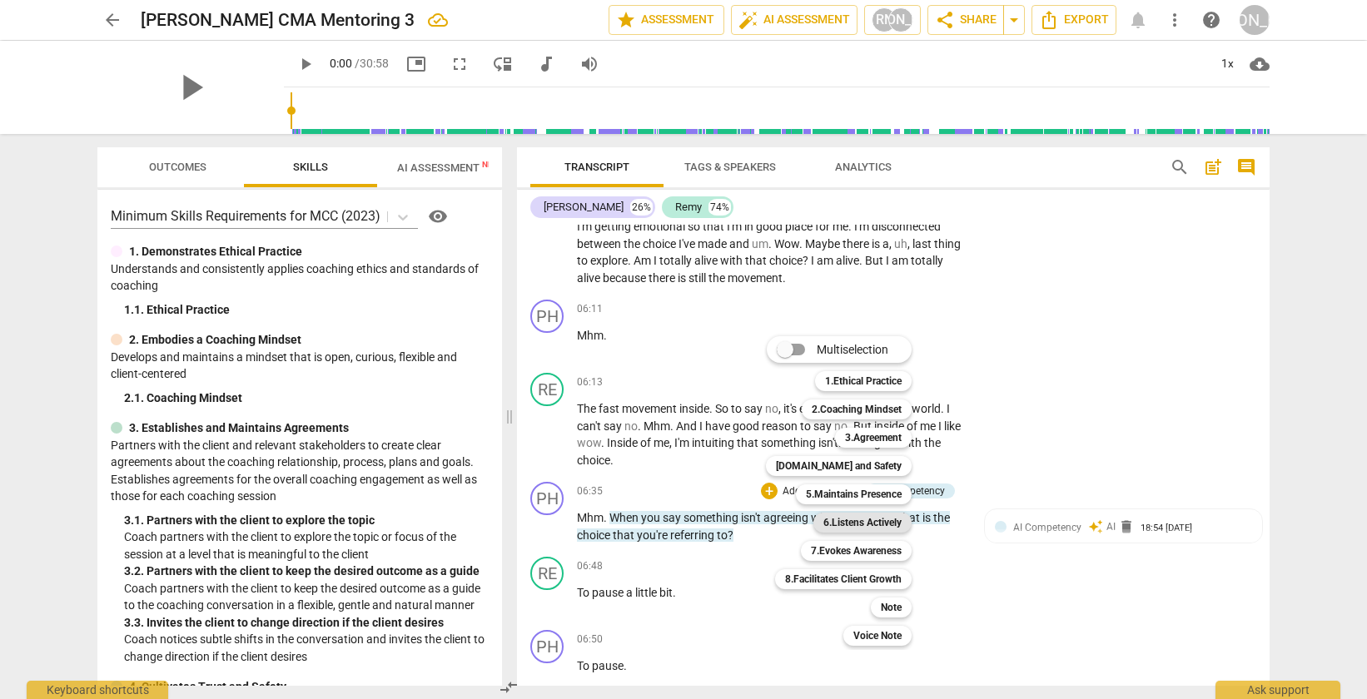
click at [866, 519] on b "6.Listens Actively" at bounding box center [862, 523] width 78 height 20
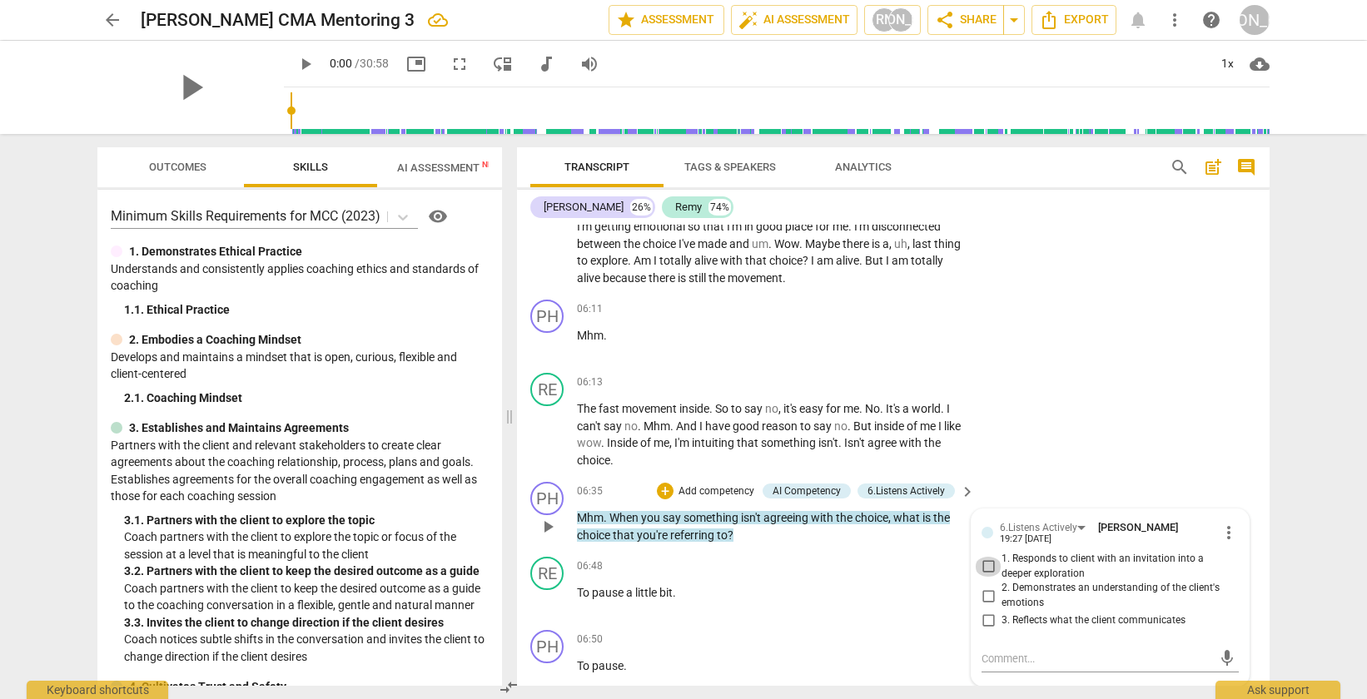
click at [982, 565] on input "1. Responds to client with an invitation into a deeper exploration" at bounding box center [988, 567] width 27 height 20
checkbox input "true"
click at [1122, 460] on div "RE play_arrow pause 06:13 + Add competency keyboard_arrow_right The fast moveme…" at bounding box center [893, 420] width 753 height 109
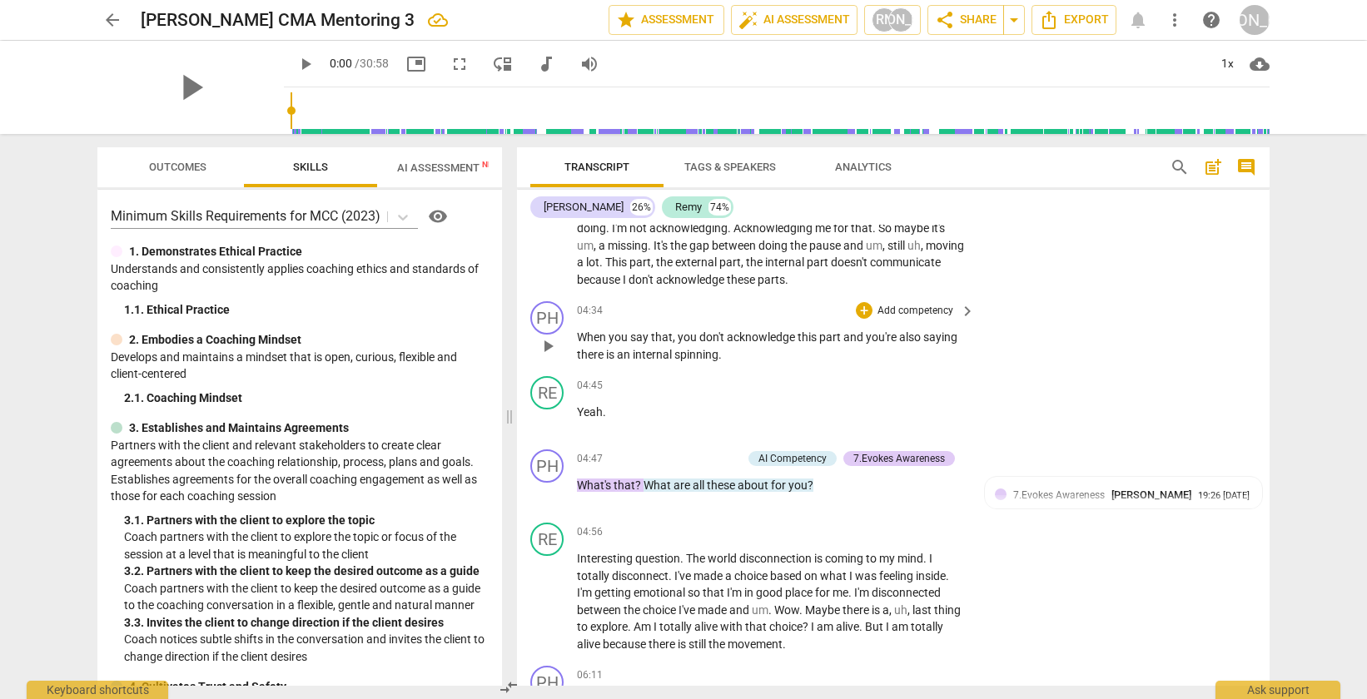
scroll to position [1376, 0]
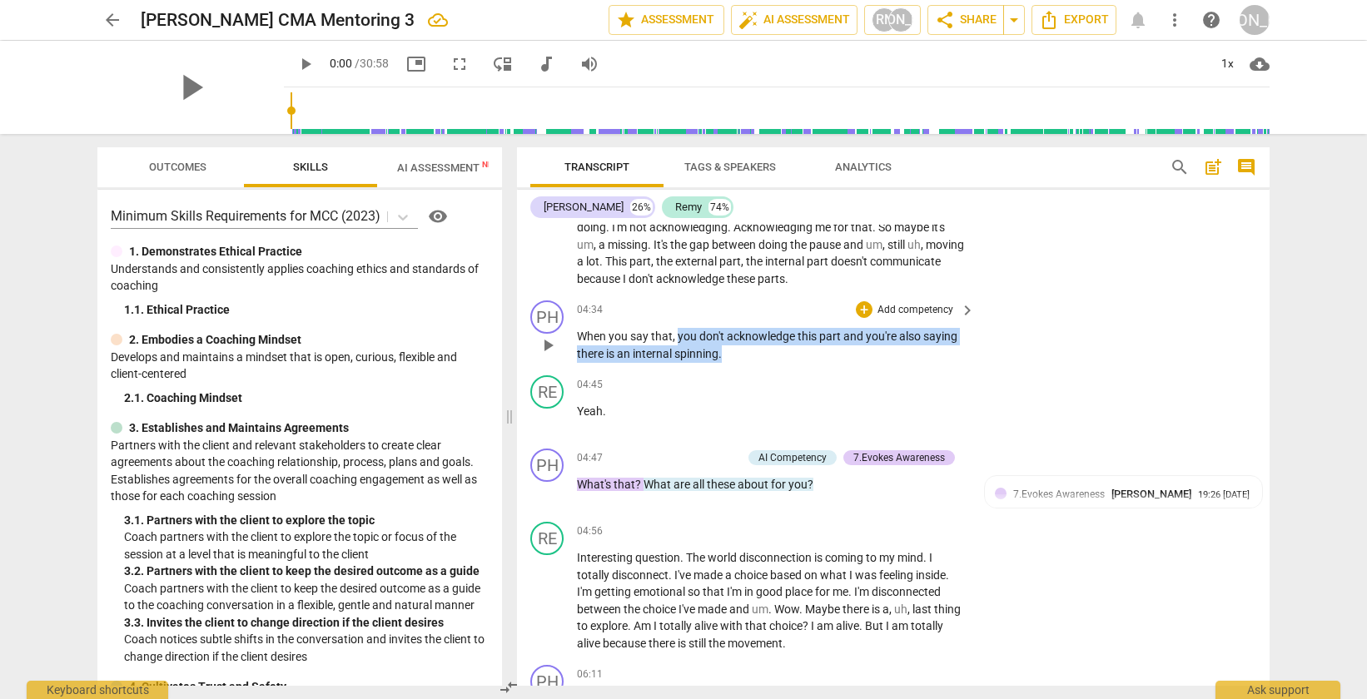
drag, startPoint x: 738, startPoint y: 355, endPoint x: 676, endPoint y: 340, distance: 63.2
click at [676, 340] on p "When you say that , you don't acknowledge this part and you're also saying ther…" at bounding box center [772, 345] width 390 height 34
click at [858, 307] on div "+" at bounding box center [864, 309] width 17 height 17
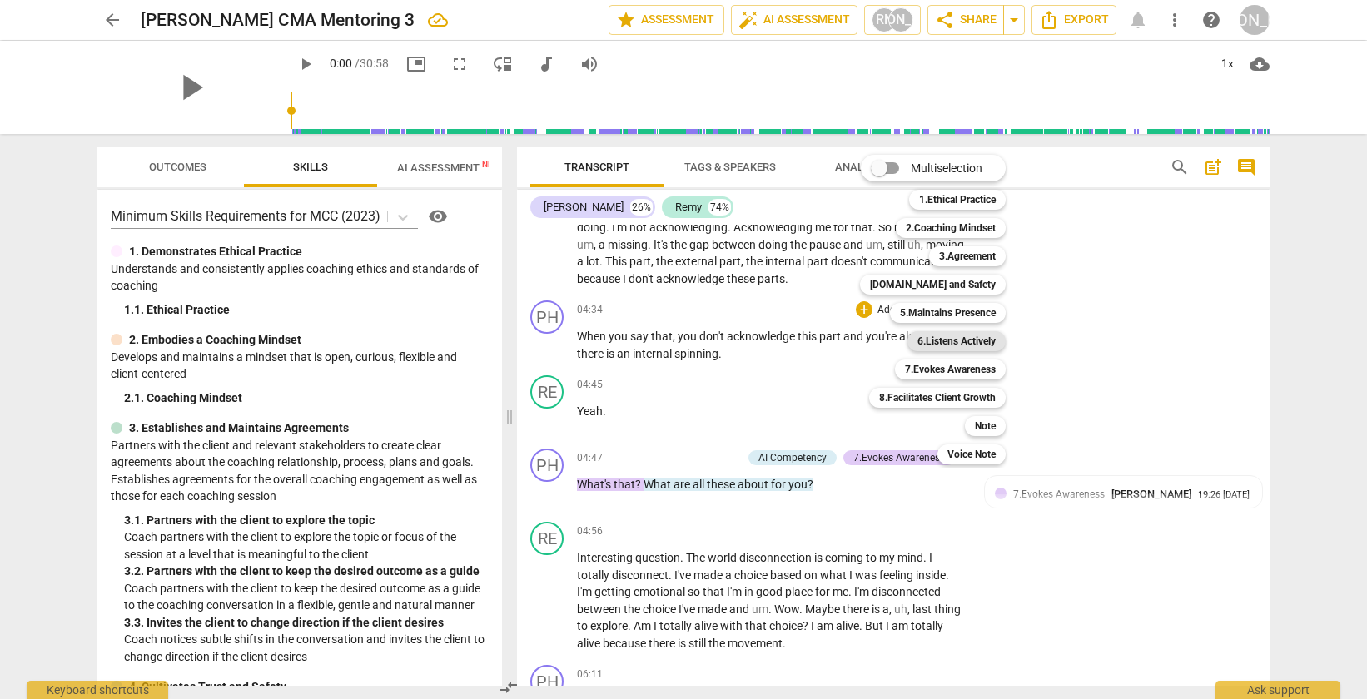
click at [948, 342] on b "6.Listens Actively" at bounding box center [956, 341] width 78 height 20
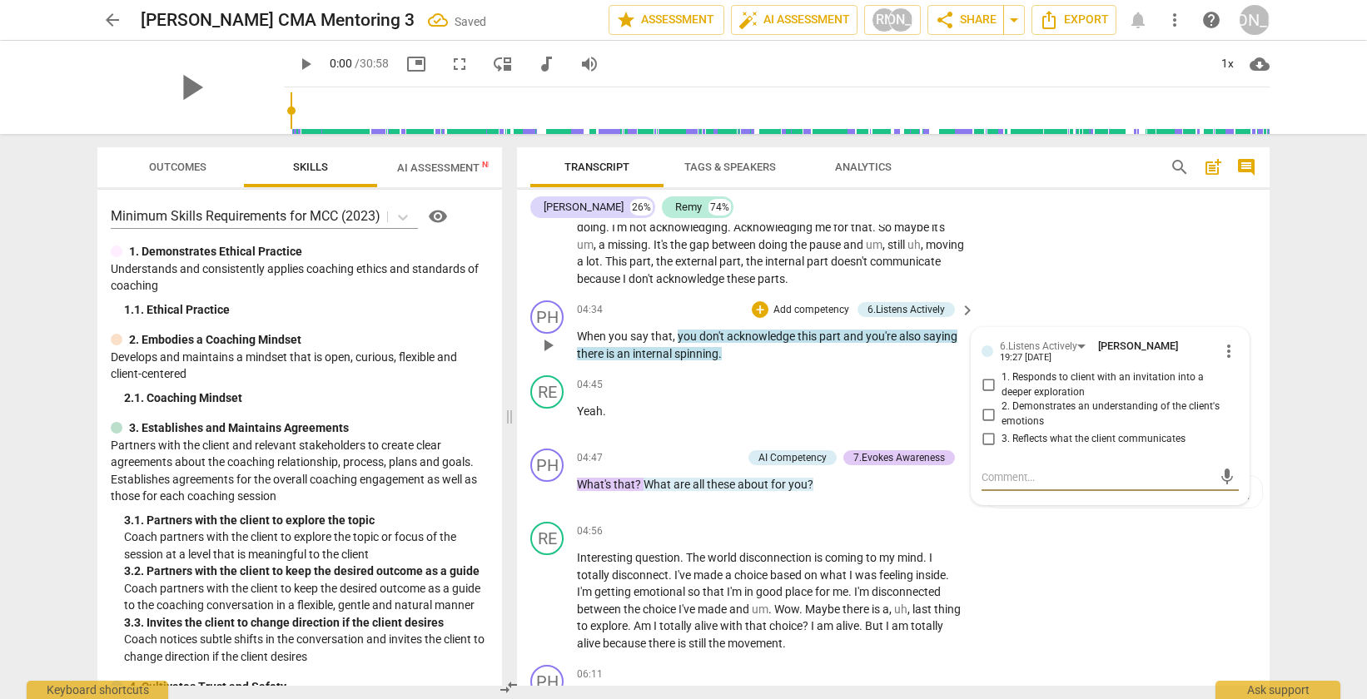
click at [986, 436] on input "3. Reflects what the client communicates" at bounding box center [988, 440] width 27 height 20
checkbox input "true"
click at [1168, 251] on div "RE play_arrow pause 03:40 + Add competency keyboard_arrow_right That'S maybe th…" at bounding box center [893, 214] width 753 height 161
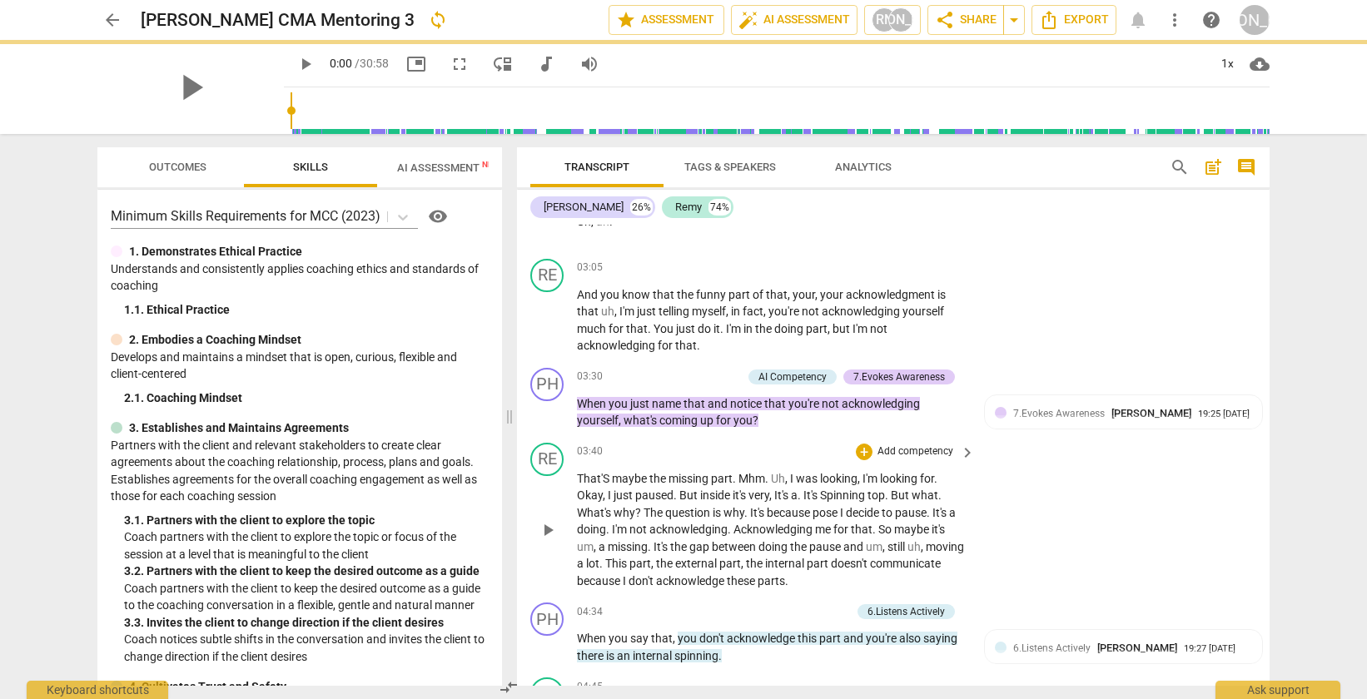
scroll to position [1056, 0]
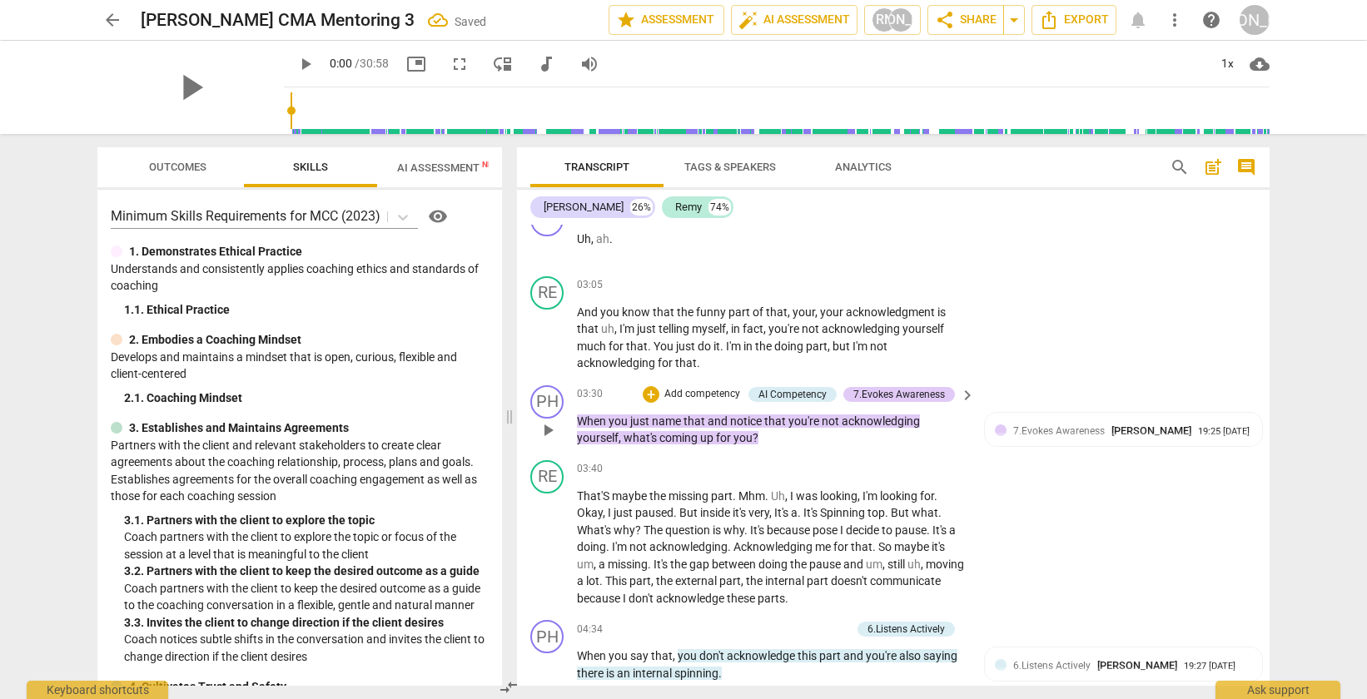
click at [688, 395] on p "Add competency" at bounding box center [702, 394] width 79 height 15
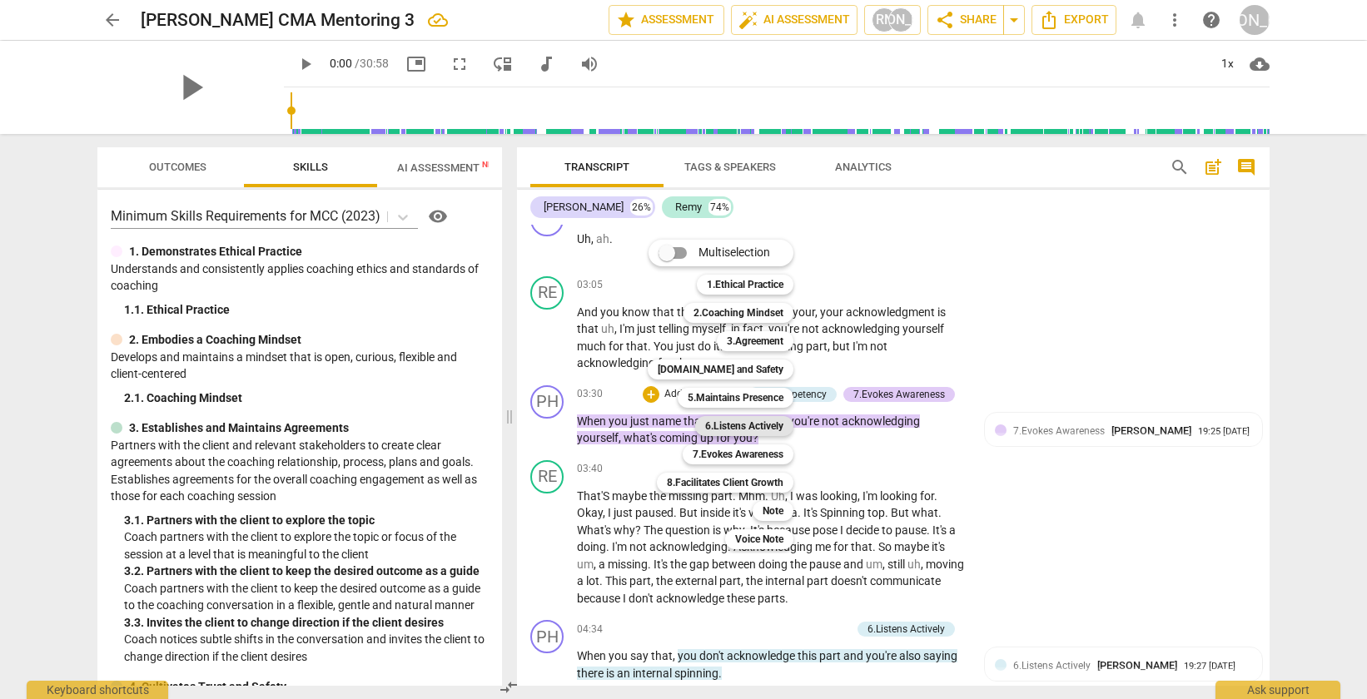
click at [755, 425] on b "6.Listens Actively" at bounding box center [744, 426] width 78 height 20
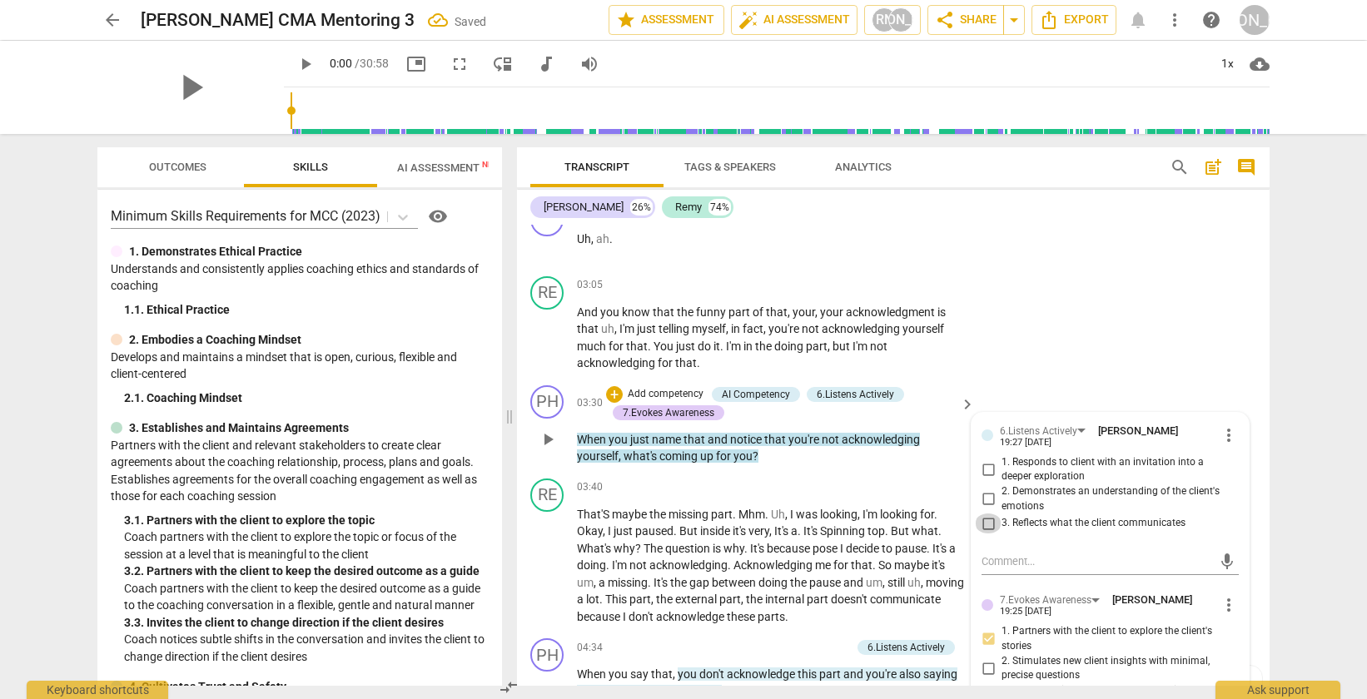
click at [985, 524] on input "3. Reflects what the client communicates" at bounding box center [988, 524] width 27 height 20
checkbox input "true"
click at [1067, 350] on div "RE play_arrow pause 03:05 + Add competency keyboard_arrow_right And you know th…" at bounding box center [893, 324] width 753 height 109
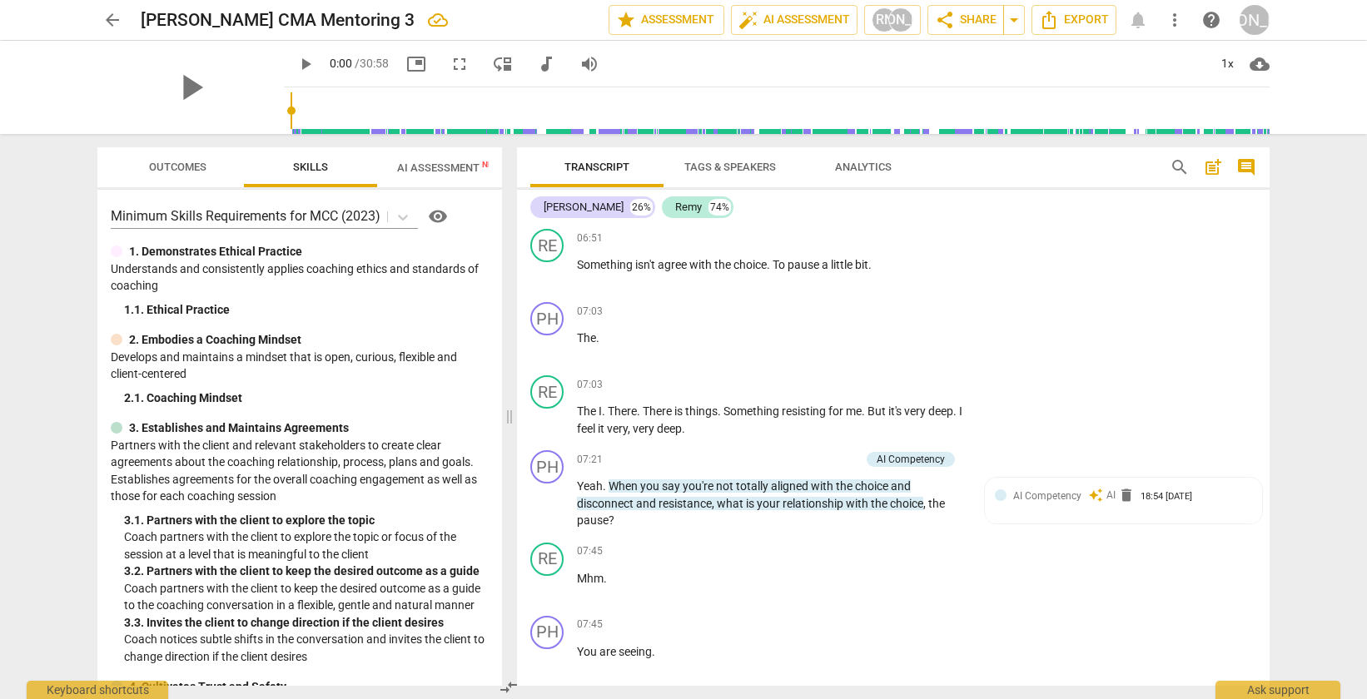
scroll to position [2242, 0]
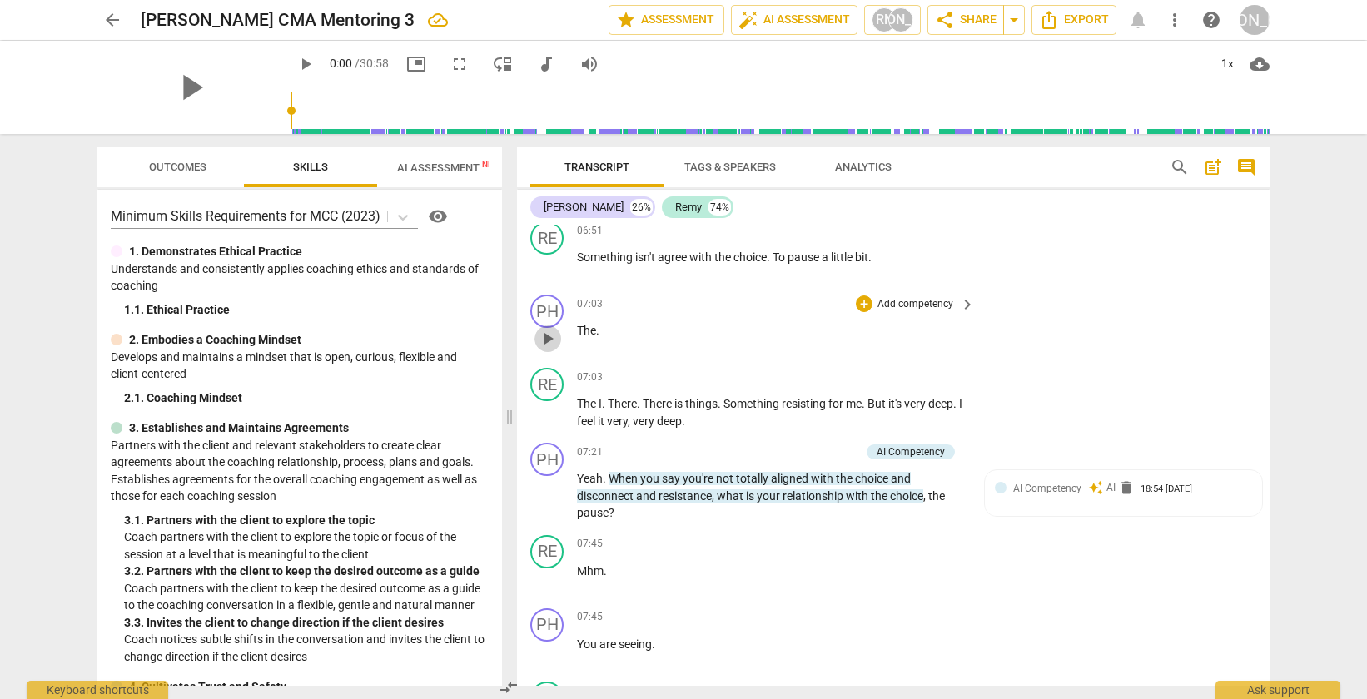
click at [554, 335] on span "play_arrow" at bounding box center [548, 339] width 20 height 20
click at [544, 307] on div "PH" at bounding box center [546, 311] width 33 height 33
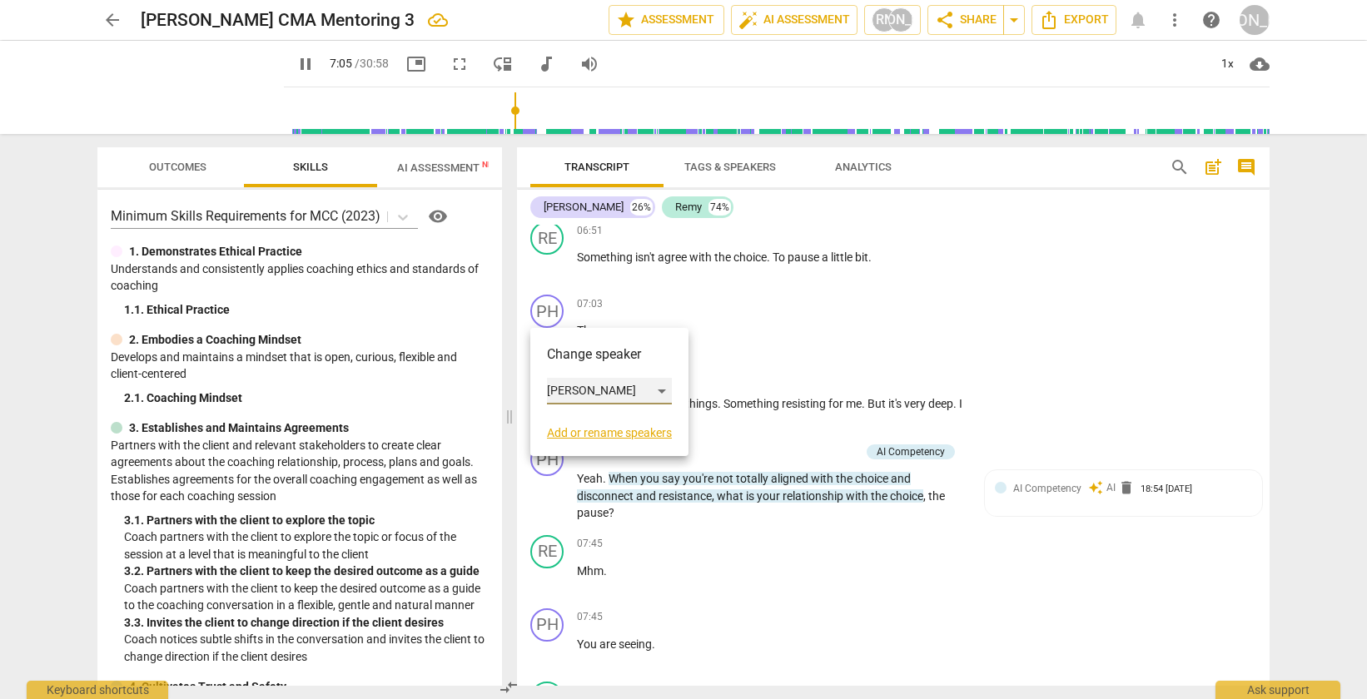
click at [574, 392] on div "[PERSON_NAME]" at bounding box center [609, 391] width 125 height 27
click at [580, 435] on li "Remy" at bounding box center [610, 423] width 127 height 32
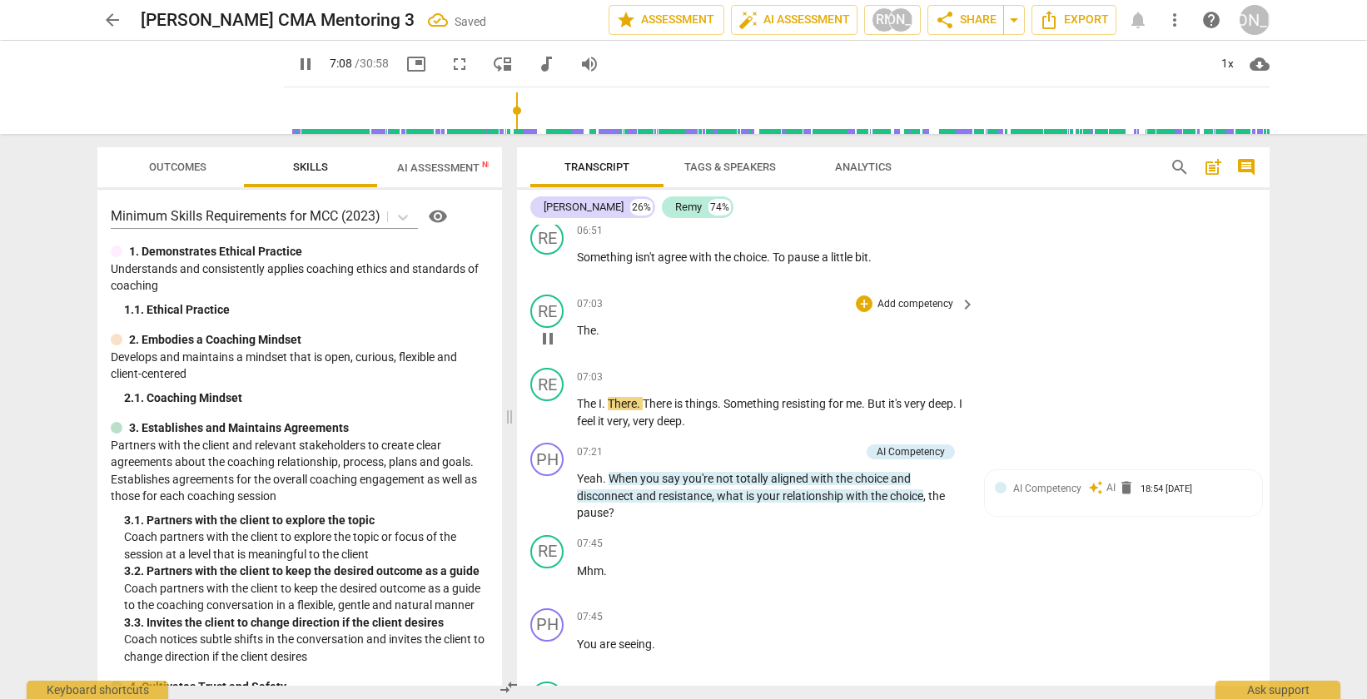
click at [559, 339] on span "pause" at bounding box center [547, 339] width 27 height 20
type input "429"
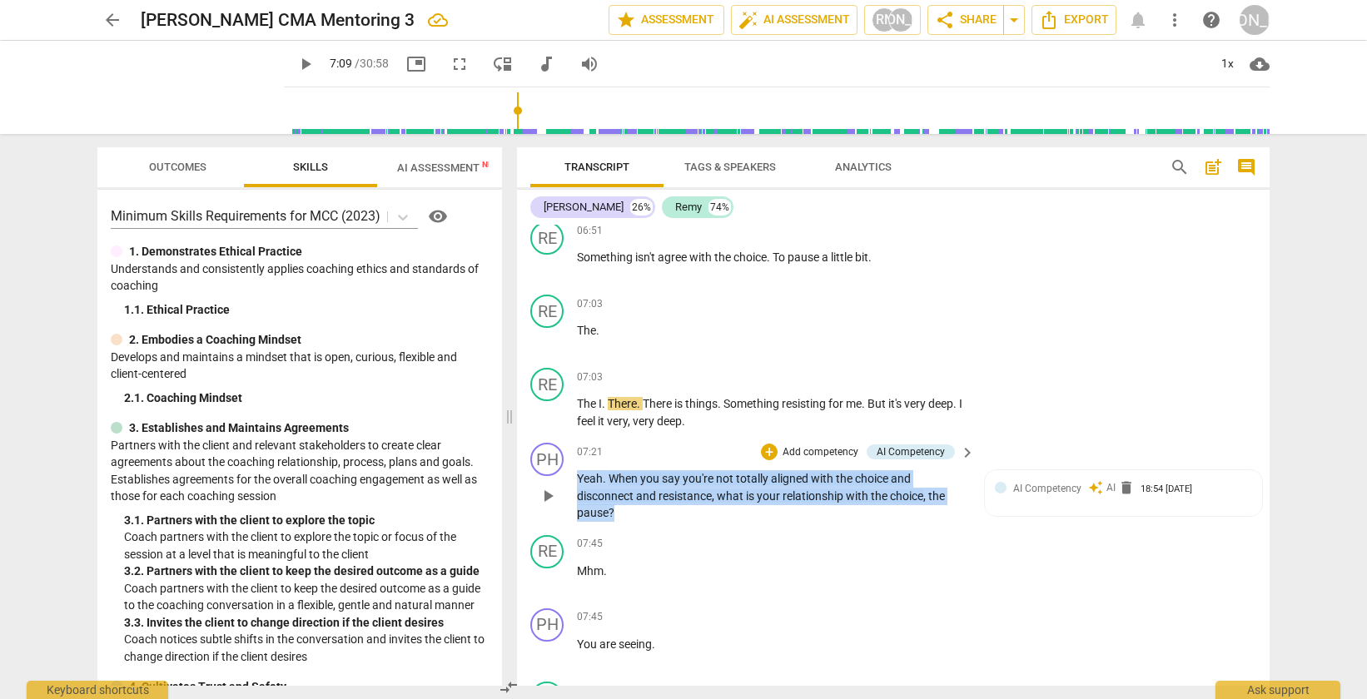
drag, startPoint x: 715, startPoint y: 517, endPoint x: 577, endPoint y: 484, distance: 142.2
click at [577, 484] on p "Yeah . When you say you're not totally aligned with the choice and disconnect a…" at bounding box center [772, 496] width 390 height 52
click at [773, 447] on div "+" at bounding box center [769, 452] width 17 height 17
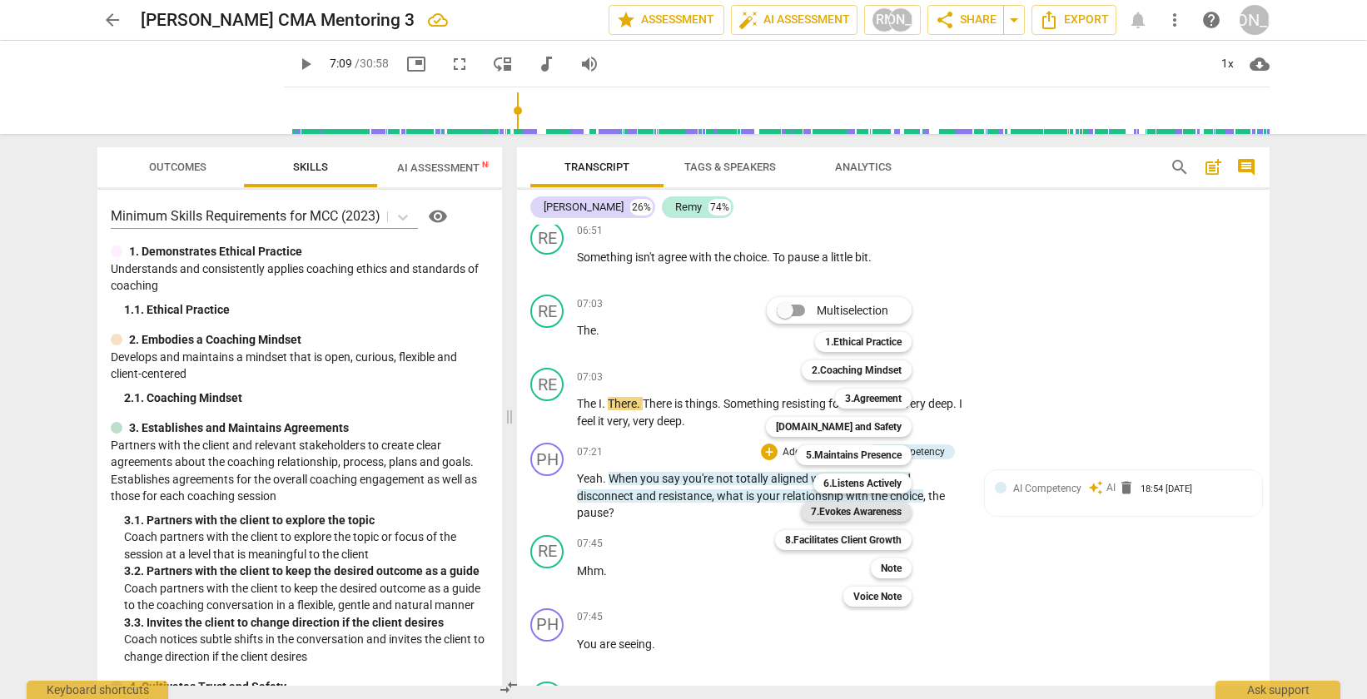
click at [864, 508] on b "7.Evokes Awareness" at bounding box center [856, 512] width 91 height 20
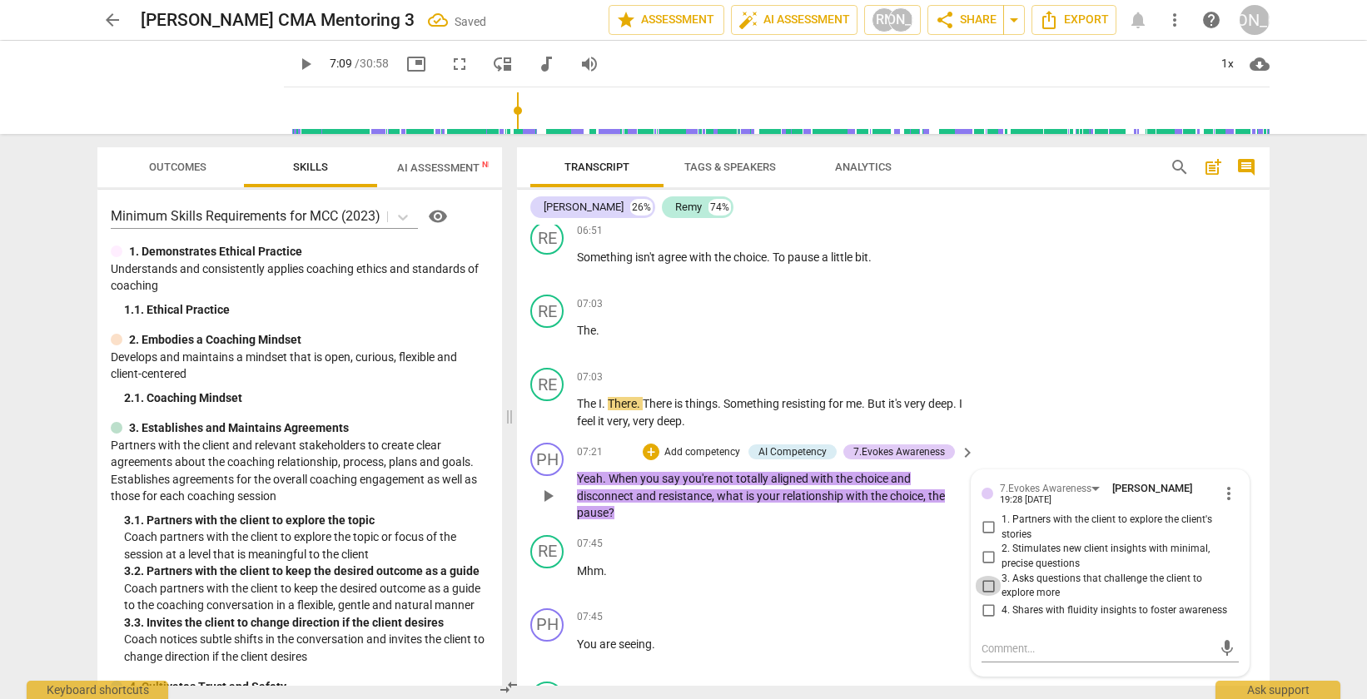
click at [987, 584] on input "3. Asks questions that challenge the client to explore more" at bounding box center [988, 586] width 27 height 20
checkbox input "false"
click at [987, 529] on input "1. Partners with the client to explore the client's stories" at bounding box center [988, 528] width 27 height 20
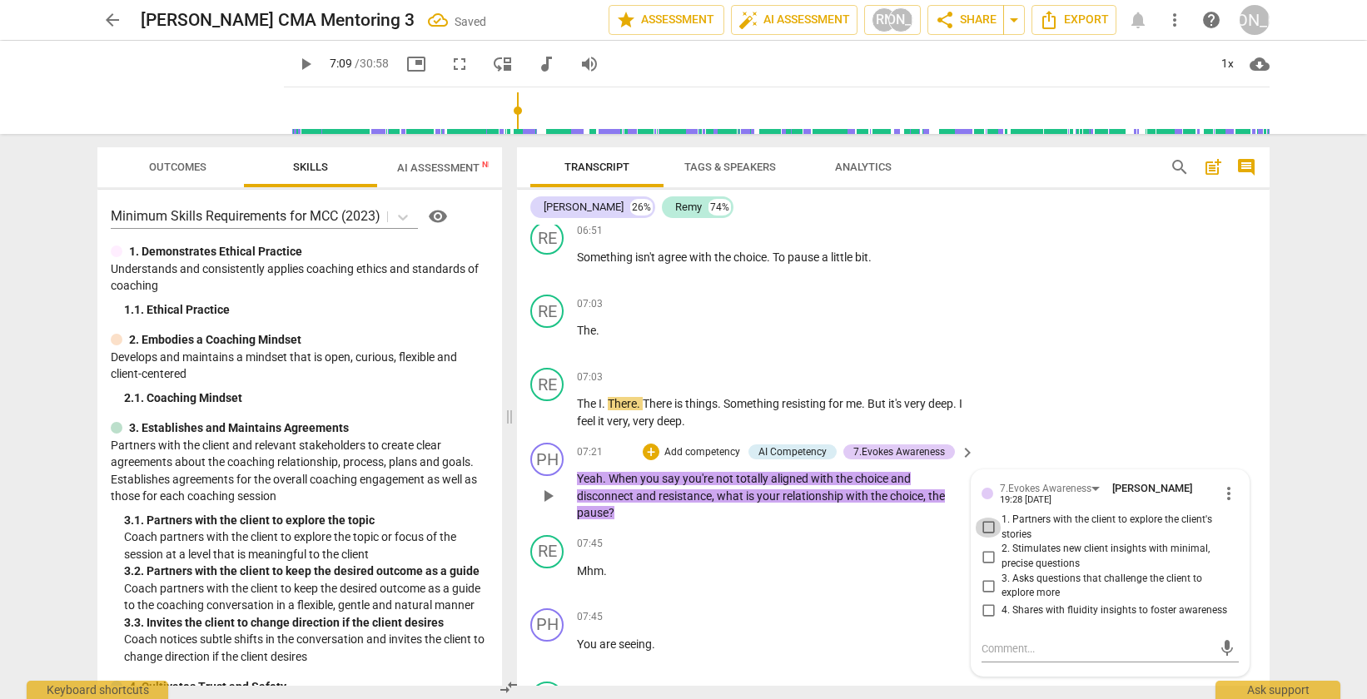
checkbox input "true"
click at [987, 556] on input "2. Stimulates new client insights with minimal, precise questions" at bounding box center [988, 557] width 27 height 20
checkbox input "false"
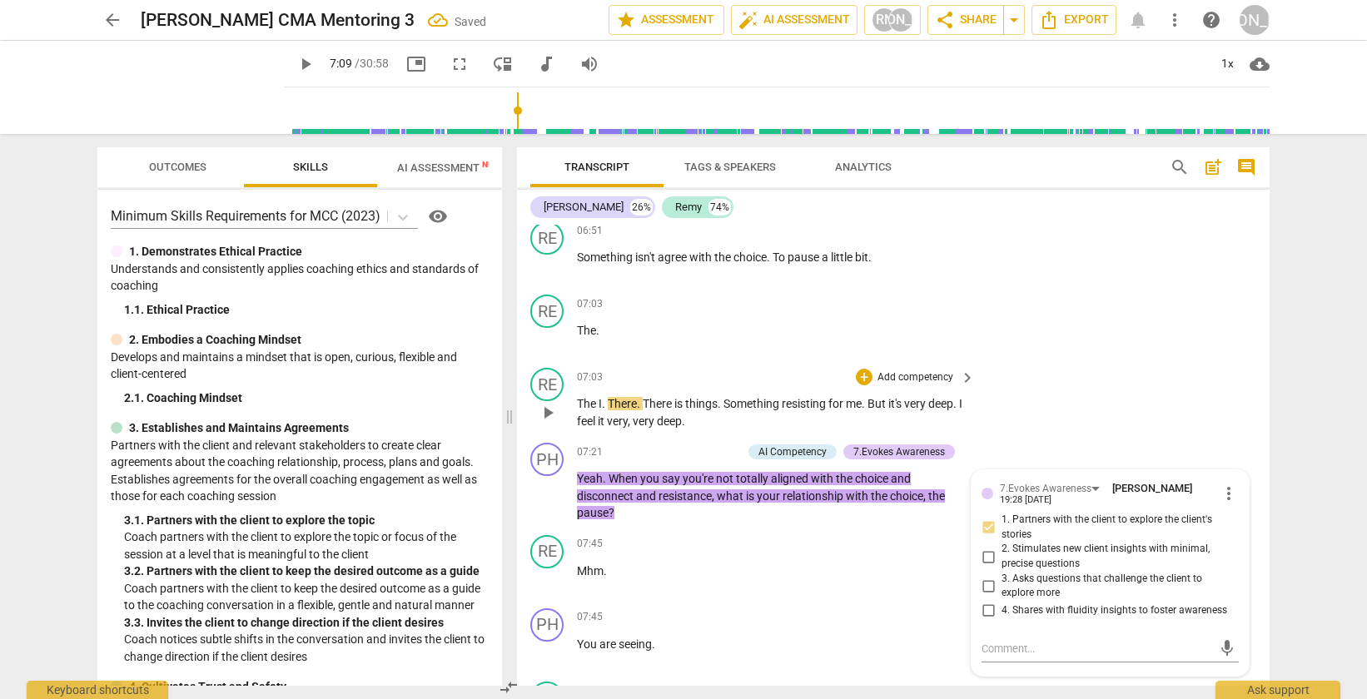
click at [1092, 430] on div "RE play_arrow pause 07:03 + Add competency keyboard_arrow_right The I . There .…" at bounding box center [893, 398] width 753 height 75
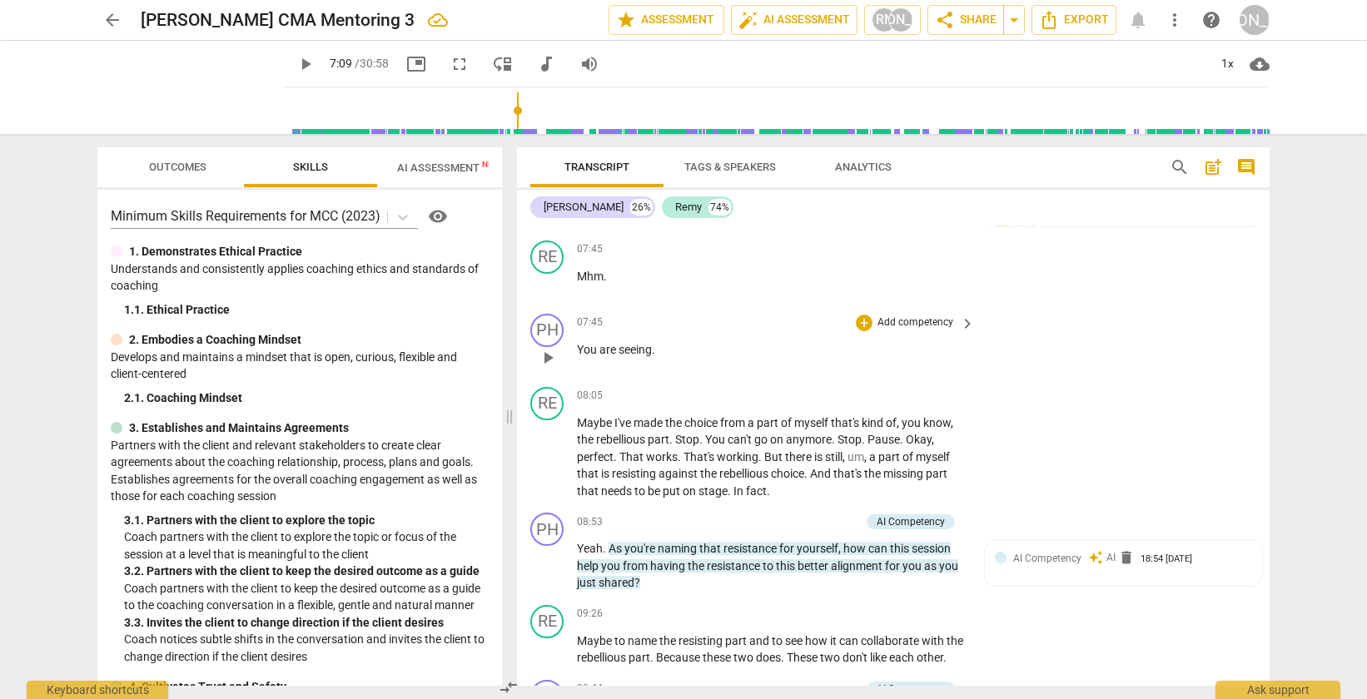
scroll to position [2607, 0]
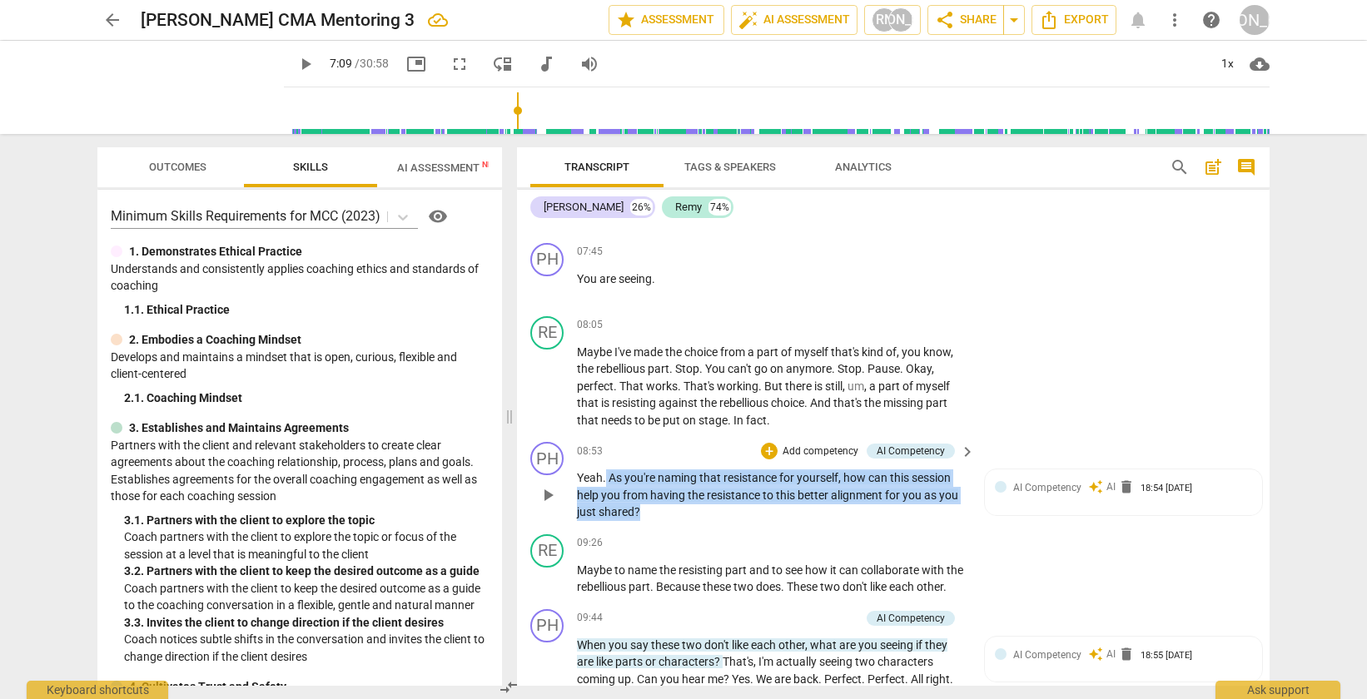
drag, startPoint x: 658, startPoint y: 514, endPoint x: 608, endPoint y: 483, distance: 59.1
click at [607, 483] on p "Yeah . As you're naming that resistance for yourself , how can this session hel…" at bounding box center [772, 496] width 390 height 52
click at [770, 448] on div "+" at bounding box center [769, 451] width 17 height 17
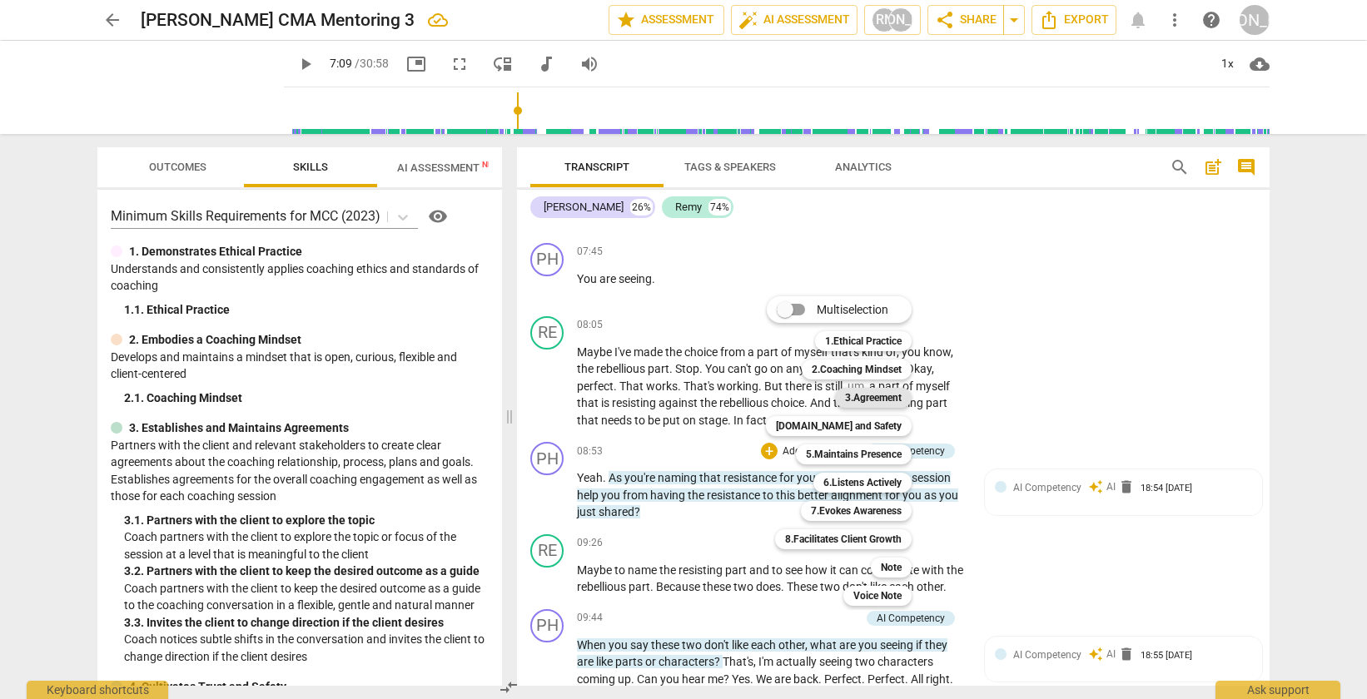
click at [877, 395] on b "3.Agreement" at bounding box center [873, 398] width 57 height 20
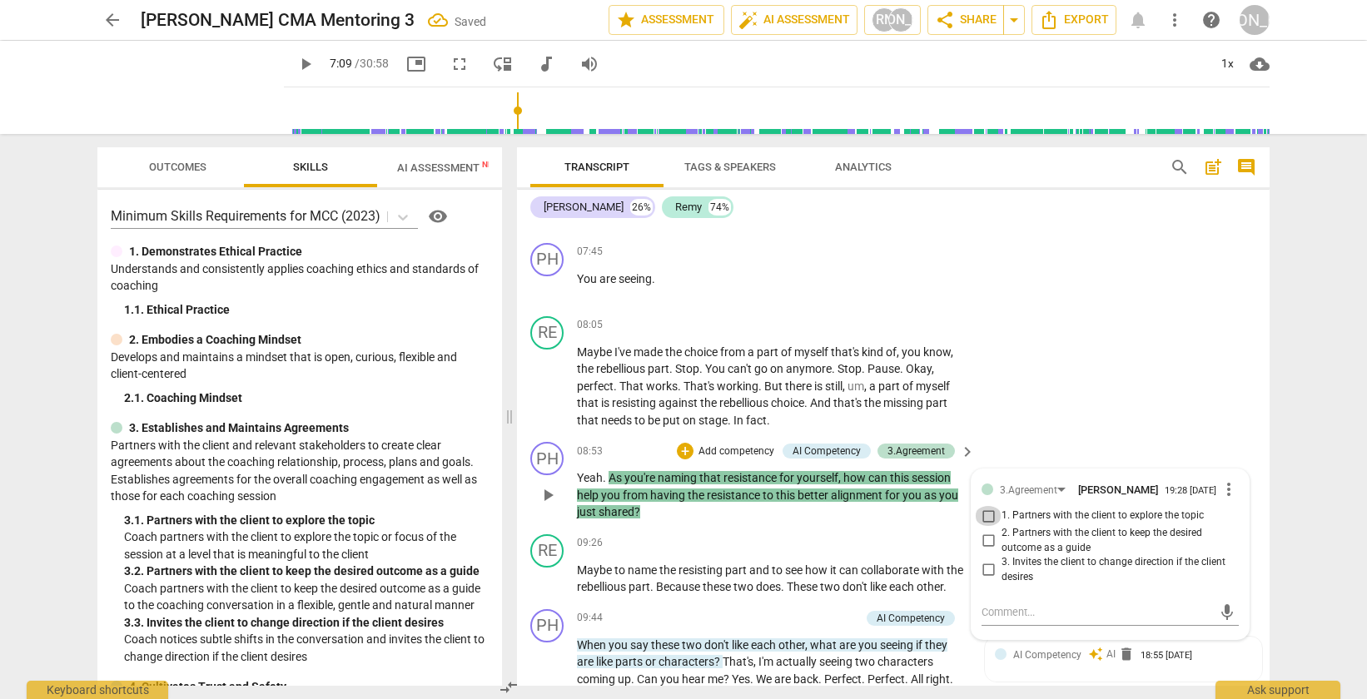
click at [984, 524] on input "1. Partners with the client to explore the topic" at bounding box center [988, 516] width 27 height 20
checkbox input "true"
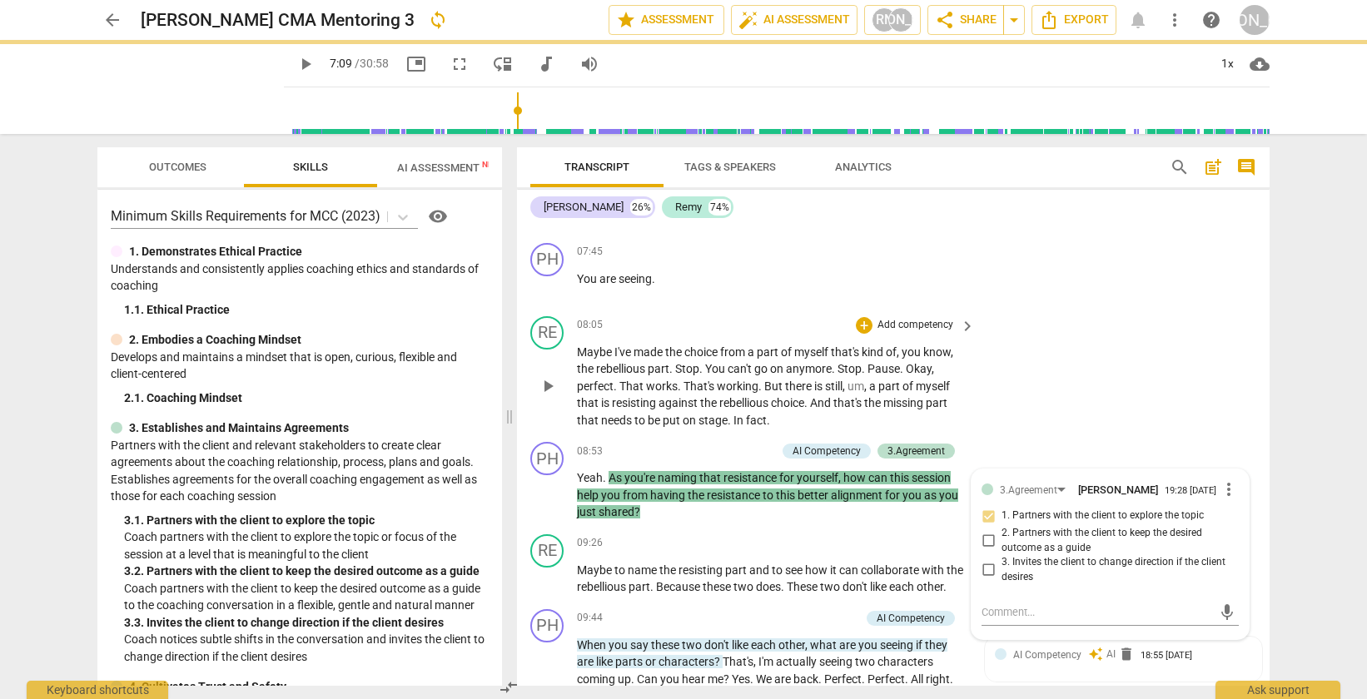
click at [1099, 428] on div "RE play_arrow pause 08:05 + Add competency keyboard_arrow_right Maybe I've made…" at bounding box center [893, 373] width 753 height 127
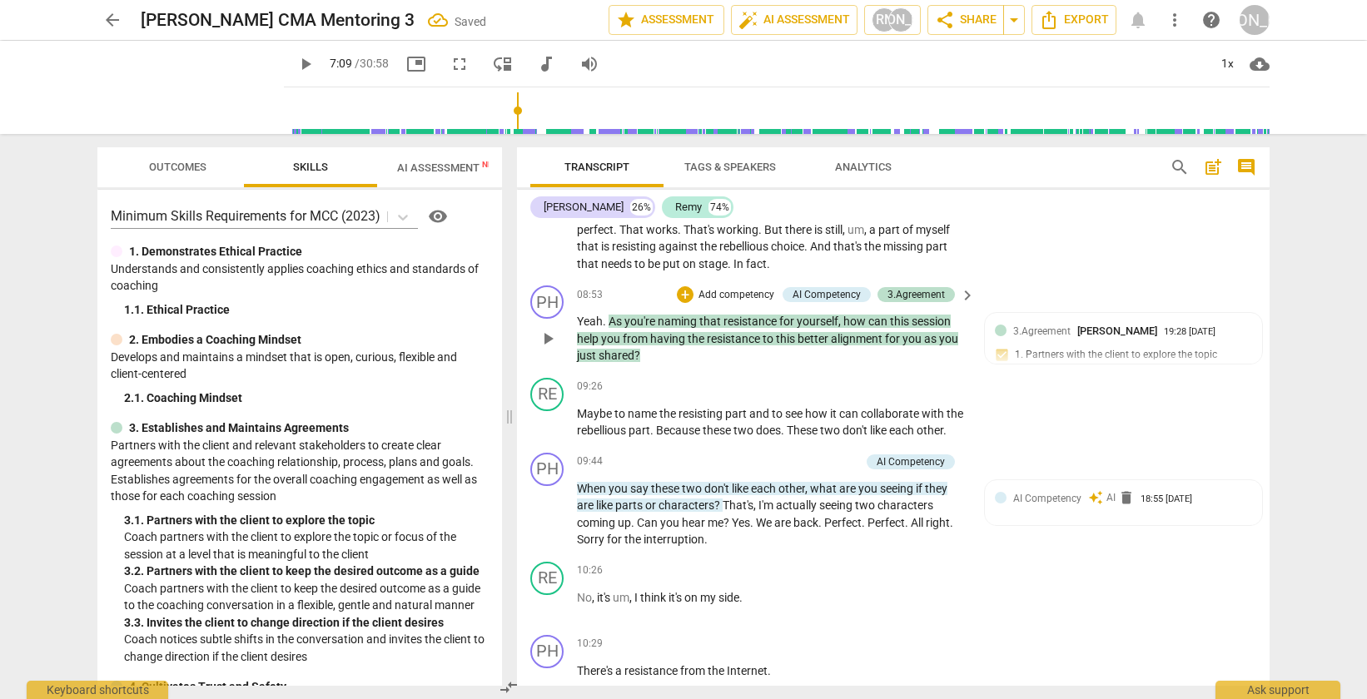
scroll to position [2766, 0]
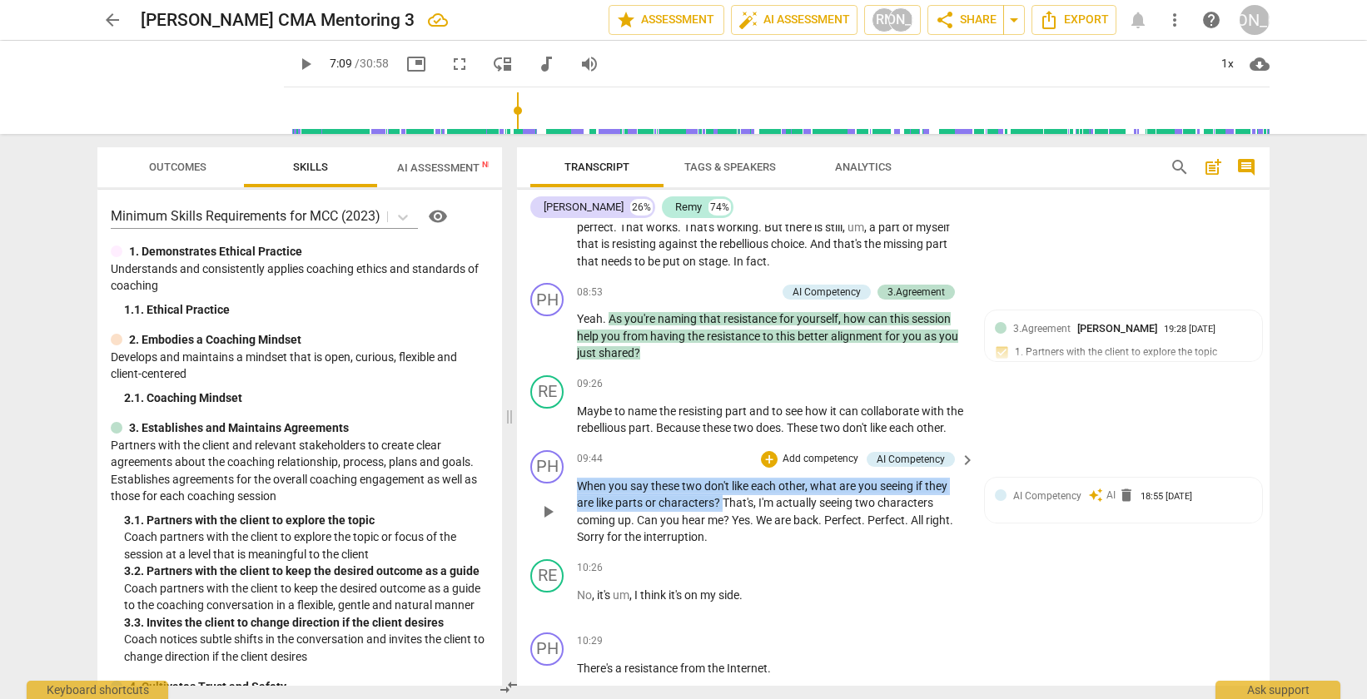
drag, startPoint x: 724, startPoint y: 519, endPoint x: 575, endPoint y: 502, distance: 150.0
click at [575, 502] on div "PH play_arrow pause 09:44 + Add competency AI Competency keyboard_arrow_right W…" at bounding box center [893, 498] width 753 height 109
click at [768, 468] on div "+" at bounding box center [769, 459] width 17 height 17
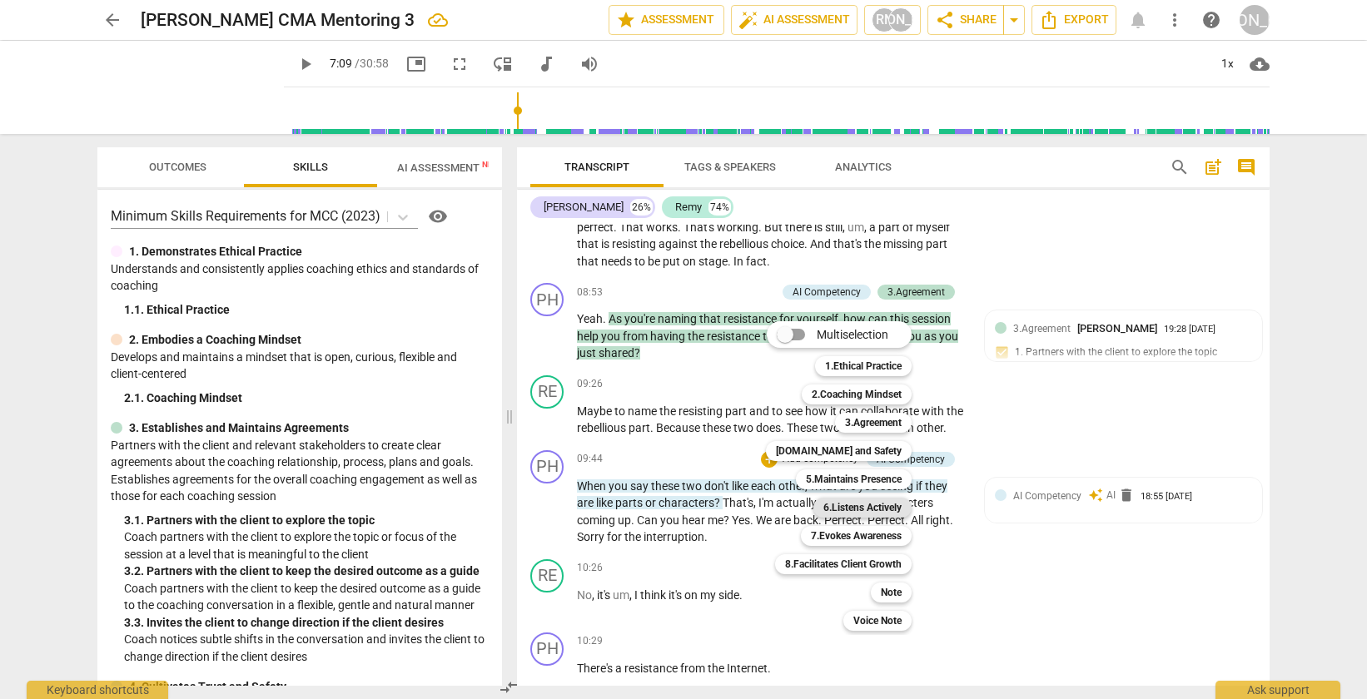
click at [851, 508] on b "6.Listens Actively" at bounding box center [862, 508] width 78 height 20
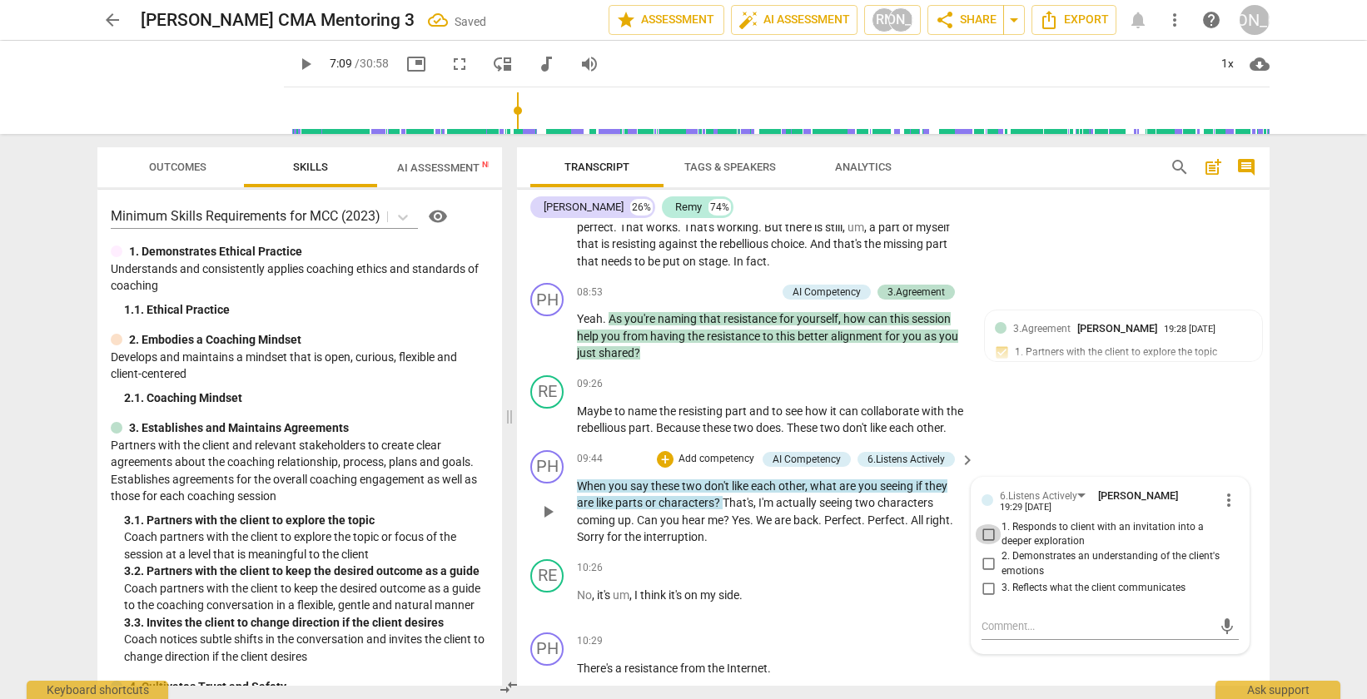
click at [982, 544] on input "1. Responds to client with an invitation into a deeper exploration" at bounding box center [988, 534] width 27 height 20
checkbox input "true"
click at [1067, 443] on div "RE play_arrow pause 09:26 + Add competency keyboard_arrow_right Maybe to name t…" at bounding box center [893, 406] width 753 height 75
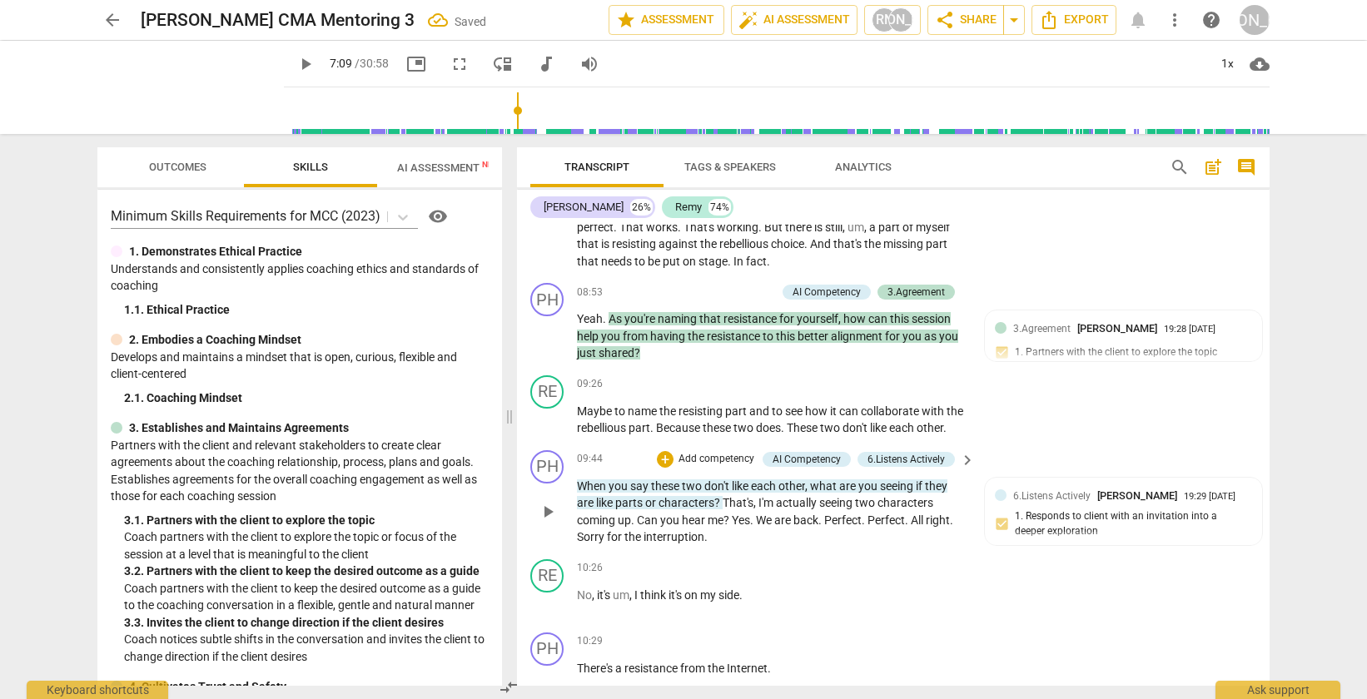
click at [703, 467] on p "Add competency" at bounding box center [716, 459] width 79 height 15
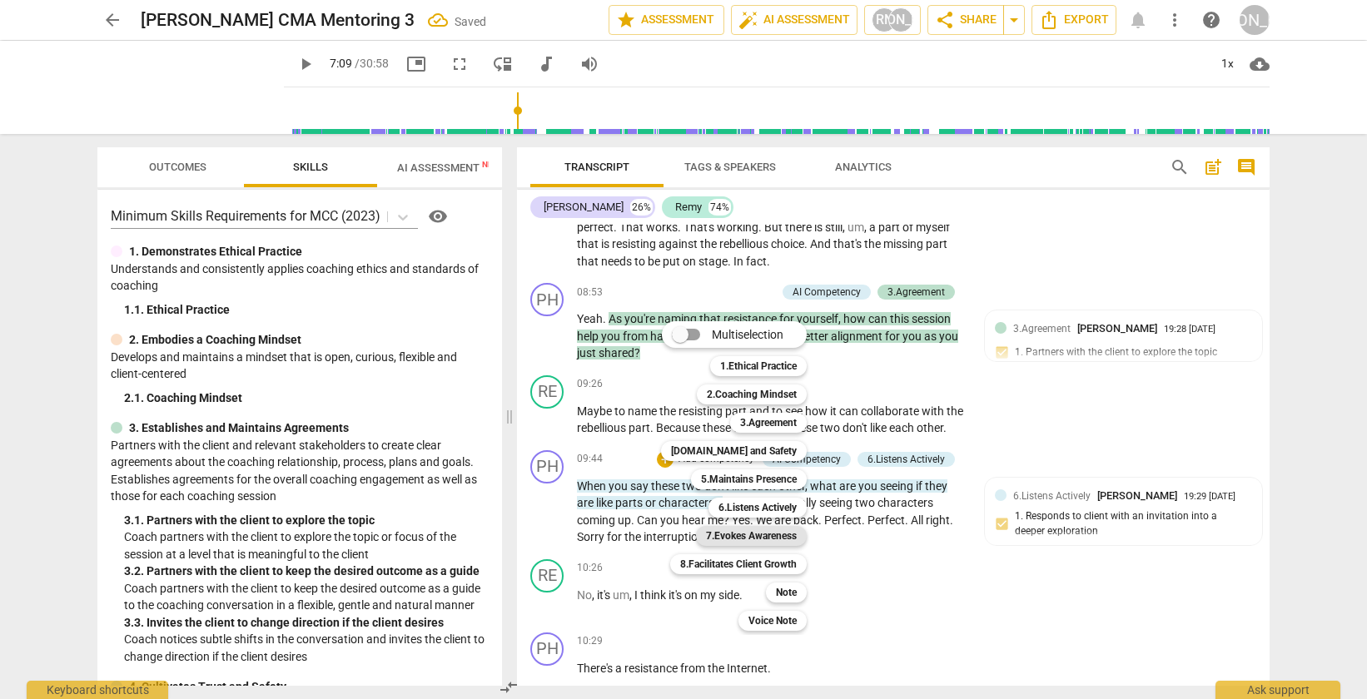
click at [764, 529] on b "7.Evokes Awareness" at bounding box center [751, 536] width 91 height 20
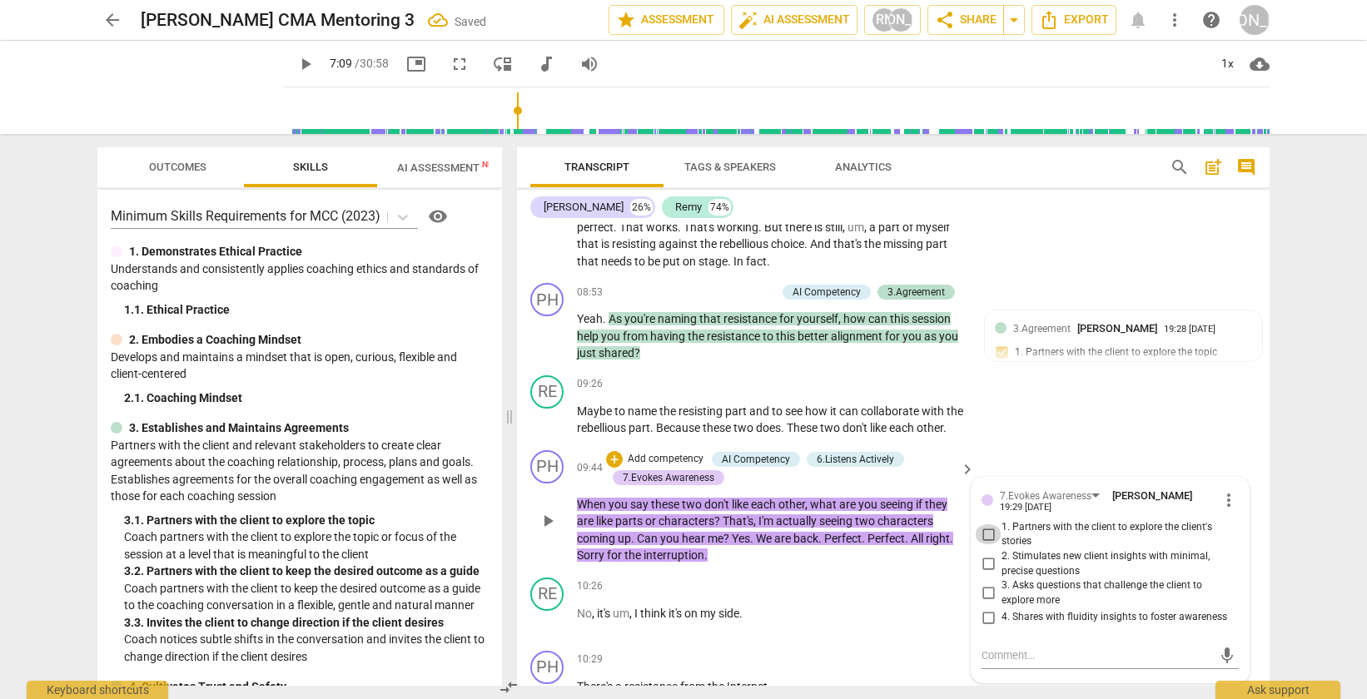
click at [986, 544] on input "1. Partners with the client to explore the client's stories" at bounding box center [988, 534] width 27 height 20
checkbox input "true"
click at [1037, 444] on div "RE play_arrow pause 09:26 + Add competency keyboard_arrow_right Maybe to name t…" at bounding box center [893, 406] width 753 height 75
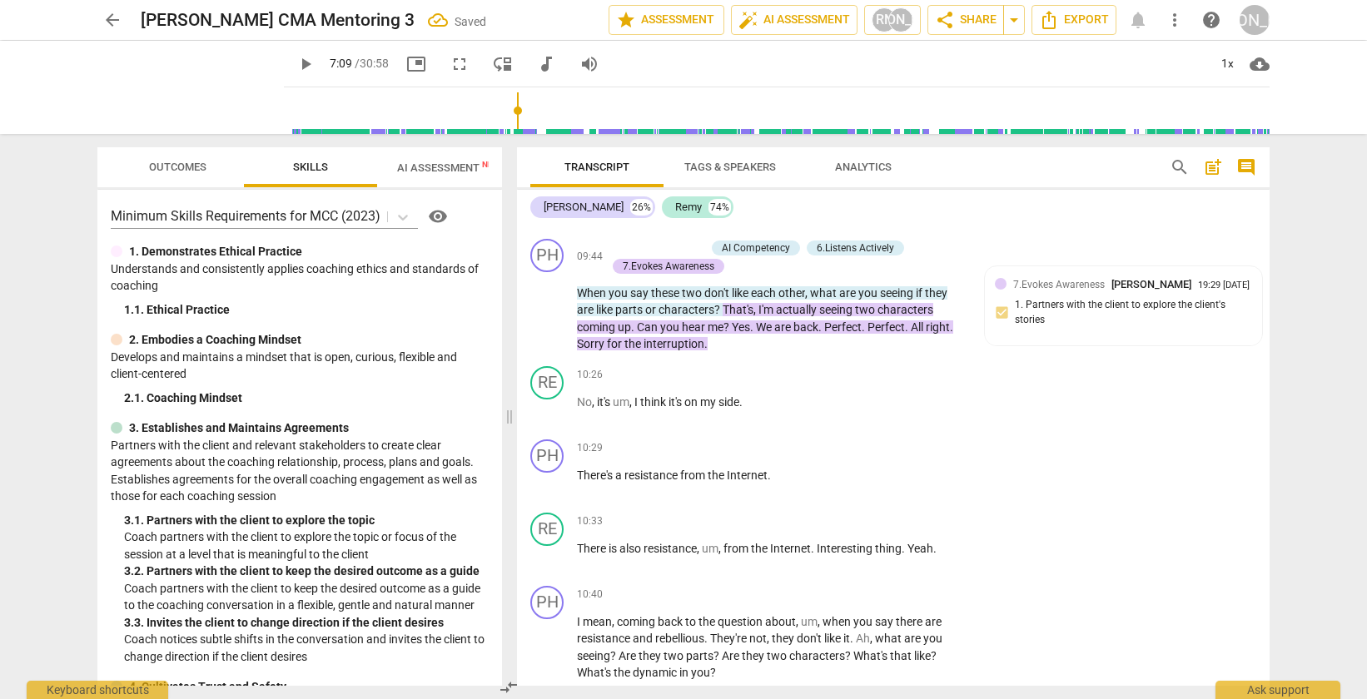
scroll to position [2981, 0]
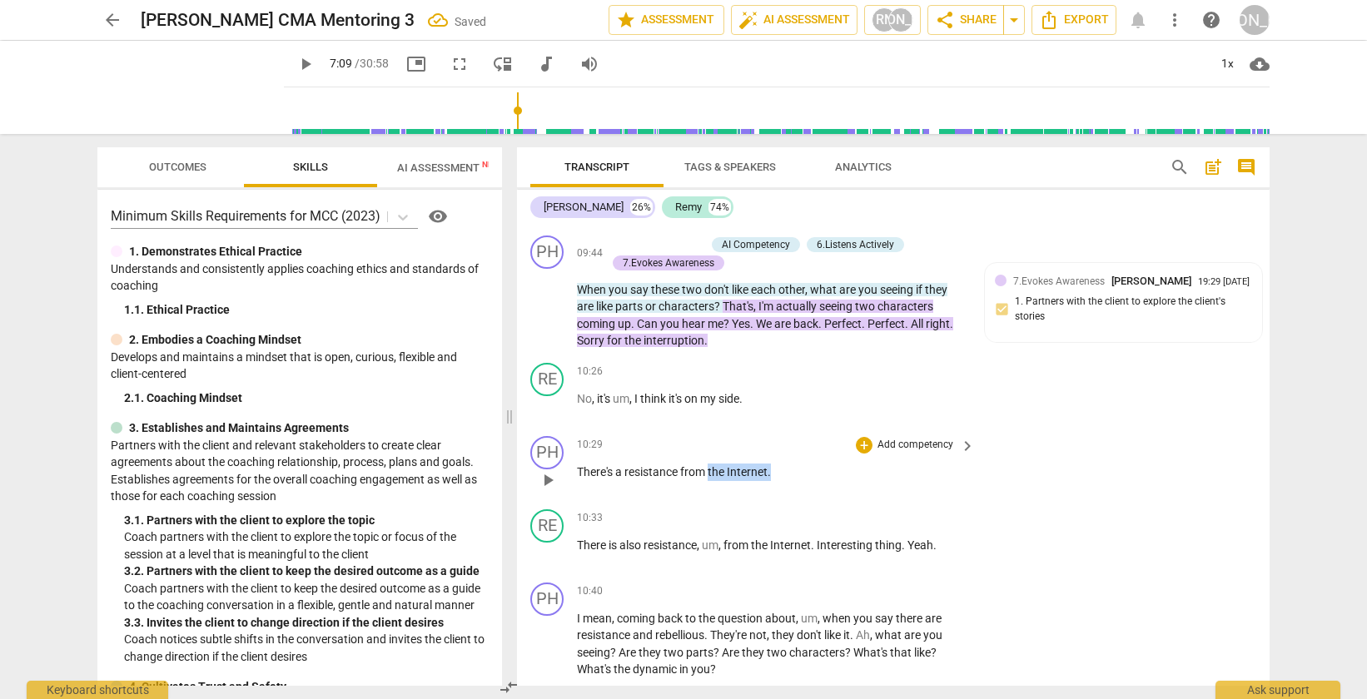
drag, startPoint x: 797, startPoint y: 488, endPoint x: 712, endPoint y: 491, distance: 85.0
click at [712, 481] on p "There's a resistance from the Internet ." at bounding box center [772, 472] width 390 height 17
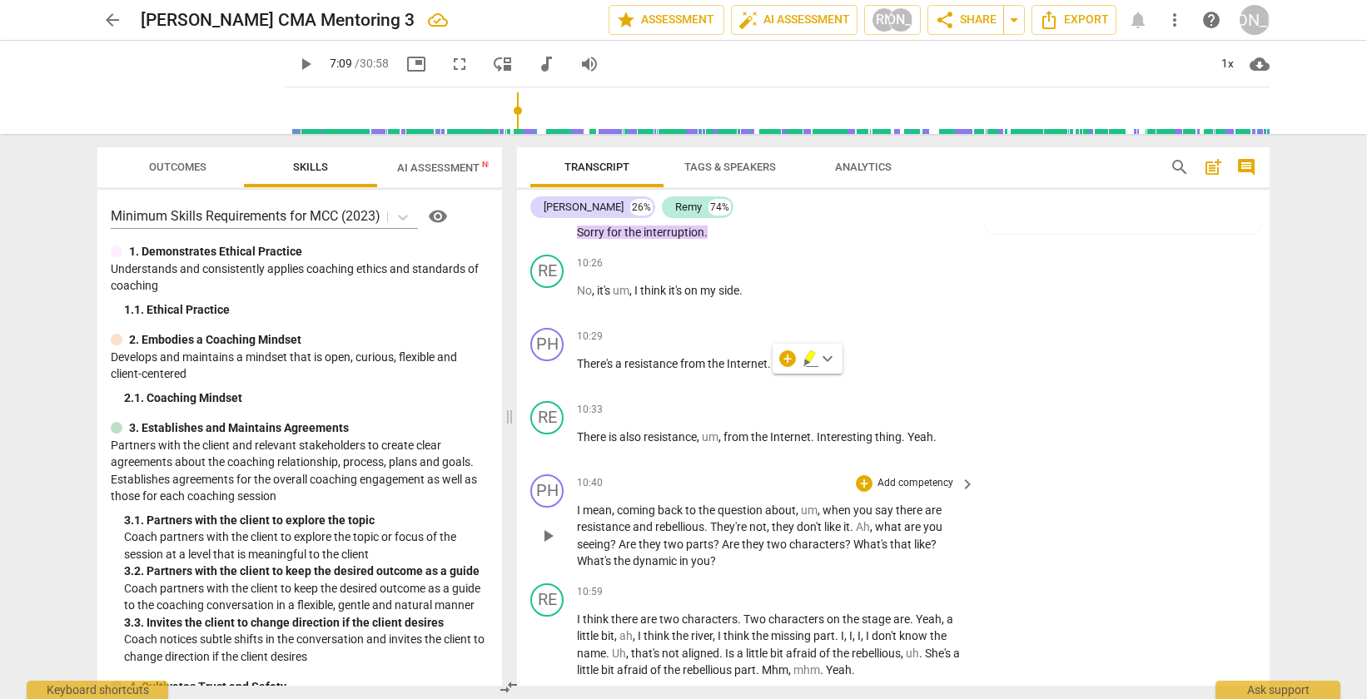
click at [673, 534] on span "rebellious" at bounding box center [679, 526] width 49 height 13
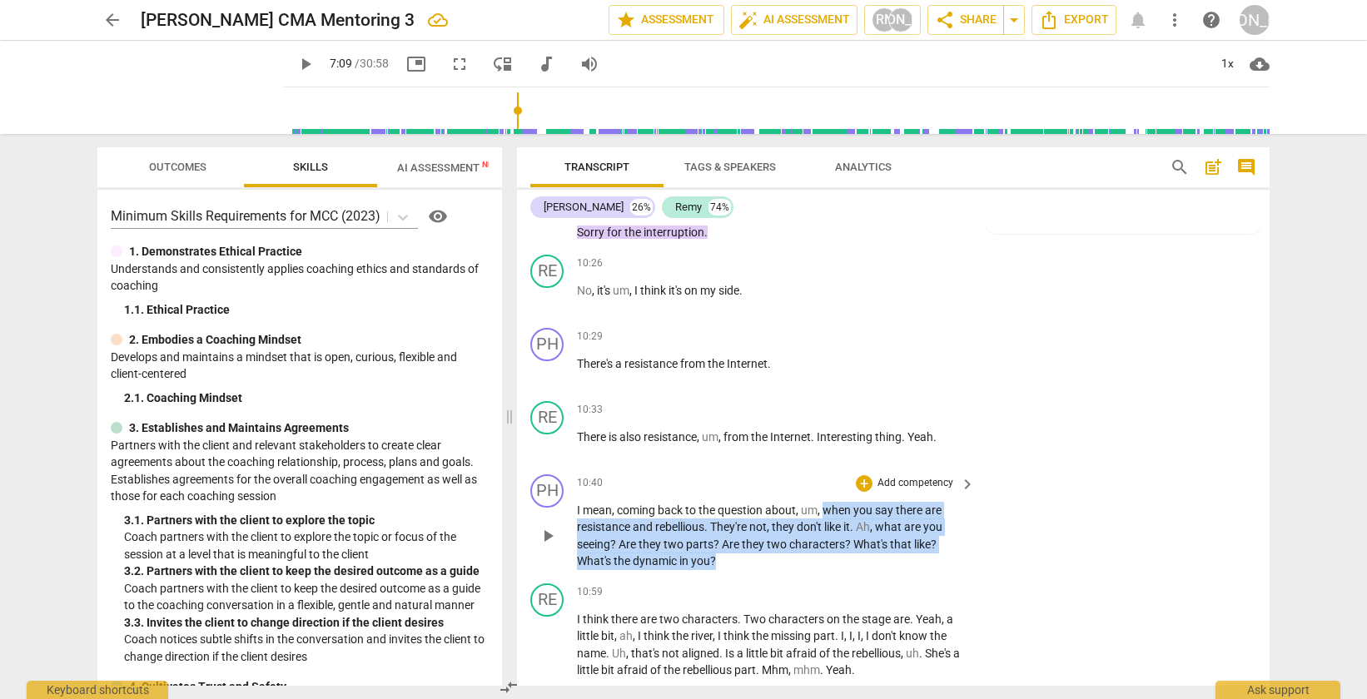
drag, startPoint x: 720, startPoint y: 581, endPoint x: 824, endPoint y: 522, distance: 119.7
click at [824, 522] on p "I mean , coming back to the question about , um , when you say there are resist…" at bounding box center [772, 536] width 390 height 68
click at [868, 492] on div "+" at bounding box center [864, 483] width 17 height 17
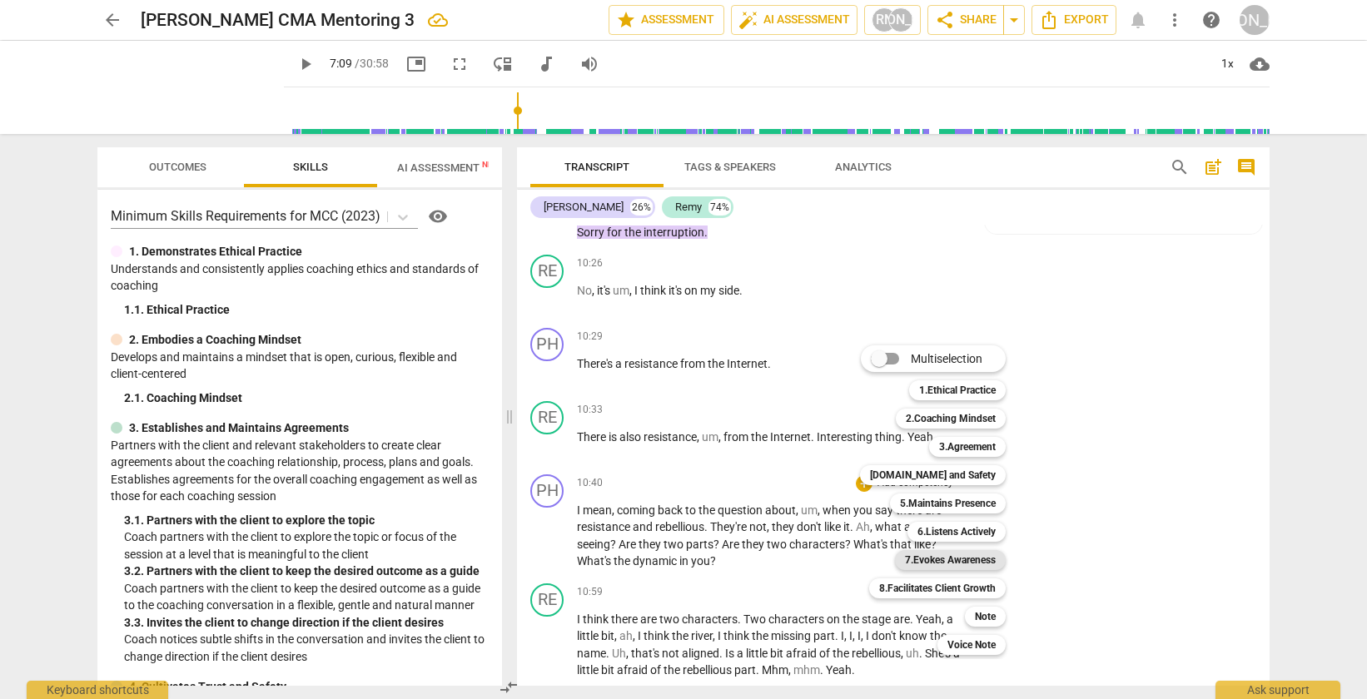
click at [955, 564] on b "7.Evokes Awareness" at bounding box center [950, 560] width 91 height 20
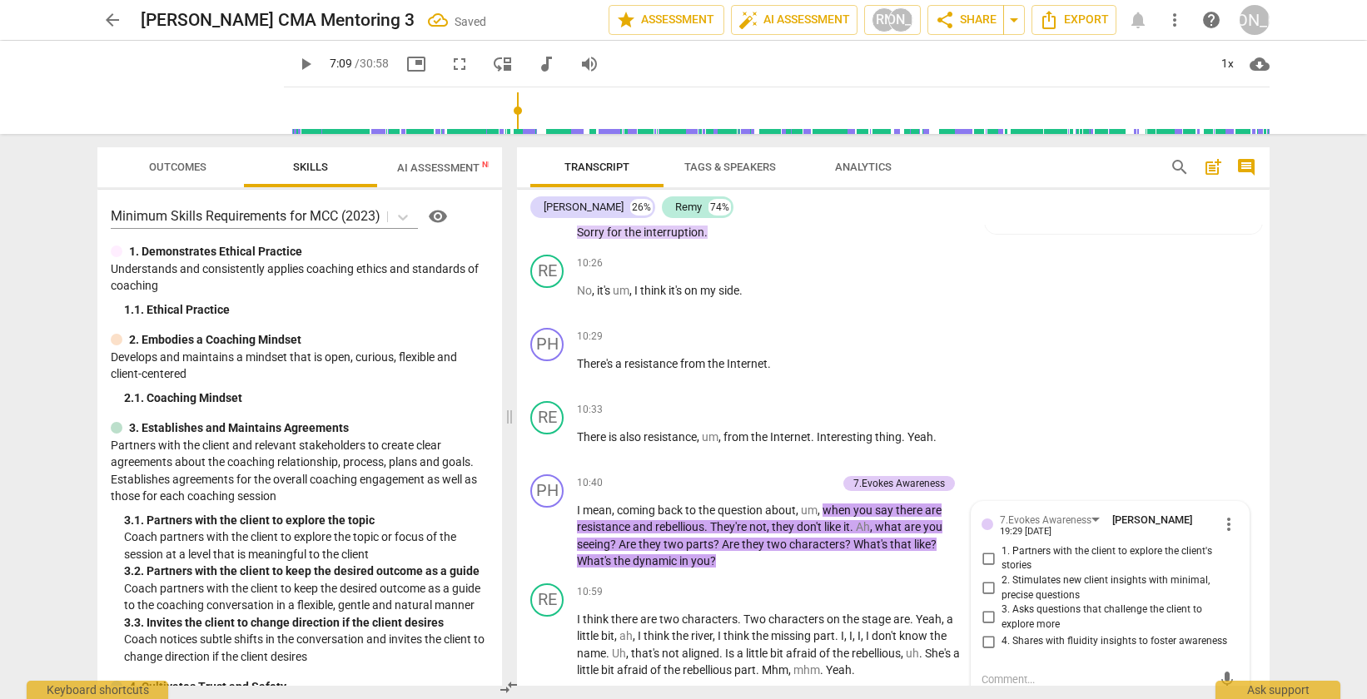
scroll to position [3331, 0]
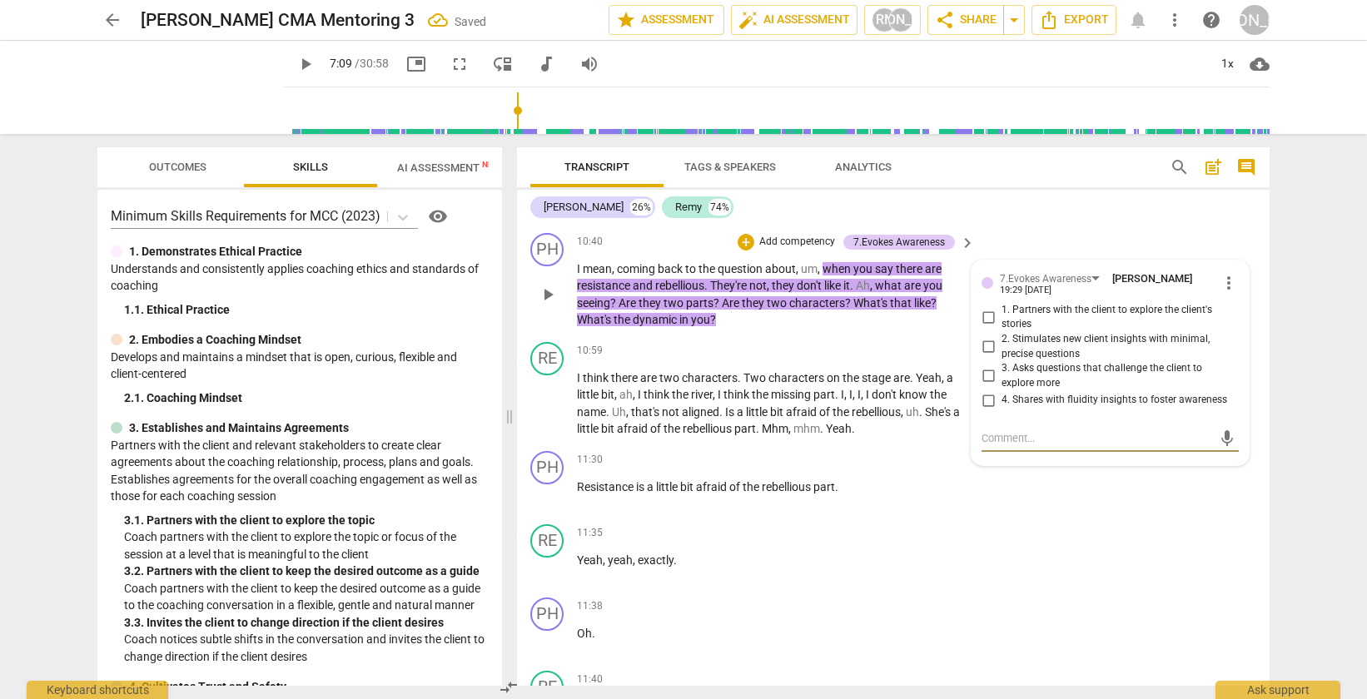
click at [988, 327] on input "1. Partners with the client to explore the client's stories" at bounding box center [988, 317] width 27 height 20
checkbox input "true"
click at [1222, 515] on div "PH play_arrow pause 11:30 + Add competency keyboard_arrow_right Resistance is a…" at bounding box center [893, 481] width 753 height 73
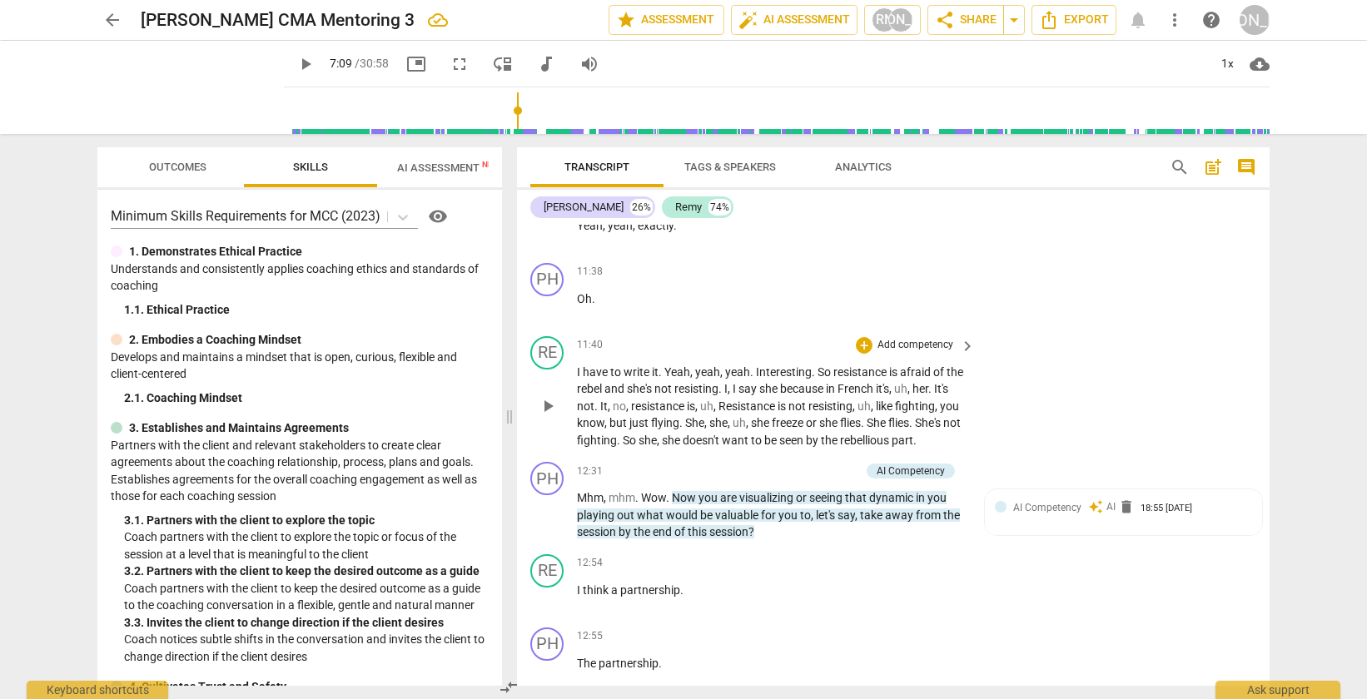
scroll to position [3667, 0]
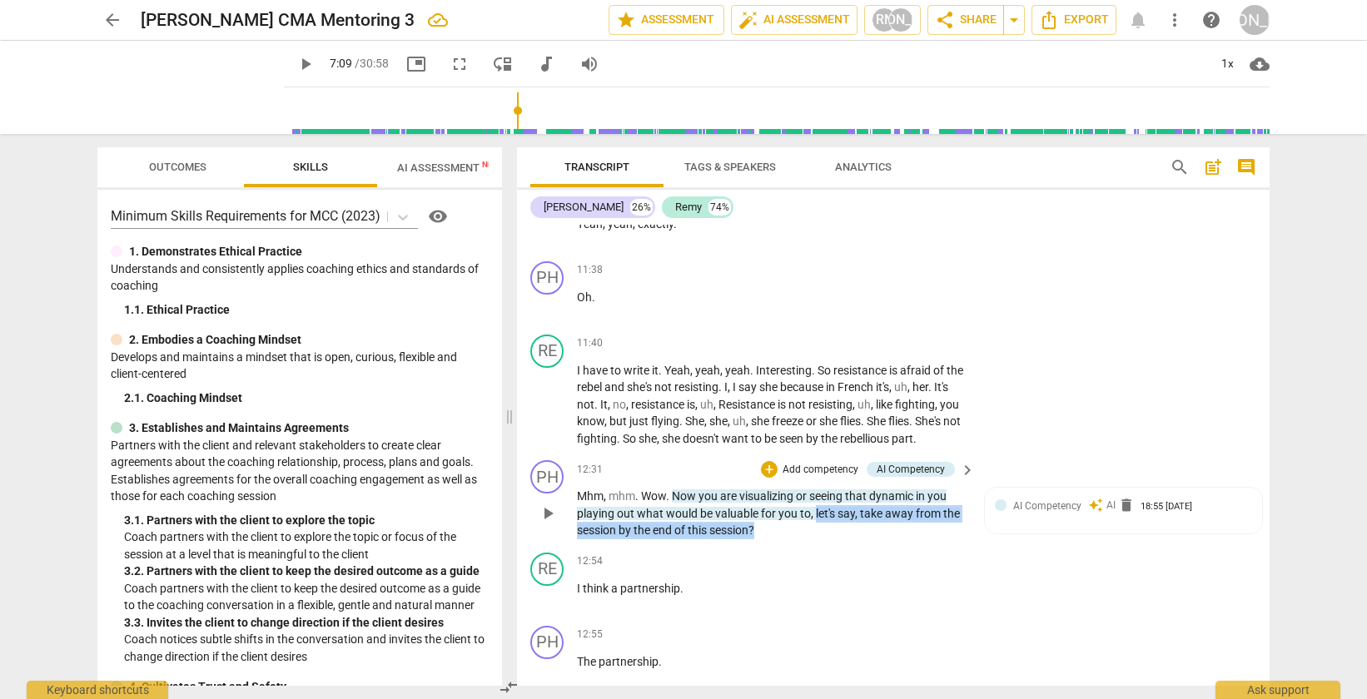
drag, startPoint x: 783, startPoint y: 567, endPoint x: 814, endPoint y: 544, distance: 38.1
click at [814, 539] on p "Mhm , mhm . Wow . Now you are visualizing or seeing that dynamic in you playing…" at bounding box center [772, 514] width 390 height 52
click at [777, 478] on div "+ Add competency" at bounding box center [810, 469] width 99 height 17
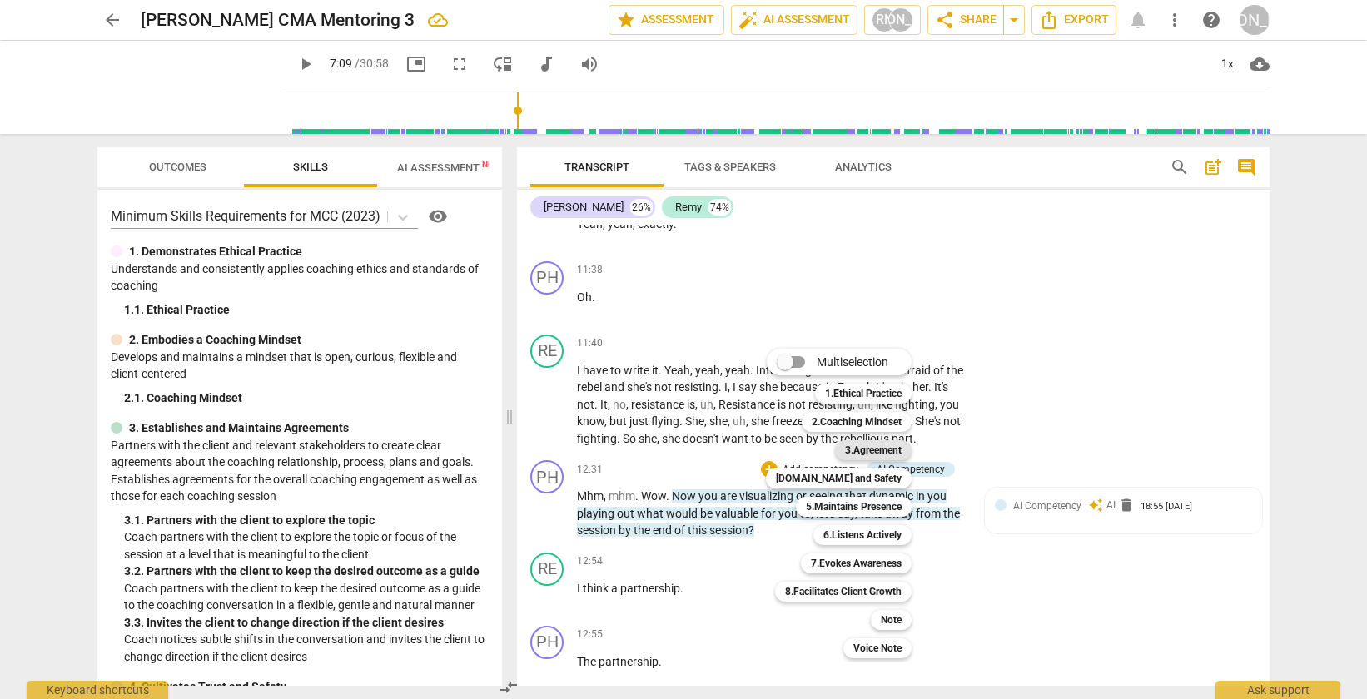
click at [854, 448] on b "3.Agreement" at bounding box center [873, 450] width 57 height 20
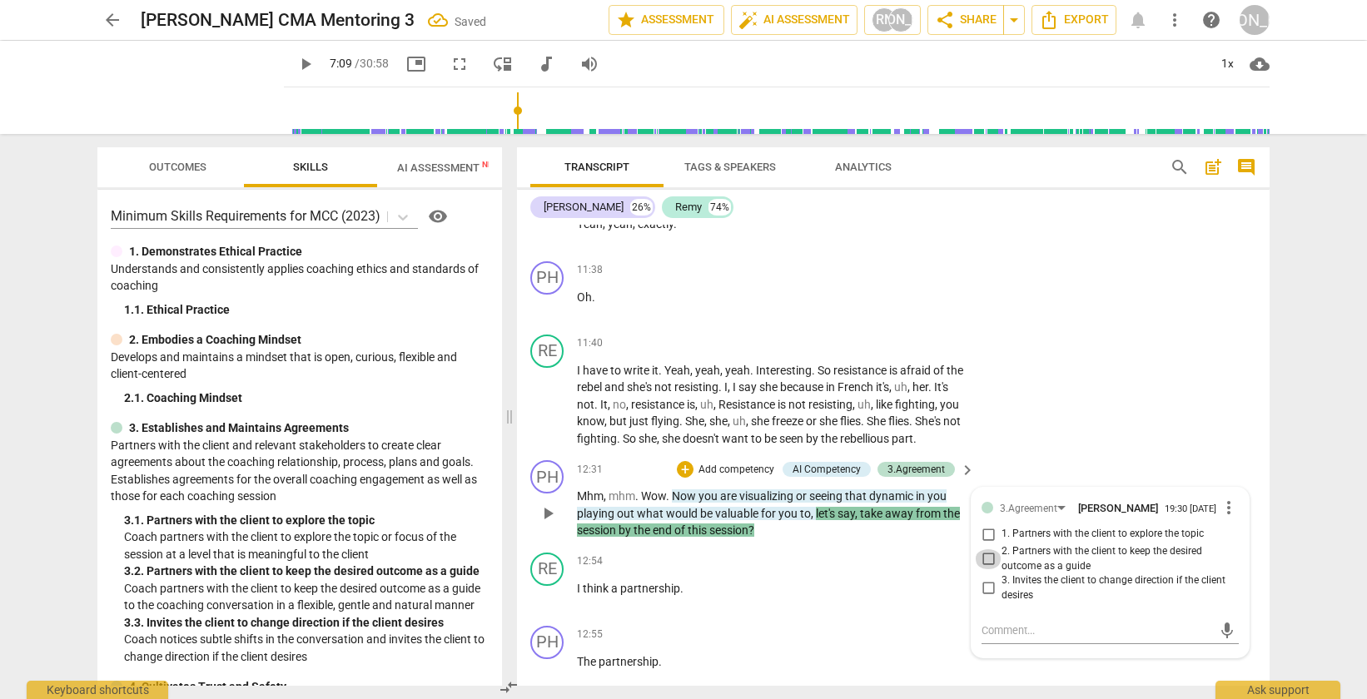
click at [986, 569] on input "2. Partners with the client to keep the desired outcome as a guide" at bounding box center [988, 559] width 27 height 20
checkbox input "true"
click at [1076, 455] on div "RE play_arrow pause 11:40 + Add competency keyboard_arrow_right I have to write…" at bounding box center [893, 391] width 753 height 127
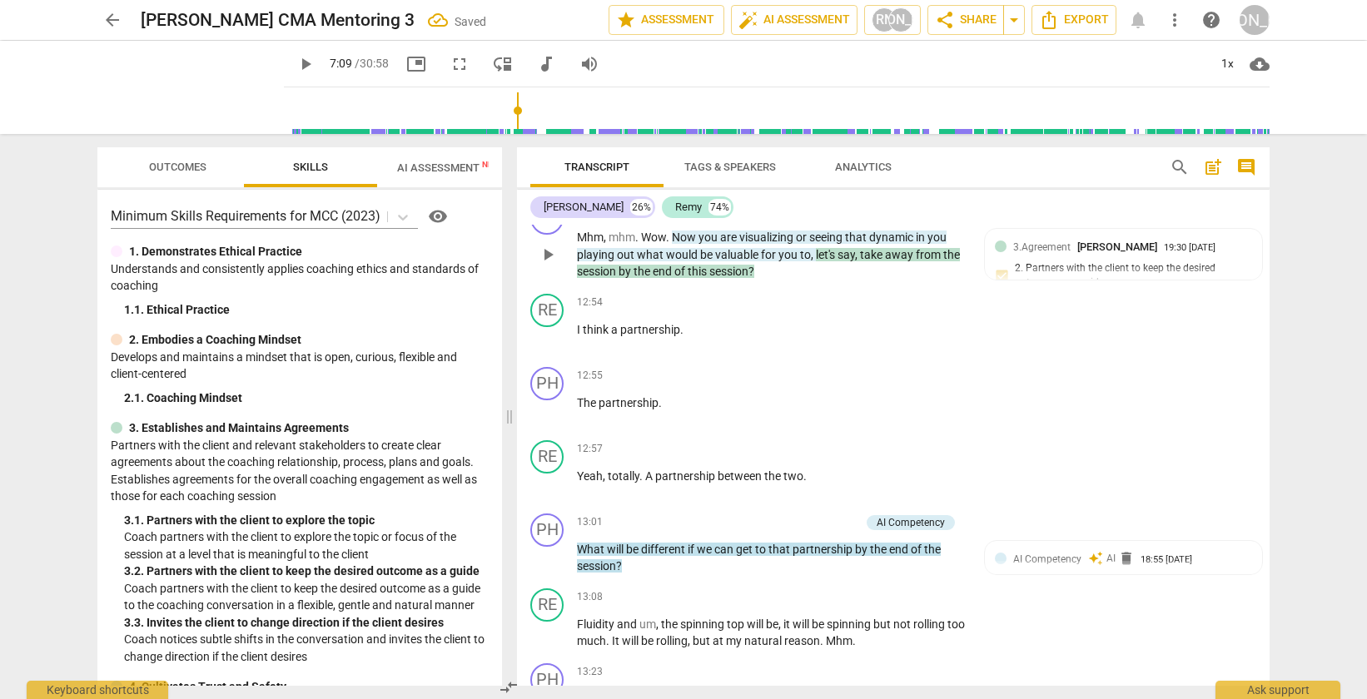
scroll to position [3968, 0]
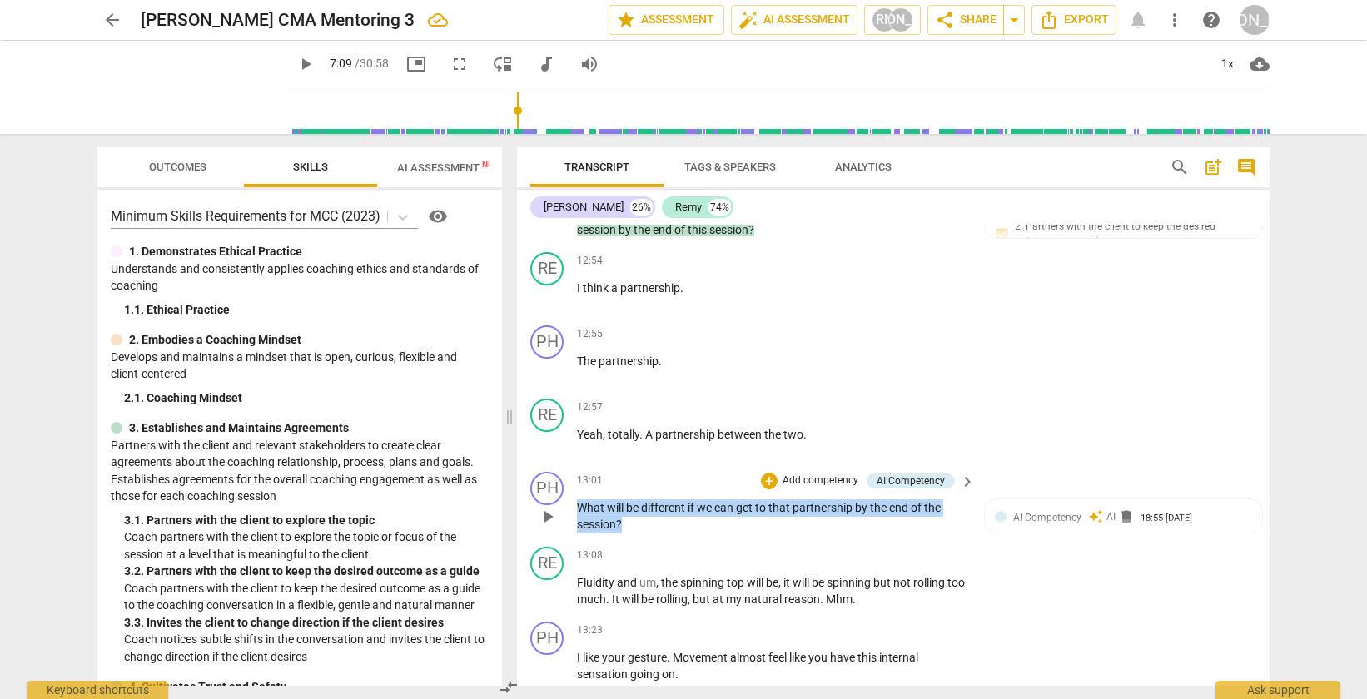
drag, startPoint x: 644, startPoint y: 564, endPoint x: 579, endPoint y: 542, distance: 68.4
click at [579, 534] on p "What will be different if we can get to that partnership by the end of the sess…" at bounding box center [772, 516] width 390 height 34
click at [767, 490] on div "+" at bounding box center [769, 481] width 17 height 17
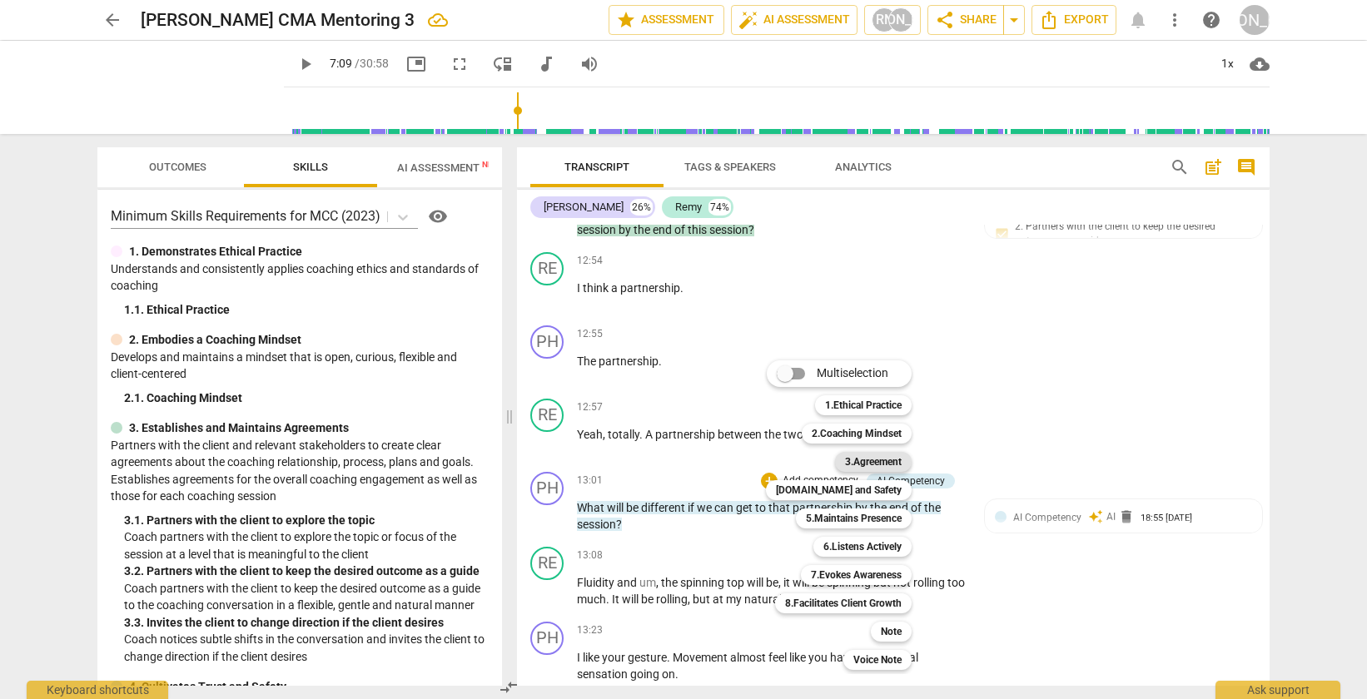
click at [859, 458] on b "3.Agreement" at bounding box center [873, 462] width 57 height 20
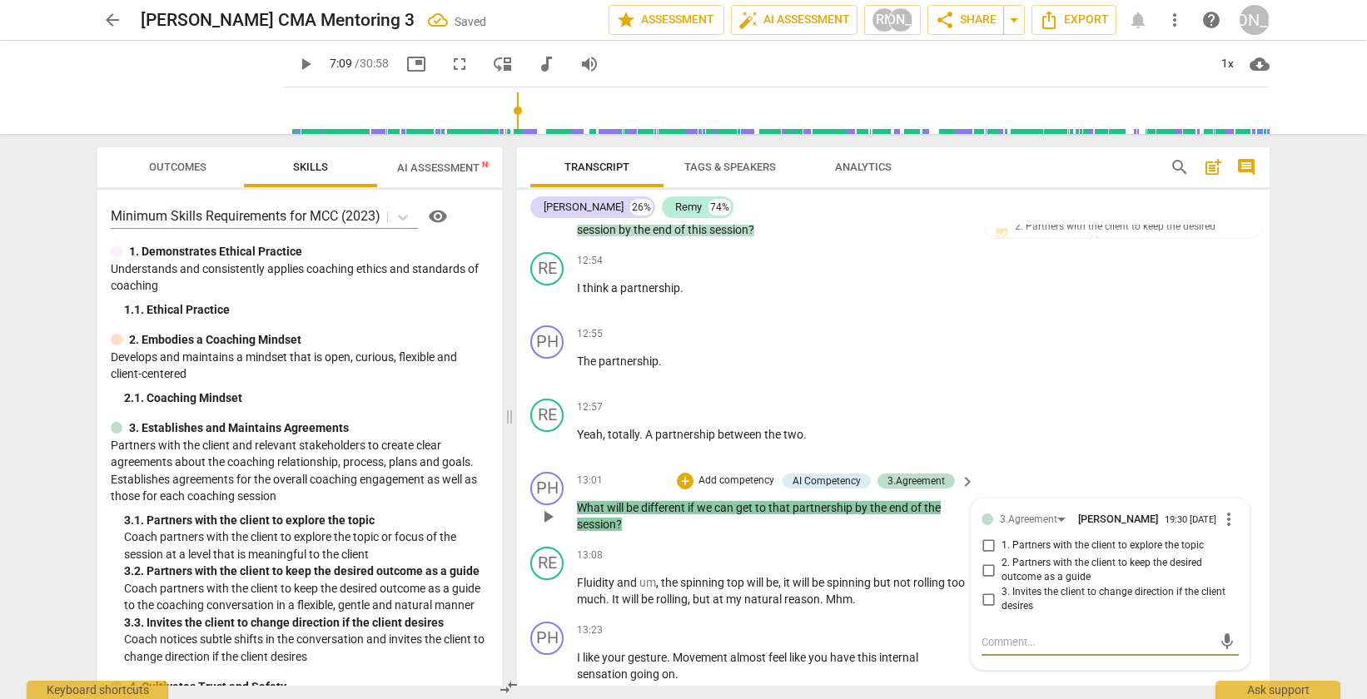
scroll to position [3971, 0]
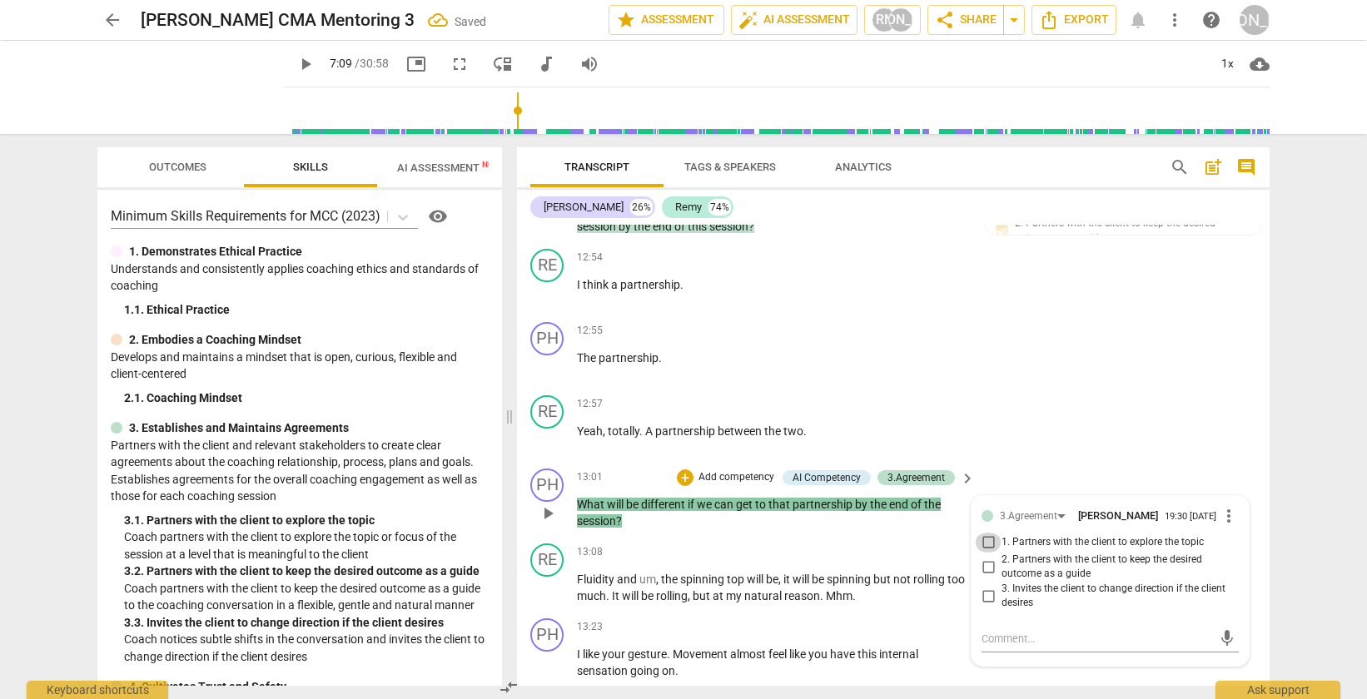
click at [984, 553] on input "1. Partners with the client to explore the topic" at bounding box center [988, 543] width 27 height 20
checkbox input "true"
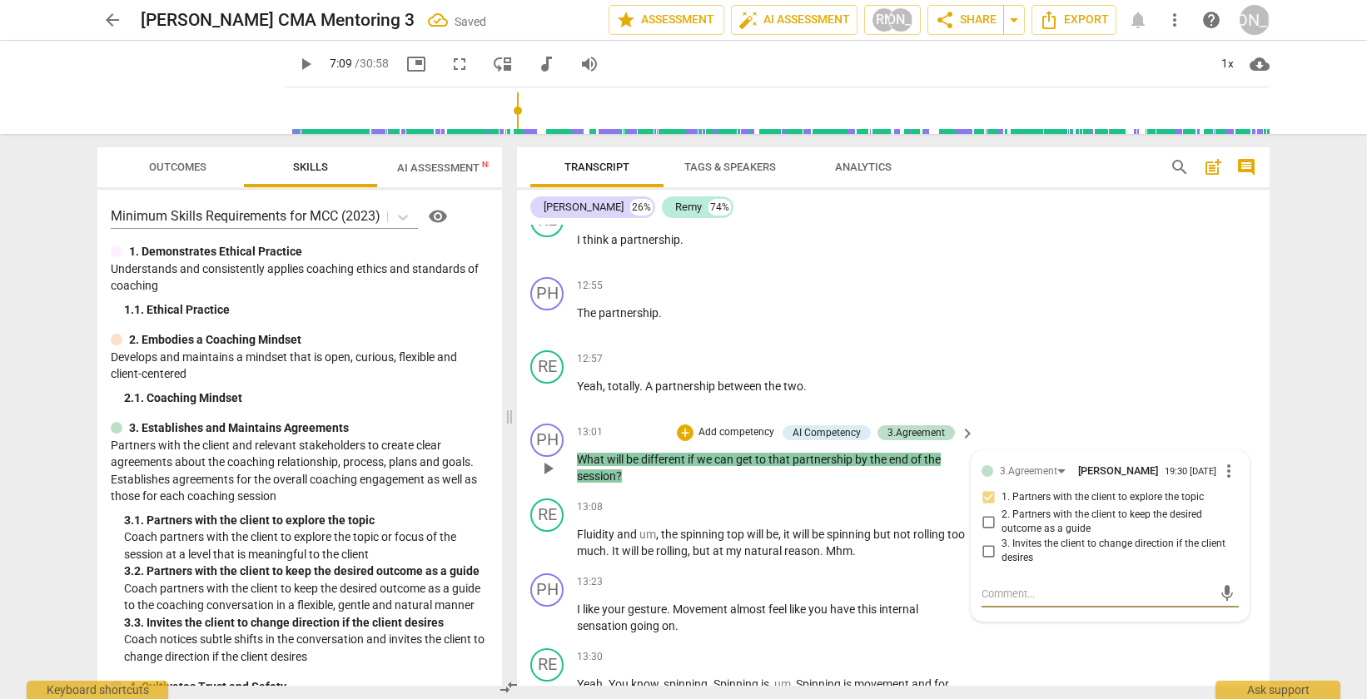
click at [1035, 602] on textarea at bounding box center [1097, 594] width 231 height 16
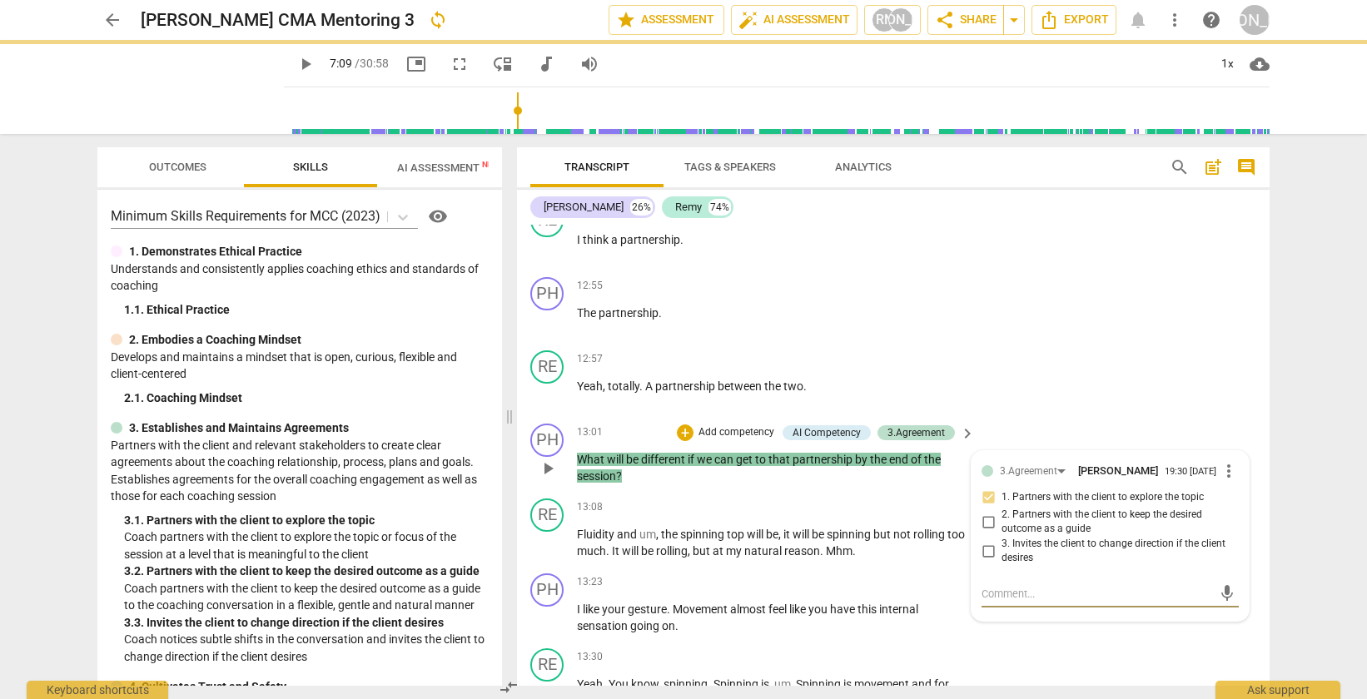
type textarea "m"
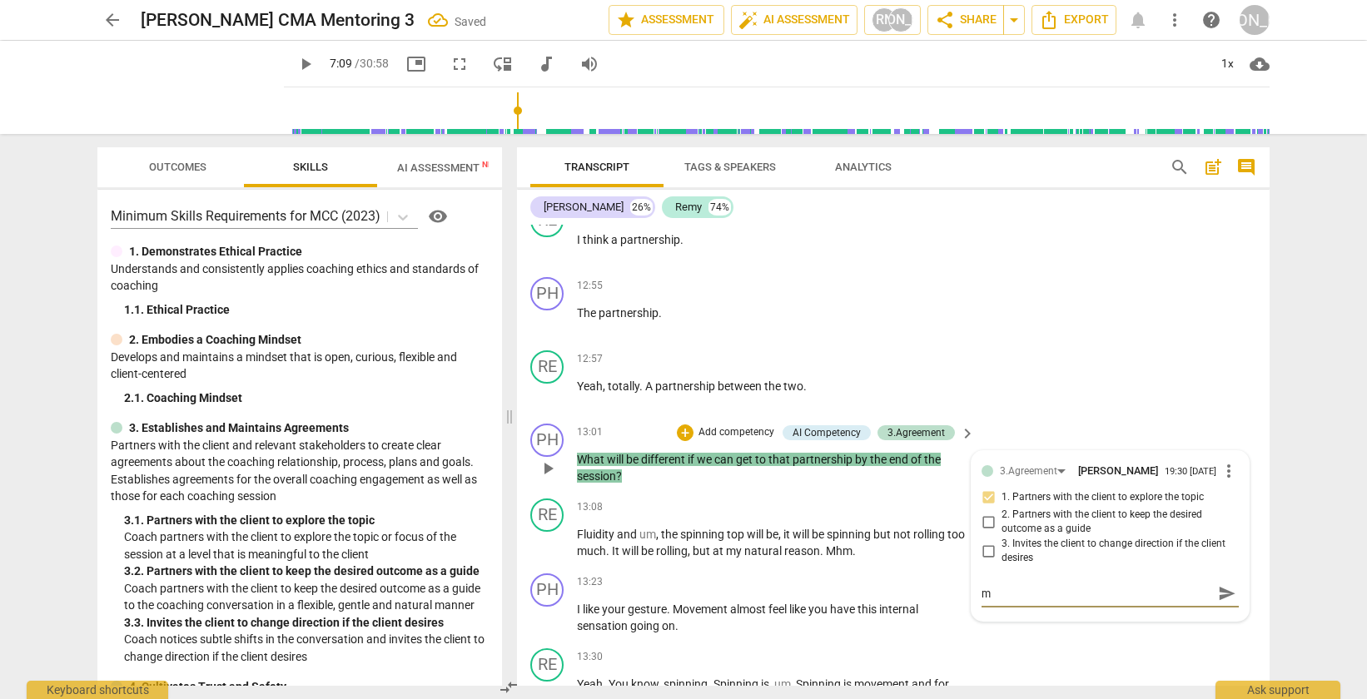
type textarea "me"
type textarea "mea"
type textarea "mean"
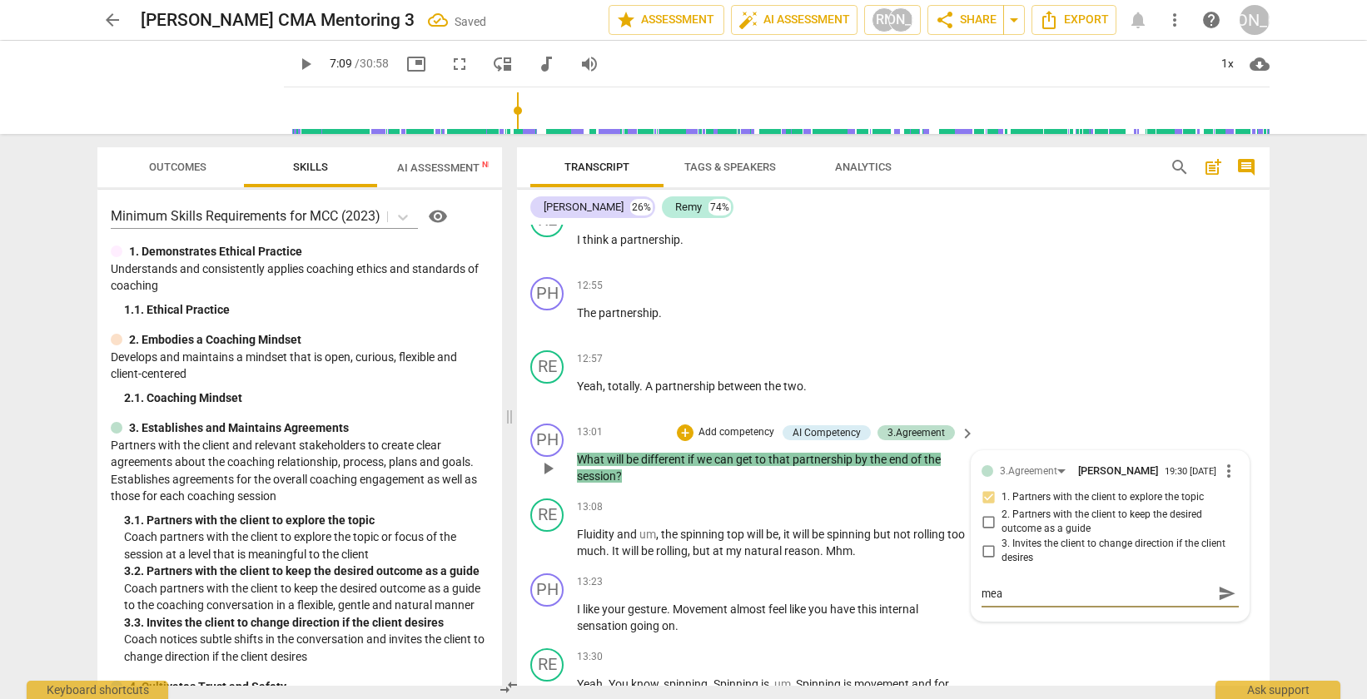
type textarea "mean"
type textarea "meani"
type textarea "meanin"
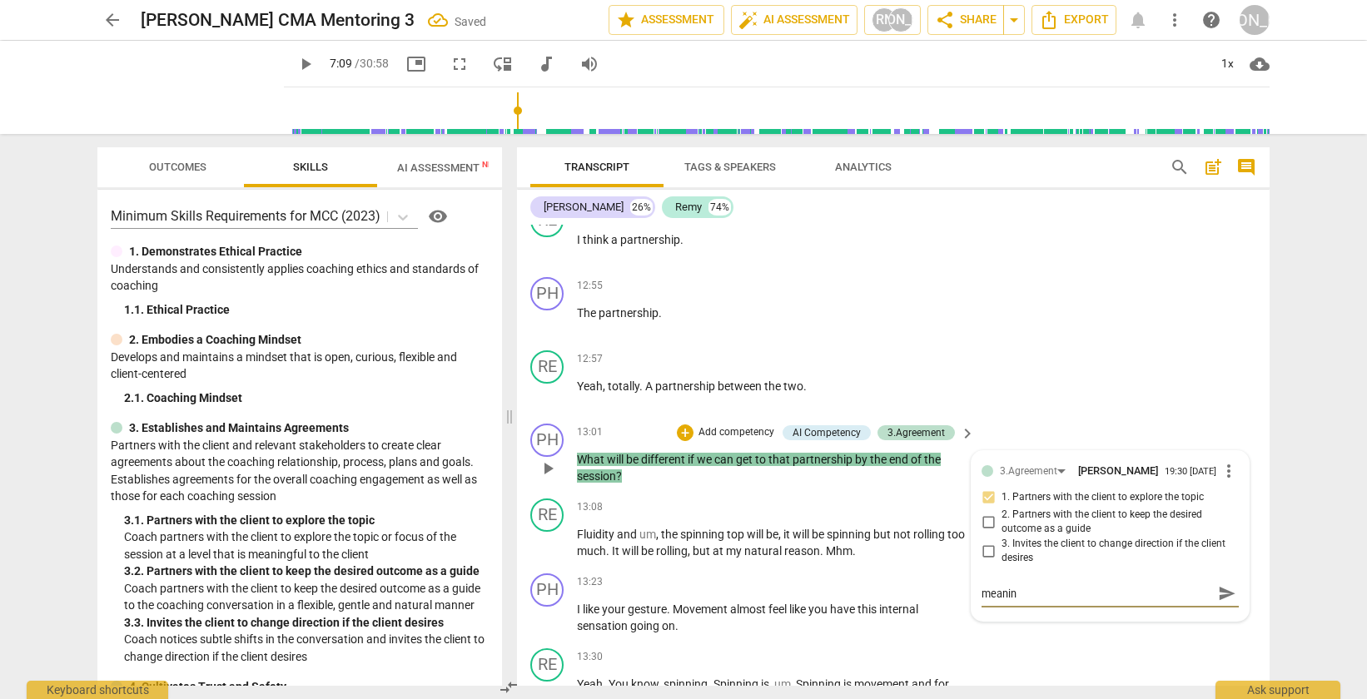
type textarea "meaning"
type textarea "meaningf"
type textarea "meaningfu"
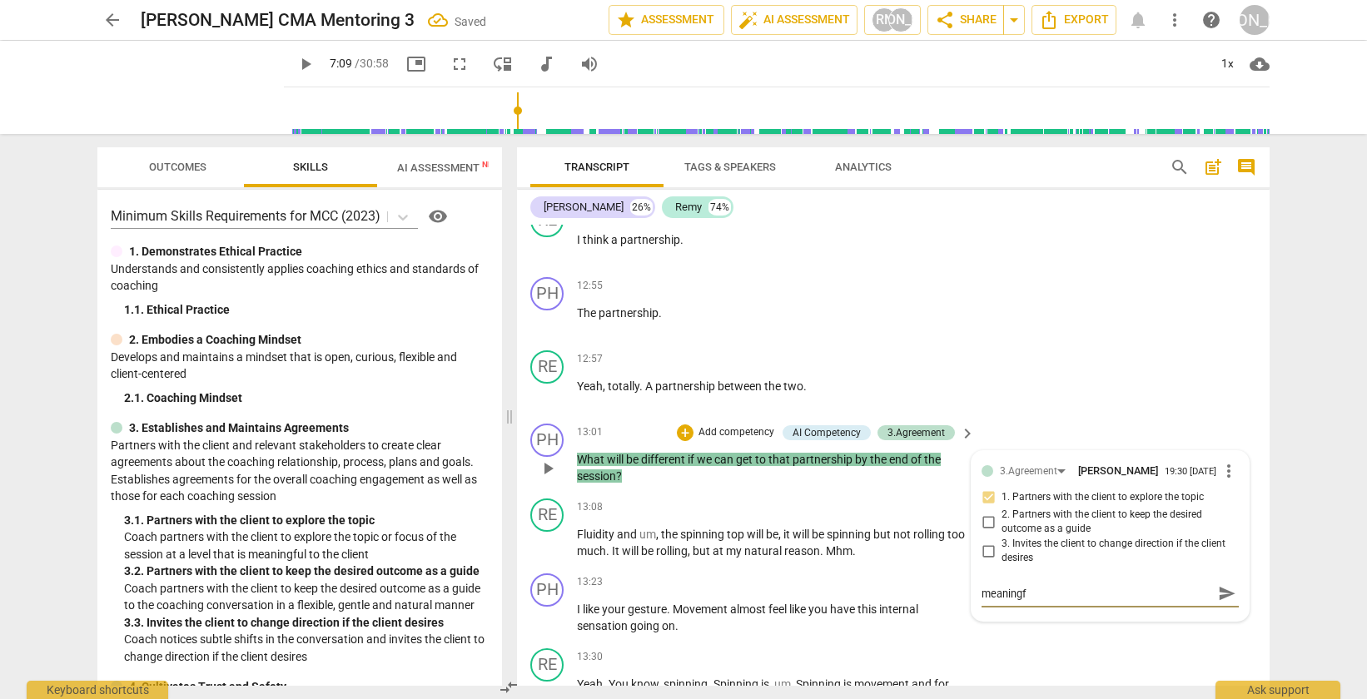
type textarea "meaningfu"
type textarea "meaningful"
type textarea "meaningfuln"
type textarea "meaningfulne"
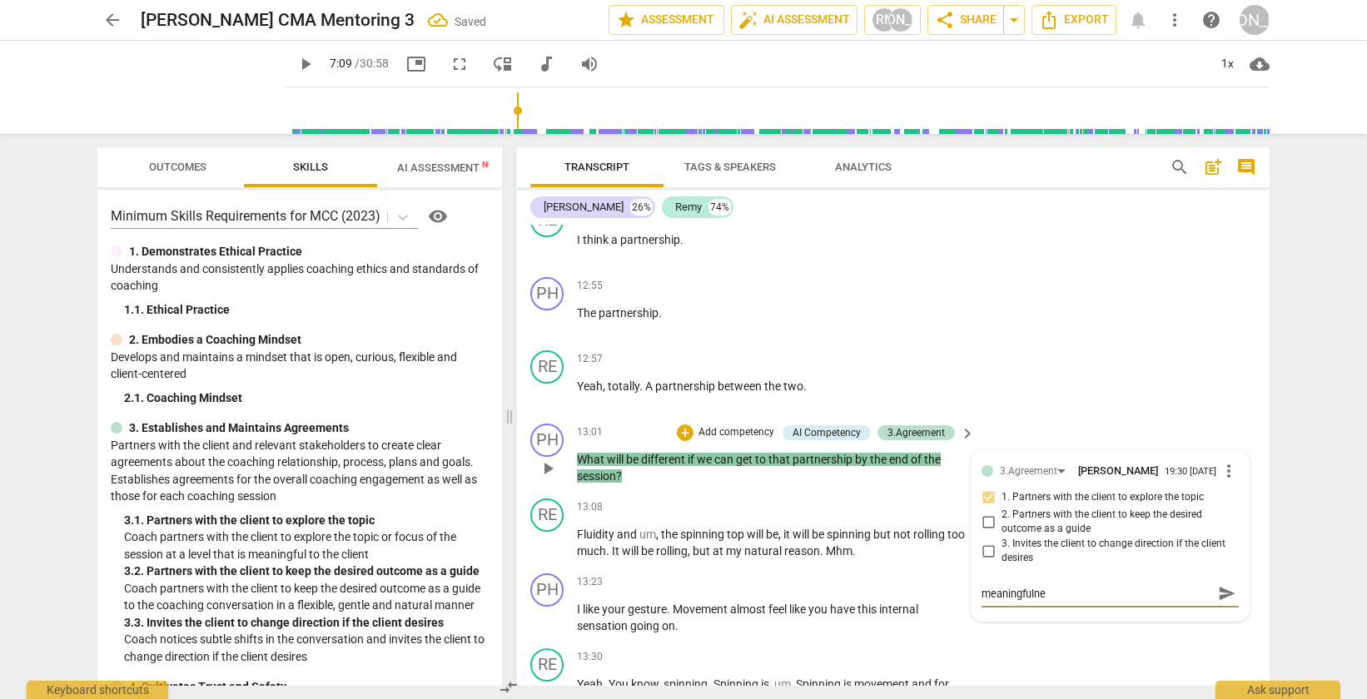
type textarea "meaningfulnes"
type textarea "meaningfulness"
click at [1223, 604] on span "send" at bounding box center [1227, 594] width 18 height 18
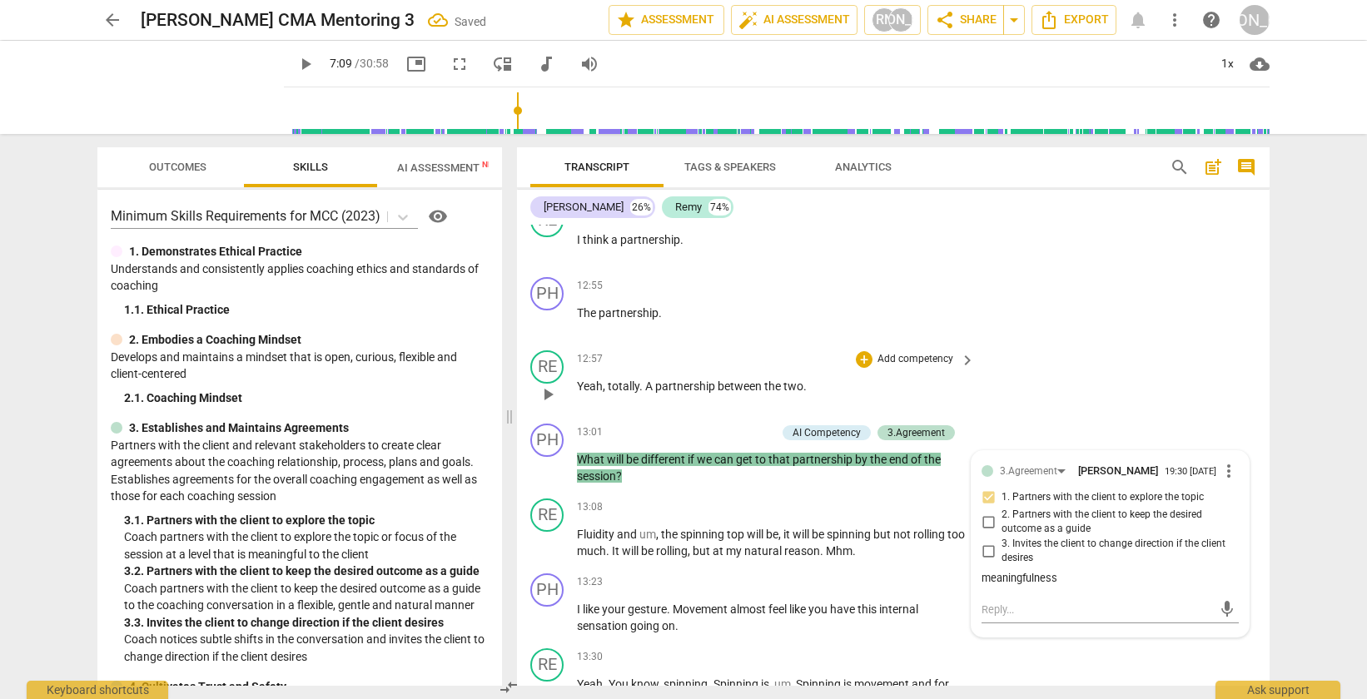
click at [1156, 417] on div "RE play_arrow pause 12:57 + Add competency keyboard_arrow_right Yeah , totally …" at bounding box center [893, 380] width 753 height 73
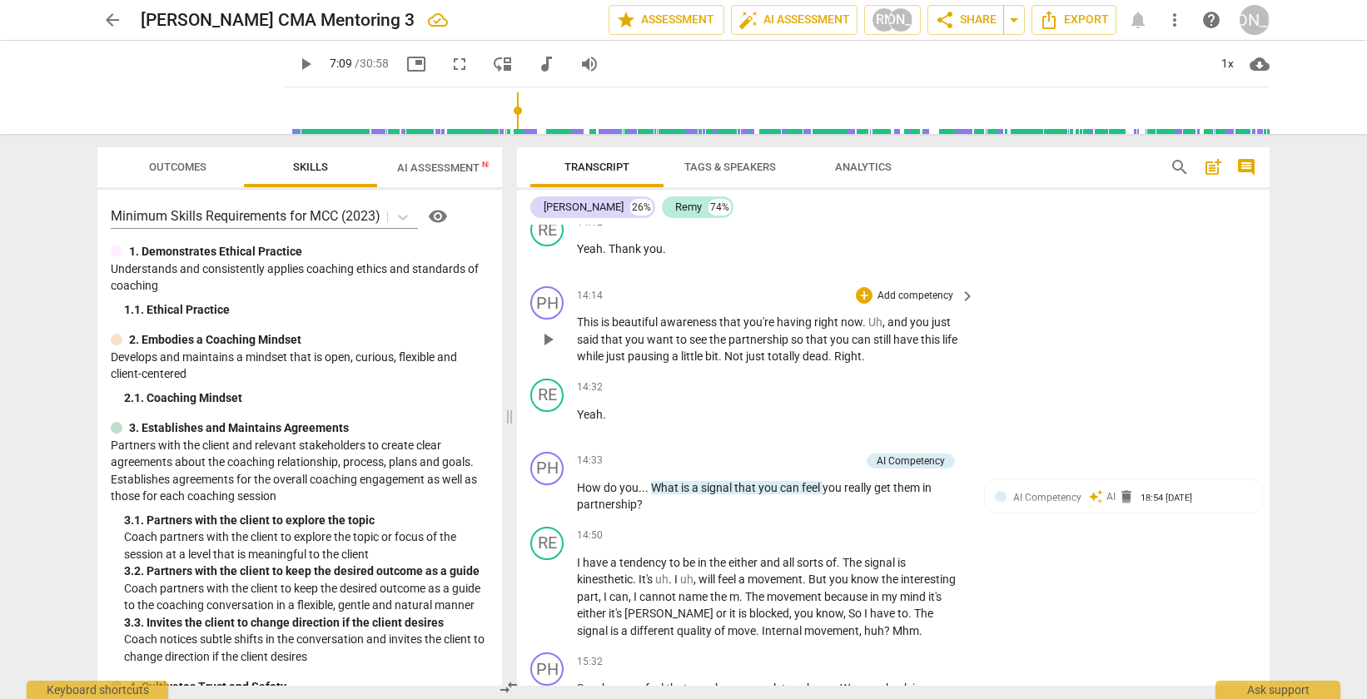
scroll to position [4799, 0]
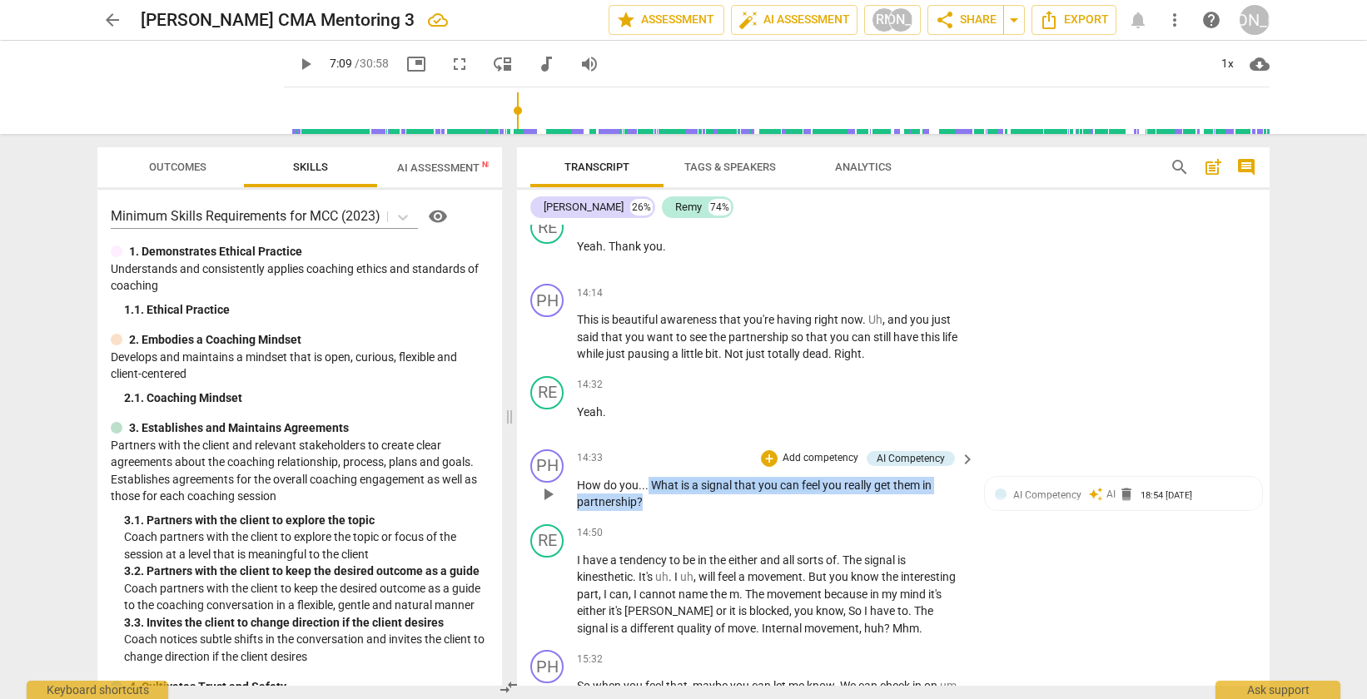
drag, startPoint x: 644, startPoint y: 537, endPoint x: 649, endPoint y: 523, distance: 15.0
click at [649, 511] on p "How do you . . . What is a signal that you can feel you really get them in part…" at bounding box center [772, 494] width 390 height 34
click at [798, 466] on p "Add competency" at bounding box center [820, 458] width 79 height 15
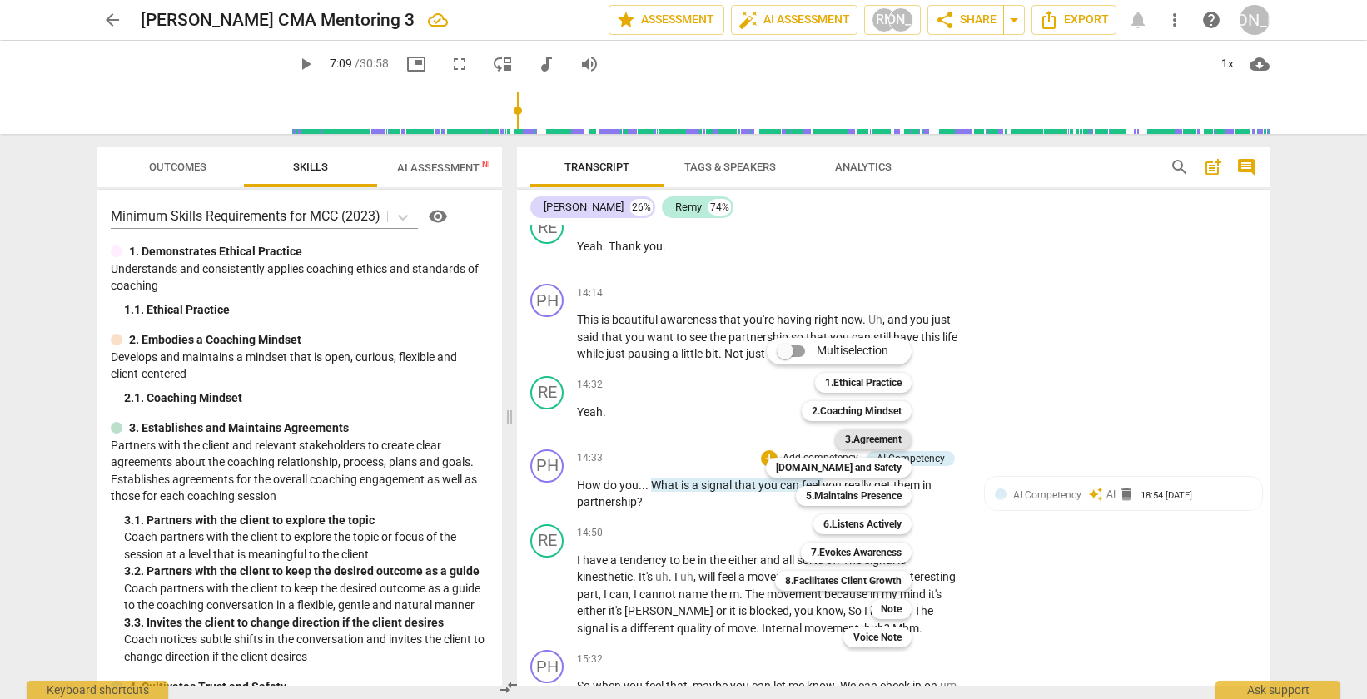
click at [878, 440] on b "3.Agreement" at bounding box center [873, 440] width 57 height 20
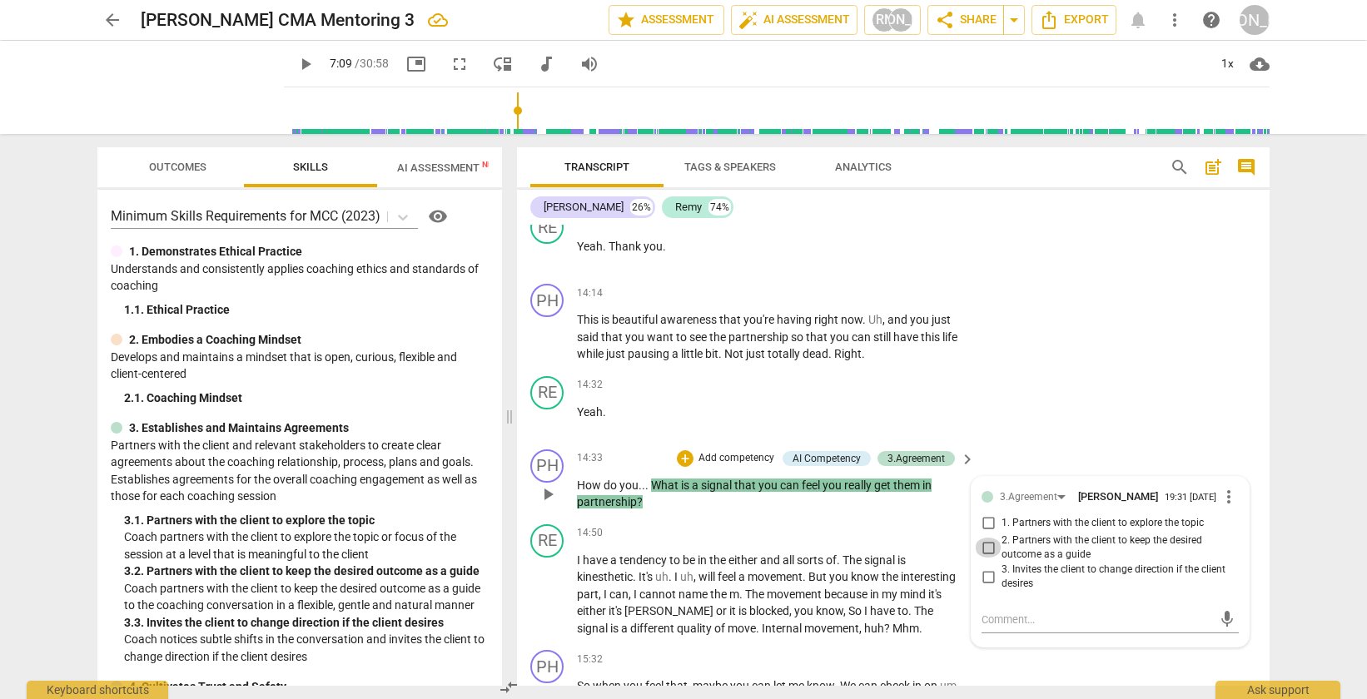
click at [984, 558] on input "2. Partners with the client to keep the desired outcome as a guide" at bounding box center [988, 548] width 27 height 20
checkbox input "true"
click at [1001, 628] on textarea at bounding box center [1097, 620] width 231 height 16
type textarea "s"
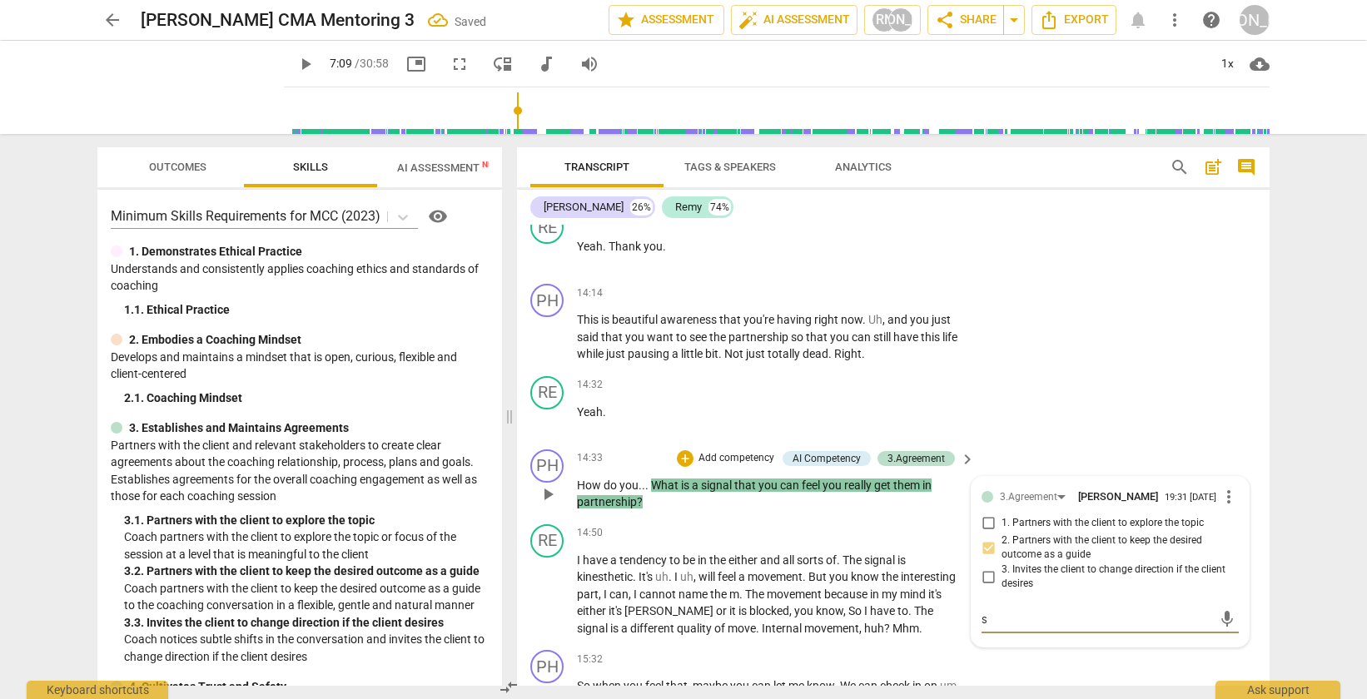
type textarea "su"
type textarea "suc"
type textarea "succ"
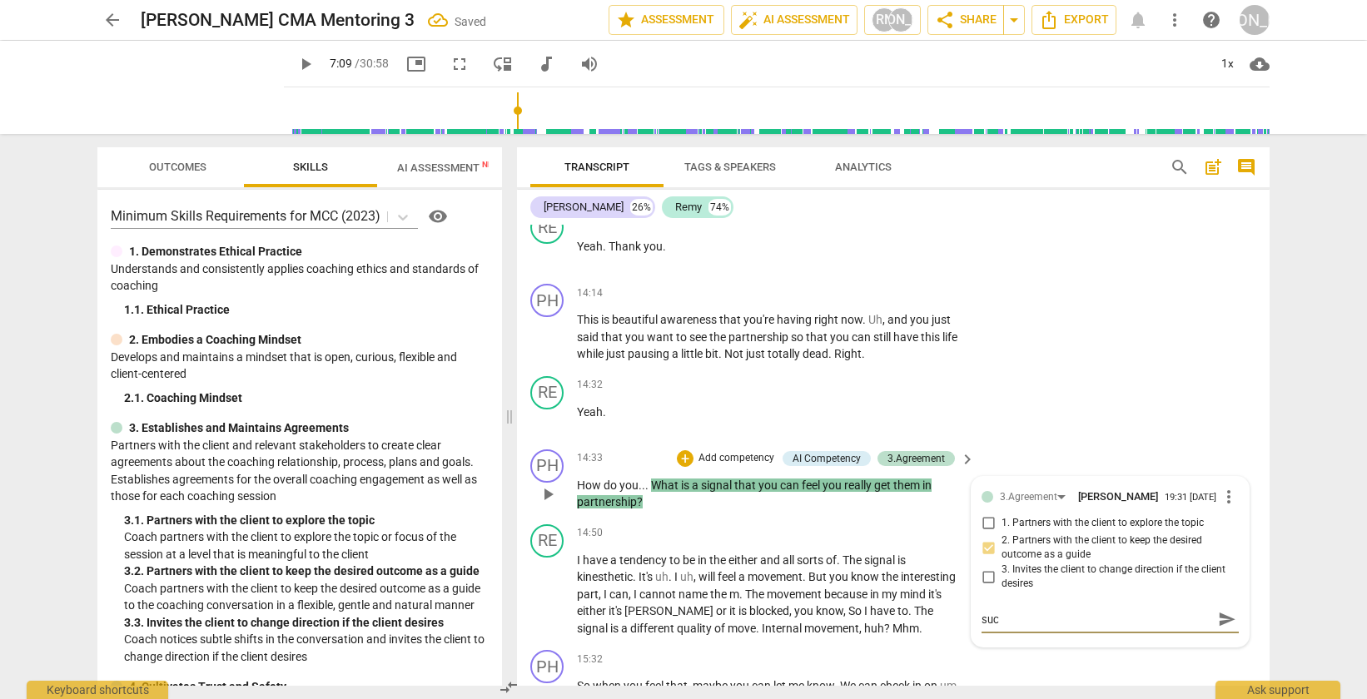
type textarea "succ"
type textarea "succe"
type textarea "succes"
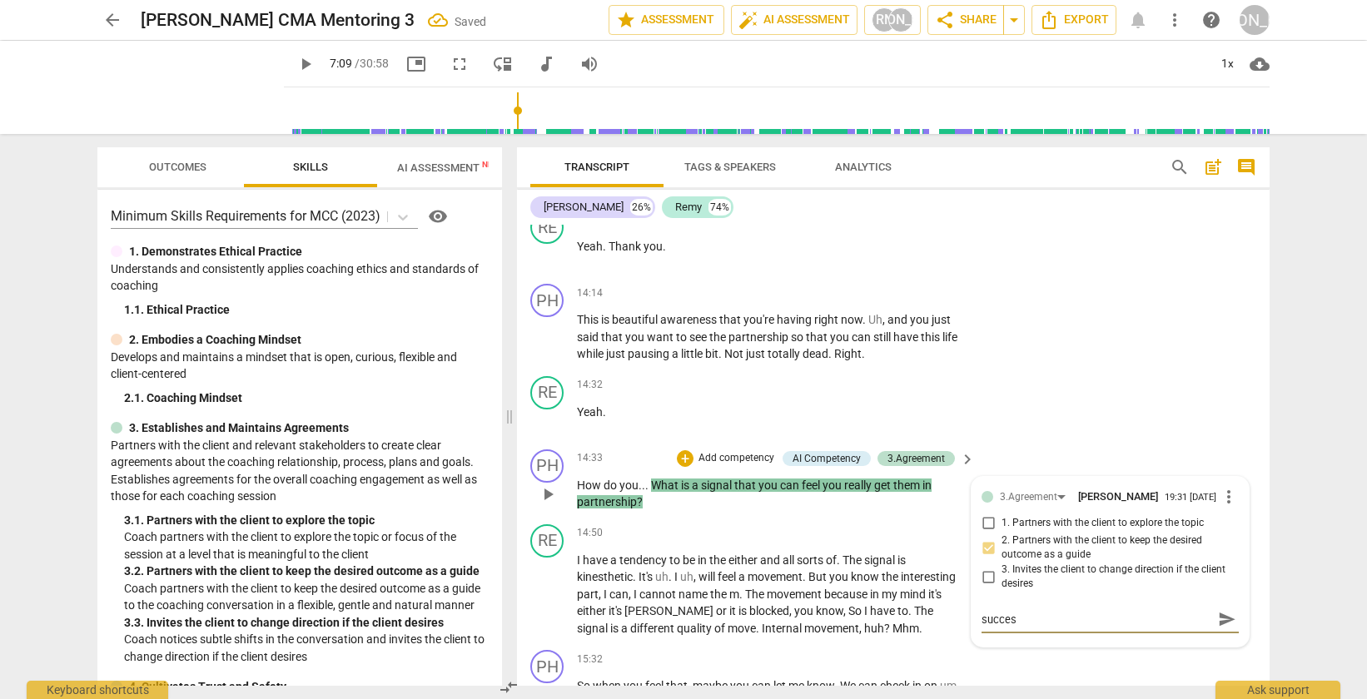
type textarea "success"
type textarea "successs"
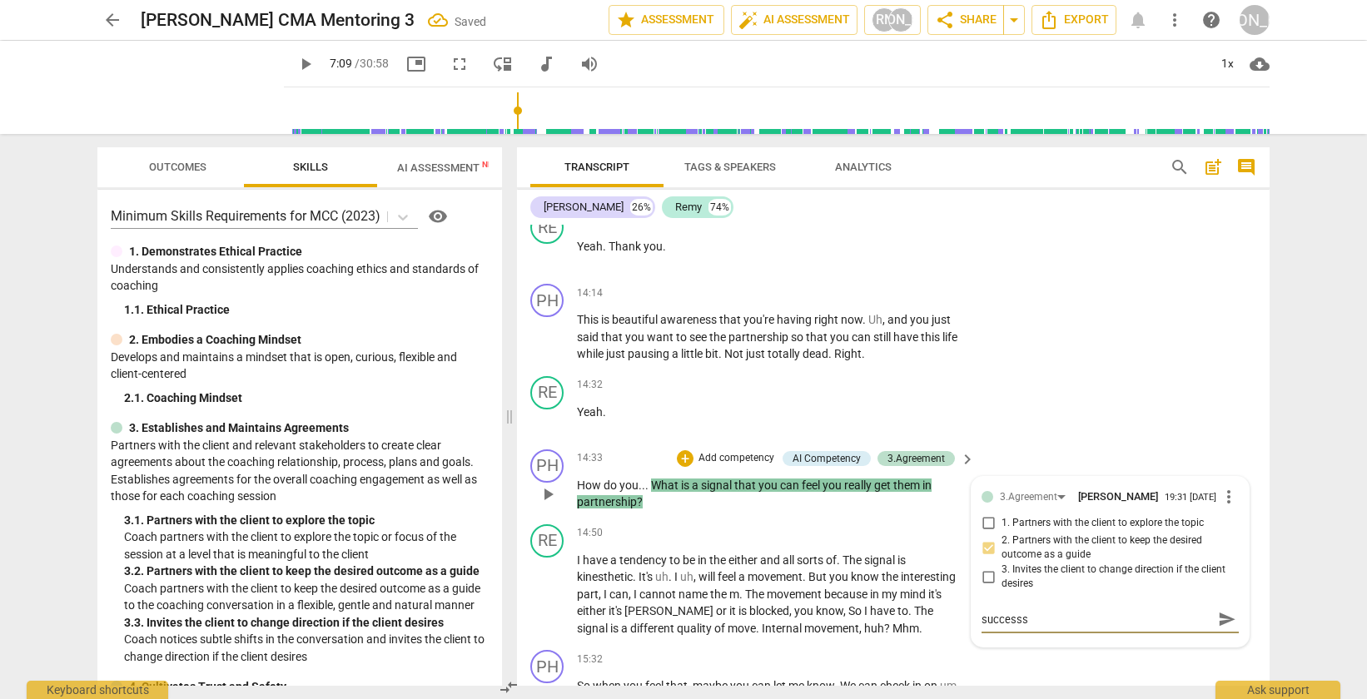
type textarea "successs"
type textarea "success"
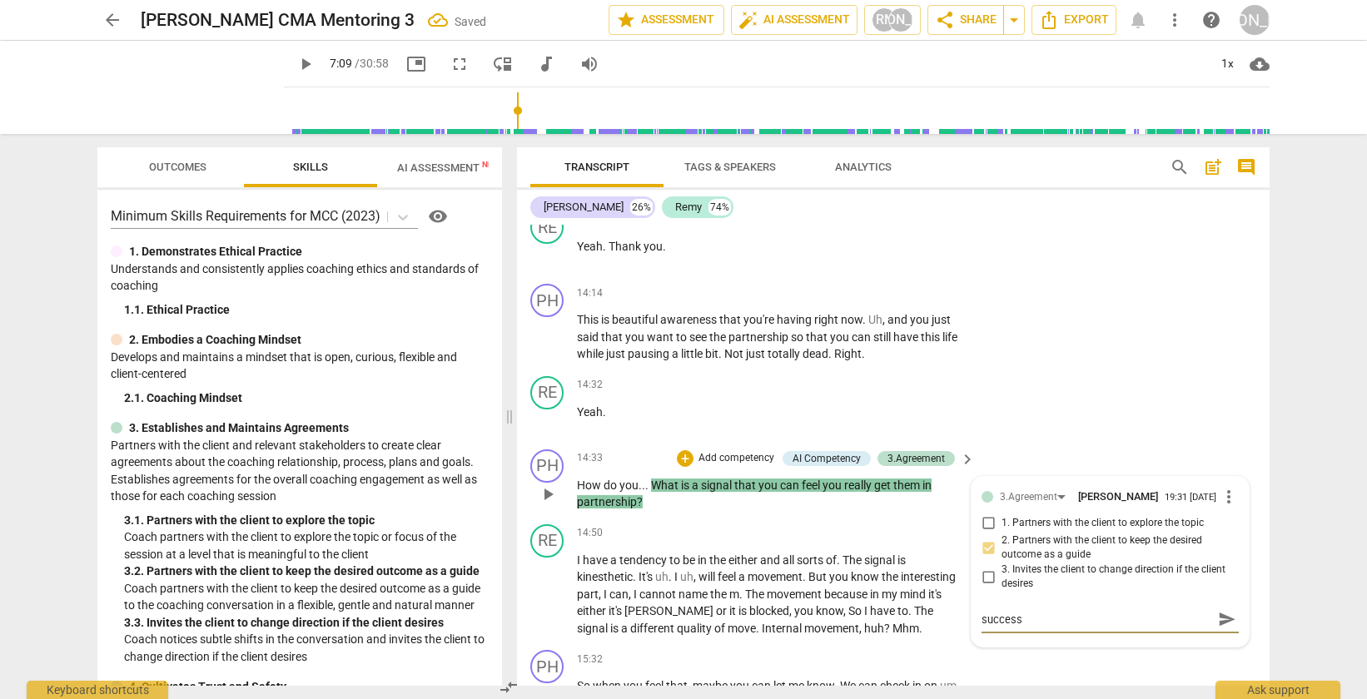
type textarea "success"
type textarea "success m"
type textarea "success me"
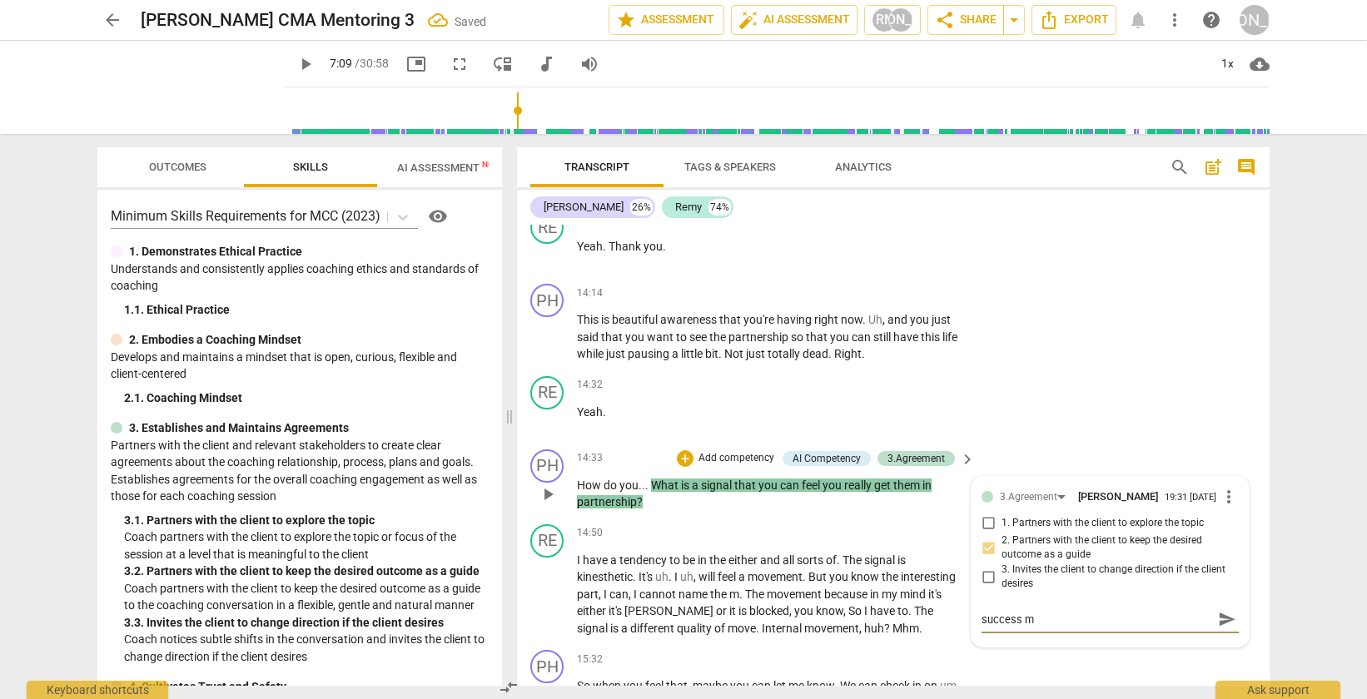
type textarea "success me"
type textarea "success mea"
type textarea "success meas"
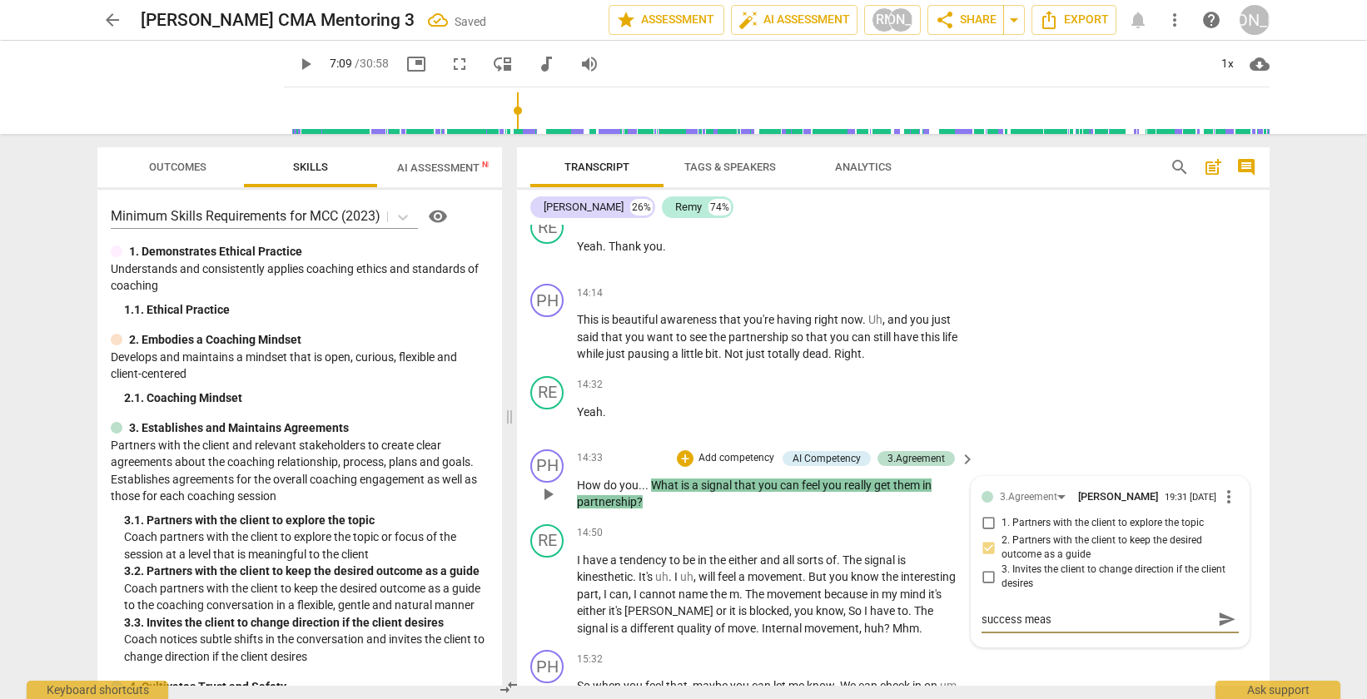
type textarea "success measu"
type textarea "success measur"
type textarea "success measure"
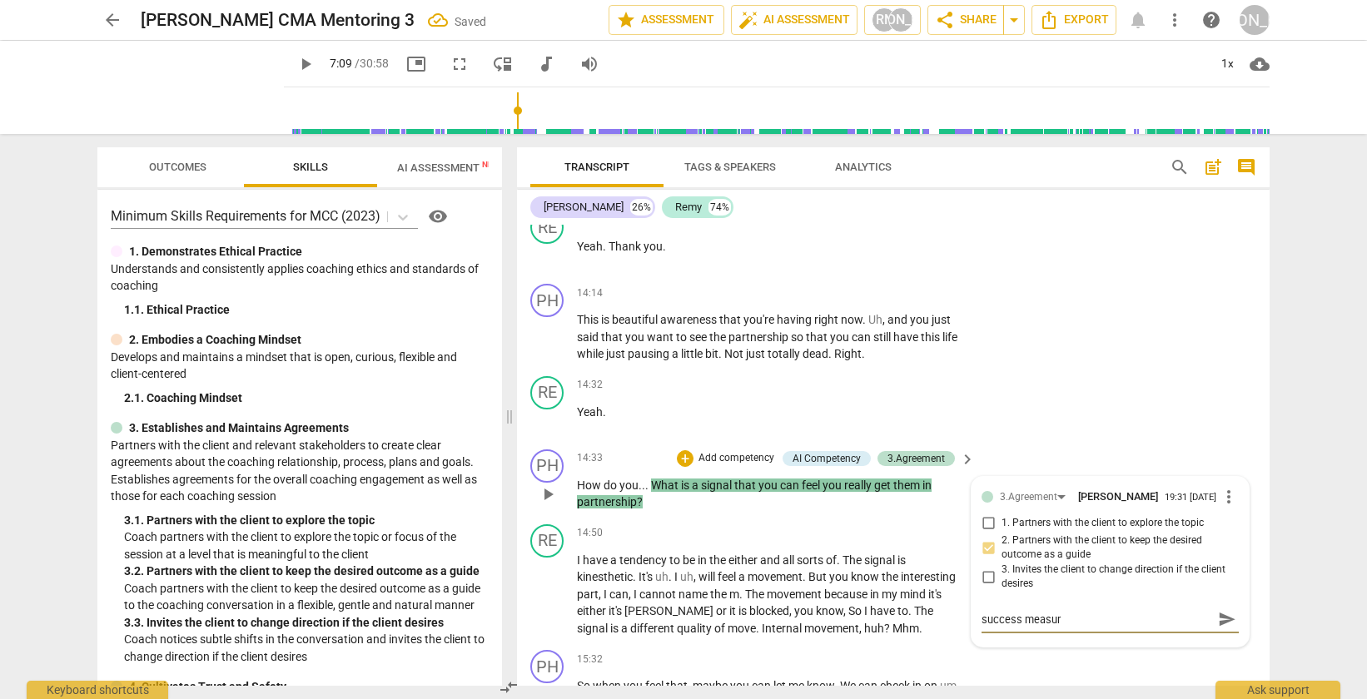
type textarea "success measure"
type textarea "success measure f"
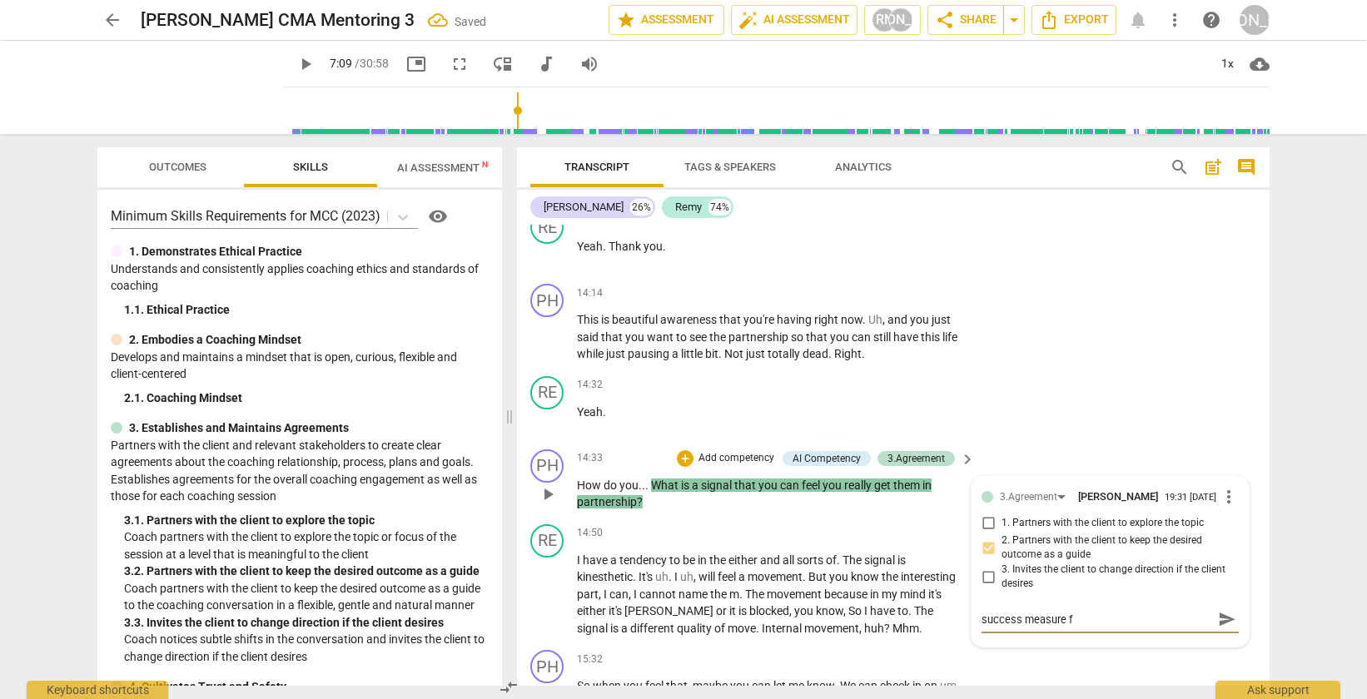
type textarea "success measure fo"
type textarea "success measure for"
type textarea "success measure for t"
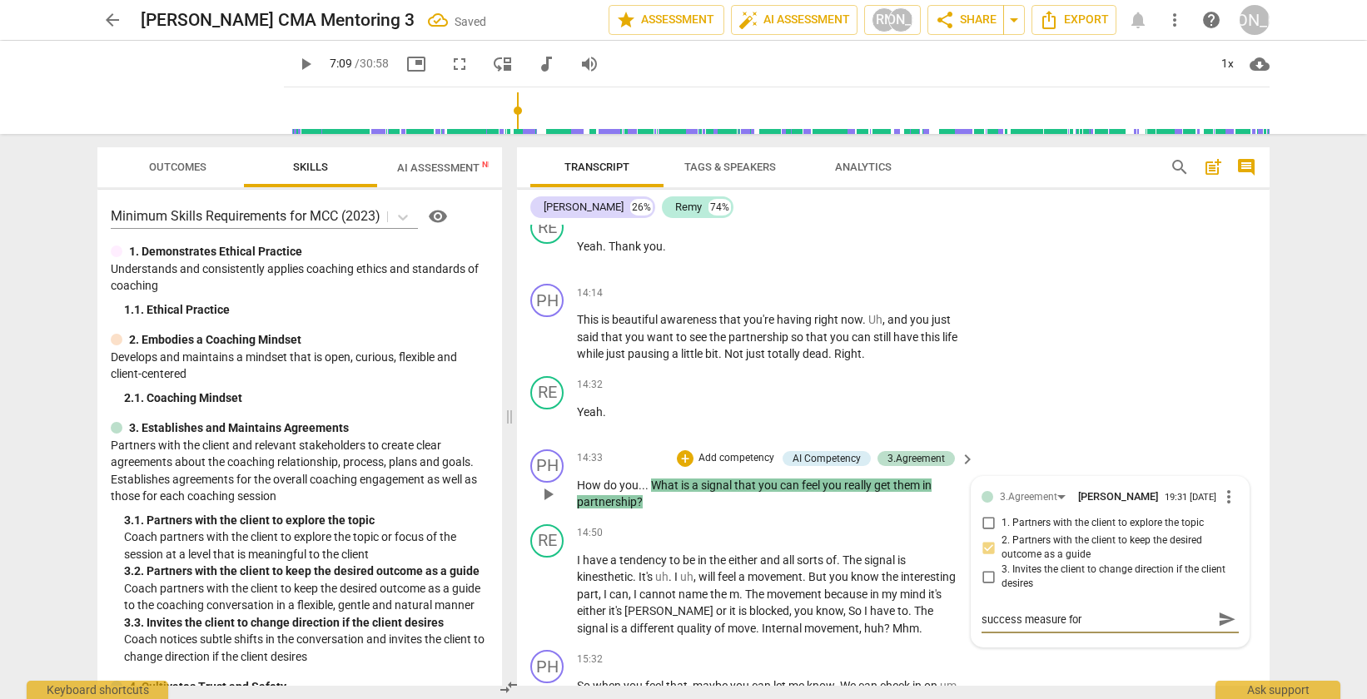
type textarea "success measure for t"
type textarea "success measure for th"
type textarea "success measure for the"
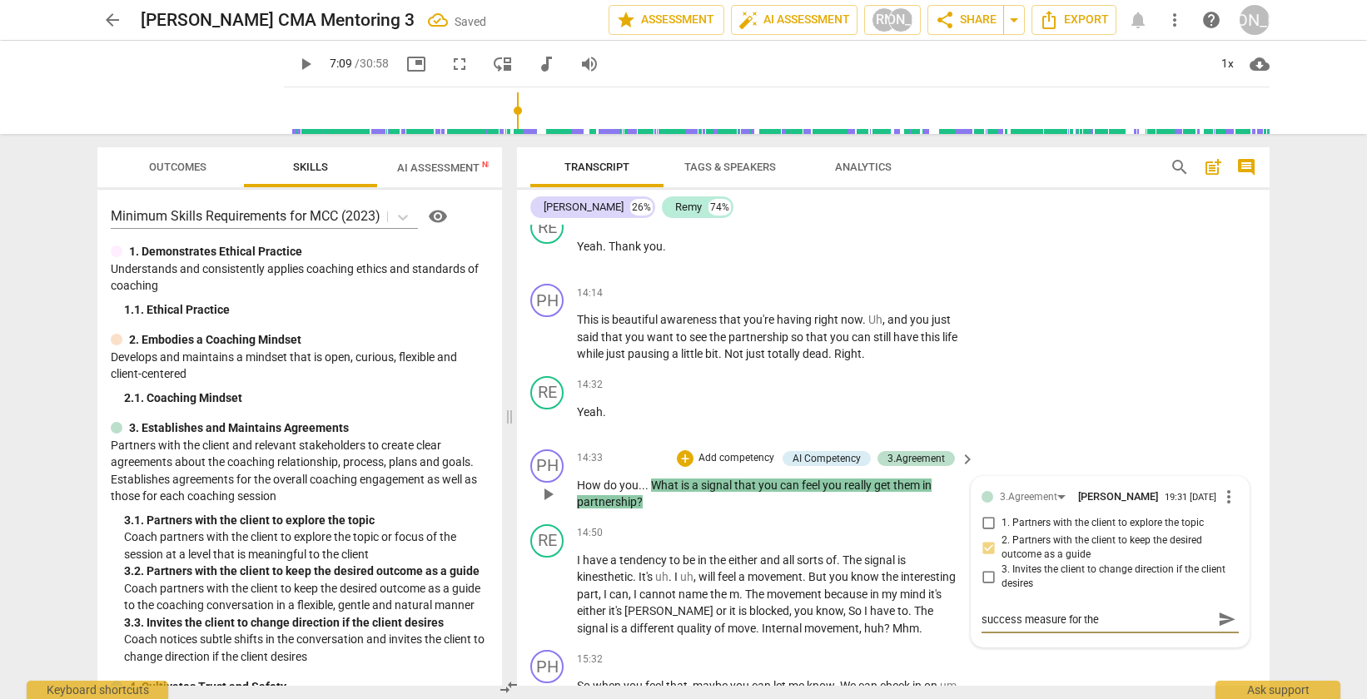
type textarea "success measure for the"
type textarea "success measure for the o"
type textarea "success measure for the ou"
type textarea "success measure for the out"
type textarea "success measure for the outc"
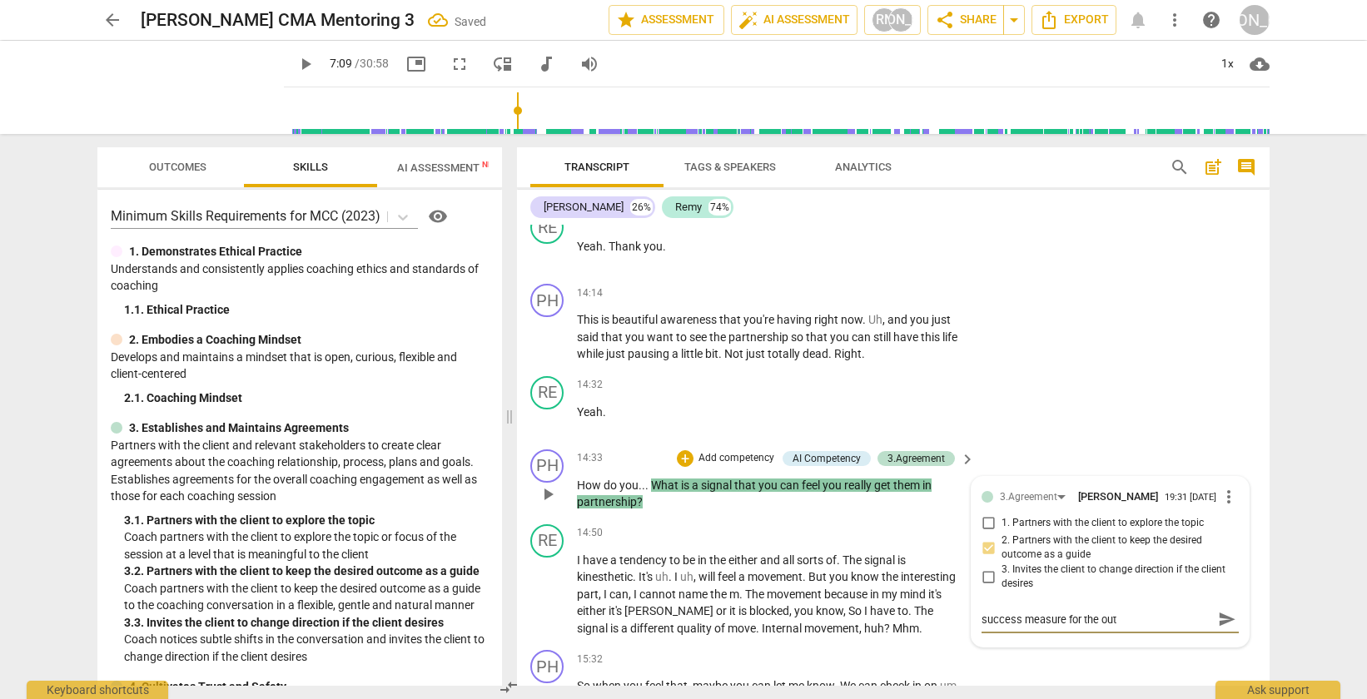
type textarea "success measure for the outc"
type textarea "success measure for the outco"
type textarea "success measure for the outcom"
type textarea "success measure for the outcome"
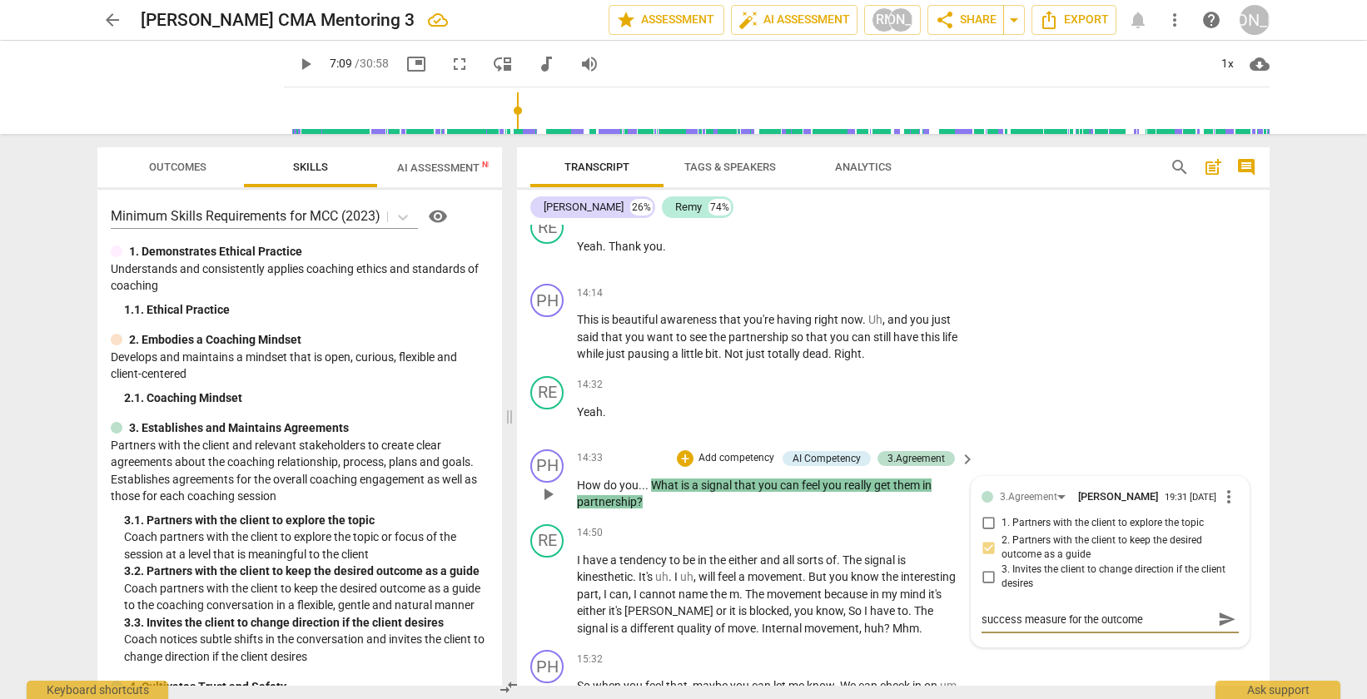
type textarea "success measure for the outcome"
click at [1220, 629] on span "send" at bounding box center [1227, 620] width 18 height 18
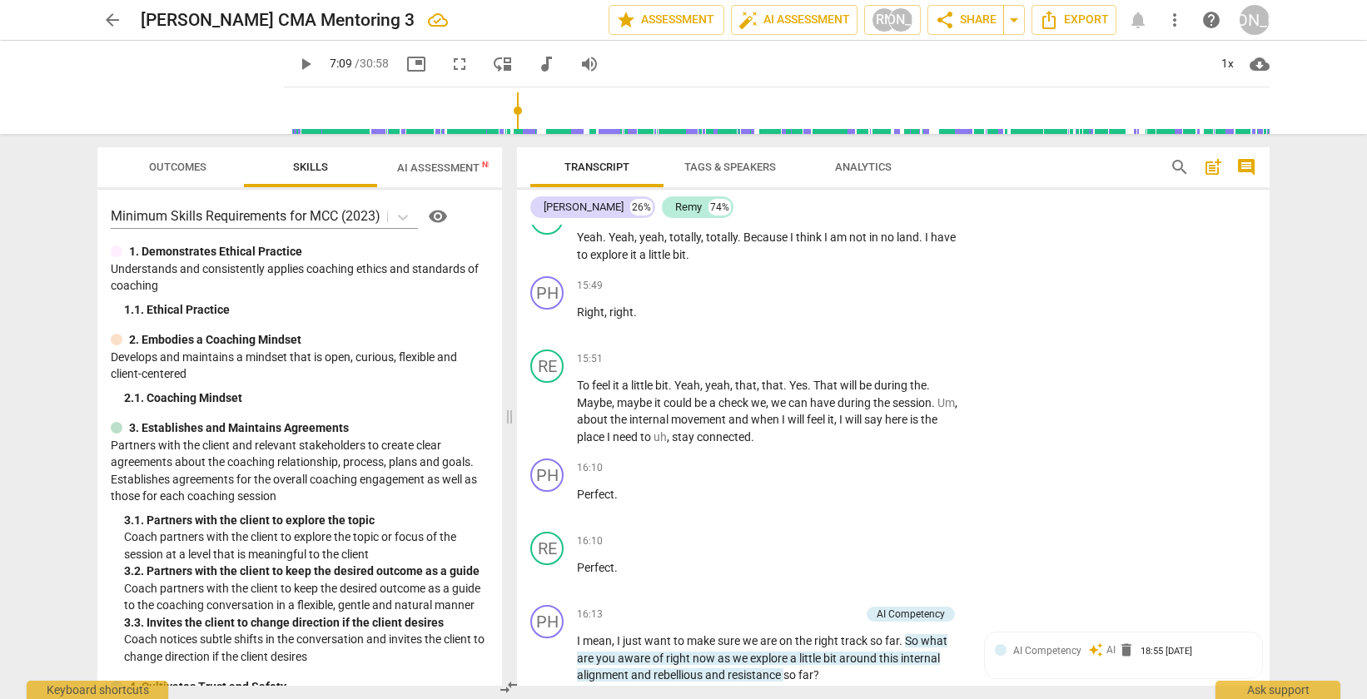
scroll to position [5425, 0]
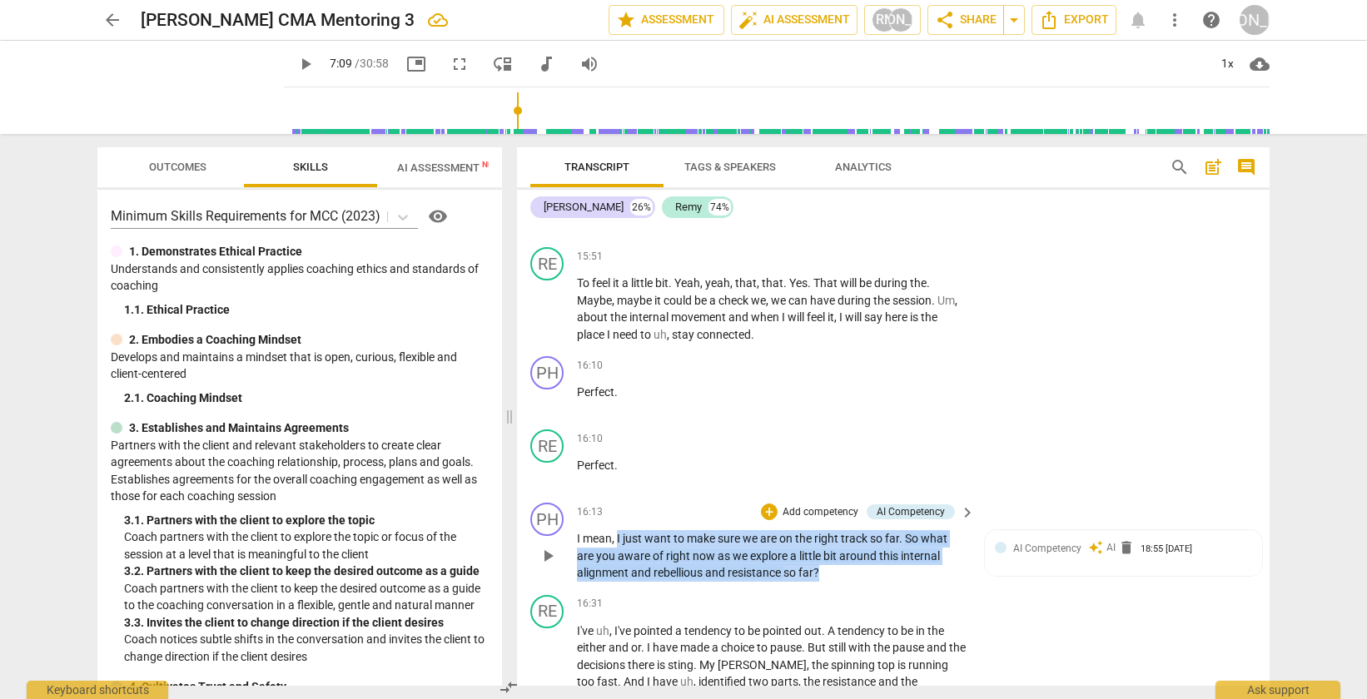
drag, startPoint x: 616, startPoint y: 574, endPoint x: 822, endPoint y: 606, distance: 208.2
click at [822, 582] on p "I mean , I just want to make sure we are on the right track so far . So what ar…" at bounding box center [772, 556] width 390 height 52
click at [768, 520] on div "+" at bounding box center [769, 512] width 17 height 17
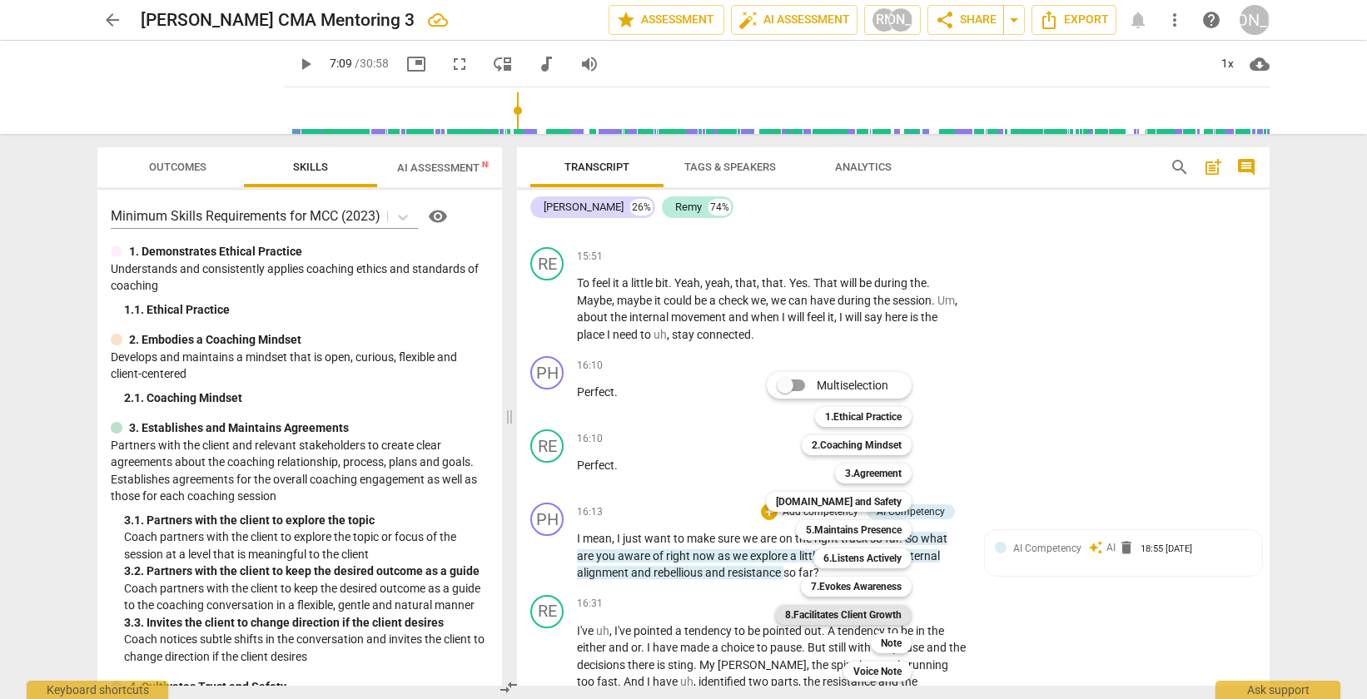
click at [862, 609] on b "8.Facilitates Client Growth" at bounding box center [843, 615] width 117 height 20
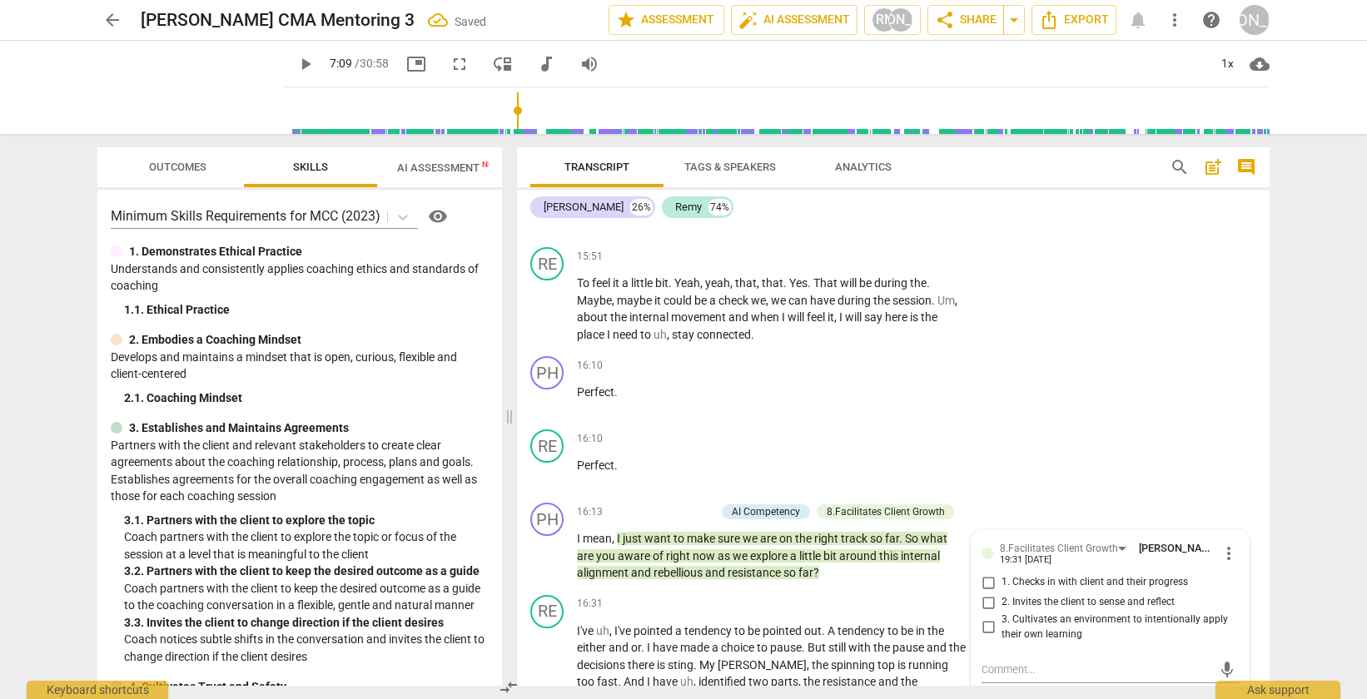
scroll to position [5674, 0]
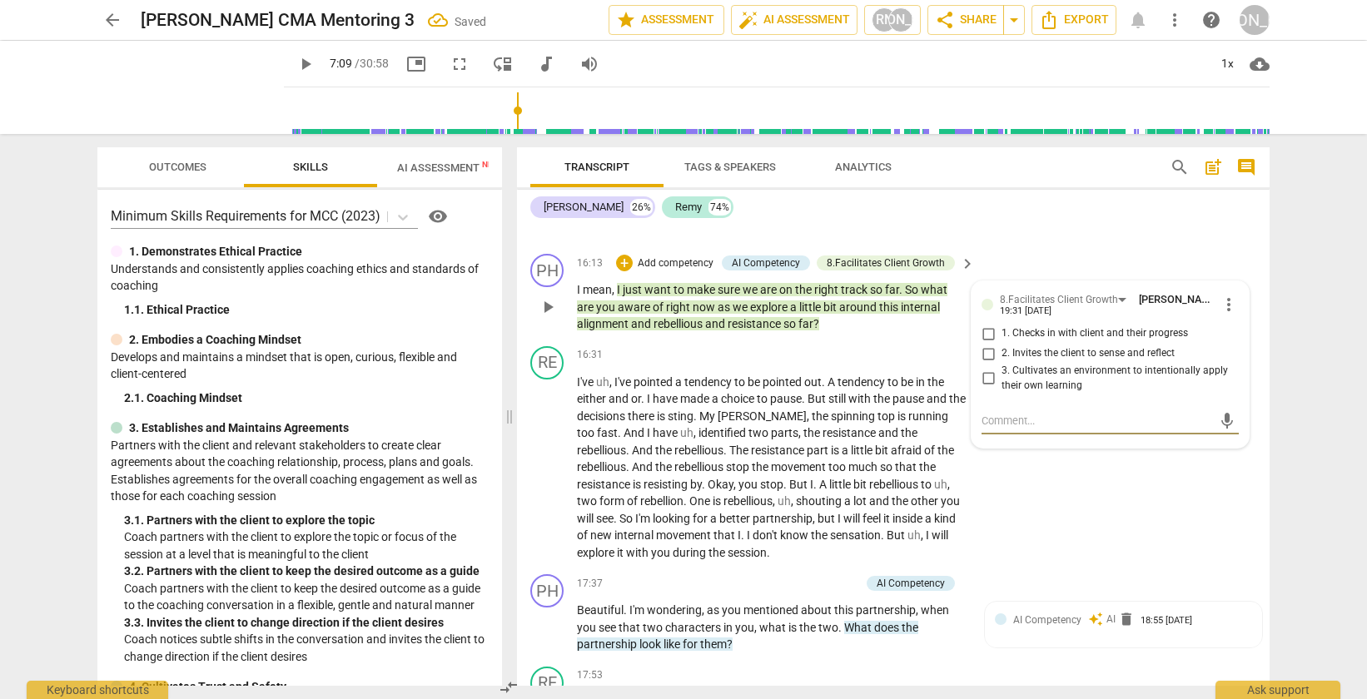
click at [989, 344] on input "1. Checks in with client and their progress" at bounding box center [988, 334] width 27 height 20
checkbox input "true"
click at [1100, 247] on div "RE play_arrow pause 16:10 + Add competency keyboard_arrow_right Perfect ." at bounding box center [893, 210] width 753 height 73
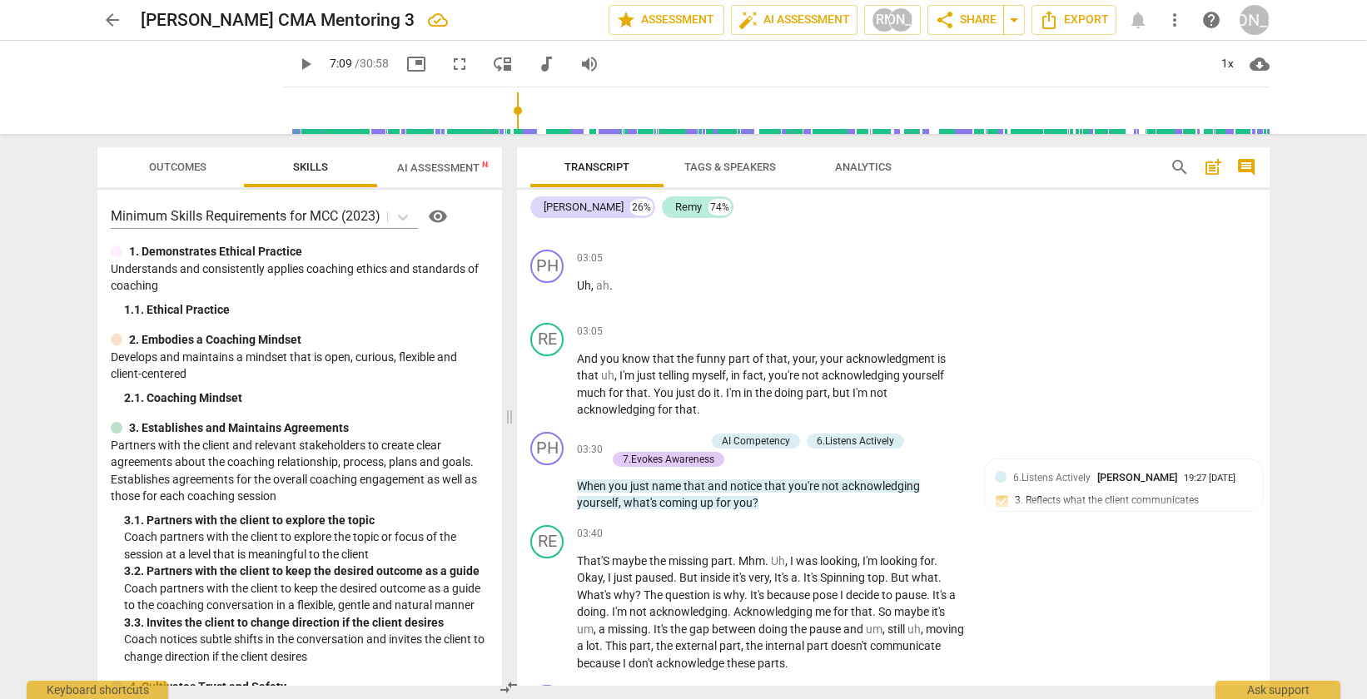
scroll to position [1023, 0]
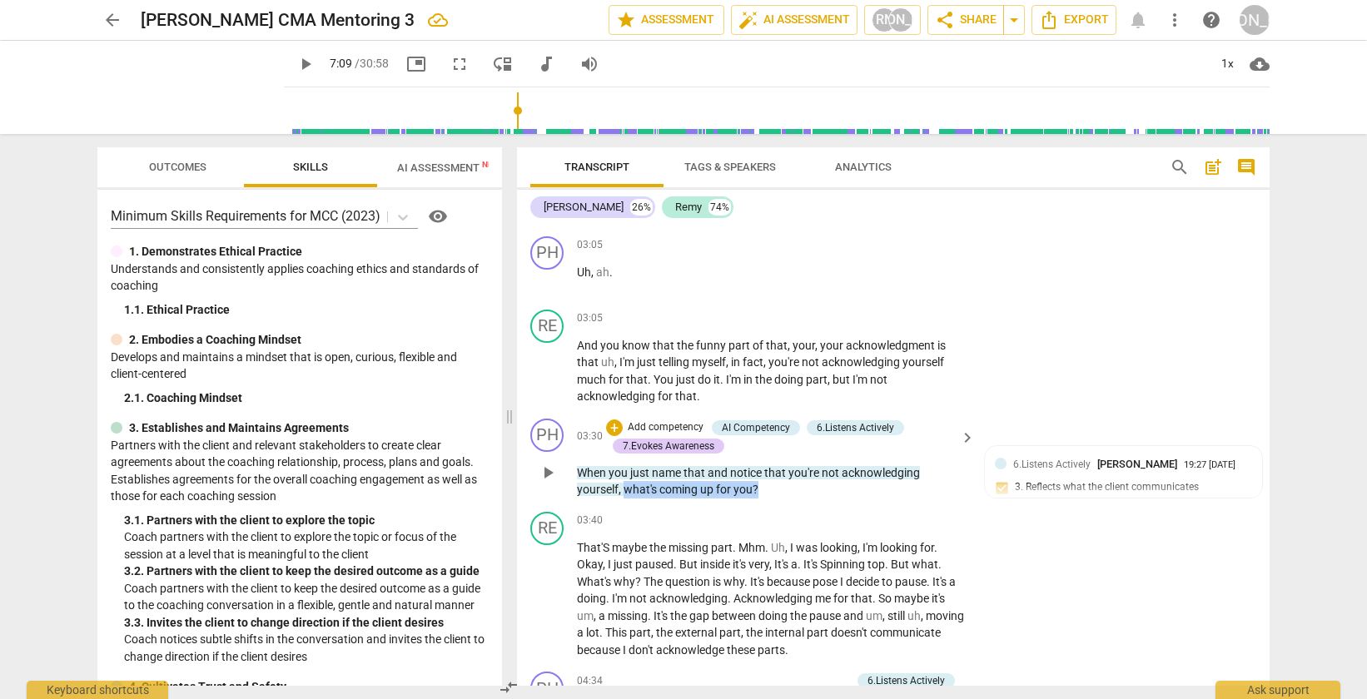
drag, startPoint x: 806, startPoint y: 493, endPoint x: 624, endPoint y: 491, distance: 181.5
click at [624, 491] on p "When you just name that and notice that you're not acknowledging yourself , wha…" at bounding box center [772, 482] width 390 height 34
click at [717, 519] on div "03:40 + Add competency keyboard_arrow_right" at bounding box center [777, 521] width 400 height 18
click at [1140, 375] on div "RE play_arrow pause 03:05 + Add competency keyboard_arrow_right And you know th…" at bounding box center [893, 357] width 753 height 109
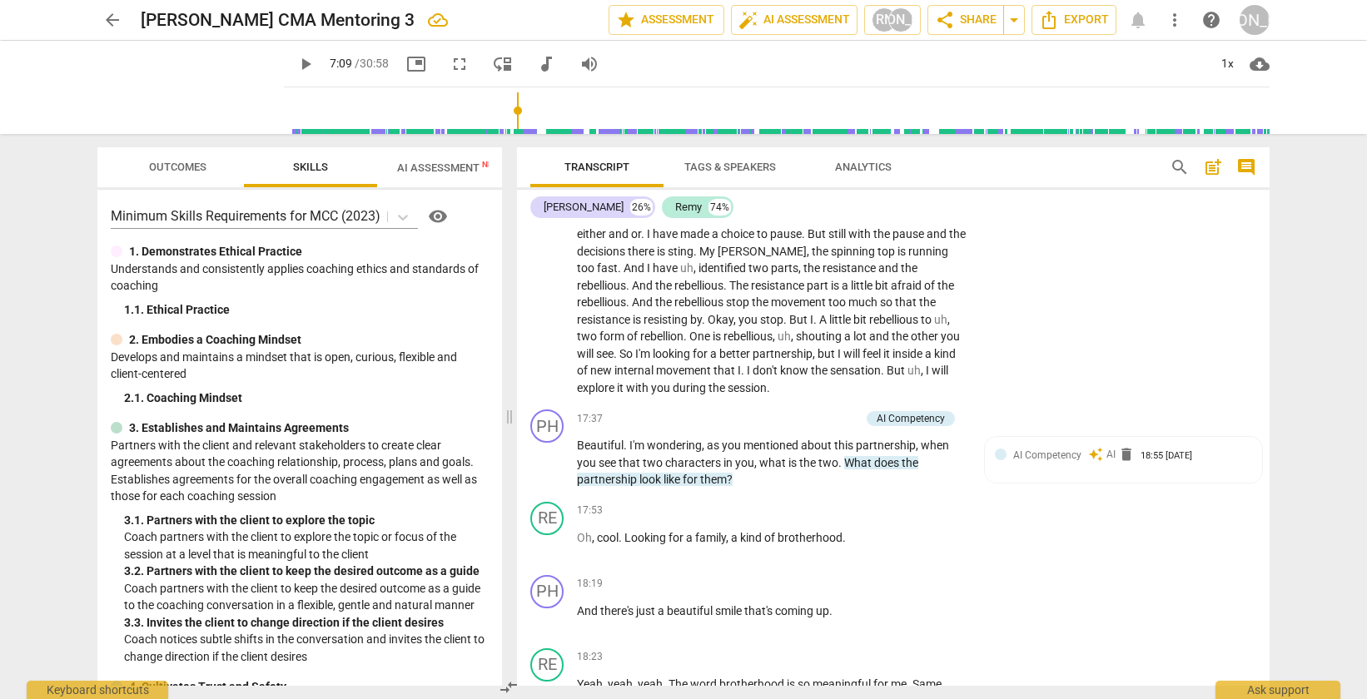
scroll to position [5838, 0]
drag, startPoint x: 842, startPoint y: 497, endPoint x: 830, endPoint y: 517, distance: 23.6
click at [830, 490] on p "Beautiful . I'm wondering , as you mentioned about this partnership , when you …" at bounding box center [772, 464] width 390 height 52
click at [764, 428] on div "+" at bounding box center [769, 419] width 17 height 17
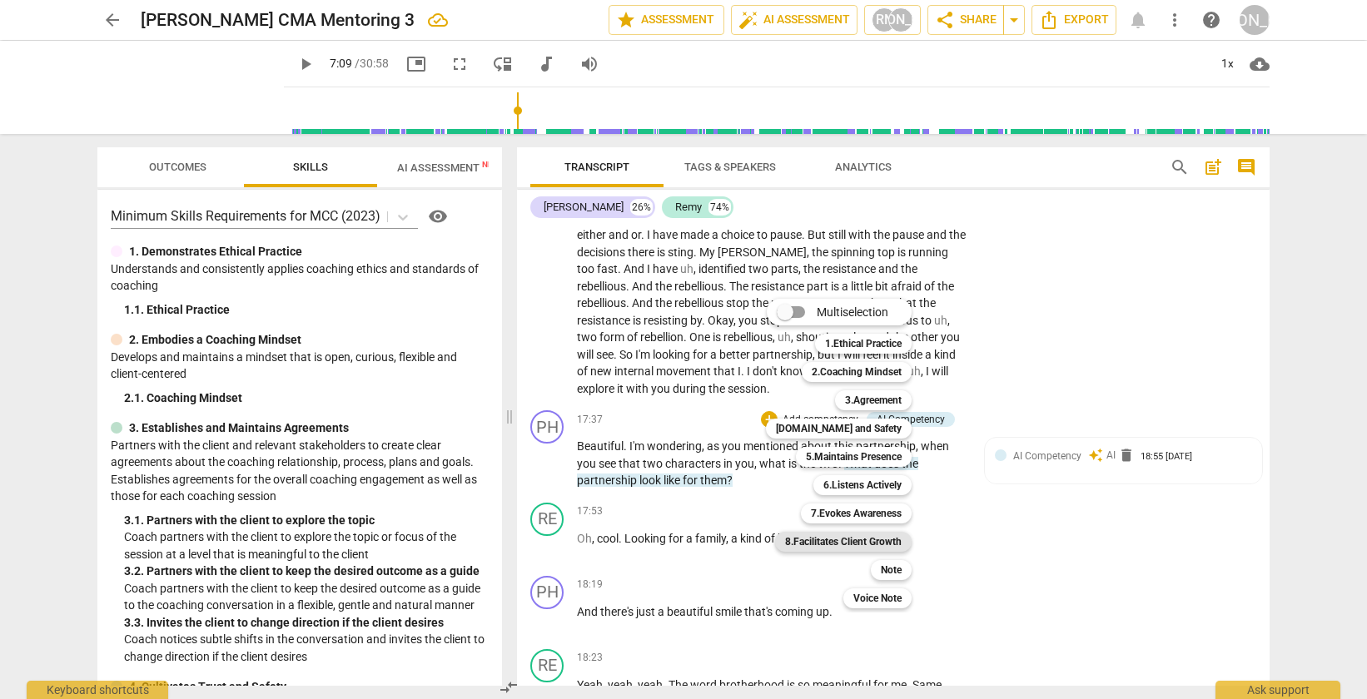
click at [853, 541] on b "8.Facilitates Client Growth" at bounding box center [843, 542] width 117 height 20
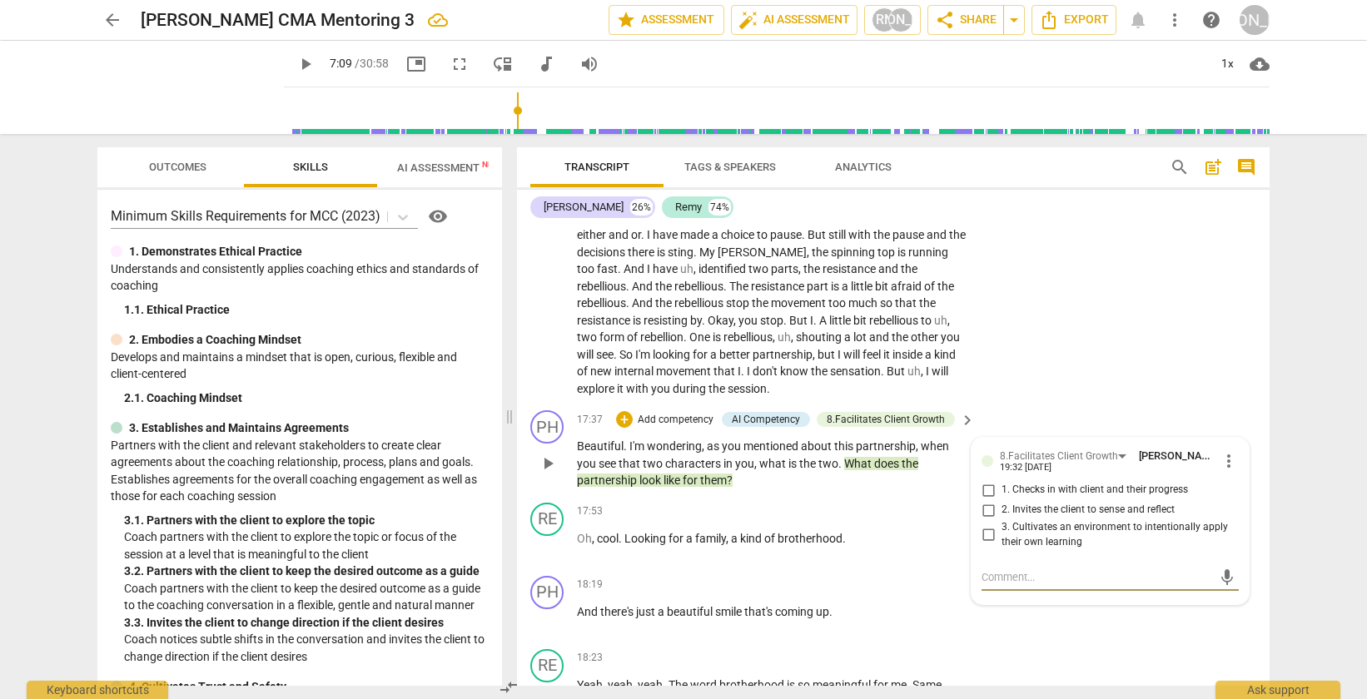
click at [983, 520] on input "2. Invites the client to sense and reflect" at bounding box center [988, 510] width 27 height 20
checkbox input "true"
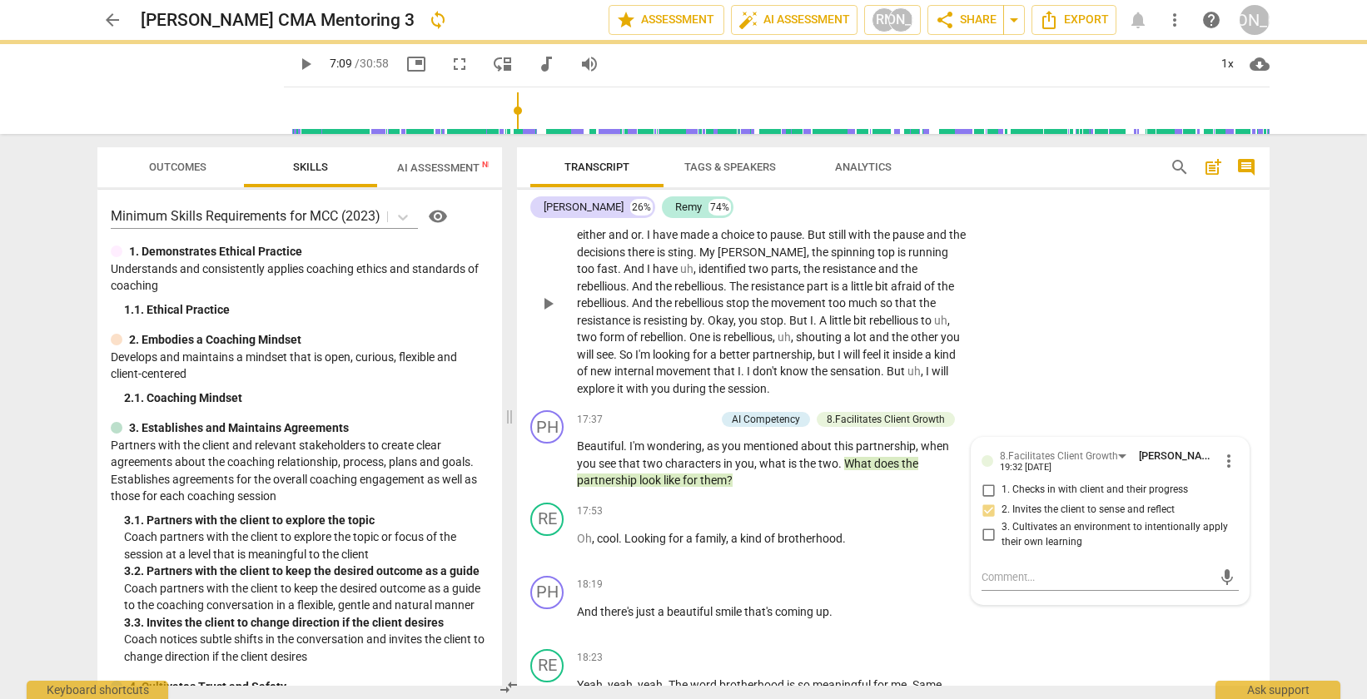
click at [1107, 405] on div "RE play_arrow pause 16:31 + Add competency keyboard_arrow_right I've uh , I've …" at bounding box center [893, 290] width 753 height 229
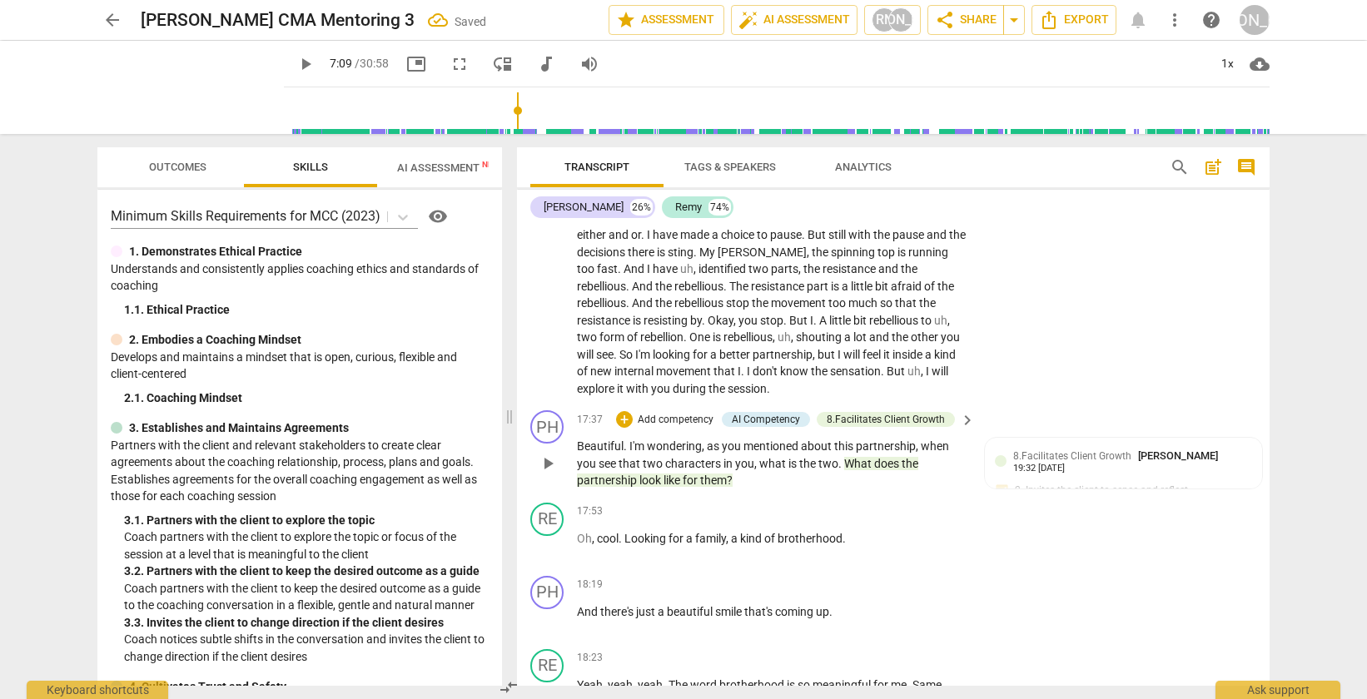
click at [654, 428] on p "Add competency" at bounding box center [675, 420] width 79 height 15
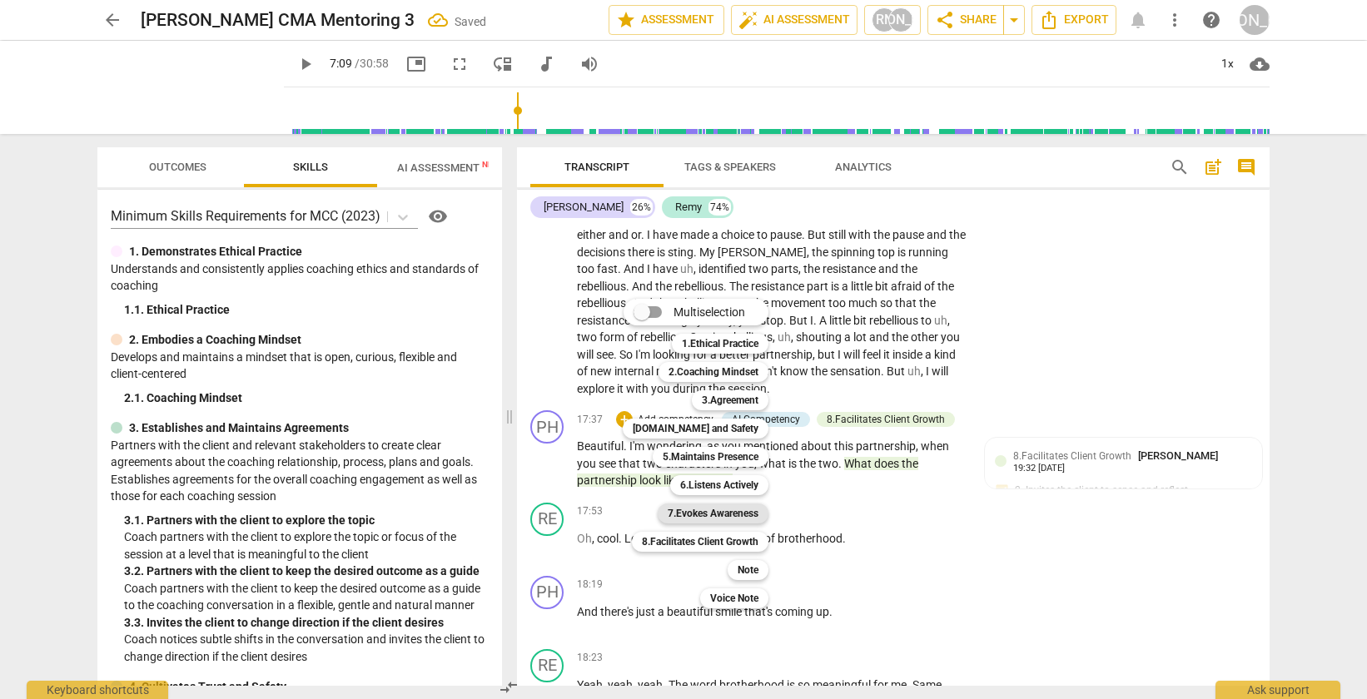
click at [717, 510] on b "7.Evokes Awareness" at bounding box center [713, 514] width 91 height 20
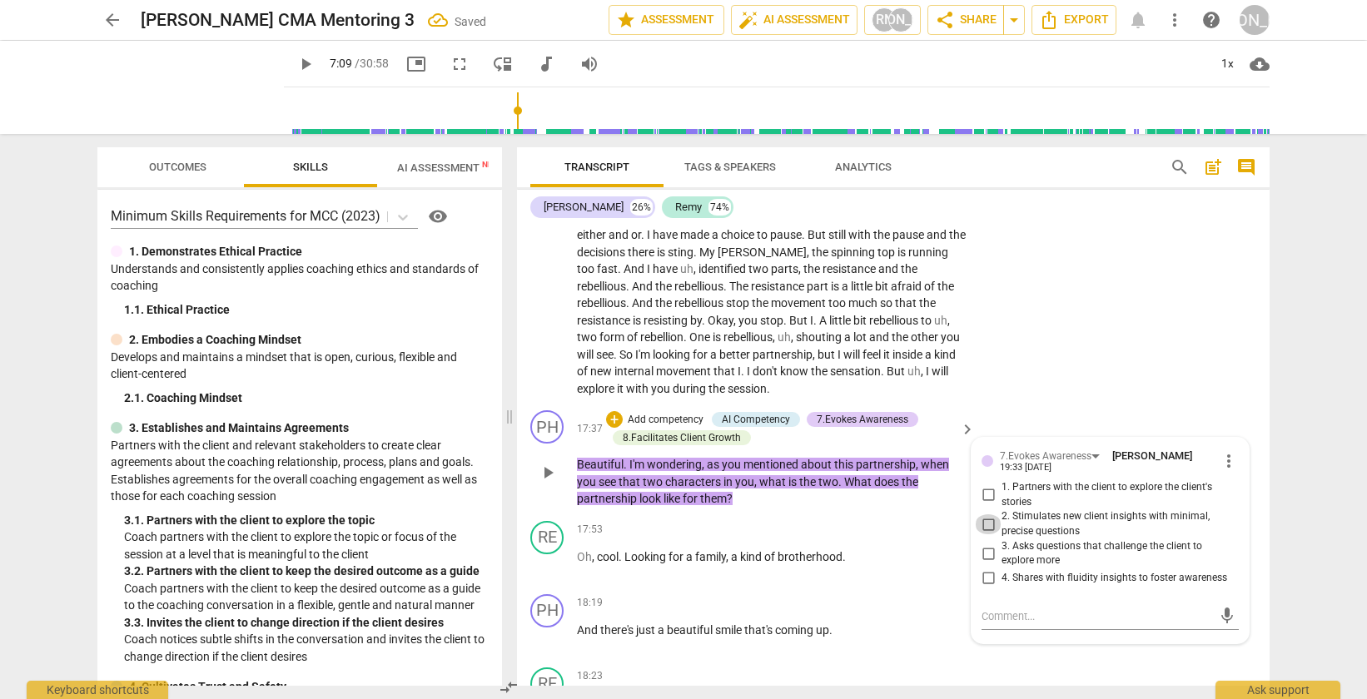
click at [984, 534] on input "2. Stimulates new client insights with minimal, precise questions" at bounding box center [988, 524] width 27 height 20
checkbox input "true"
click at [982, 505] on input "1. Partners with the client to explore the client's stories" at bounding box center [988, 495] width 27 height 20
checkbox input "true"
click at [1102, 398] on div "RE play_arrow pause 16:31 + Add competency keyboard_arrow_right I've uh , I've …" at bounding box center [893, 290] width 753 height 229
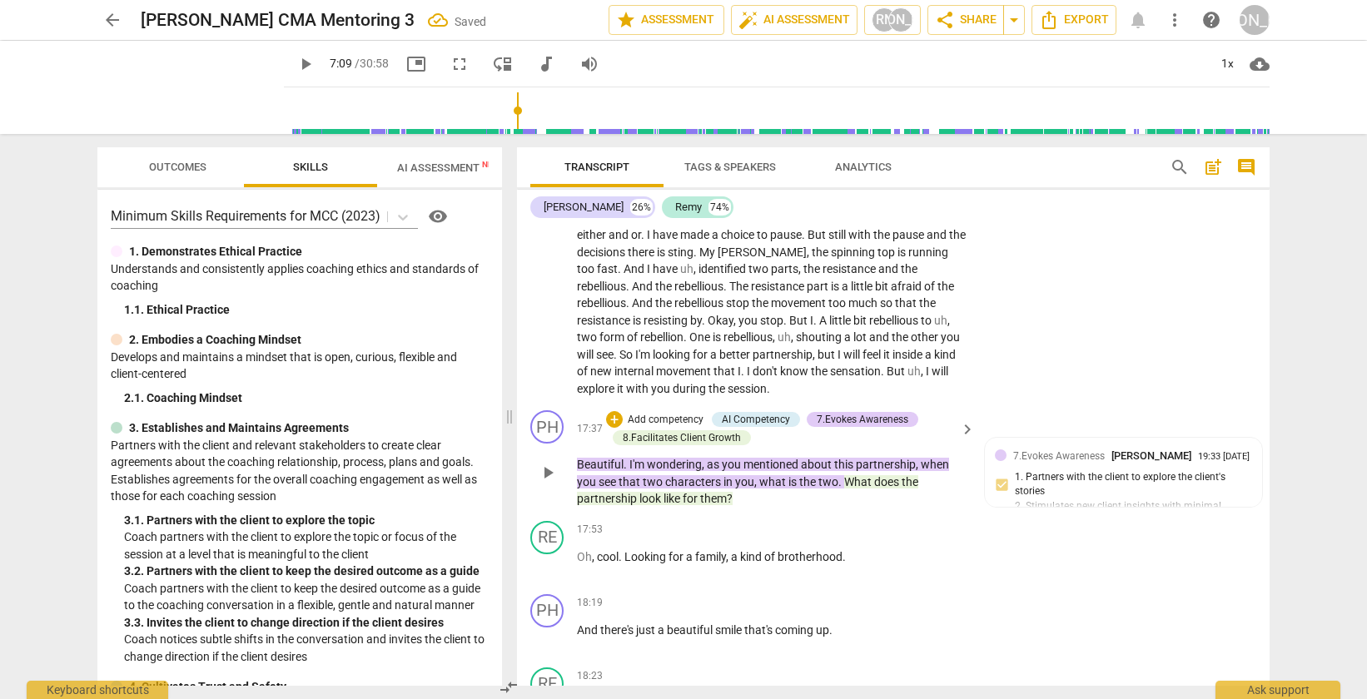
click at [637, 428] on p "Add competency" at bounding box center [665, 420] width 79 height 15
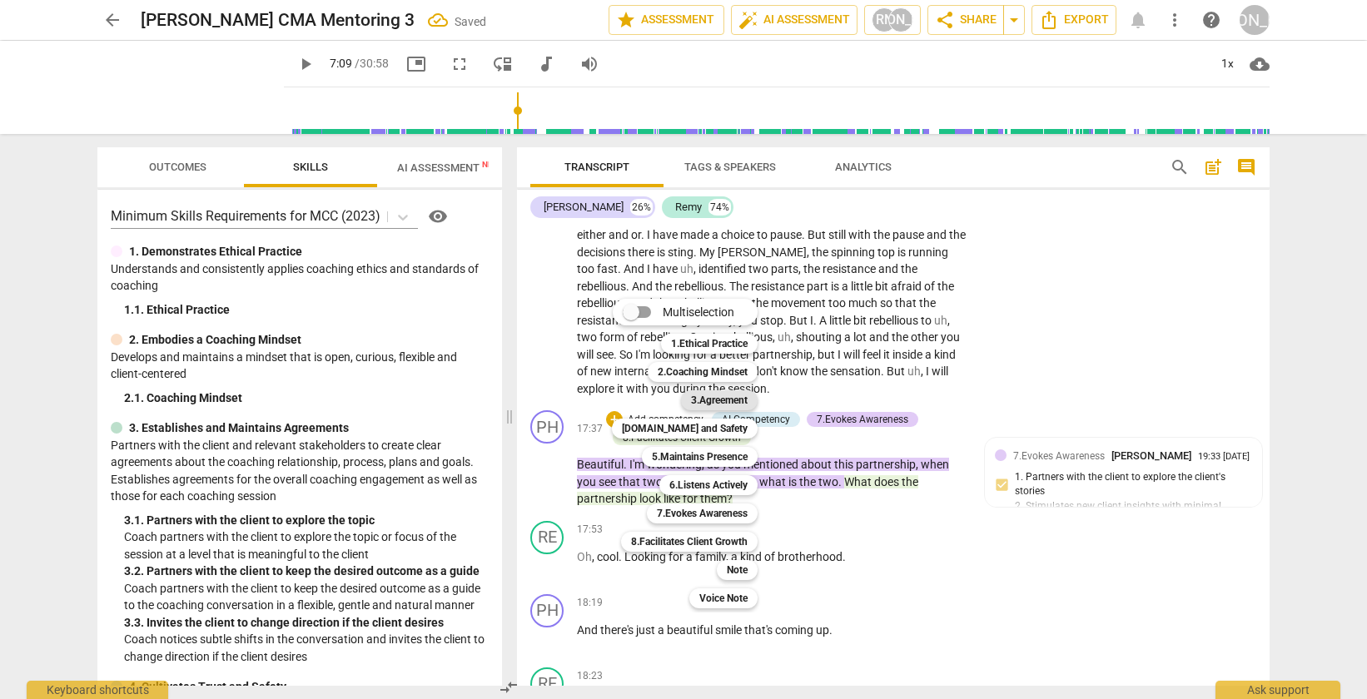
click at [705, 403] on b "3.Agreement" at bounding box center [719, 400] width 57 height 20
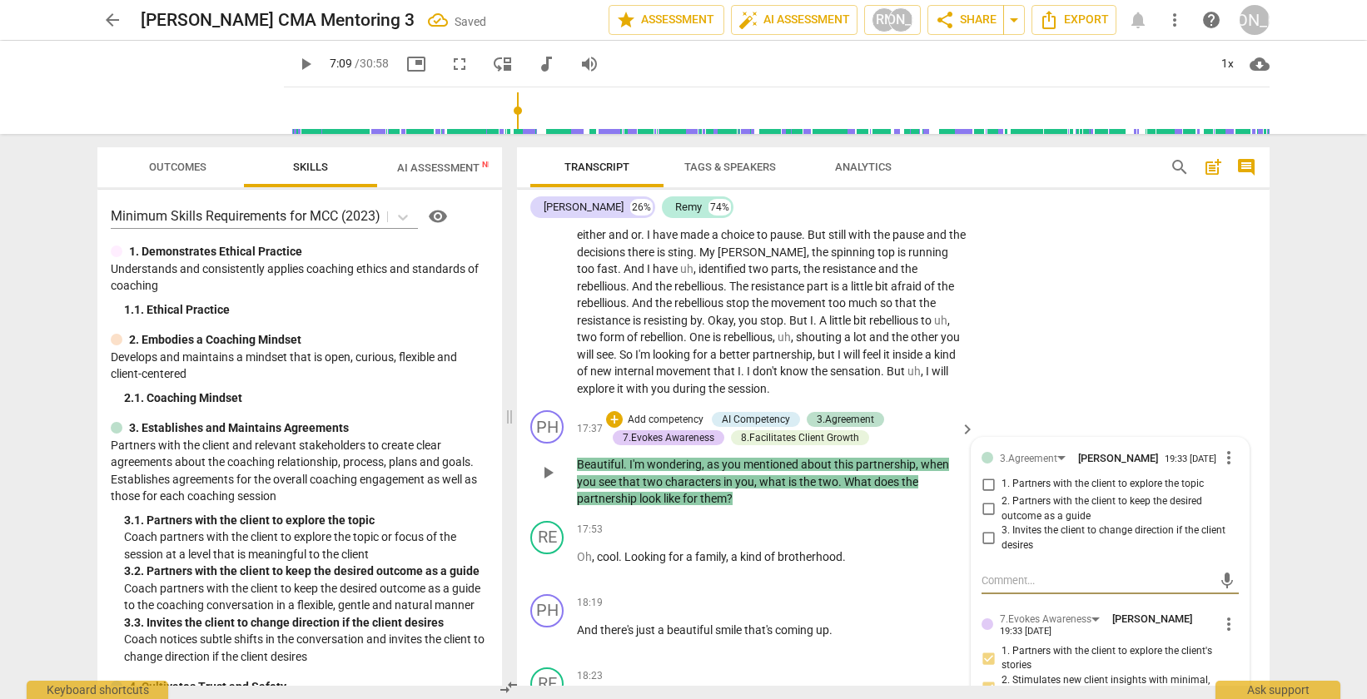
click at [987, 519] on input "2. Partners with the client to keep the desired outcome as a guide" at bounding box center [988, 509] width 27 height 20
checkbox input "true"
click at [1098, 405] on div "RE play_arrow pause 16:31 + Add competency keyboard_arrow_right I've uh , I've …" at bounding box center [893, 290] width 753 height 229
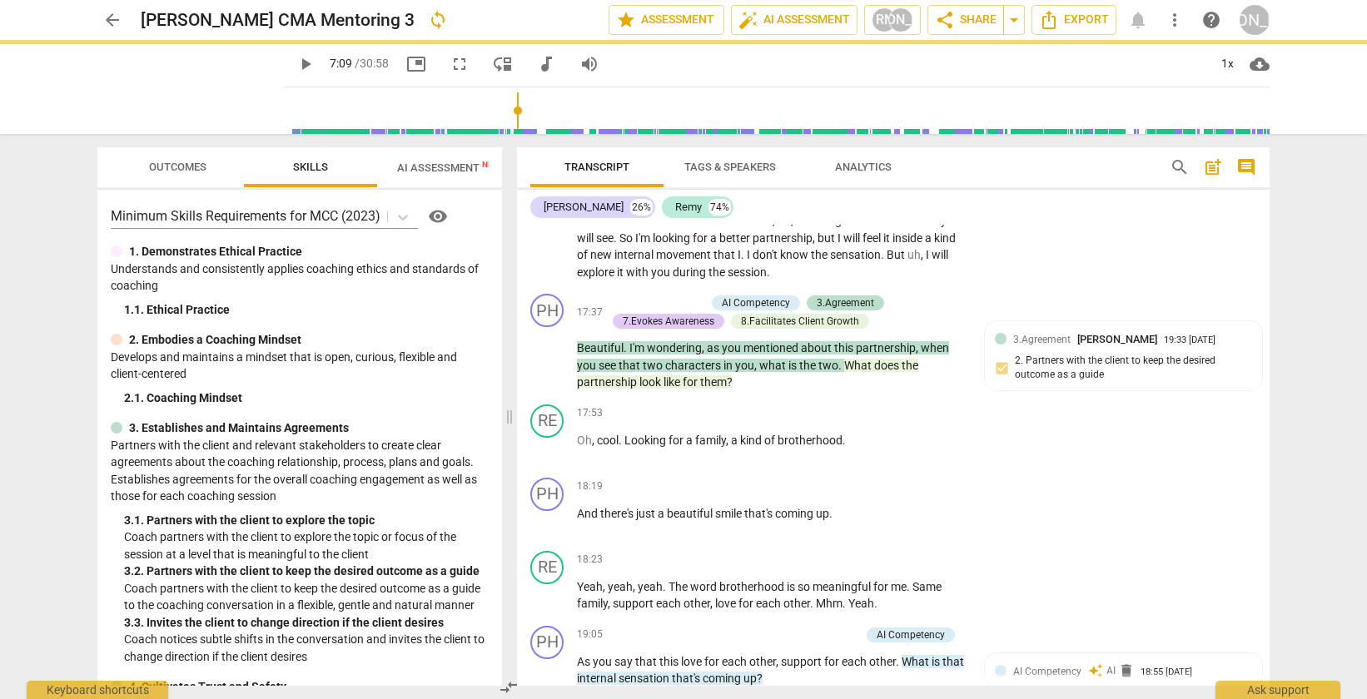
scroll to position [6030, 0]
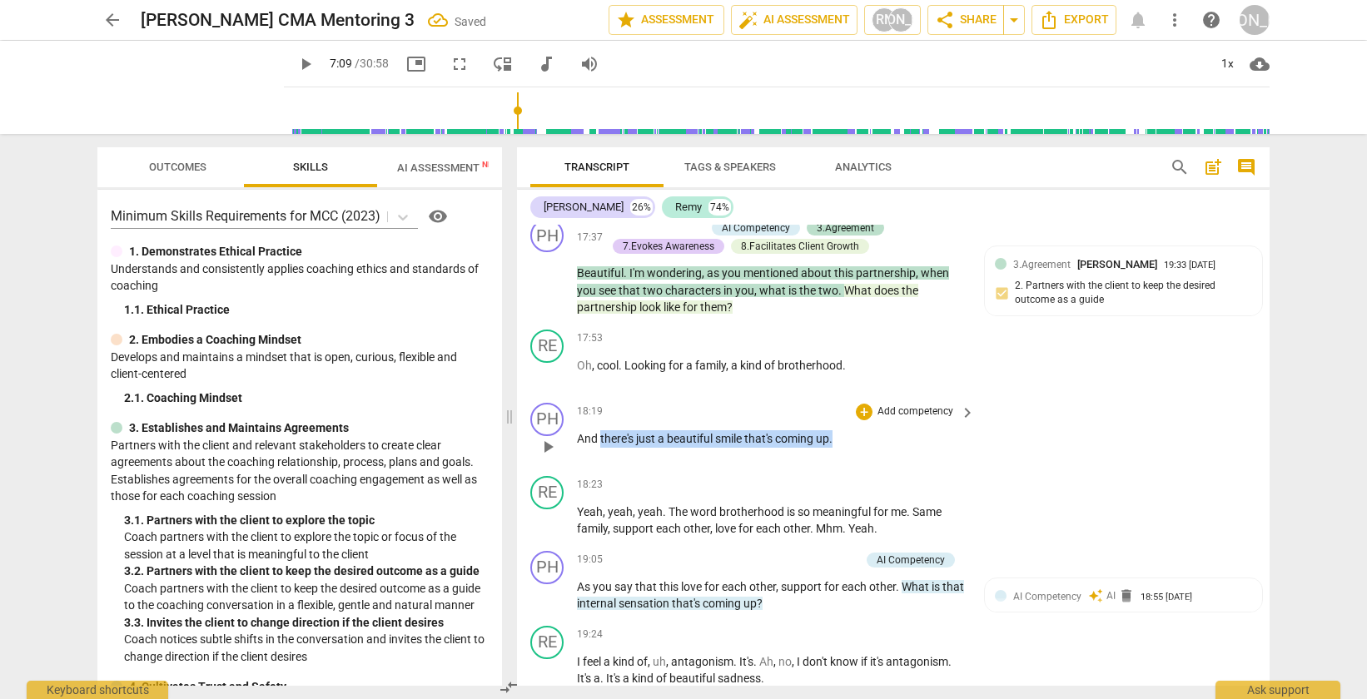
drag, startPoint x: 838, startPoint y: 472, endPoint x: 601, endPoint y: 470, distance: 237.3
click at [601, 448] on p "And there's just a beautiful smile that's coming up ." at bounding box center [772, 438] width 390 height 17
click at [928, 420] on p "Add competency" at bounding box center [915, 412] width 79 height 15
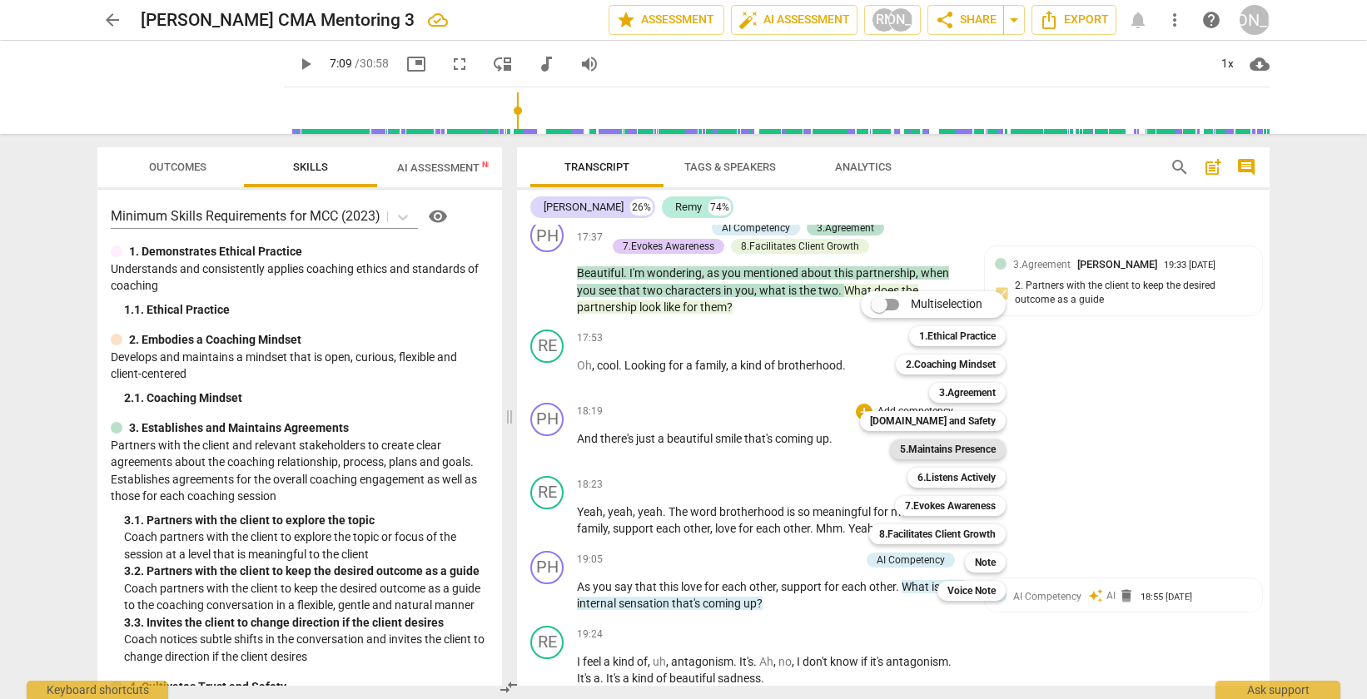
click at [962, 452] on b "5.Maintains Presence" at bounding box center [948, 450] width 96 height 20
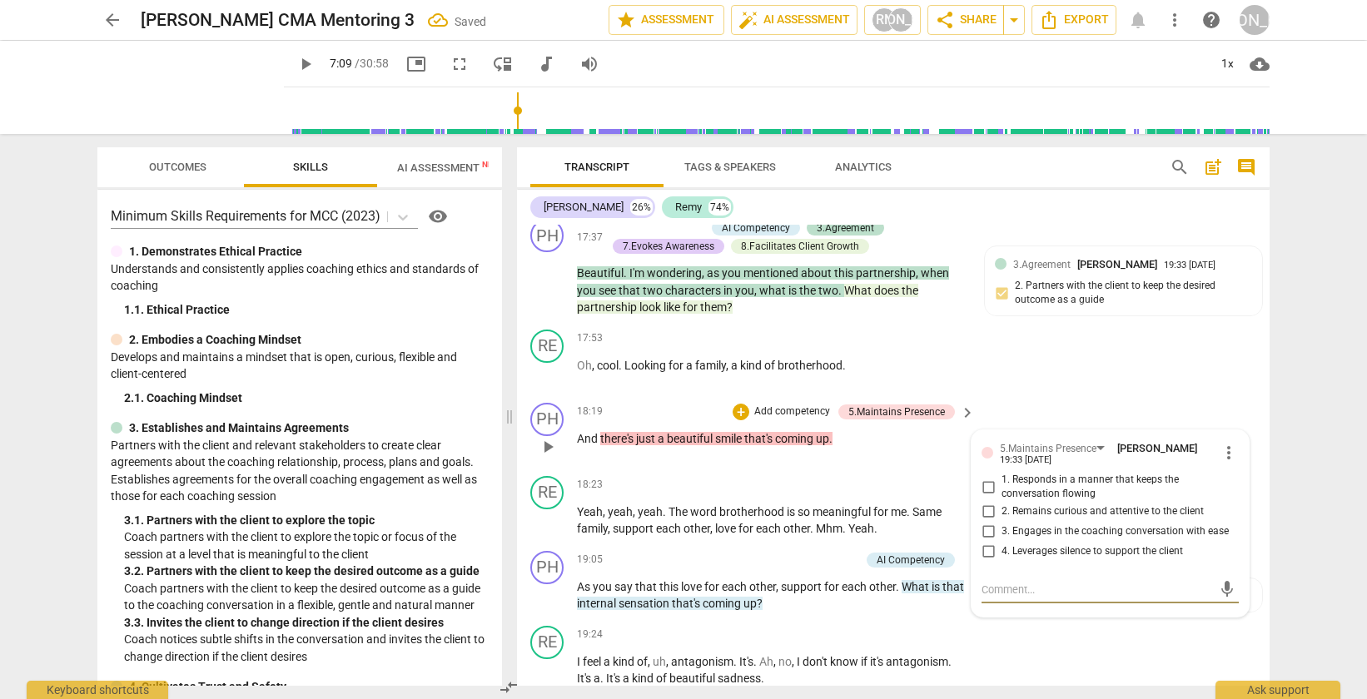
click at [989, 497] on input "1. Responds in a manner that keeps the conversation flowing" at bounding box center [988, 487] width 27 height 20
checkbox input "true"
click at [987, 522] on input "2. Remains curious and attentive to the client" at bounding box center [988, 512] width 27 height 20
checkbox input "true"
click at [987, 542] on input "3. Engages in the coaching conversation with ease" at bounding box center [988, 532] width 27 height 20
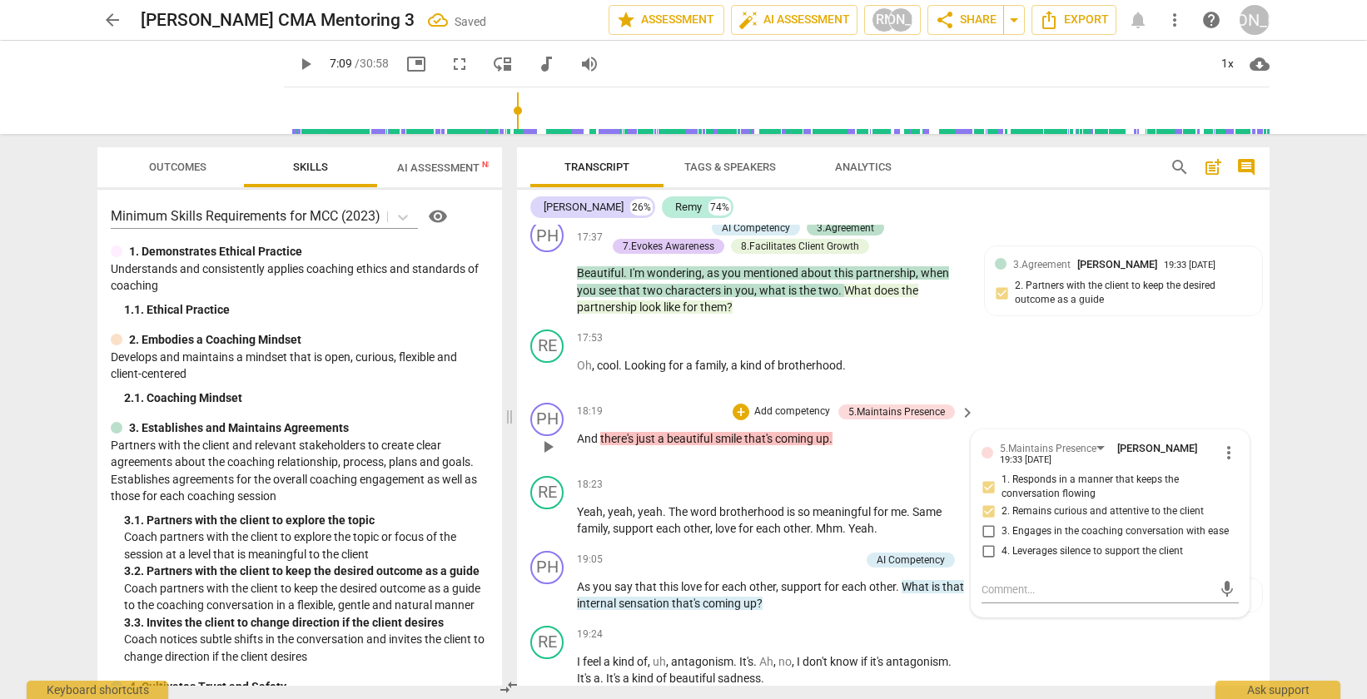
checkbox input "true"
click at [1034, 396] on div "RE play_arrow pause 17:53 + Add competency keyboard_arrow_right Oh , cool . Loo…" at bounding box center [893, 359] width 753 height 73
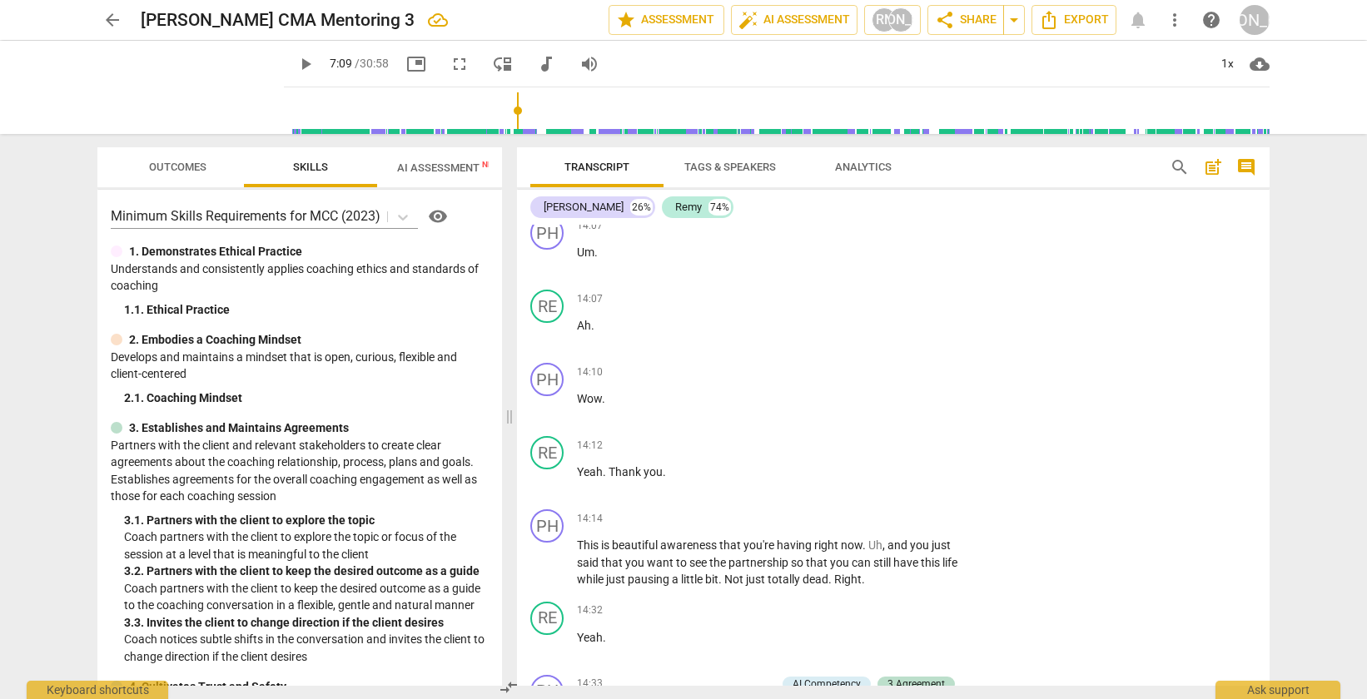
scroll to position [4674, 0]
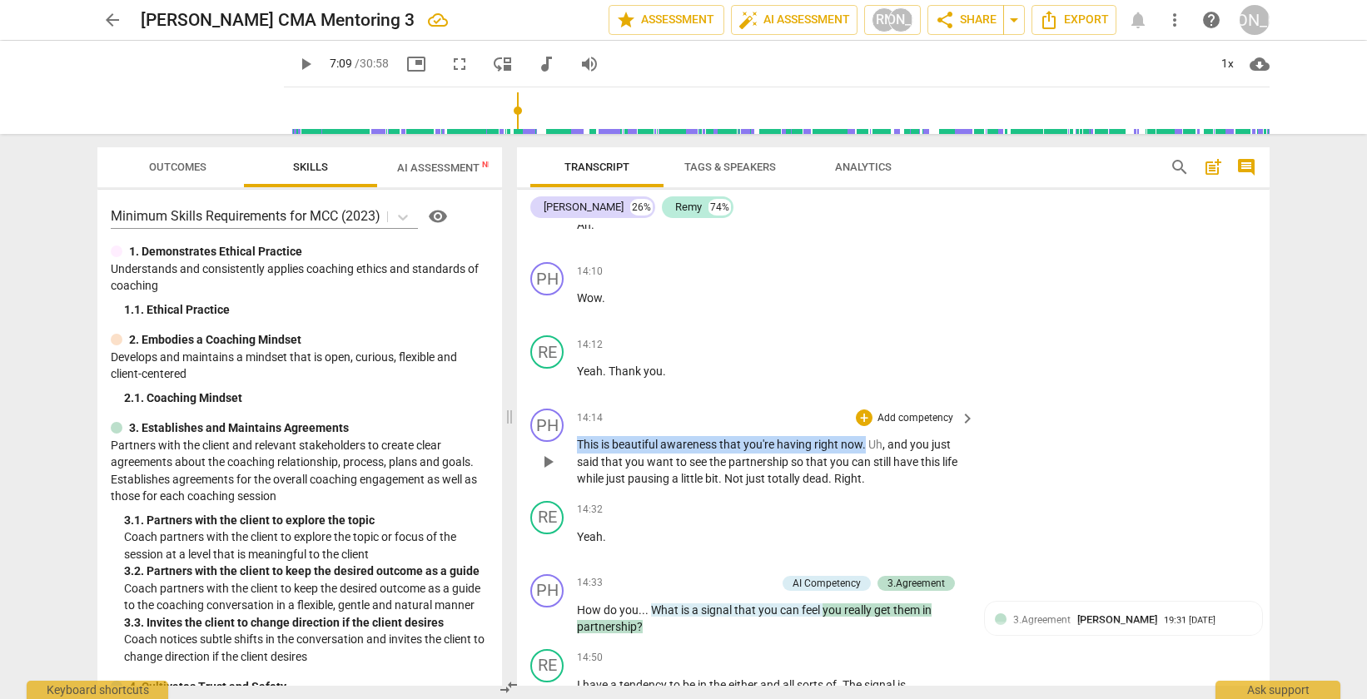
drag, startPoint x: 578, startPoint y: 479, endPoint x: 865, endPoint y: 483, distance: 287.2
click at [865, 483] on p "This is beautiful awareness that you're having right now . Uh , and you just sa…" at bounding box center [772, 462] width 390 height 52
click at [858, 426] on div "+" at bounding box center [864, 418] width 17 height 17
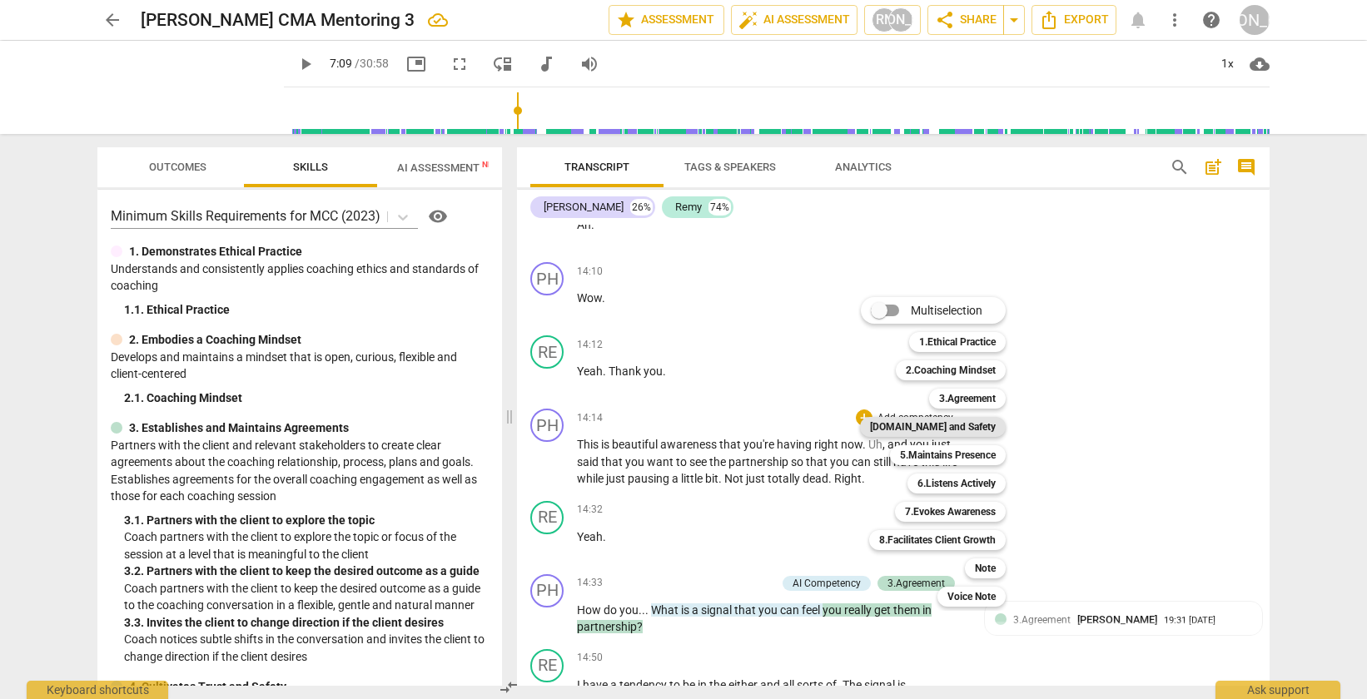
click at [969, 424] on b "[DOMAIN_NAME] and Safety" at bounding box center [933, 427] width 126 height 20
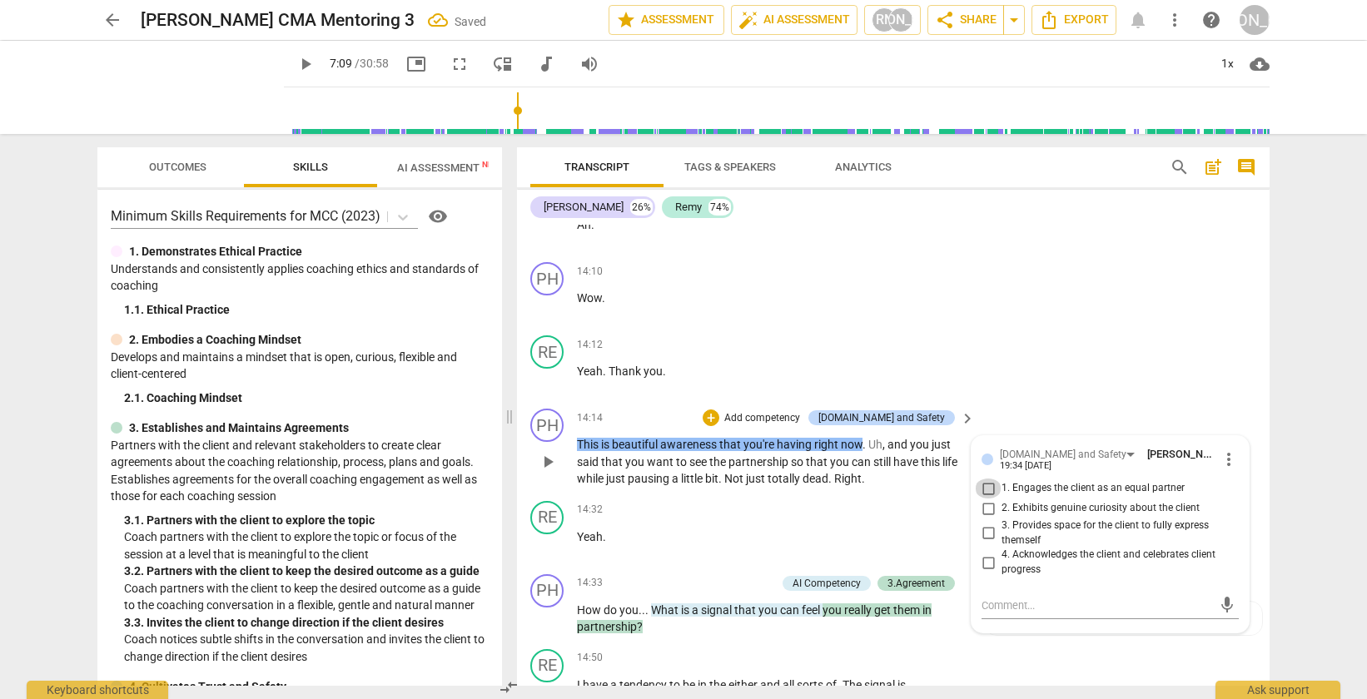
click at [987, 499] on input "1. Engages the client as an equal partner" at bounding box center [988, 489] width 27 height 20
click at [988, 499] on input "1. Engages the client as an equal partner" at bounding box center [988, 489] width 27 height 20
checkbox input "false"
click at [986, 573] on input "4. Acknowledges the client and celebrates client progress" at bounding box center [988, 563] width 27 height 20
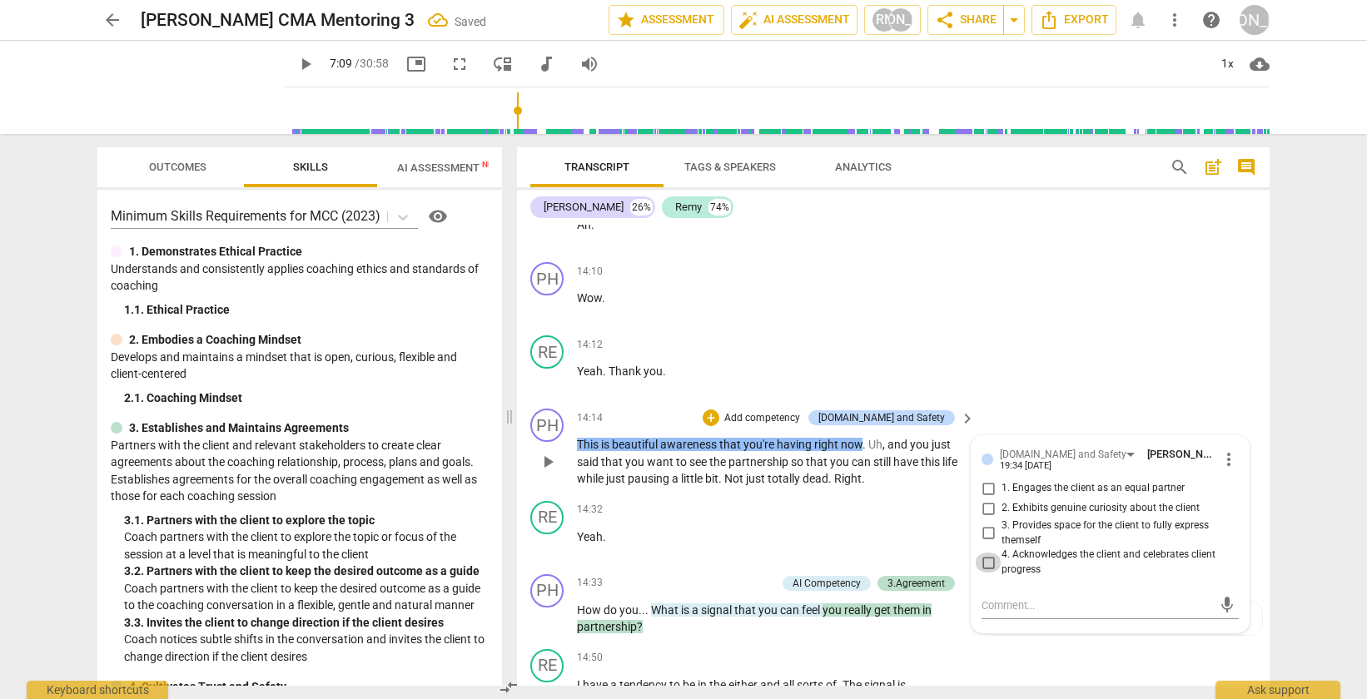
checkbox input "true"
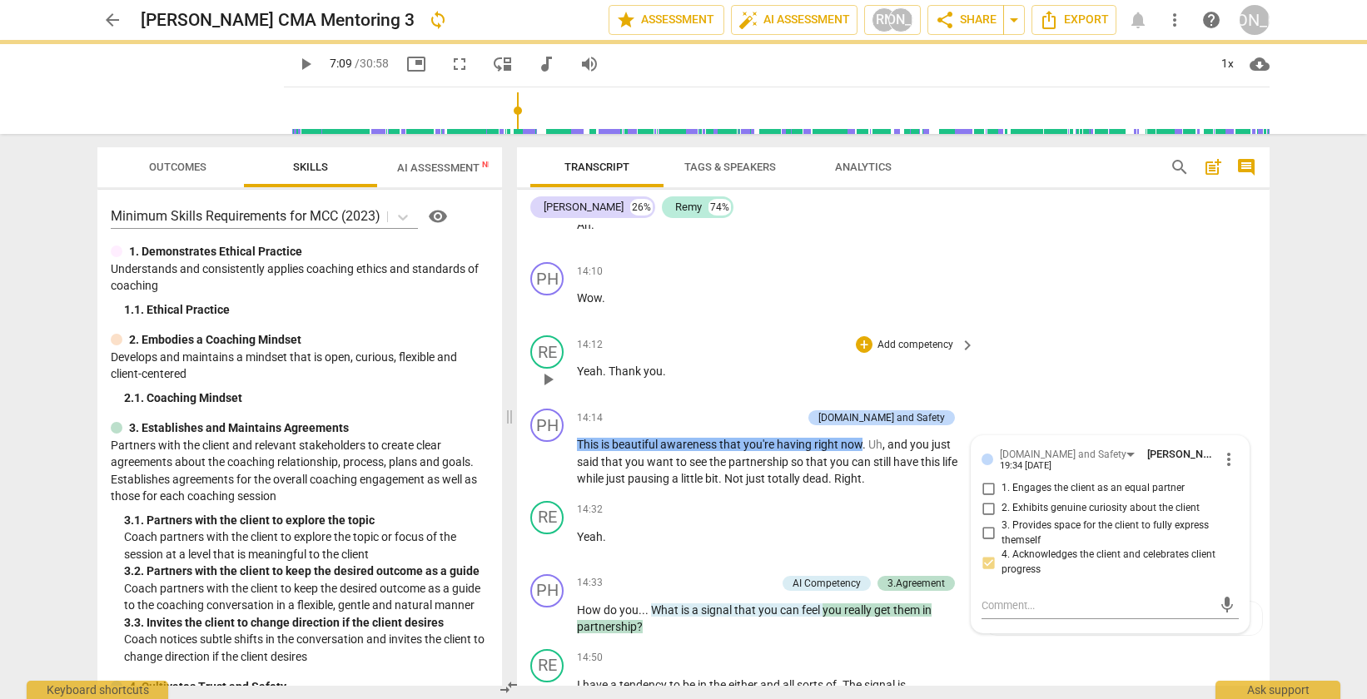
click at [1103, 402] on div "RE play_arrow pause 14:12 + Add competency keyboard_arrow_right Yeah . Thank yo…" at bounding box center [893, 365] width 753 height 73
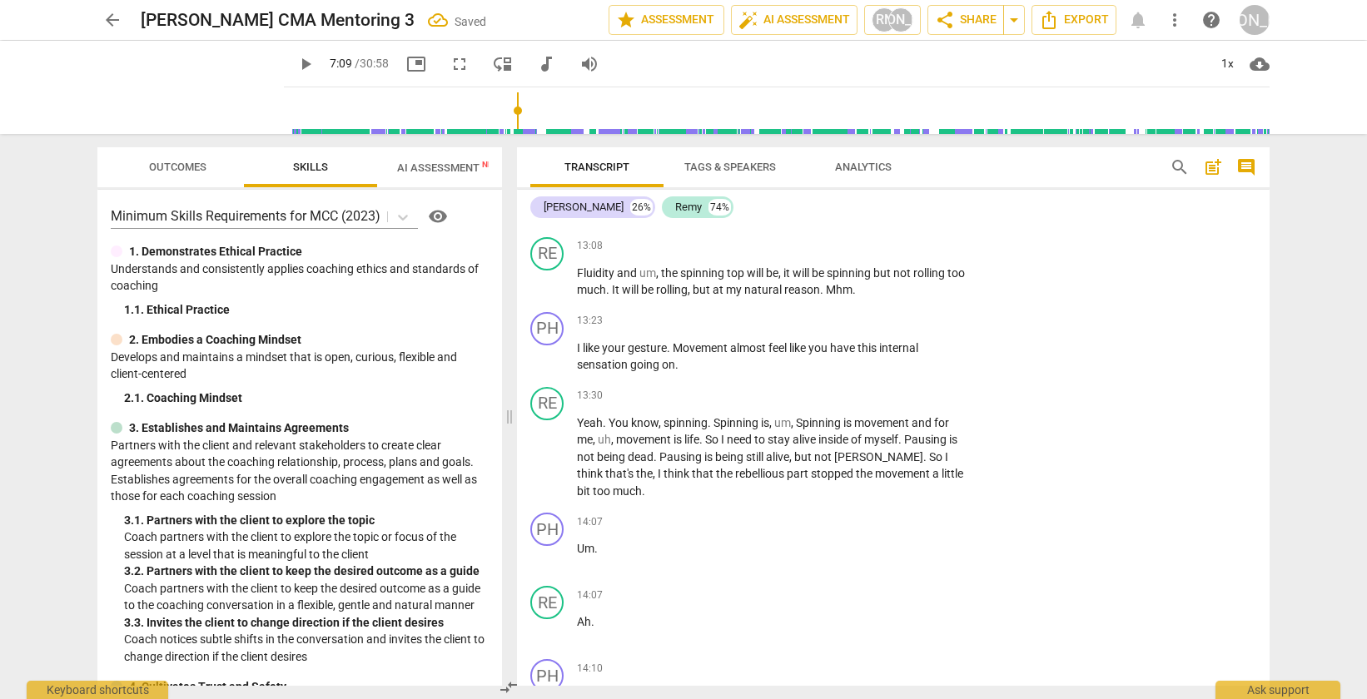
scroll to position [4230, 0]
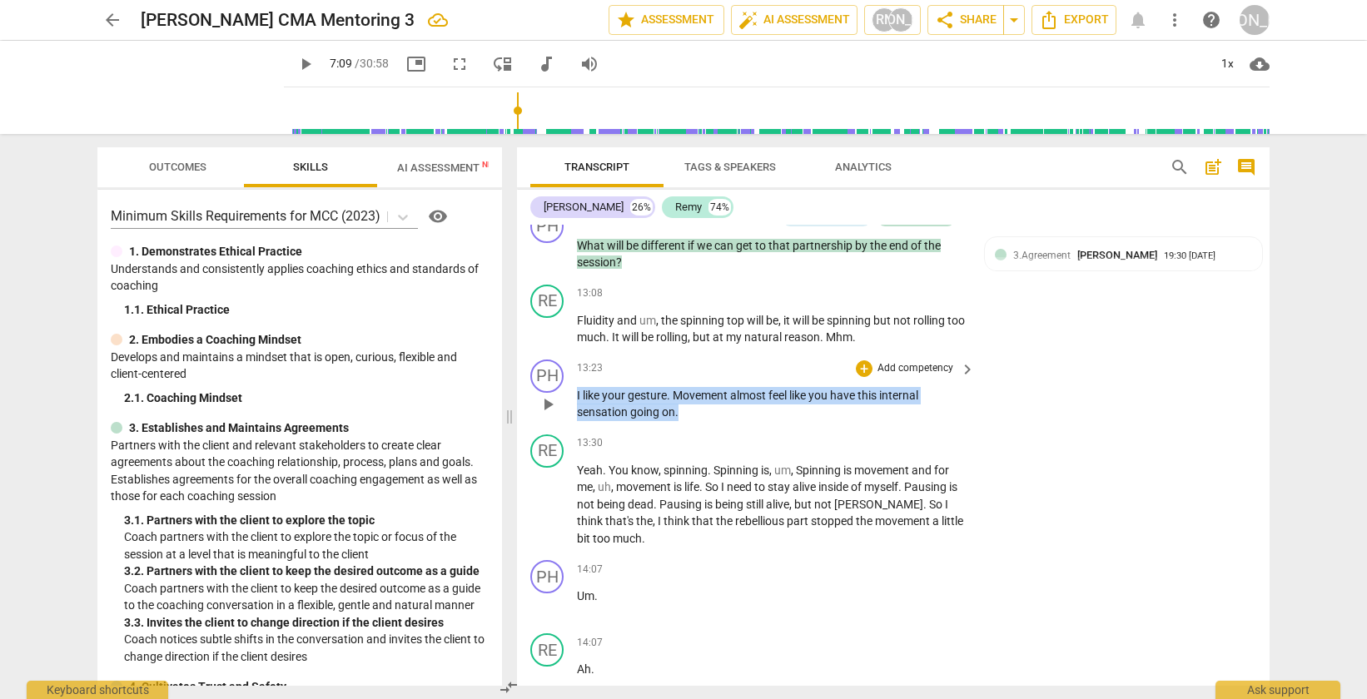
drag, startPoint x: 692, startPoint y: 445, endPoint x: 576, endPoint y: 434, distance: 116.2
click at [577, 421] on p "I like your gesture . Movement almost feel like you have this internal sensatio…" at bounding box center [772, 404] width 390 height 34
click at [861, 377] on div "+" at bounding box center [864, 368] width 17 height 17
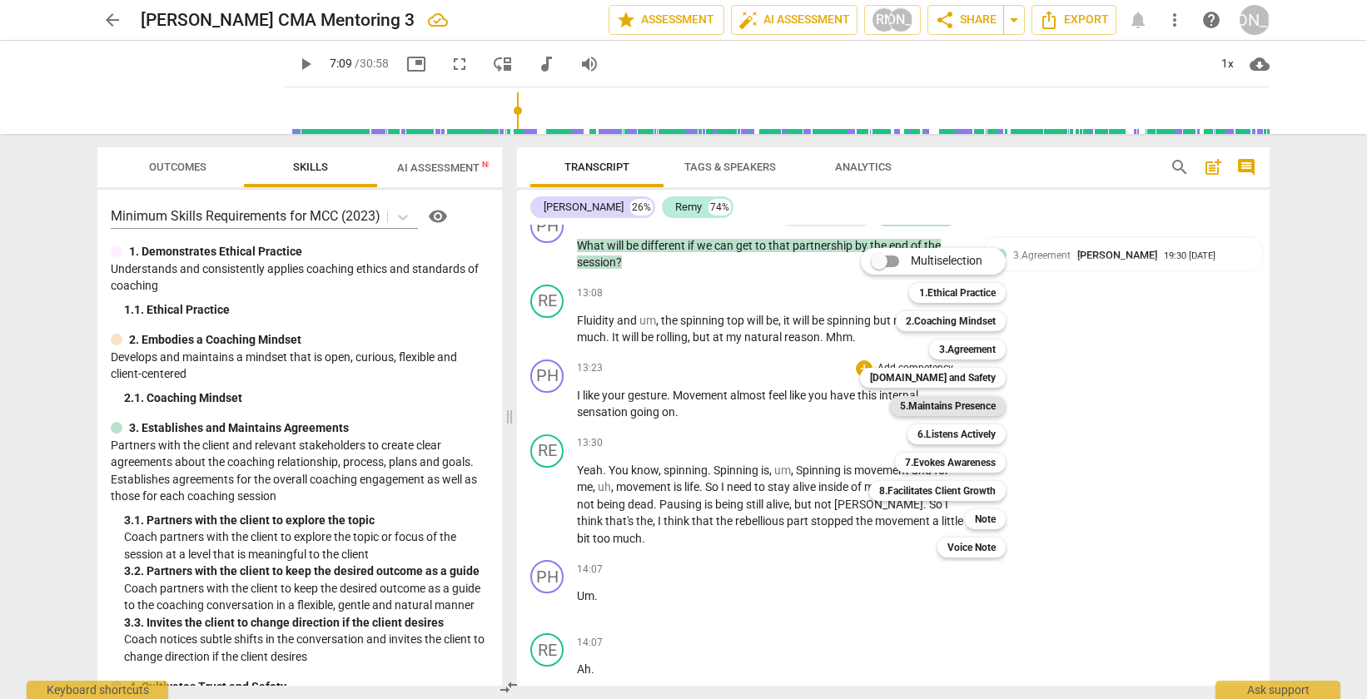
click at [957, 402] on b "5.Maintains Presence" at bounding box center [948, 406] width 96 height 20
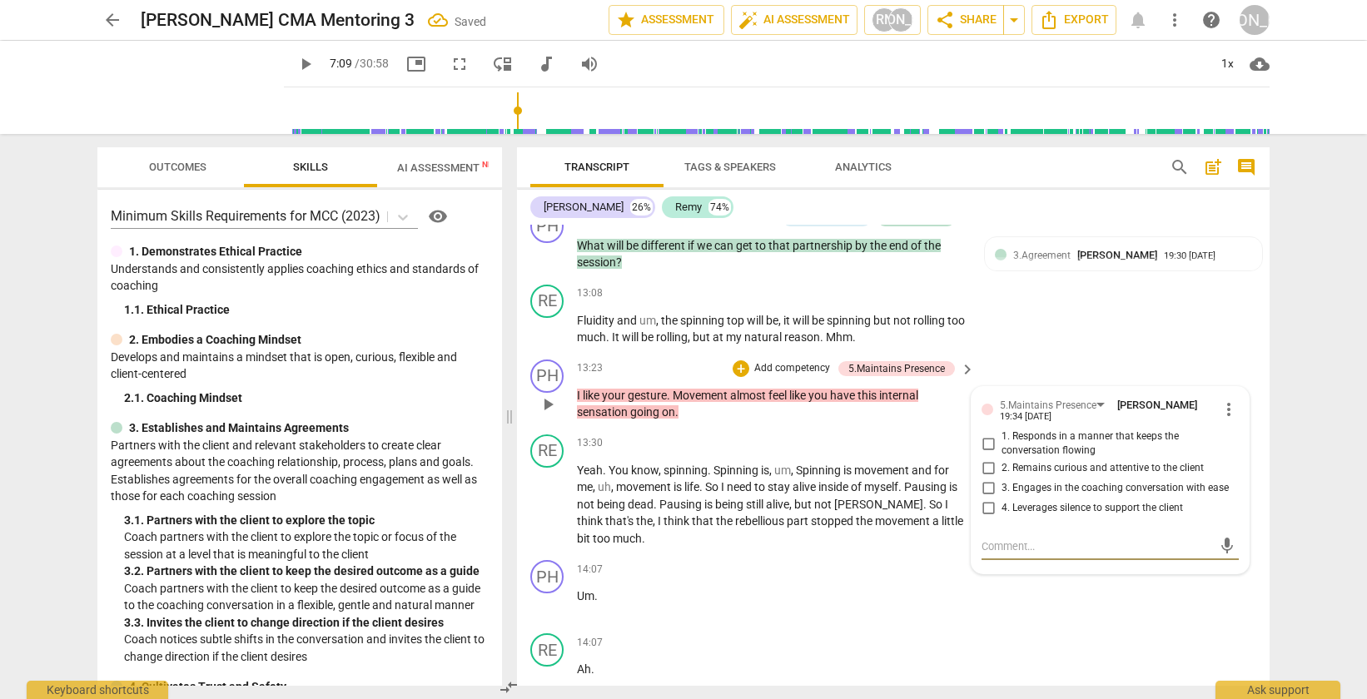
click at [988, 479] on input "2. Remains curious and attentive to the client" at bounding box center [988, 469] width 27 height 20
checkbox input "true"
click at [987, 454] on input "1. Responds in a manner that keeps the conversation flowing" at bounding box center [988, 444] width 27 height 20
checkbox input "true"
click at [991, 499] on input "3. Engages in the coaching conversation with ease" at bounding box center [988, 489] width 27 height 20
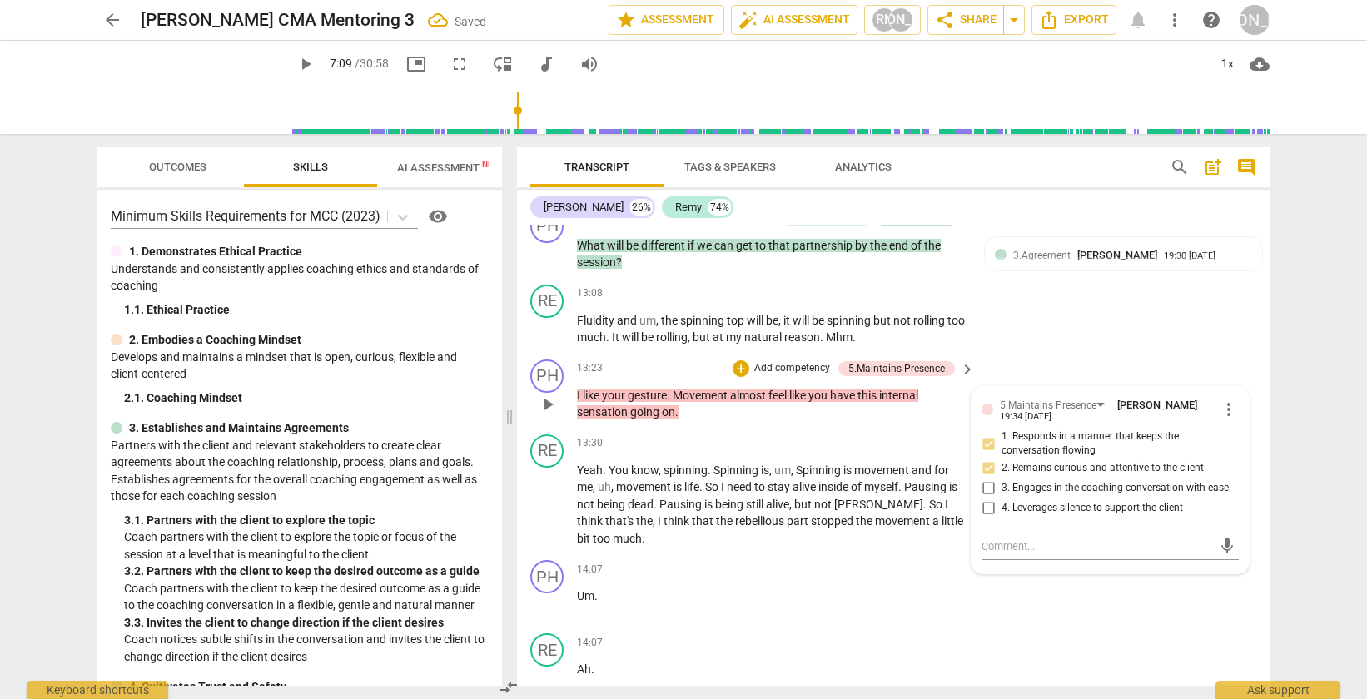
checkbox input "true"
click at [1070, 385] on div "PH play_arrow pause 13:23 + Add competency 5.Maintains Presence keyboard_arrow_…" at bounding box center [893, 390] width 753 height 75
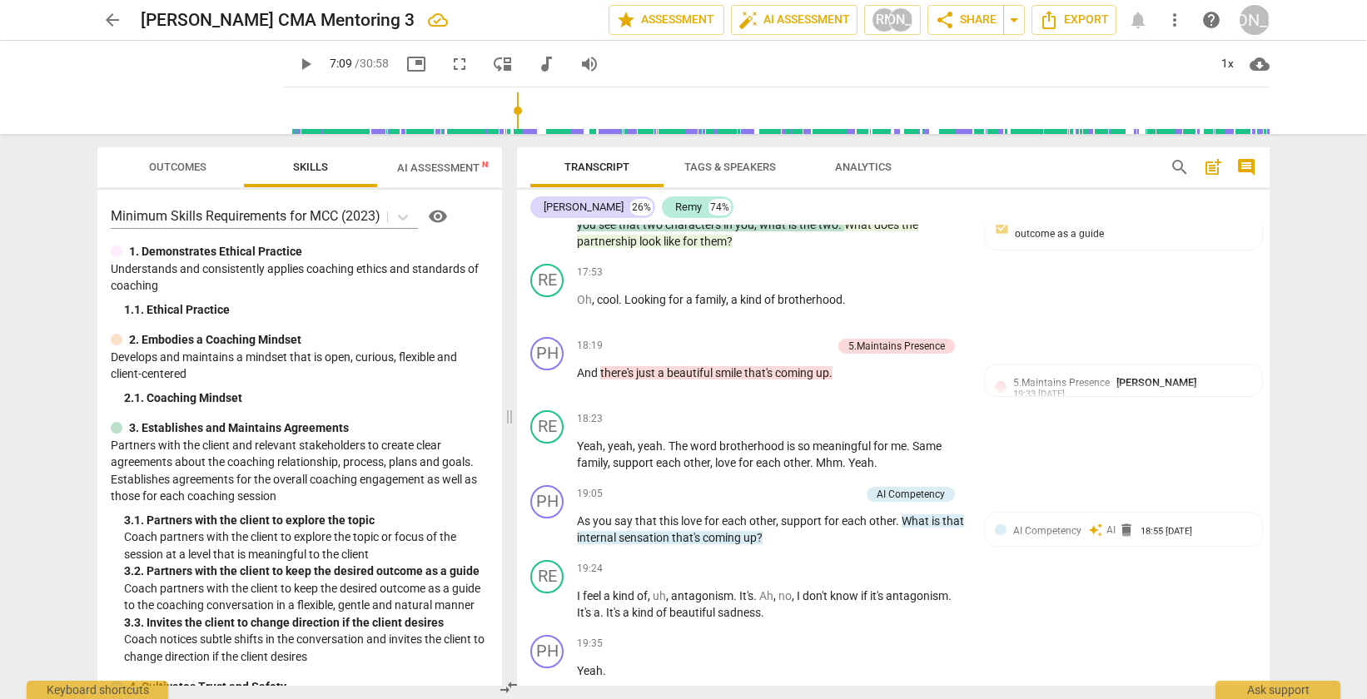
scroll to position [6097, 0]
drag, startPoint x: 803, startPoint y: 572, endPoint x: 905, endPoint y: 549, distance: 105.0
click at [905, 545] on p "As you say that this love for each other , support for each other . What is tha…" at bounding box center [772, 528] width 390 height 34
click at [789, 500] on p "Add competency" at bounding box center [820, 492] width 79 height 15
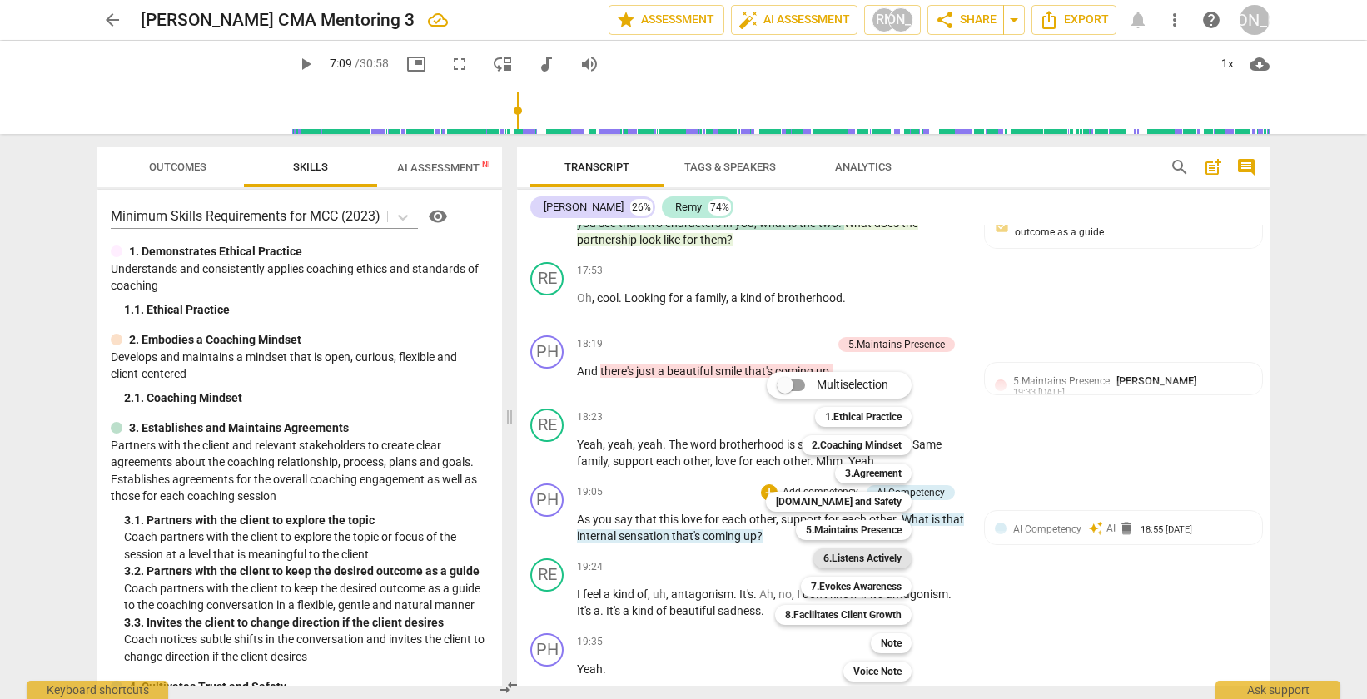
click at [872, 559] on b "6.Listens Actively" at bounding box center [862, 559] width 78 height 20
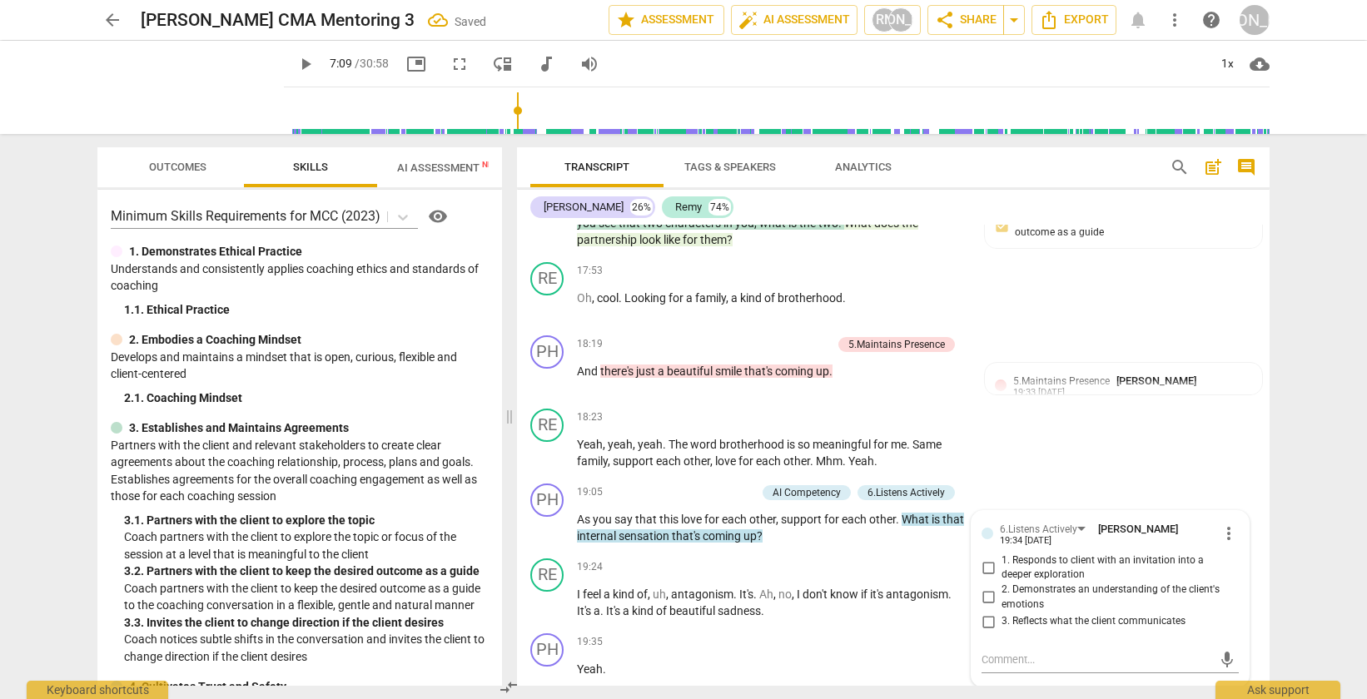
scroll to position [6336, 0]
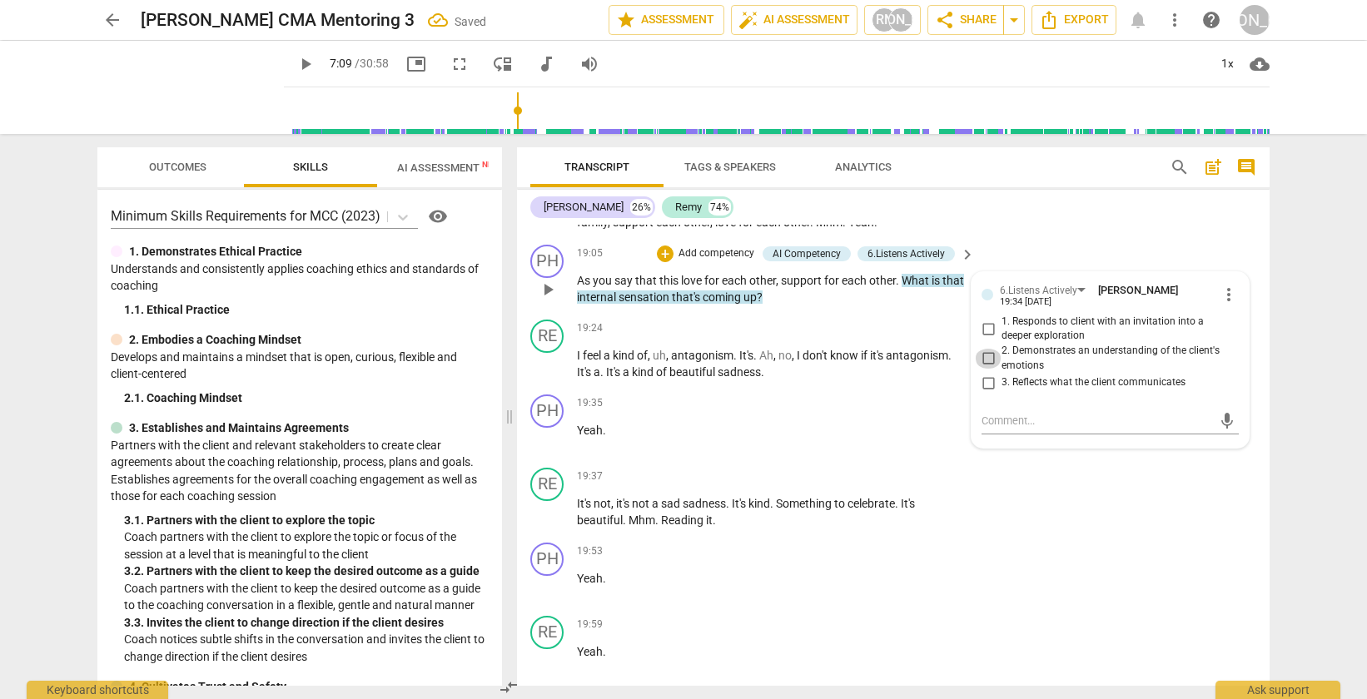
click at [982, 369] on input "2. Demonstrates an understanding of the client's emotions" at bounding box center [988, 359] width 27 height 20
checkbox input "true"
click at [984, 339] on input "1. Responds to client with an invitation into a deeper exploration" at bounding box center [988, 329] width 27 height 20
checkbox input "true"
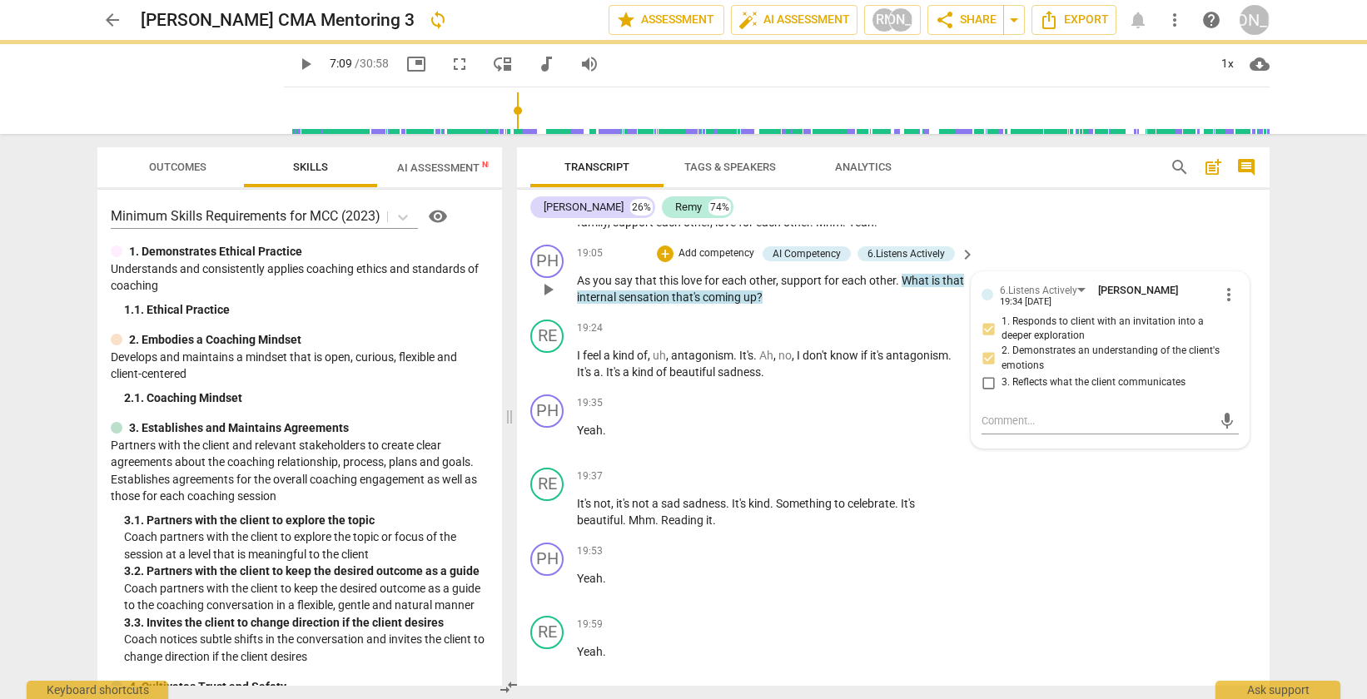
click at [1096, 271] on div "PH play_arrow pause 19:05 + Add competency AI Competency 6.Listens Actively key…" at bounding box center [893, 275] width 753 height 75
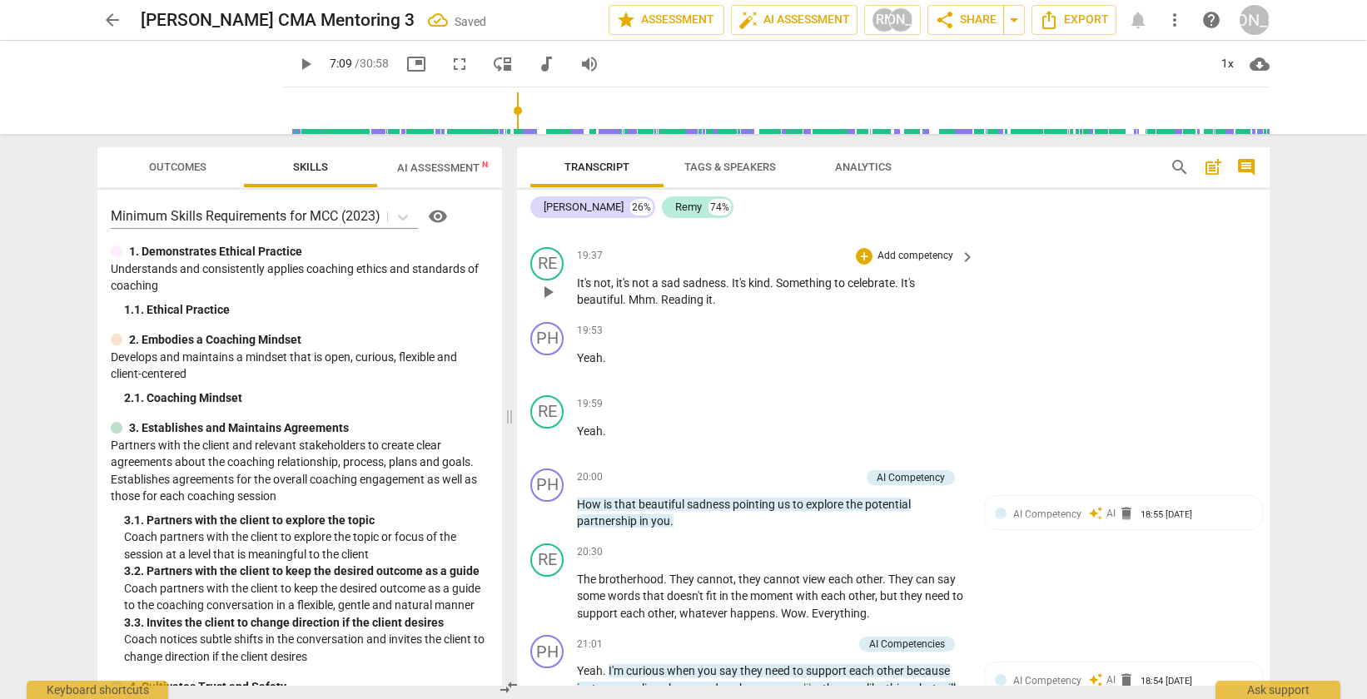
scroll to position [6563, 0]
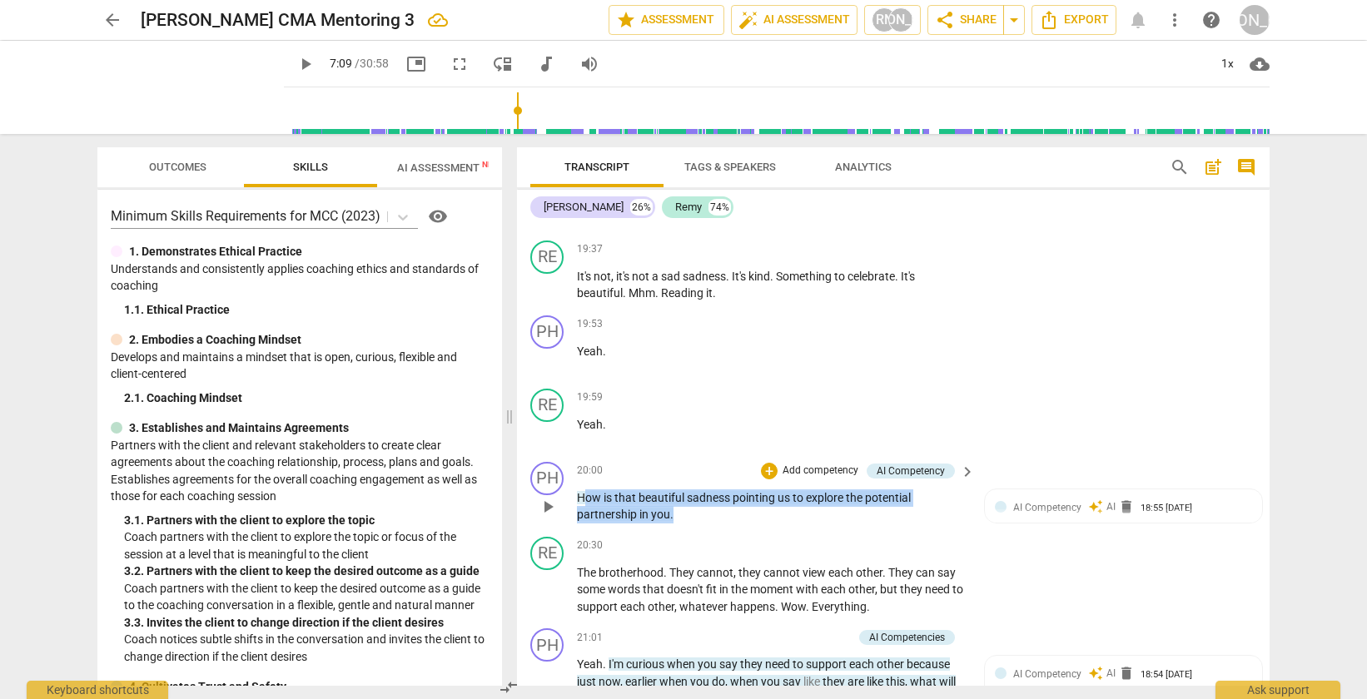
drag, startPoint x: 694, startPoint y: 552, endPoint x: 584, endPoint y: 536, distance: 111.0
click at [584, 524] on p "How is that beautiful sadness pointing us to explore the potential partnership …" at bounding box center [772, 507] width 390 height 34
click at [711, 530] on div "PH play_arrow pause 20:00 + Add competency AI Competency keyboard_arrow_right H…" at bounding box center [893, 492] width 753 height 75
click at [689, 524] on p "How is that beautiful sadness pointing us to explore the potential partnership …" at bounding box center [772, 507] width 390 height 34
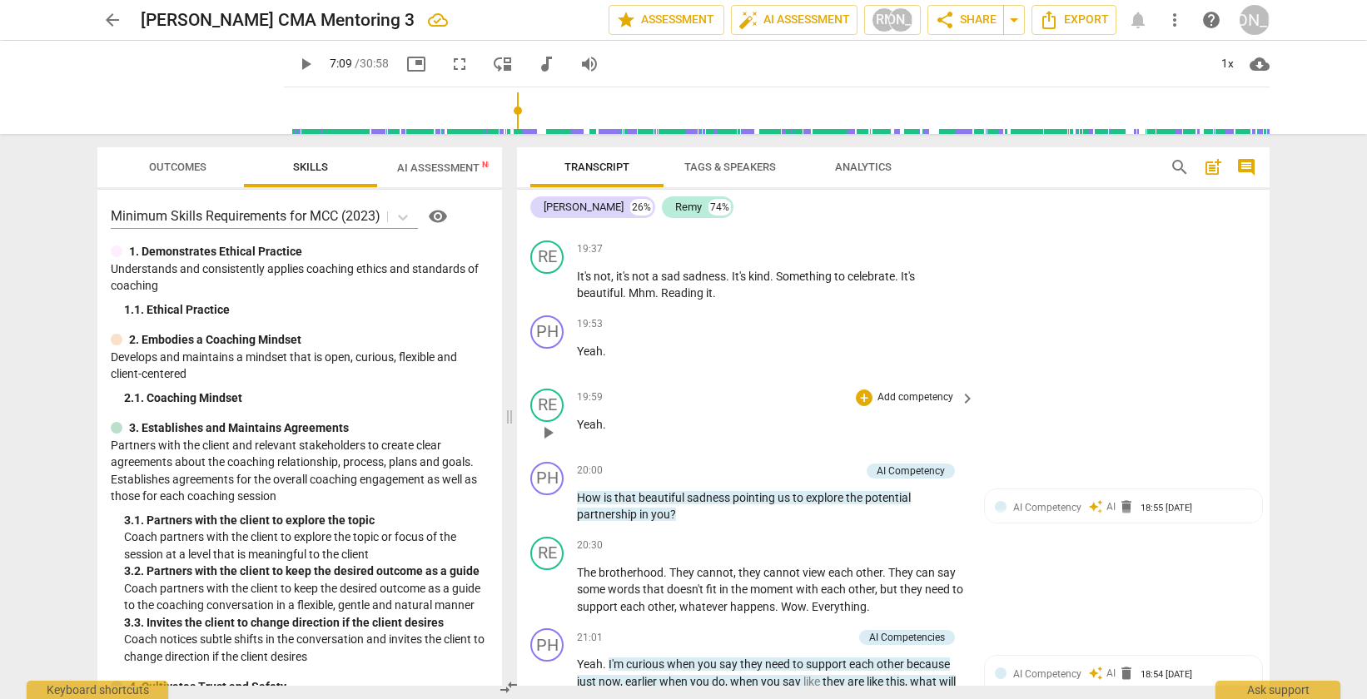
click at [647, 434] on p "Yeah ." at bounding box center [772, 424] width 390 height 17
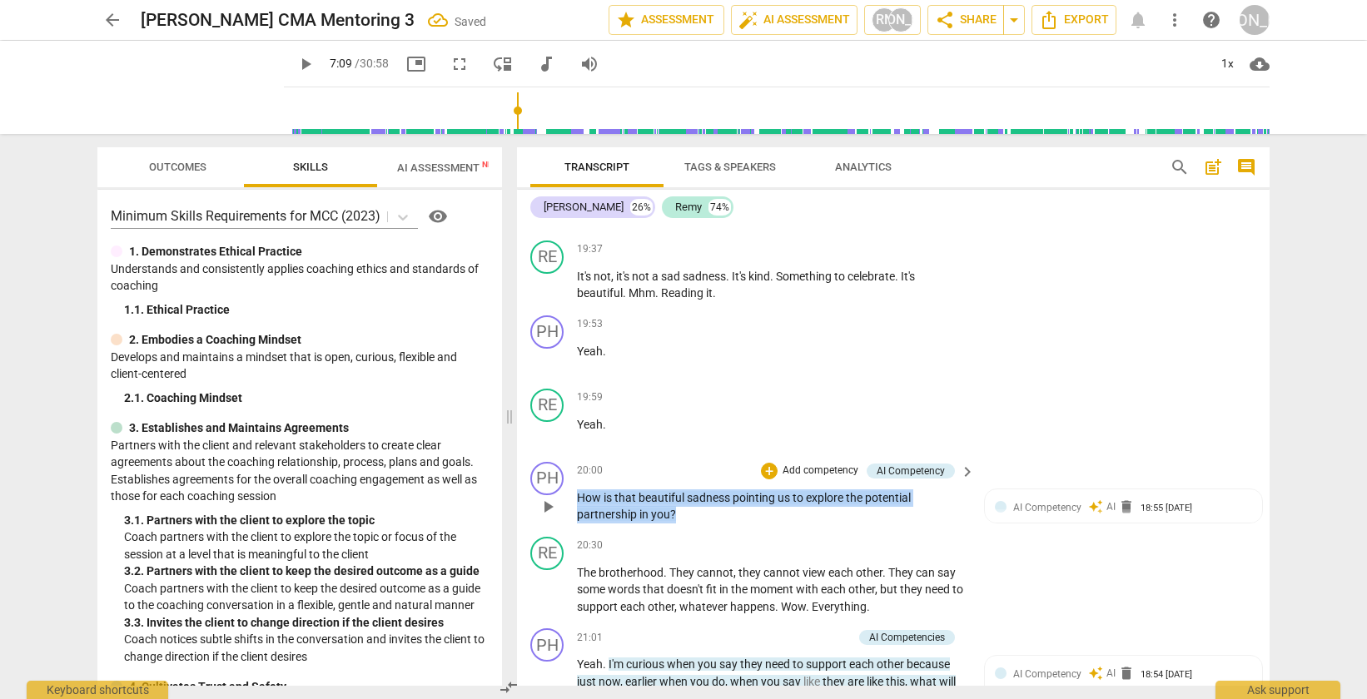
drag, startPoint x: 683, startPoint y: 541, endPoint x: 579, endPoint y: 534, distance: 105.2
click at [579, 524] on p "How is that beautiful sadness pointing us to explore the potential partnership …" at bounding box center [772, 507] width 390 height 34
click at [781, 479] on p "Add competency" at bounding box center [820, 471] width 79 height 15
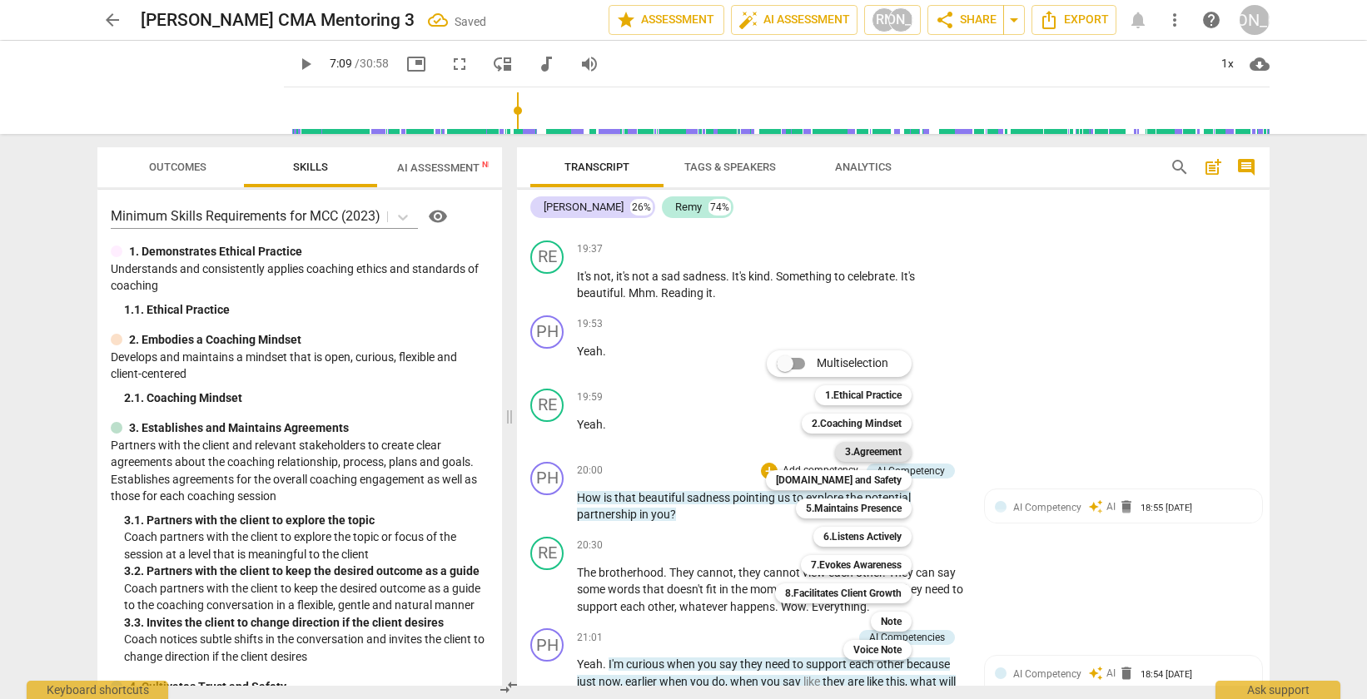
click at [878, 459] on b "3.Agreement" at bounding box center [873, 452] width 57 height 20
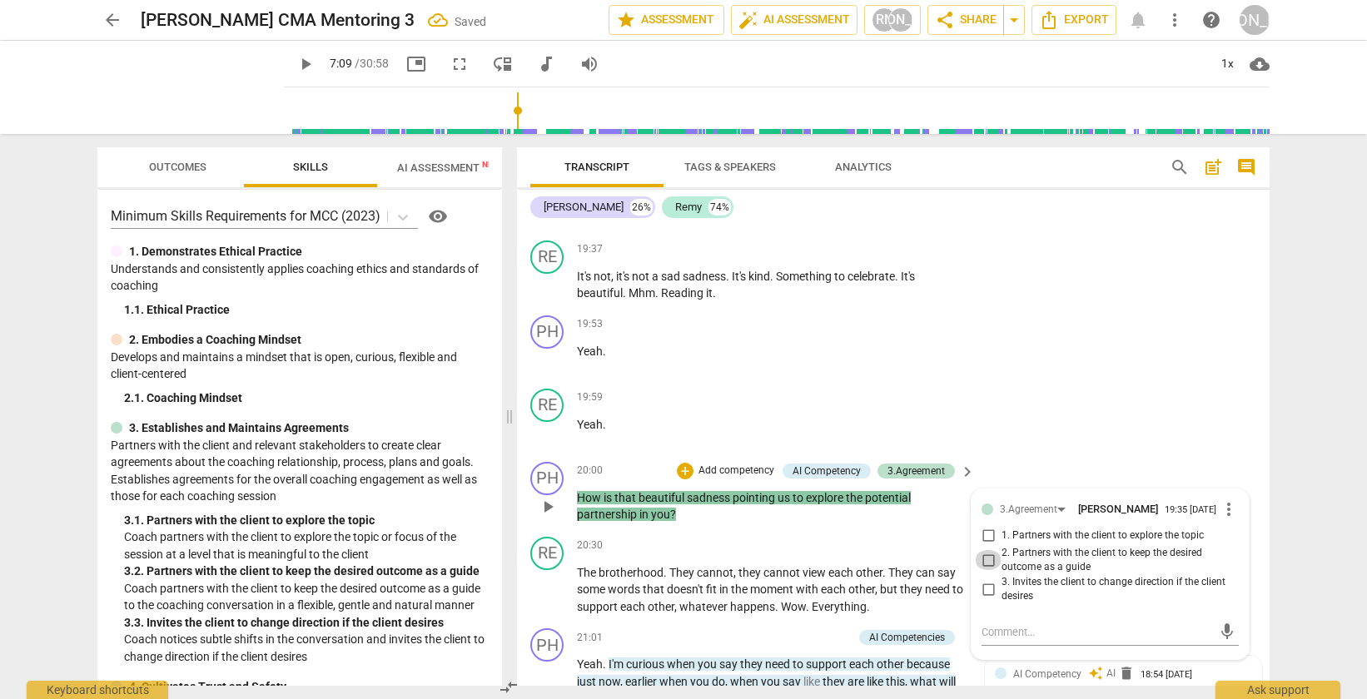
click at [987, 570] on input "2. Partners with the client to keep the desired outcome as a guide" at bounding box center [988, 560] width 27 height 20
checkbox input "true"
click at [1016, 455] on div "RE play_arrow pause 19:59 + Add competency keyboard_arrow_right Yeah ." at bounding box center [893, 418] width 753 height 73
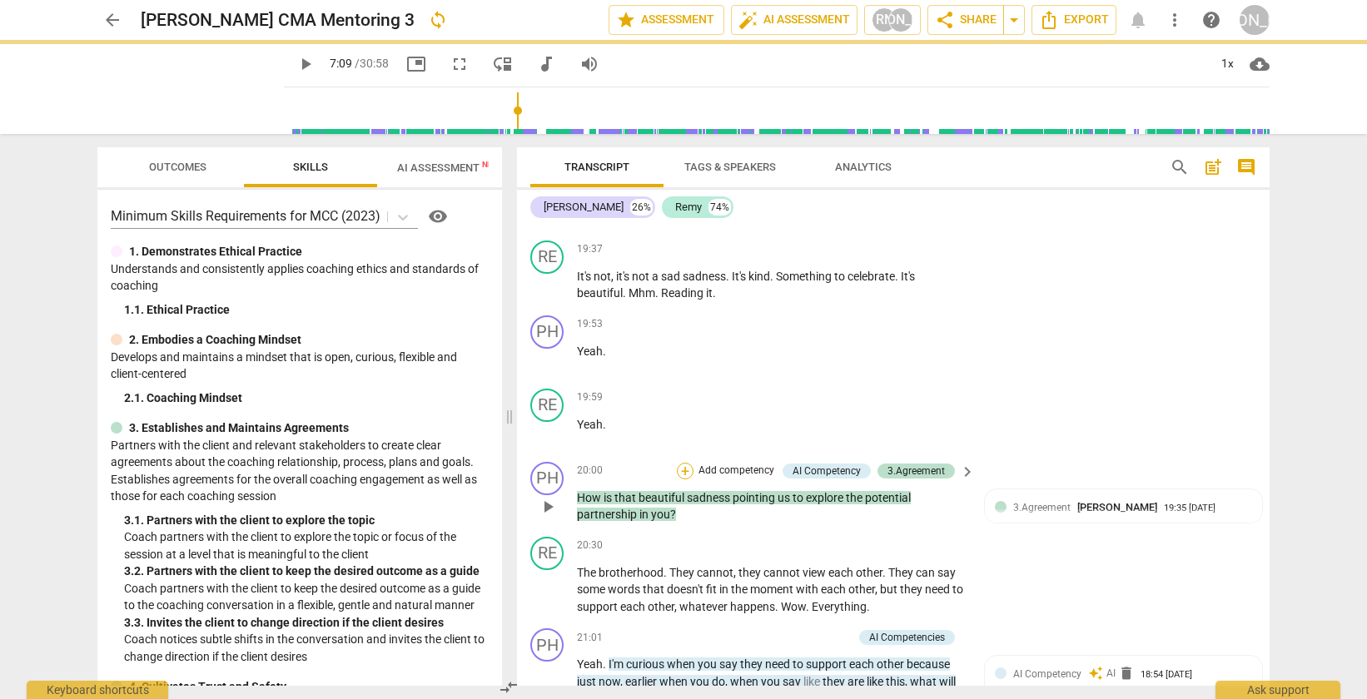
click at [682, 480] on div "+" at bounding box center [685, 471] width 17 height 17
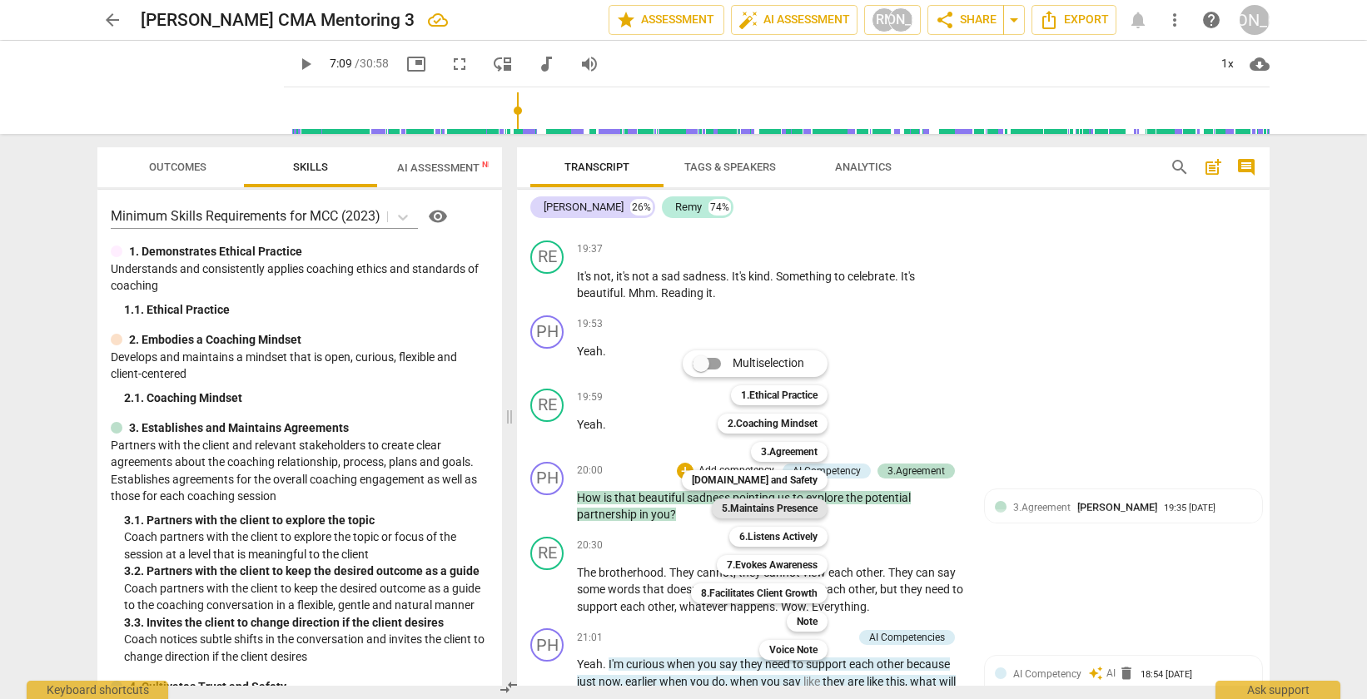
click at [790, 514] on b "5.Maintains Presence" at bounding box center [770, 509] width 96 height 20
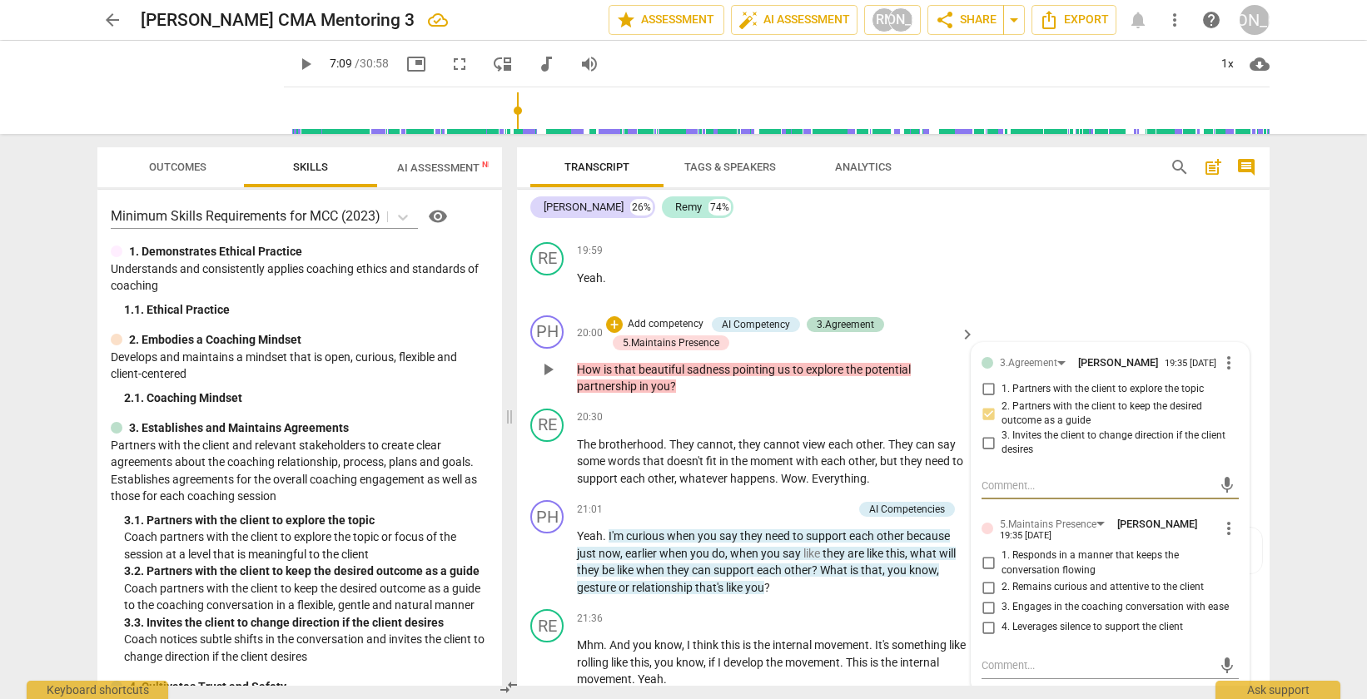
scroll to position [6722, 0]
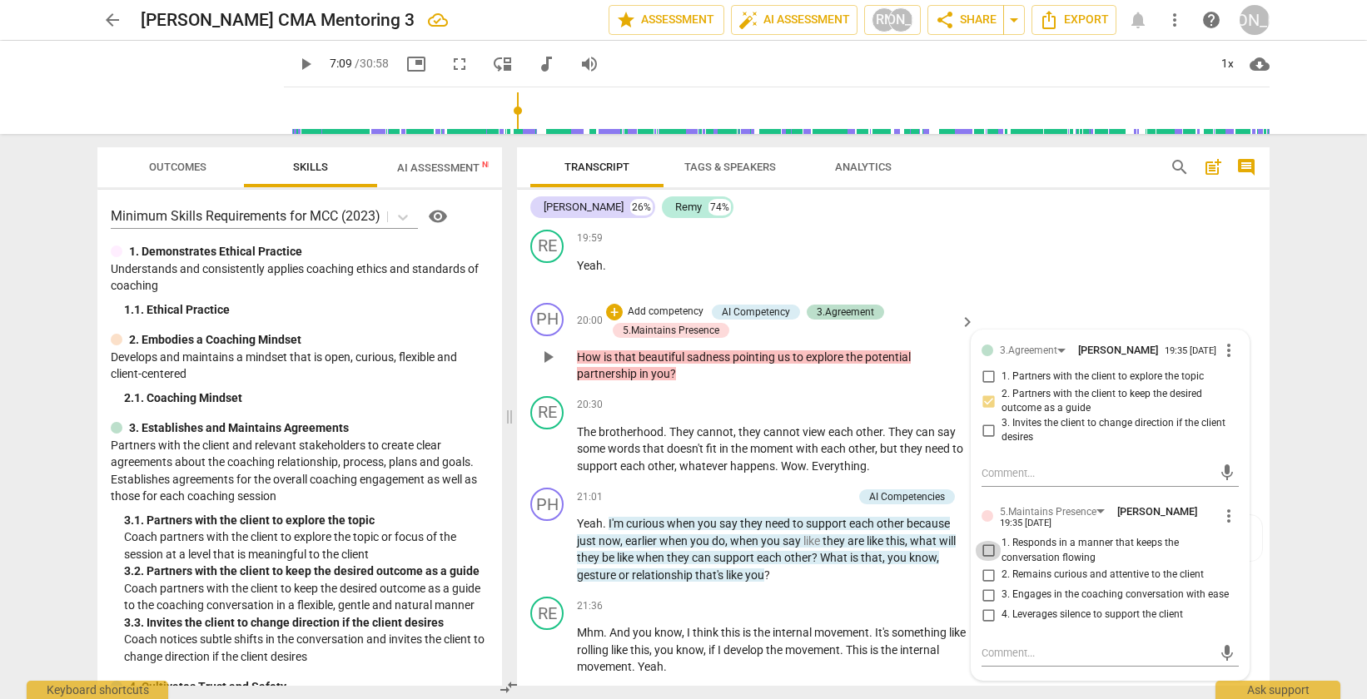
click at [987, 561] on input "1. Responds in a manner that keeps the conversation flowing" at bounding box center [988, 551] width 27 height 20
checkbox input "true"
click at [632, 320] on p "Add competency" at bounding box center [665, 312] width 79 height 15
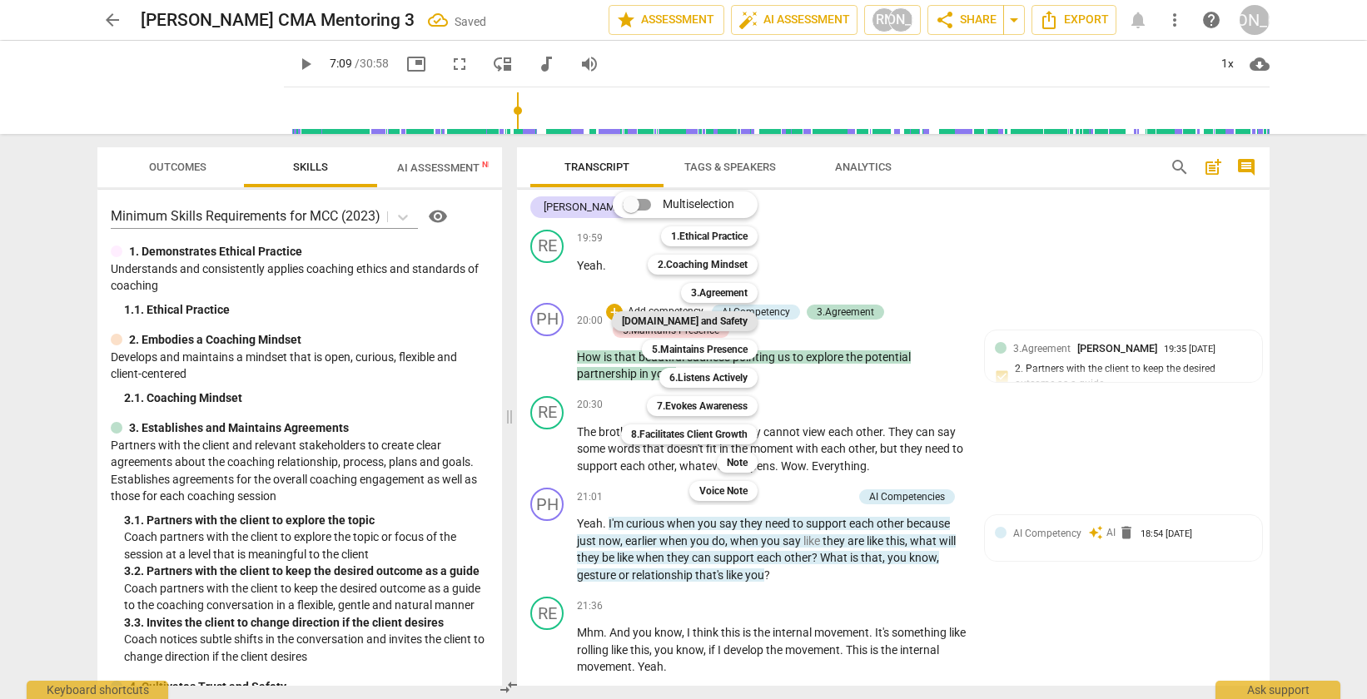
click at [697, 322] on b "[DOMAIN_NAME] and Safety" at bounding box center [685, 321] width 126 height 20
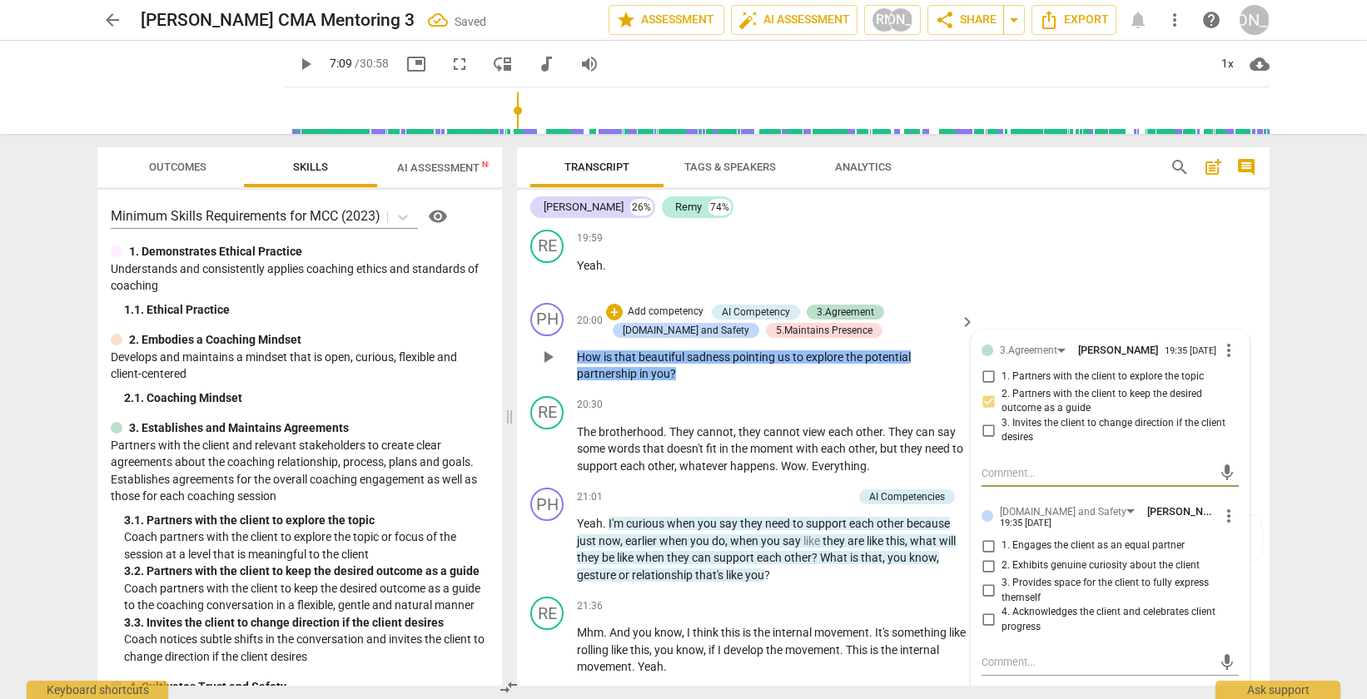
scroll to position [6819, 0]
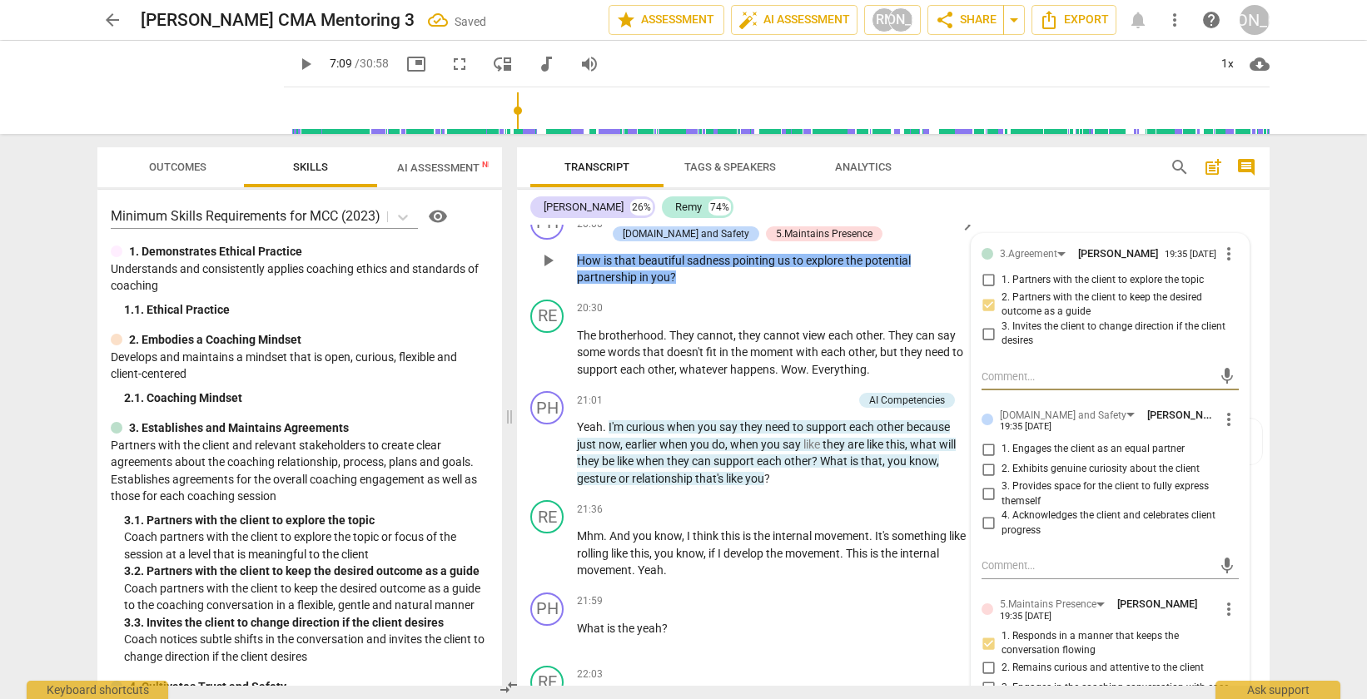
click at [986, 460] on input "1. Engages the client as an equal partner" at bounding box center [988, 450] width 27 height 20
checkbox input "true"
click at [1135, 236] on div "PH play_arrow pause 20:00 + Add competency AI Competency 3.Agreement 4.Trust an…" at bounding box center [893, 246] width 753 height 93
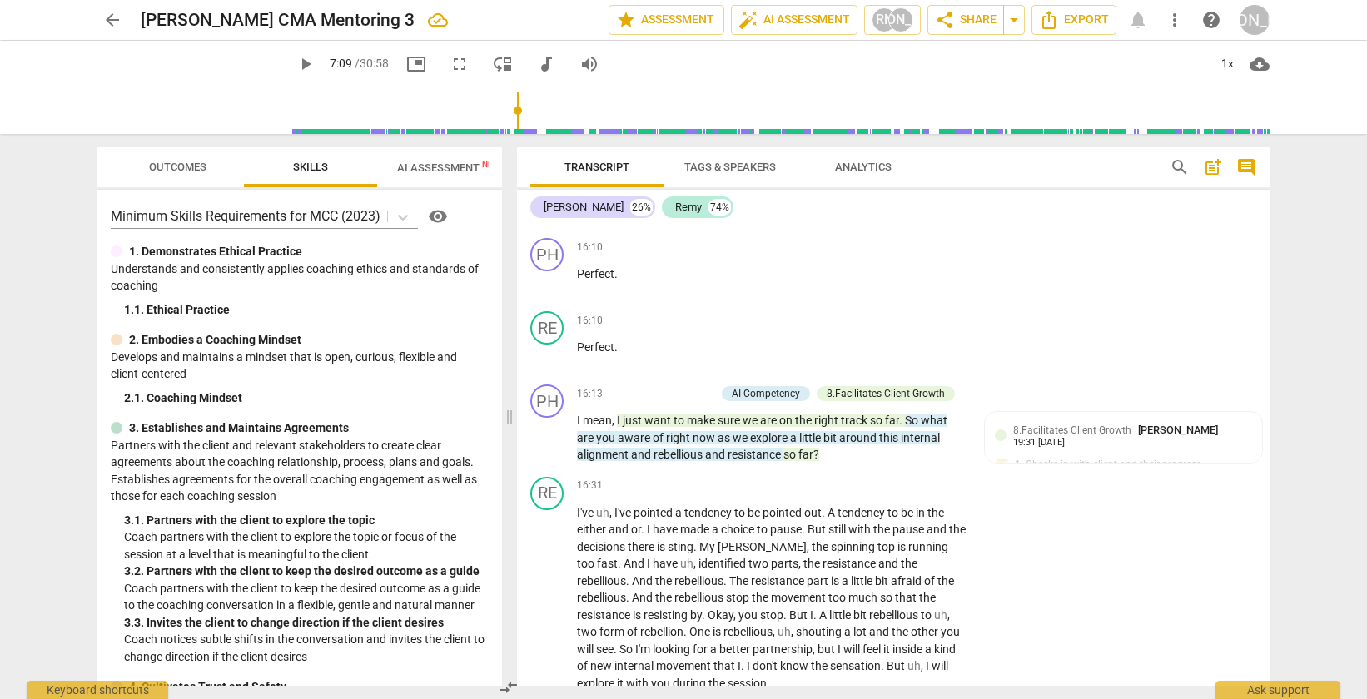
scroll to position [5564, 0]
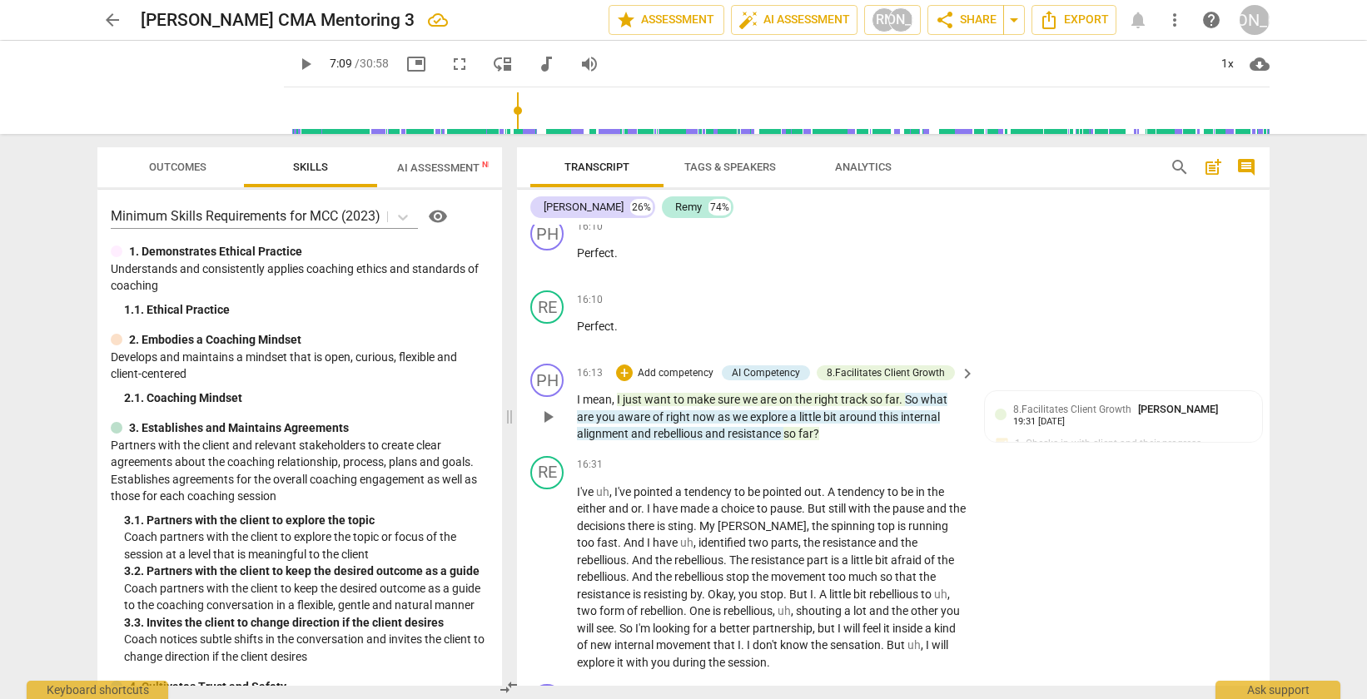
click at [675, 381] on p "Add competency" at bounding box center [675, 373] width 79 height 15
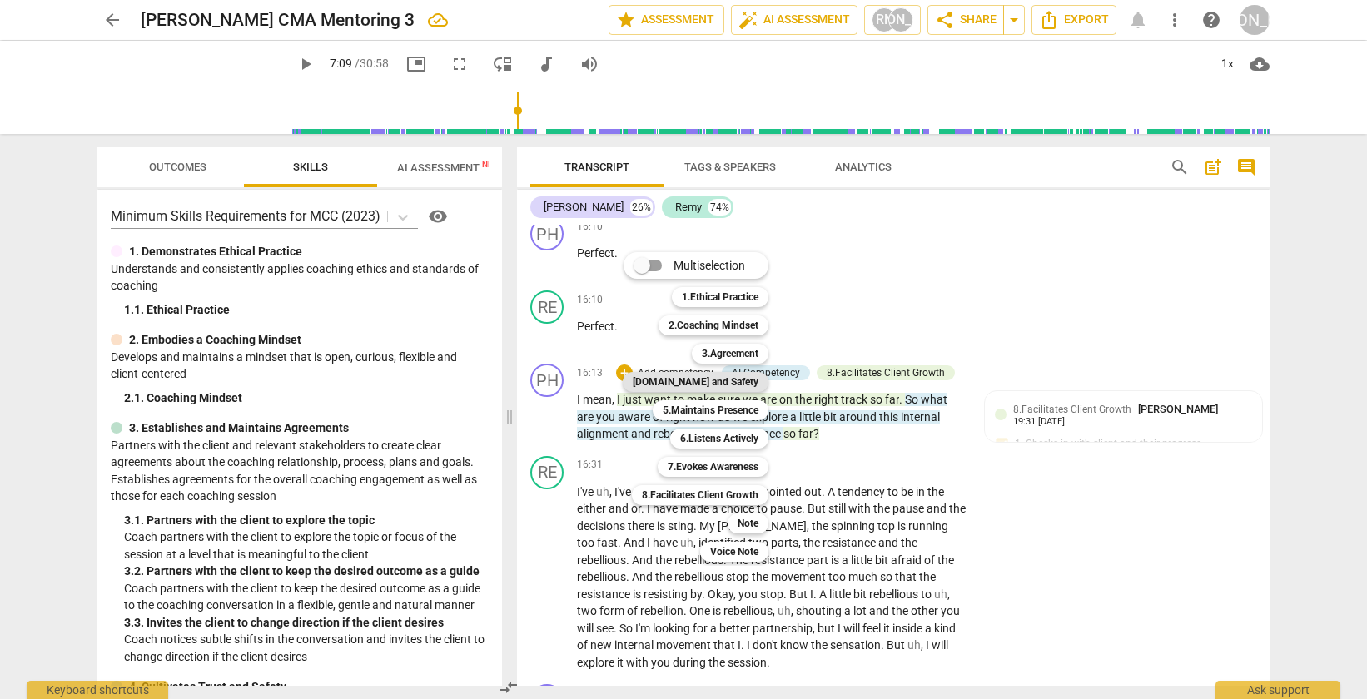
click at [741, 383] on b "[DOMAIN_NAME] and Safety" at bounding box center [696, 382] width 126 height 20
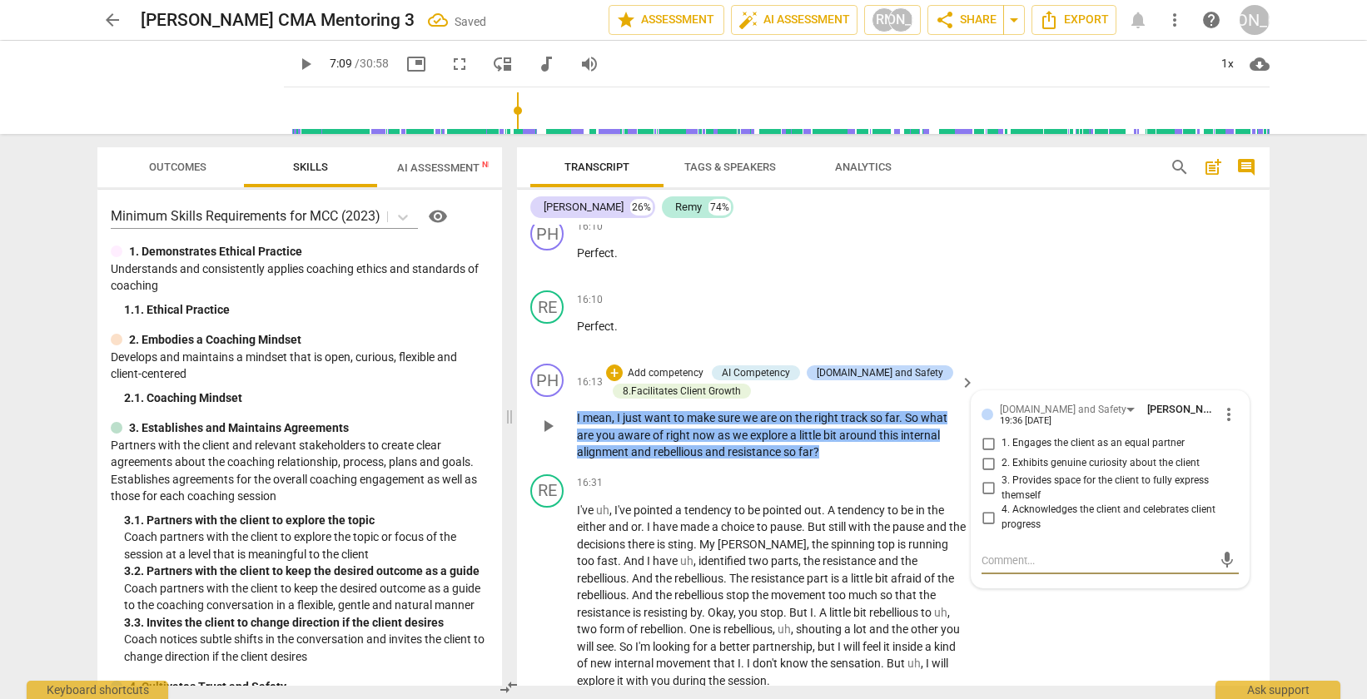
click at [986, 454] on input "1. Engages the client as an equal partner" at bounding box center [988, 444] width 27 height 20
checkbox input "true"
click at [983, 499] on input "3. Provides space for the client to fully express themself" at bounding box center [988, 489] width 27 height 20
checkbox input "true"
click at [1121, 398] on div "PH play_arrow pause 16:13 + Add competency AI Competency 4.Trust and Safety 8.F…" at bounding box center [893, 412] width 753 height 111
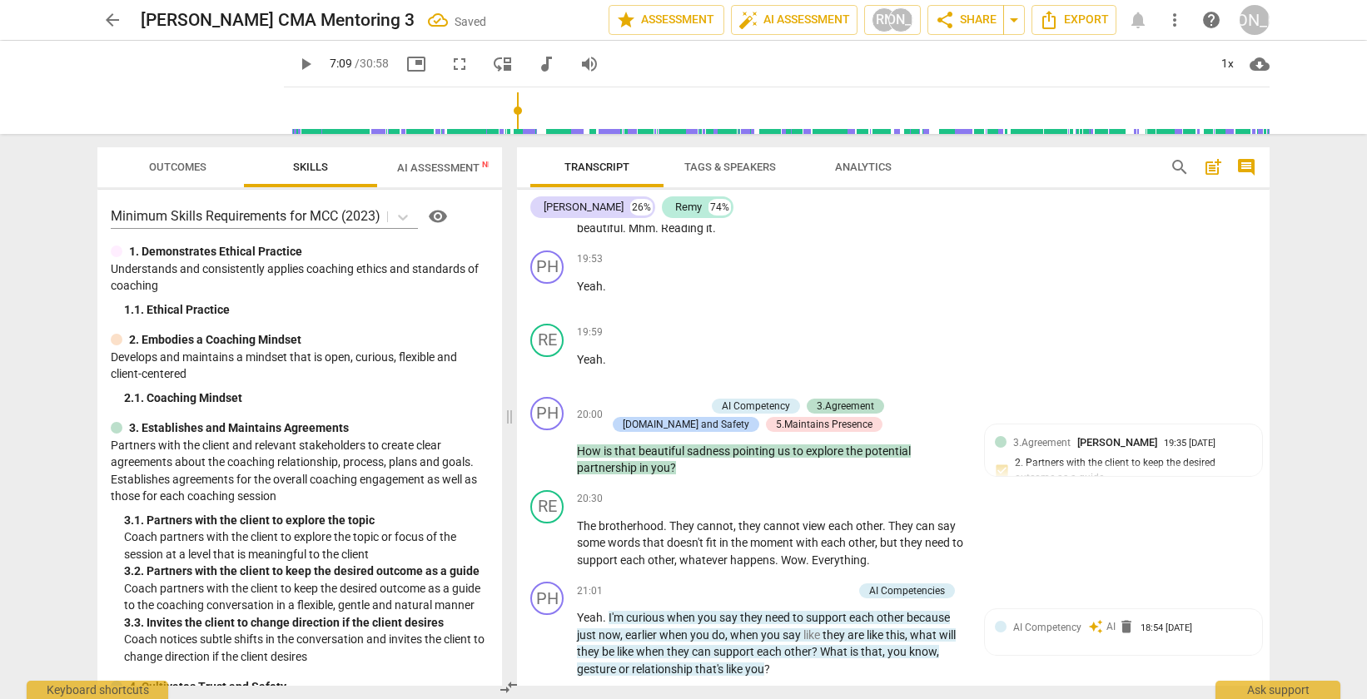
scroll to position [6784, 0]
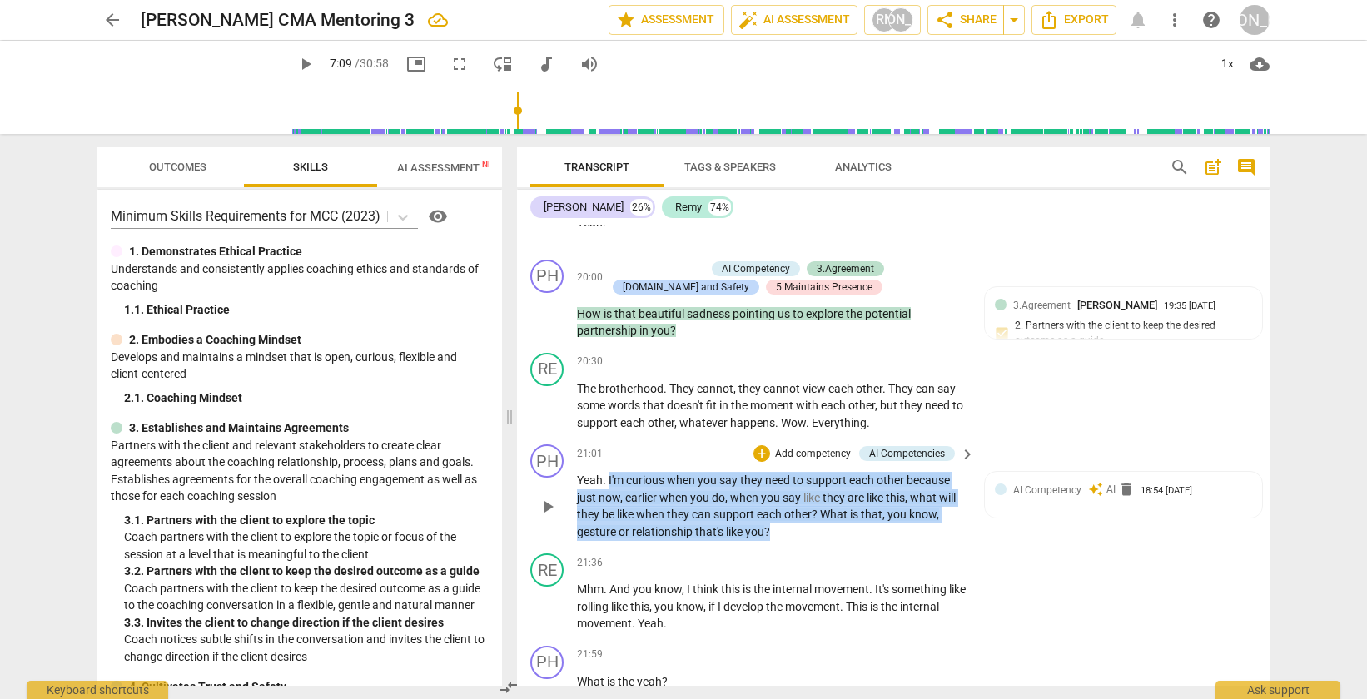
drag, startPoint x: 799, startPoint y: 565, endPoint x: 608, endPoint y: 519, distance: 197.1
click at [608, 519] on p "Yeah . I'm curious when you say they need to support each other because just no…" at bounding box center [772, 506] width 390 height 68
click at [762, 462] on div "+" at bounding box center [761, 453] width 17 height 17
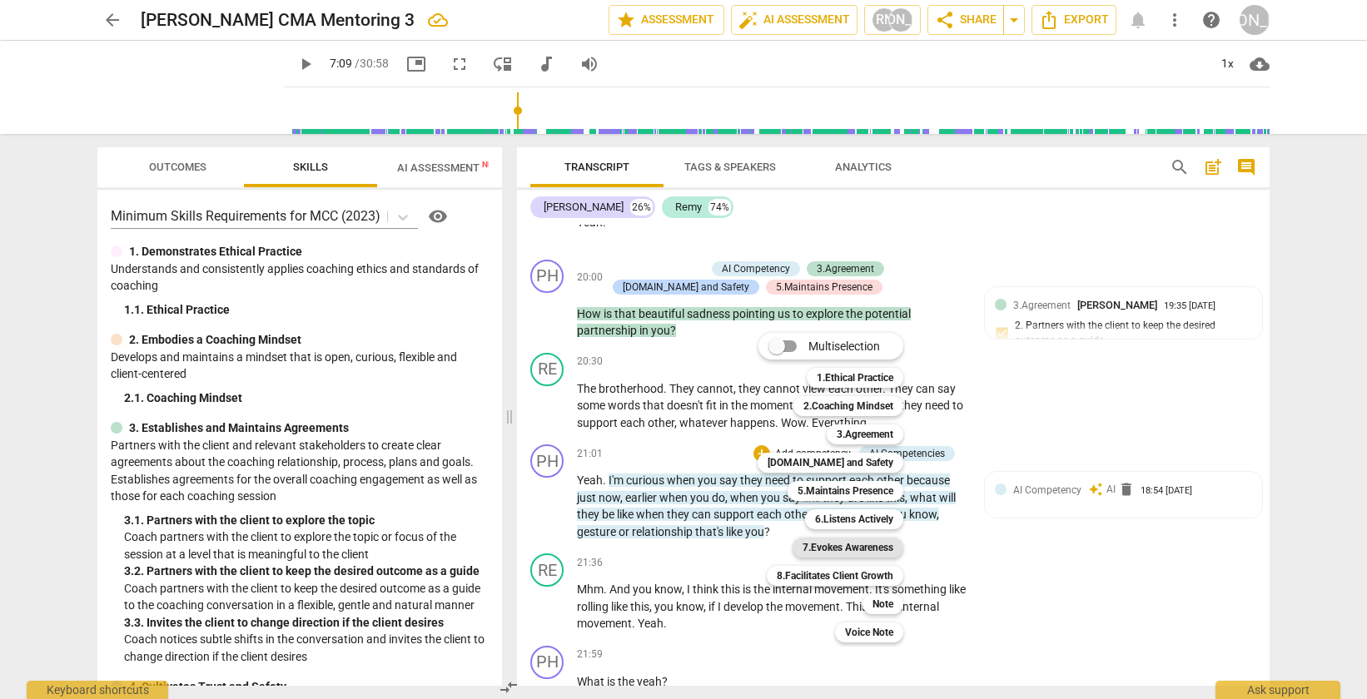
click at [852, 544] on b "7.Evokes Awareness" at bounding box center [848, 548] width 91 height 20
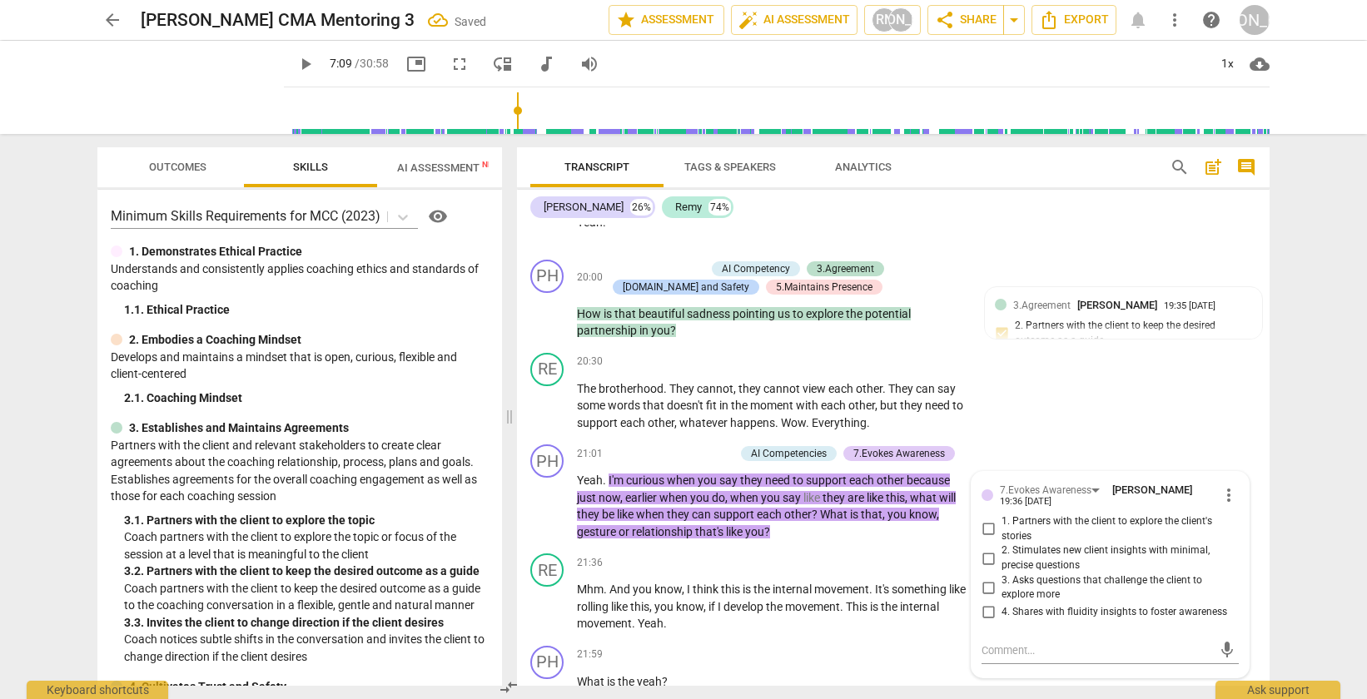
scroll to position [6789, 0]
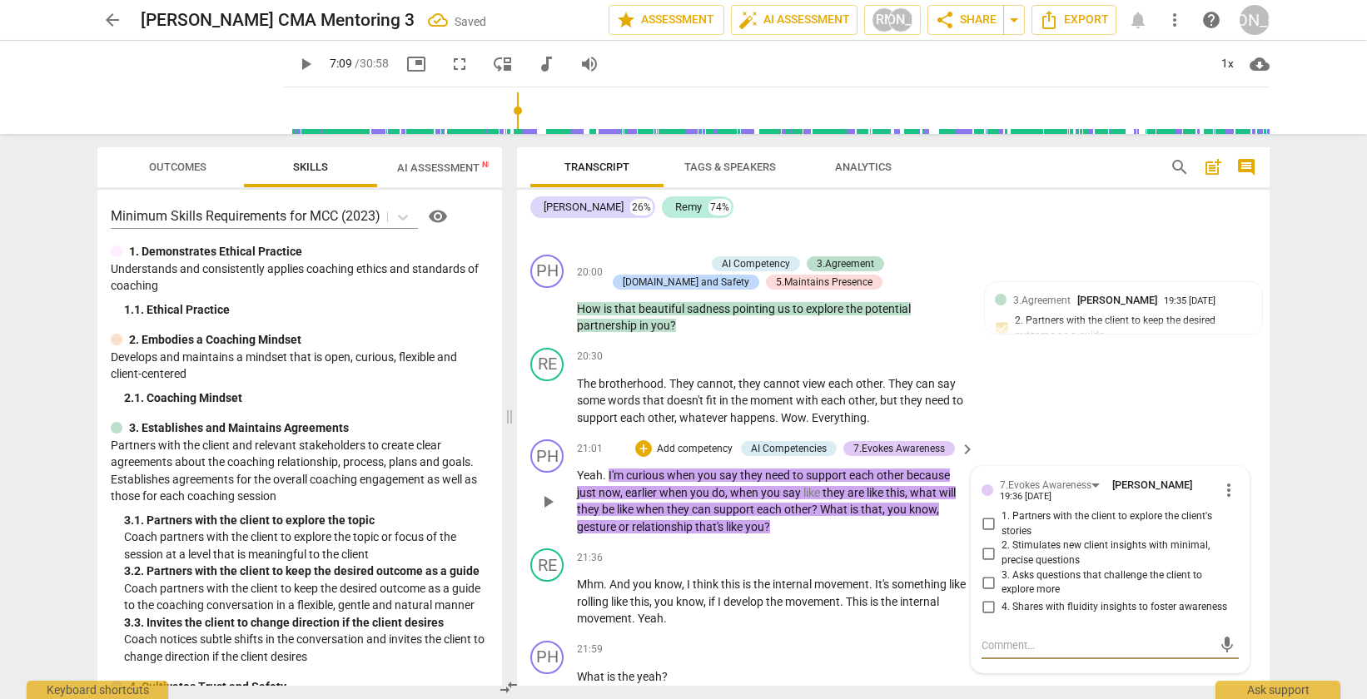
click at [986, 534] on input "1. Partners with the client to explore the client's stories" at bounding box center [988, 524] width 27 height 20
checkbox input "true"
click at [982, 564] on input "2. Stimulates new client insights with minimal, precise questions" at bounding box center [988, 554] width 27 height 20
checkbox input "true"
click at [1056, 434] on div "RE play_arrow pause 20:30 + Add competency keyboard_arrow_right The brotherhood…" at bounding box center [893, 387] width 753 height 92
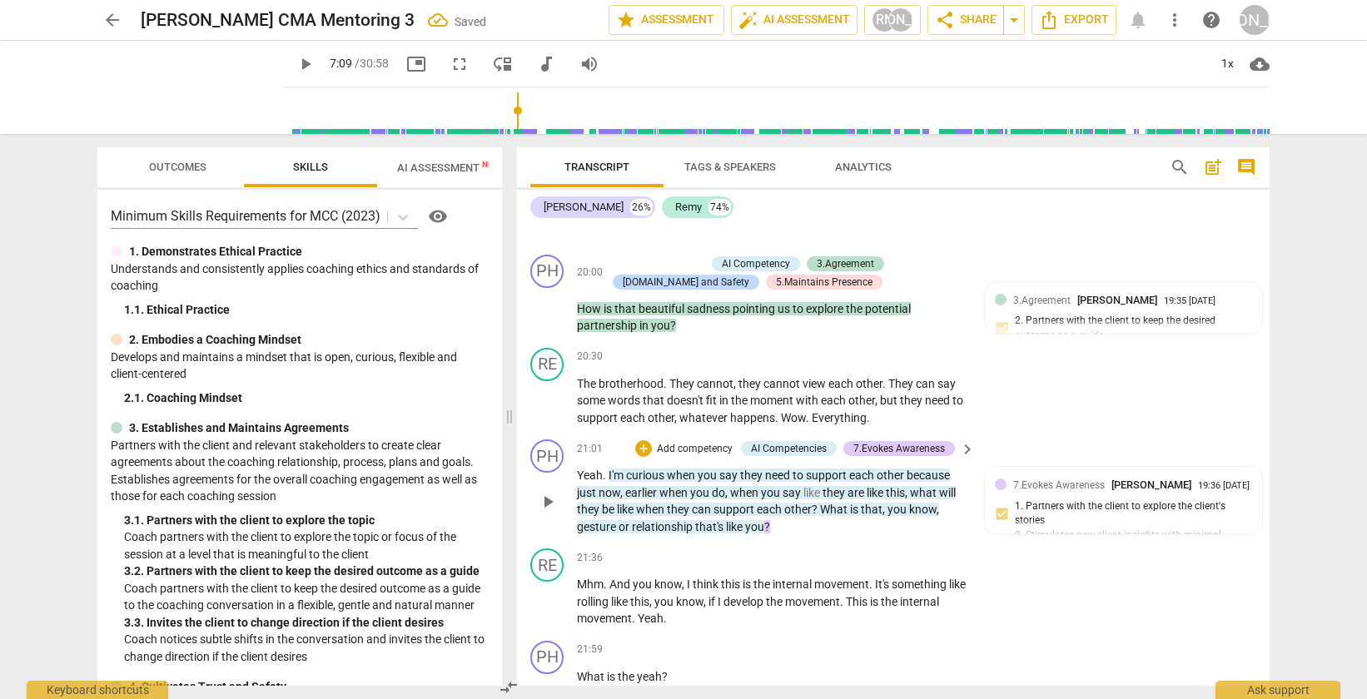
click at [693, 457] on p "Add competency" at bounding box center [694, 449] width 79 height 15
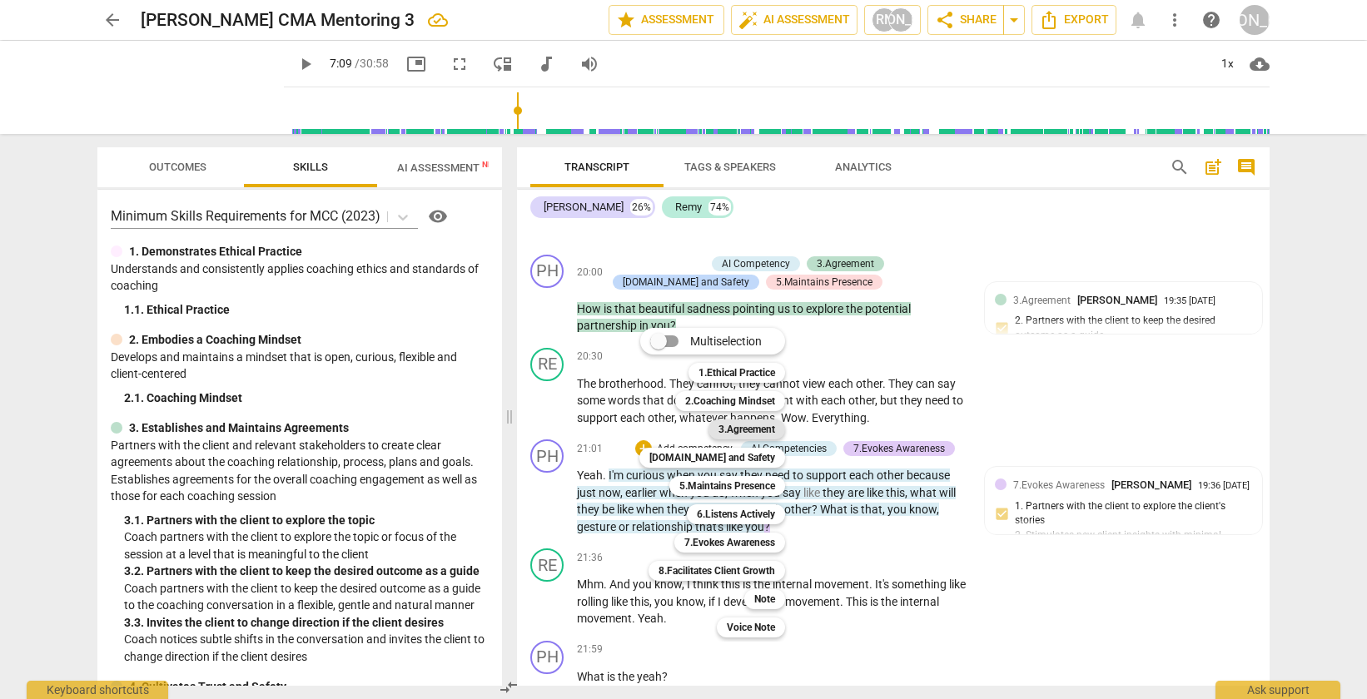
click at [753, 423] on b "3.Agreement" at bounding box center [746, 430] width 57 height 20
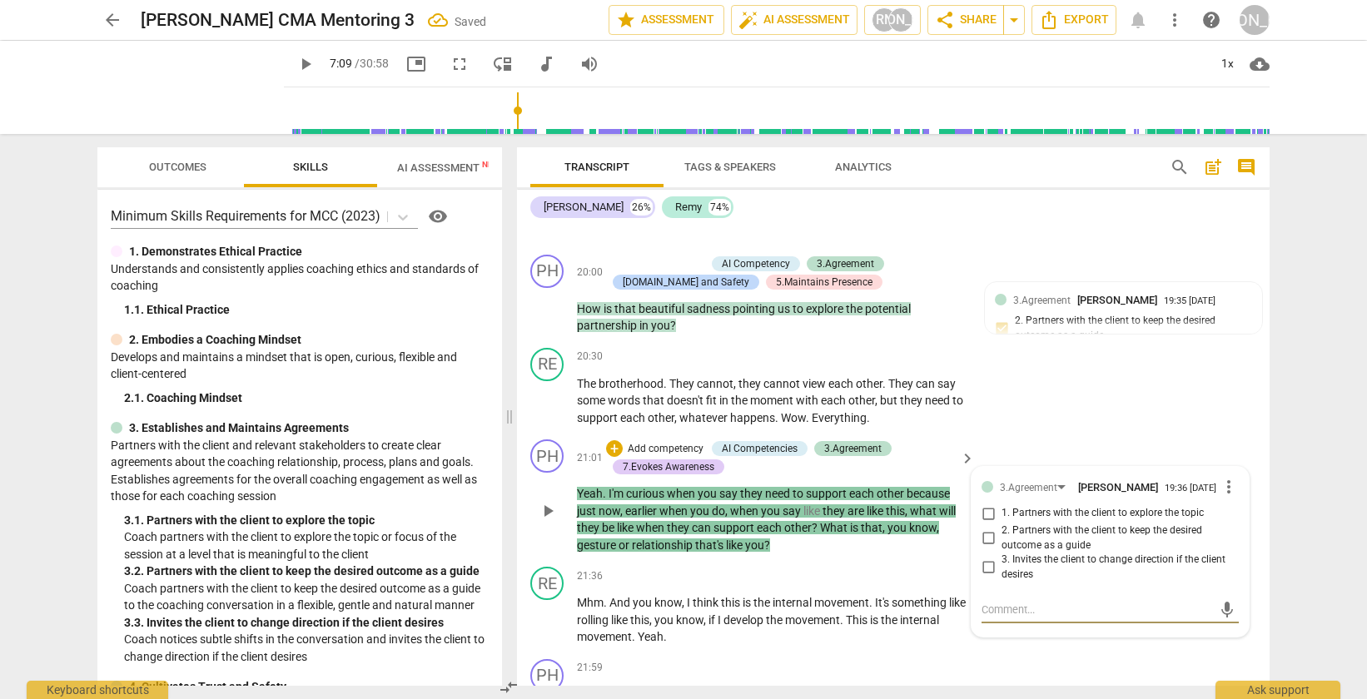
click at [986, 549] on input "2. Partners with the client to keep the desired outcome as a guide" at bounding box center [988, 539] width 27 height 20
checkbox input "true"
click at [1016, 434] on div "RE play_arrow pause 20:30 + Add competency keyboard_arrow_right The brotherhood…" at bounding box center [893, 387] width 753 height 92
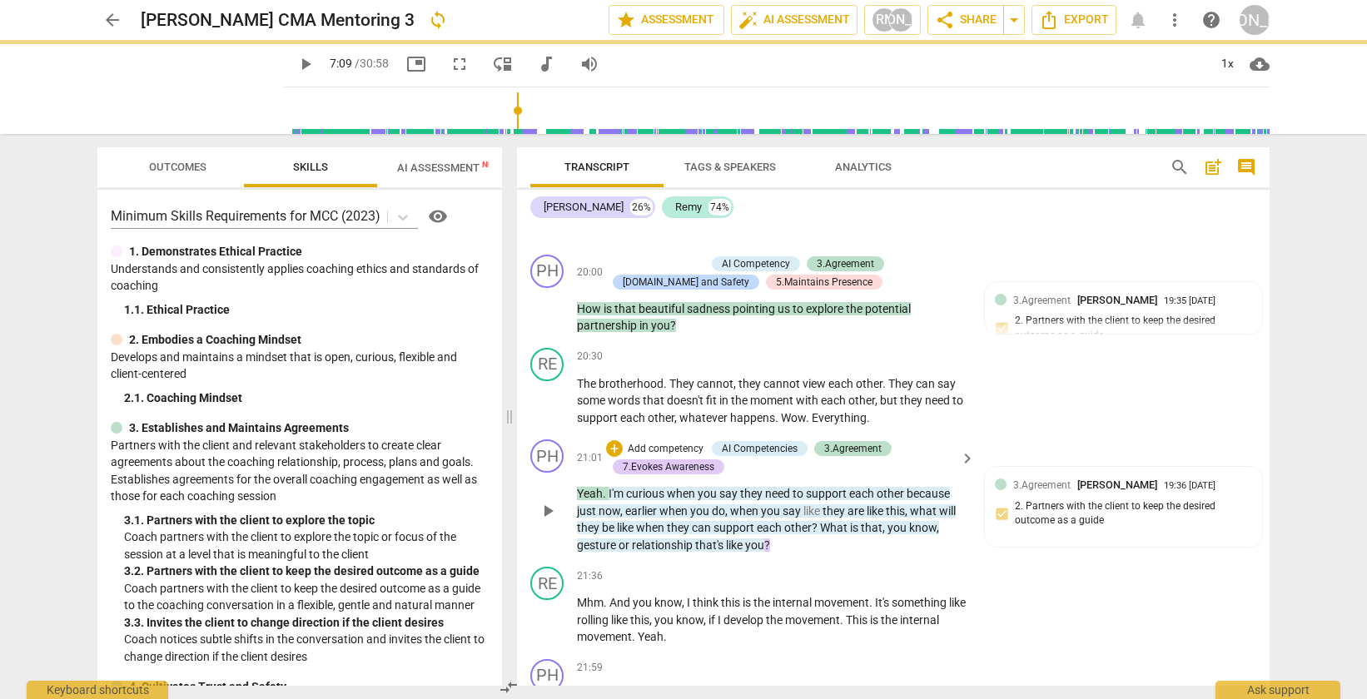
click at [629, 457] on p "Add competency" at bounding box center [665, 449] width 79 height 15
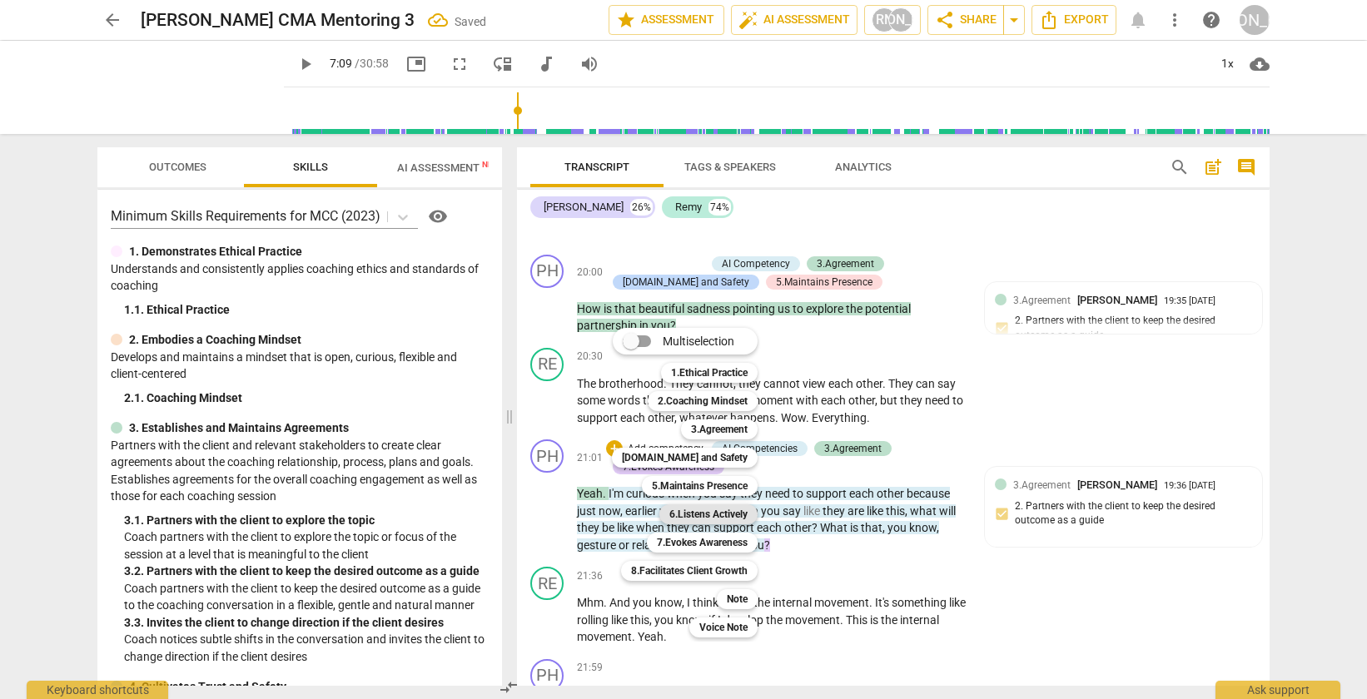
click at [702, 515] on b "6.Listens Actively" at bounding box center [708, 514] width 78 height 20
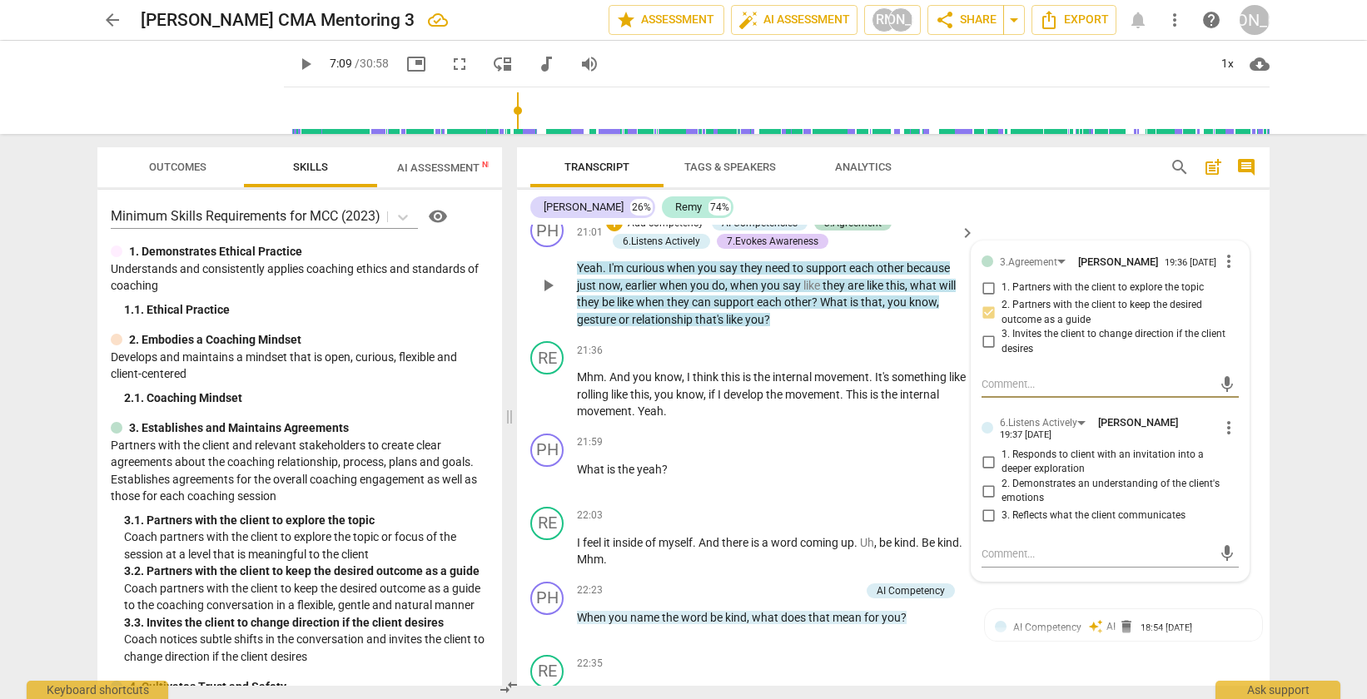
scroll to position [6999, 0]
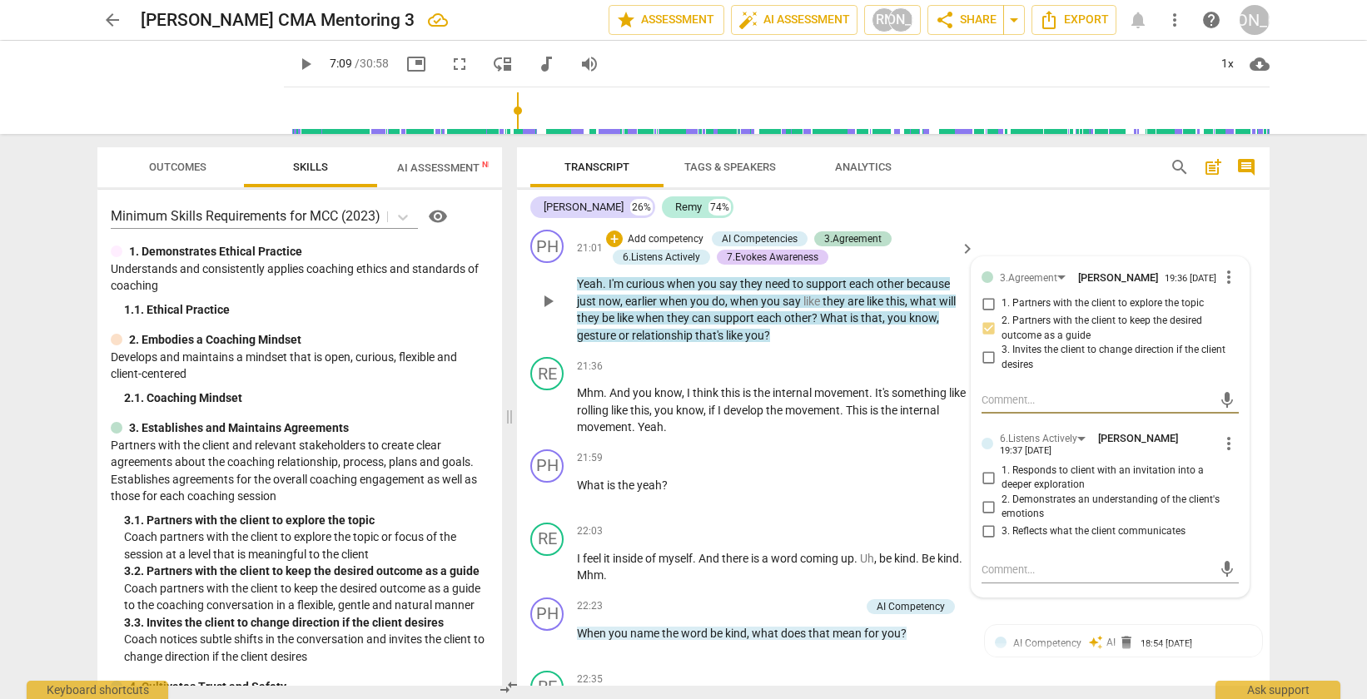
click at [1225, 454] on span "more_vert" at bounding box center [1229, 444] width 20 height 20
click at [1230, 508] on li "Delete" at bounding box center [1241, 515] width 57 height 32
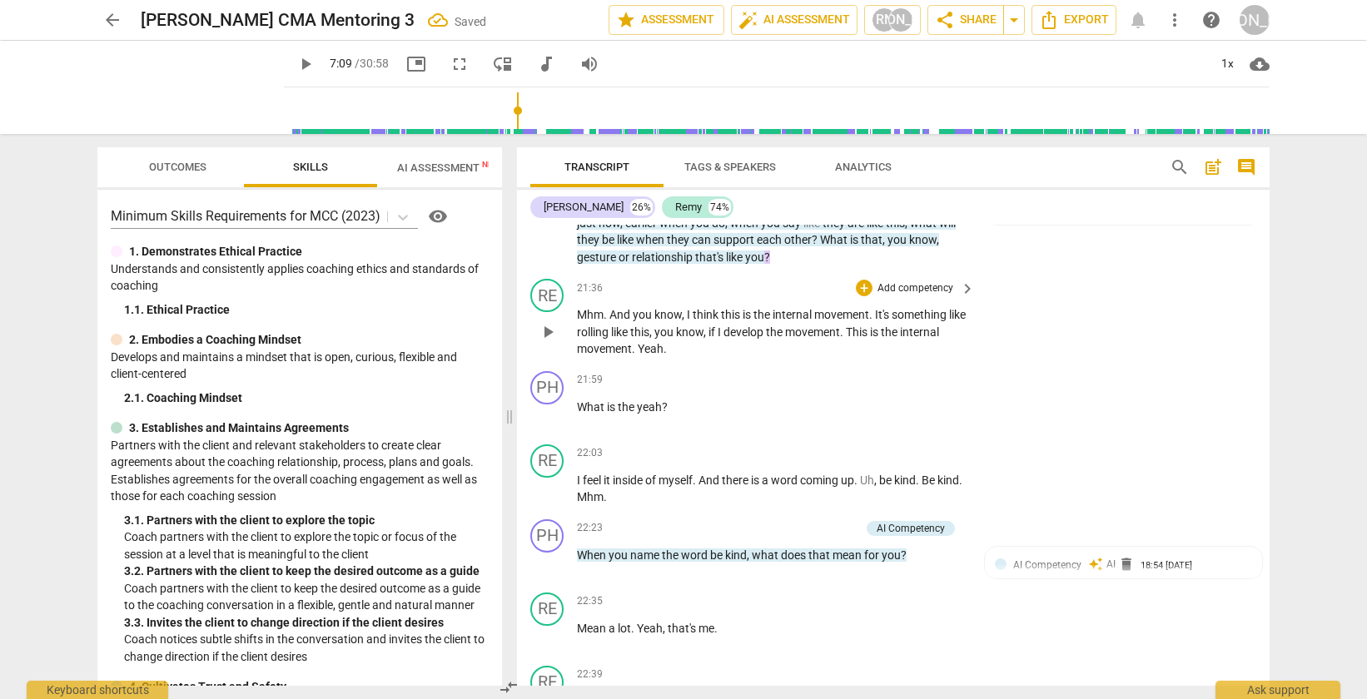
scroll to position [7095, 0]
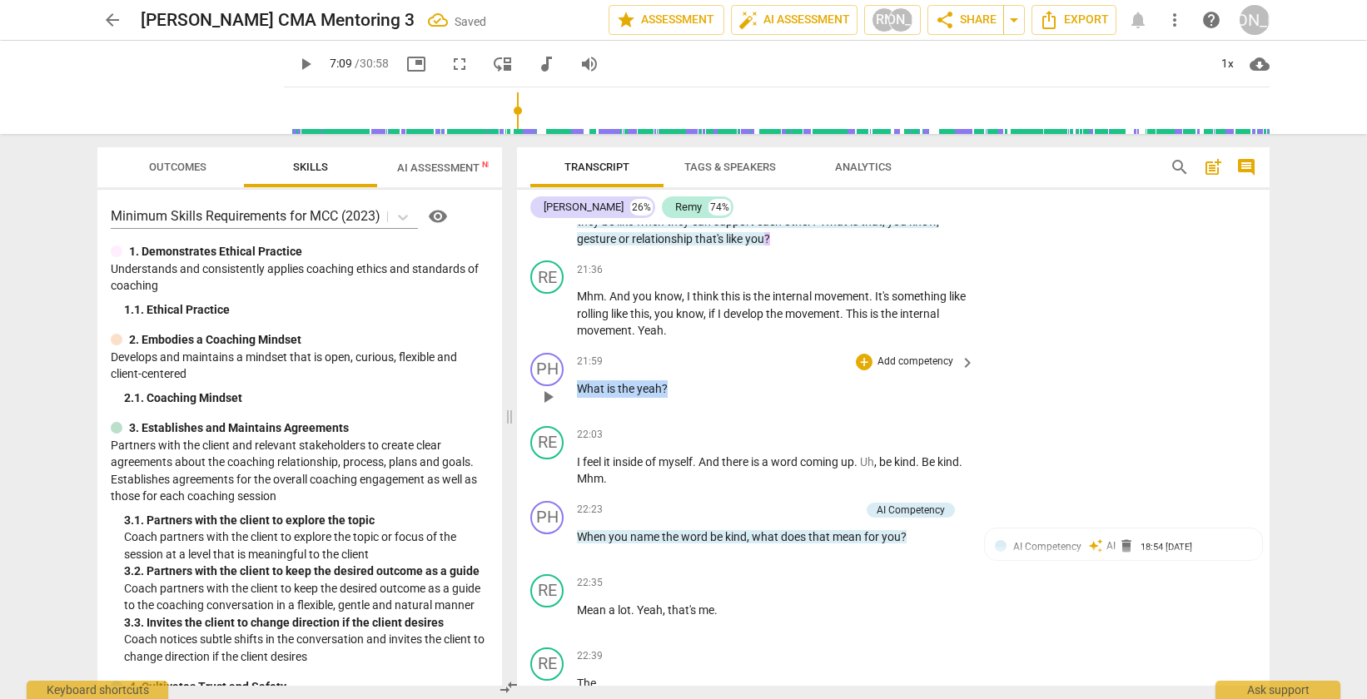
drag, startPoint x: 687, startPoint y: 422, endPoint x: 576, endPoint y: 417, distance: 110.8
click at [577, 398] on p "What is the yeah ?" at bounding box center [772, 388] width 390 height 17
click at [862, 370] on div "+" at bounding box center [864, 362] width 17 height 17
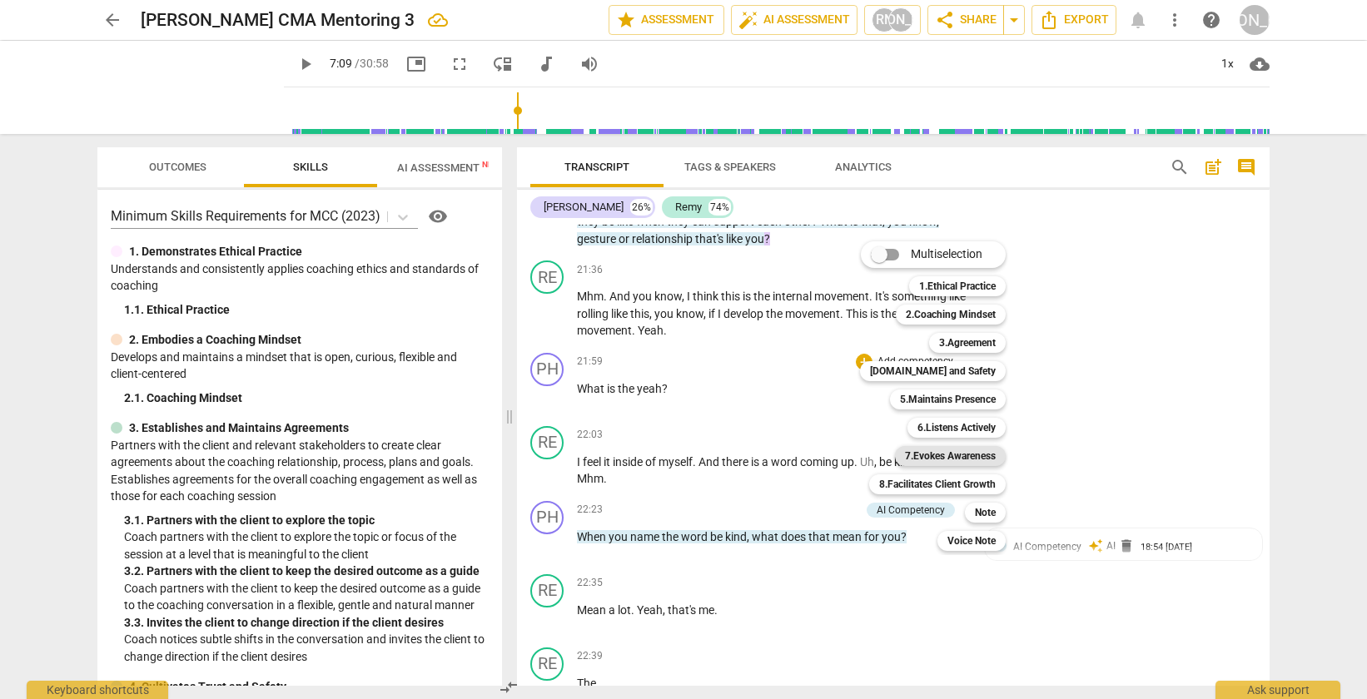
click at [932, 455] on b "7.Evokes Awareness" at bounding box center [950, 456] width 91 height 20
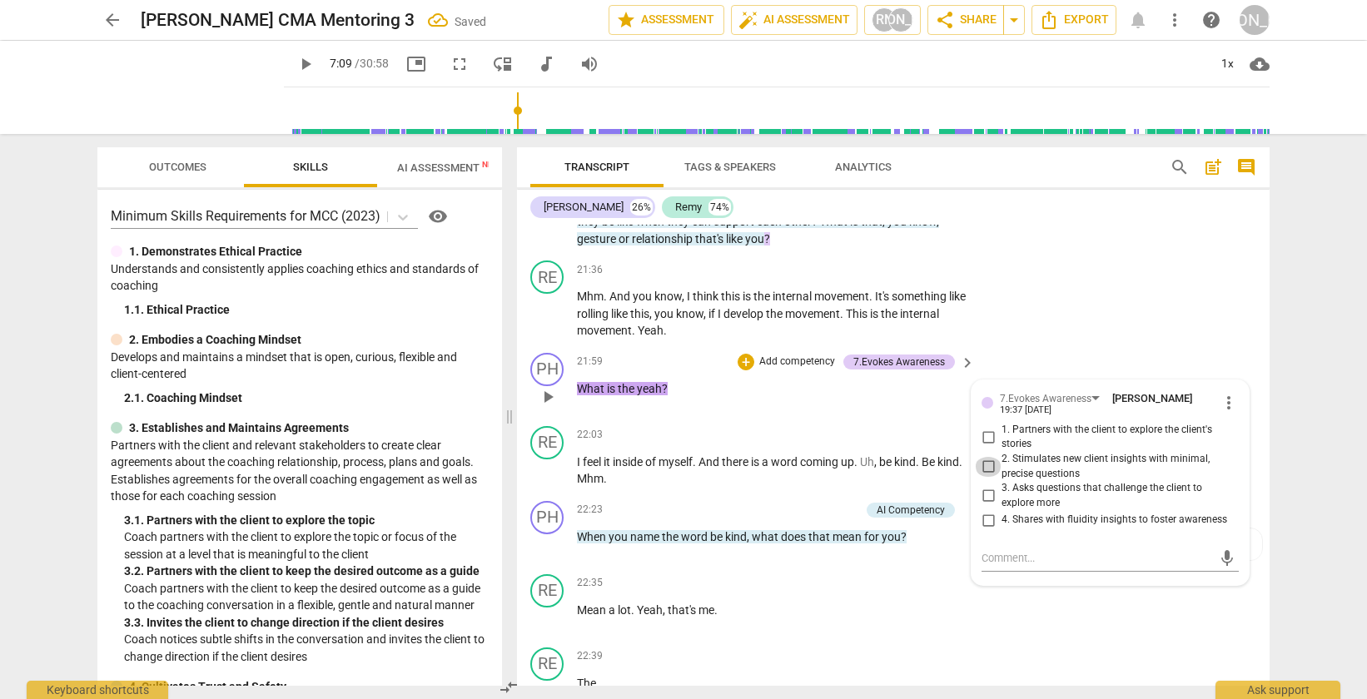
click at [987, 477] on input "2. Stimulates new client insights with minimal, precise questions" at bounding box center [988, 467] width 27 height 20
checkbox input "true"
click at [1062, 389] on div "PH play_arrow pause 21:59 + Add competency 7.Evokes Awareness keyboard_arrow_ri…" at bounding box center [893, 382] width 753 height 73
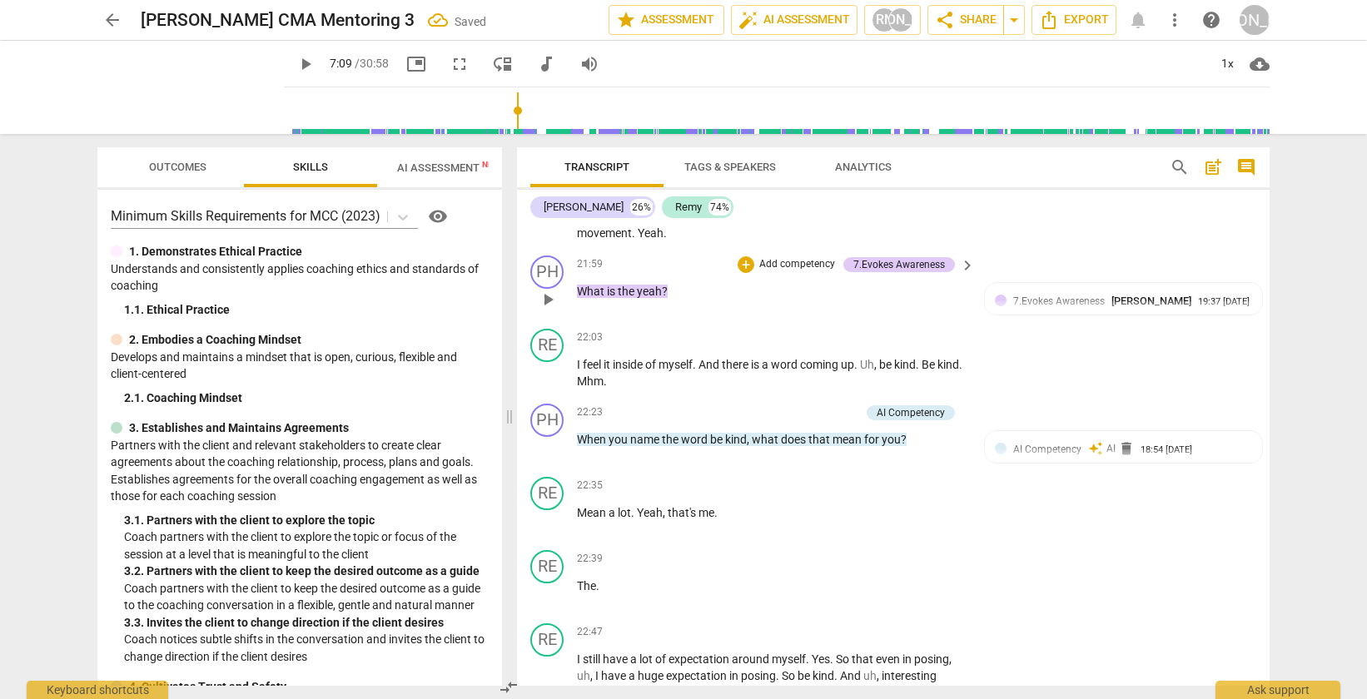
scroll to position [7213, 0]
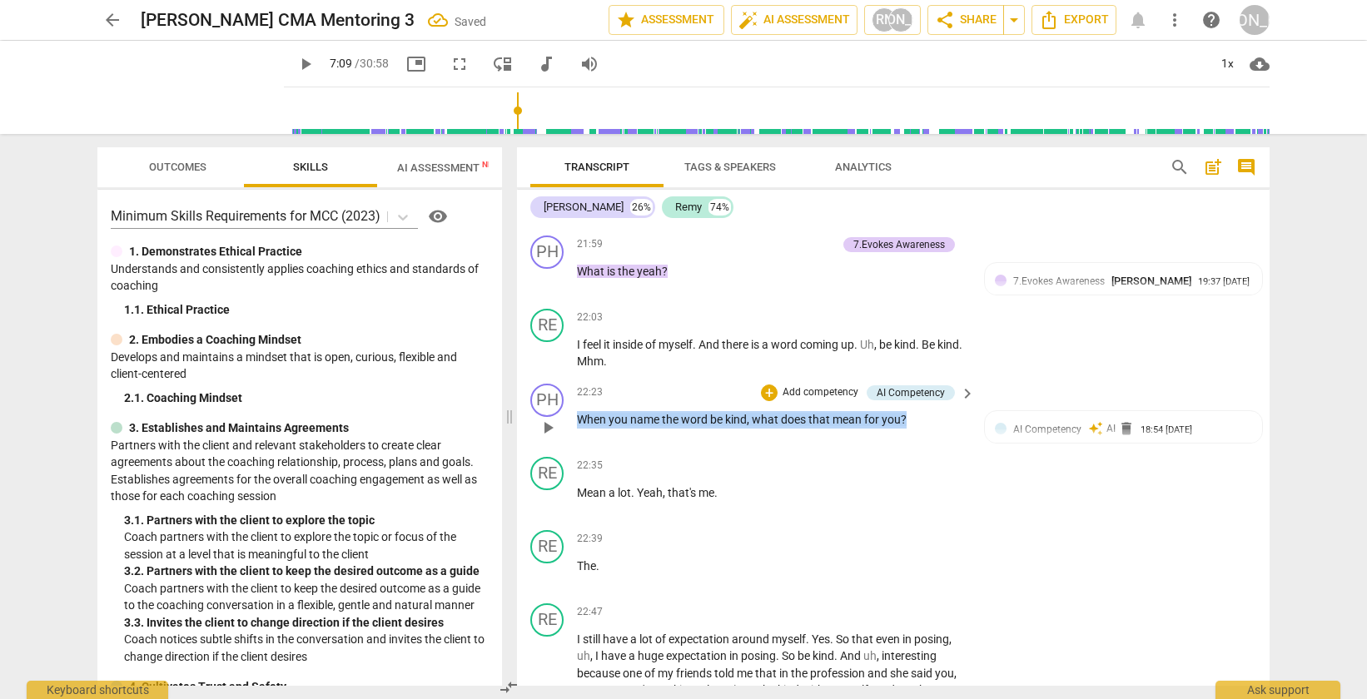
drag, startPoint x: 915, startPoint y: 451, endPoint x: 579, endPoint y: 449, distance: 336.3
click at [579, 429] on p "When you name the word be kind , what does that mean for you ?" at bounding box center [772, 419] width 390 height 17
click at [776, 401] on div "+ Add competency" at bounding box center [810, 393] width 99 height 17
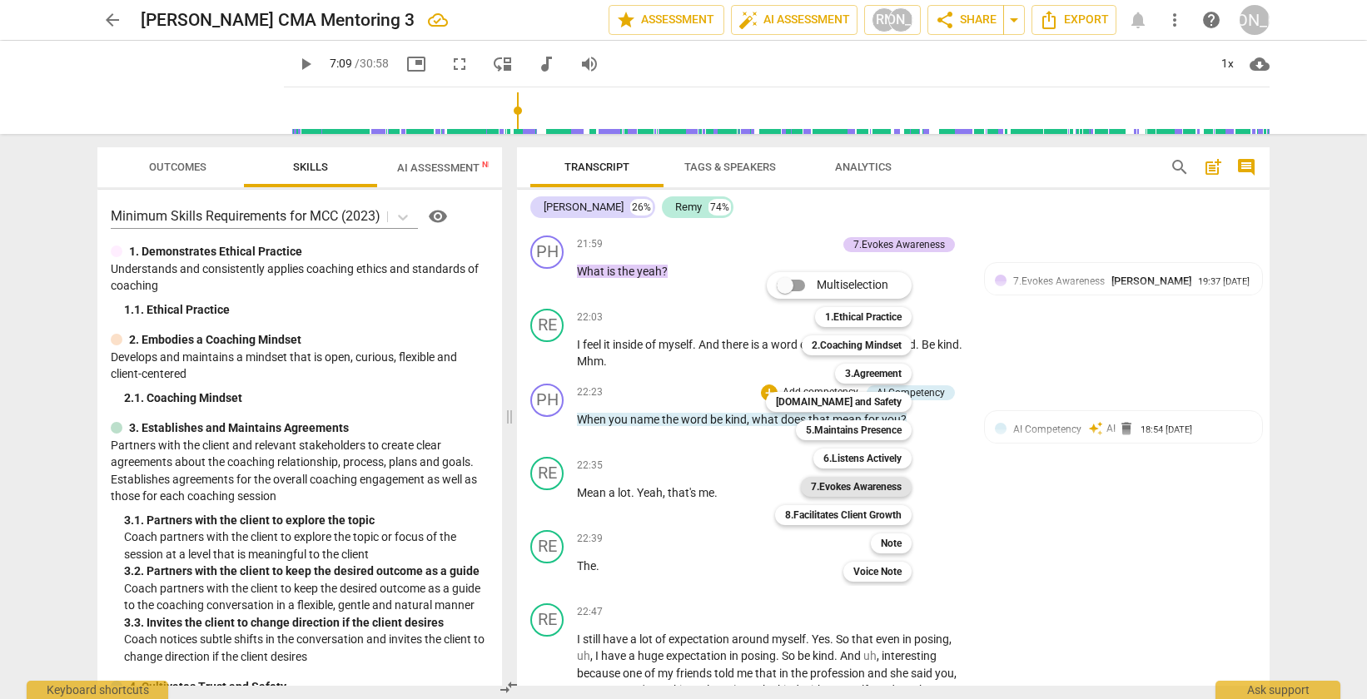
click at [856, 485] on b "7.Evokes Awareness" at bounding box center [856, 487] width 91 height 20
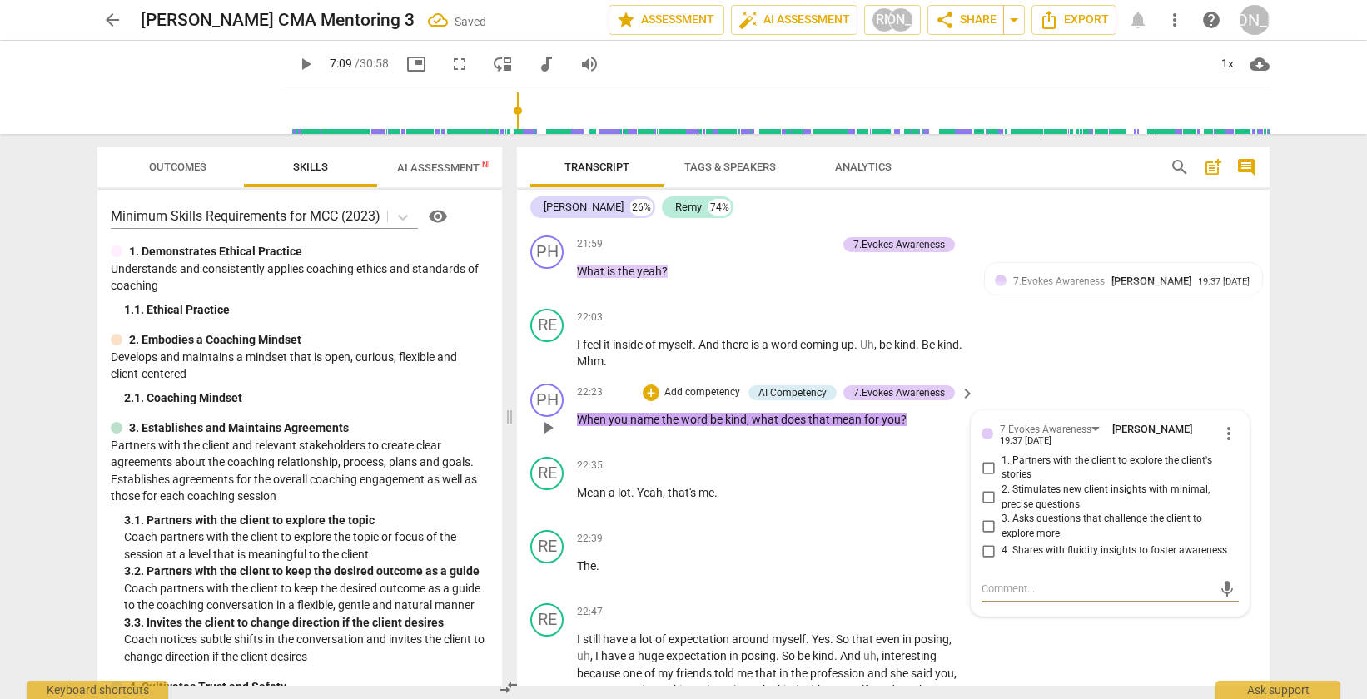
click at [983, 508] on input "2. Stimulates new client insights with minimal, precise questions" at bounding box center [988, 498] width 27 height 20
checkbox input "true"
click at [982, 478] on input "1. Partners with the client to explore the client's stories" at bounding box center [988, 468] width 27 height 20
checkbox input "true"
click at [755, 502] on p "Mean a lot . Yeah , that's me ." at bounding box center [772, 493] width 390 height 17
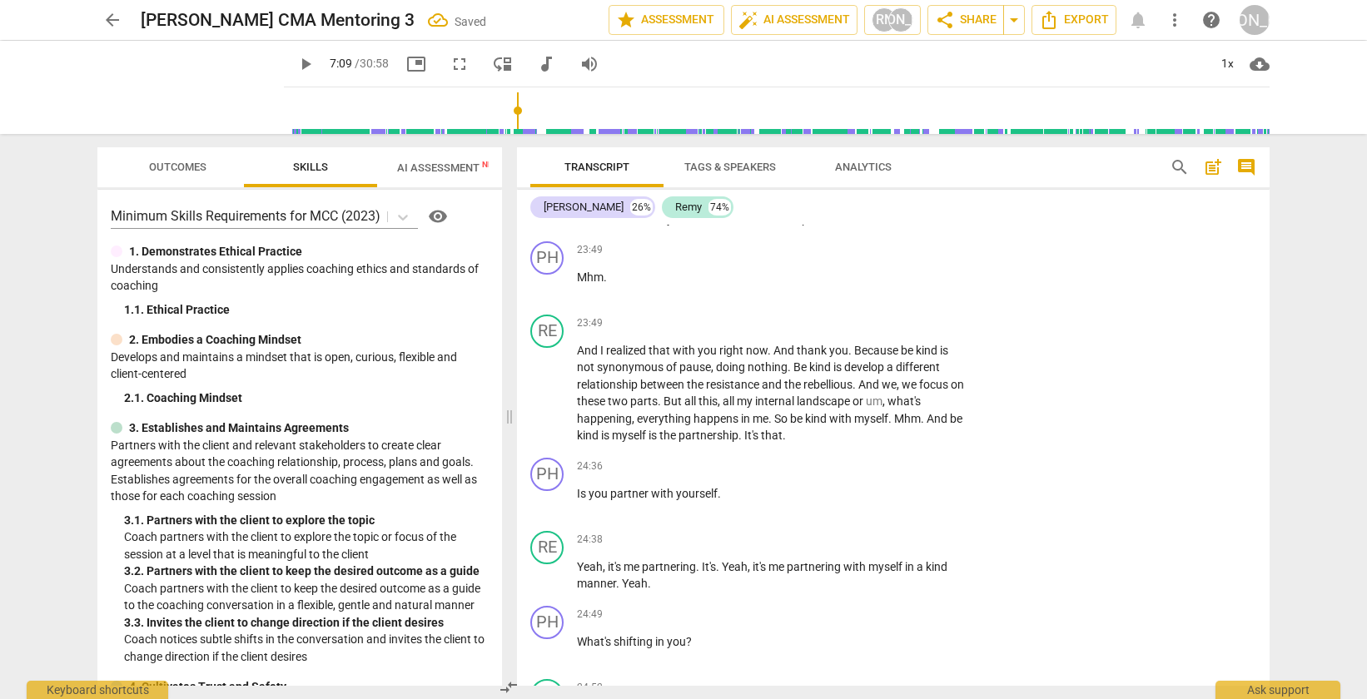
scroll to position [7726, 0]
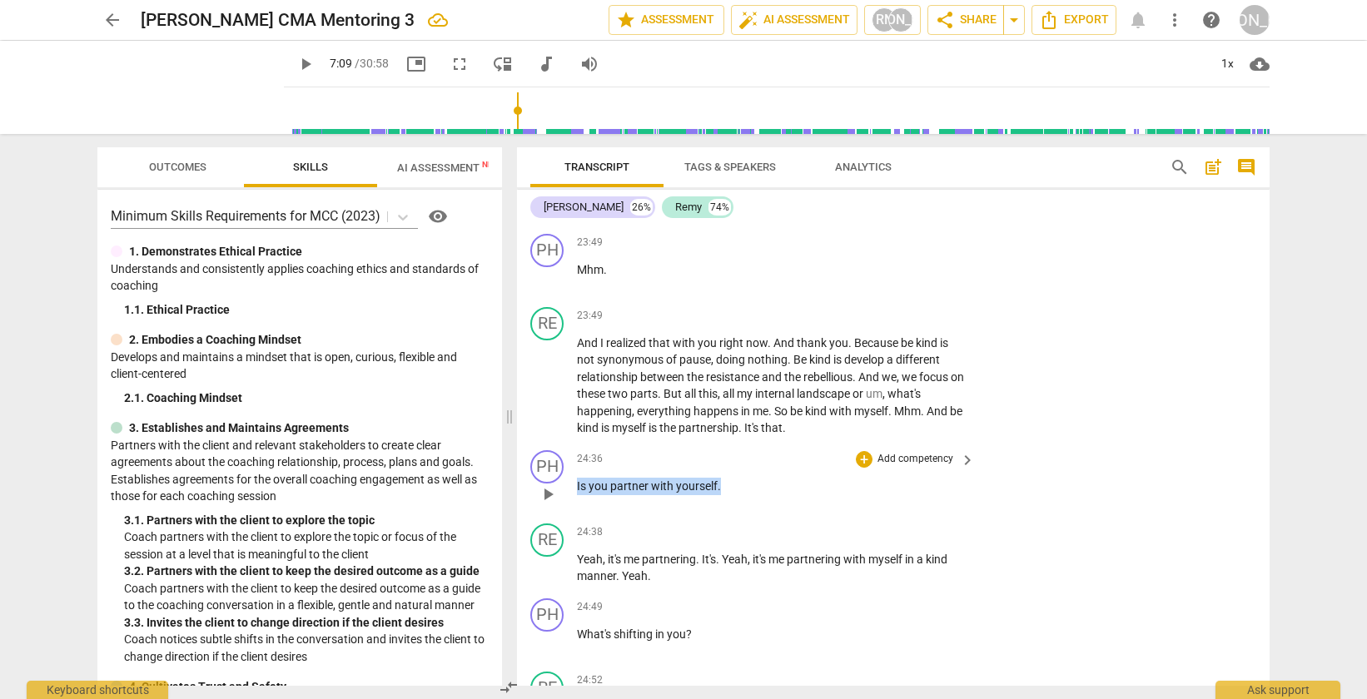
drag, startPoint x: 738, startPoint y: 525, endPoint x: 576, endPoint y: 526, distance: 162.3
click at [575, 517] on div "PH play_arrow pause 24:36 + Add competency keyboard_arrow_right Is you partner …" at bounding box center [893, 480] width 753 height 73
click at [866, 468] on div "+" at bounding box center [864, 459] width 17 height 17
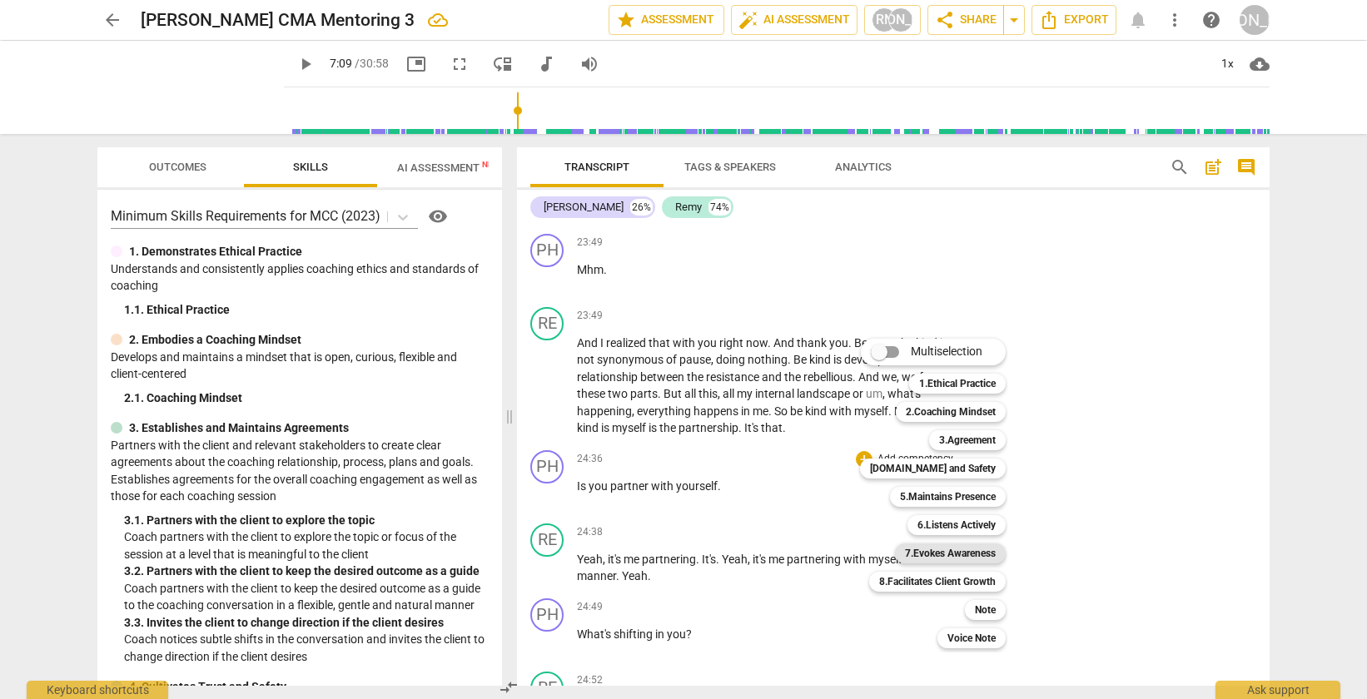
click at [952, 544] on b "7.Evokes Awareness" at bounding box center [950, 554] width 91 height 20
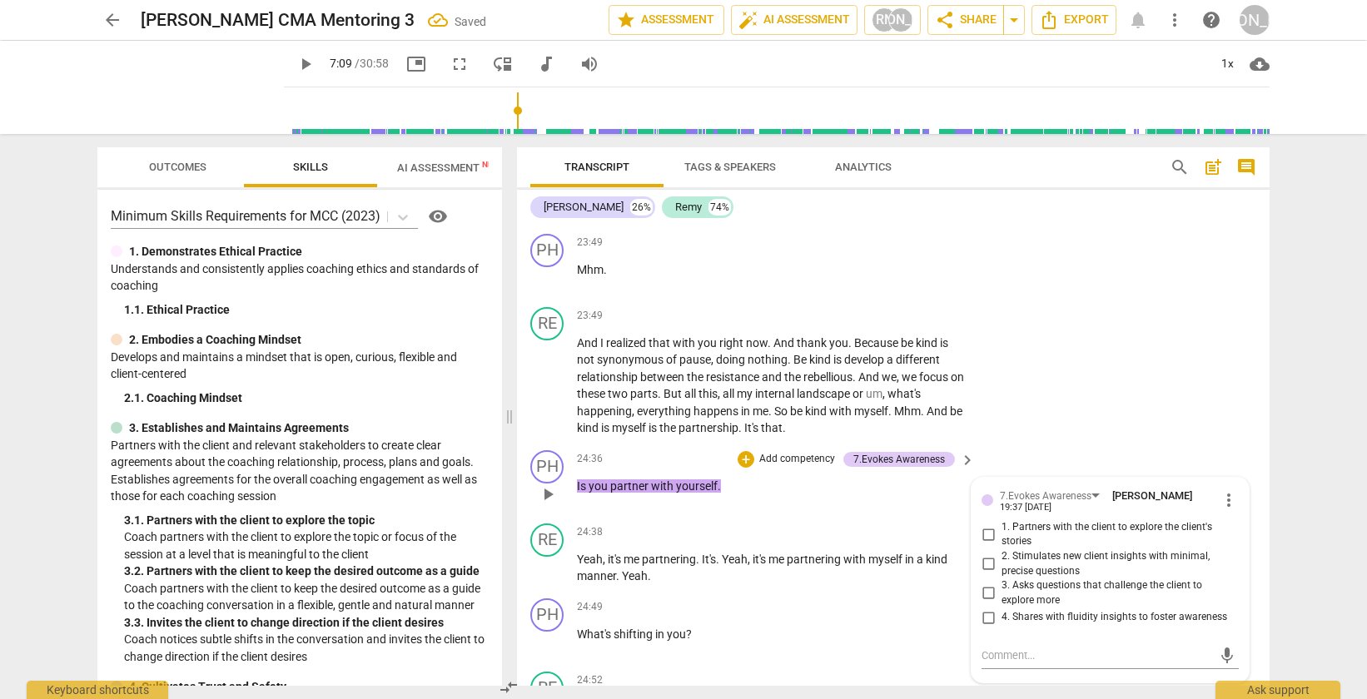
scroll to position [7736, 0]
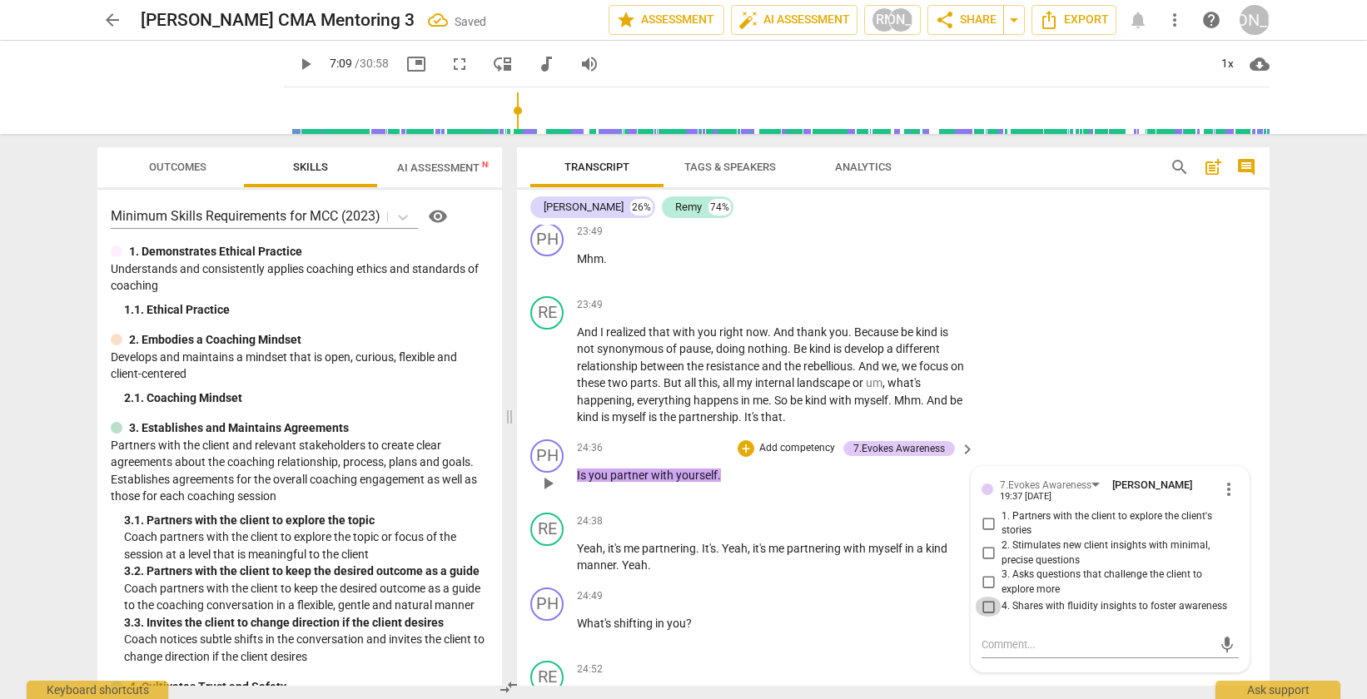
click at [990, 617] on input "4. Shares with fluidity insights to foster awareness" at bounding box center [988, 607] width 27 height 20
checkbox input "true"
click at [1056, 433] on div "RE play_arrow pause 23:49 + Add competency keyboard_arrow_right And I realized …" at bounding box center [893, 361] width 753 height 143
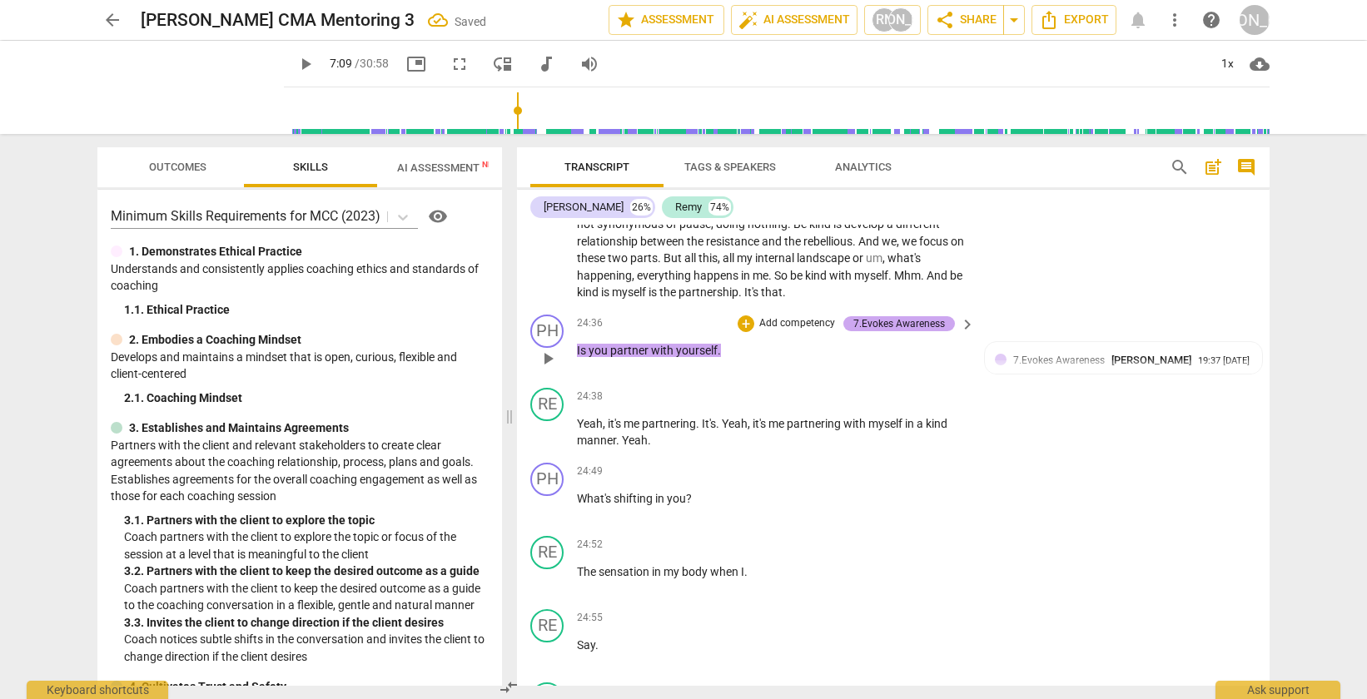
scroll to position [7876, 0]
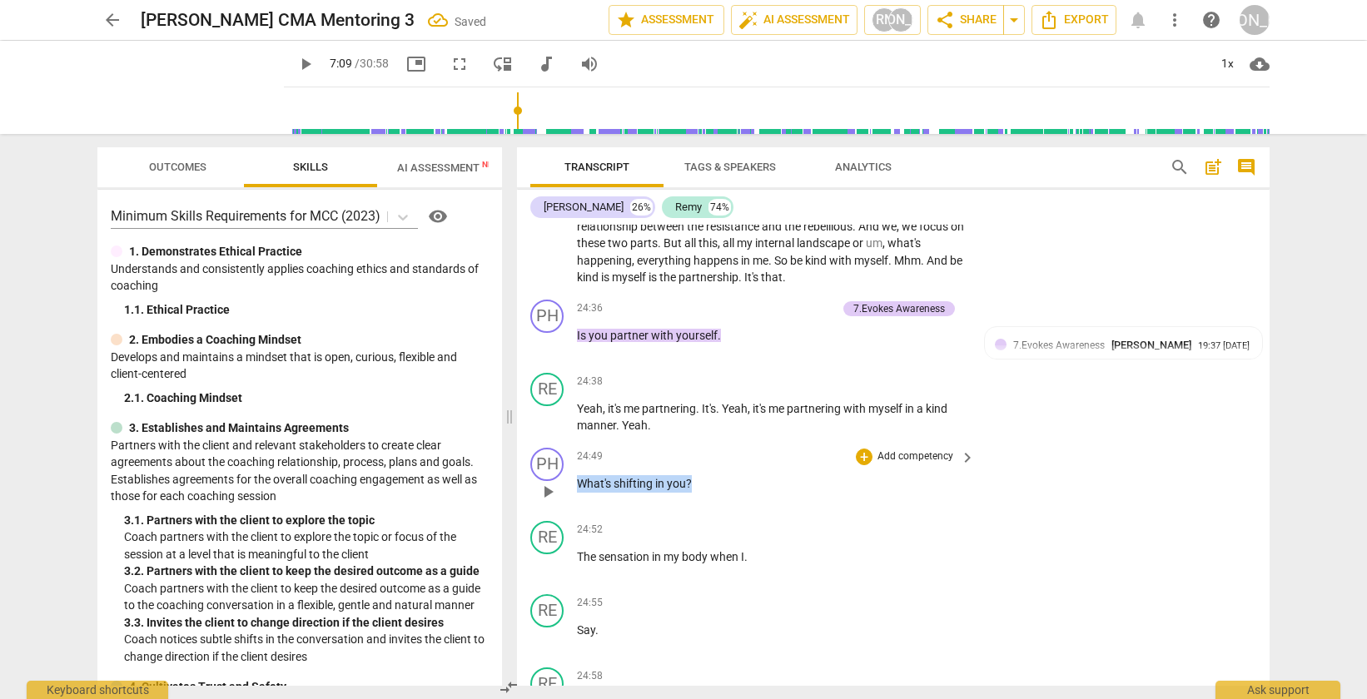
drag, startPoint x: 717, startPoint y: 520, endPoint x: 575, endPoint y: 519, distance: 141.5
click at [575, 514] on div "PH play_arrow pause 24:49 + Add competency keyboard_arrow_right What's shifting…" at bounding box center [893, 477] width 753 height 73
click at [860, 465] on div "+" at bounding box center [864, 457] width 17 height 17
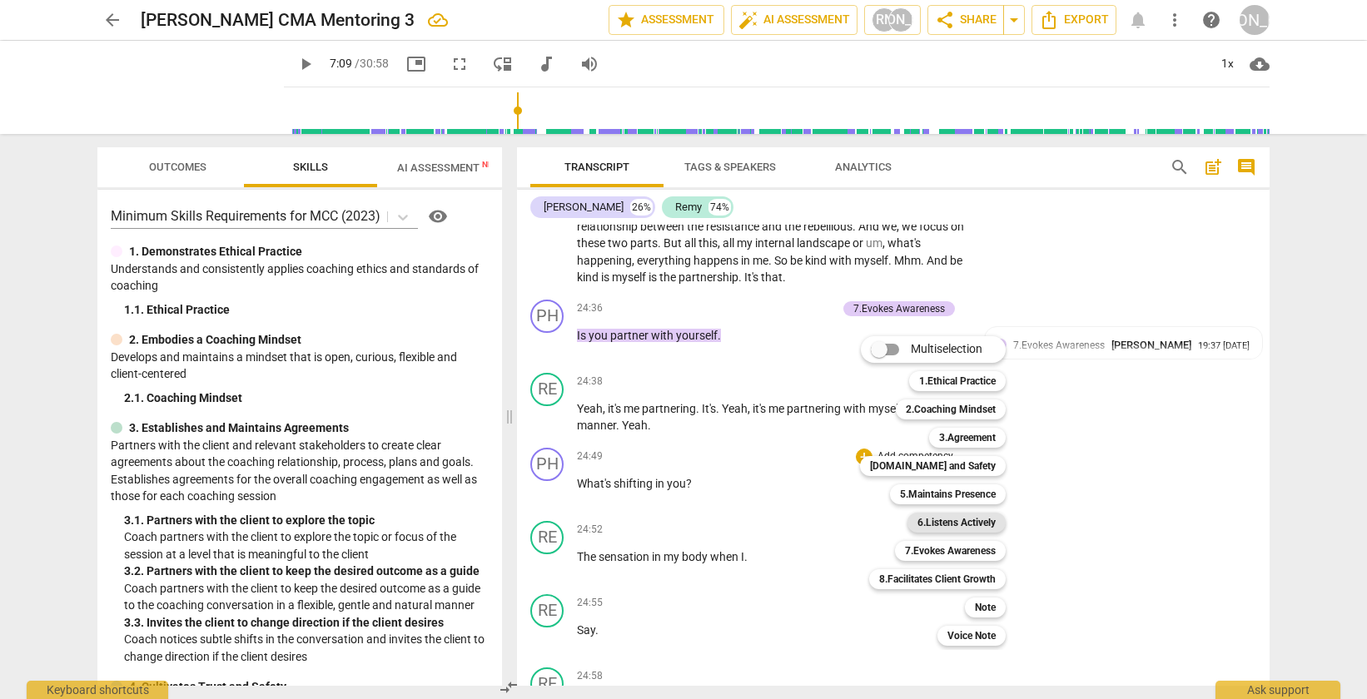
click at [947, 520] on b "6.Listens Actively" at bounding box center [956, 523] width 78 height 20
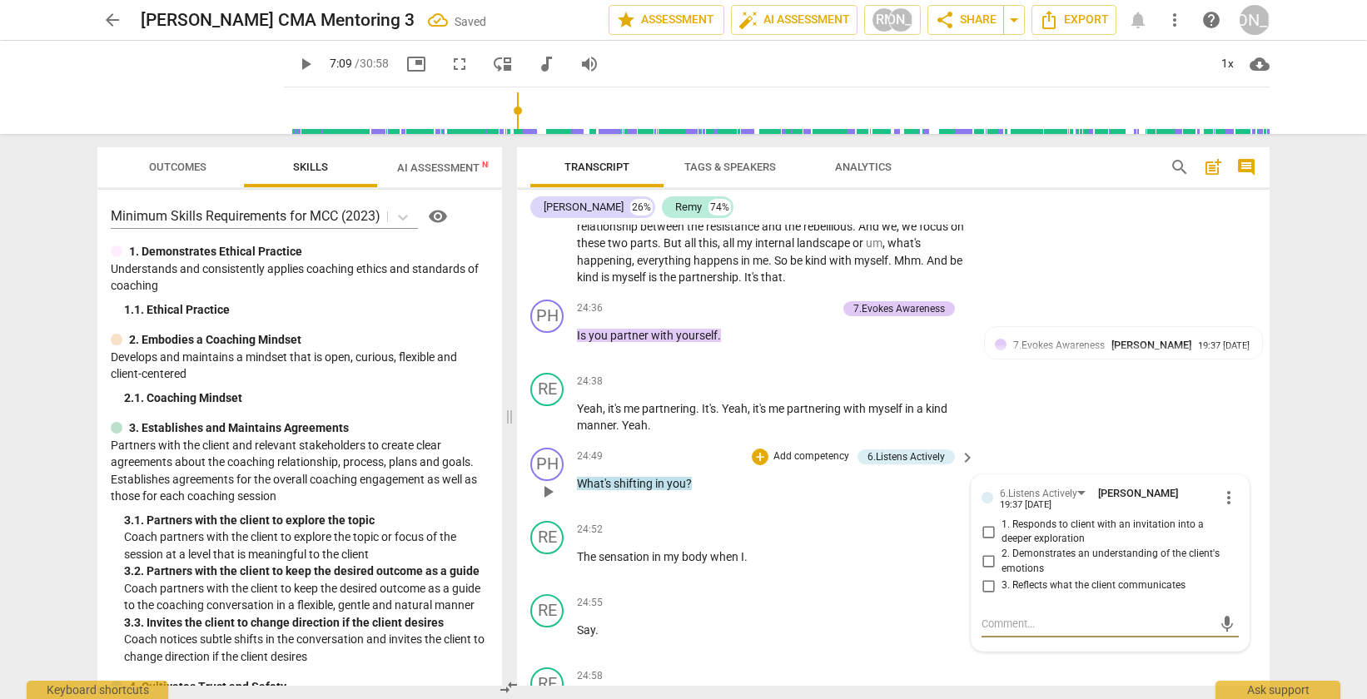
click at [985, 542] on input "1. Responds to client with an invitation into a deeper exploration" at bounding box center [988, 532] width 27 height 20
checkbox input "true"
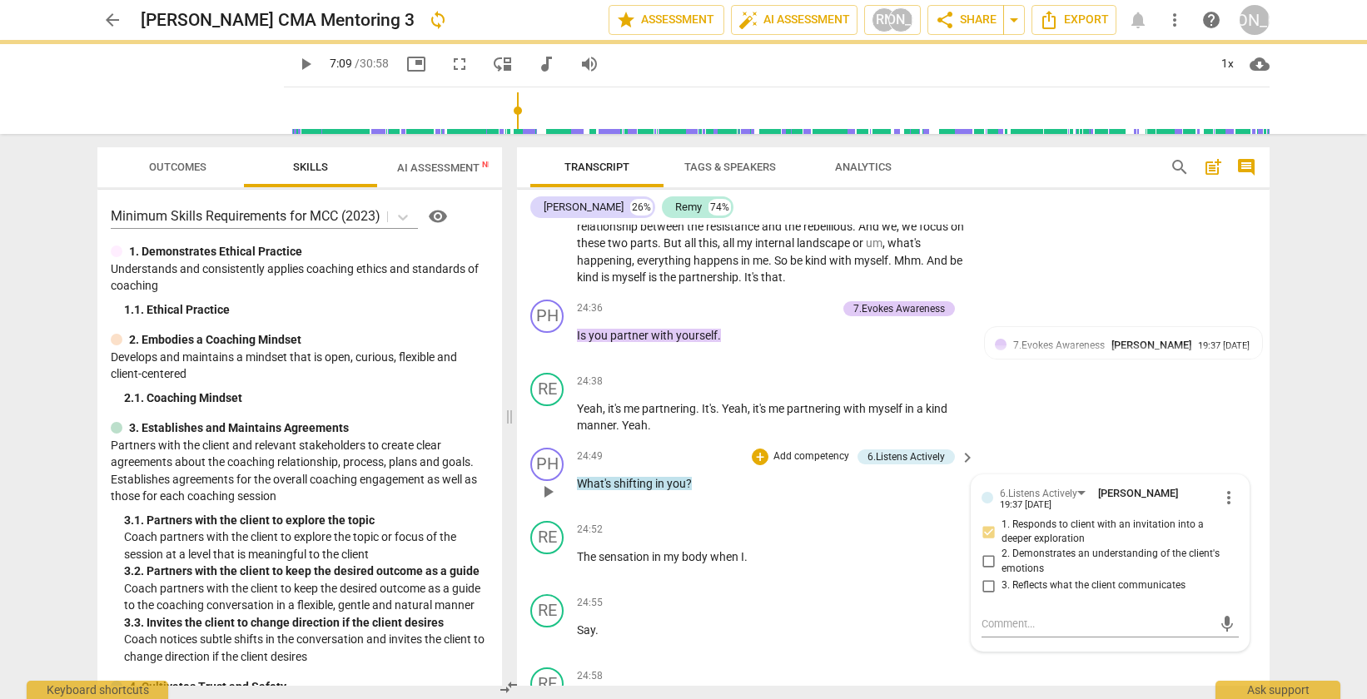
click at [772, 465] on p "Add competency" at bounding box center [811, 457] width 79 height 15
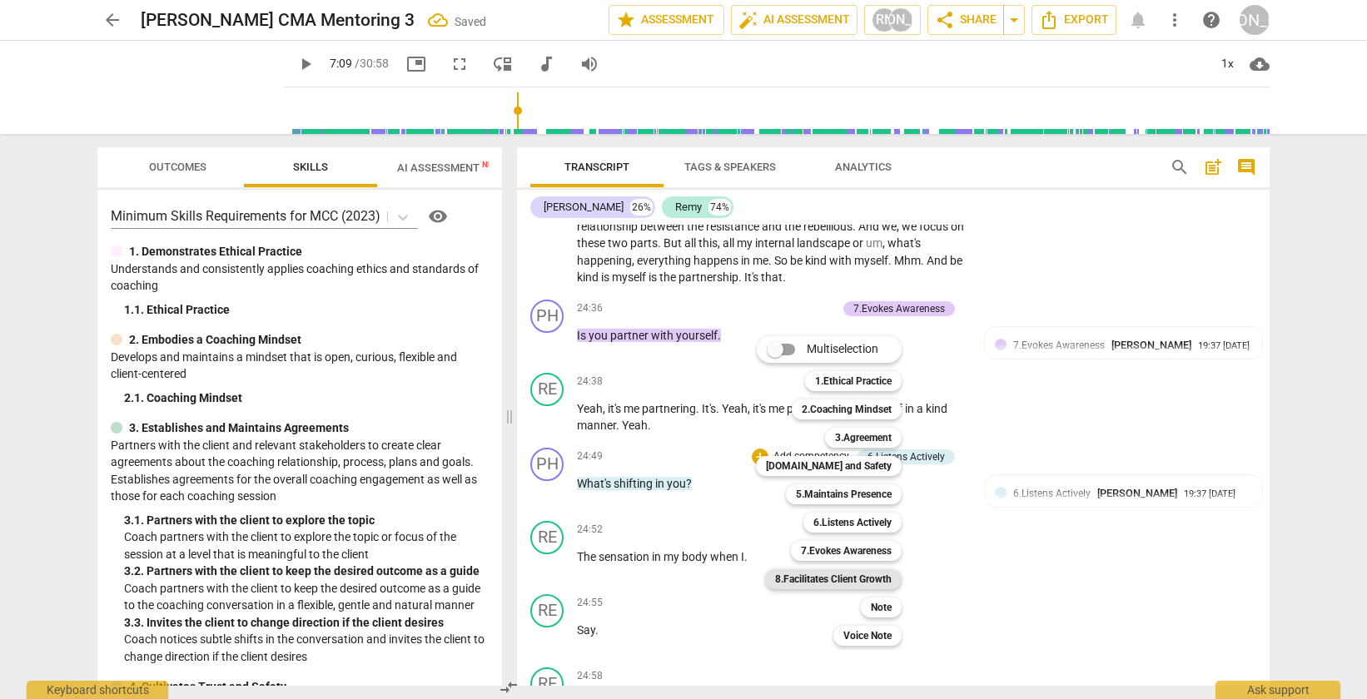
click at [831, 583] on b "8.Facilitates Client Growth" at bounding box center [833, 579] width 117 height 20
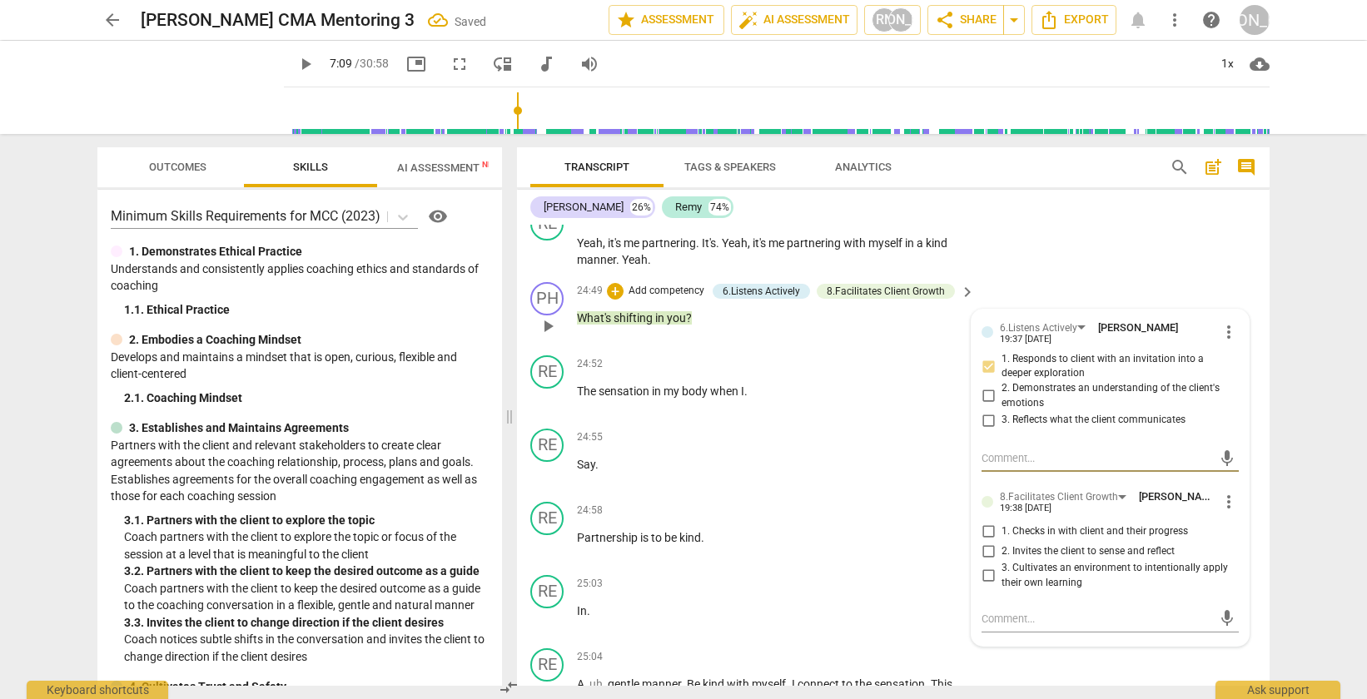
scroll to position [8049, 0]
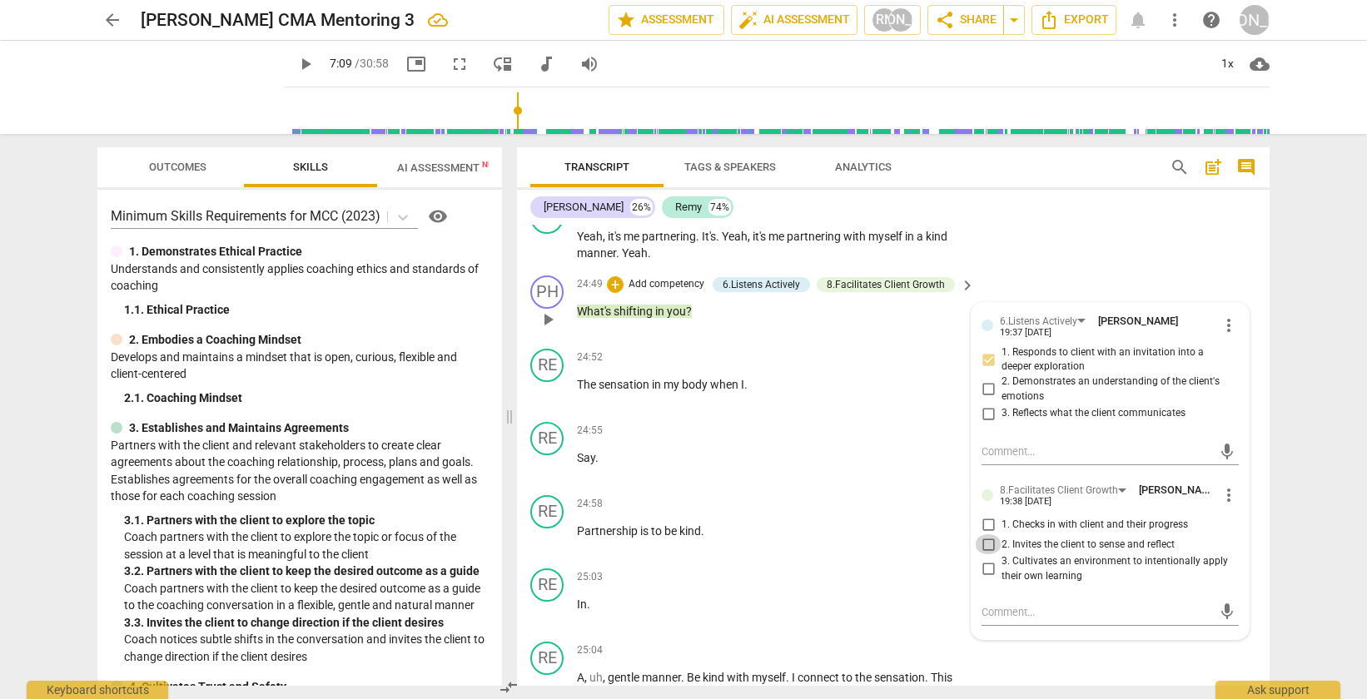
click at [987, 554] on input "2. Invites the client to sense and reflect" at bounding box center [988, 544] width 27 height 20
checkbox input "true"
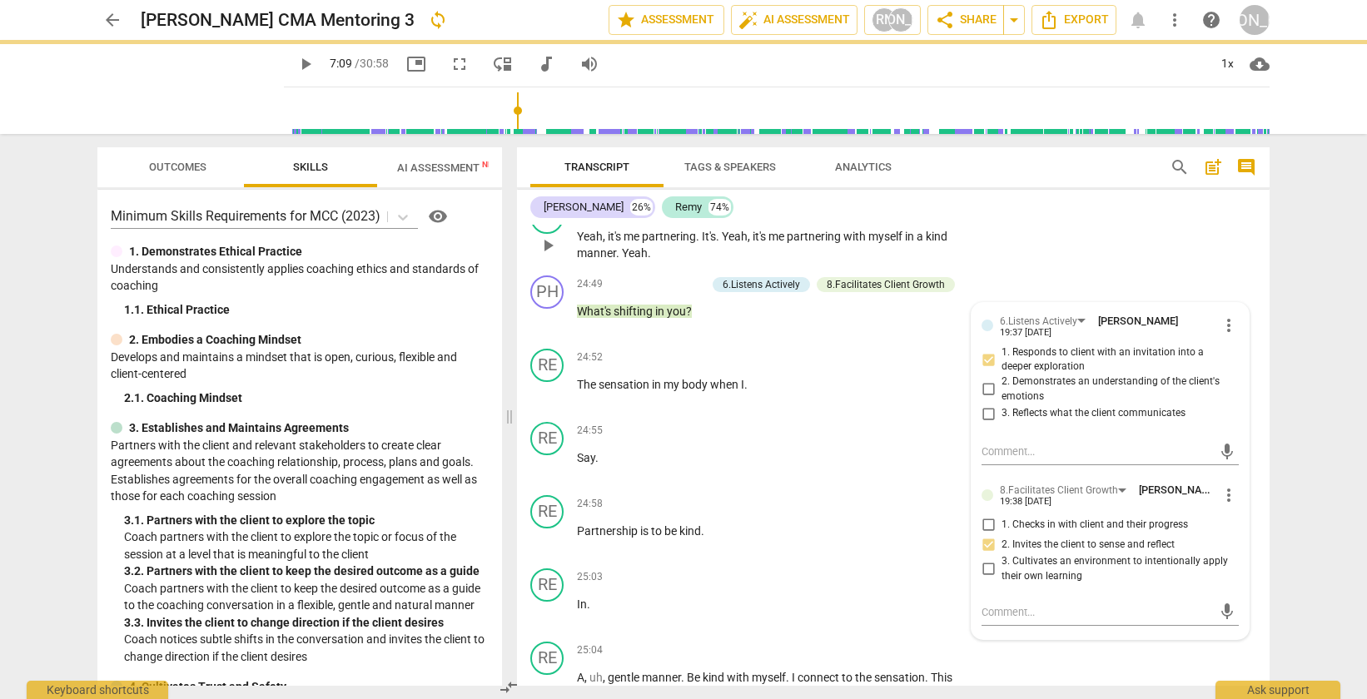
click at [1142, 256] on div "RE play_arrow pause 24:38 + Add competency keyboard_arrow_right Yeah , it's me …" at bounding box center [893, 231] width 753 height 75
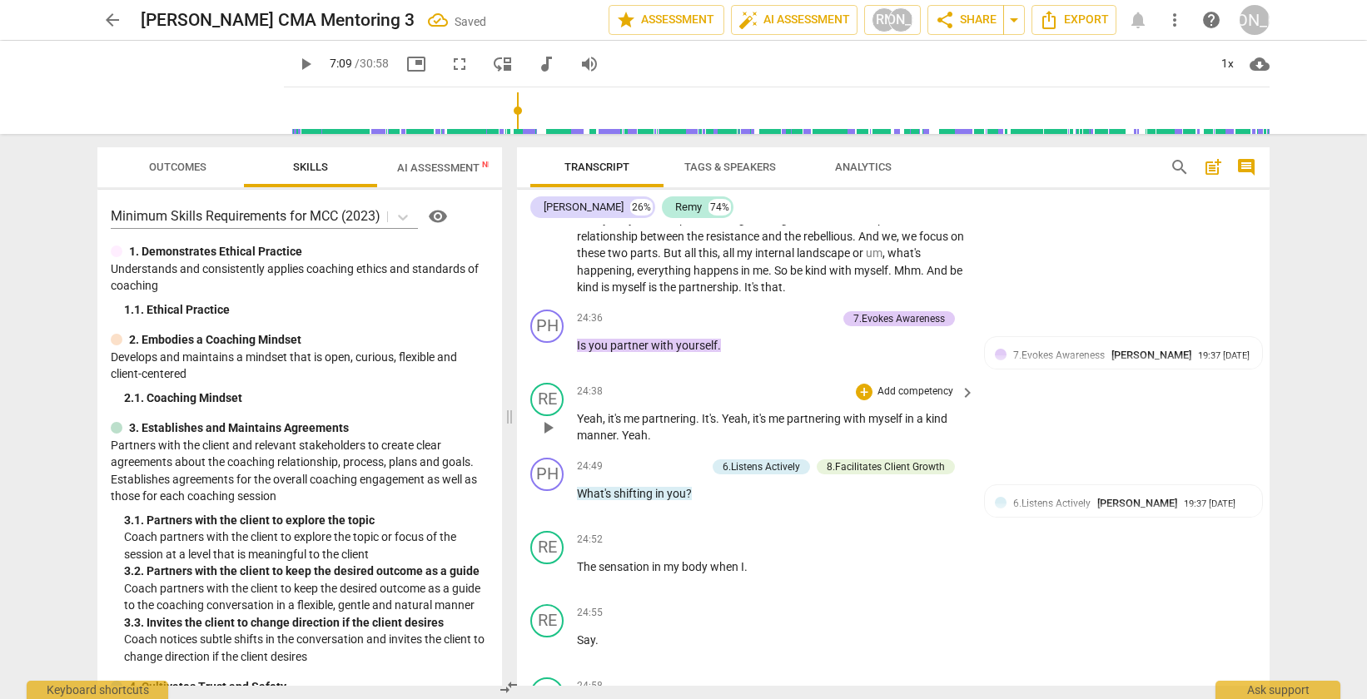
scroll to position [7869, 0]
click at [746, 325] on div "+" at bounding box center [746, 316] width 17 height 17
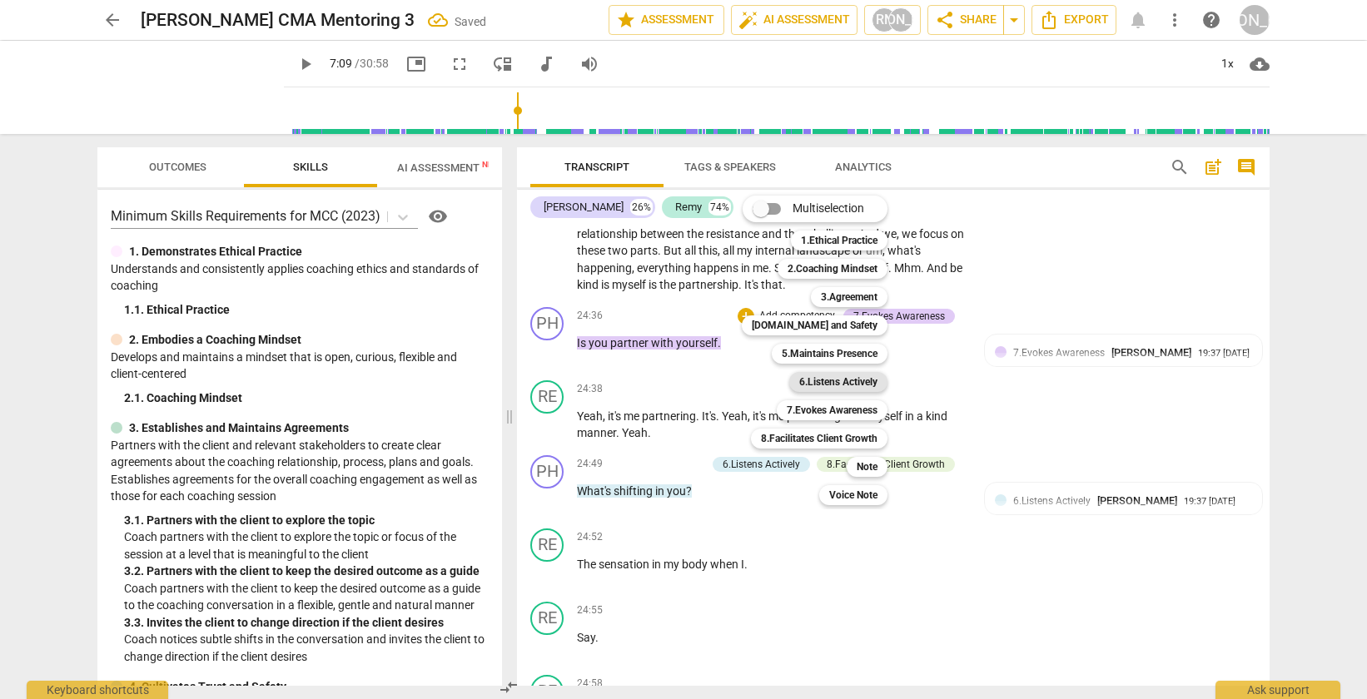
click at [832, 384] on b "6.Listens Actively" at bounding box center [838, 382] width 78 height 20
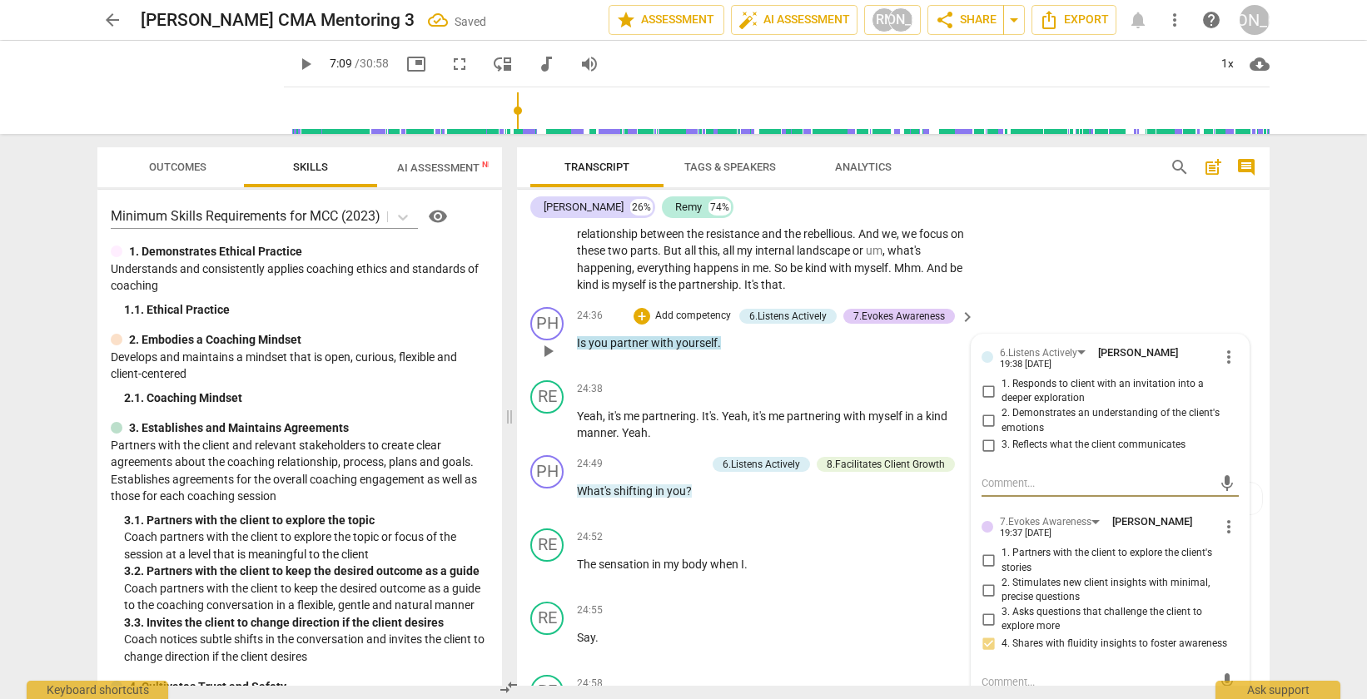
click at [983, 455] on input "3. Reflects what the client communicates" at bounding box center [988, 445] width 27 height 20
checkbox input "true"
click at [1115, 286] on div "RE play_arrow pause 23:49 + Add competency keyboard_arrow_right And I realized …" at bounding box center [893, 228] width 753 height 143
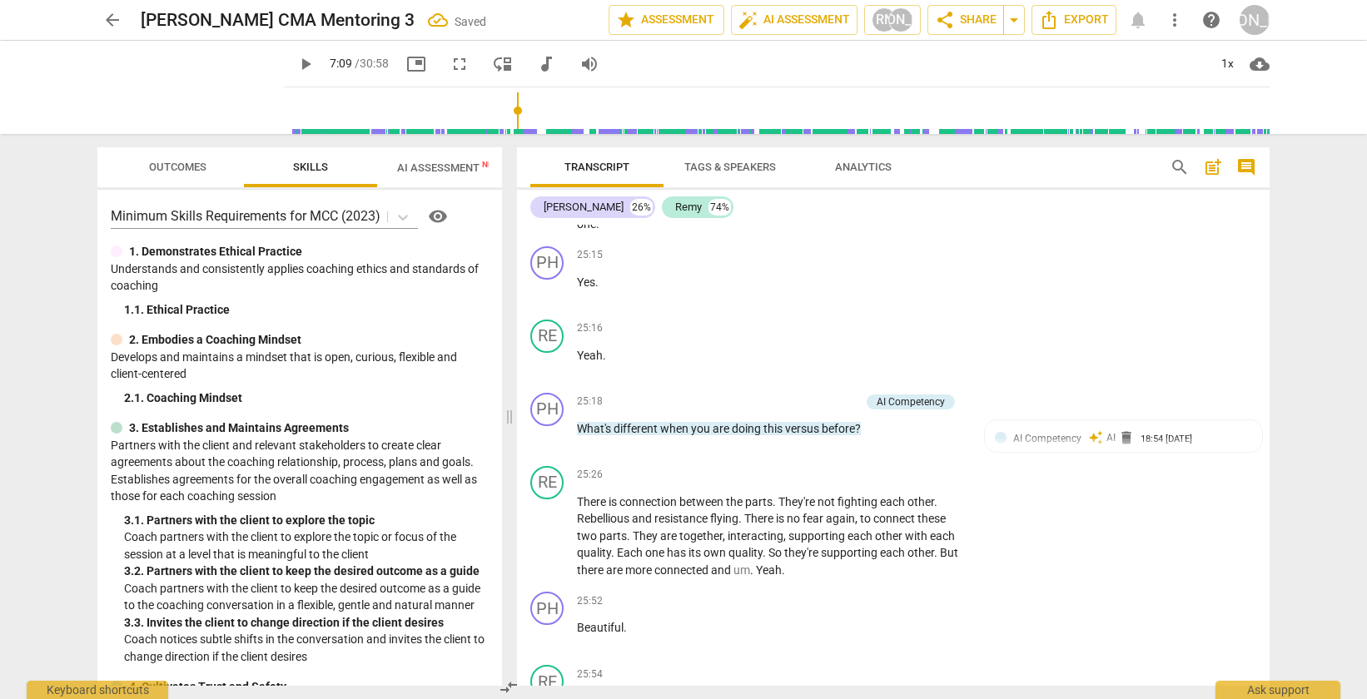
scroll to position [8526, 0]
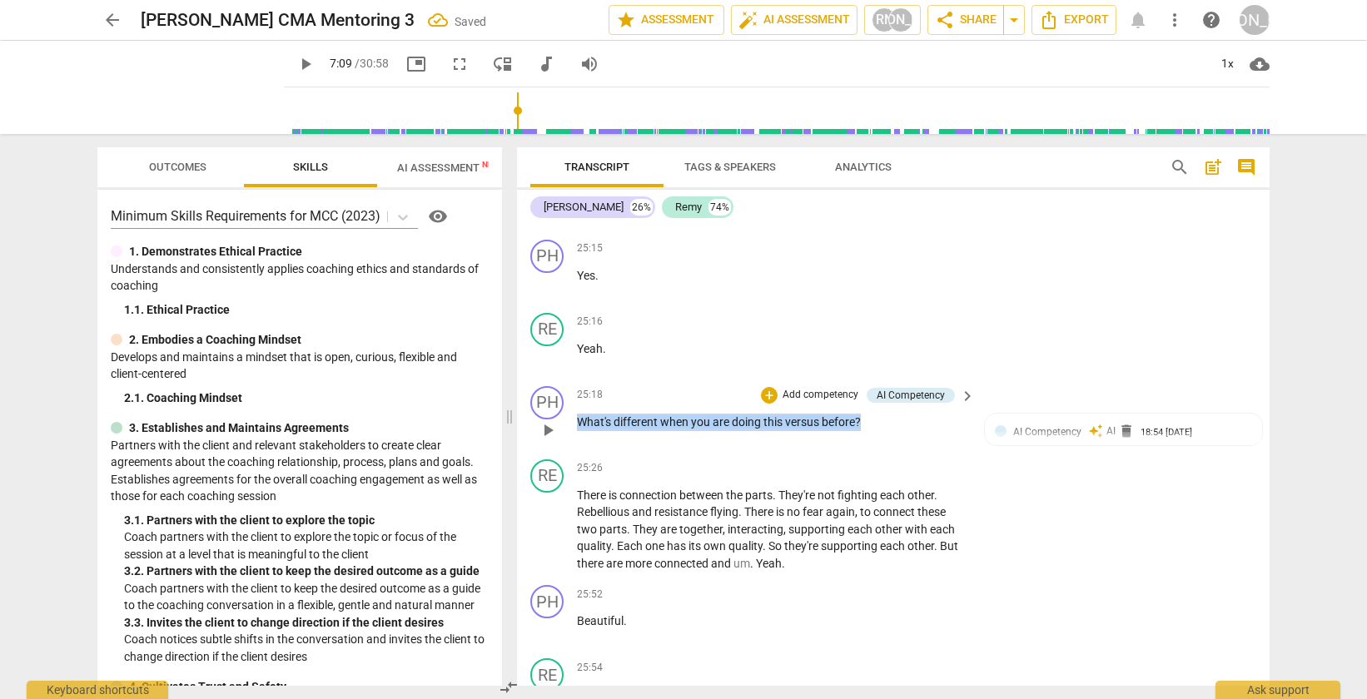
drag, startPoint x: 868, startPoint y: 456, endPoint x: 580, endPoint y: 456, distance: 288.0
click at [580, 431] on p "What's different when you are doing this versus before ?" at bounding box center [772, 422] width 390 height 17
click at [767, 404] on div "+" at bounding box center [769, 395] width 17 height 17
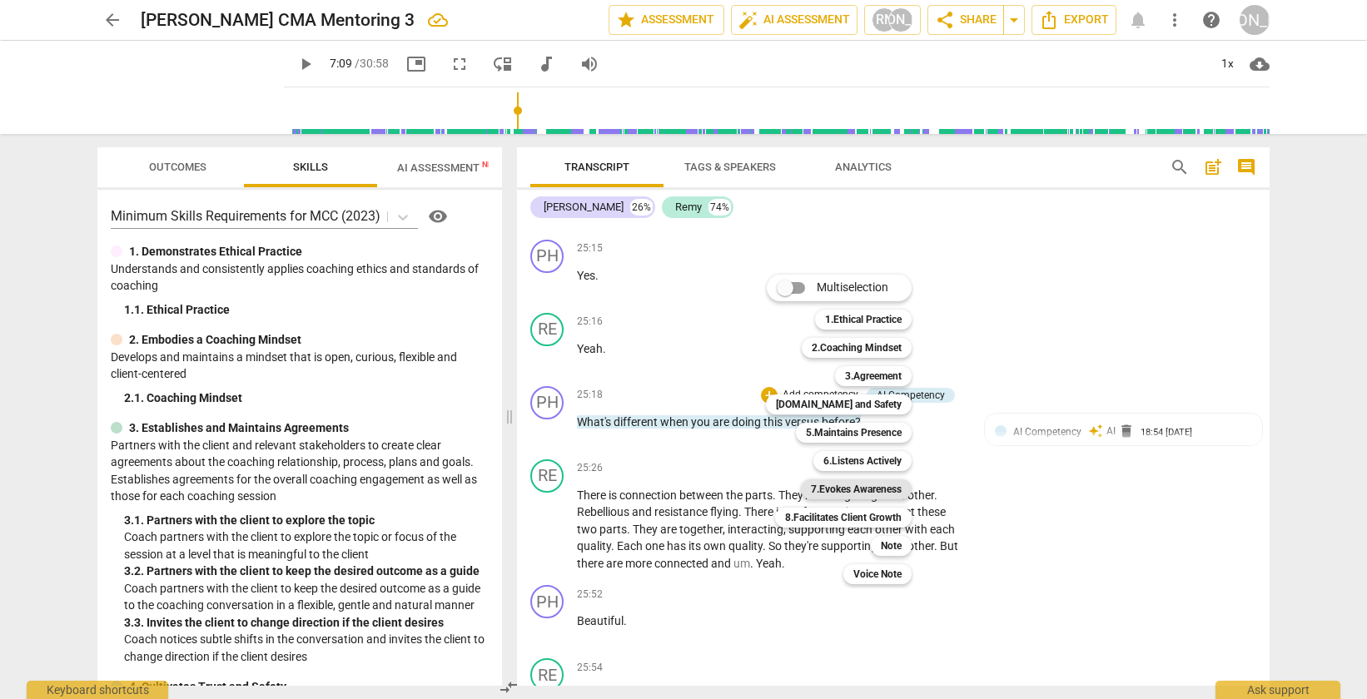
click at [859, 493] on b "7.Evokes Awareness" at bounding box center [856, 490] width 91 height 20
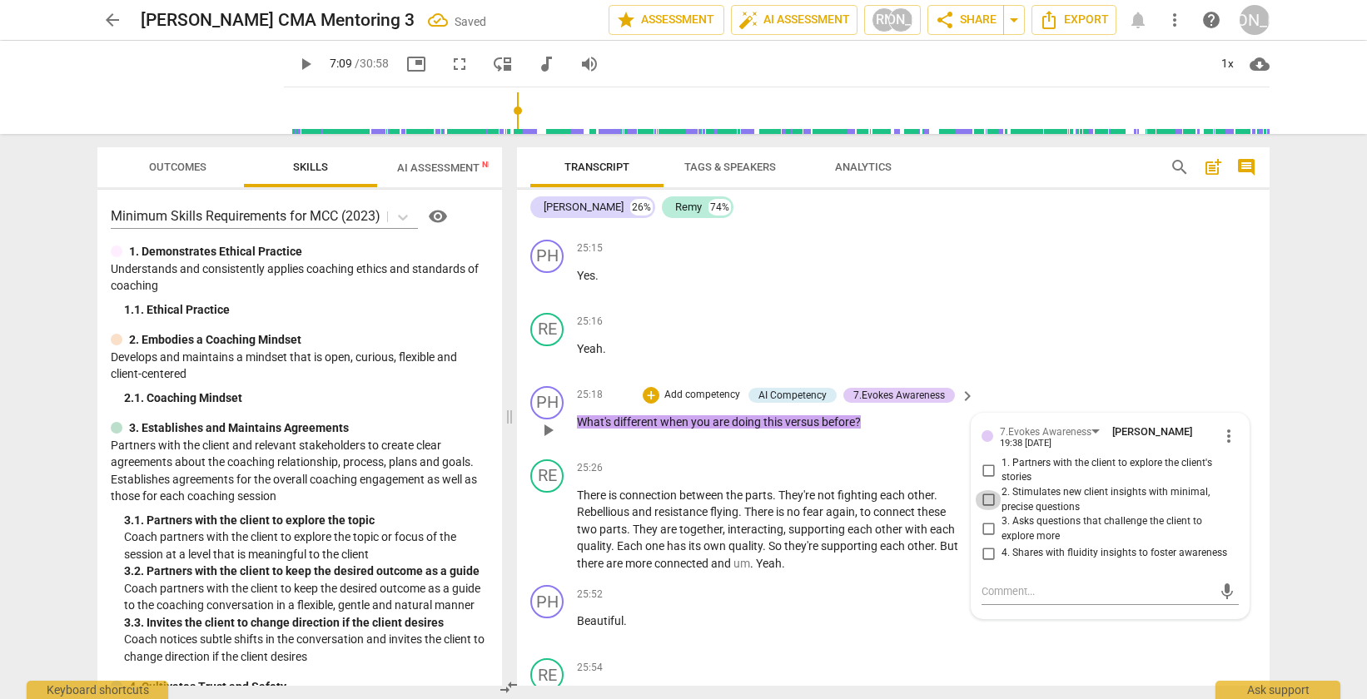
click at [986, 510] on input "2. Stimulates new client insights with minimal, precise questions" at bounding box center [988, 500] width 27 height 20
checkbox input "true"
click at [1093, 365] on div "RE play_arrow pause 25:16 + Add competency keyboard_arrow_right Yeah ." at bounding box center [893, 342] width 753 height 73
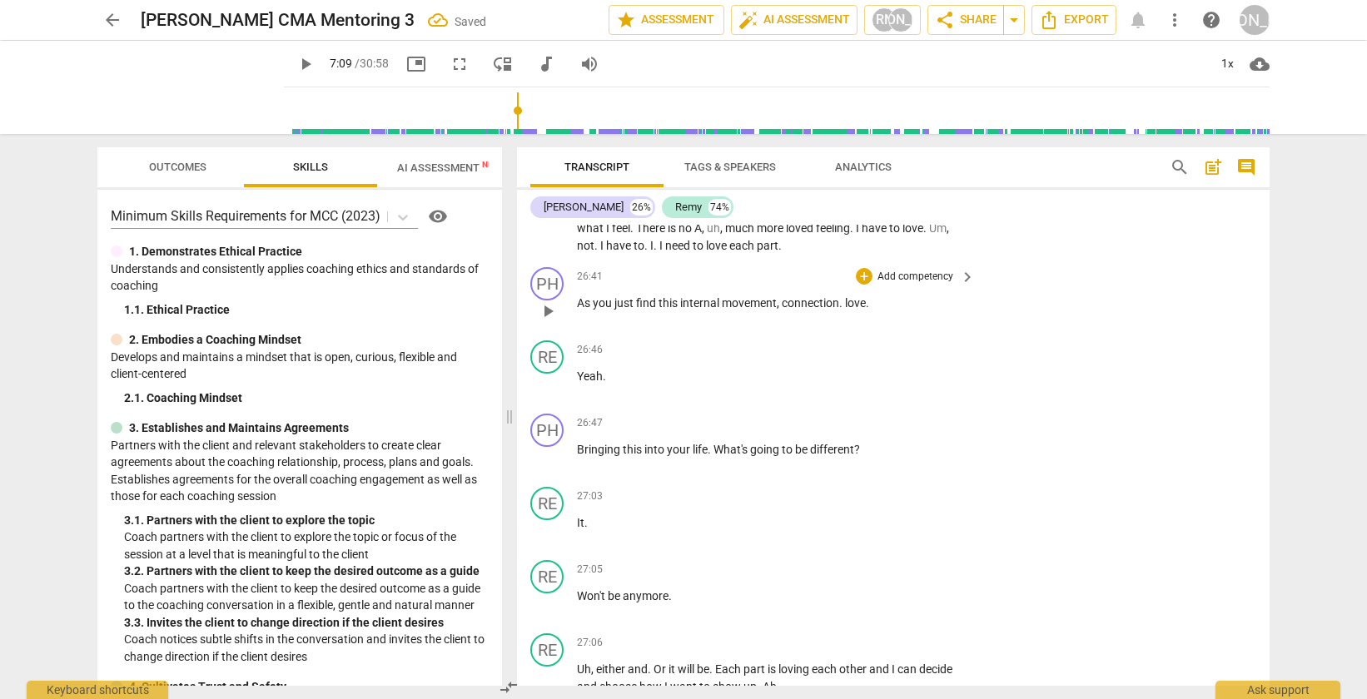
scroll to position [9027, 0]
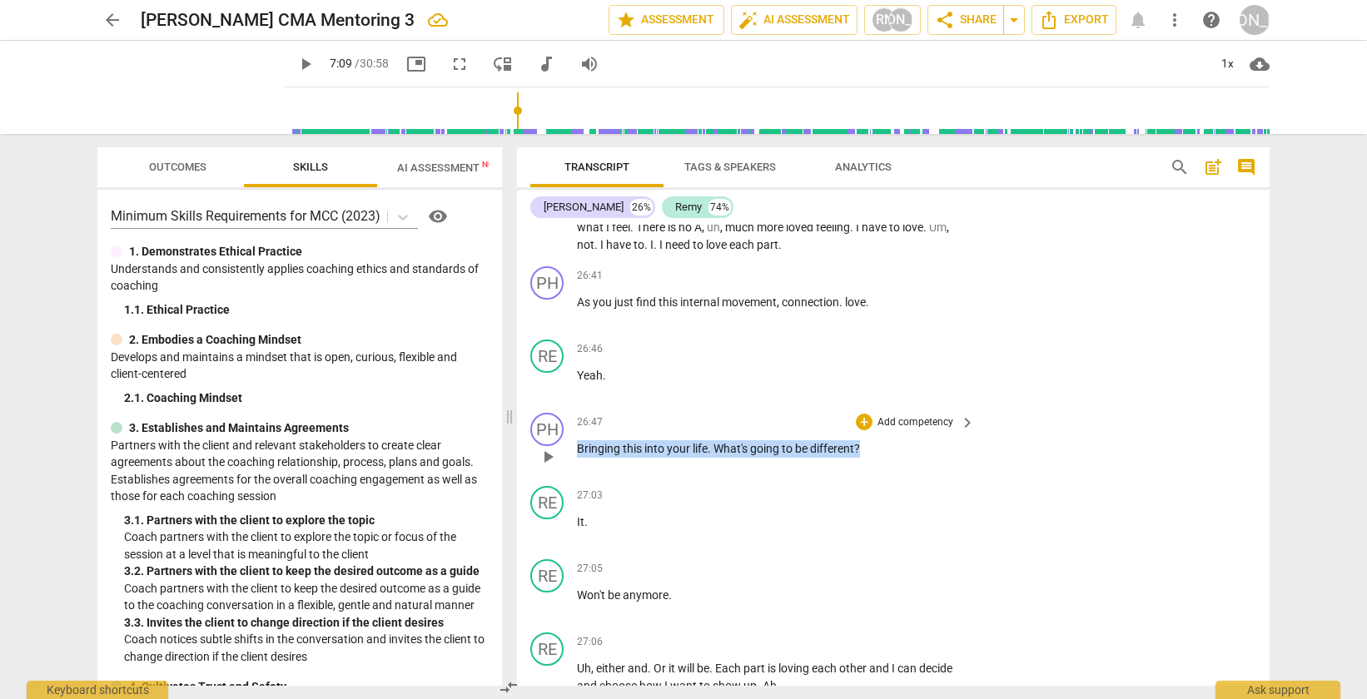
drag, startPoint x: 872, startPoint y: 480, endPoint x: 579, endPoint y: 485, distance: 293.9
click at [579, 458] on p "Bringing this into your life . What's going to be different ?" at bounding box center [772, 448] width 390 height 17
click at [857, 430] on div "+" at bounding box center [864, 422] width 17 height 17
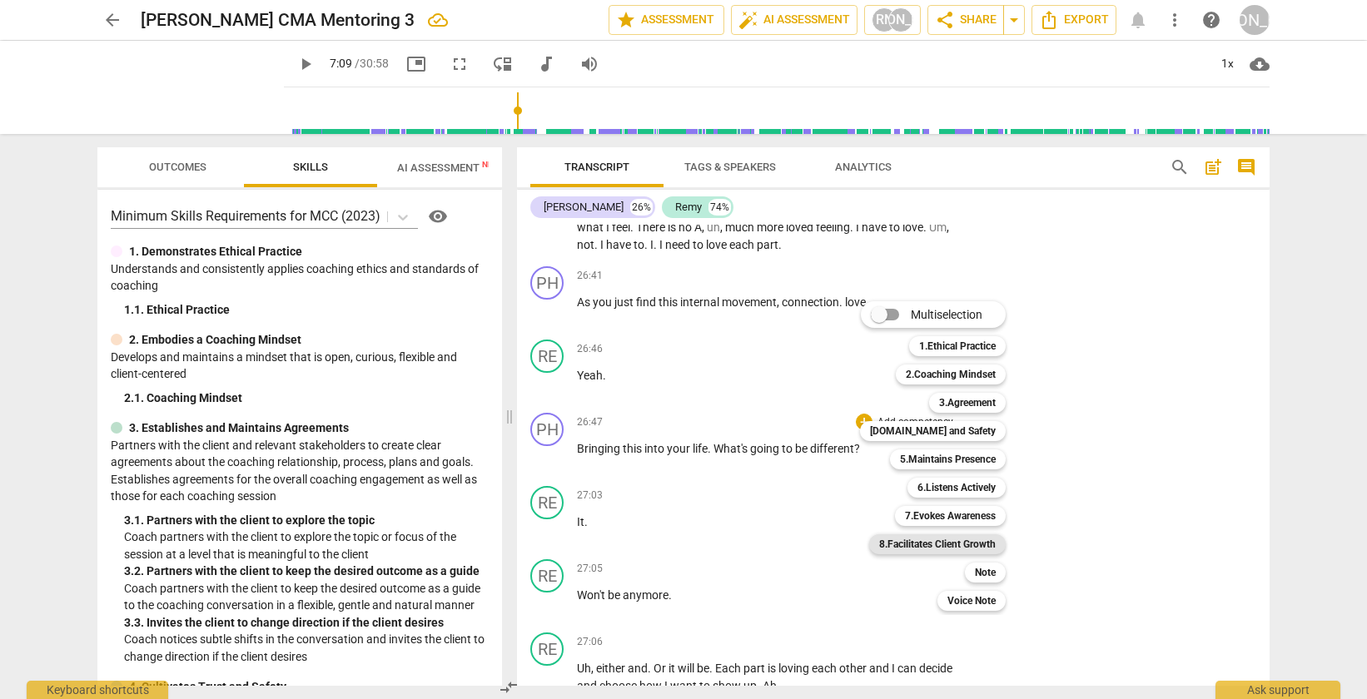
click at [956, 544] on b "8.Facilitates Client Growth" at bounding box center [937, 544] width 117 height 20
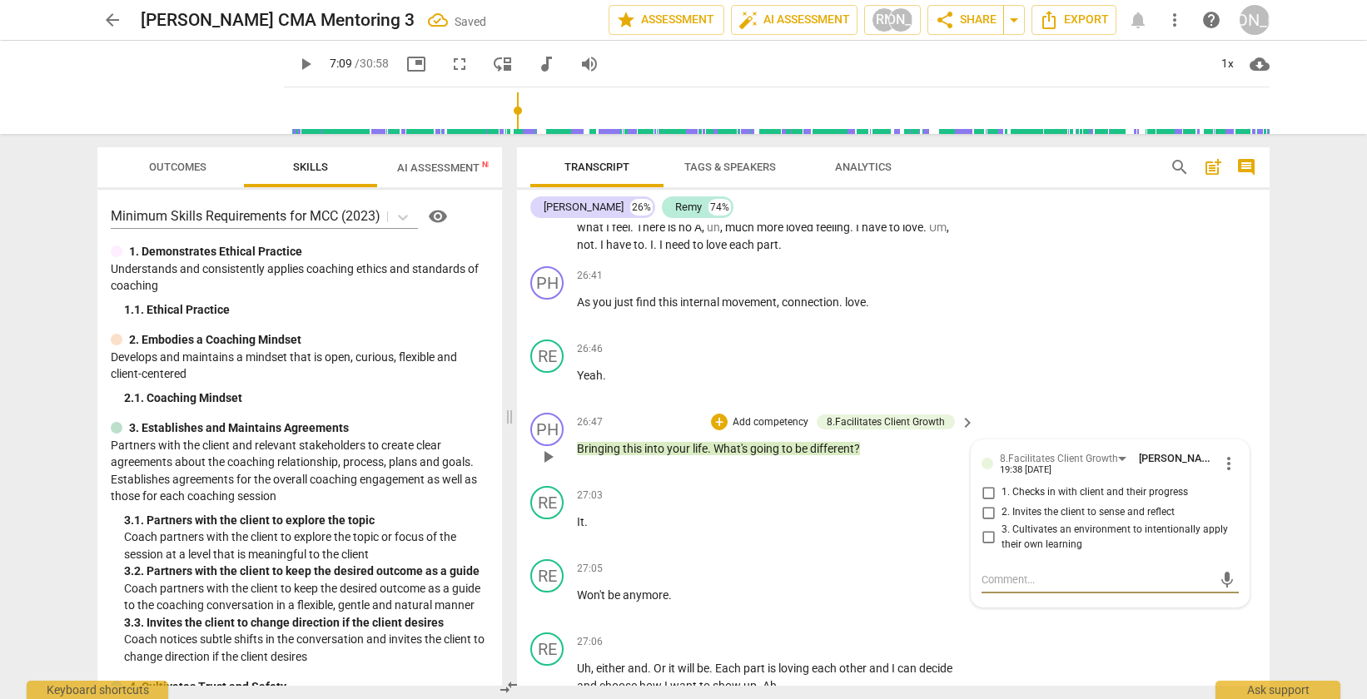
click at [989, 503] on input "1. Checks in with client and their progress" at bounding box center [988, 493] width 27 height 20
checkbox input "true"
click at [1046, 389] on div "RE play_arrow pause 26:46 + Add competency keyboard_arrow_right Yeah ." at bounding box center [893, 369] width 753 height 73
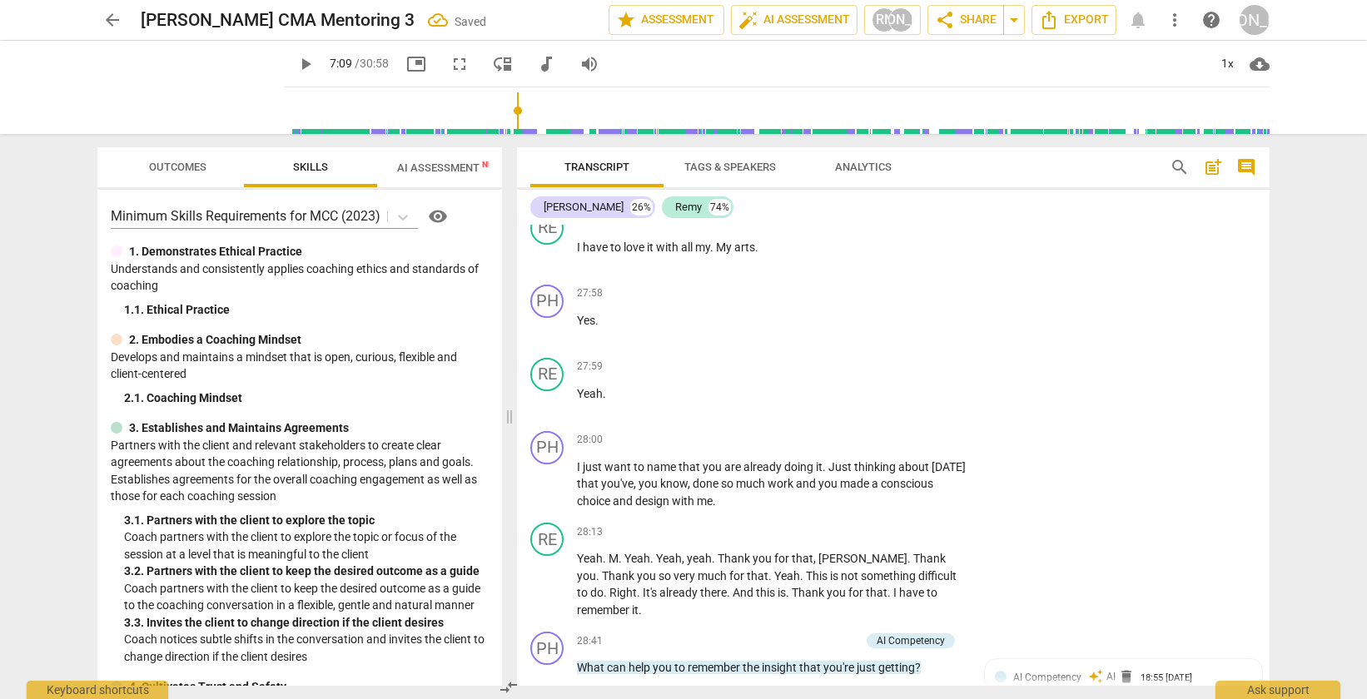
scroll to position [9946, 0]
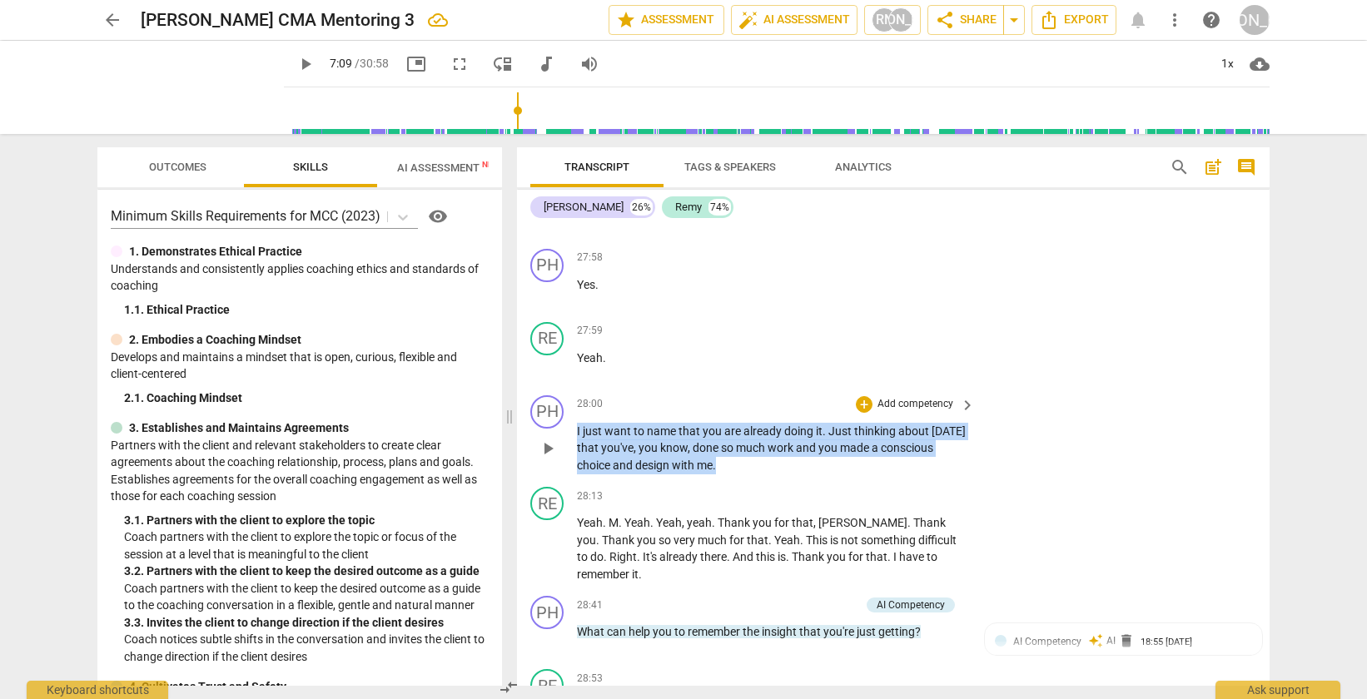
drag, startPoint x: 743, startPoint y: 498, endPoint x: 577, endPoint y: 469, distance: 168.2
click at [577, 469] on p "I just want to name that you are already doing it . Just thinking about today t…" at bounding box center [772, 449] width 390 height 52
click at [862, 413] on div "+" at bounding box center [864, 404] width 17 height 17
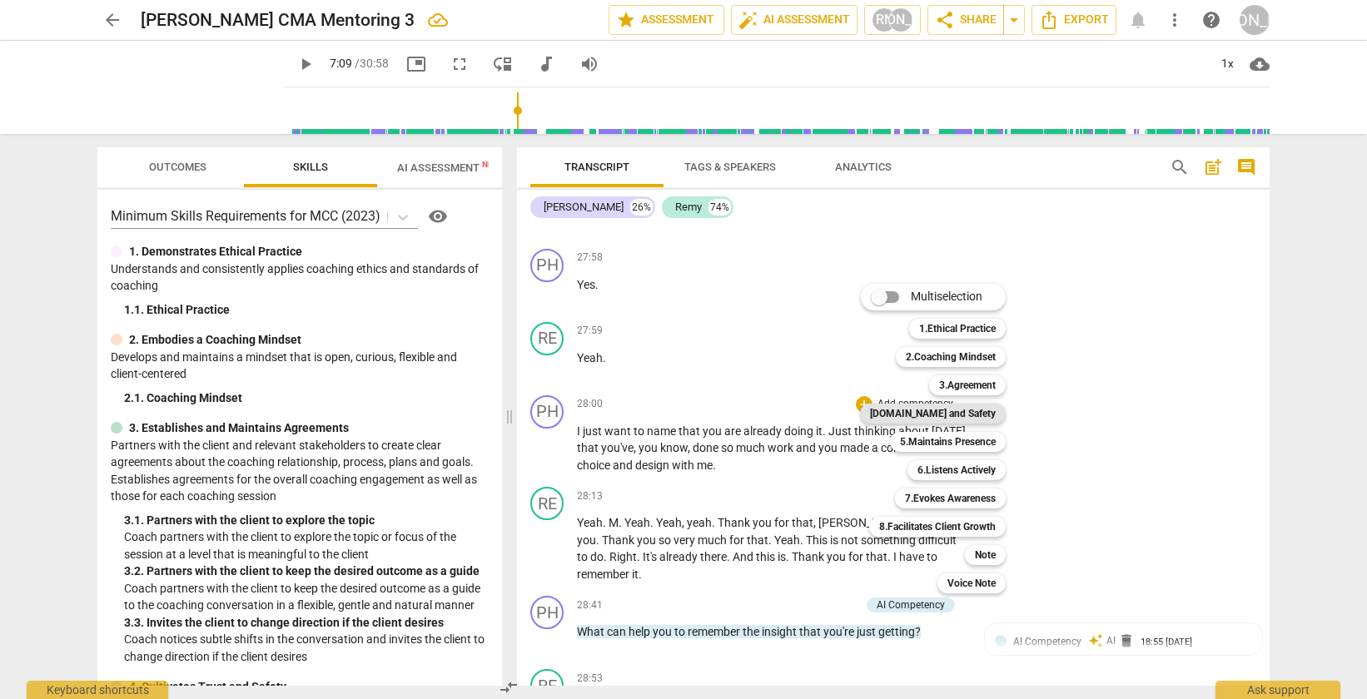
click at [967, 421] on b "[DOMAIN_NAME] and Safety" at bounding box center [933, 414] width 126 height 20
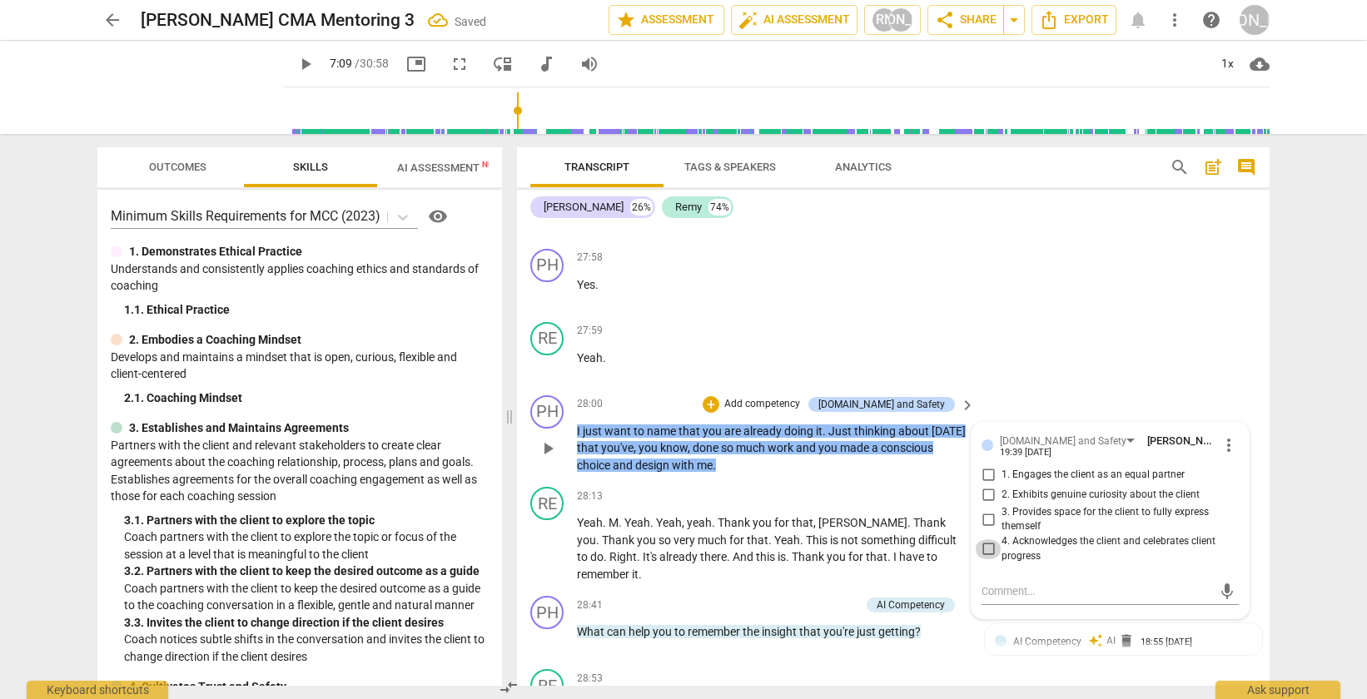
click at [987, 559] on input "4. Acknowledges the client and celebrates client progress" at bounding box center [988, 549] width 27 height 20
checkbox input "true"
click at [1066, 389] on div "RE play_arrow pause 27:59 + Add competency keyboard_arrow_right Yeah ." at bounding box center [893, 352] width 753 height 73
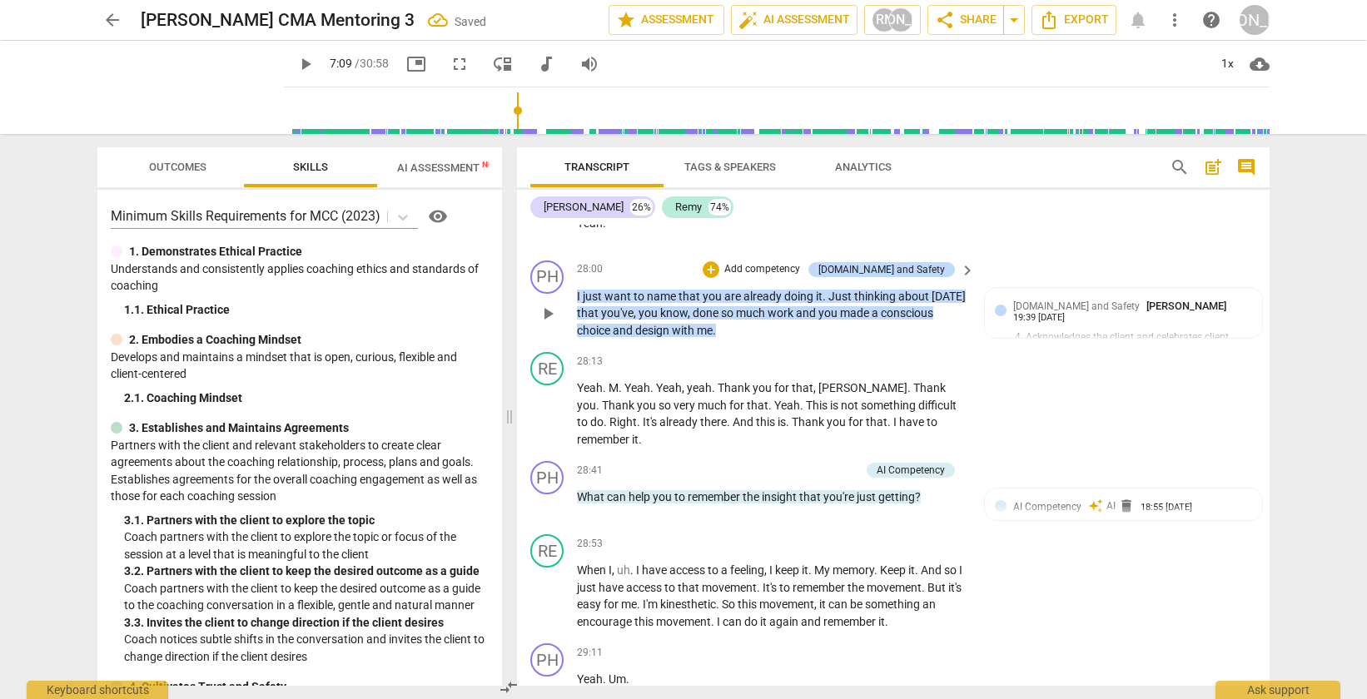
scroll to position [10082, 0]
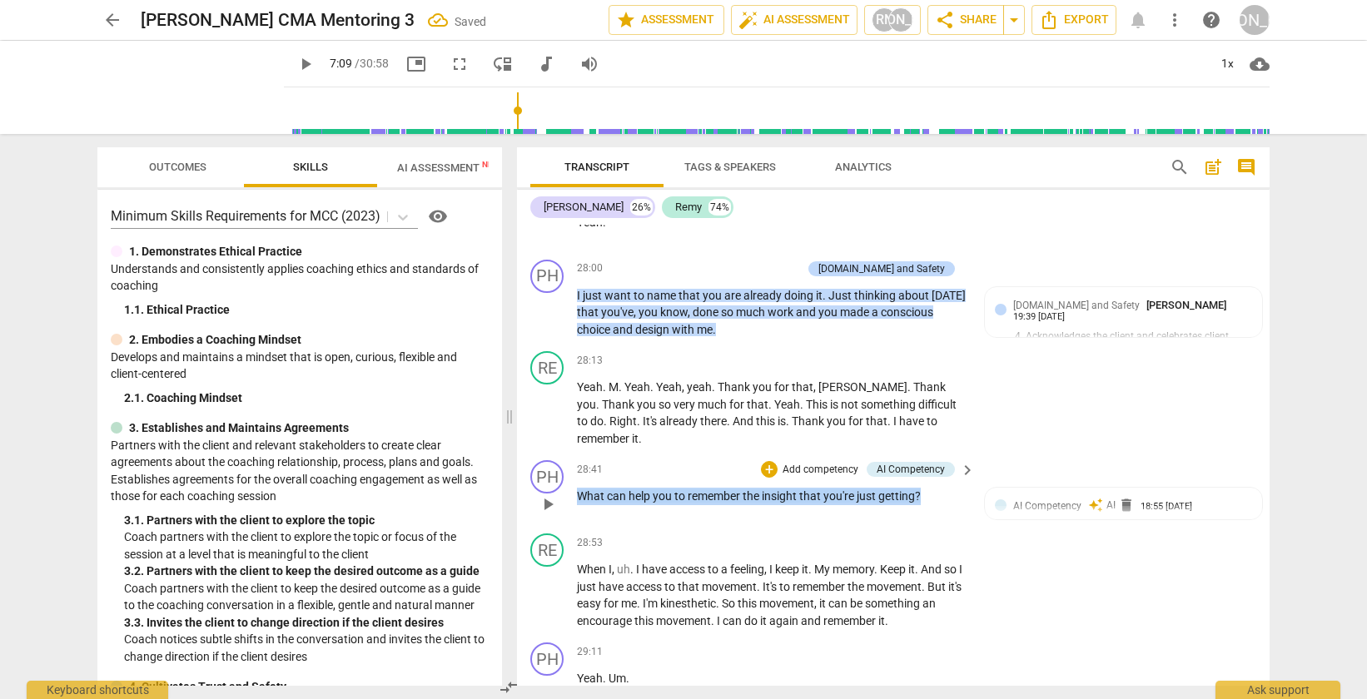
drag, startPoint x: 929, startPoint y: 530, endPoint x: 571, endPoint y: 531, distance: 358.0
click at [571, 527] on div "PH play_arrow pause 28:41 + Add competency AI Competency keyboard_arrow_right W…" at bounding box center [893, 490] width 753 height 73
click at [768, 478] on div "+" at bounding box center [769, 469] width 17 height 17
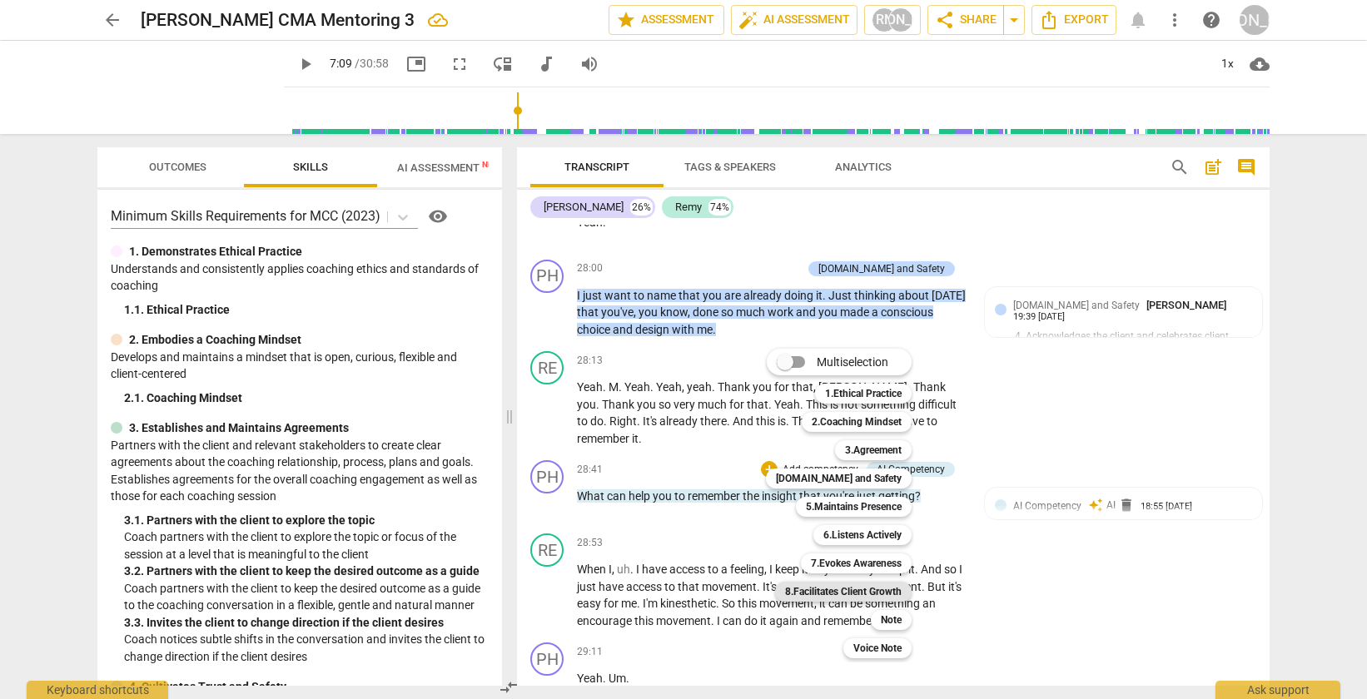
click at [878, 592] on b "8.Facilitates Client Growth" at bounding box center [843, 592] width 117 height 20
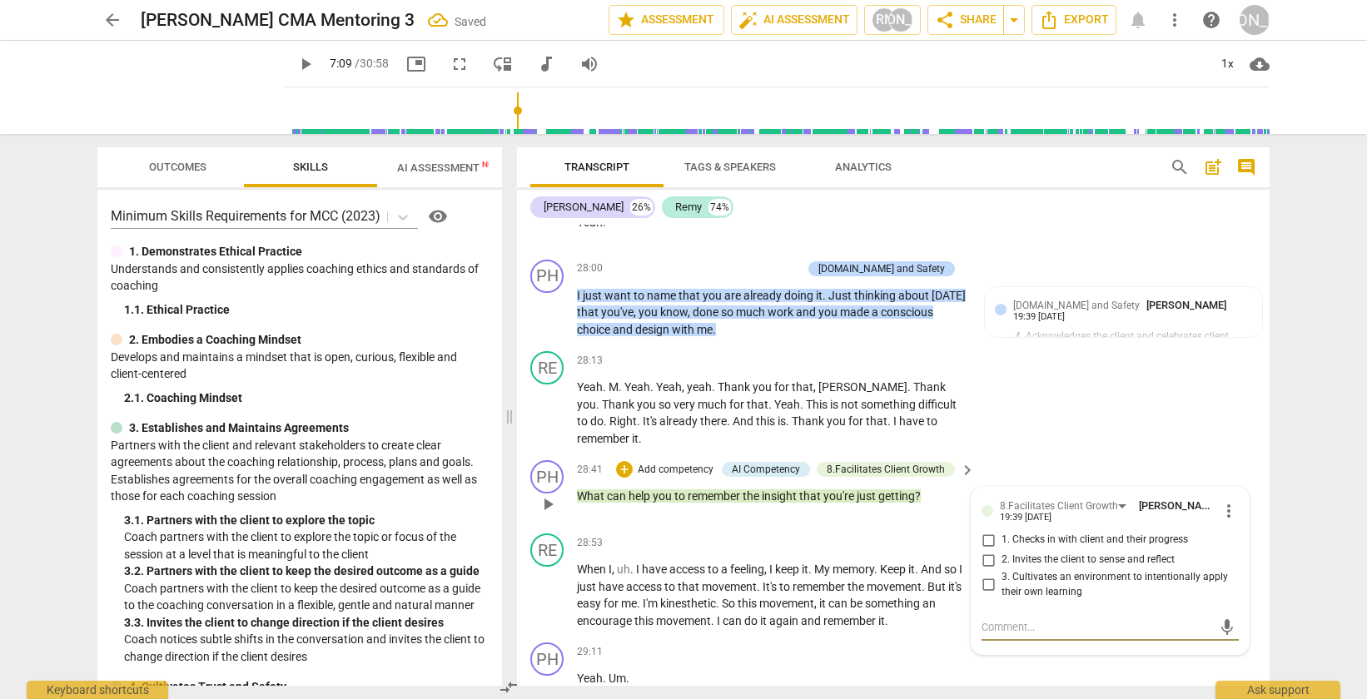
click at [984, 595] on input "3. Cultivates an environment to intentionally apply their own learning" at bounding box center [988, 585] width 27 height 20
checkbox input "true"
click at [1055, 454] on div "RE play_arrow pause 28:13 + Add competency keyboard_arrow_right Yeah . M . Yeah…" at bounding box center [893, 399] width 753 height 109
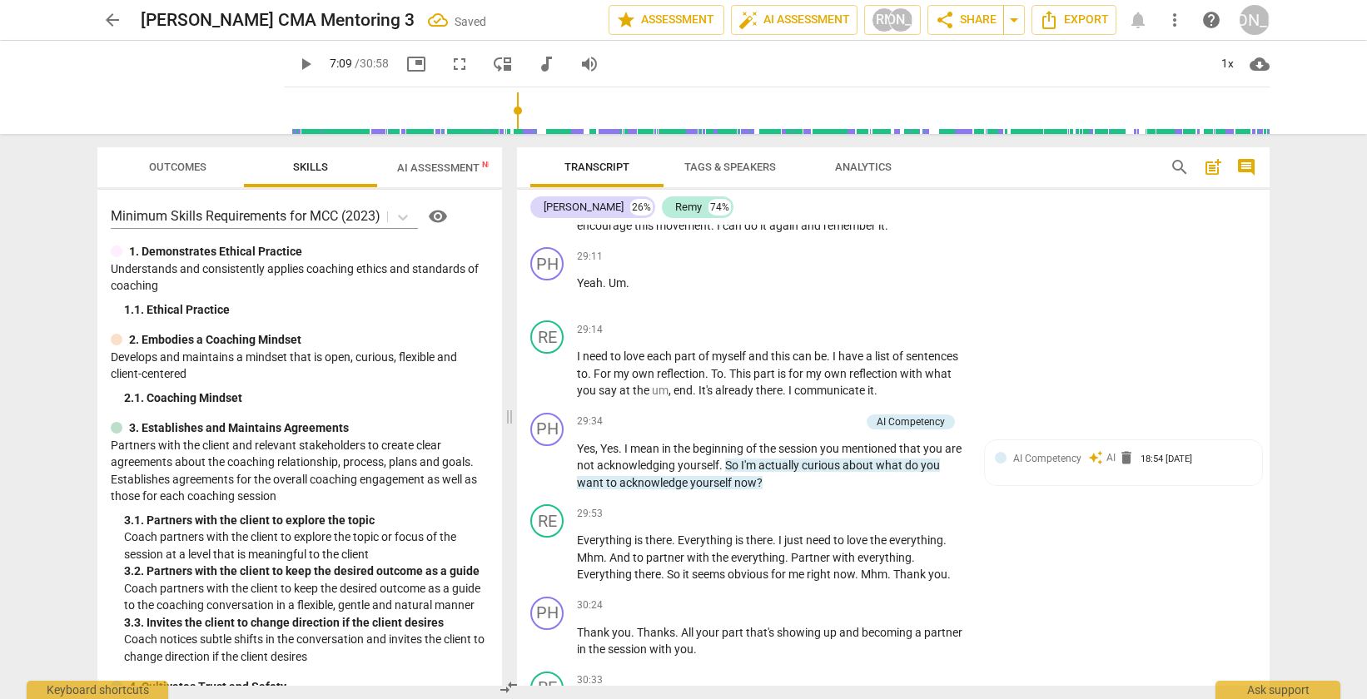
scroll to position [10478, 0]
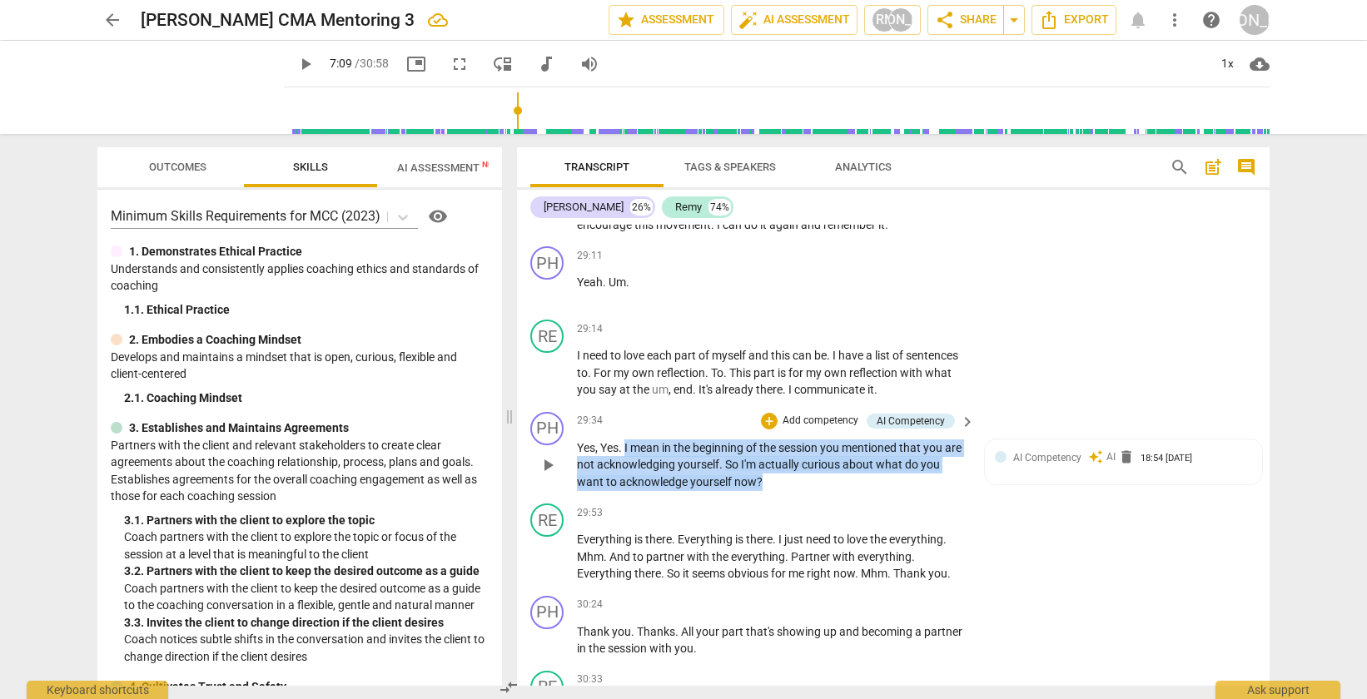
drag, startPoint x: 836, startPoint y: 532, endPoint x: 624, endPoint y: 504, distance: 213.3
click at [624, 491] on p "Yes , Yes . I mean in the beginning of the session you mentioned that you are n…" at bounding box center [772, 466] width 390 height 52
click at [767, 430] on div "+" at bounding box center [769, 421] width 17 height 17
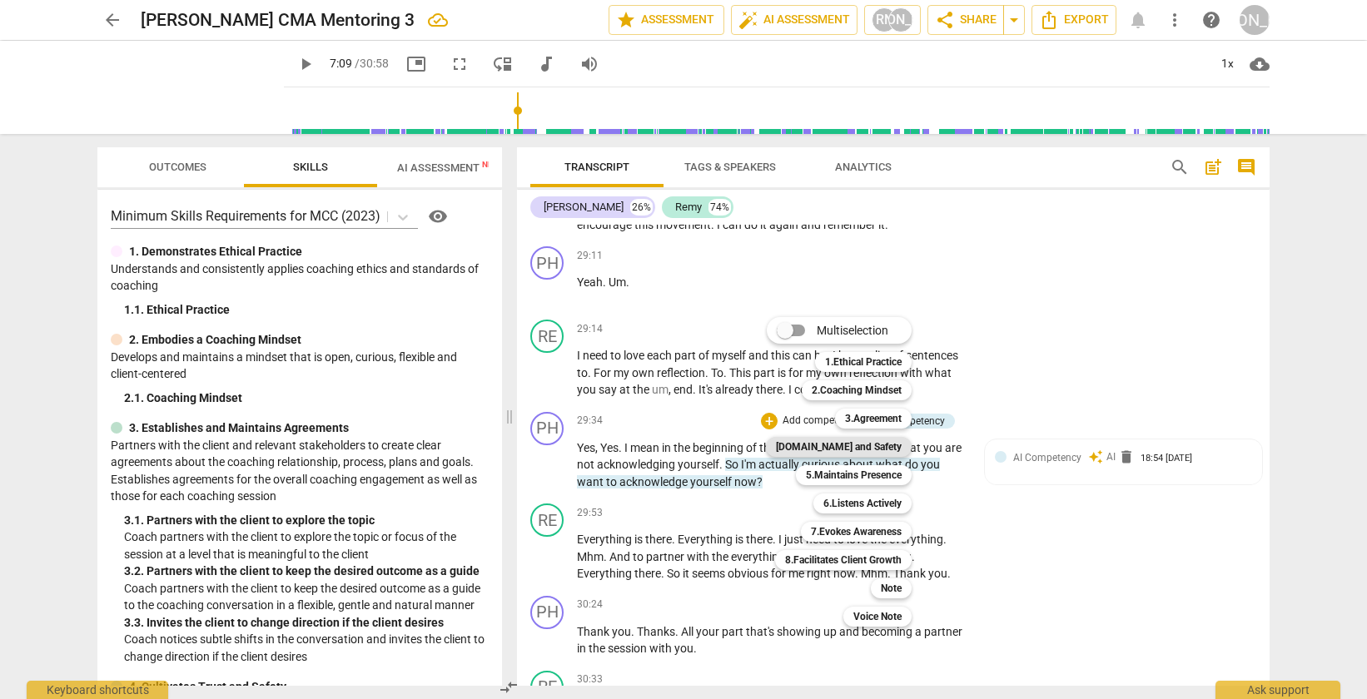
click at [866, 454] on b "[DOMAIN_NAME] and Safety" at bounding box center [839, 447] width 126 height 20
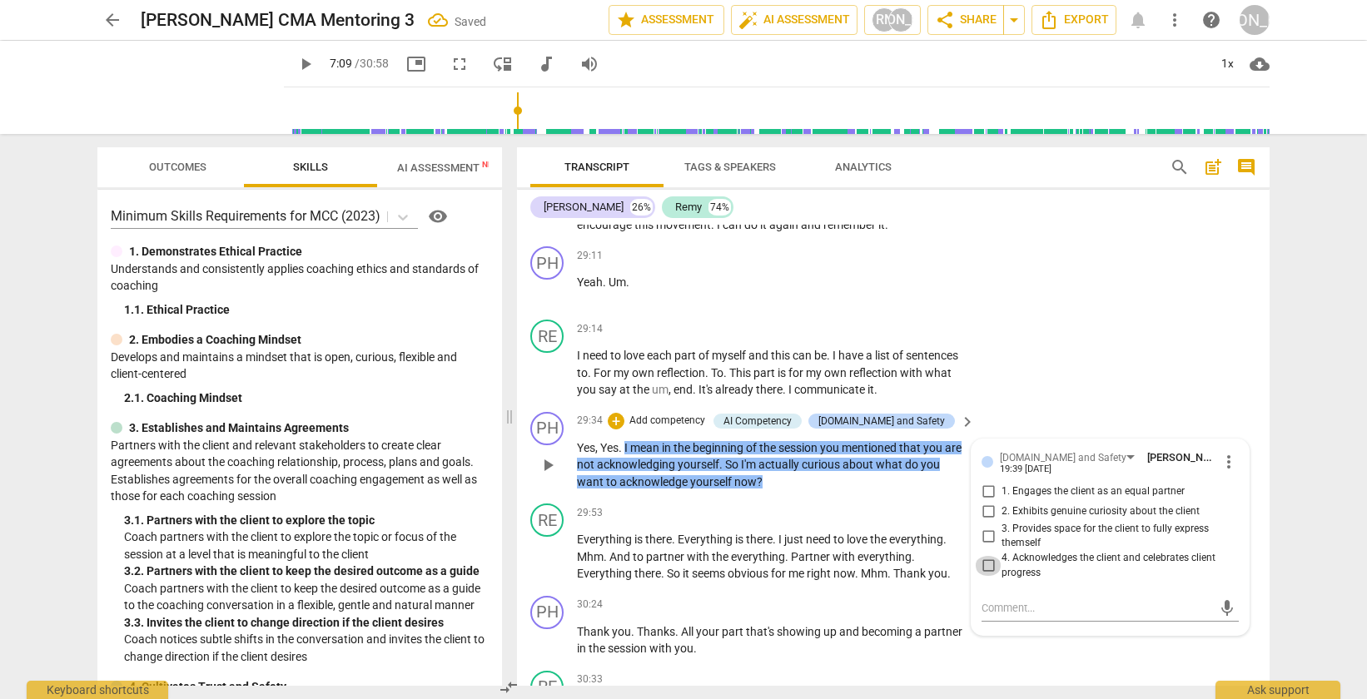
click at [986, 576] on input "4. Acknowledges the client and celebrates client progress" at bounding box center [988, 566] width 27 height 20
checkbox input "true"
click at [690, 429] on p "Add competency" at bounding box center [667, 421] width 79 height 15
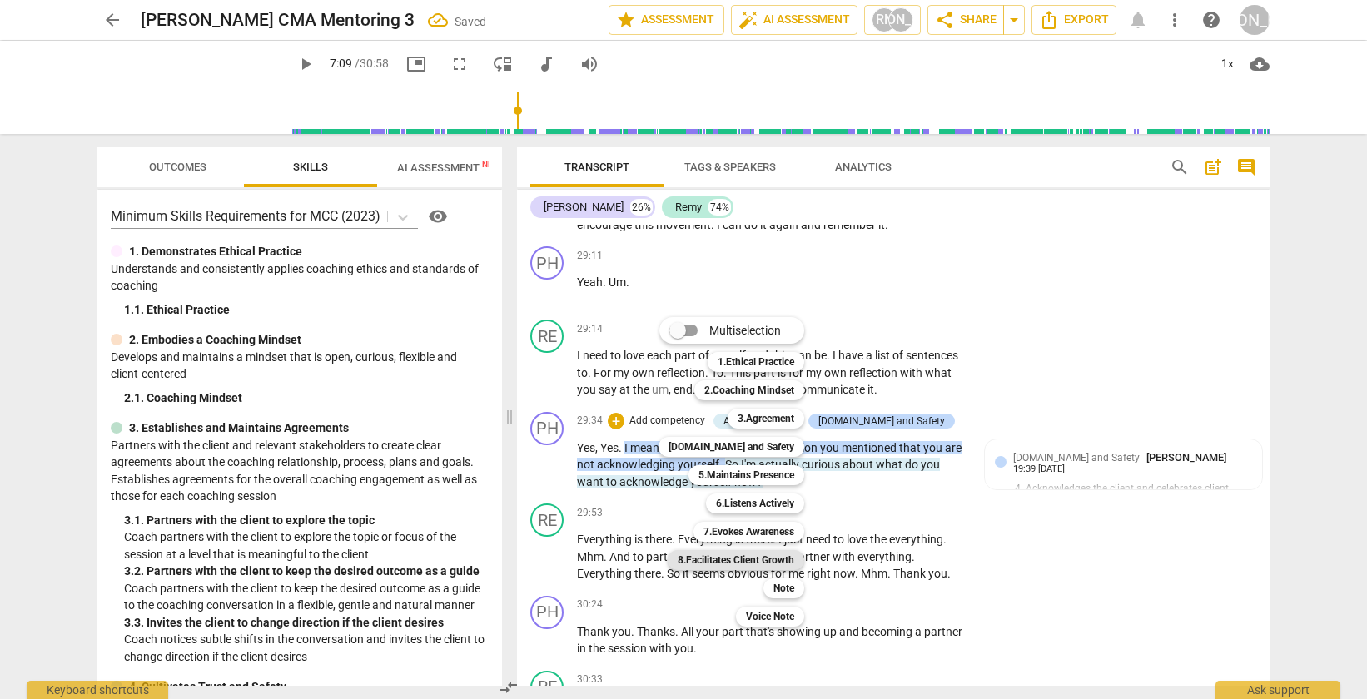
click at [760, 559] on b "8.Facilitates Client Growth" at bounding box center [736, 560] width 117 height 20
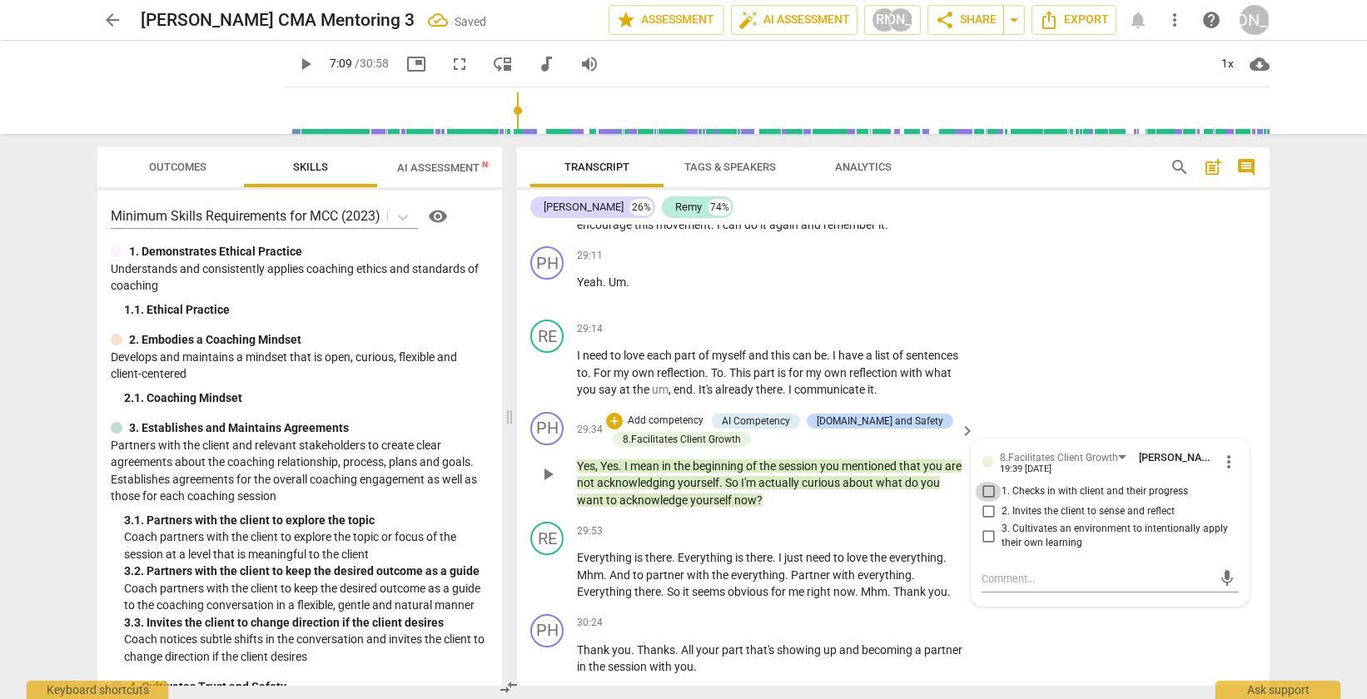
click at [987, 502] on input "1. Checks in with client and their progress" at bounding box center [988, 492] width 27 height 20
checkbox input "true"
click at [1049, 405] on div "RE play_arrow pause 29:14 + Add competency keyboard_arrow_right I need to love …" at bounding box center [893, 359] width 753 height 92
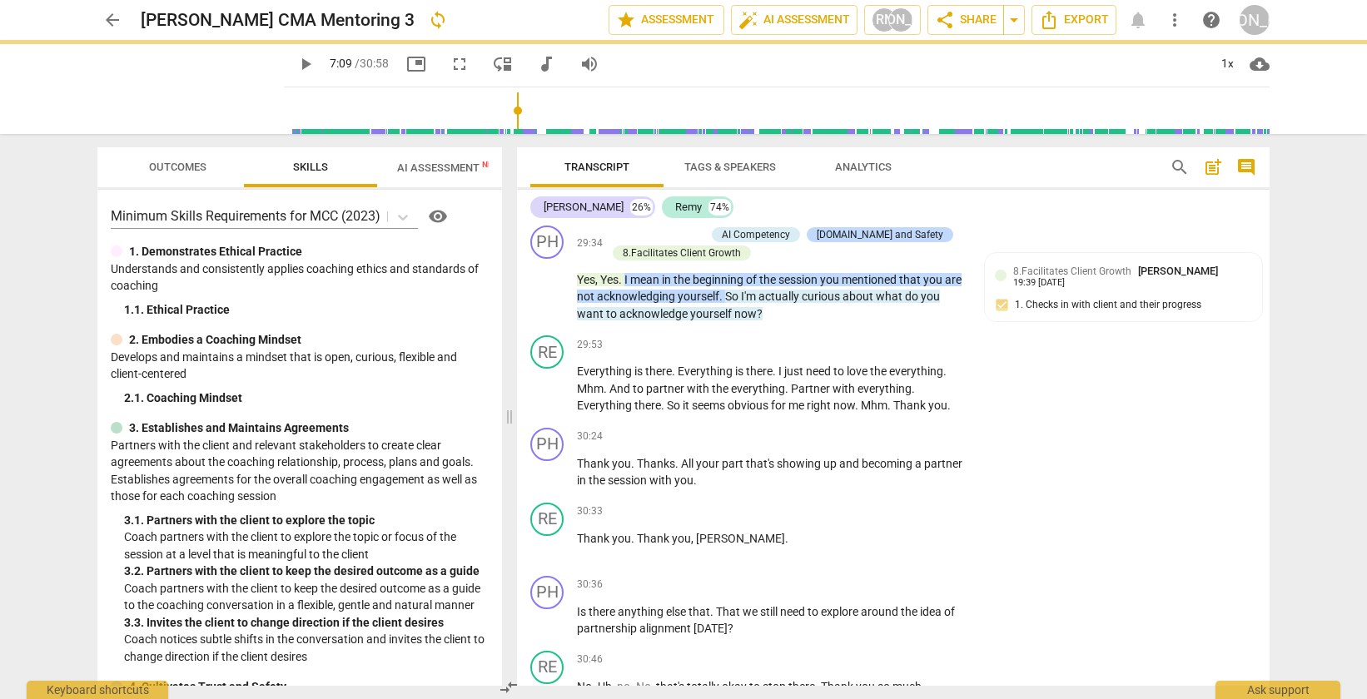
scroll to position [10726, 0]
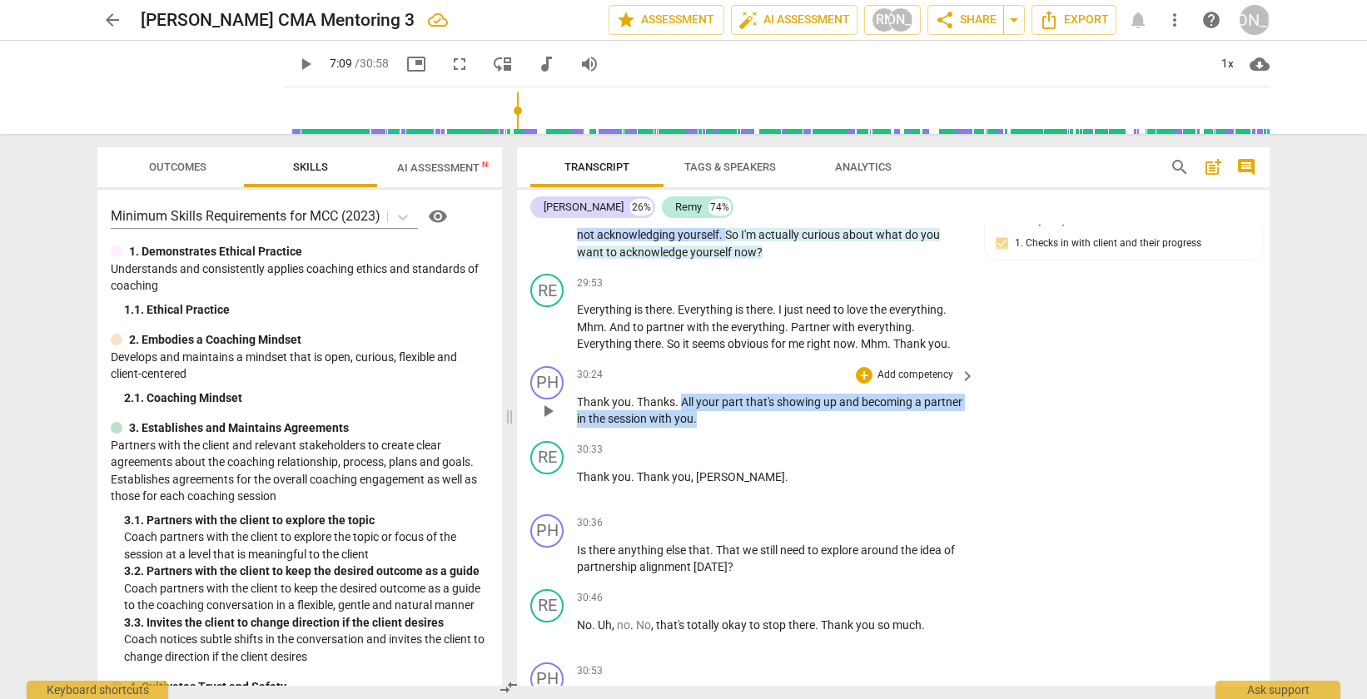
drag, startPoint x: 748, startPoint y: 472, endPoint x: 681, endPoint y: 459, distance: 68.7
click at [681, 428] on p "Thank you . Thanks . All your part that's showing up and becoming a partner in …" at bounding box center [772, 411] width 390 height 34
click at [869, 384] on div "+ Add competency" at bounding box center [905, 375] width 99 height 17
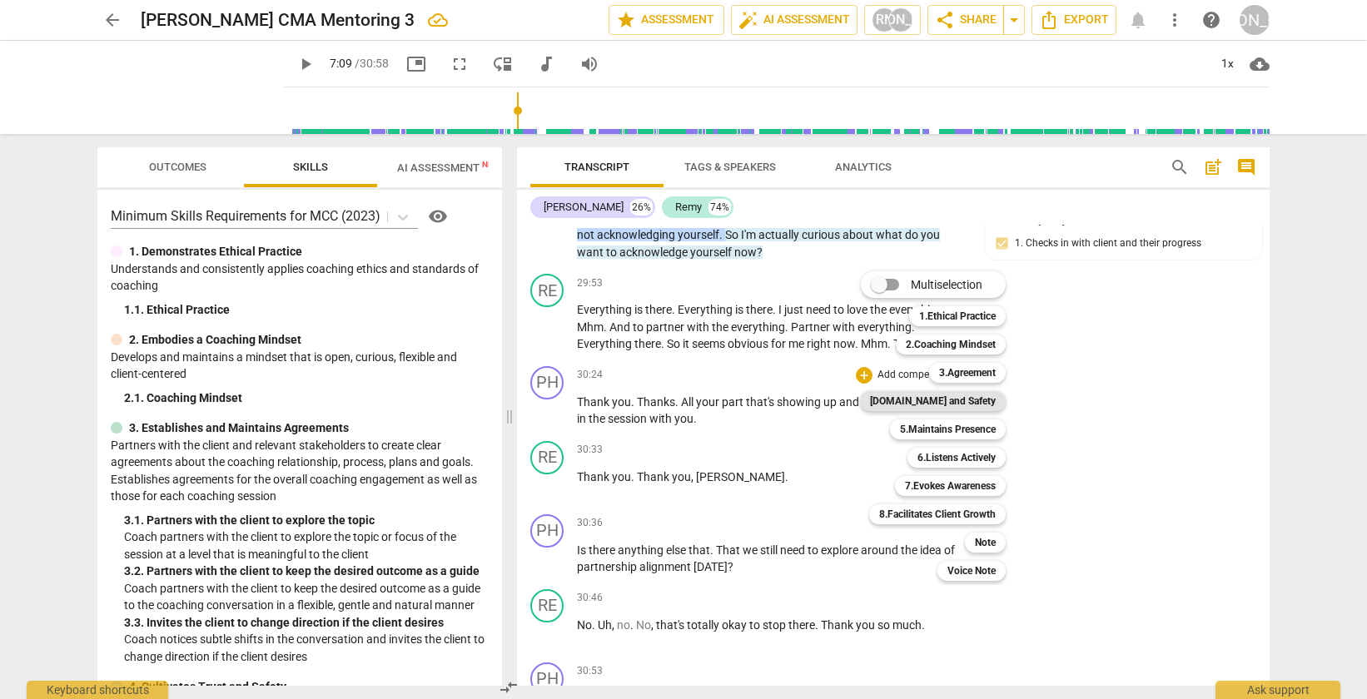
click at [947, 404] on b "[DOMAIN_NAME] and Safety" at bounding box center [933, 401] width 126 height 20
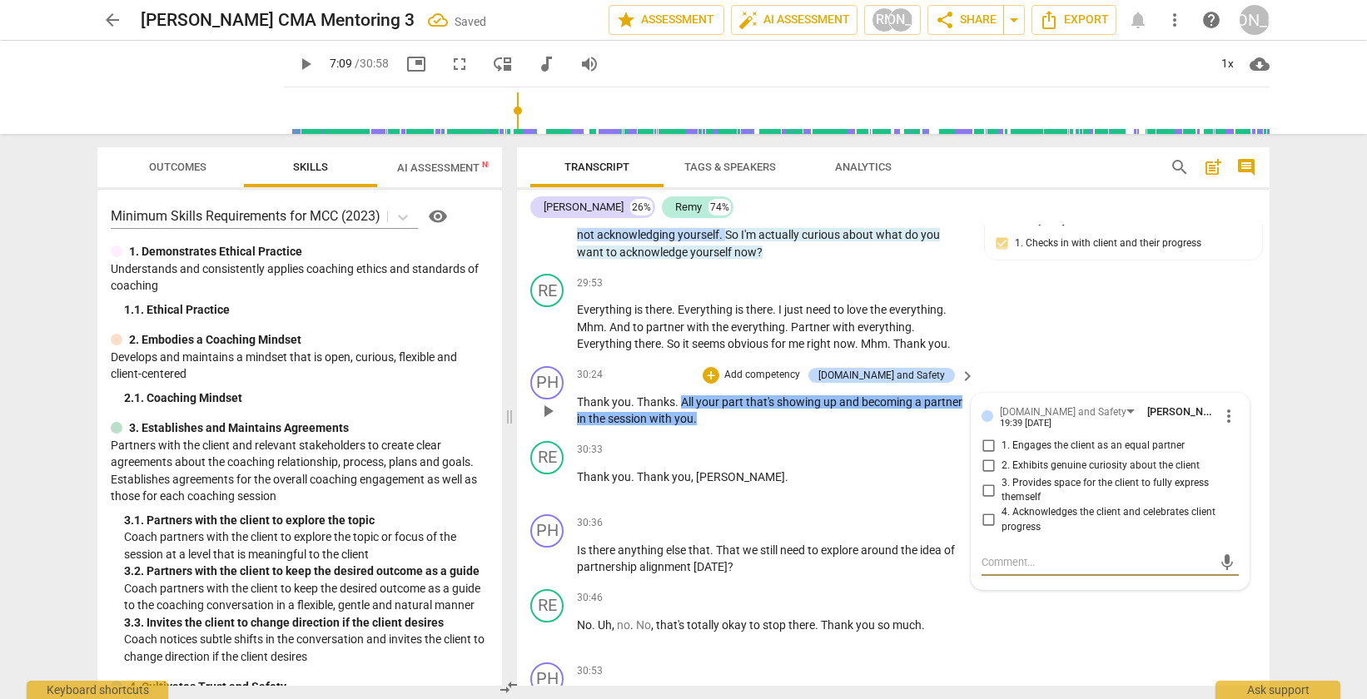
click at [986, 530] on input "4. Acknowledges the client and celebrates client progress" at bounding box center [988, 520] width 27 height 20
click at [1013, 433] on div "PH play_arrow pause 30:24 + Add competency 4.Trust and Safety keyboard_arrow_ri…" at bounding box center [893, 397] width 753 height 75
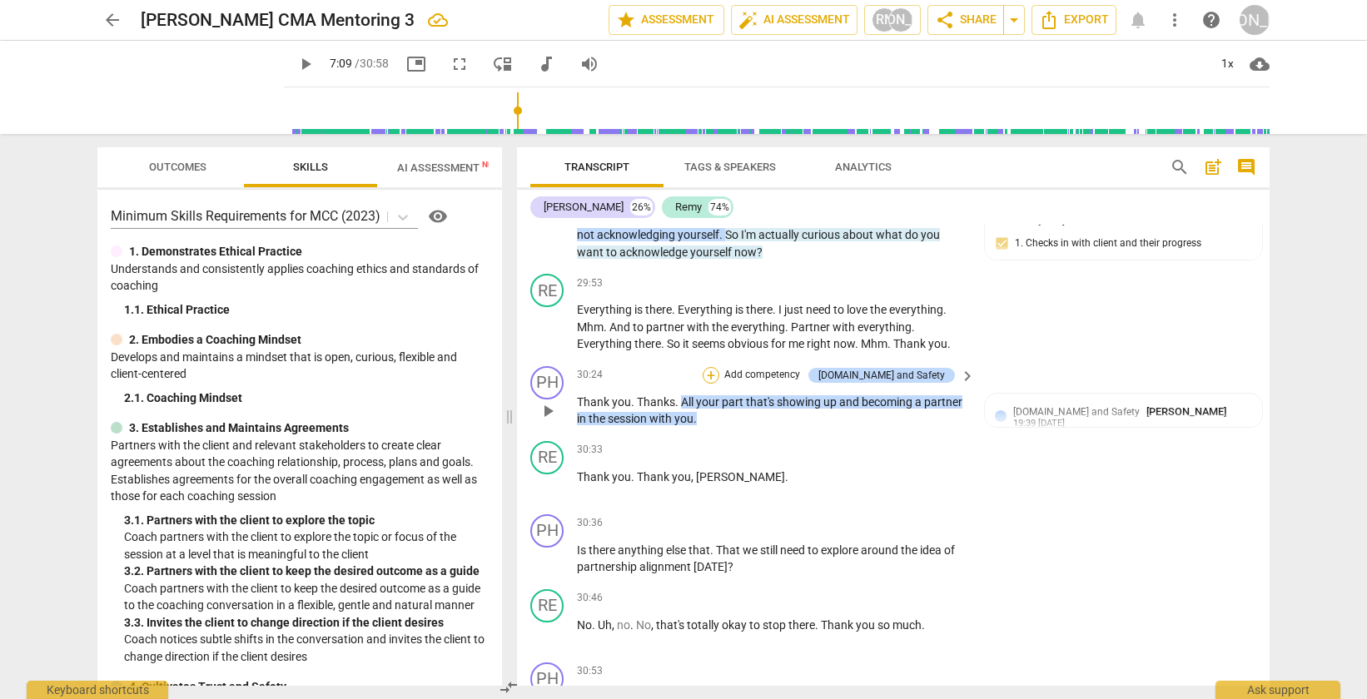
click at [719, 384] on div "+" at bounding box center [711, 375] width 17 height 17
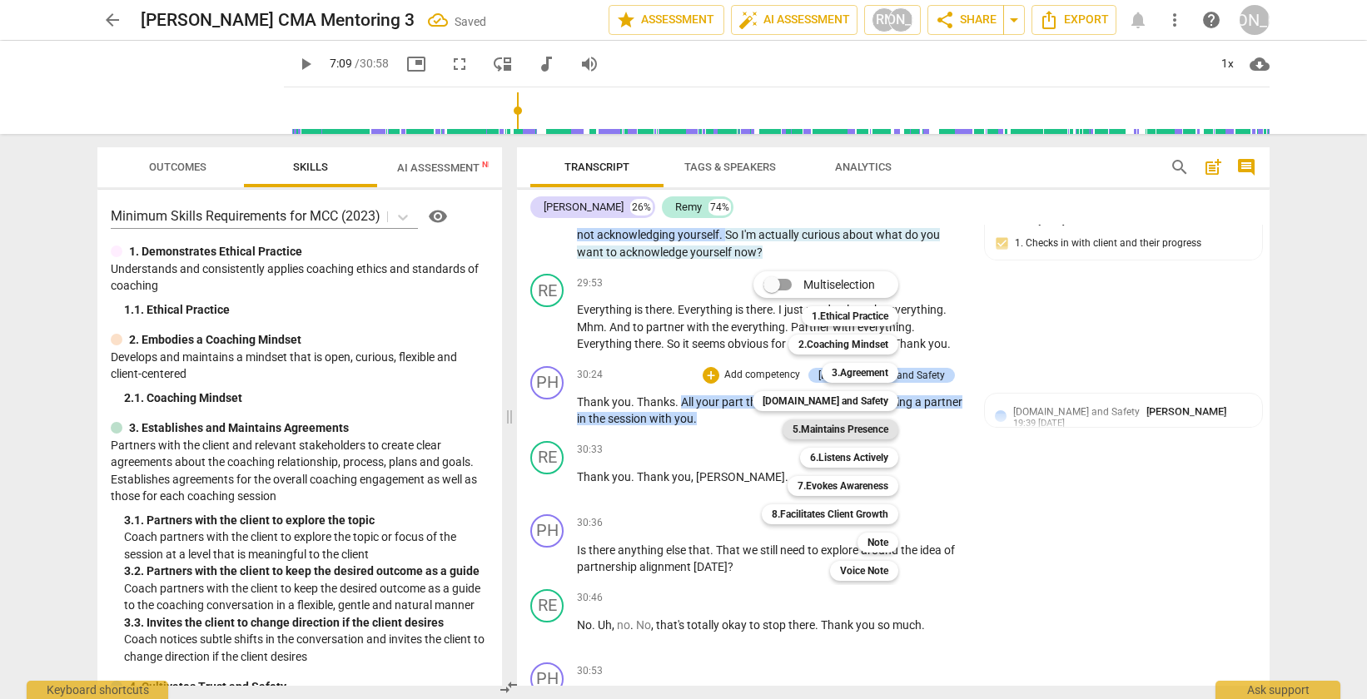
click at [835, 432] on b "5.Maintains Presence" at bounding box center [841, 430] width 96 height 20
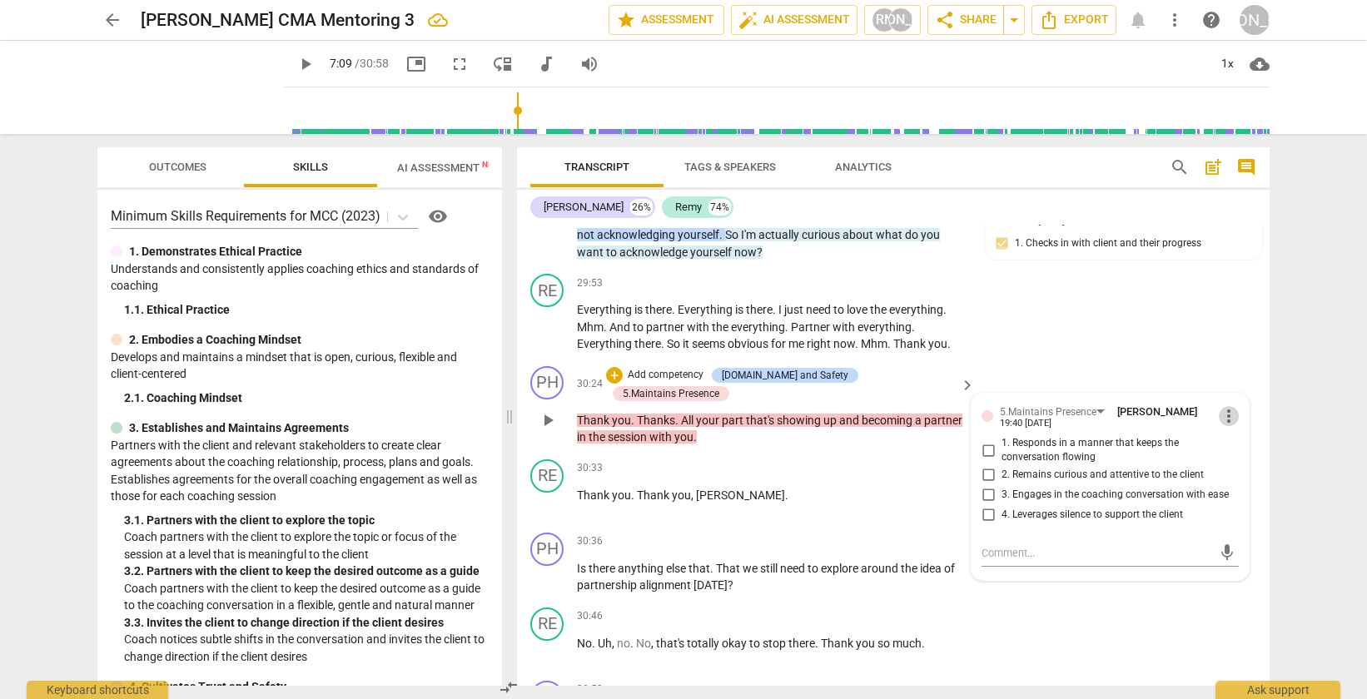
click at [1223, 426] on span "more_vert" at bounding box center [1229, 416] width 20 height 20
click at [1223, 504] on li "Delete" at bounding box center [1241, 499] width 57 height 32
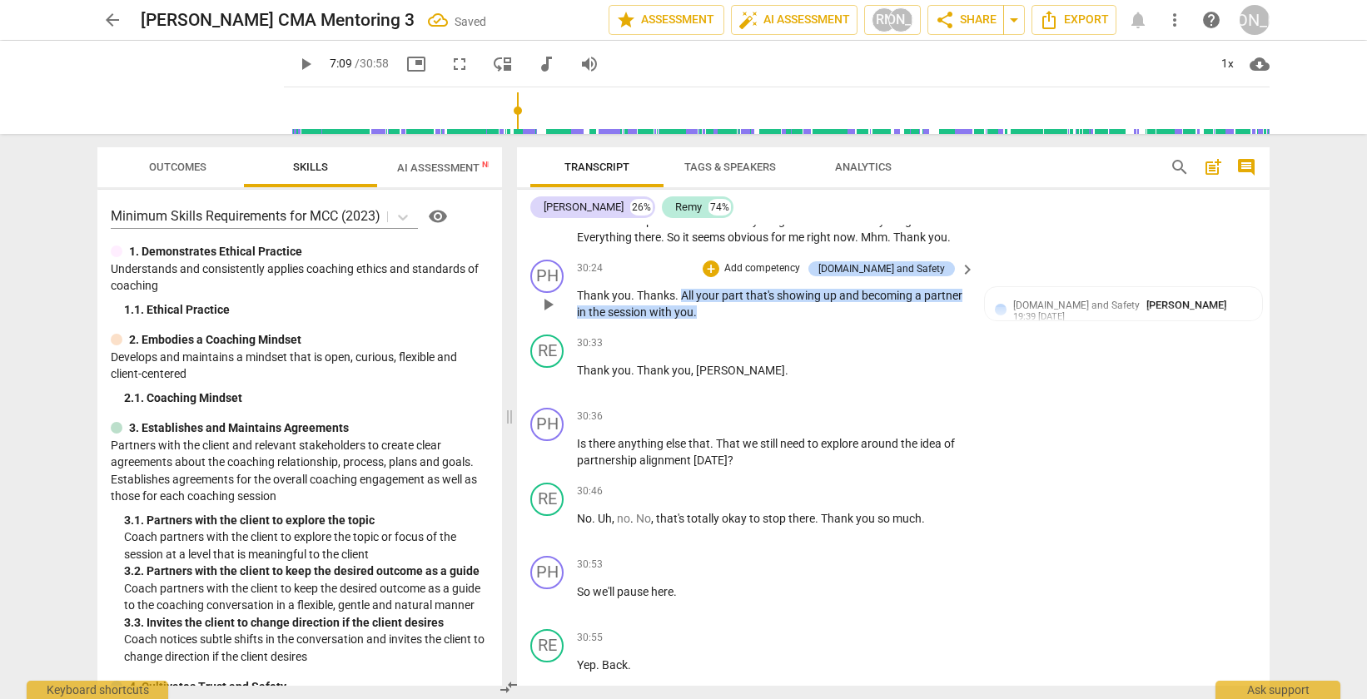
scroll to position [10834, 0]
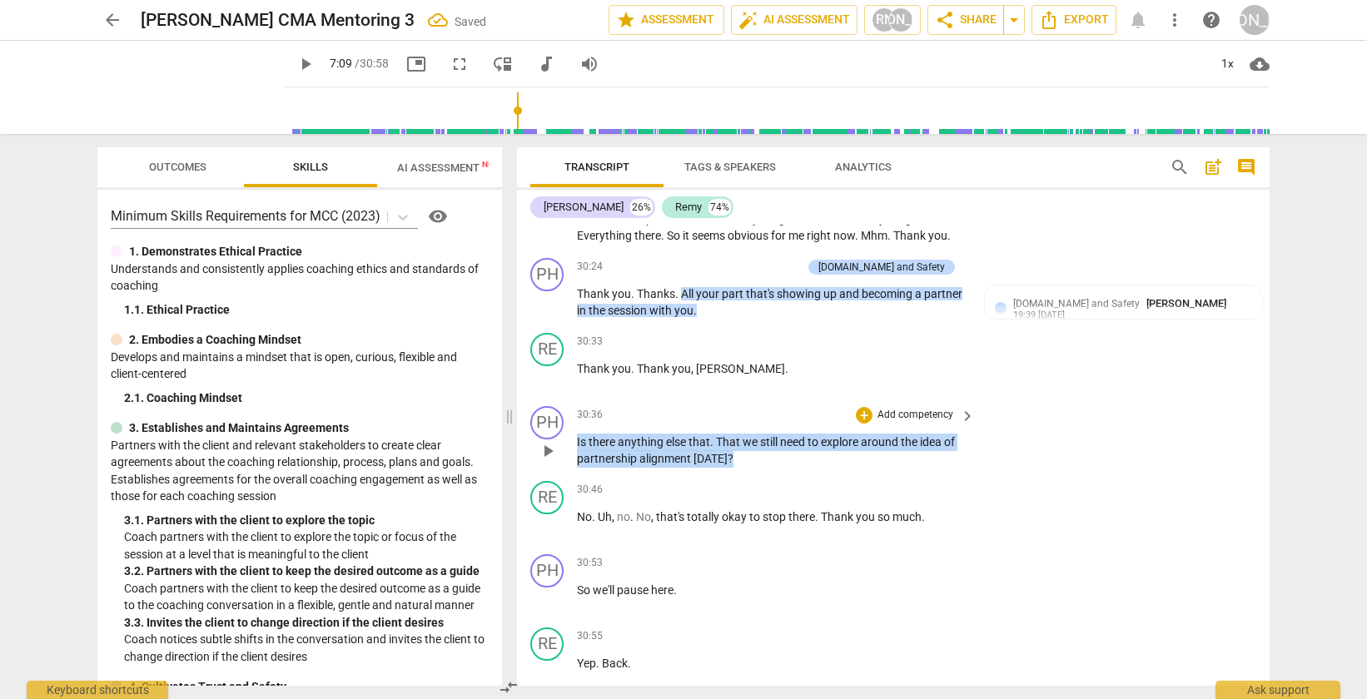
drag, startPoint x: 783, startPoint y: 514, endPoint x: 572, endPoint y: 494, distance: 211.6
click at [572, 475] on div "PH play_arrow pause 30:36 + Add competency keyboard_arrow_right Is there anythi…" at bounding box center [893, 437] width 753 height 75
click at [860, 424] on div "+" at bounding box center [864, 415] width 17 height 17
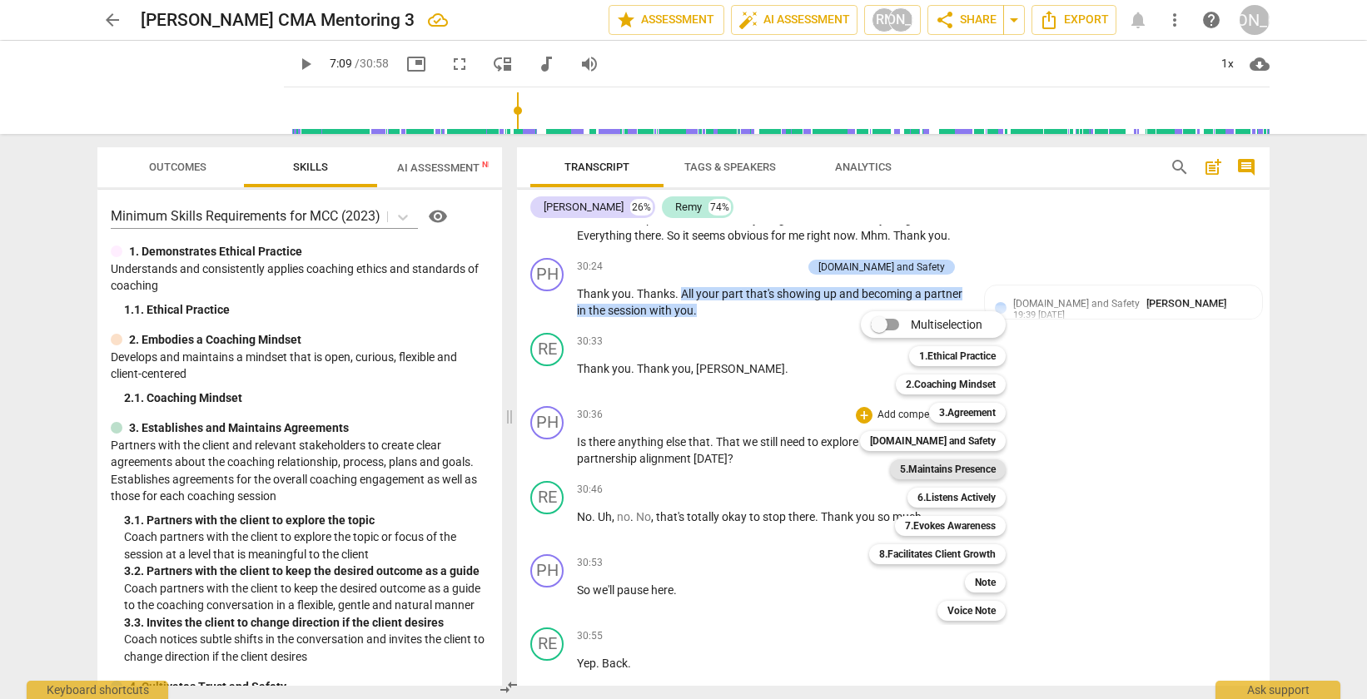
click at [958, 474] on b "5.Maintains Presence" at bounding box center [948, 470] width 96 height 20
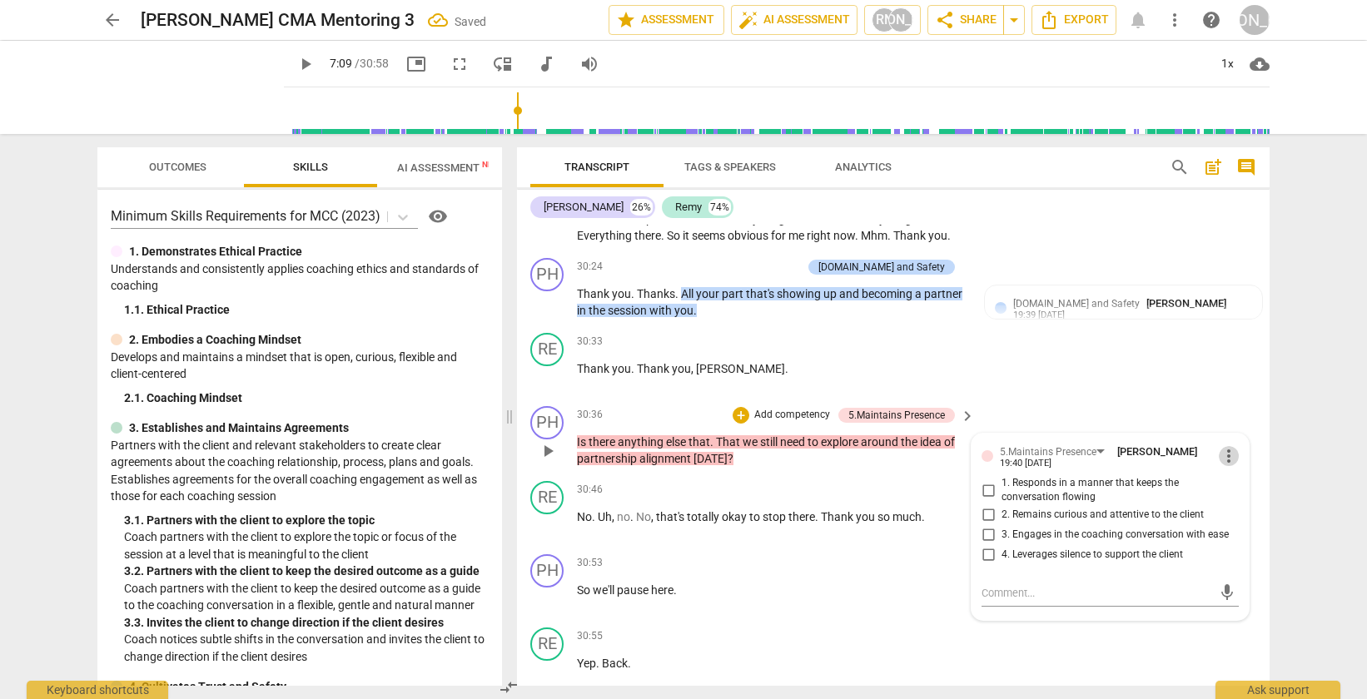
click at [1224, 466] on span "more_vert" at bounding box center [1229, 456] width 20 height 20
click at [1227, 531] on li "Delete" at bounding box center [1241, 539] width 57 height 32
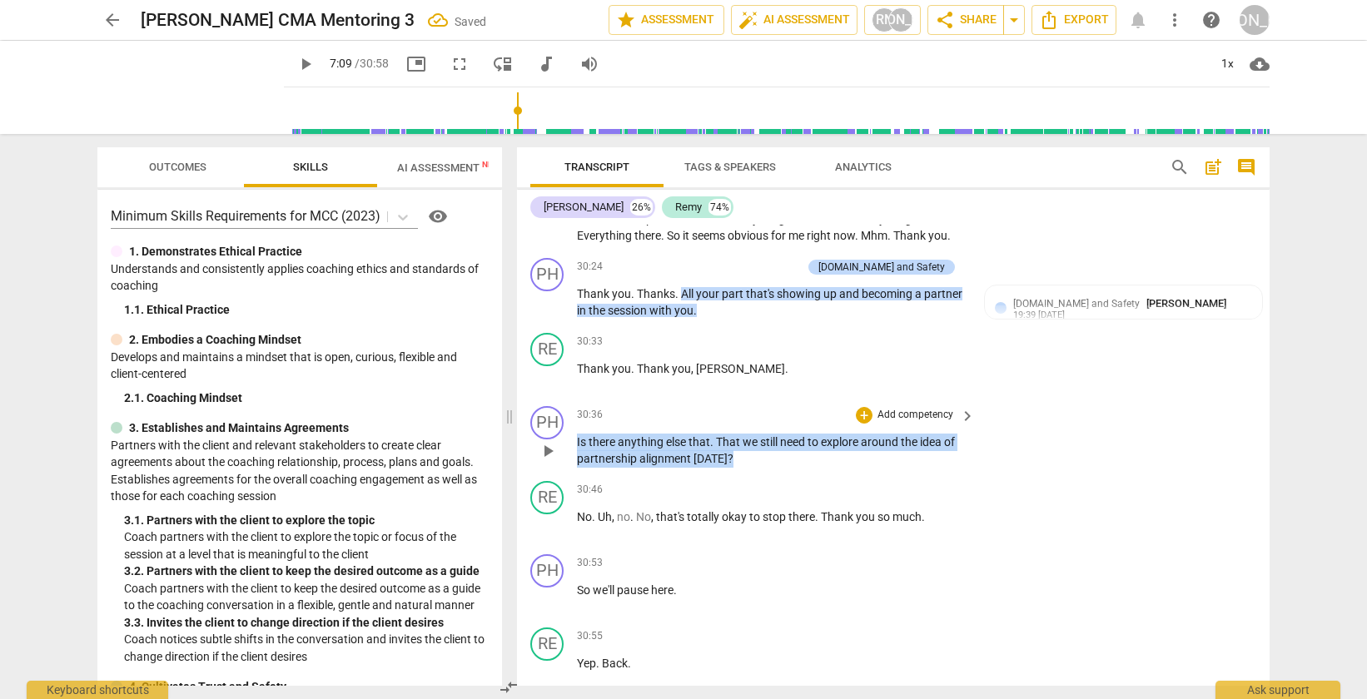
drag, startPoint x: 763, startPoint y: 513, endPoint x: 569, endPoint y: 500, distance: 195.2
click at [569, 475] on div "PH play_arrow pause 30:36 + Add competency keyboard_arrow_right Is there anythi…" at bounding box center [893, 437] width 753 height 75
click at [864, 424] on div "+" at bounding box center [864, 415] width 17 height 17
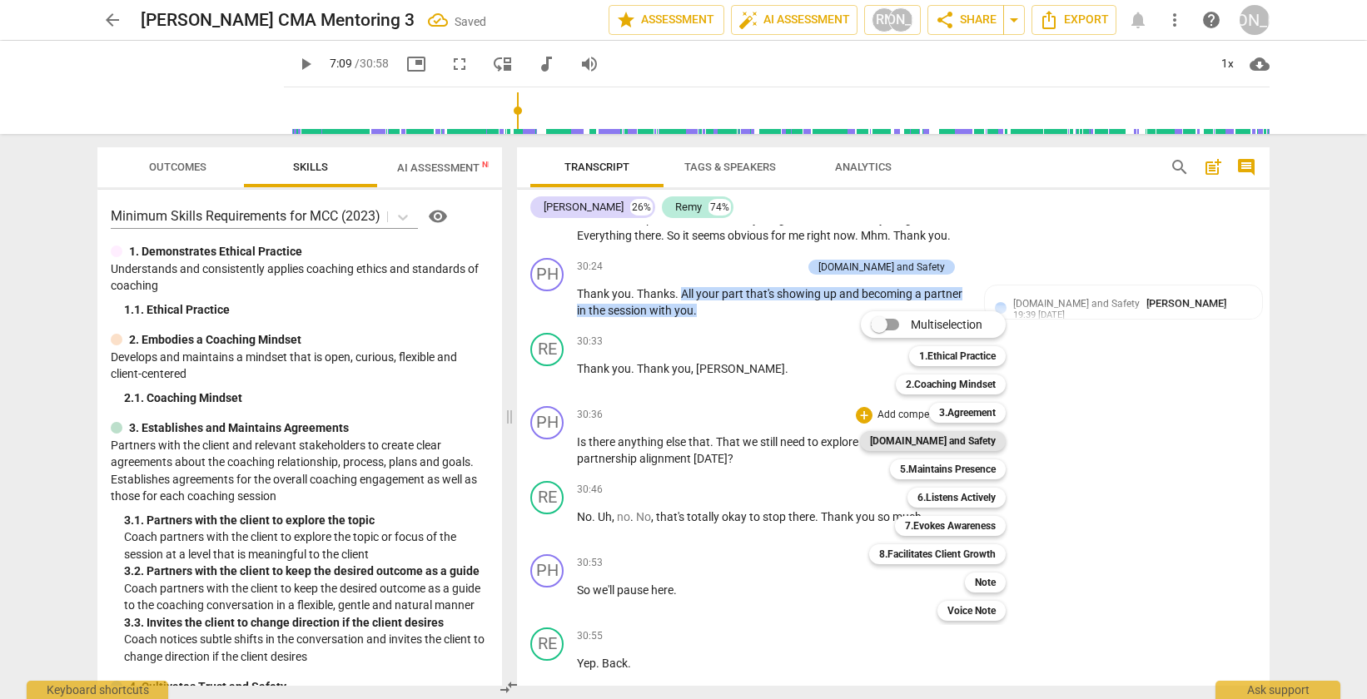
click at [979, 445] on b "[DOMAIN_NAME] and Safety" at bounding box center [933, 441] width 126 height 20
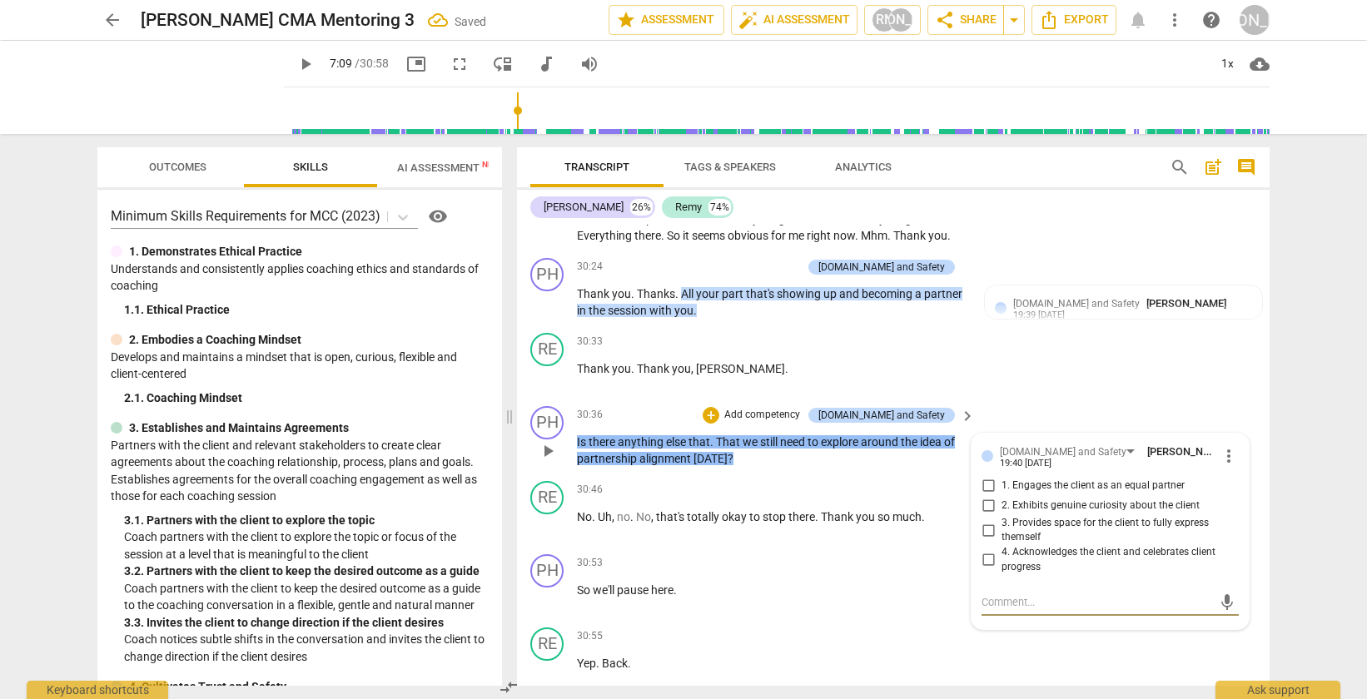
click at [990, 496] on input "1. Engages the client as an equal partner" at bounding box center [988, 486] width 27 height 20
click at [1086, 400] on div "RE play_arrow pause 30:33 + Add competency keyboard_arrow_right Thank you . Tha…" at bounding box center [893, 362] width 753 height 73
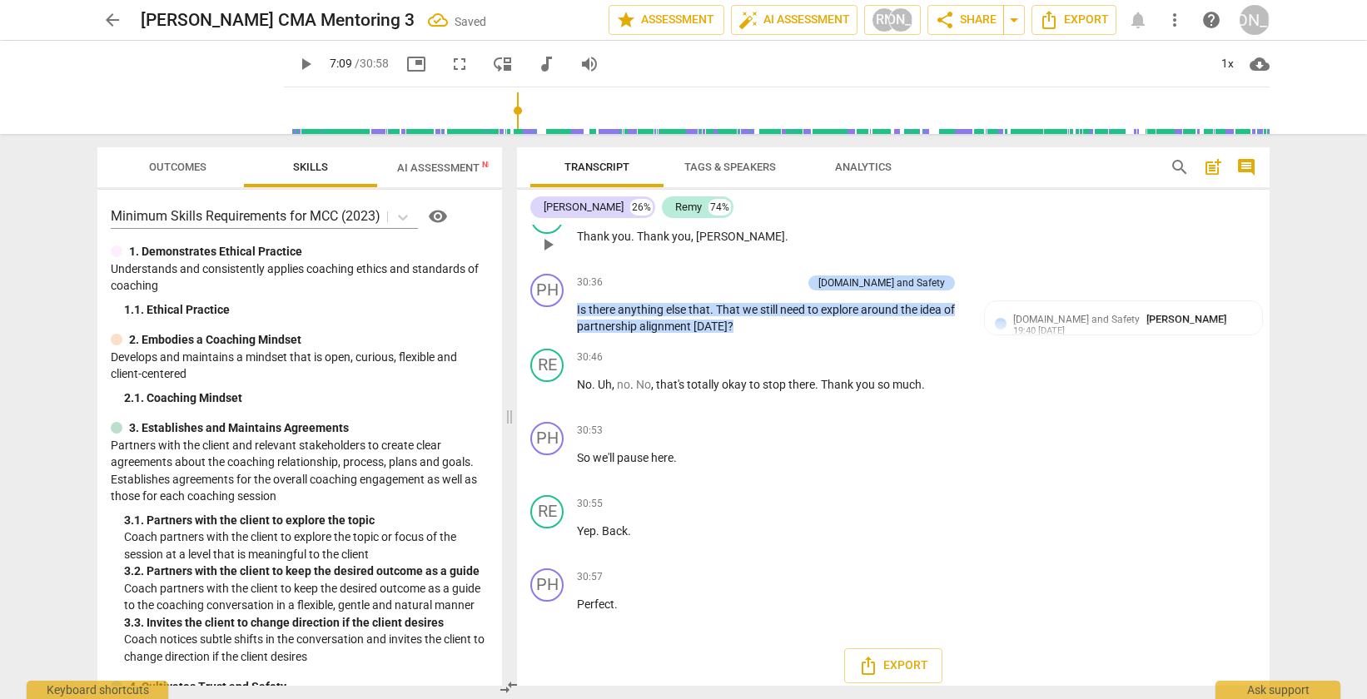
scroll to position [10952, 0]
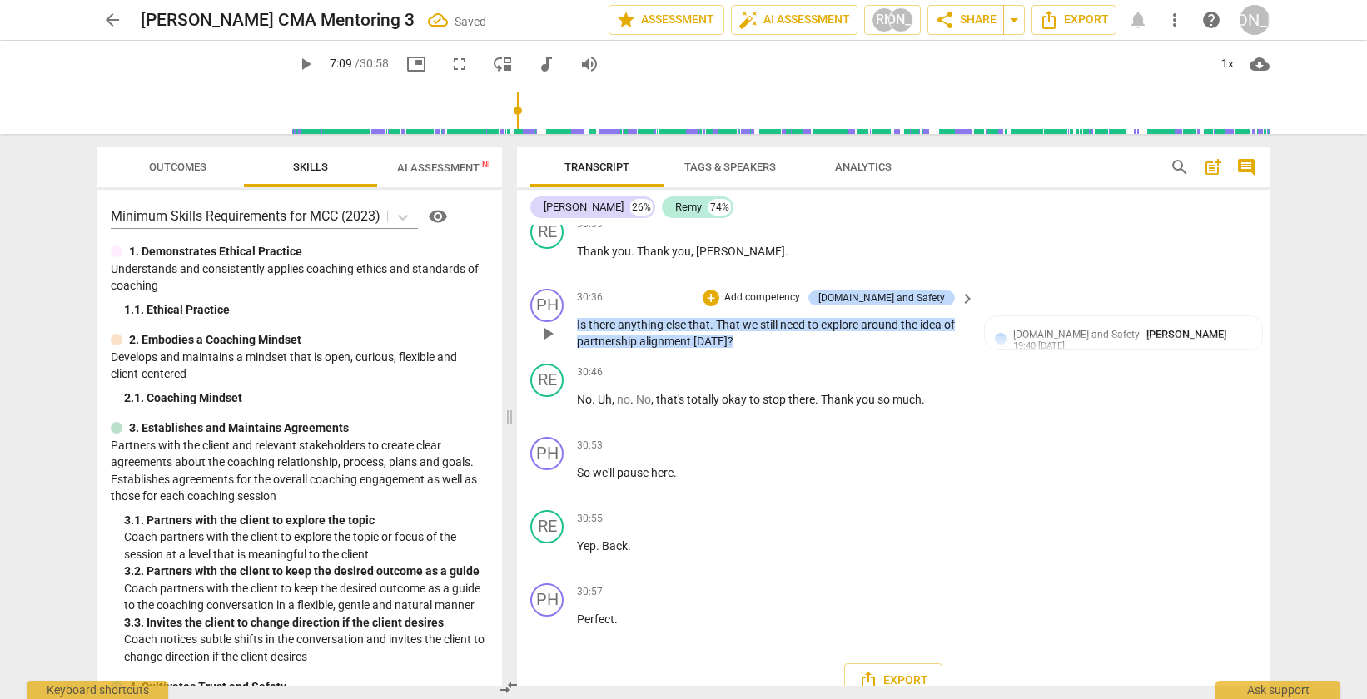
click at [802, 306] on p "Add competency" at bounding box center [762, 298] width 79 height 15
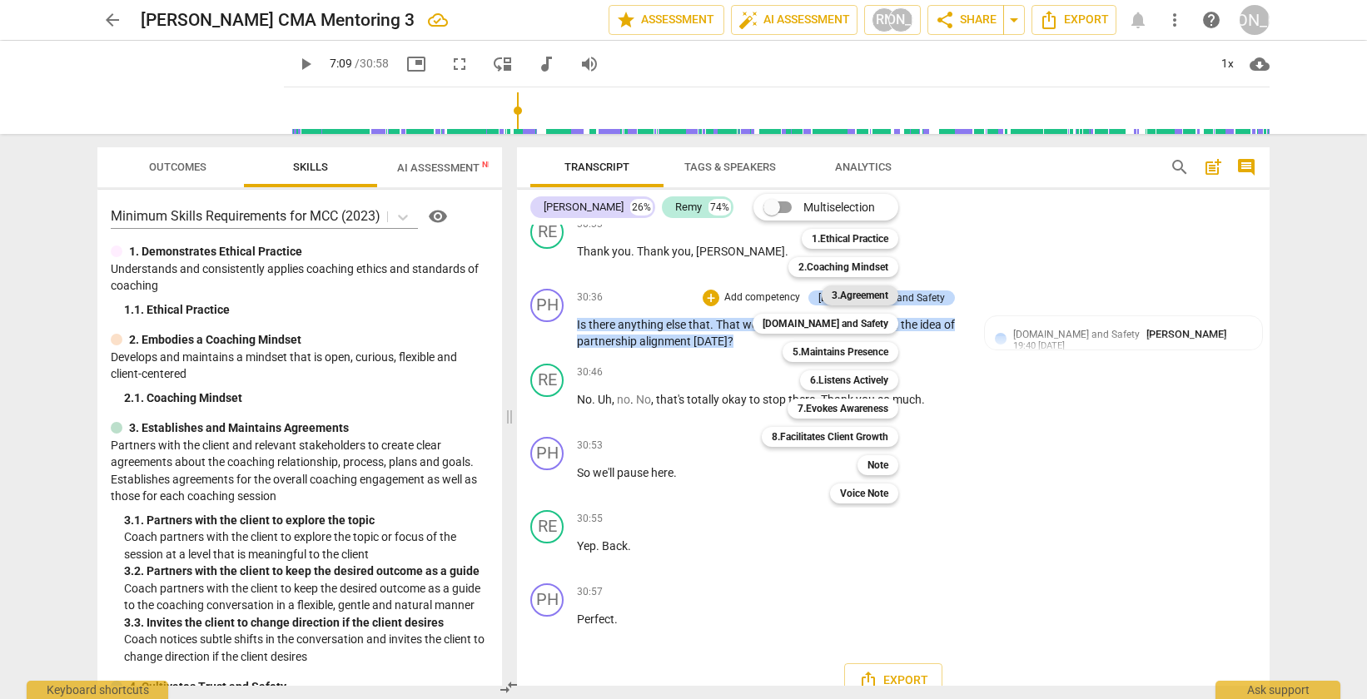
click at [856, 296] on b "3.Agreement" at bounding box center [860, 296] width 57 height 20
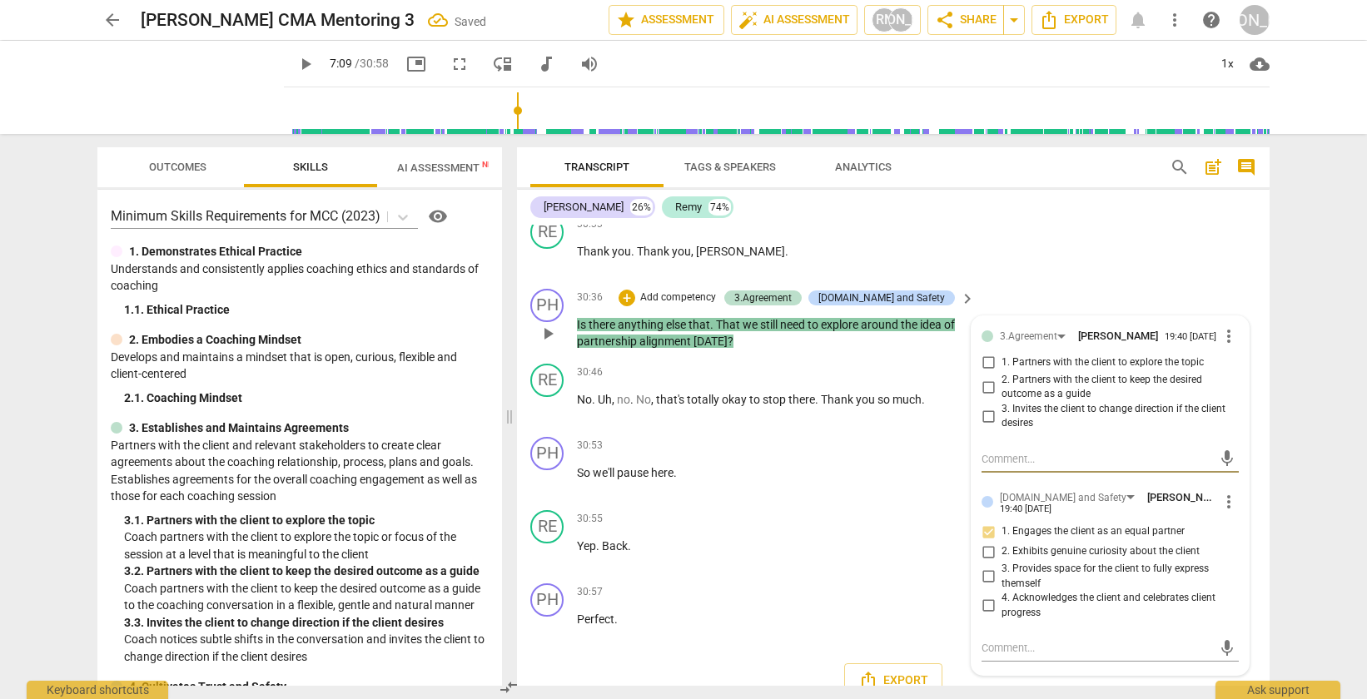
click at [986, 397] on input "2. Partners with the client to keep the desired outcome as a guide" at bounding box center [988, 387] width 27 height 20
click at [1118, 282] on div "RE play_arrow pause 30:33 + Add competency keyboard_arrow_right Thank you . Tha…" at bounding box center [893, 245] width 753 height 73
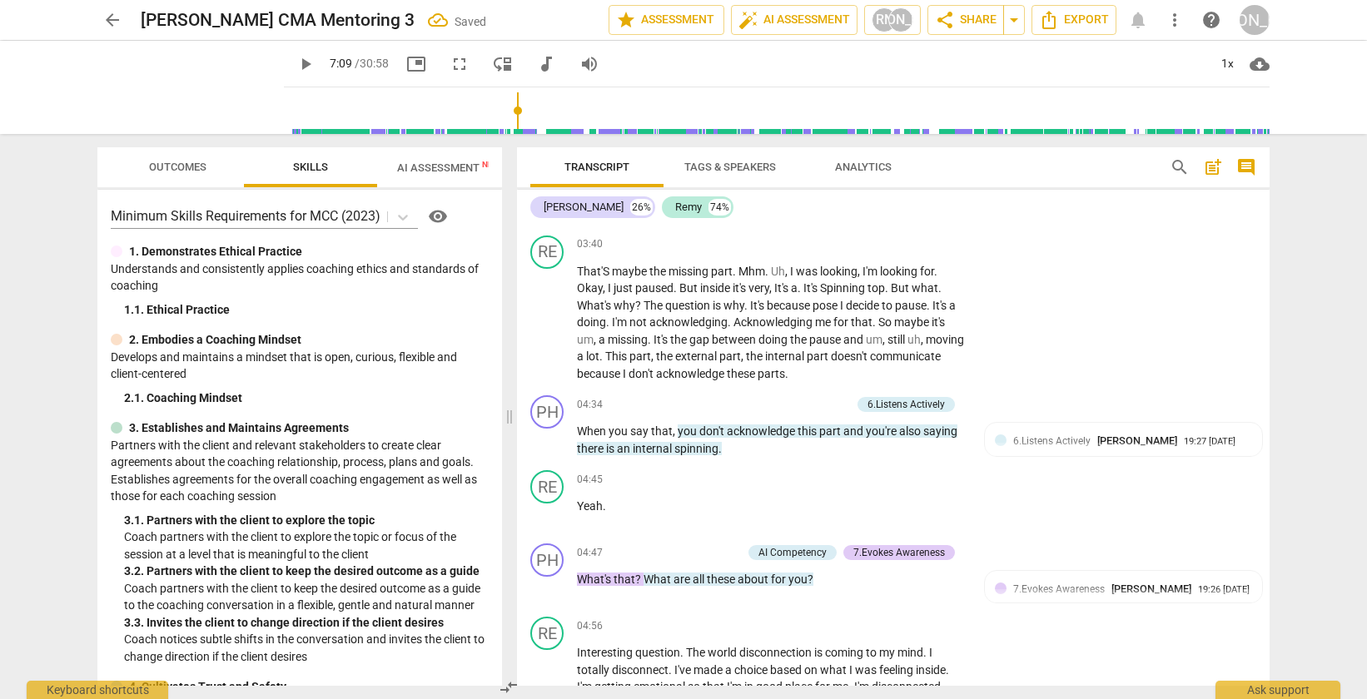
scroll to position [0, 0]
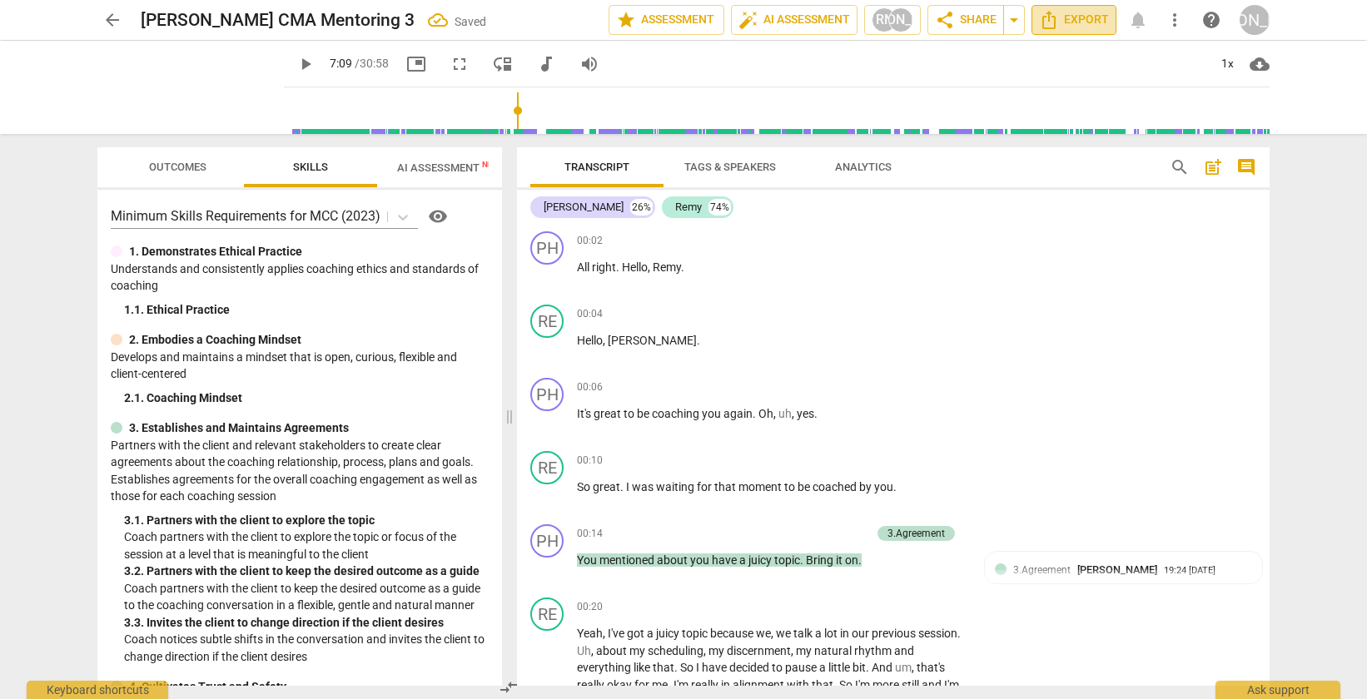
click at [1087, 22] on span "Export" at bounding box center [1074, 20] width 70 height 20
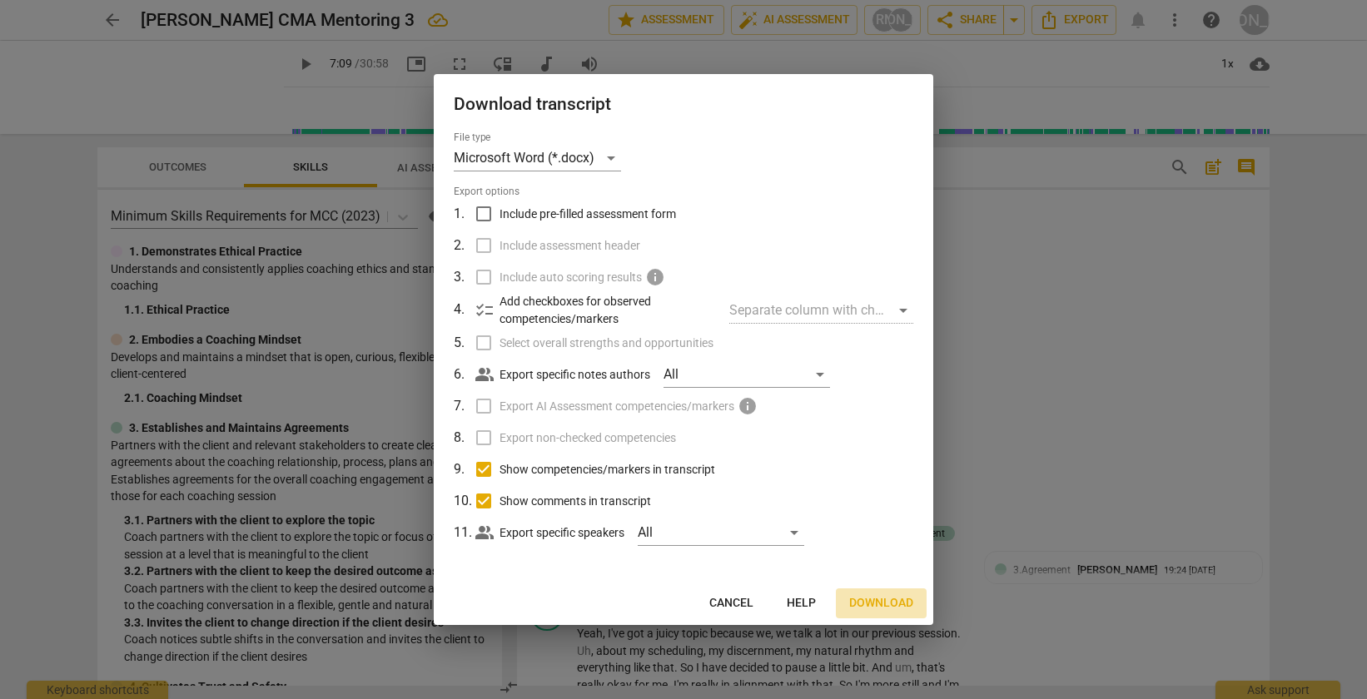
click at [857, 598] on span "Download" at bounding box center [881, 603] width 64 height 17
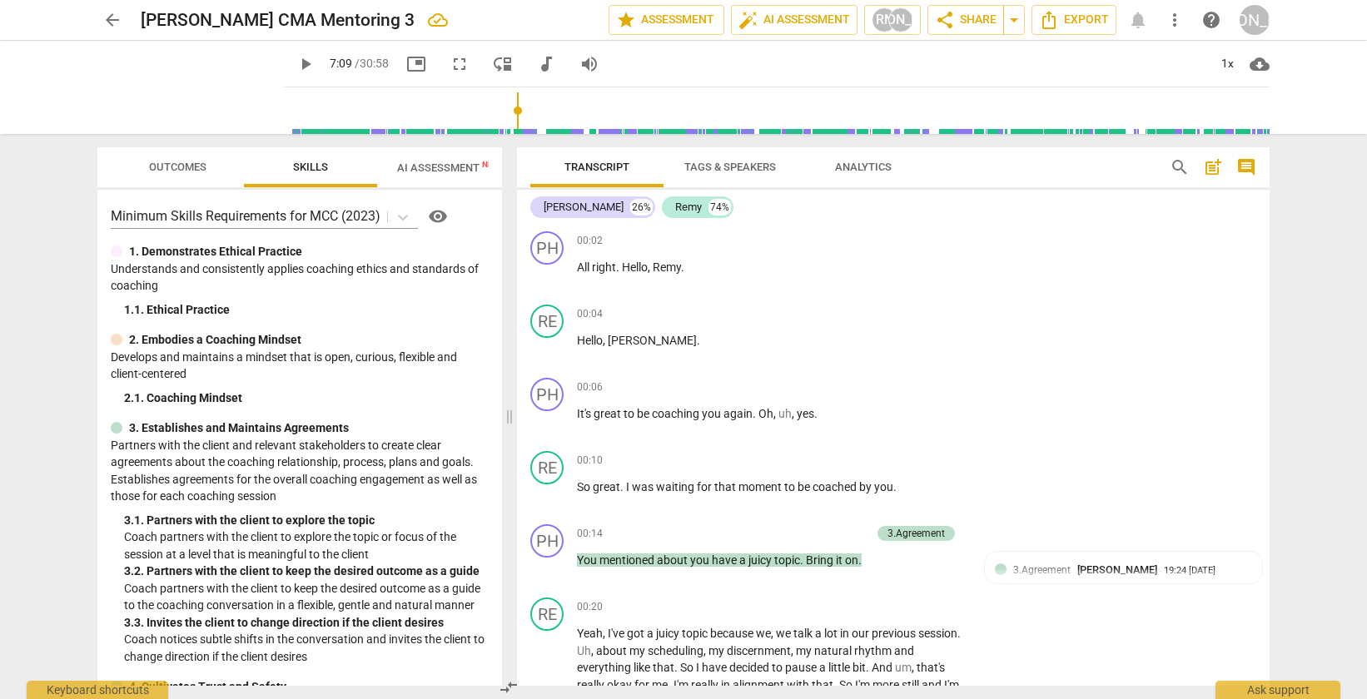
click at [447, 170] on span "AI Assessment New" at bounding box center [448, 168] width 103 height 12
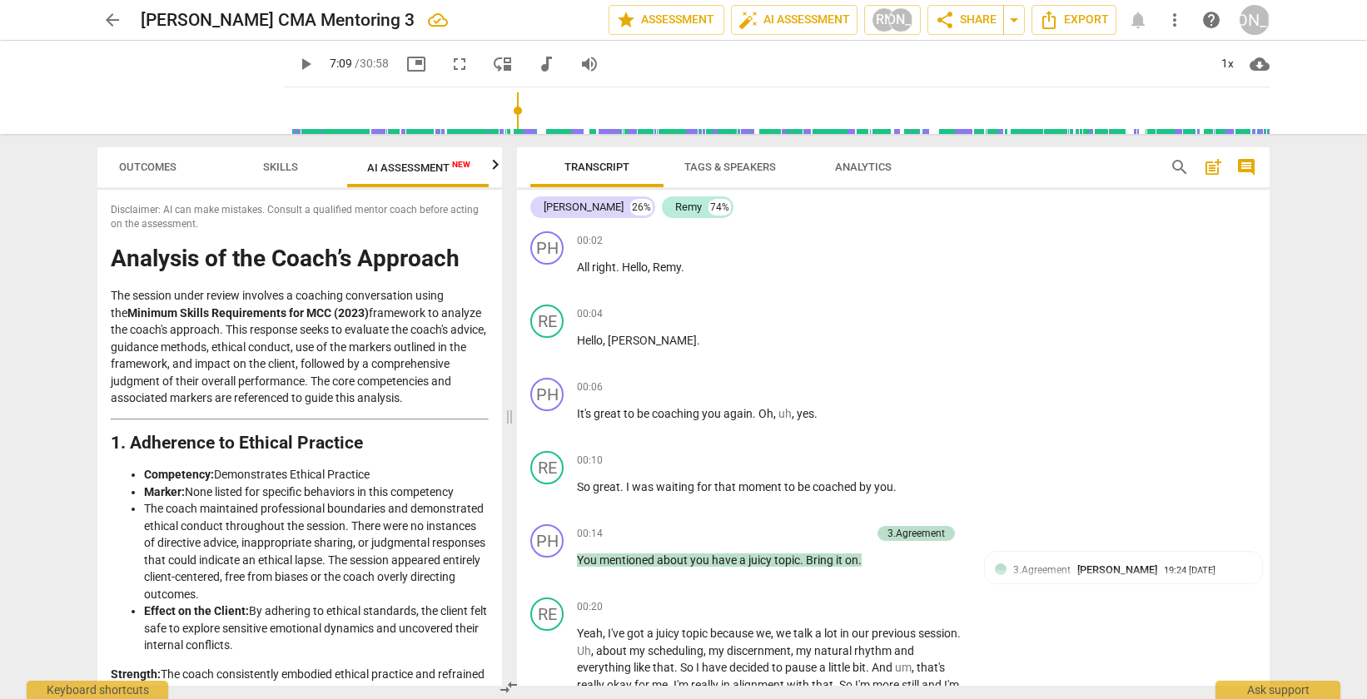
scroll to position [0, 31]
click at [1252, 171] on span "comment" at bounding box center [1246, 167] width 20 height 20
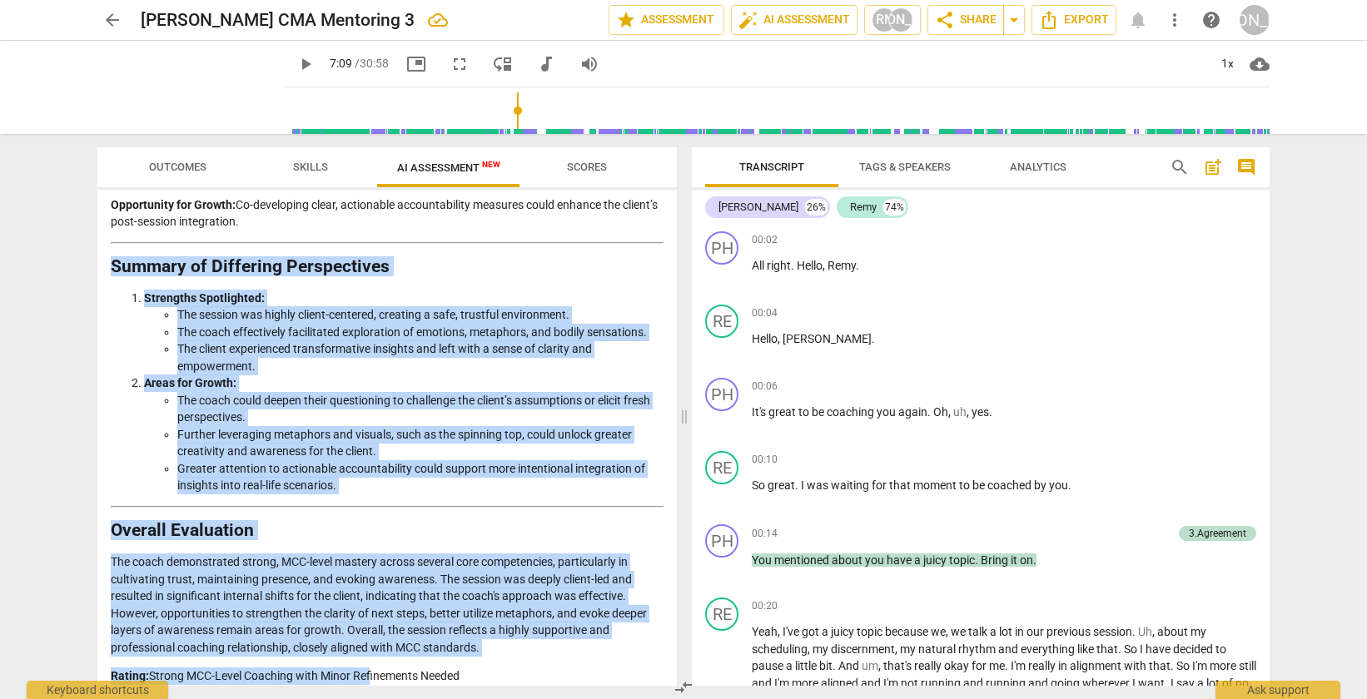
scroll to position [2400, 0]
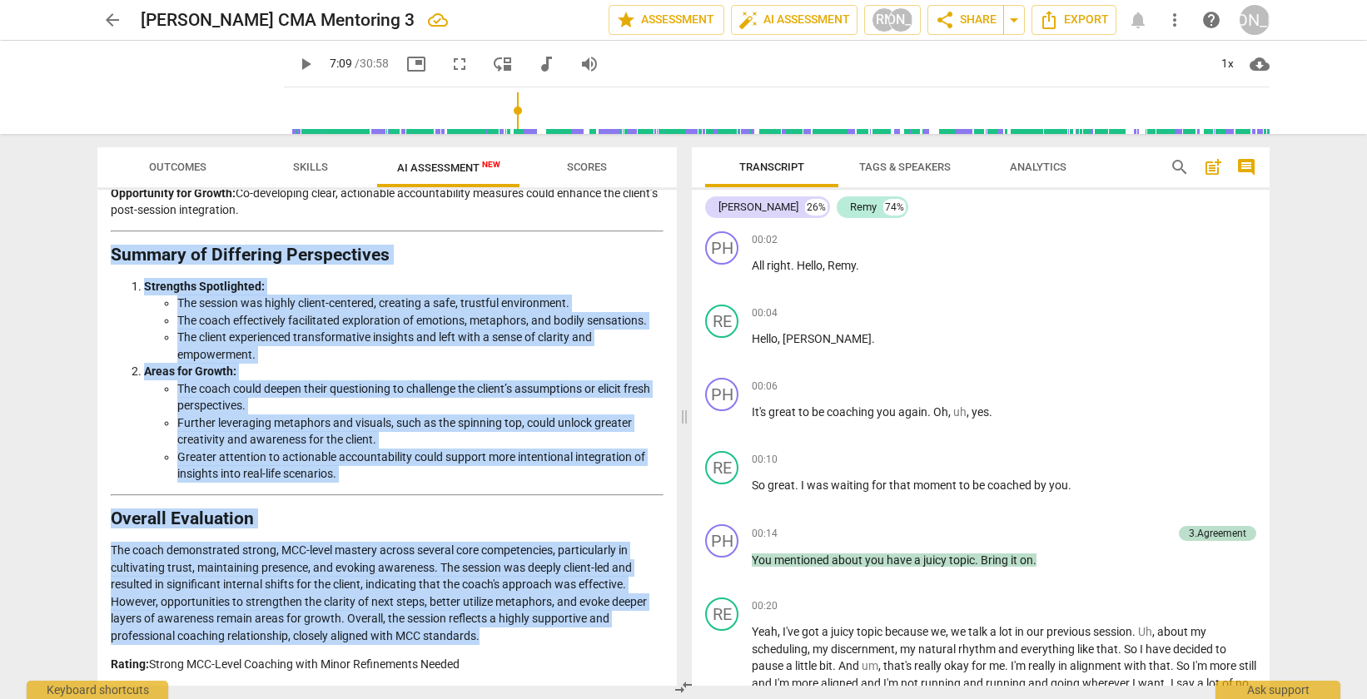
drag, startPoint x: 113, startPoint y: 308, endPoint x: 484, endPoint y: 643, distance: 499.2
copy div "Summary of Differing Perspectives Strengths Spotlighted: The session was highly…"
